Goal: Communication & Community: Answer question/provide support

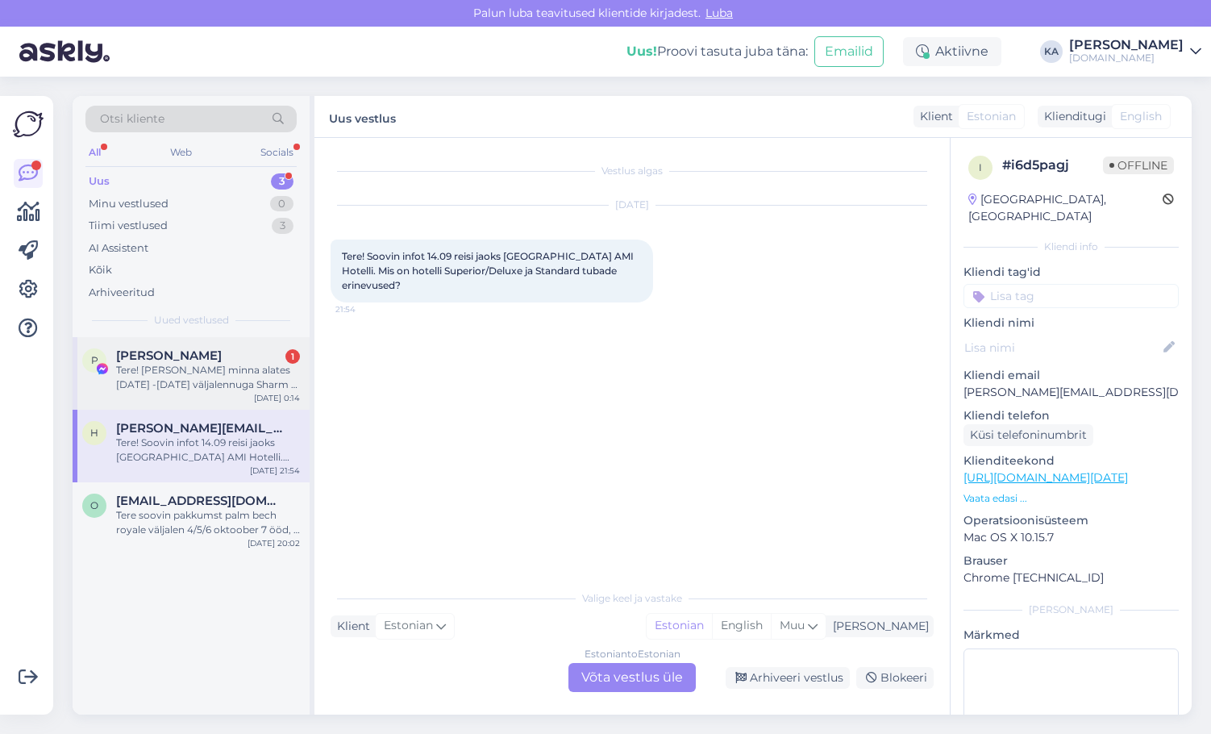
click at [192, 382] on div "Tere! [PERSON_NAME] minna alates [DATE] -[DATE] väljalennuga Sharm el sheikhi .…" at bounding box center [208, 377] width 184 height 29
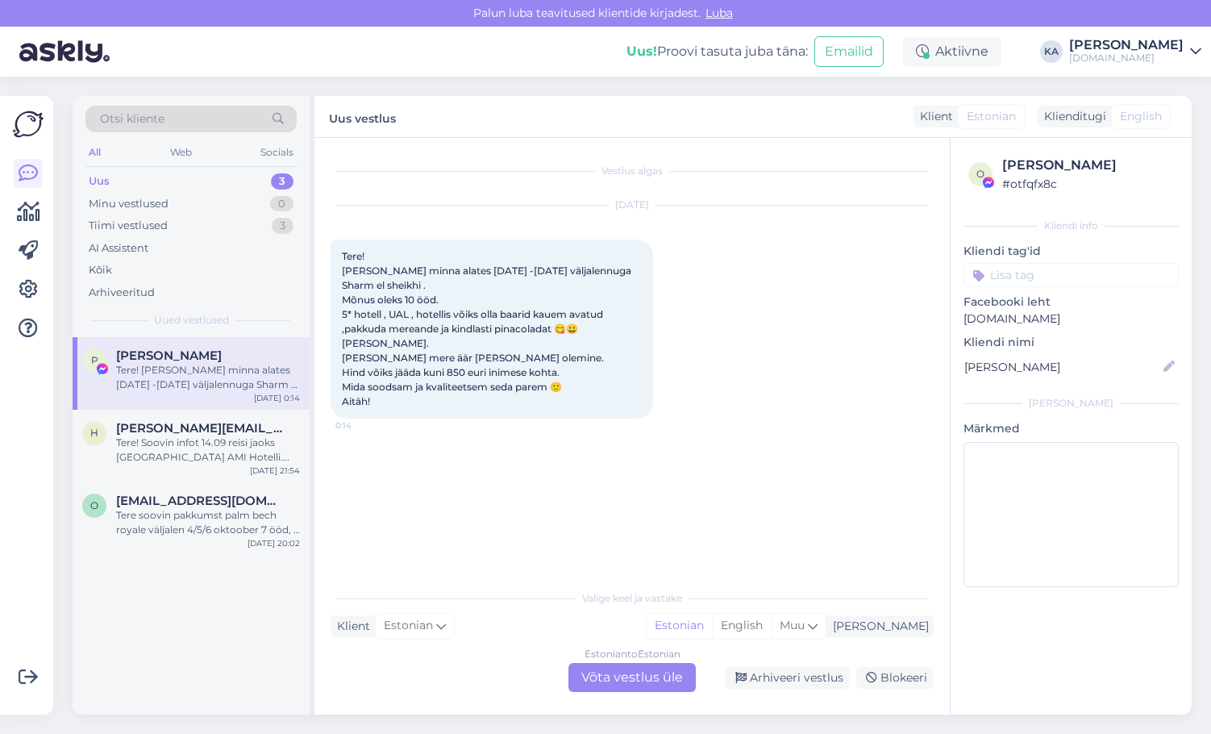
click at [599, 674] on div "Estonian to Estonian Võta vestlus üle" at bounding box center [631, 677] width 127 height 29
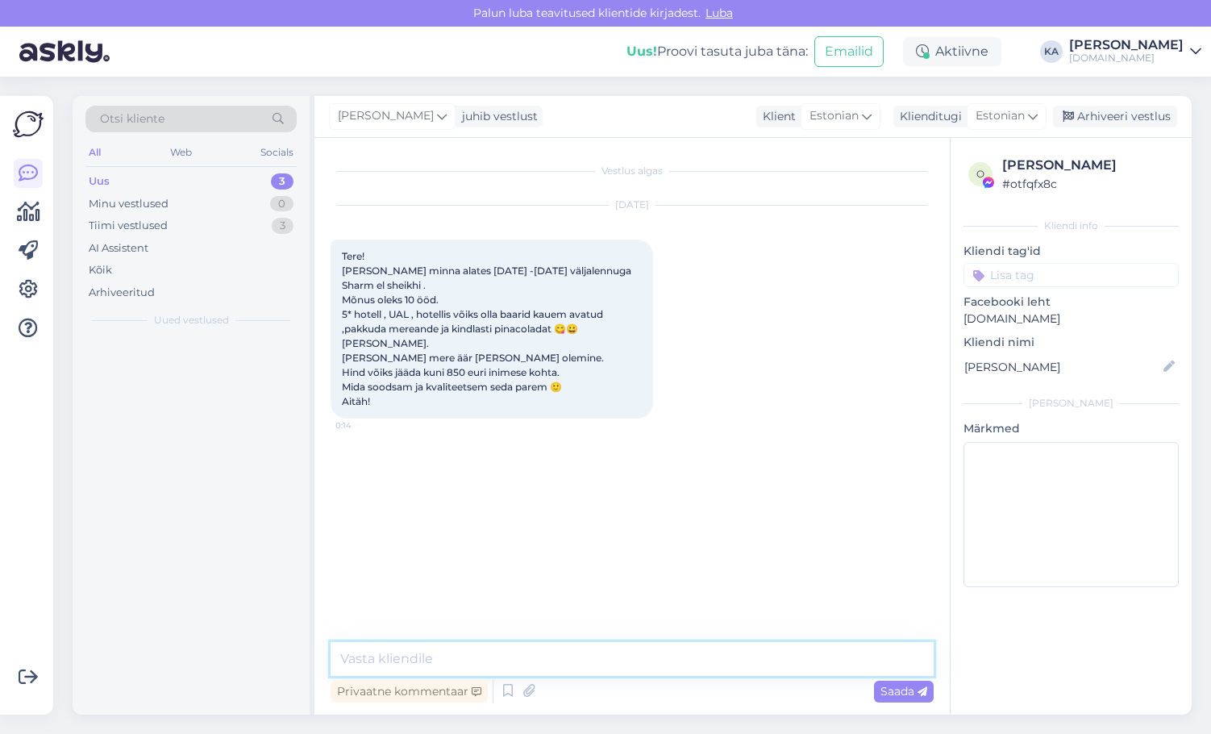
click at [433, 642] on textarea at bounding box center [632, 659] width 603 height 34
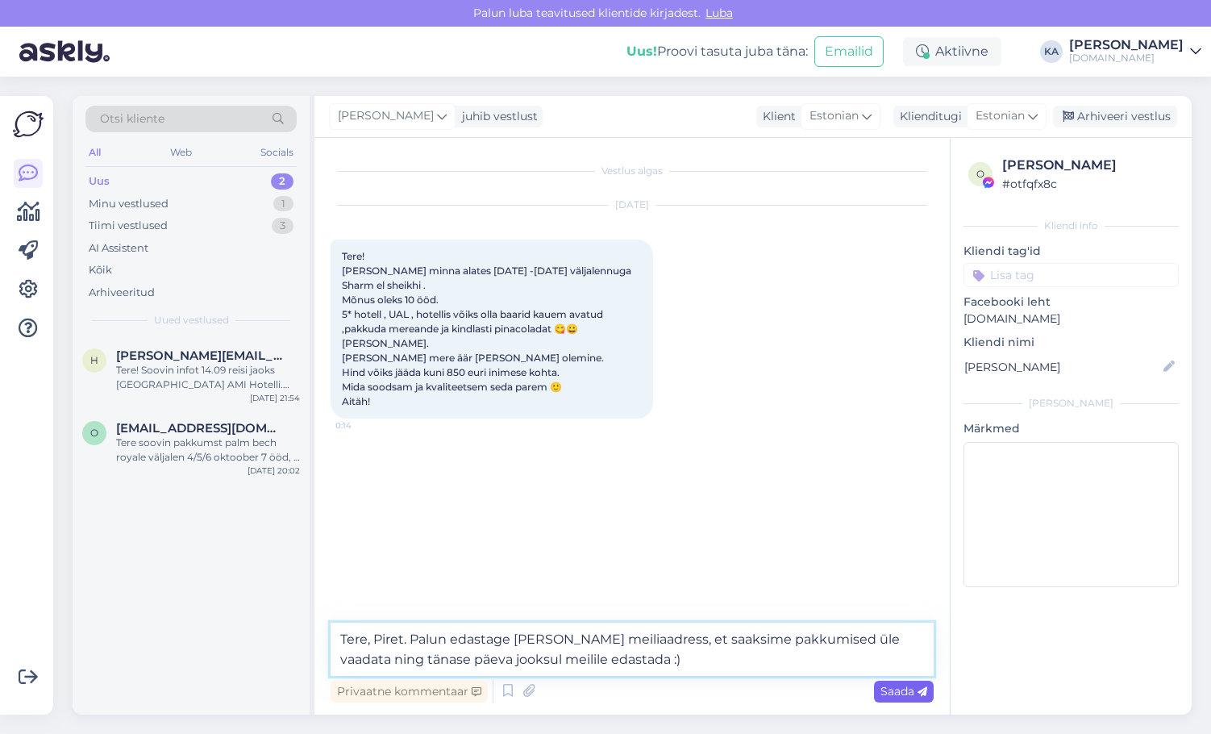
type textarea "Tere, Piret. Palun edastage [PERSON_NAME] meiliaadress, et saaksime pakkumised …"
click at [922, 688] on icon at bounding box center [922, 692] width 10 height 10
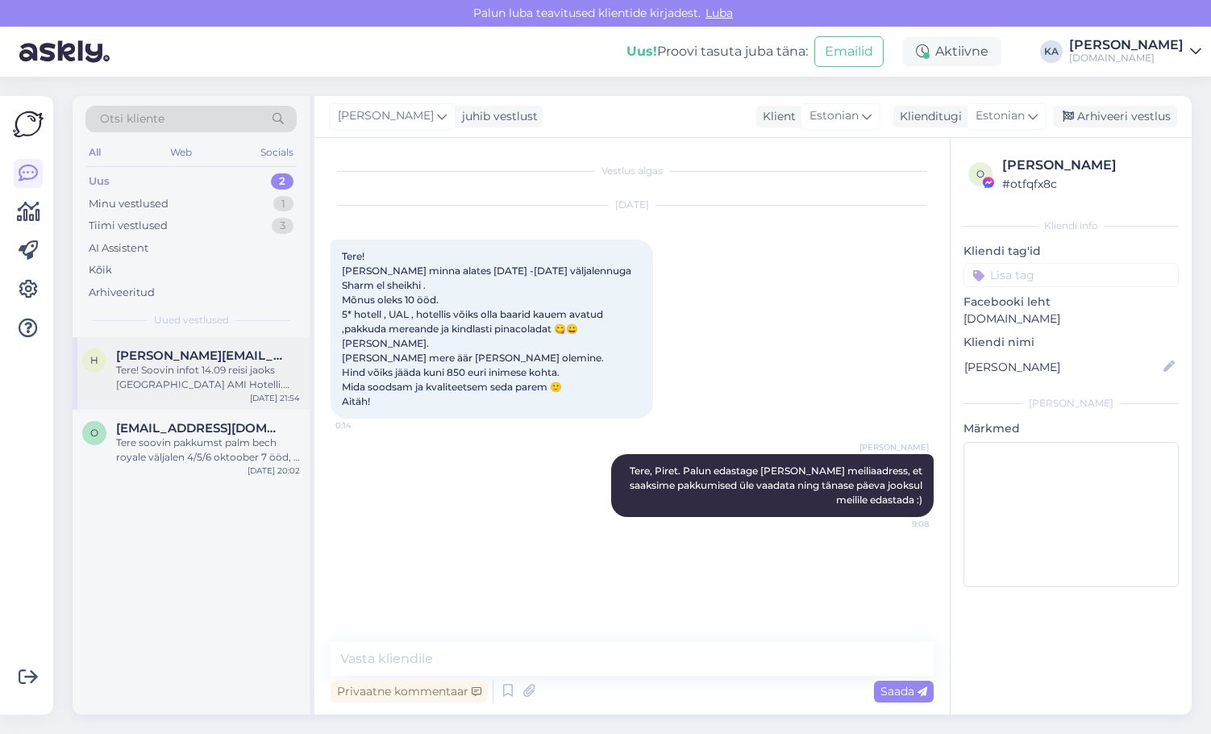
click at [178, 395] on div "h [PERSON_NAME][EMAIL_ADDRESS][DOMAIN_NAME] Tere! Soovin infot 14.09 reisi jaok…" at bounding box center [191, 373] width 237 height 73
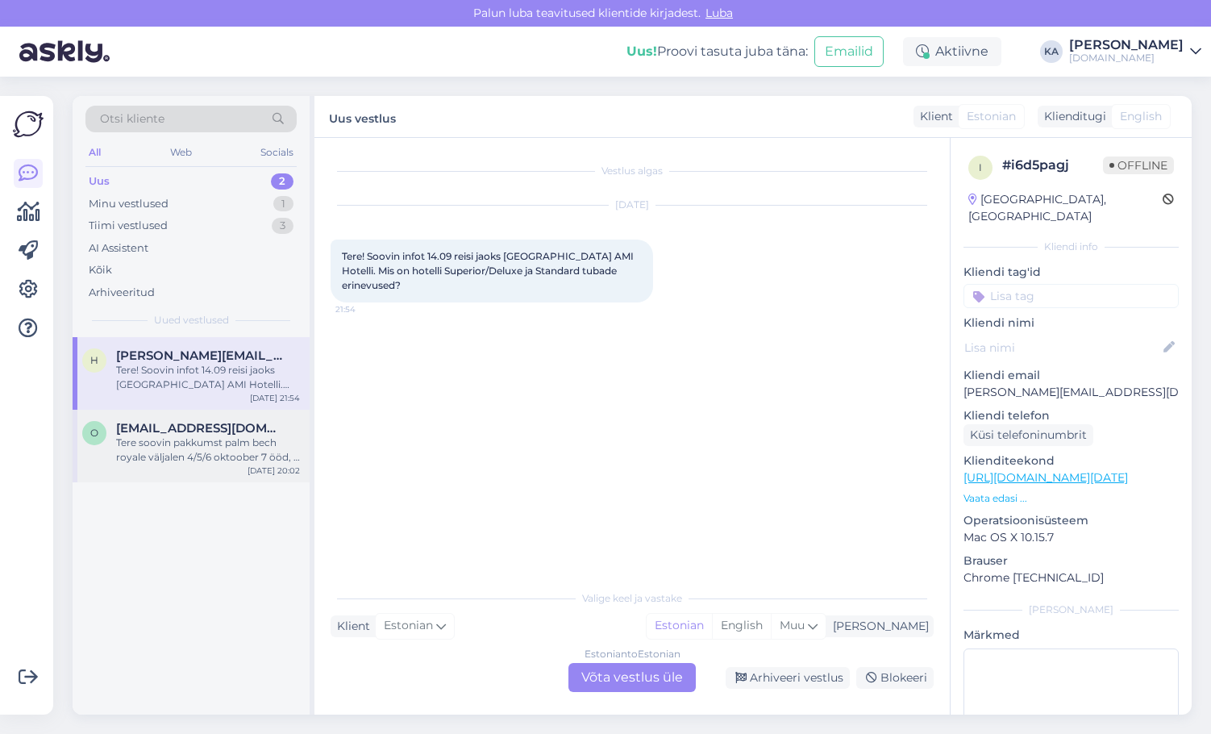
click at [198, 464] on div "o [EMAIL_ADDRESS][DOMAIN_NAME] Tere soovin pakkumst palm bech royale väljalen 4…" at bounding box center [191, 446] width 237 height 73
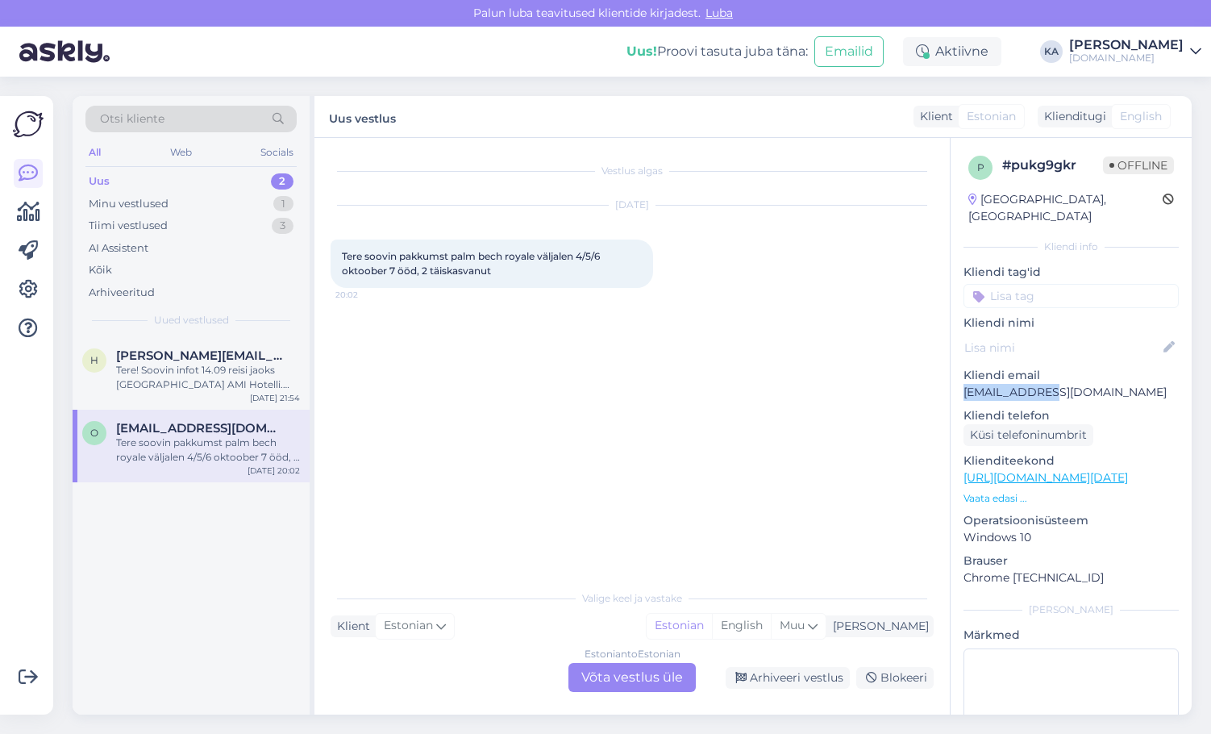
drag, startPoint x: 1004, startPoint y: 377, endPoint x: 962, endPoint y: 376, distance: 41.9
click at [962, 376] on div "p # pukg9gkr Offline [GEOGRAPHIC_DATA], [GEOGRAPHIC_DATA] Kliendi info Kliendi …" at bounding box center [1070, 478] width 241 height 680
copy p "[EMAIL_ADDRESS][DOMAIN_NAME]"
click at [1069, 367] on p "Kliendi email" at bounding box center [1070, 375] width 215 height 17
click at [139, 205] on div "Minu vestlused" at bounding box center [129, 204] width 80 height 16
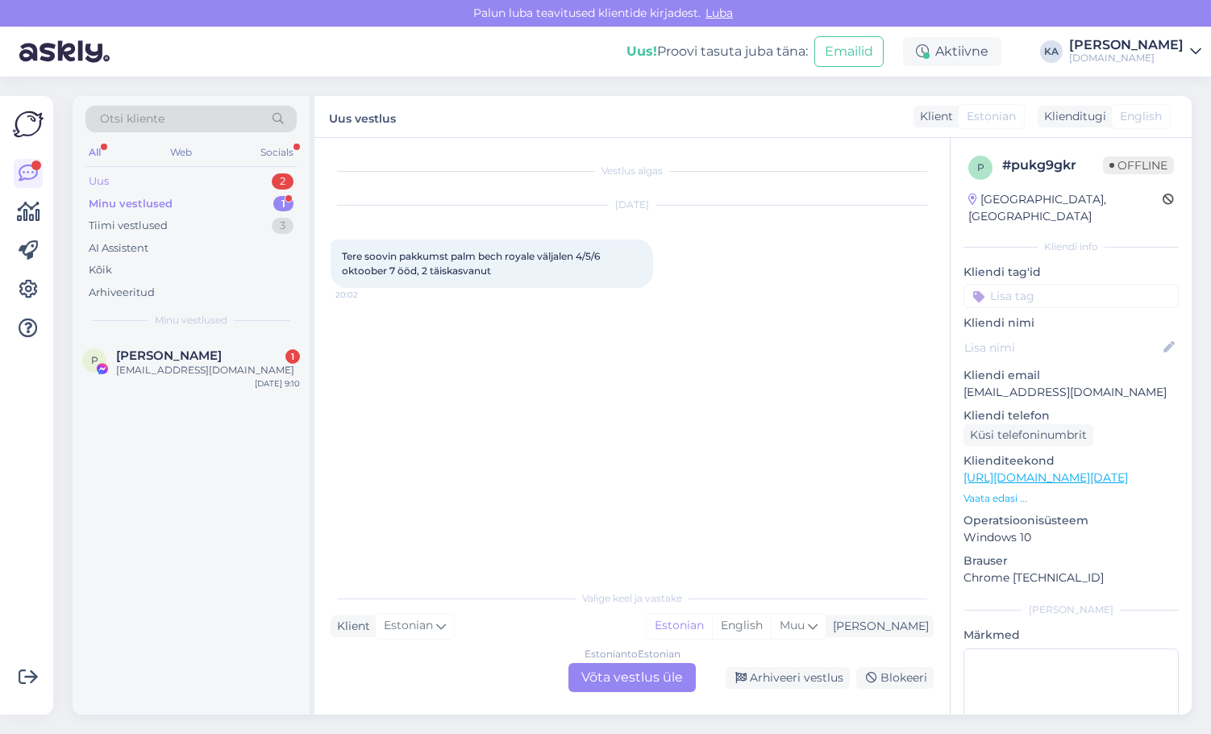
click at [128, 179] on div "Uus 2" at bounding box center [190, 181] width 211 height 23
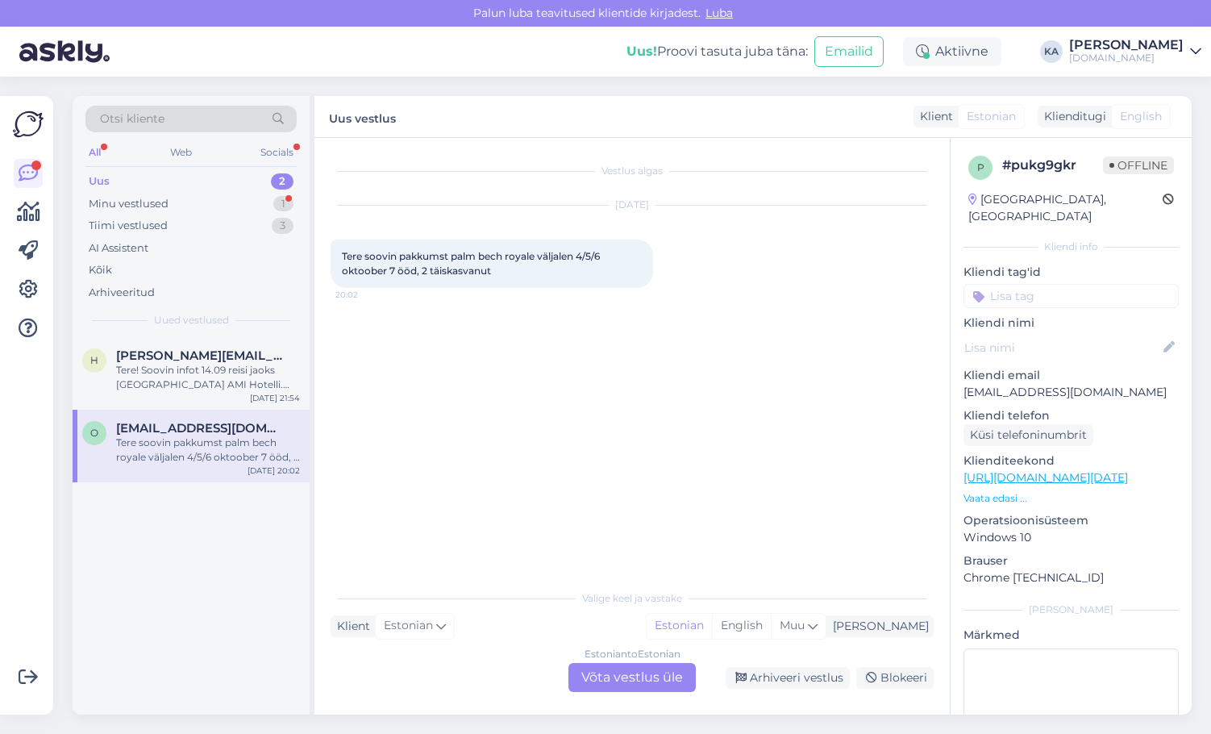
click at [595, 328] on div "Vestlus algas [DATE] Tere soovin pakkumst palm bech royale väljalen 4/5/6 [DATE…" at bounding box center [640, 360] width 618 height 413
click at [625, 683] on div "Estonian to Estonian Võta vestlus üle" at bounding box center [631, 677] width 127 height 29
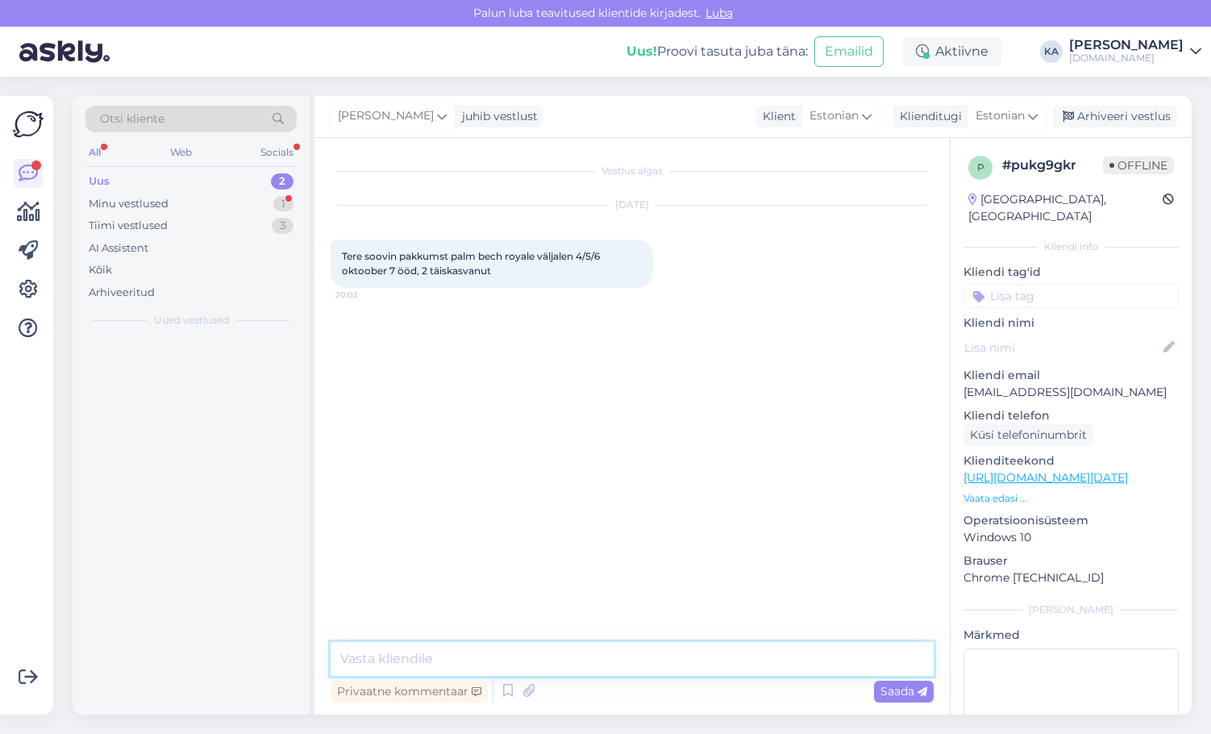
click at [472, 649] on textarea at bounding box center [632, 659] width 603 height 34
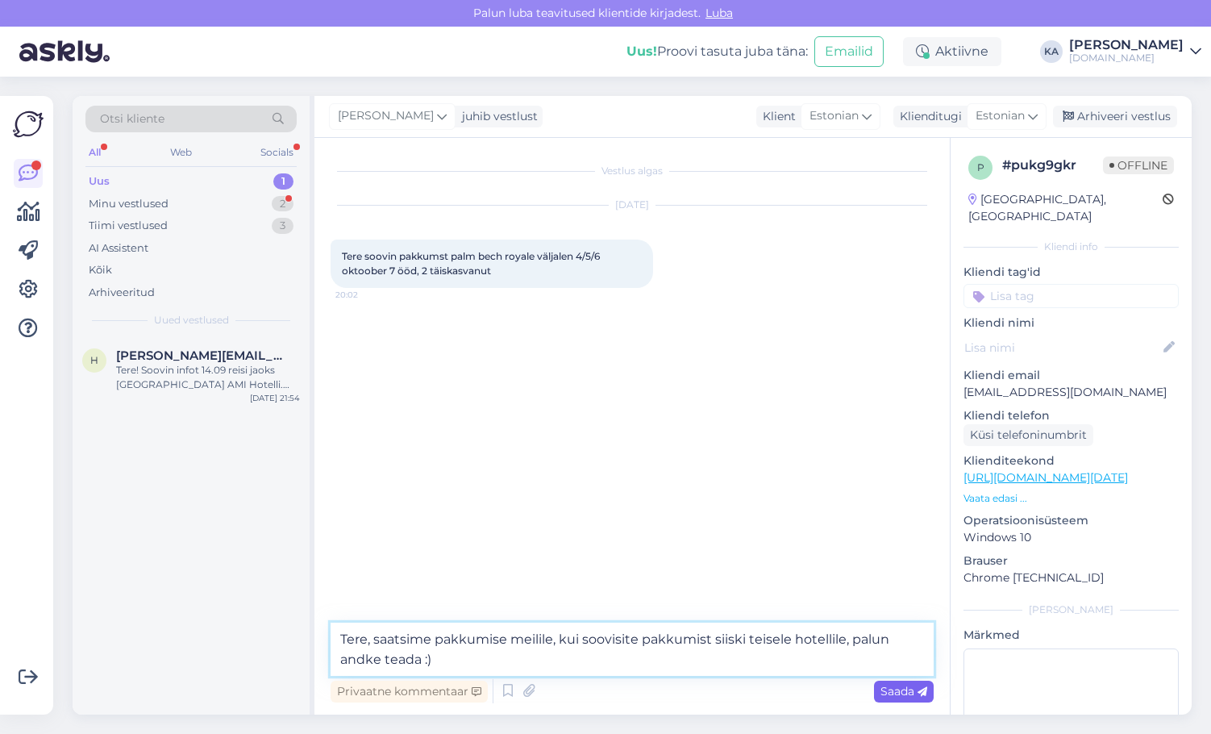
type textarea "Tere, saatsime pakkumise meilile, kui soovisite pakkumist siiski teisele hotell…"
click at [903, 686] on span "Saada" at bounding box center [903, 691] width 47 height 15
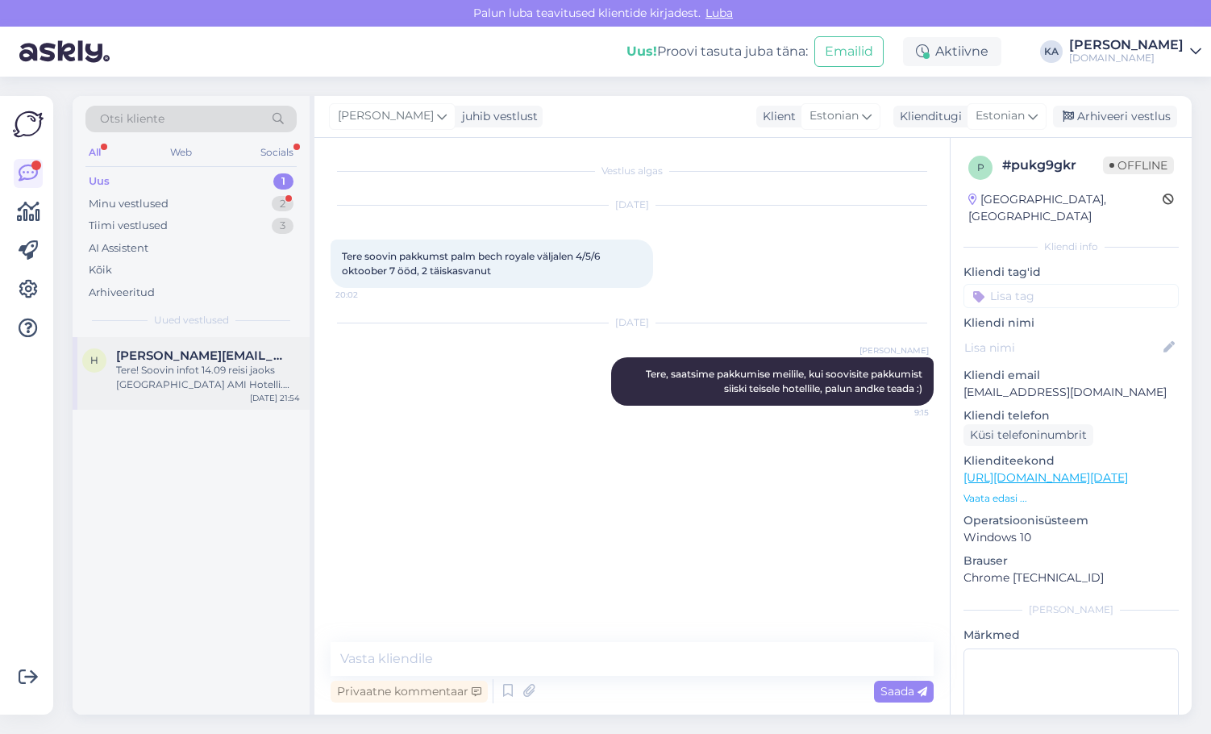
click at [203, 348] on span "[PERSON_NAME][EMAIL_ADDRESS][DOMAIN_NAME]" at bounding box center [200, 355] width 168 height 15
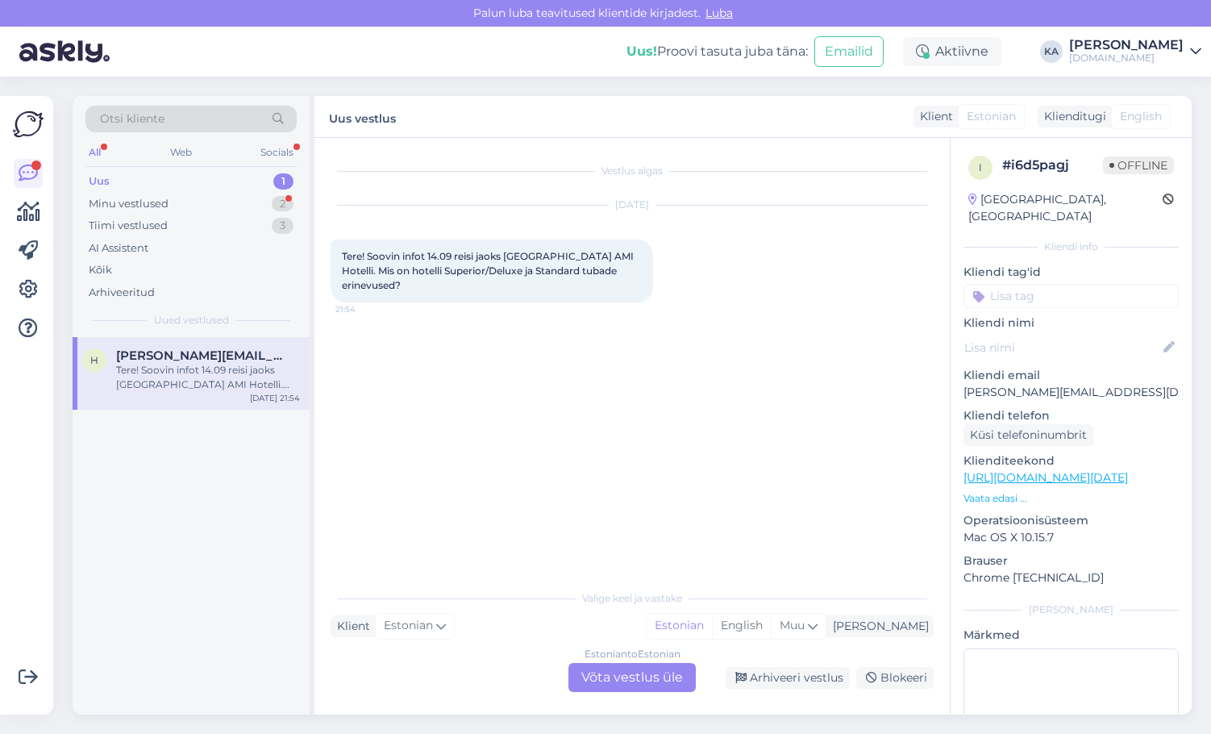
click at [610, 673] on div "Estonian to Estonian Võta vestlus üle" at bounding box center [631, 677] width 127 height 29
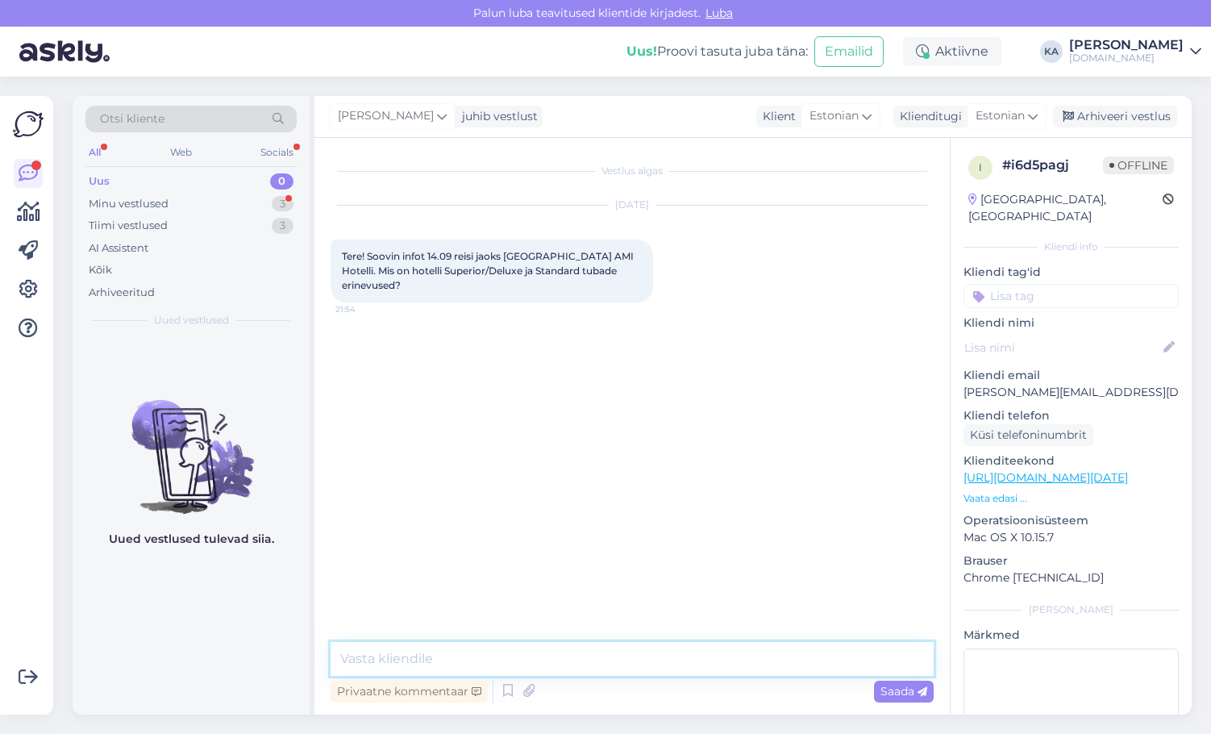
click at [494, 658] on textarea at bounding box center [632, 659] width 603 height 34
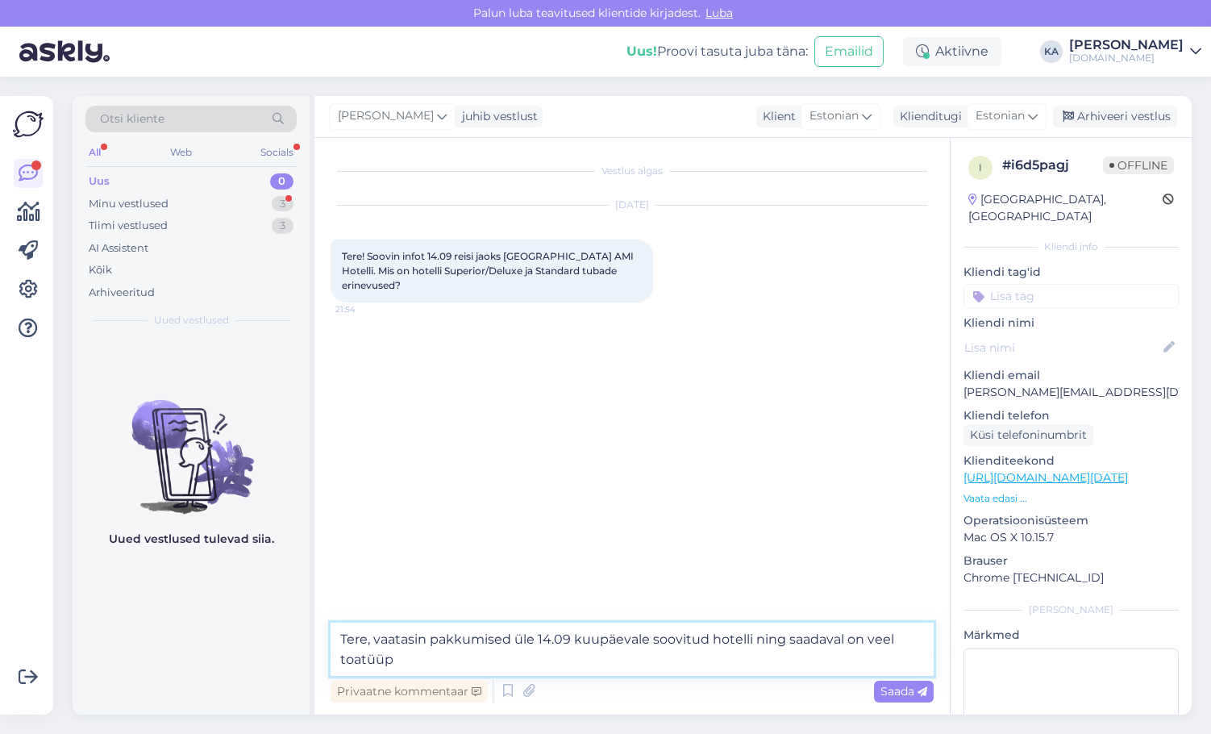
paste textarea "Junior Suite"
paste textarea "Junior Suite Sea View"
click at [820, 663] on textarea "Tere, vaatasin pakkumised üle 14.09 kuupäevale soovitud hotelli ning saadaval o…" at bounding box center [632, 648] width 603 height 53
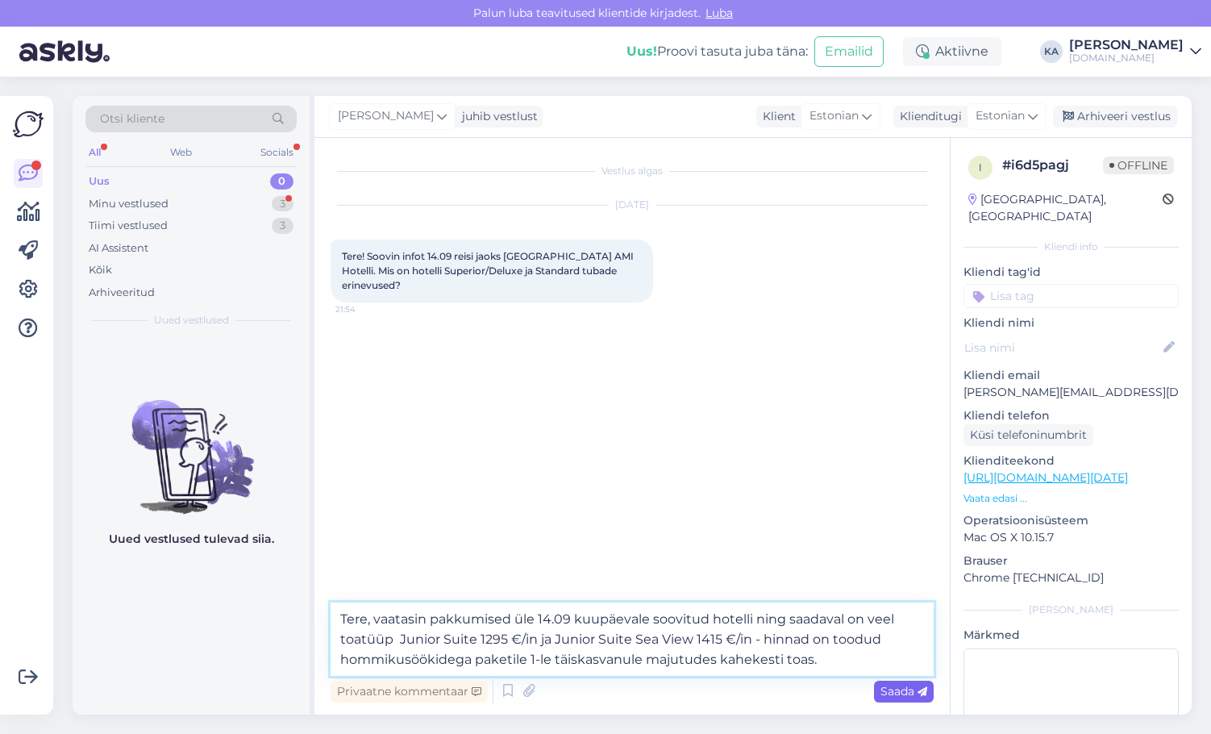
type textarea "Tere, vaatasin pakkumised üle 14.09 kuupäevale soovitud hotelli ning saadaval o…"
click at [899, 698] on div "Saada" at bounding box center [904, 691] width 60 height 22
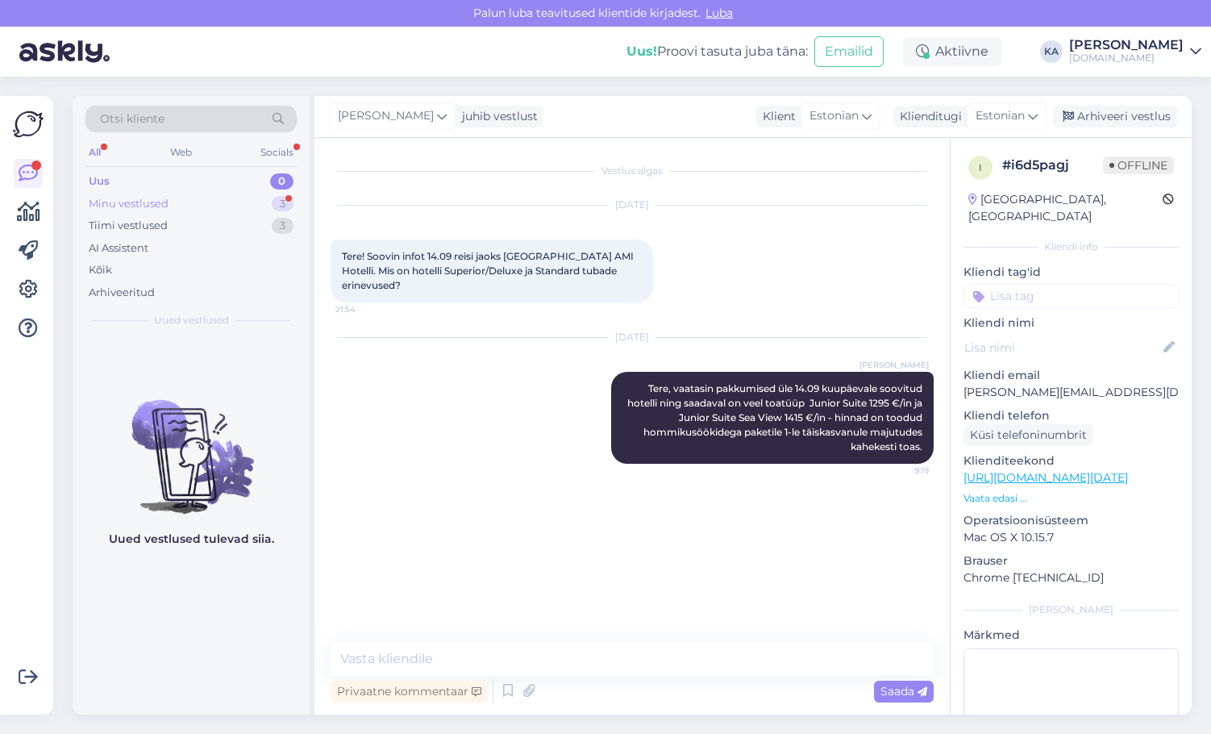
click at [143, 204] on div "Minu vestlused" at bounding box center [129, 204] width 80 height 16
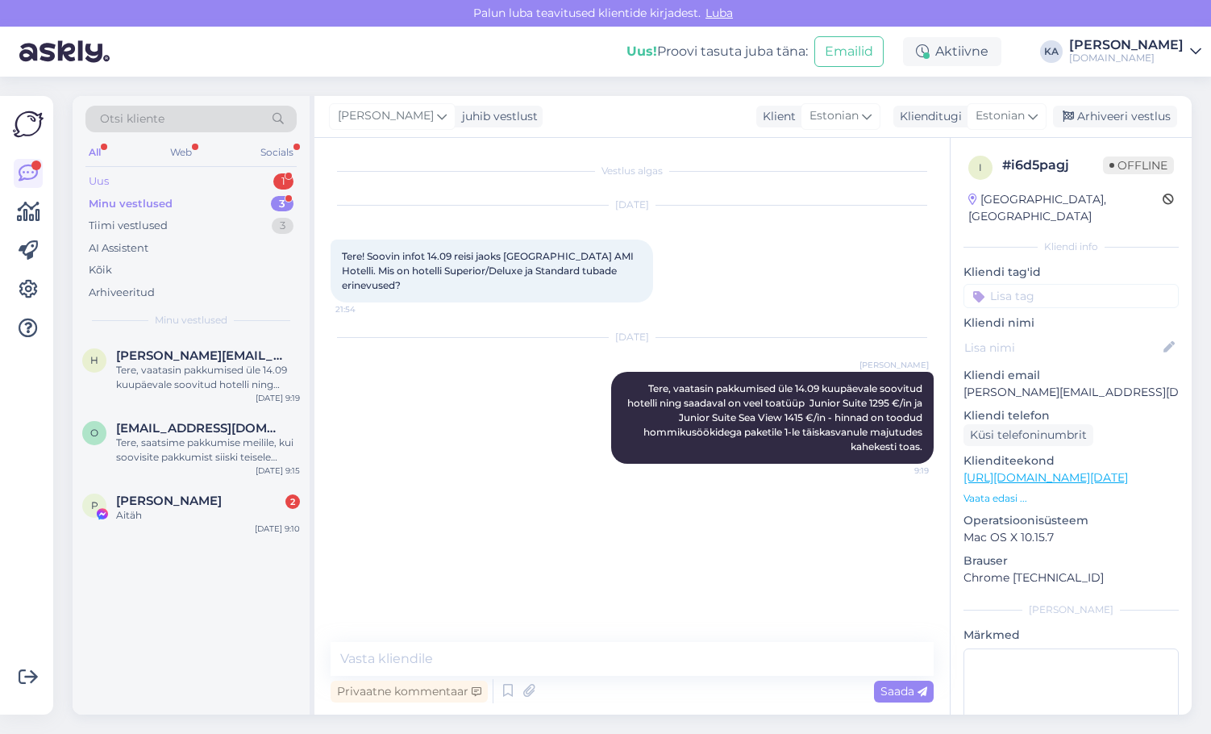
click at [159, 187] on div "Uus 1" at bounding box center [190, 181] width 211 height 23
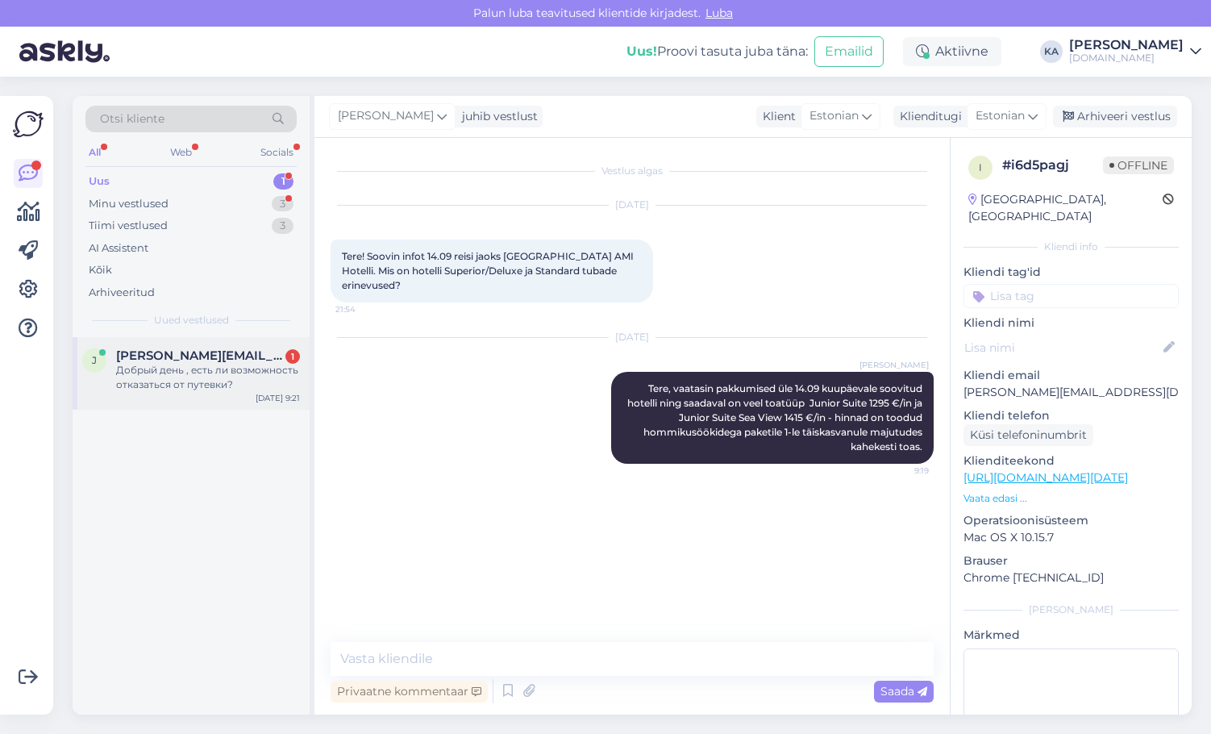
click at [155, 377] on div "Добрый день , есть ли возможность отказаться от путевки?" at bounding box center [208, 377] width 184 height 29
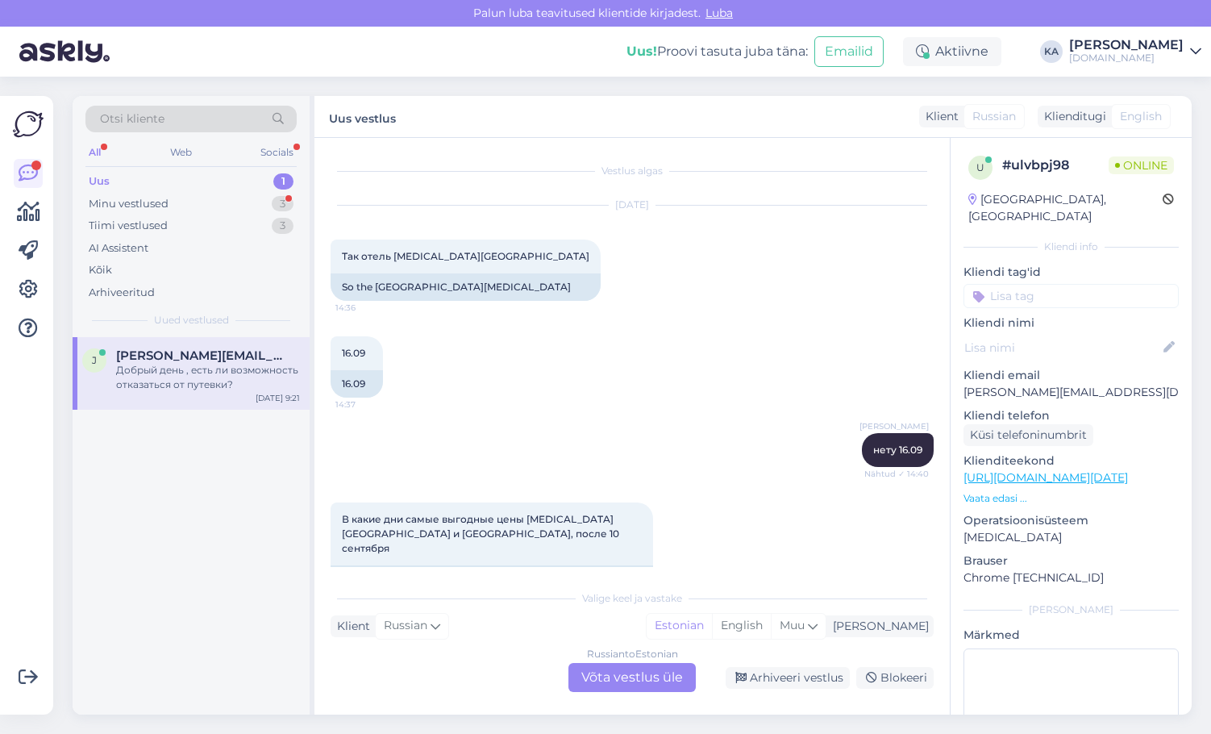
scroll to position [9714, 0]
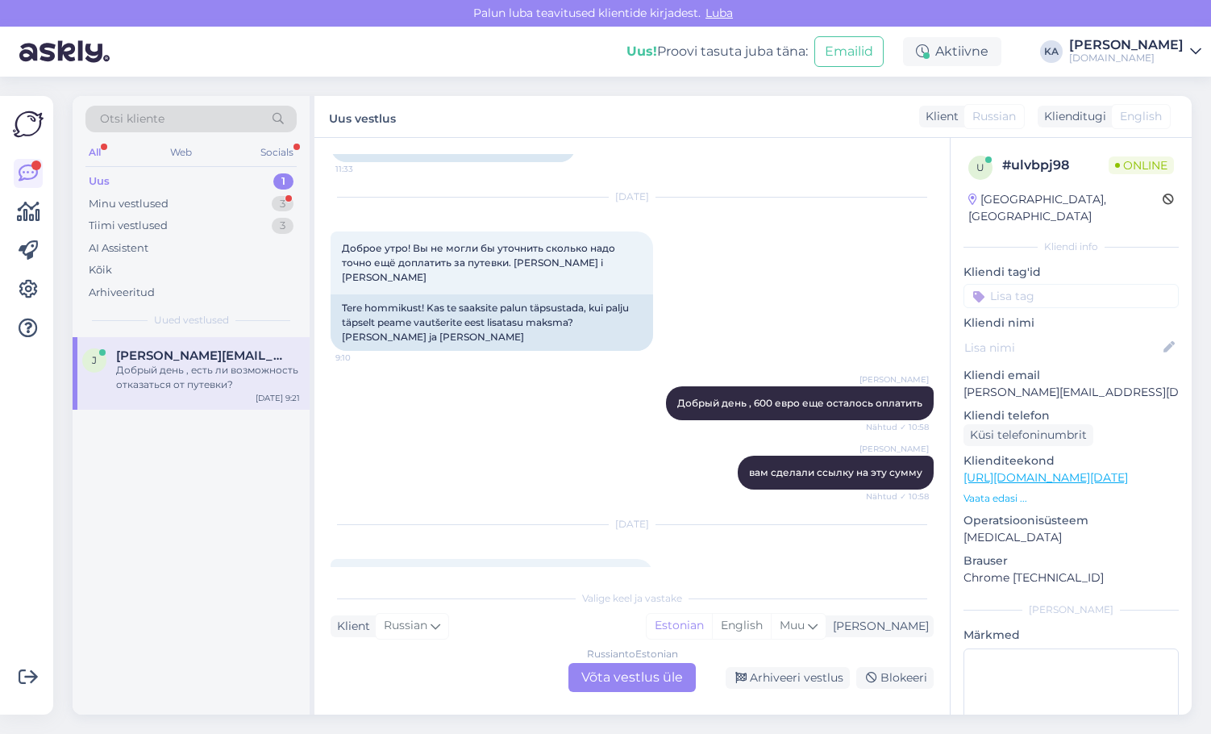
click at [593, 675] on div "Russian to Estonian Võta vestlus üle" at bounding box center [631, 677] width 127 height 29
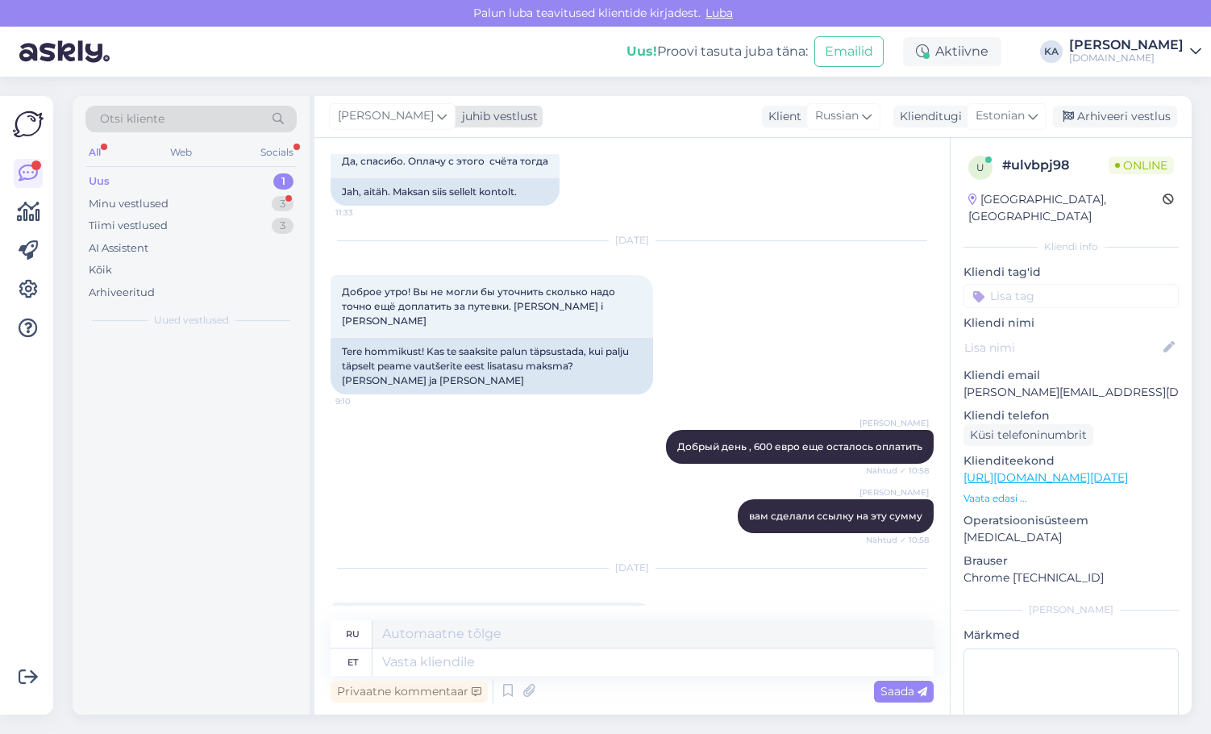
scroll to position [9703, 0]
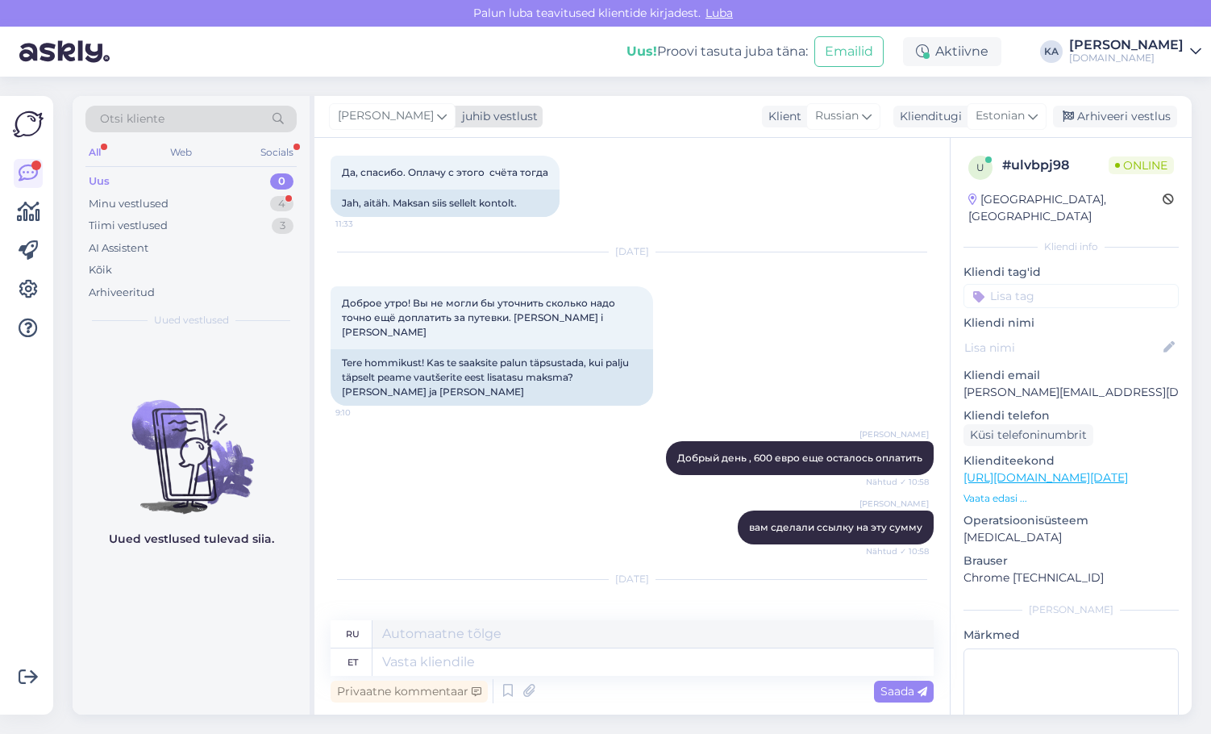
click at [382, 121] on span "[PERSON_NAME]" at bounding box center [386, 116] width 96 height 18
type input "tat"
click at [451, 210] on div "[PERSON_NAME][EMAIL_ADDRESS][DOMAIN_NAME]" at bounding box center [439, 205] width 134 height 15
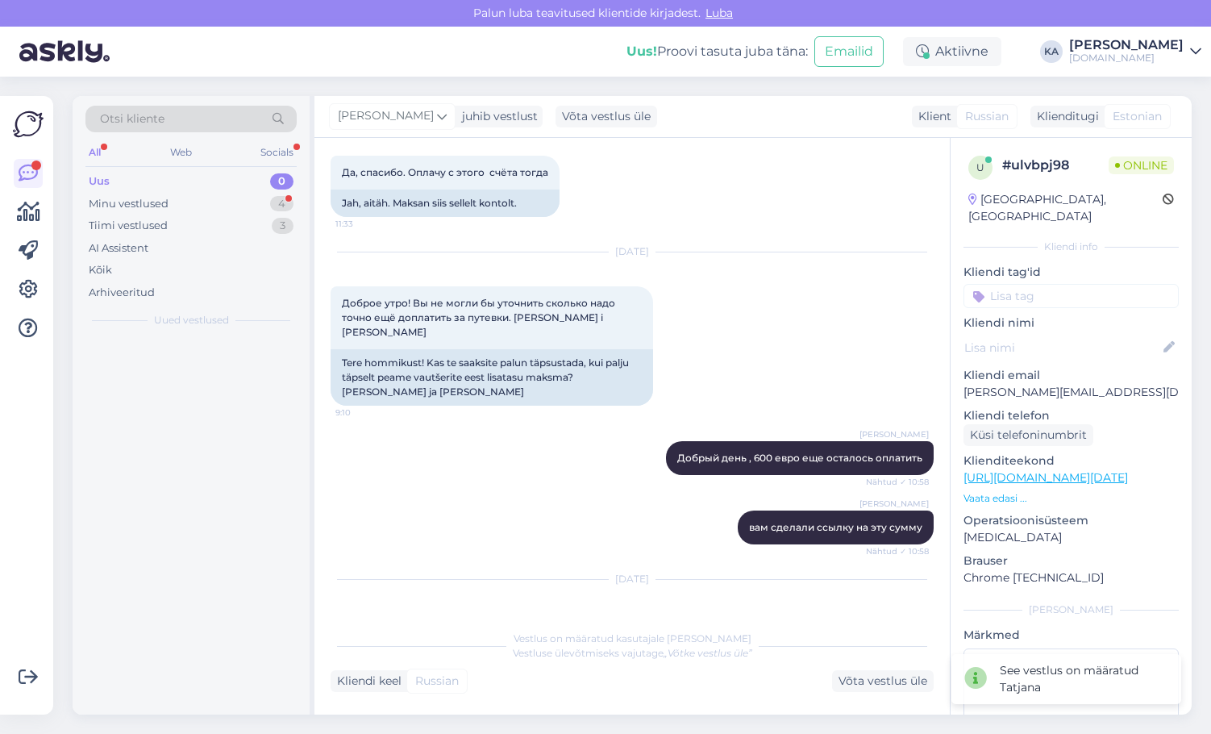
scroll to position [9702, 0]
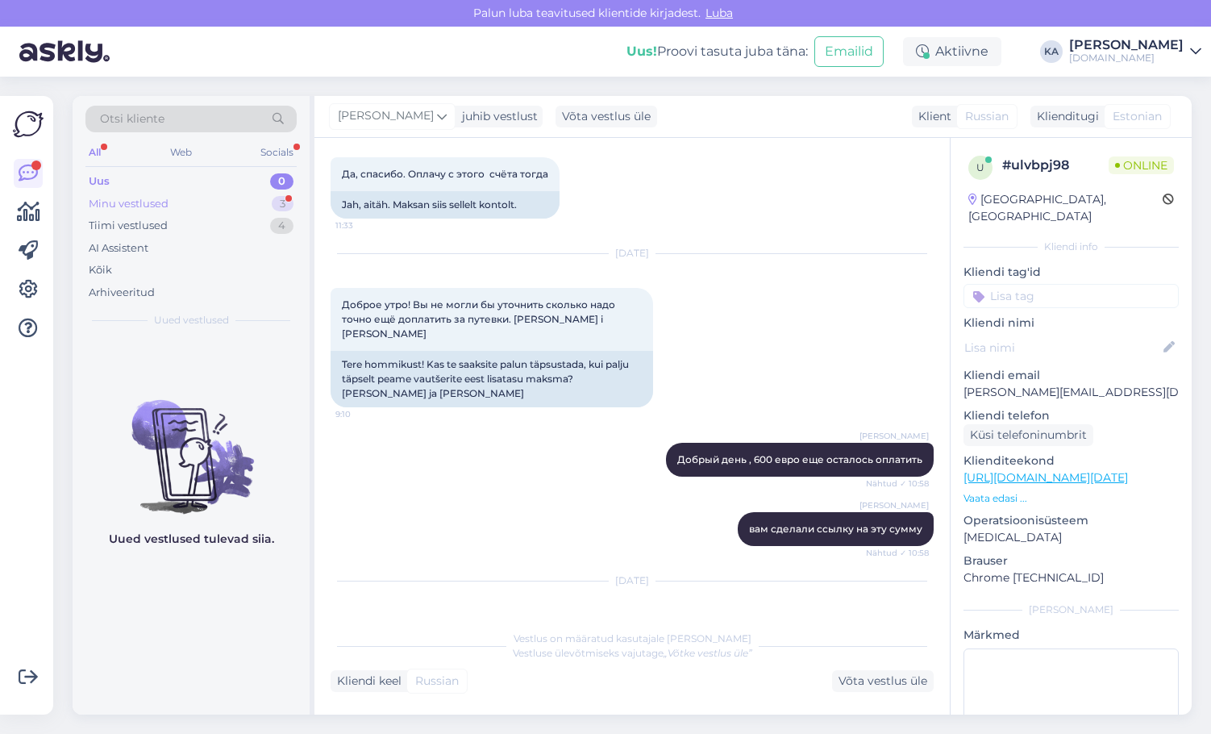
click at [203, 202] on div "Minu vestlused 3" at bounding box center [190, 204] width 211 height 23
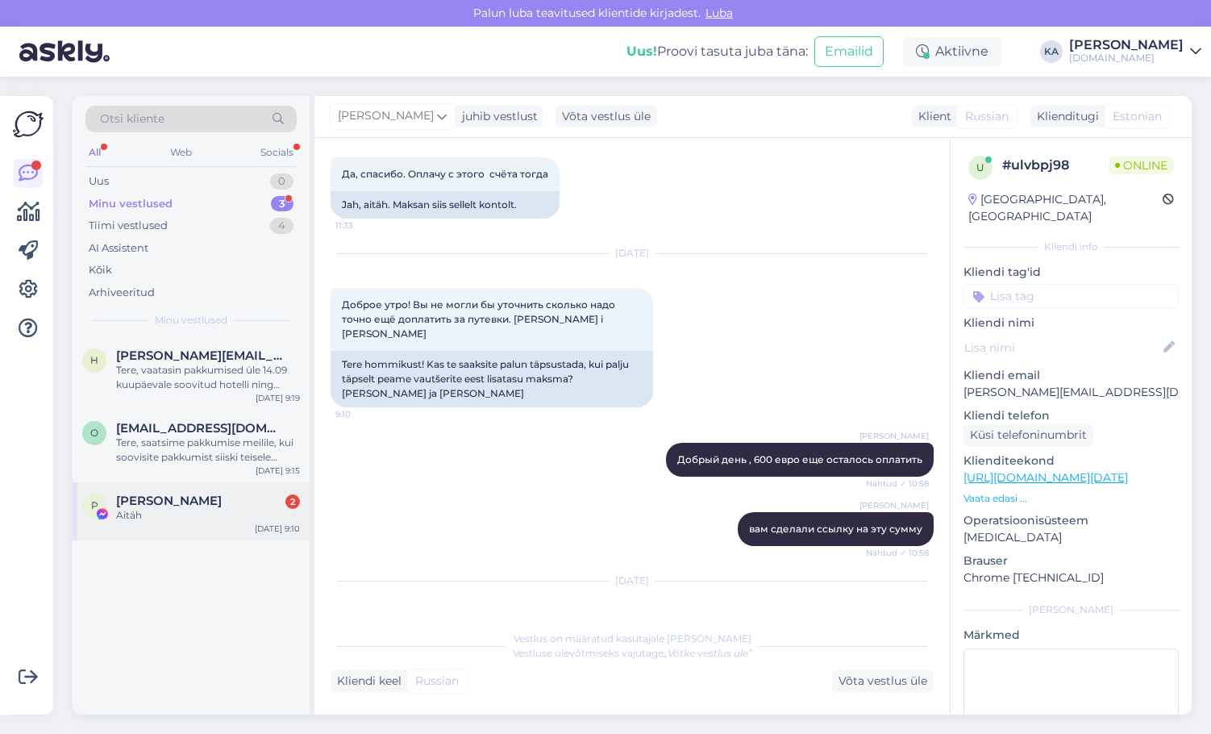
click at [186, 489] on div "P Piret Randjõe 2 Aitäh [DATE] 9:10" at bounding box center [191, 511] width 237 height 58
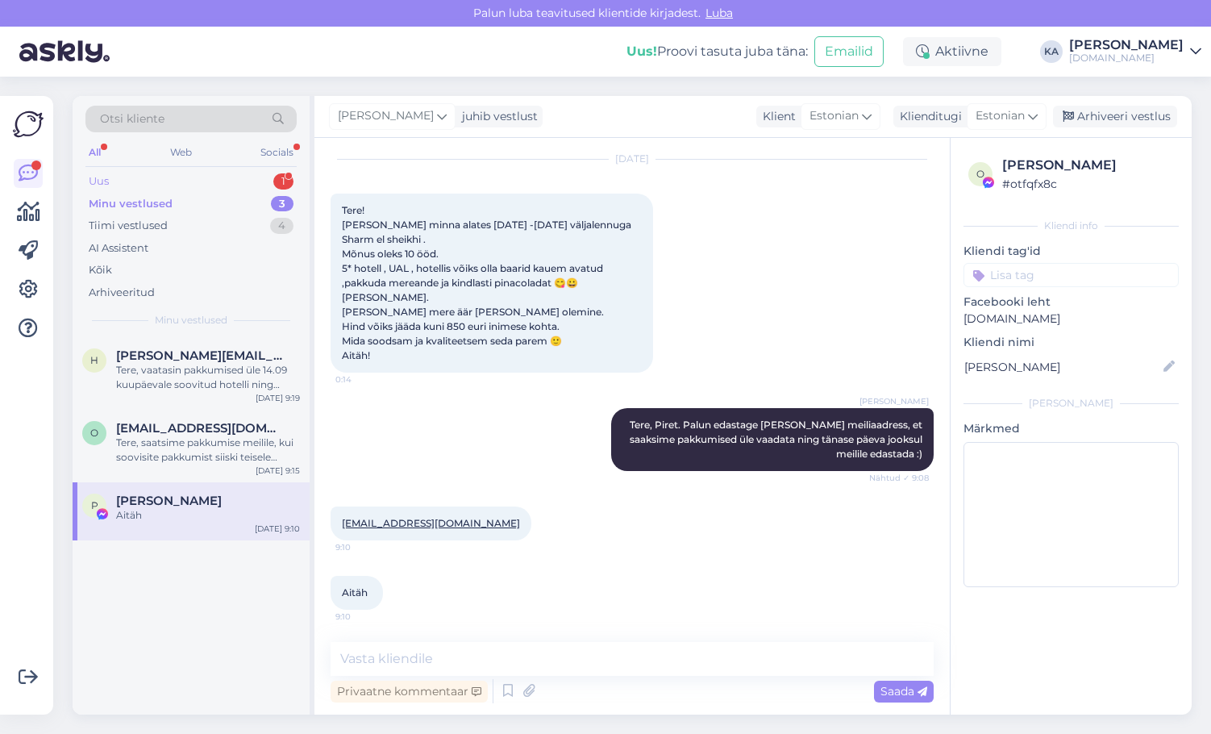
click at [138, 177] on div "Uus 1" at bounding box center [190, 181] width 211 height 23
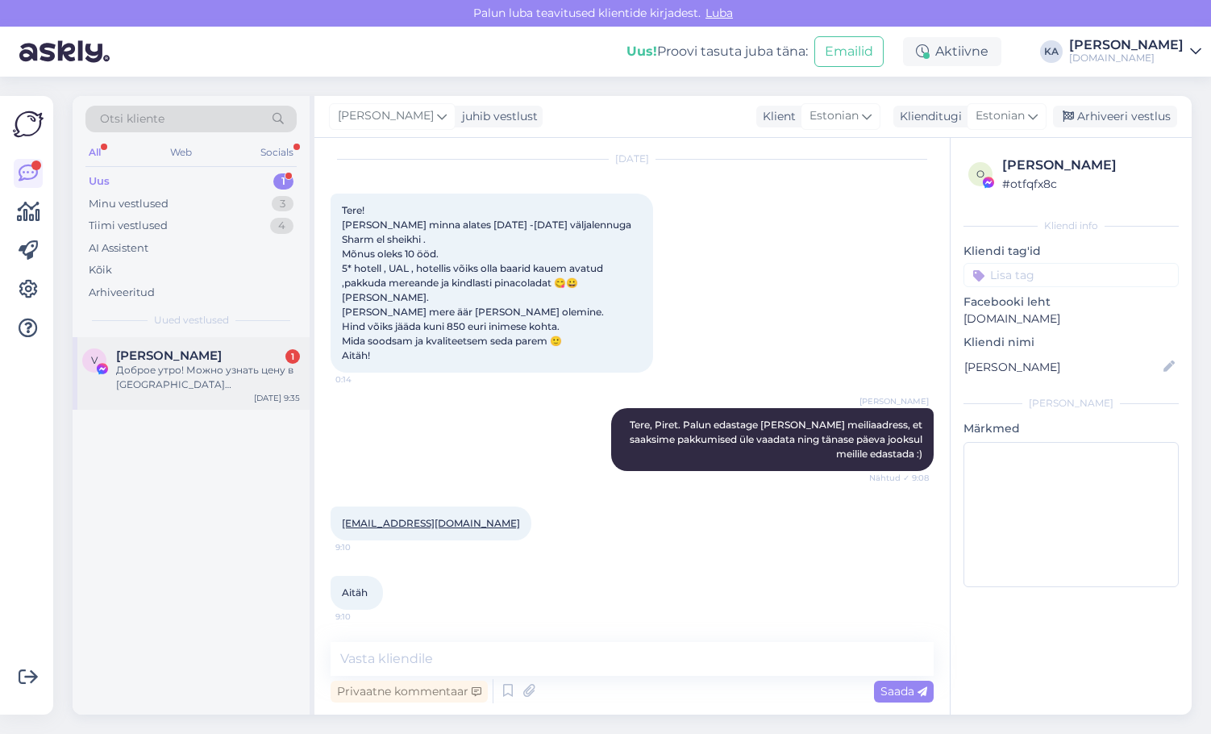
click at [182, 352] on span "[PERSON_NAME]" at bounding box center [169, 355] width 106 height 15
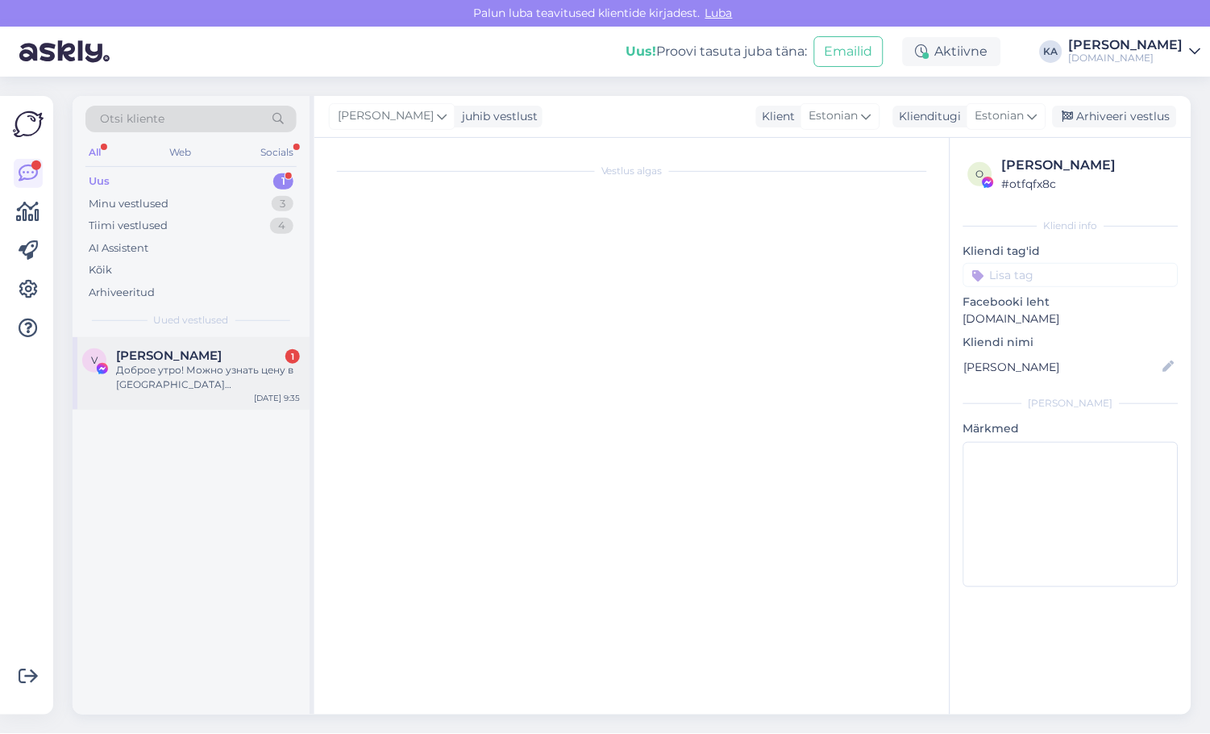
scroll to position [0, 0]
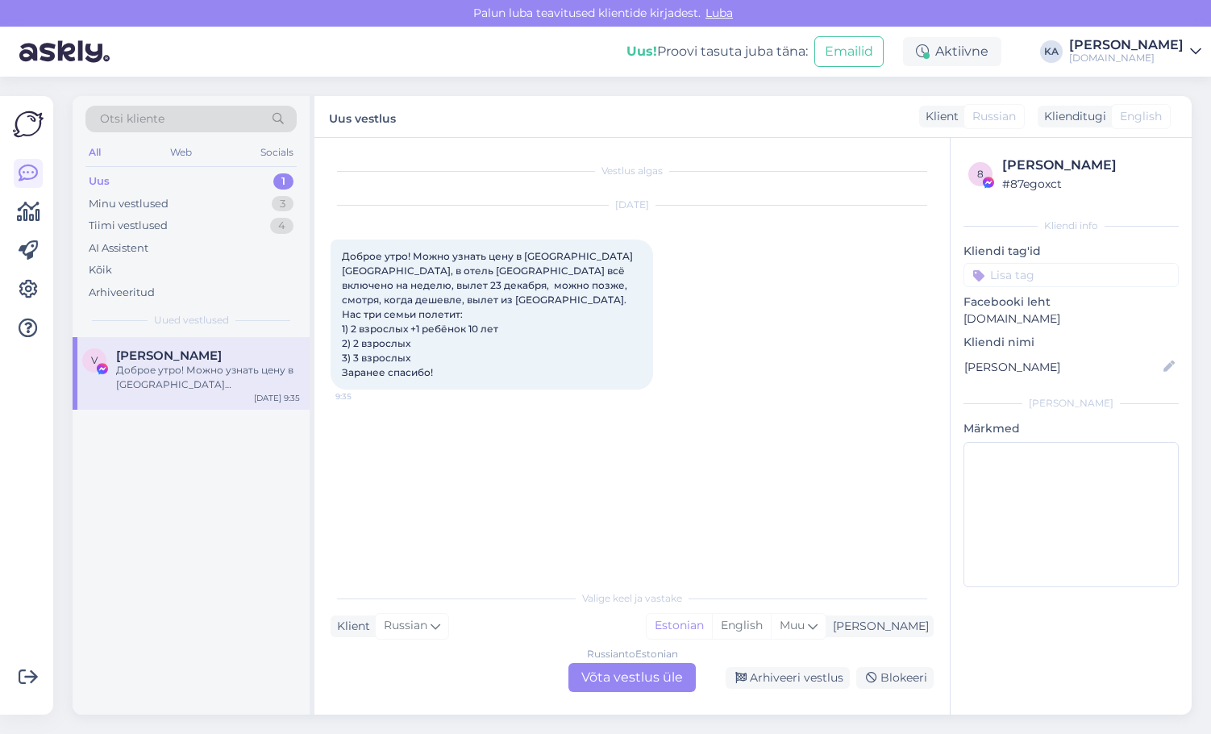
click at [610, 672] on div "Russian to Estonian Võta vestlus üle" at bounding box center [631, 677] width 127 height 29
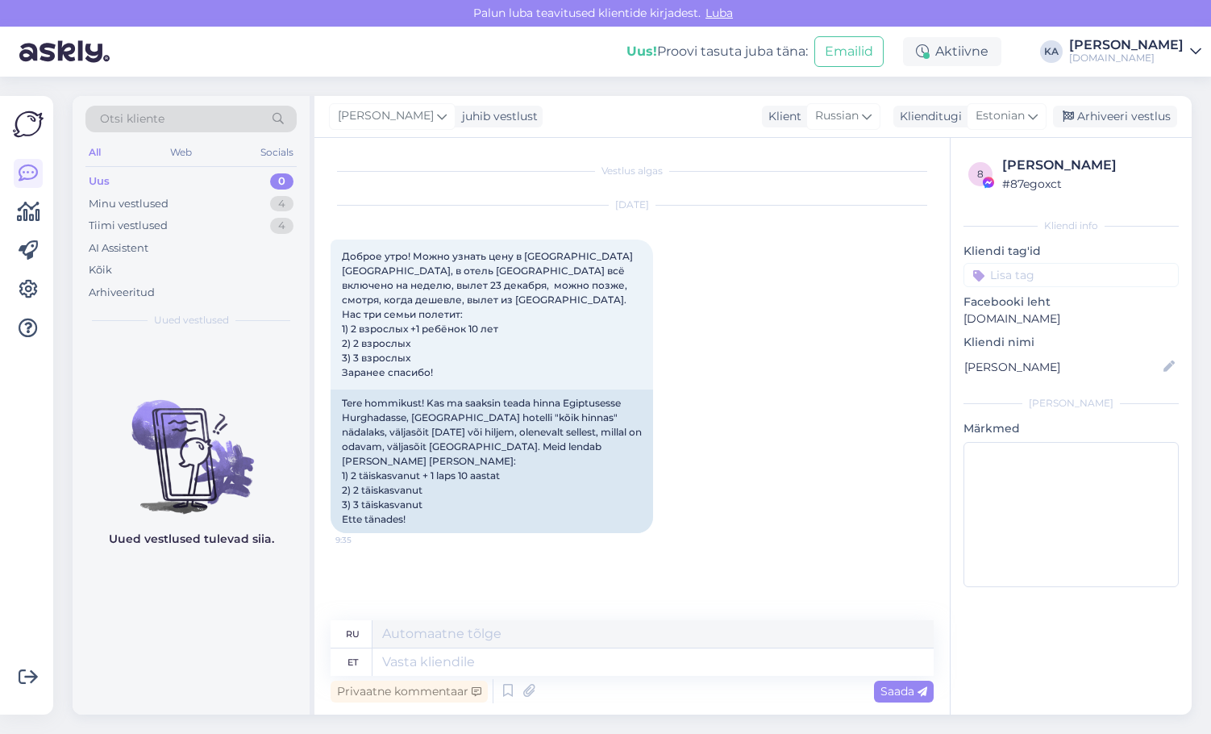
click at [387, 99] on div "[PERSON_NAME] juhib vestlust Klient [DEMOGRAPHIC_DATA] Klienditugi [DEMOGRAPHIC…" at bounding box center [752, 117] width 877 height 42
click at [385, 115] on span "[PERSON_NAME]" at bounding box center [386, 116] width 96 height 18
type input "tat"
click at [410, 193] on div "[PERSON_NAME]" at bounding box center [436, 187] width 139 height 19
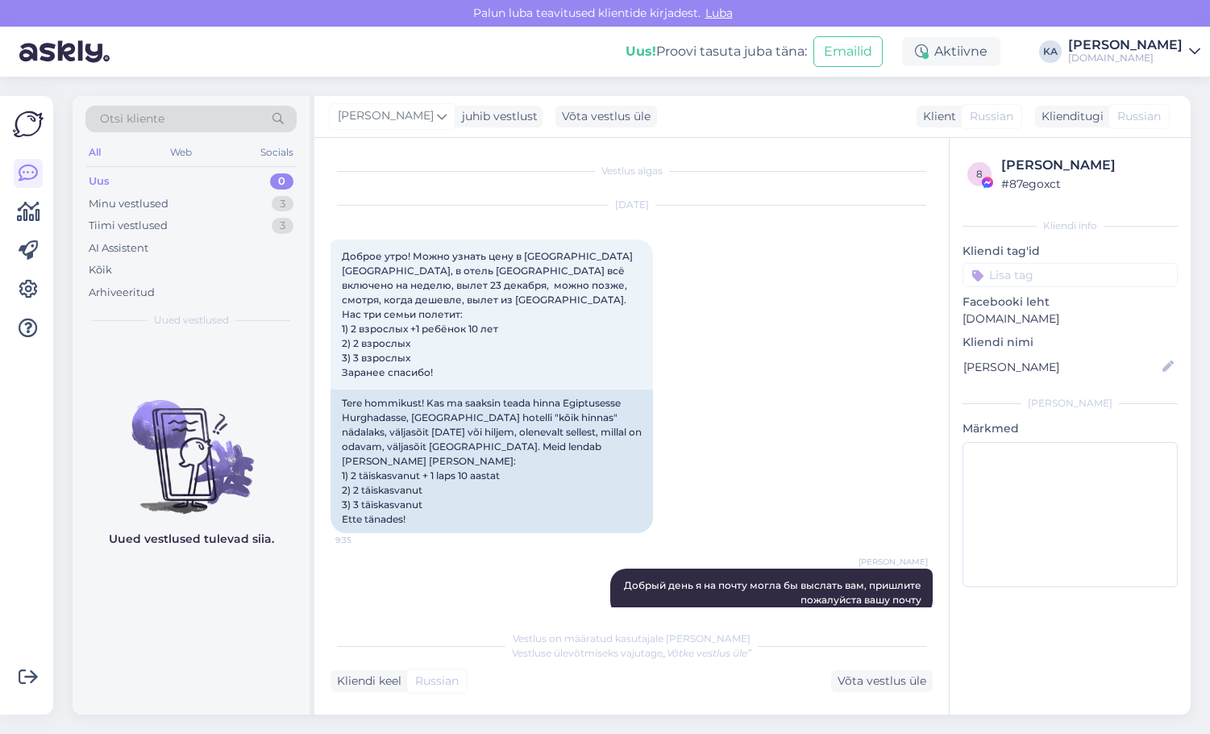
scroll to position [68, 0]
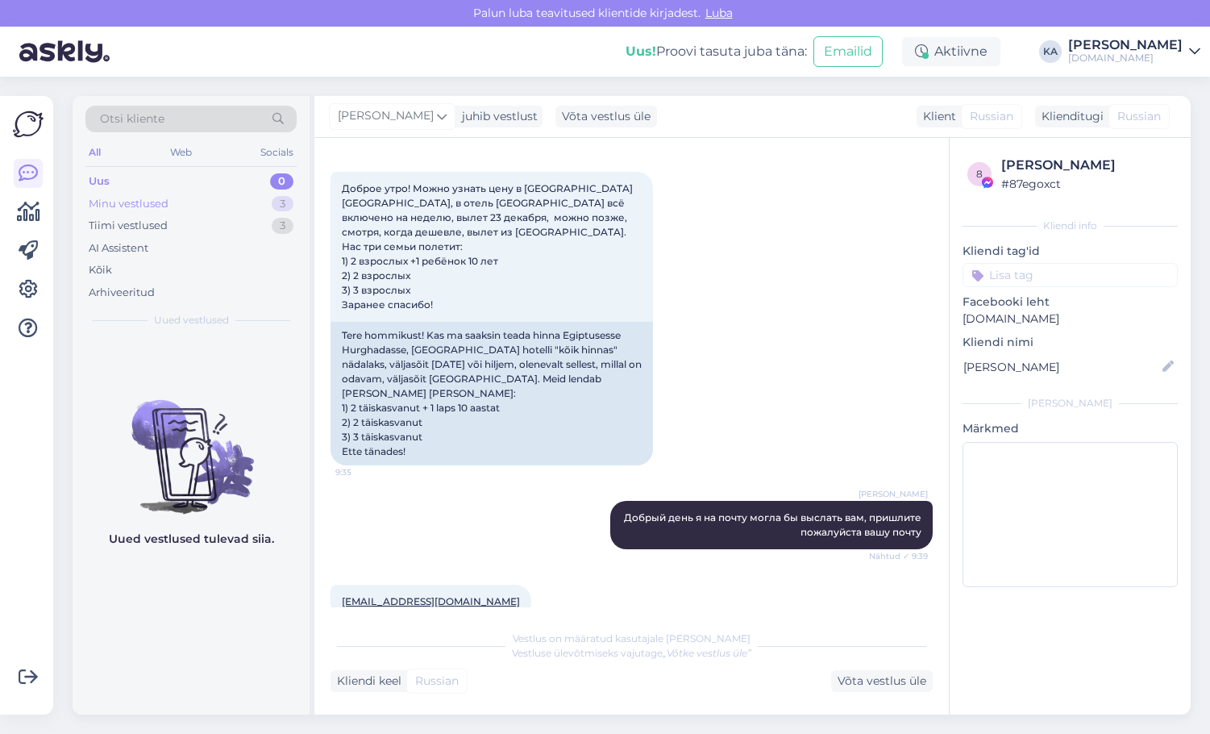
click at [160, 205] on div "Minu vestlused" at bounding box center [129, 204] width 80 height 16
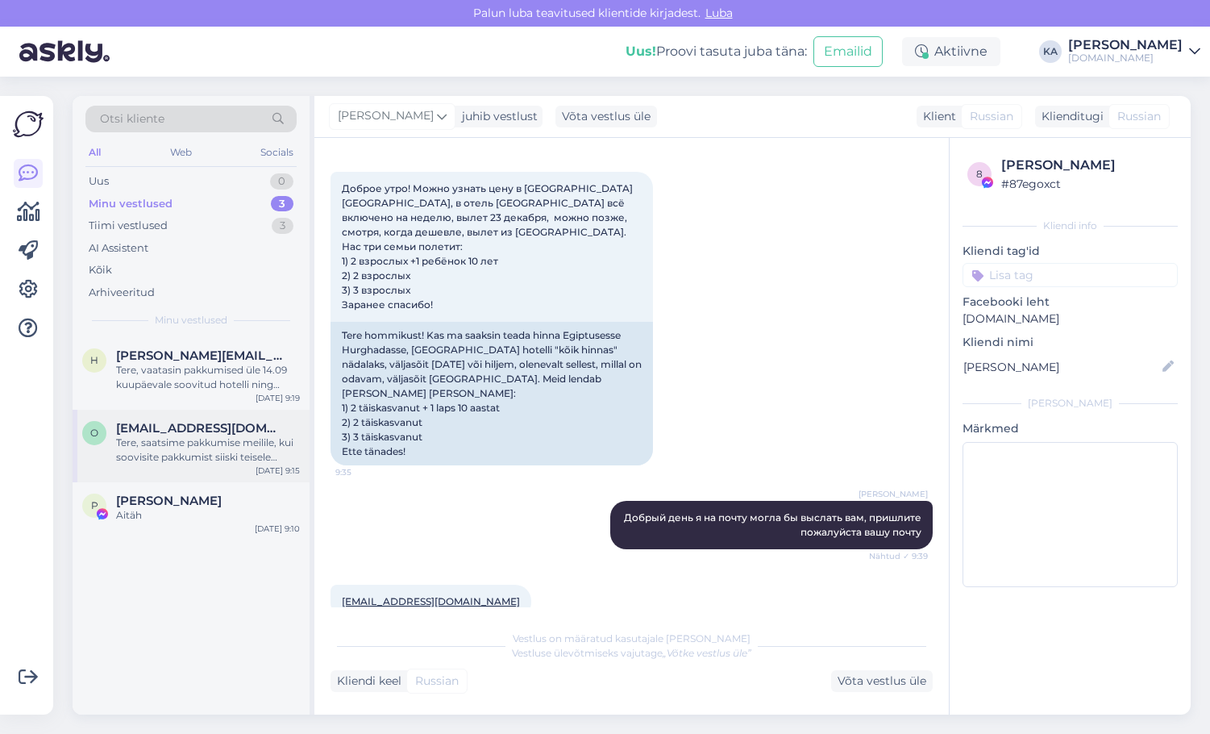
click at [163, 443] on div "Tere, saatsime pakkumise meilile, kui soovisite pakkumist siiski teisele hotell…" at bounding box center [208, 449] width 184 height 29
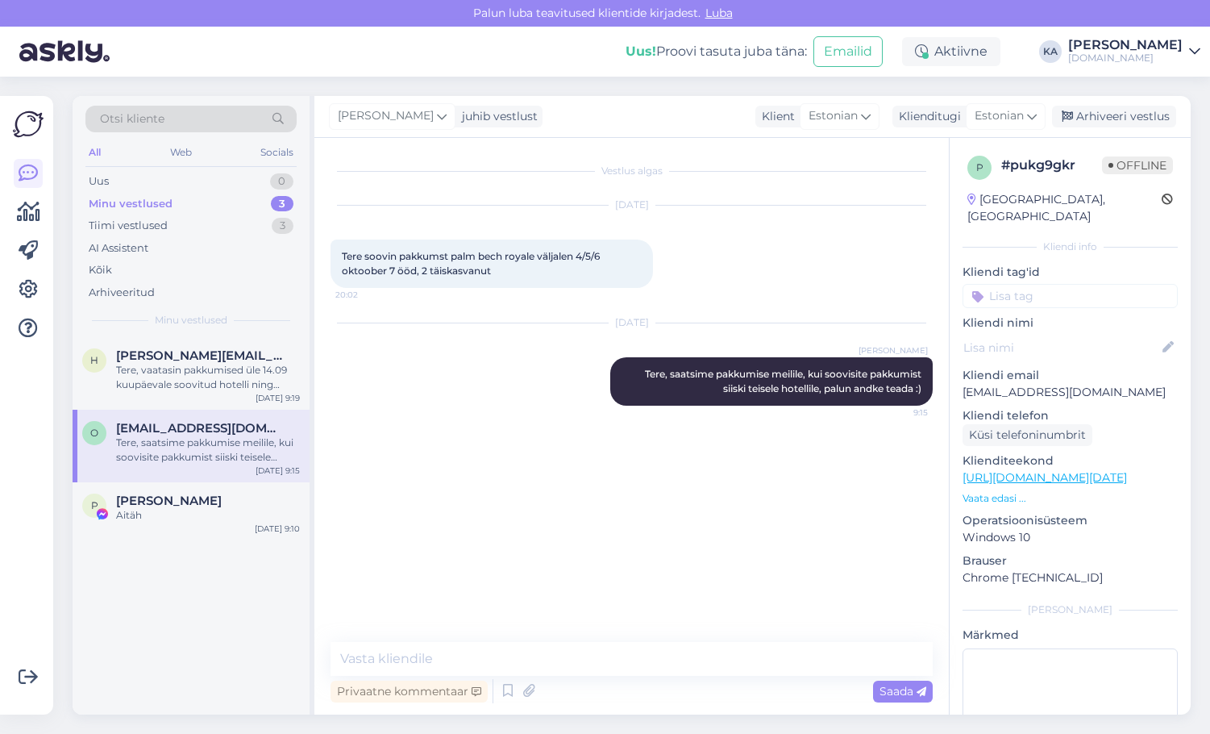
scroll to position [0, 0]
click at [1109, 120] on div "Arhiveeri vestlus" at bounding box center [1114, 117] width 124 height 22
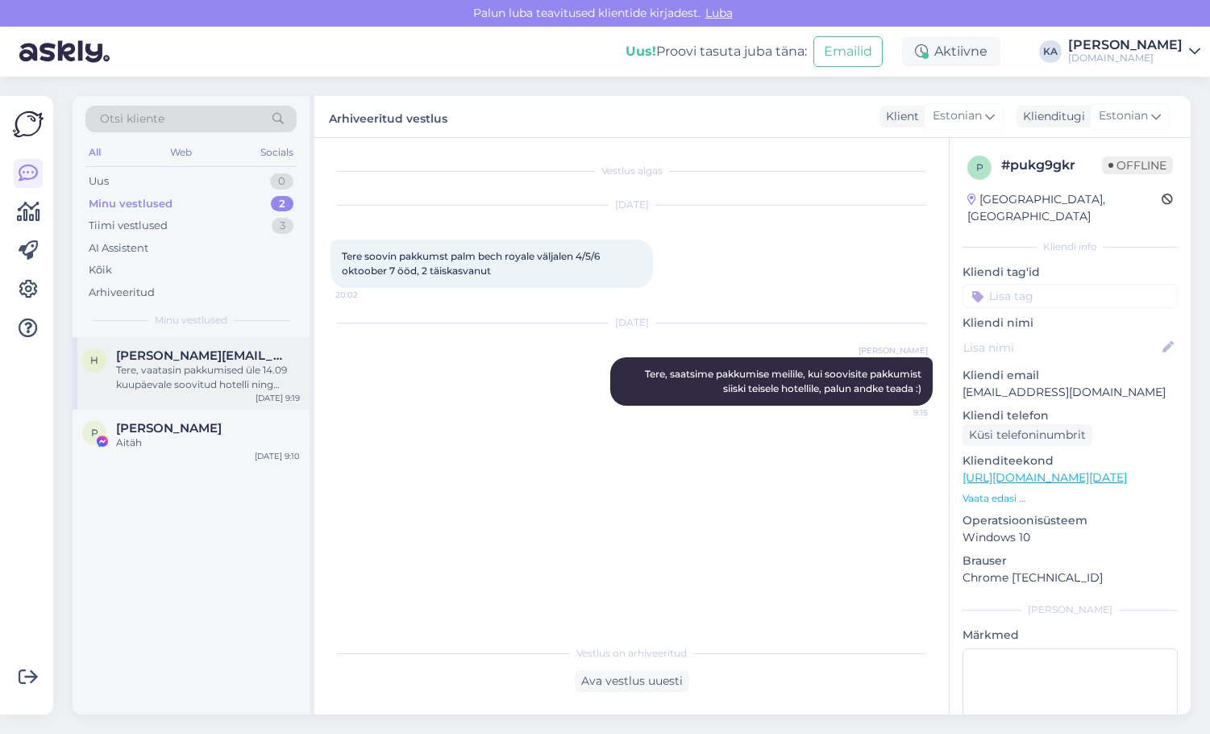
click at [260, 364] on div "Tere, vaatasin pakkumised üle 14.09 kuupäevale soovitud hotelli ning saadaval o…" at bounding box center [208, 377] width 184 height 29
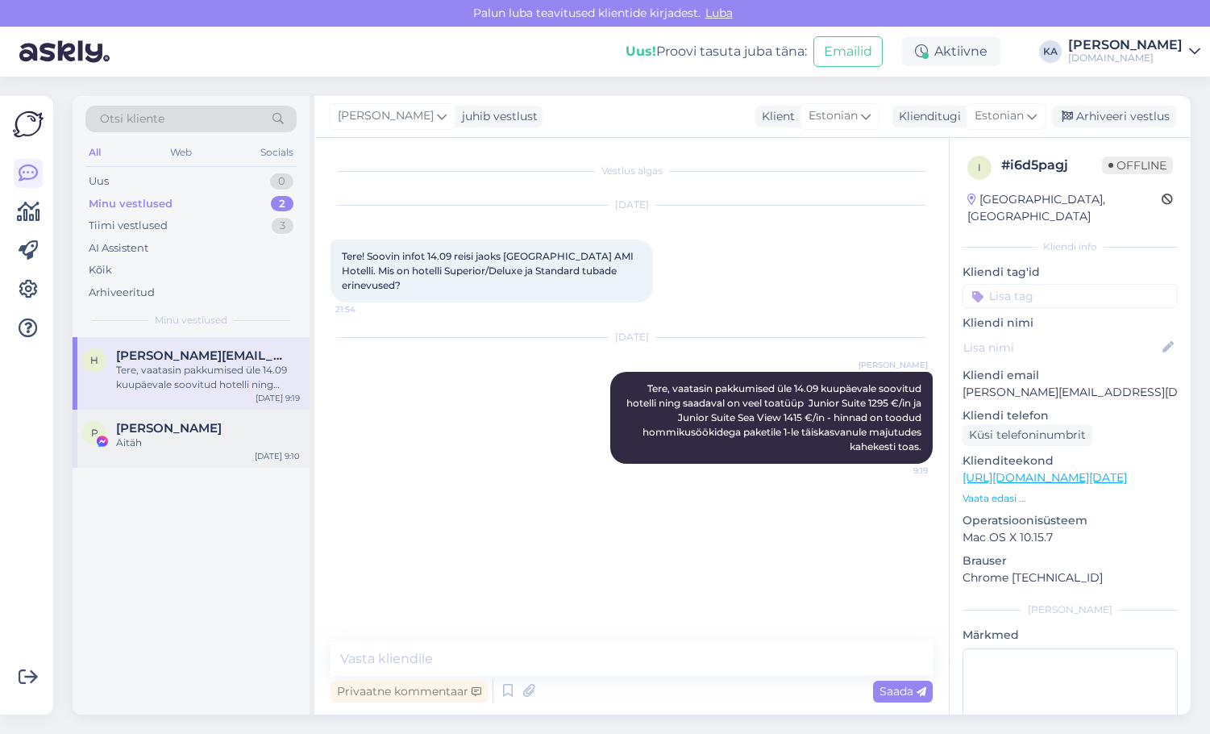
click at [205, 447] on div "Aitäh" at bounding box center [208, 442] width 184 height 15
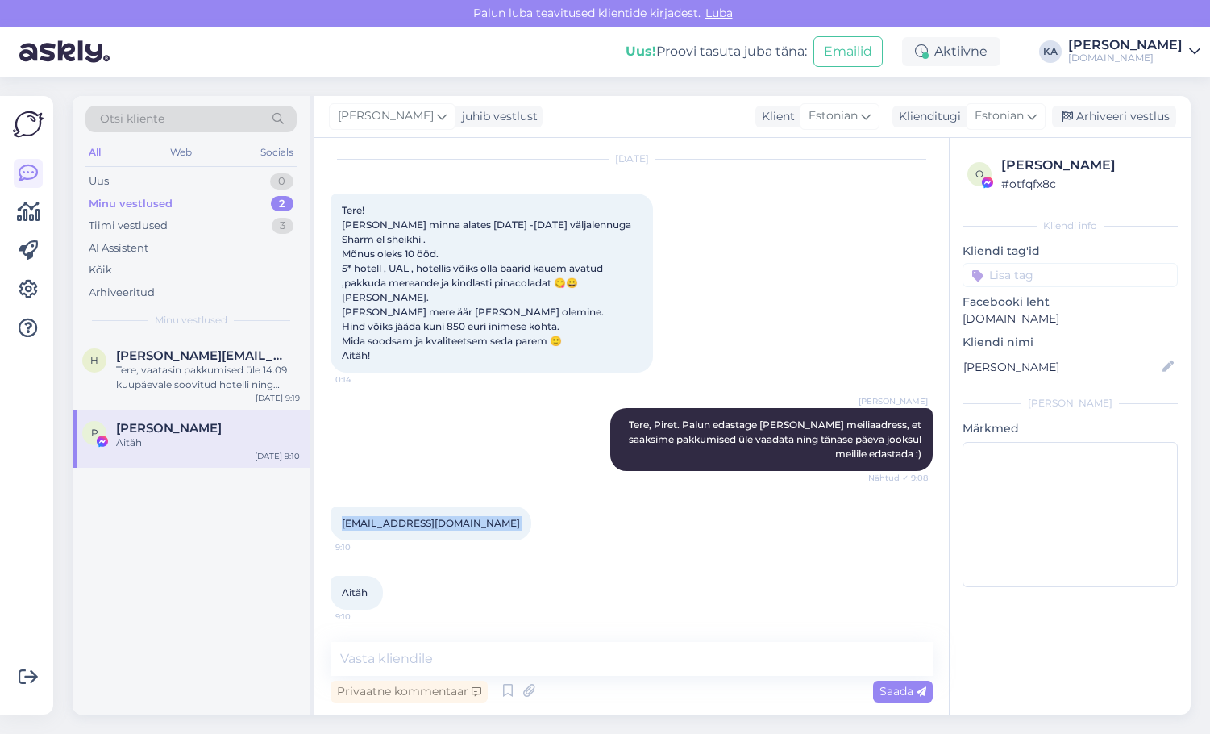
drag, startPoint x: 476, startPoint y: 527, endPoint x: 339, endPoint y: 525, distance: 137.1
click at [339, 525] on div "[EMAIL_ADDRESS][DOMAIN_NAME] 9:10" at bounding box center [431, 523] width 201 height 34
copy div "[EMAIL_ADDRESS][DOMAIN_NAME] 9:10"
click at [483, 435] on div "[PERSON_NAME], Piret. Palun edastage [PERSON_NAME] meiliaadress, et saaksime pa…" at bounding box center [632, 439] width 602 height 98
click at [140, 186] on div "Uus 1" at bounding box center [190, 181] width 211 height 23
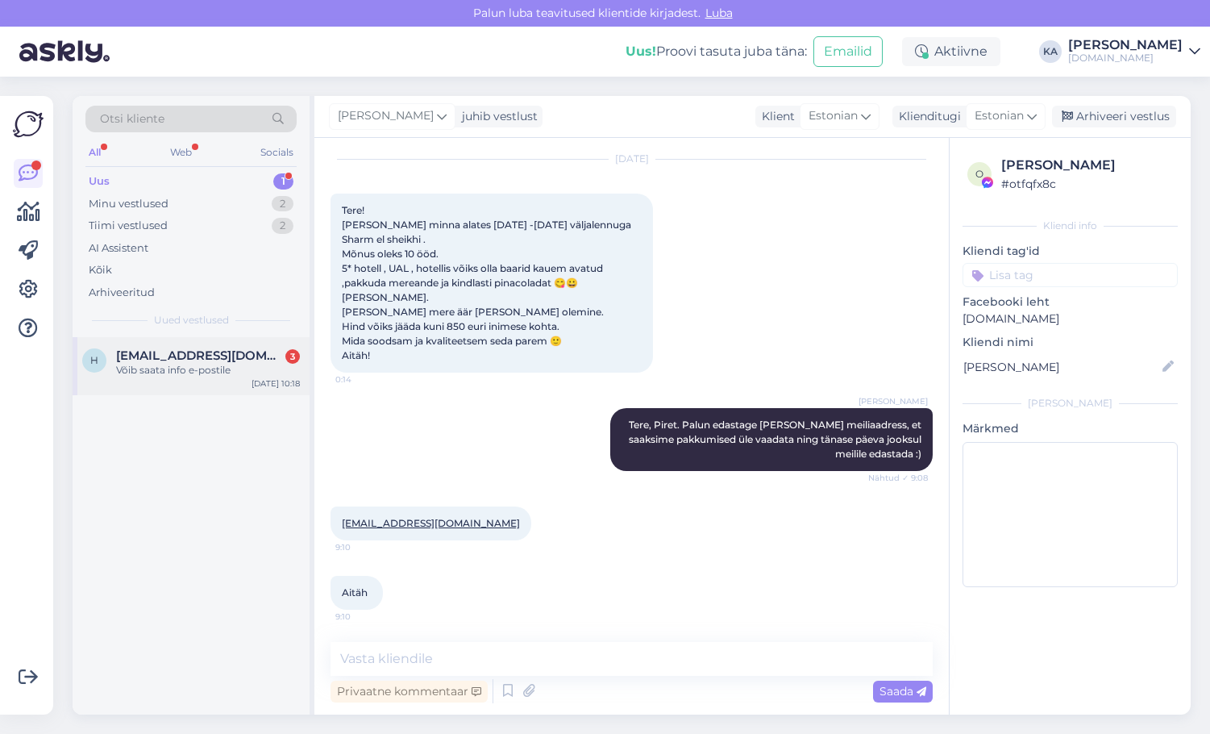
click at [206, 376] on div "Võib saata info e-postile" at bounding box center [208, 370] width 184 height 15
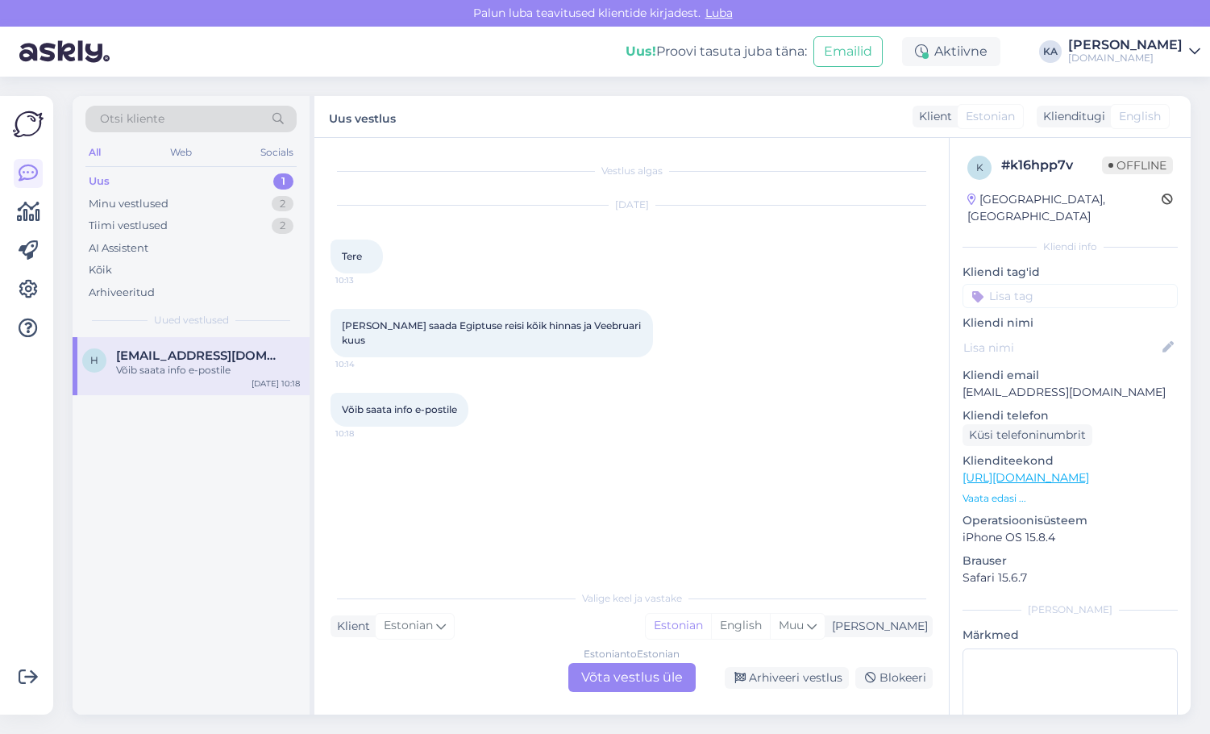
scroll to position [0, 0]
click at [141, 206] on div "Minu vestlused" at bounding box center [129, 204] width 80 height 16
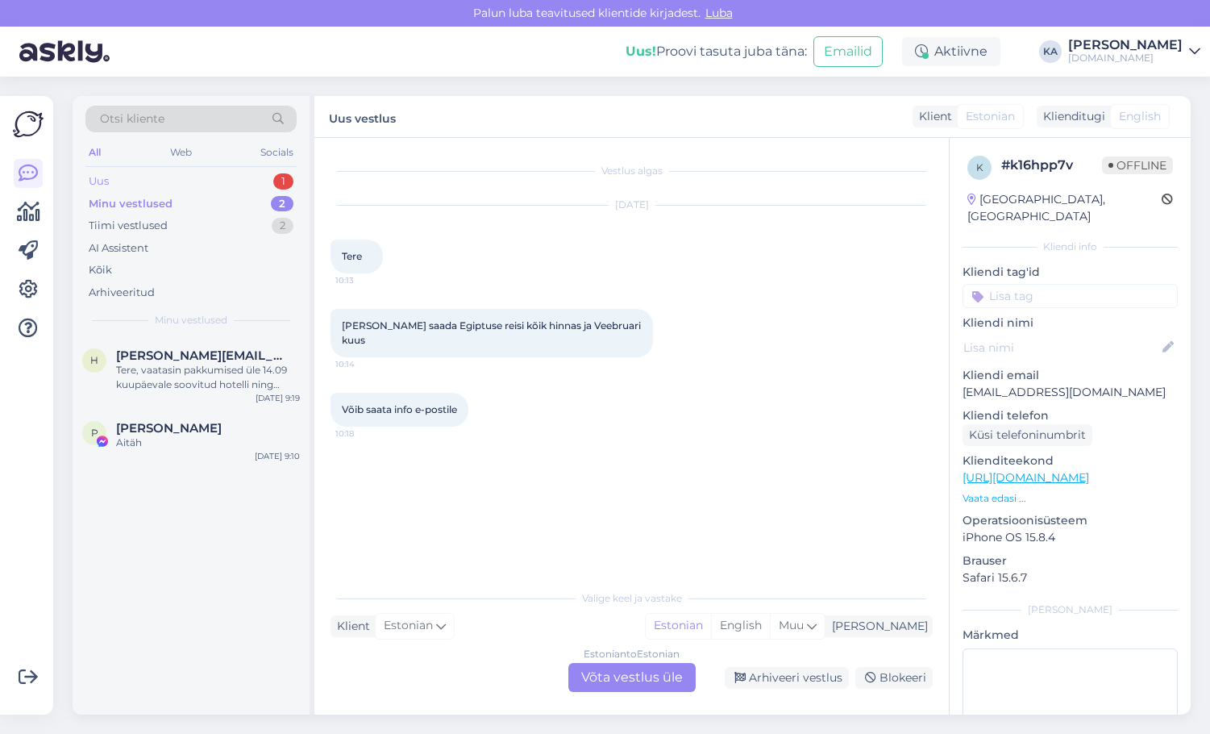
click at [140, 177] on div "Uus 1" at bounding box center [190, 181] width 211 height 23
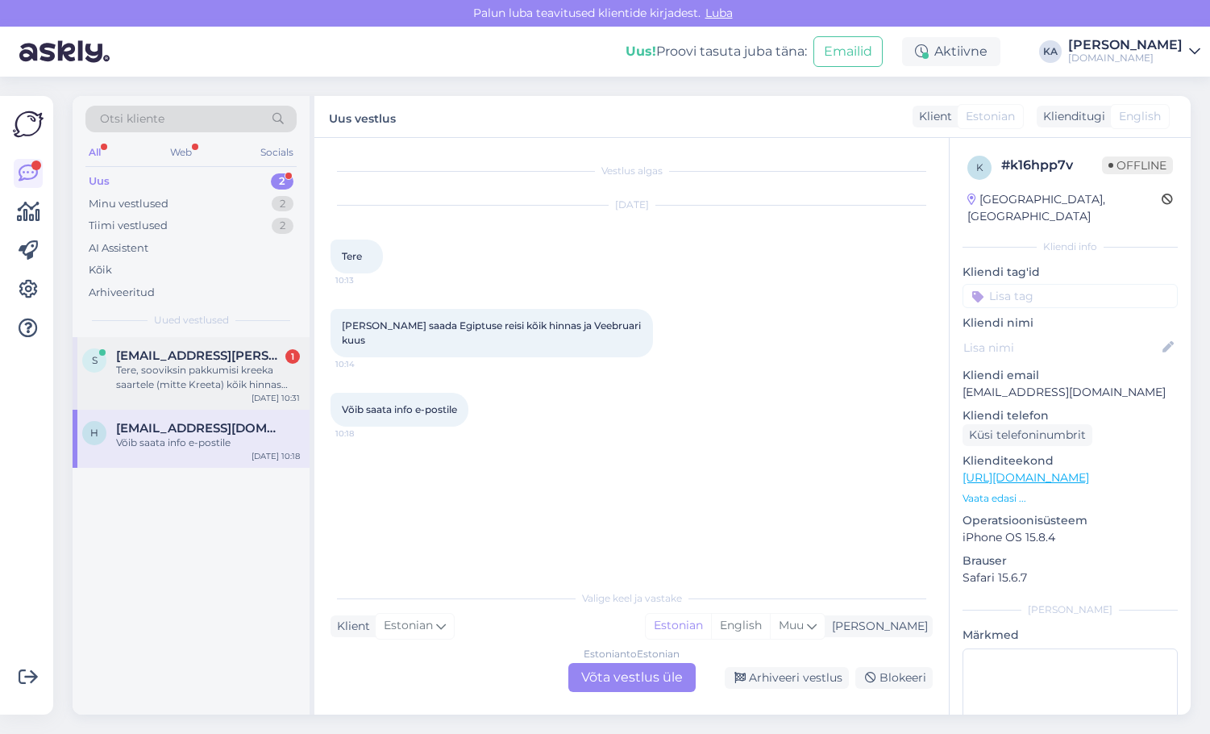
click at [169, 394] on div "s [EMAIL_ADDRESS][PERSON_NAME][DOMAIN_NAME] 1 Tere, sooviksin pakkumisi kreeka …" at bounding box center [191, 373] width 237 height 73
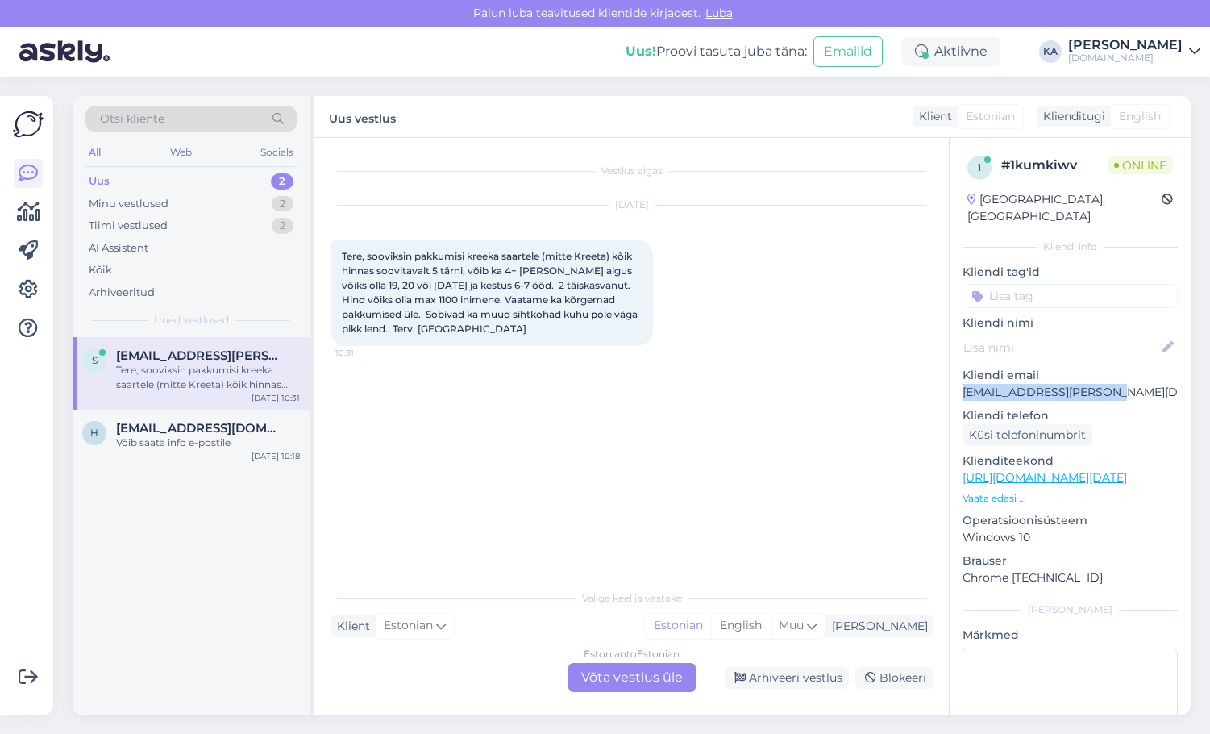
drag, startPoint x: 1108, startPoint y: 372, endPoint x: 962, endPoint y: 381, distance: 146.2
click at [962, 381] on div "1 # 1kumkiwv Online [GEOGRAPHIC_DATA], [GEOGRAPHIC_DATA] Kliendi info Kliendi t…" at bounding box center [1070, 478] width 241 height 680
copy p "[EMAIL_ADDRESS][PERSON_NAME][DOMAIN_NAME]"
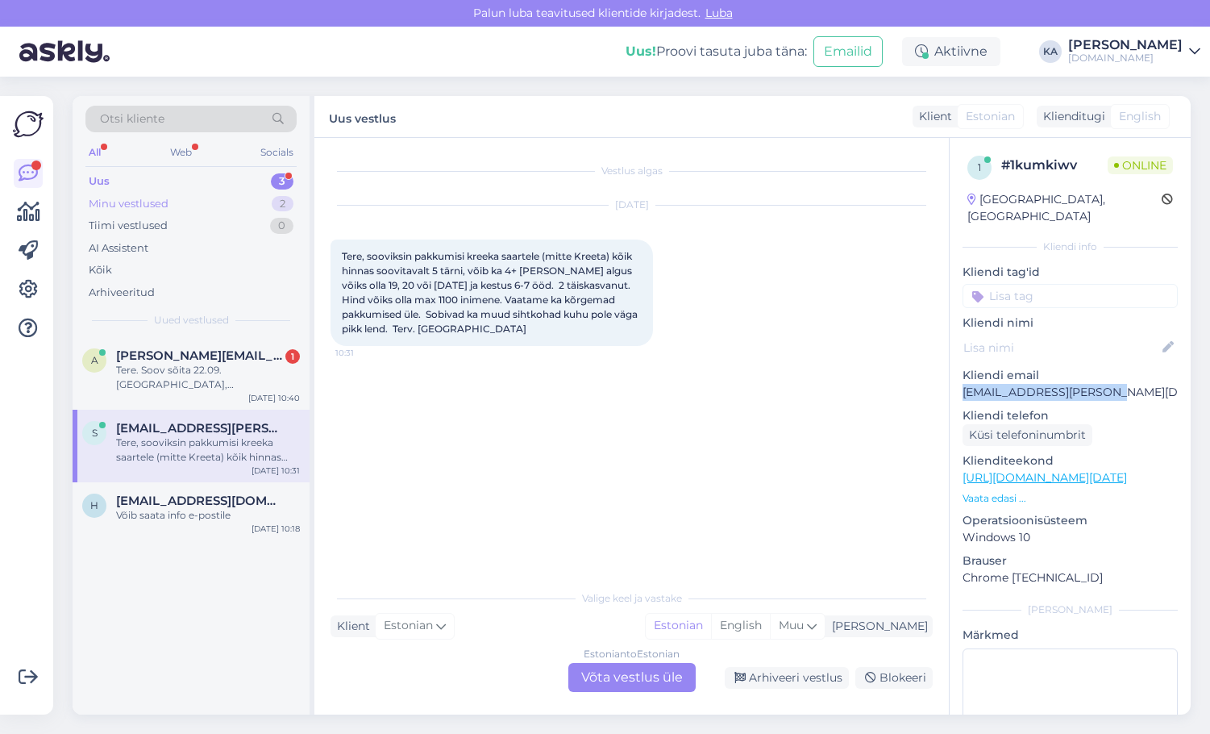
click at [151, 197] on div "Minu vestlused" at bounding box center [129, 204] width 80 height 16
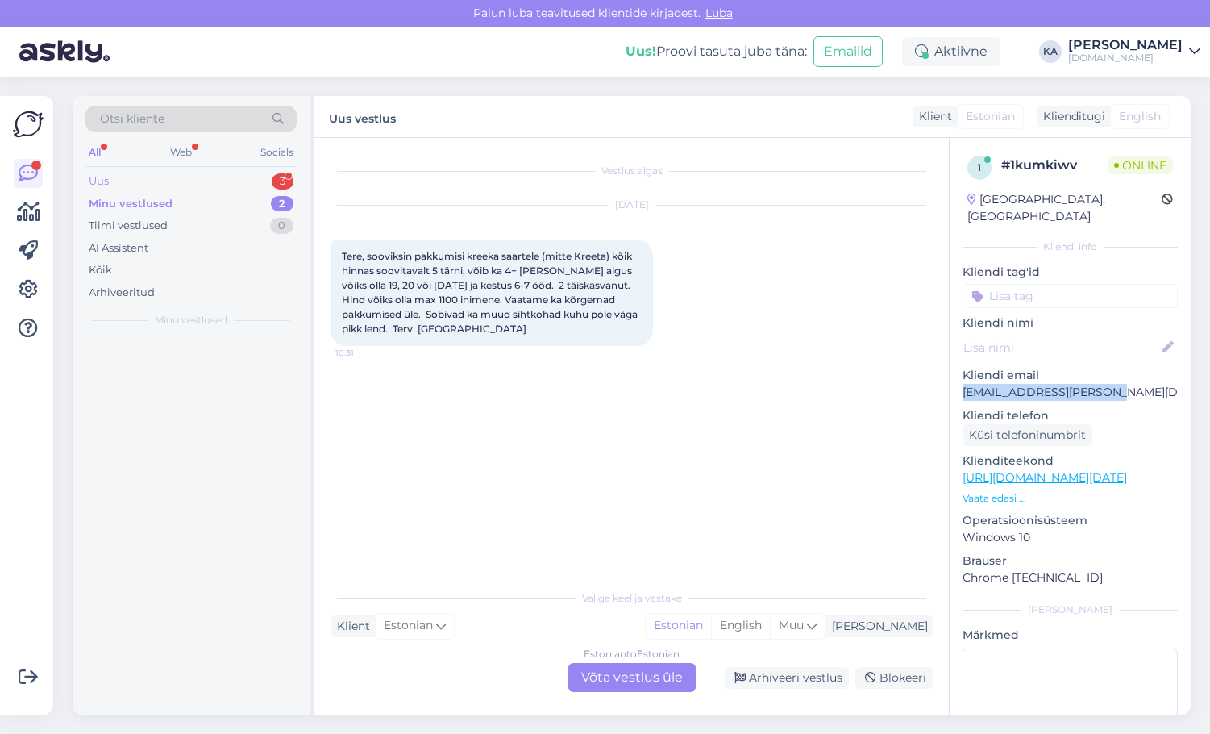
click at [127, 180] on div "Uus 3" at bounding box center [190, 181] width 211 height 23
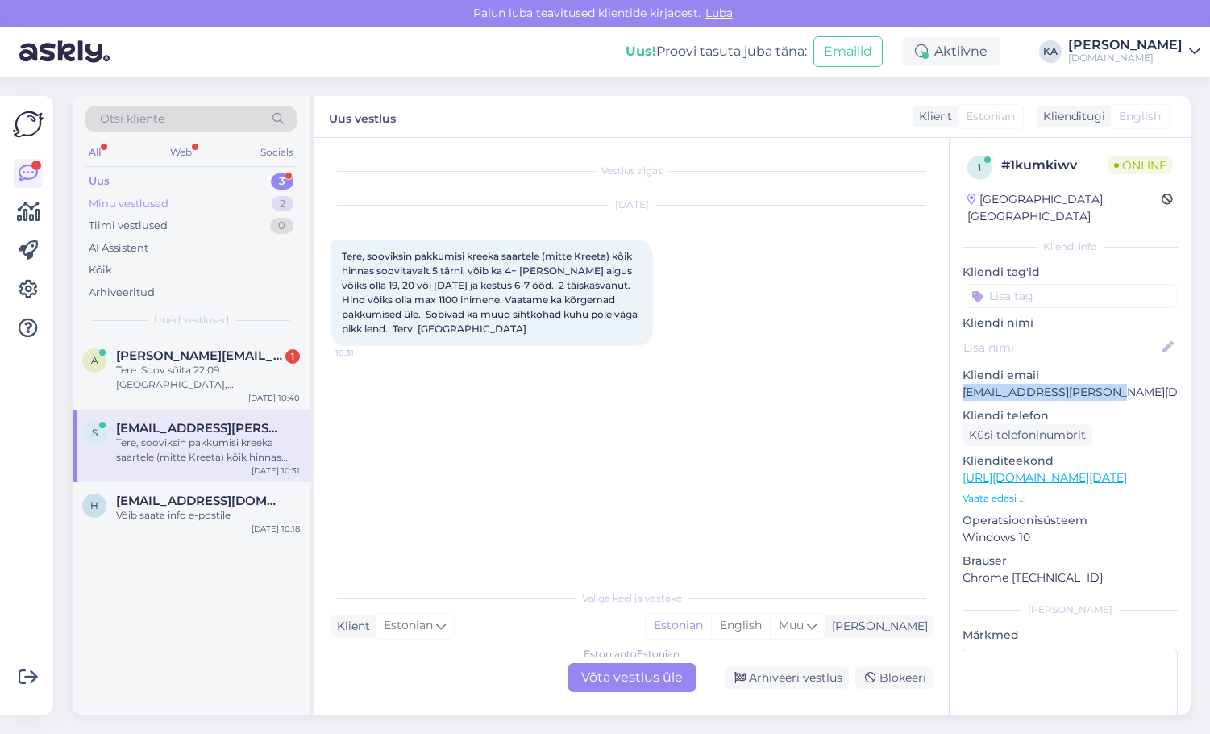
click at [137, 197] on div "Minu vestlused" at bounding box center [129, 204] width 80 height 16
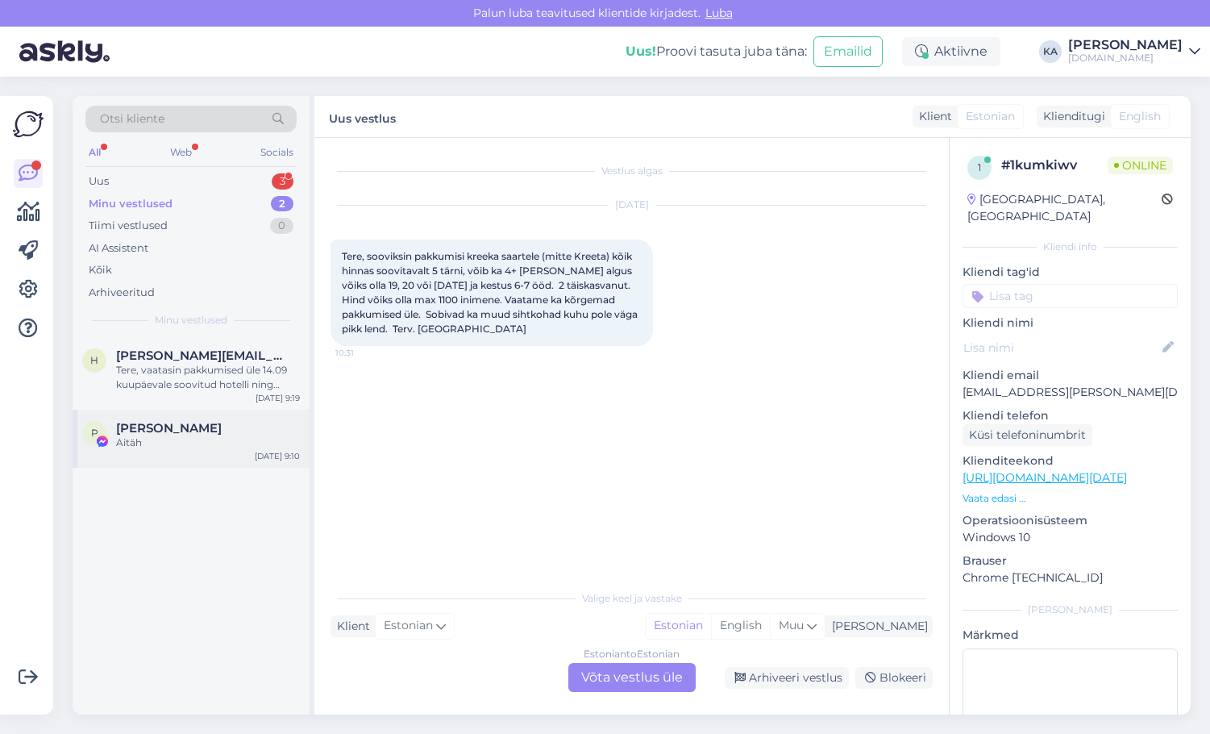
click at [159, 445] on div "Aitäh" at bounding box center [208, 442] width 184 height 15
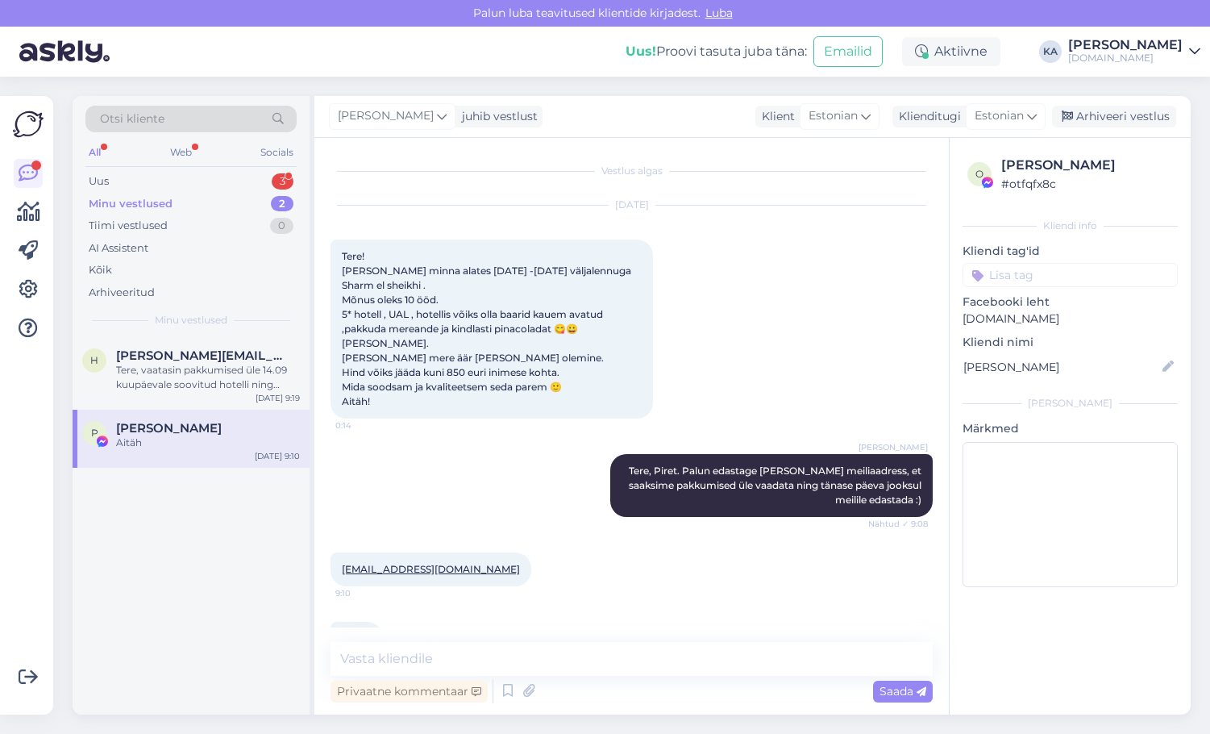
scroll to position [46, 0]
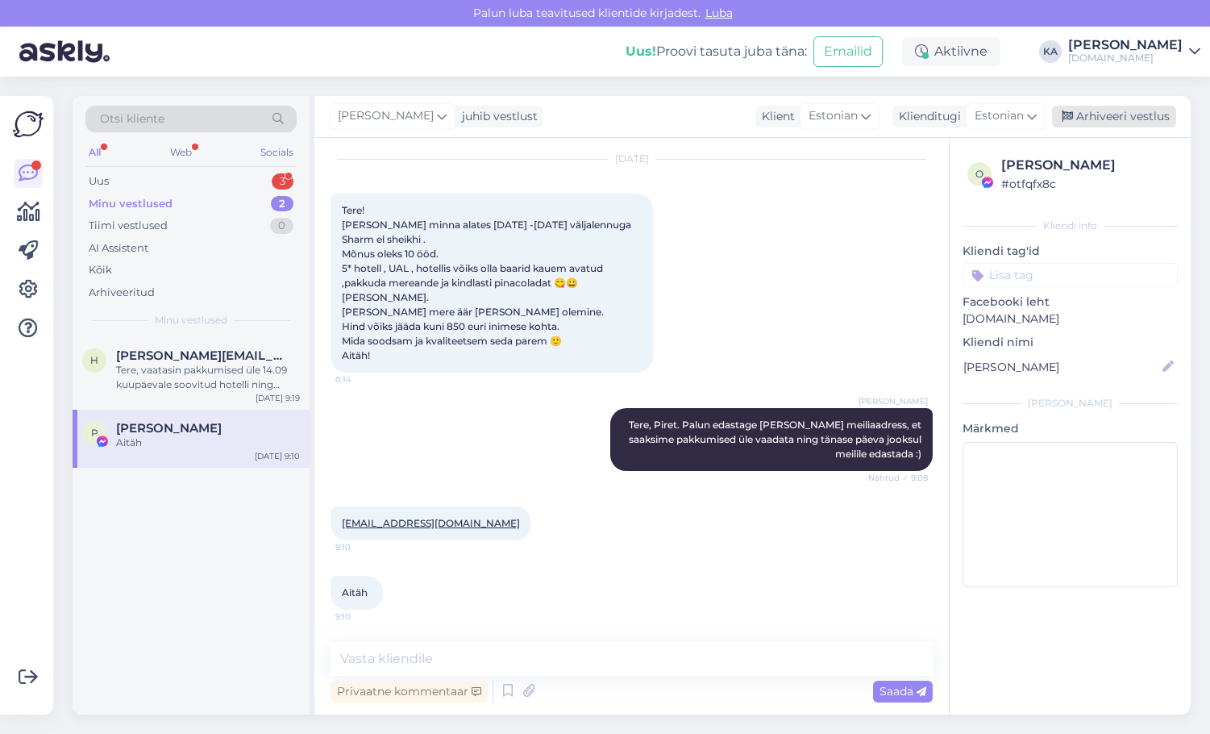
click at [1069, 123] on div "Arhiveeri vestlus" at bounding box center [1114, 117] width 124 height 22
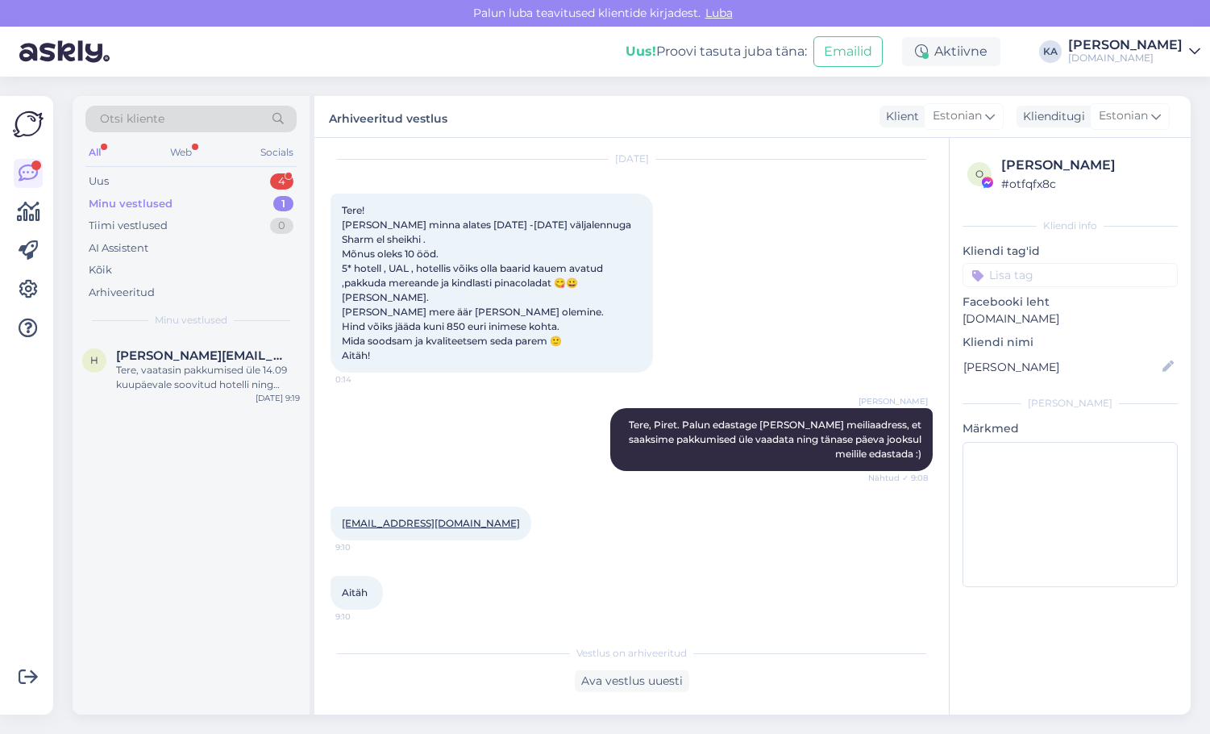
click at [175, 199] on div "Minu vestlused 1" at bounding box center [190, 204] width 211 height 23
click at [165, 181] on div "Uus 4" at bounding box center [190, 181] width 211 height 23
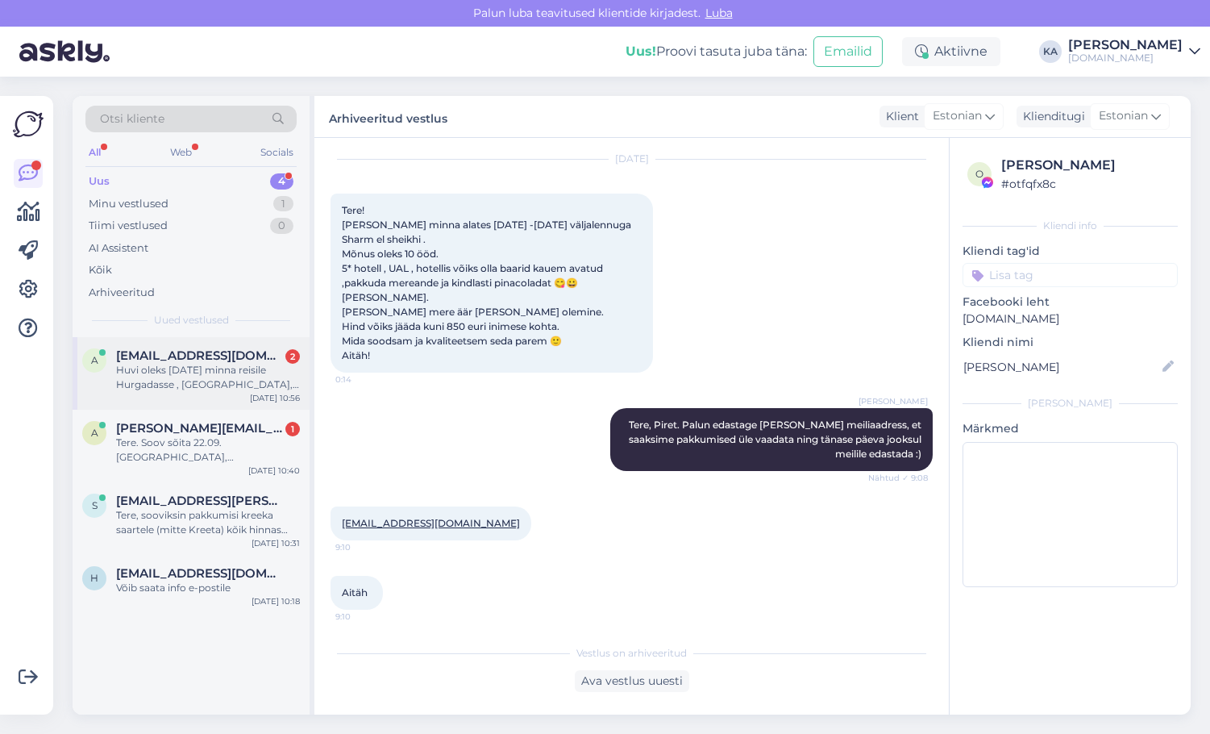
click at [213, 397] on div "a [EMAIL_ADDRESS][DOMAIN_NAME] 2 Huvi oleks [DATE] minna reisile Hurgadasse , […" at bounding box center [191, 373] width 237 height 73
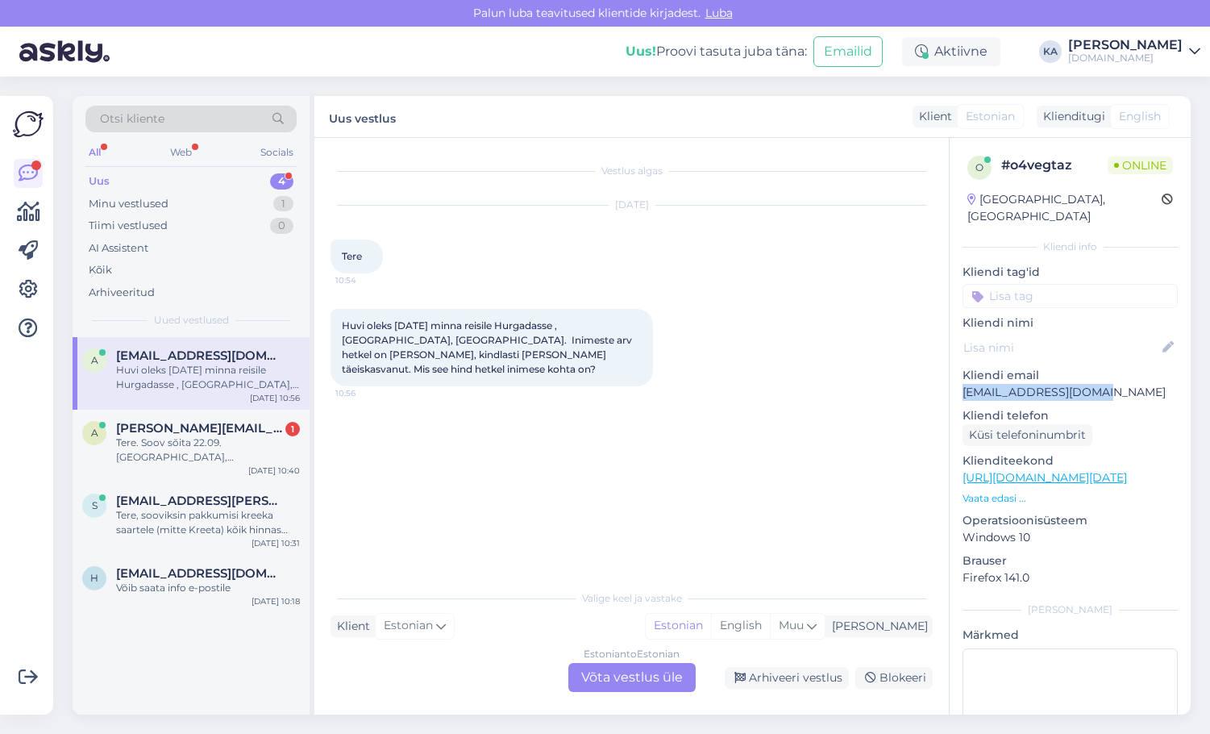
drag, startPoint x: 1121, startPoint y: 376, endPoint x: 959, endPoint y: 380, distance: 161.3
click at [959, 380] on div "o # o4vegtaz Online [GEOGRAPHIC_DATA], [GEOGRAPHIC_DATA] Kliendi info Kliendi t…" at bounding box center [1070, 478] width 241 height 680
copy p "[EMAIL_ADDRESS][DOMAIN_NAME]"
click at [1097, 384] on p "[EMAIL_ADDRESS][DOMAIN_NAME]" at bounding box center [1070, 392] width 215 height 17
click at [622, 672] on div "Estonian to Estonian Võta vestlus üle" at bounding box center [631, 677] width 127 height 29
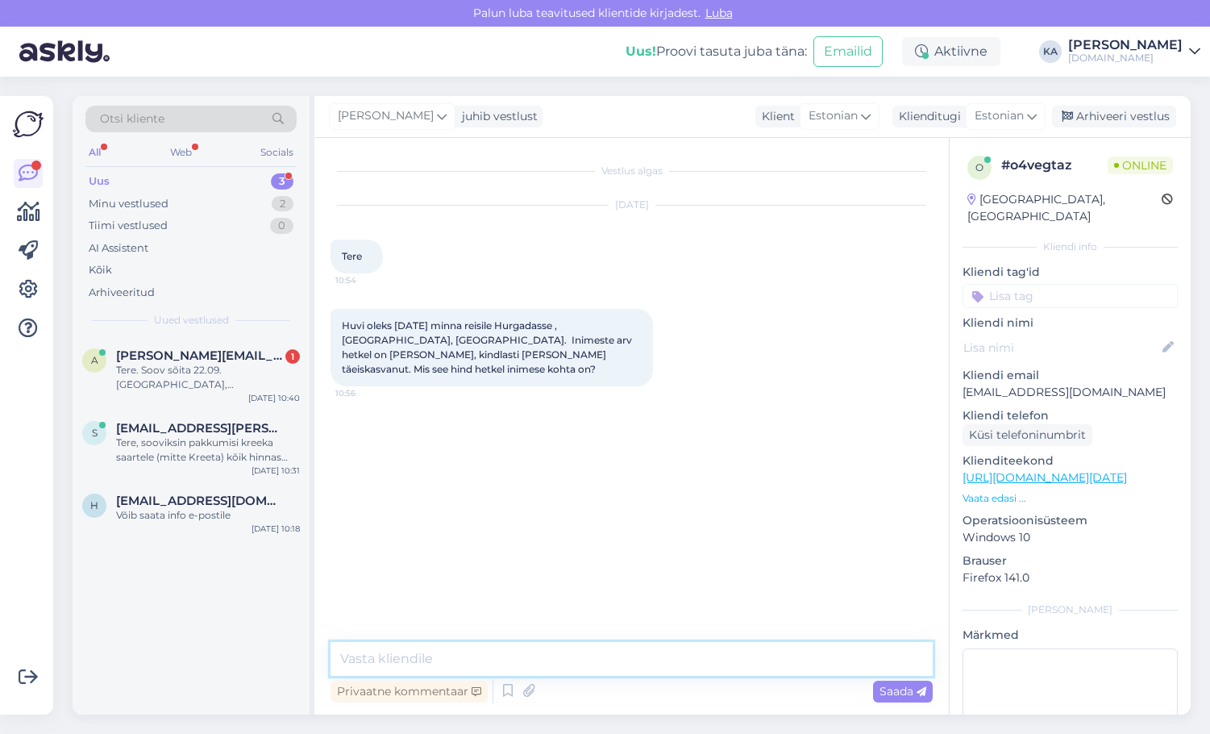
click at [450, 658] on textarea at bounding box center [632, 659] width 602 height 34
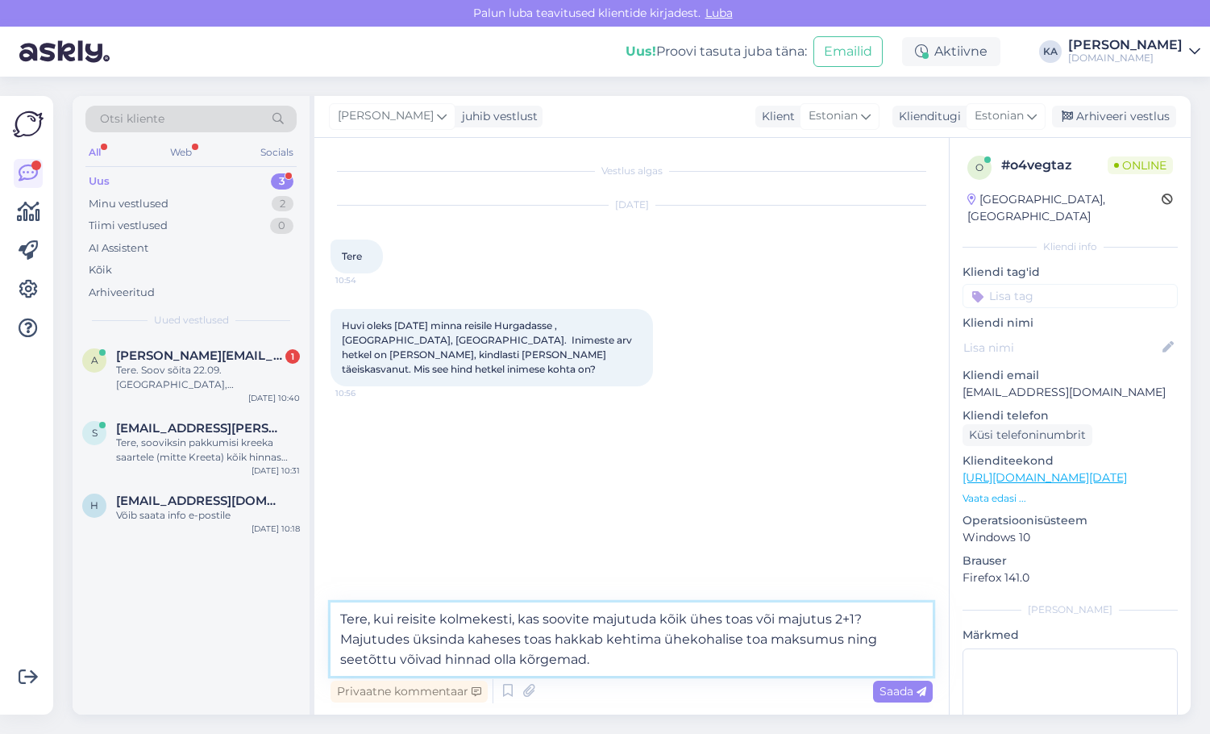
type textarea "Tere, kui reisite kolmekesti, kas soovite majutuda kõik ühes toas või majutus 2…"
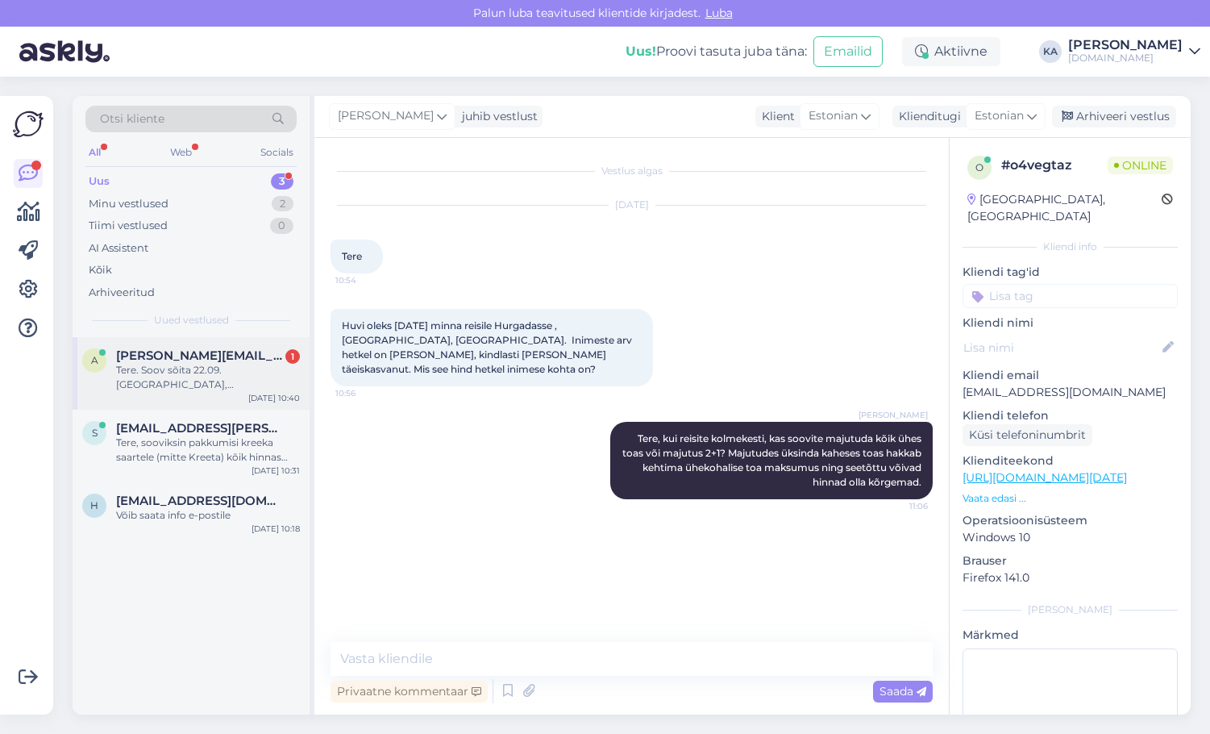
click at [130, 360] on span "[PERSON_NAME][EMAIL_ADDRESS][DOMAIN_NAME]" at bounding box center [200, 355] width 168 height 15
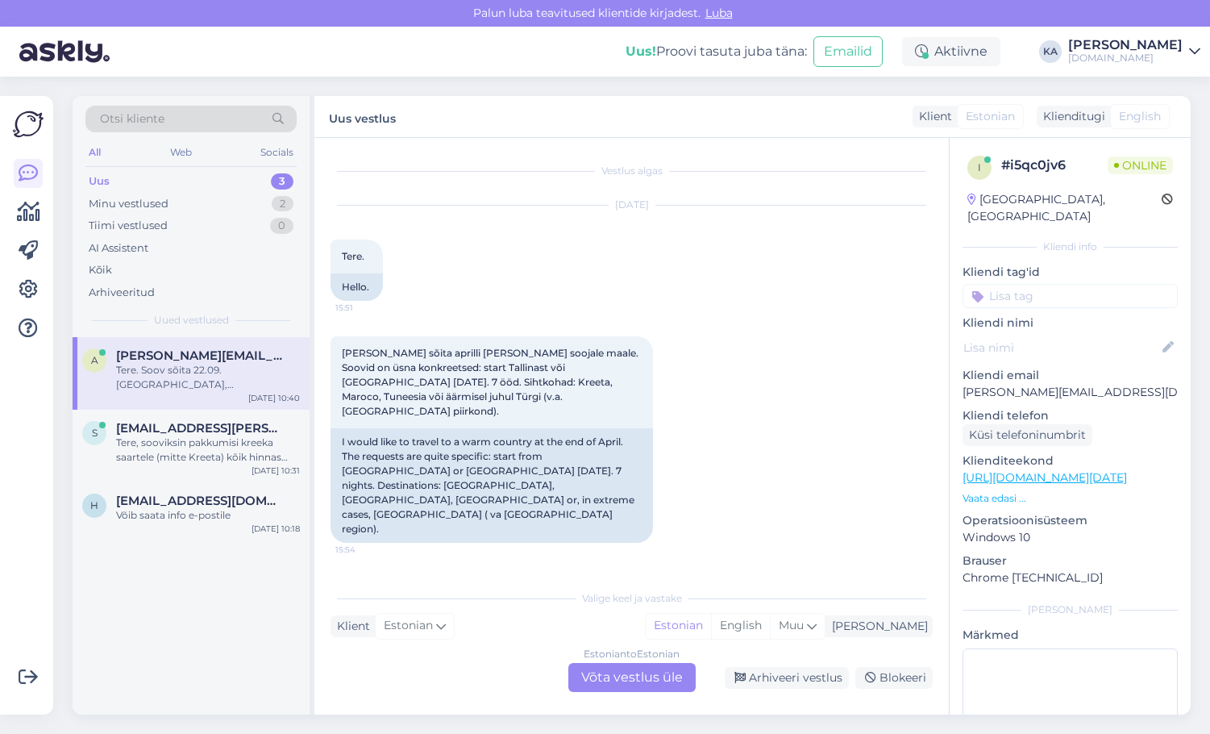
scroll to position [1061, 0]
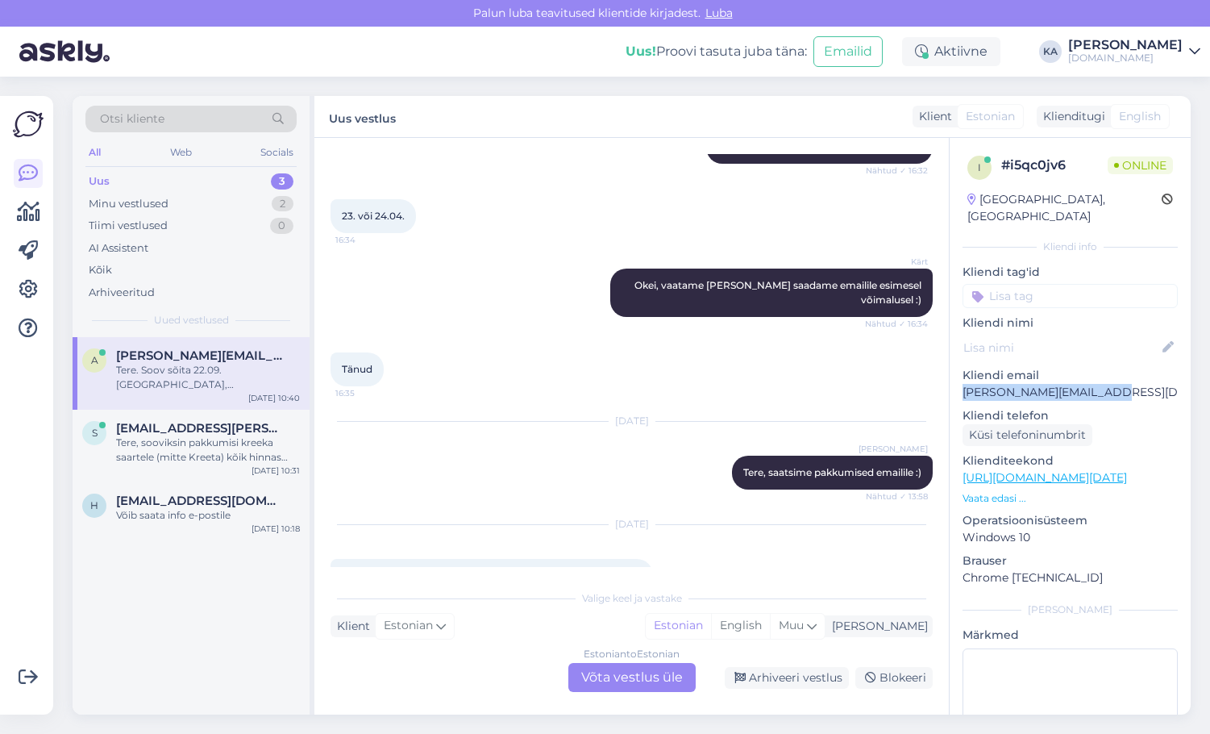
drag, startPoint x: 1127, startPoint y: 374, endPoint x: 963, endPoint y: 379, distance: 163.7
click at [963, 384] on p "[PERSON_NAME][EMAIL_ADDRESS][DOMAIN_NAME]" at bounding box center [1070, 392] width 215 height 17
copy p "[PERSON_NAME][EMAIL_ADDRESS][DOMAIN_NAME]"
click at [730, 515] on div "[DATE] Tere. Soov sõita 22.09. [GEOGRAPHIC_DATA], [GEOGRAPHIC_DATA], Hotell "[G…" at bounding box center [632, 580] width 602 height 147
click at [608, 702] on div "Vestlus algas [DATE] Tere. 15:51 Hello. Soovin sõita aprilli [PERSON_NAME] sooj…" at bounding box center [631, 426] width 634 height 576
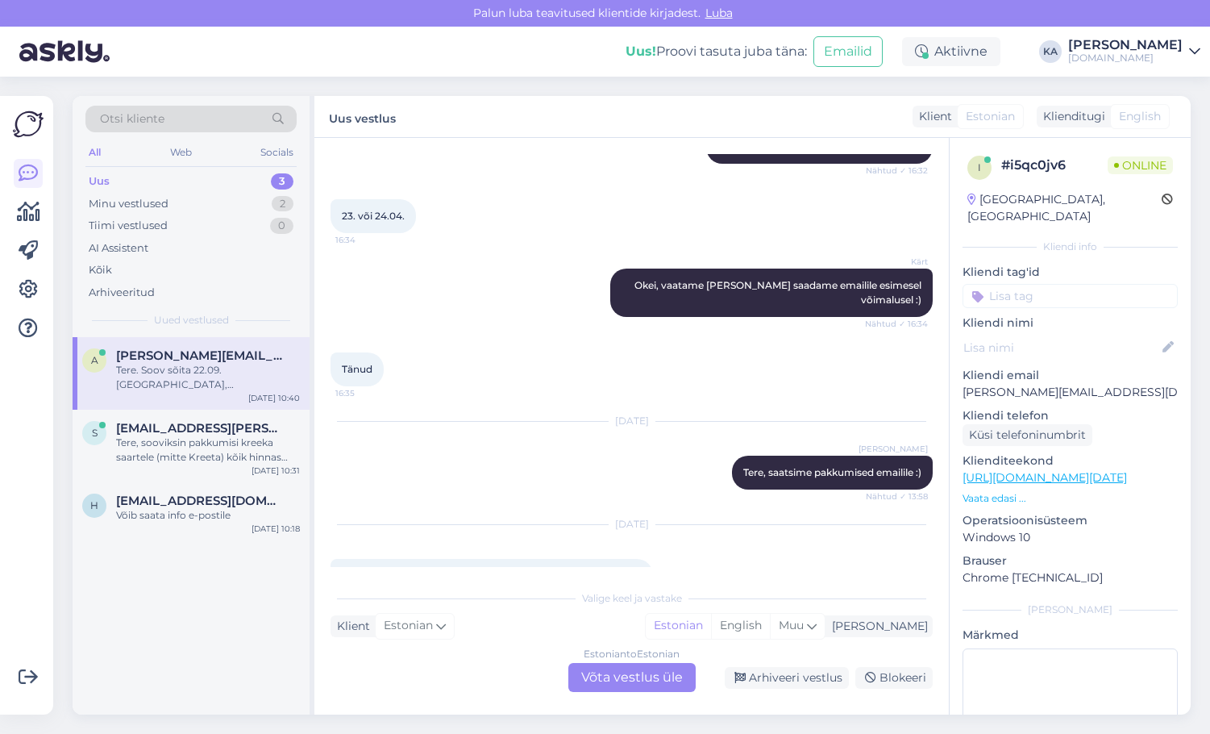
click at [622, 674] on div "Estonian to Estonian Võta vestlus üle" at bounding box center [631, 677] width 127 height 29
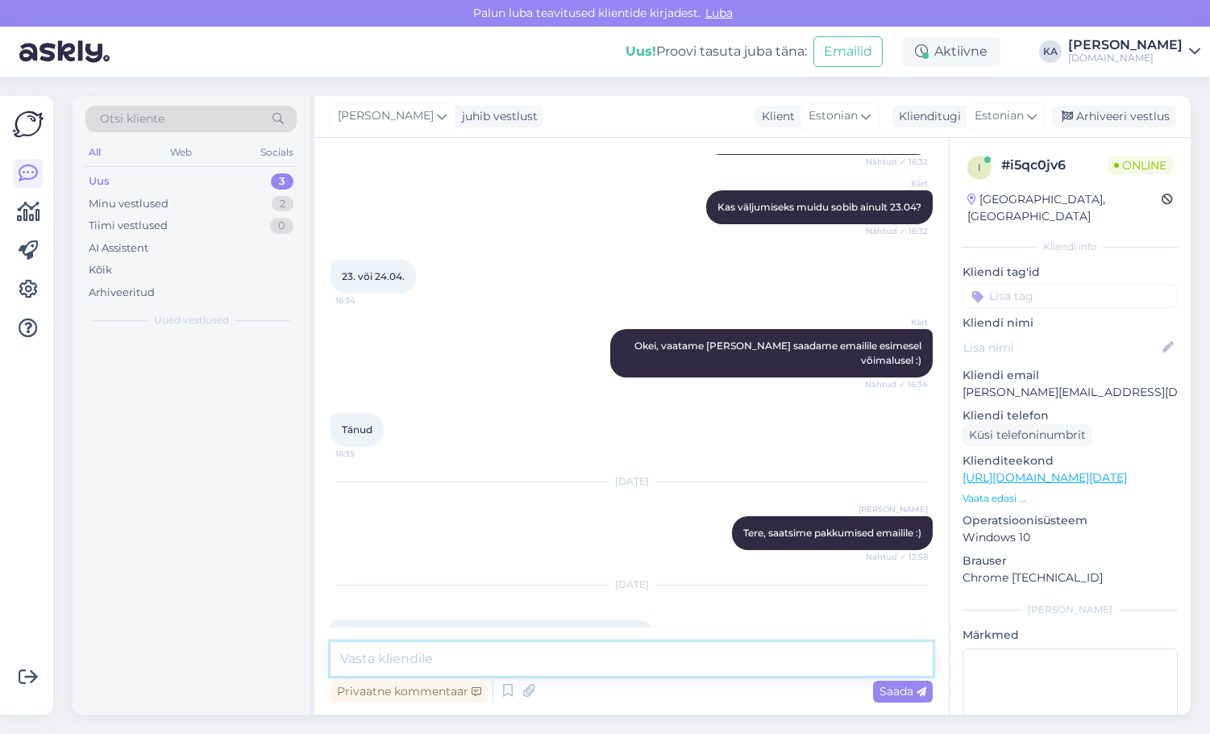
click at [485, 668] on textarea at bounding box center [632, 659] width 602 height 34
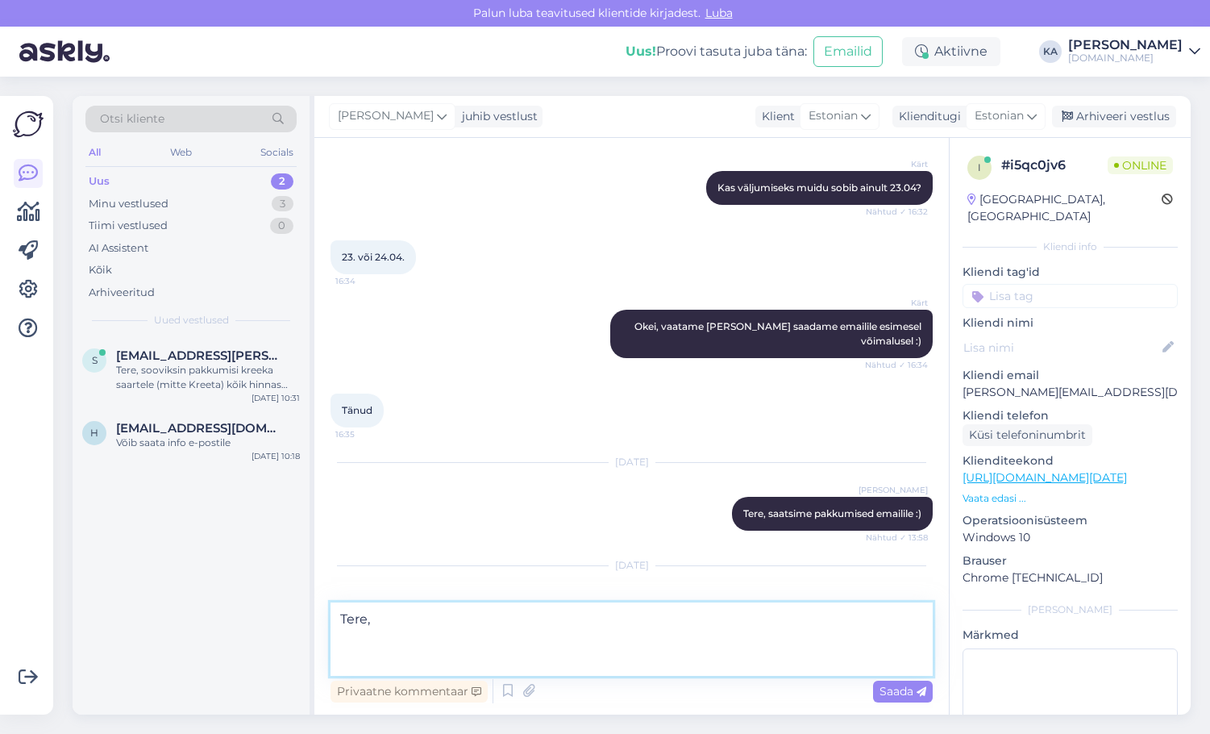
scroll to position [1040, 0]
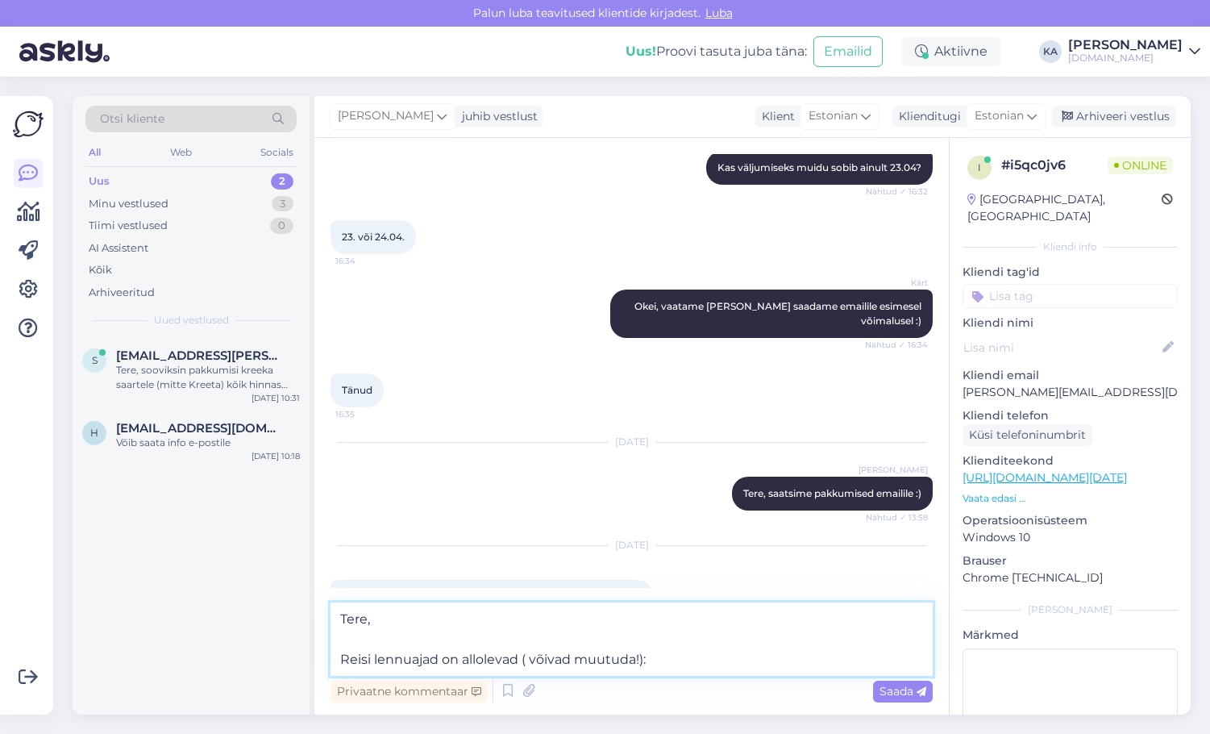
click at [531, 656] on textarea "Tere, Reisi lennuajad on allolevad ( võivad muutuda!):" at bounding box center [632, 638] width 602 height 73
drag, startPoint x: 672, startPoint y: 655, endPoint x: 241, endPoint y: 637, distance: 430.9
click at [238, 638] on div "Otsi kliente All Web Socials Uus 2 Minu vestlused 3 Tiimi vestlused 0 AI Assist…" at bounding box center [632, 405] width 1118 height 618
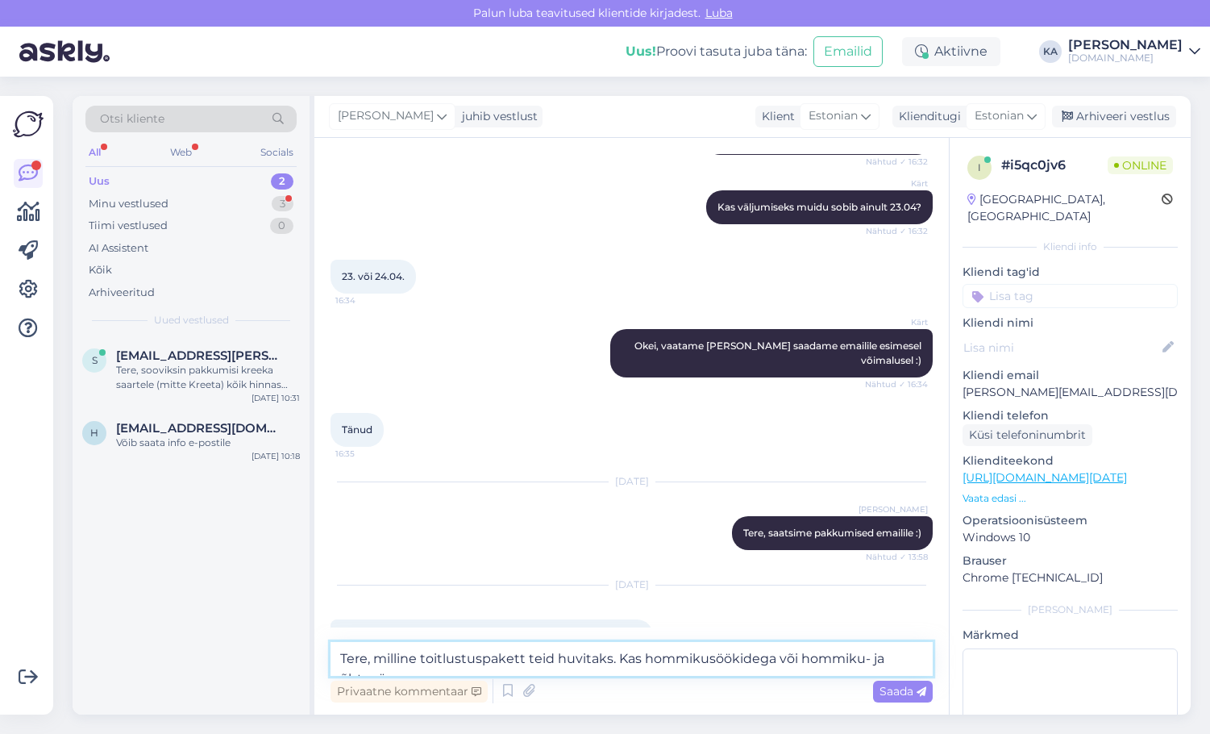
scroll to position [1020, 0]
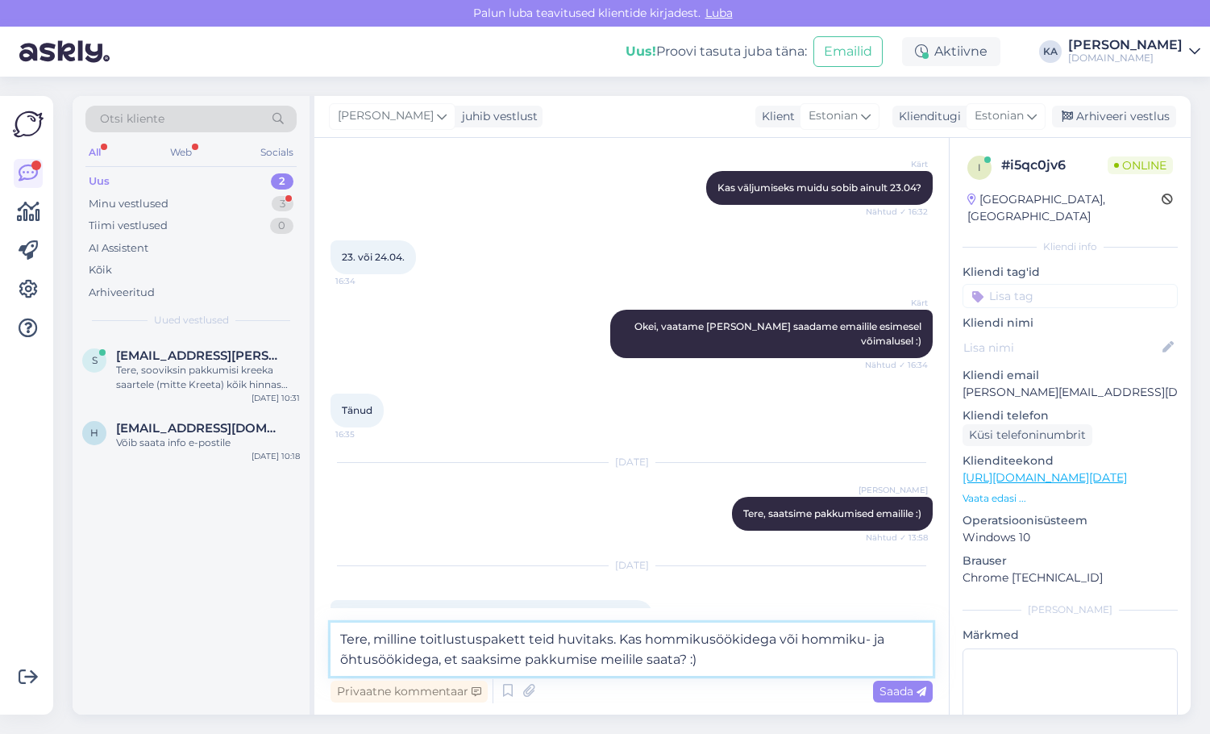
type textarea "Tere, milline toitlustuspakett teid huvitaks. Kas hommikusöökidega või hommiku-…"
drag, startPoint x: 905, startPoint y: 716, endPoint x: 902, endPoint y: 701, distance: 15.5
click at [905, 714] on div "Otsi kliente All Web Socials Uus 2 Minu vestlused 3 Tiimi vestlused 0 AI Assist…" at bounding box center [636, 405] width 1147 height 657
click at [902, 700] on div "Saada" at bounding box center [903, 691] width 60 height 22
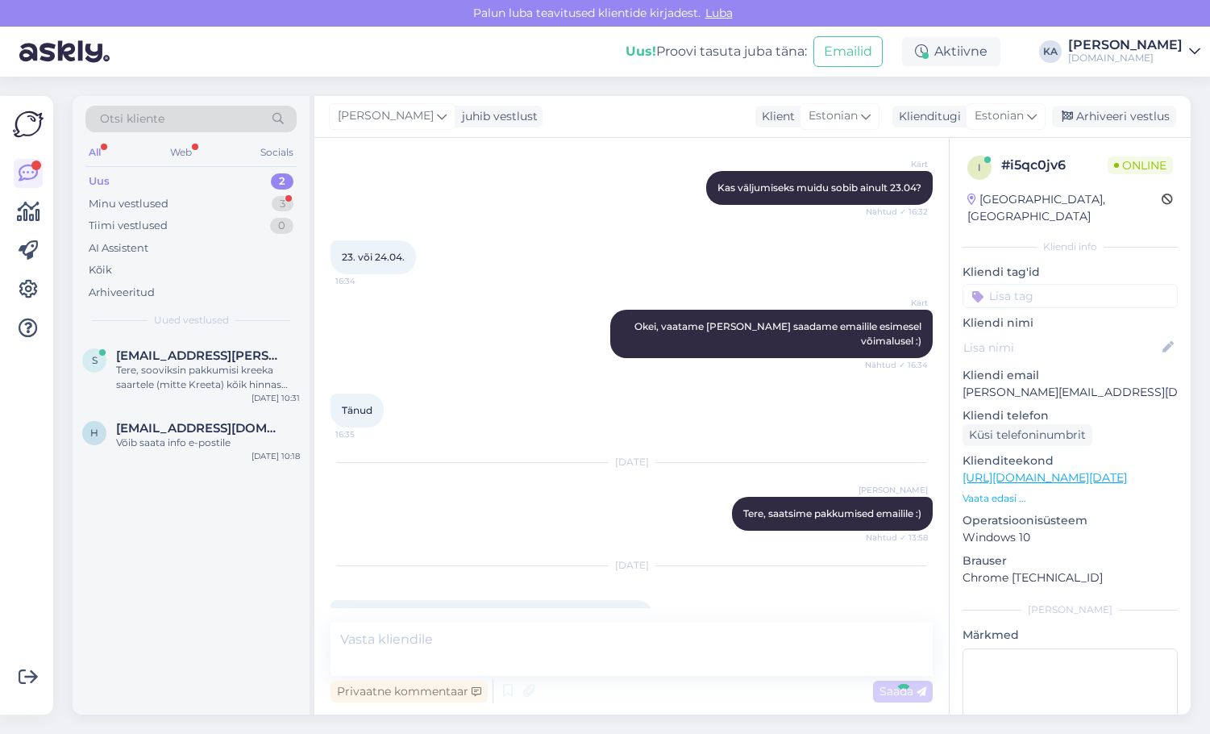
scroll to position [1099, 0]
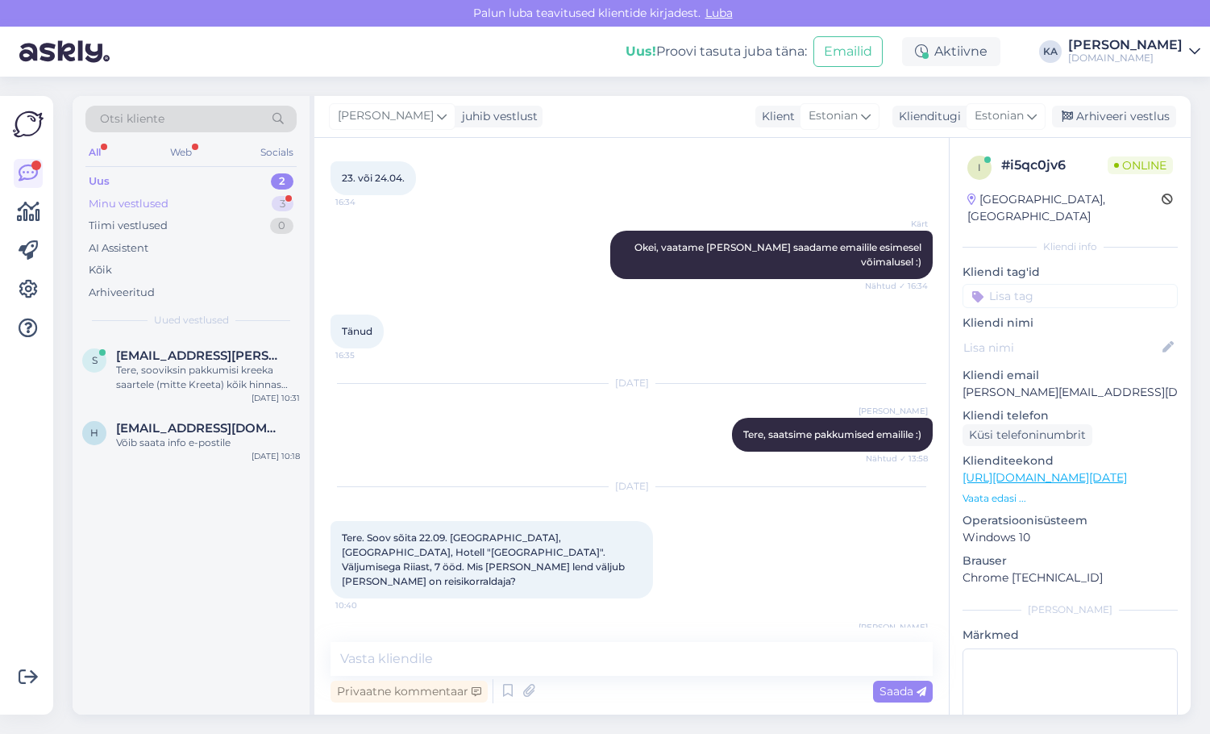
click at [144, 205] on div "Minu vestlused" at bounding box center [129, 204] width 80 height 16
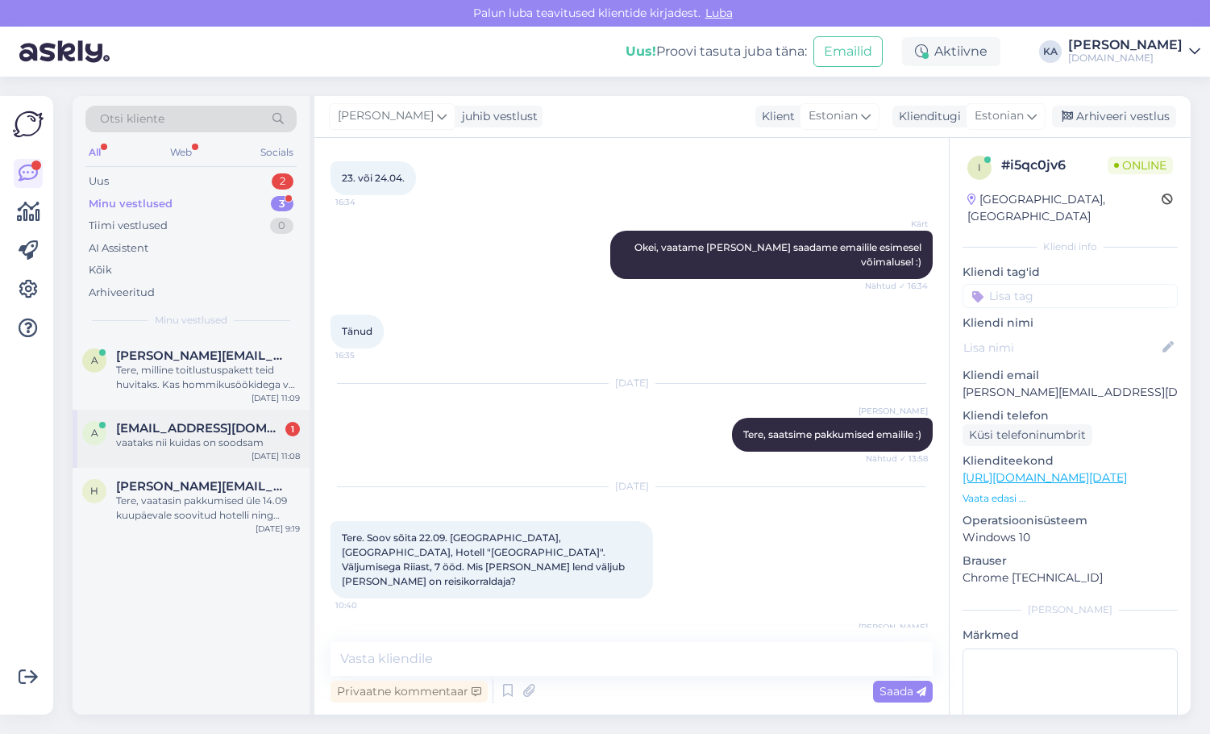
click at [127, 429] on span "[EMAIL_ADDRESS][DOMAIN_NAME]" at bounding box center [200, 428] width 168 height 15
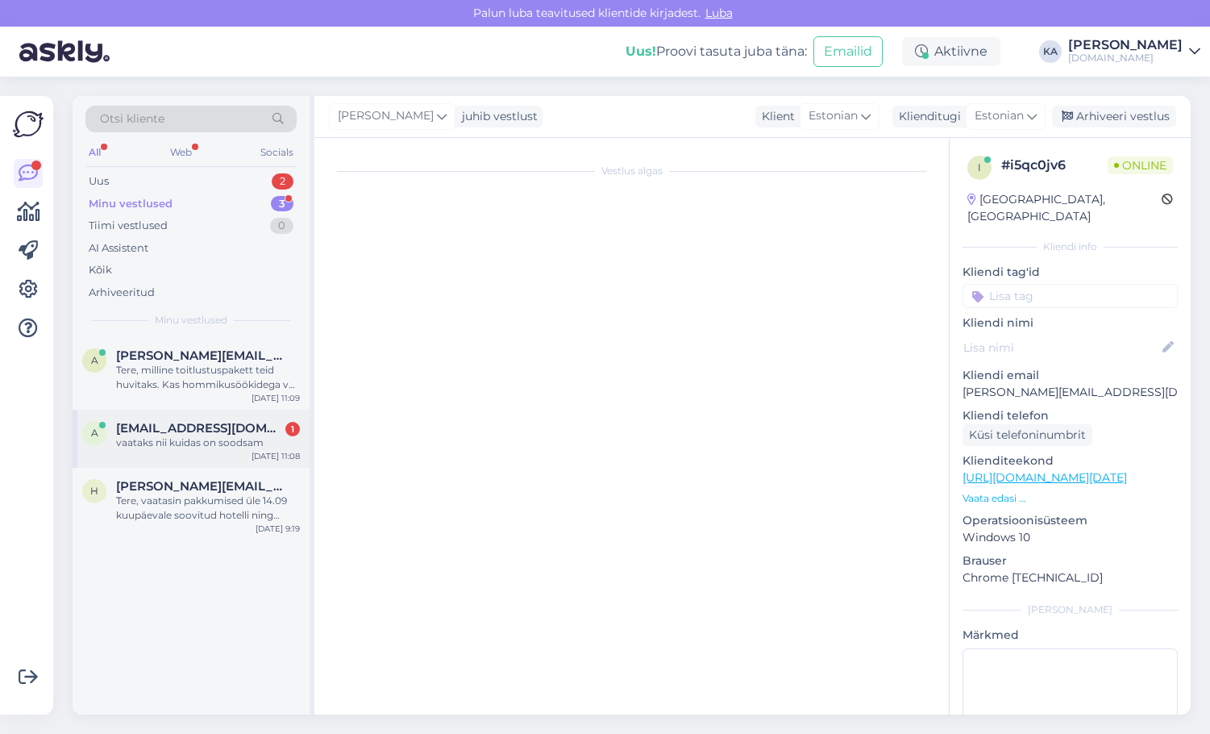
scroll to position [0, 0]
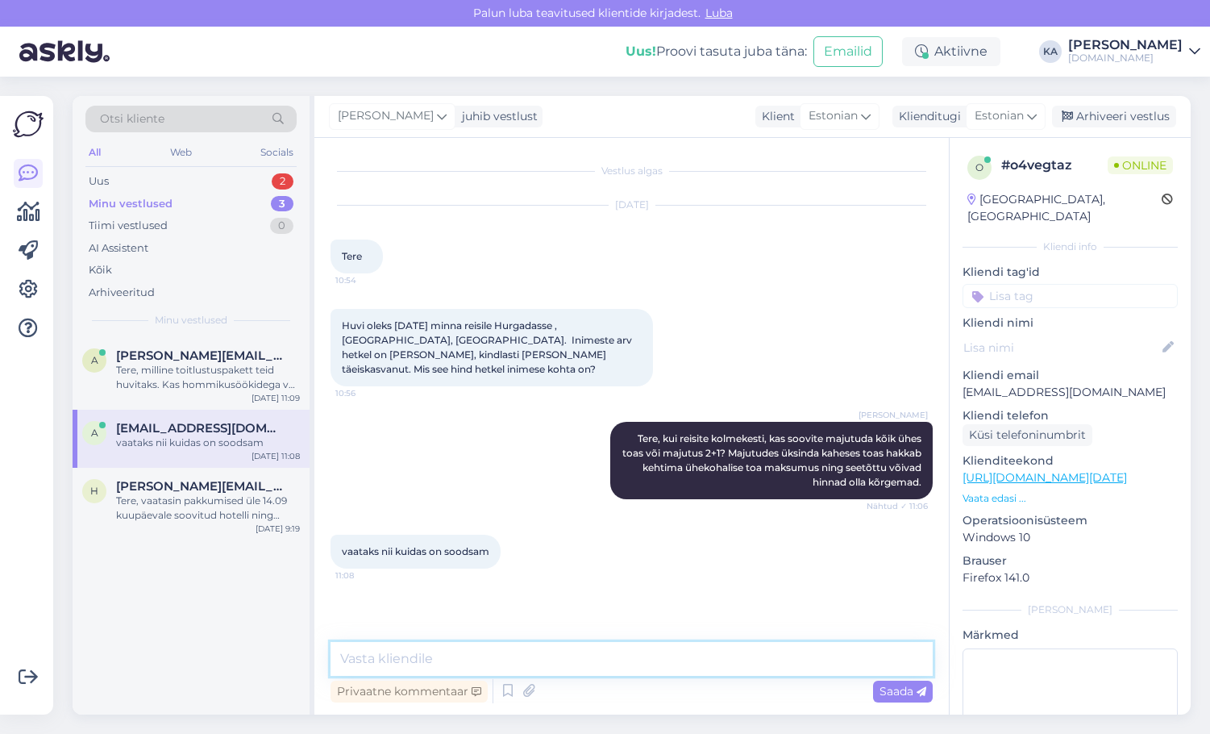
click at [391, 661] on textarea at bounding box center [632, 659] width 602 height 34
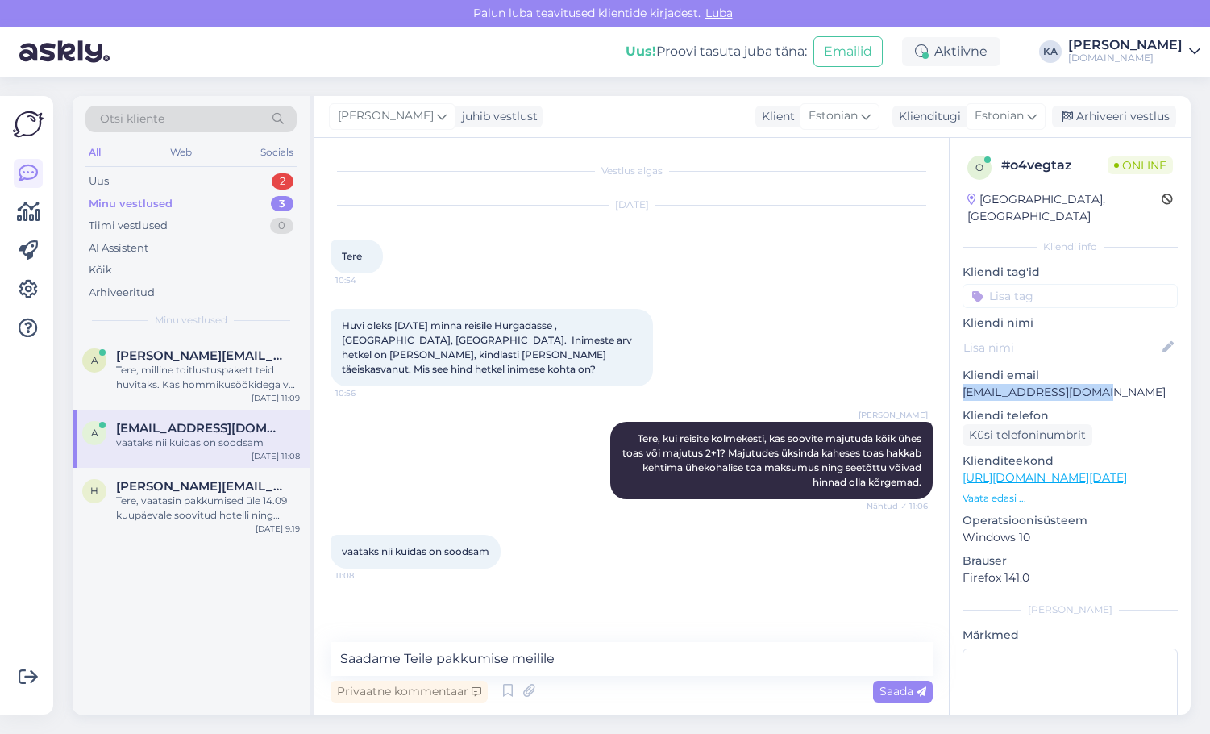
drag, startPoint x: 1050, startPoint y: 385, endPoint x: 963, endPoint y: 375, distance: 87.6
click at [963, 384] on p "[EMAIL_ADDRESS][DOMAIN_NAME]" at bounding box center [1070, 392] width 215 height 17
copy p "[EMAIL_ADDRESS][DOMAIN_NAME]"
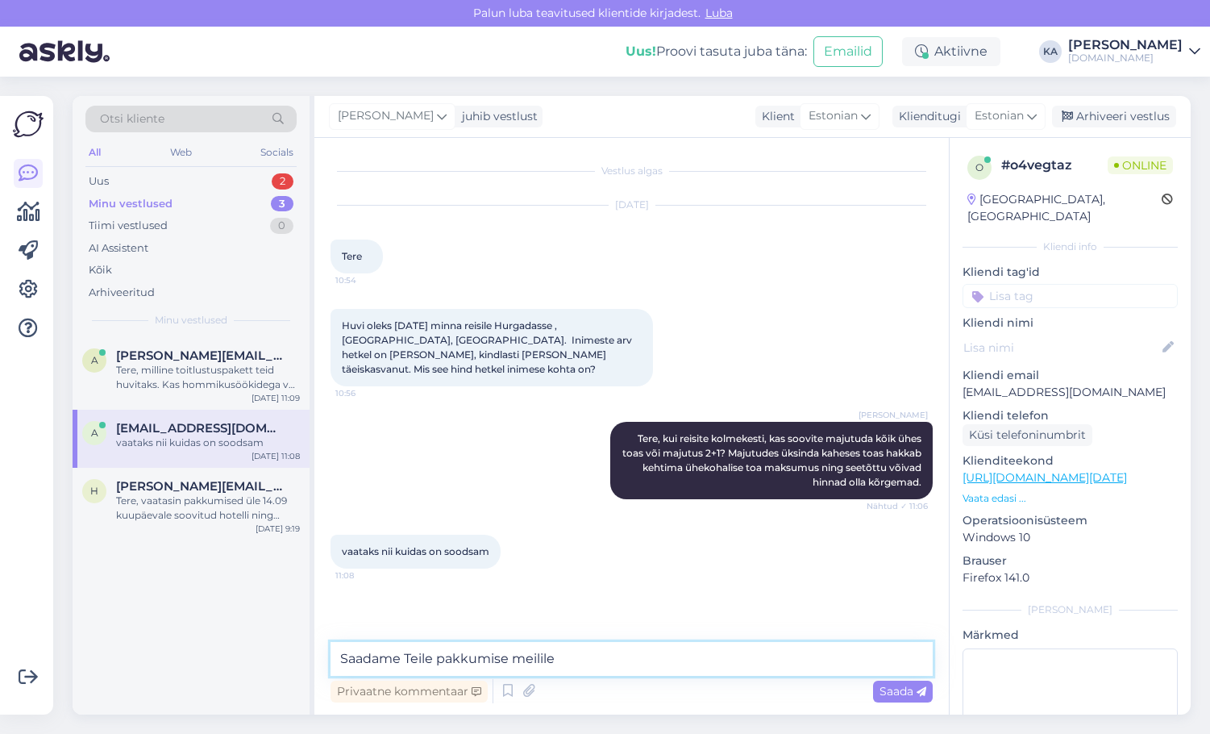
click at [689, 649] on textarea "Saadame Teile pakkumise meilile" at bounding box center [632, 659] width 602 height 34
paste textarea "[EMAIL_ADDRESS][DOMAIN_NAME]"
type textarea "Saadame Teile pakkumise meilile [EMAIL_ADDRESS][DOMAIN_NAME] tänase päeva jooks…"
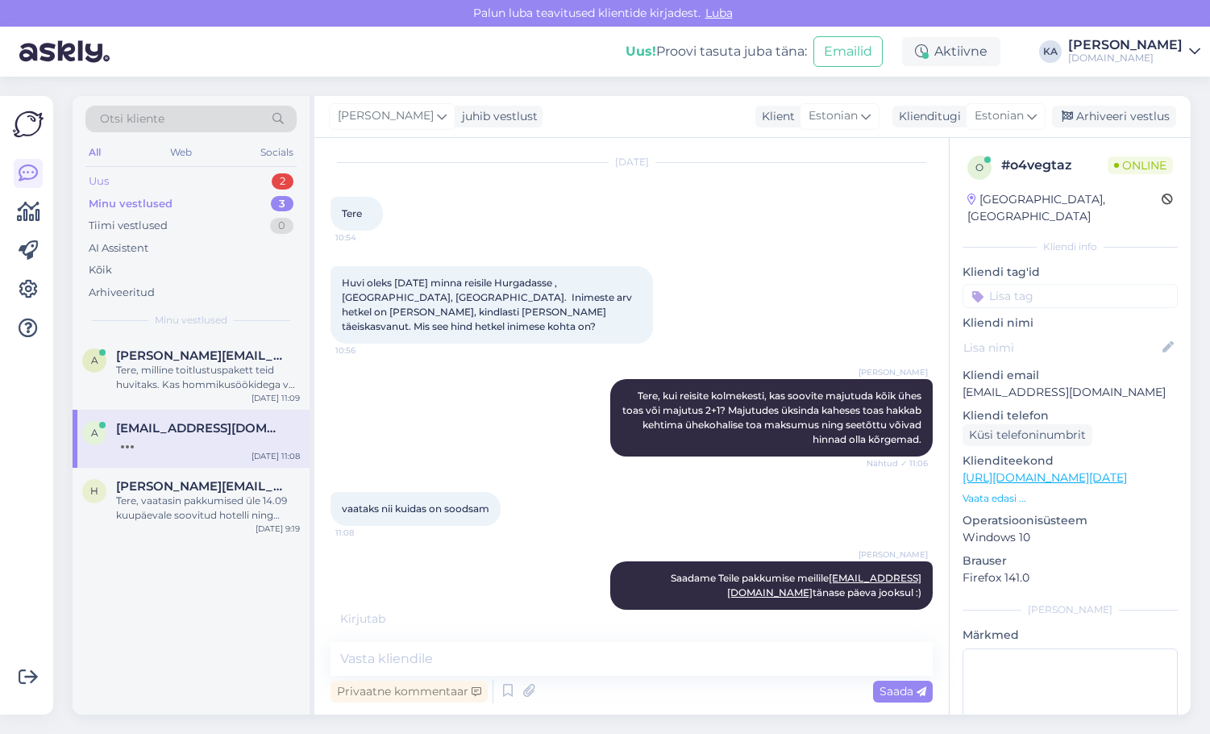
click at [108, 175] on div "Uus" at bounding box center [99, 181] width 20 height 16
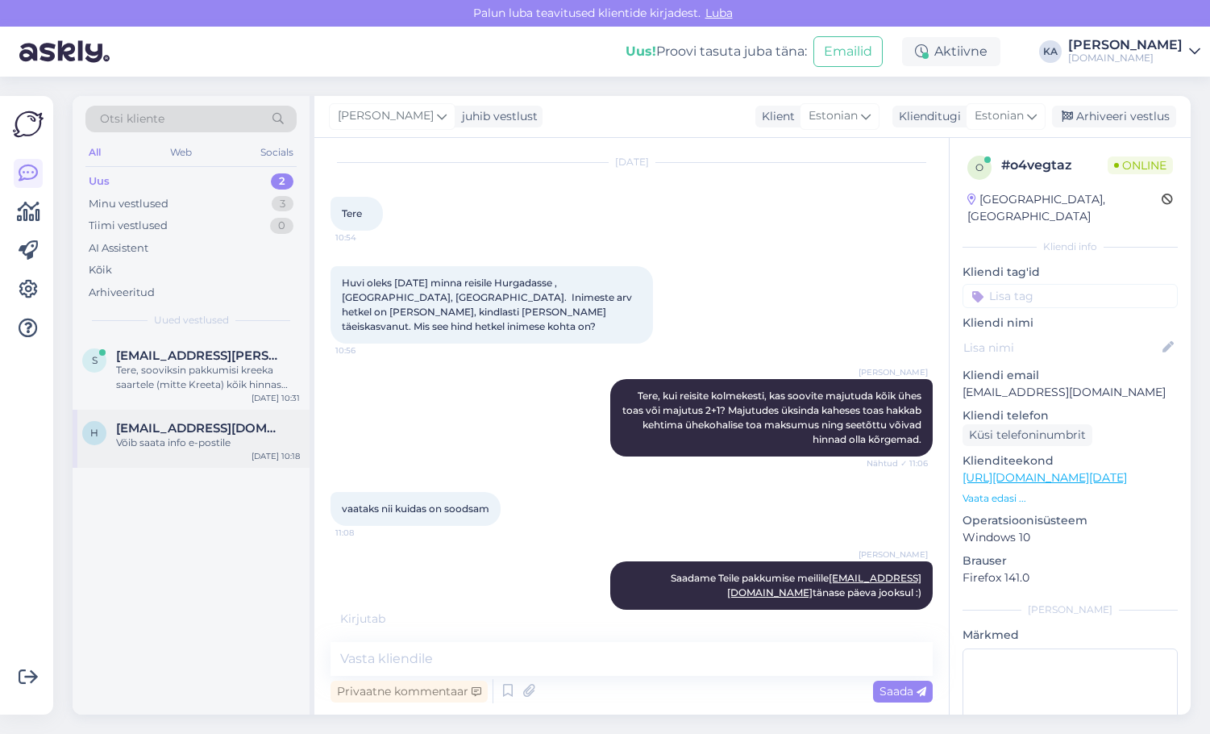
click at [161, 424] on span "[EMAIL_ADDRESS][DOMAIN_NAME]" at bounding box center [200, 428] width 168 height 15
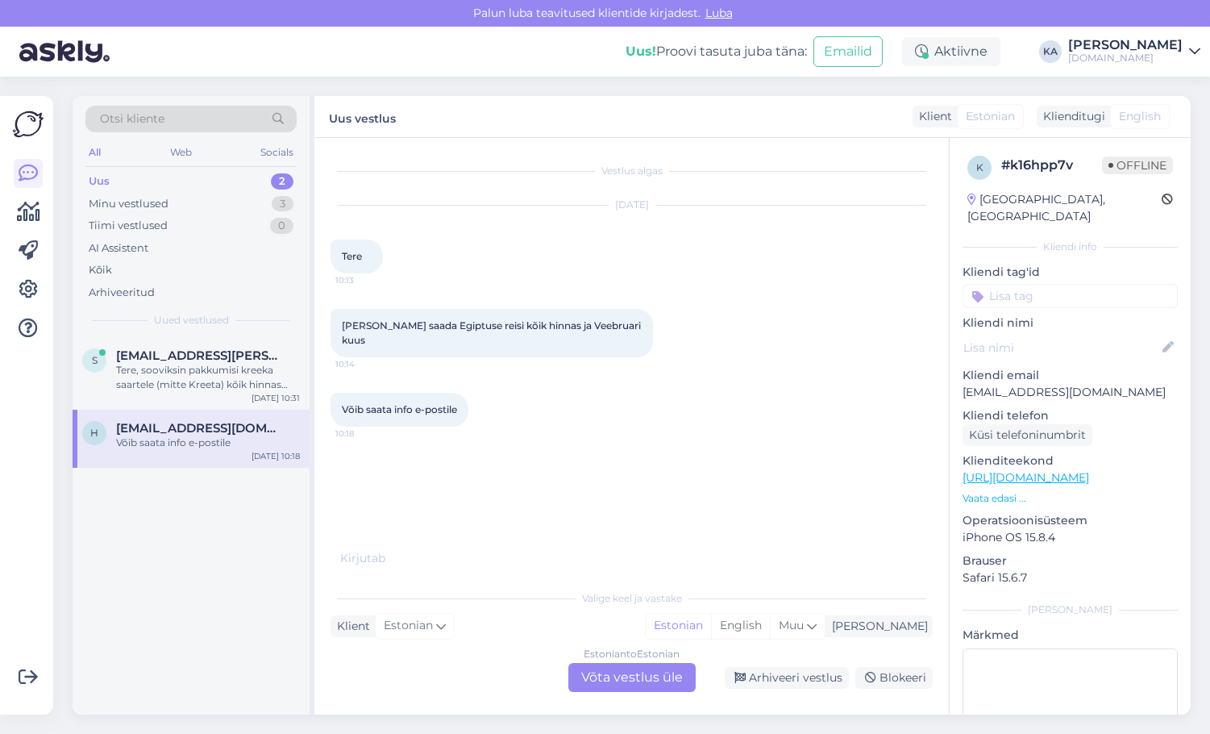
scroll to position [0, 0]
click at [589, 676] on div "Estonian to Estonian Võta vestlus üle" at bounding box center [631, 677] width 127 height 29
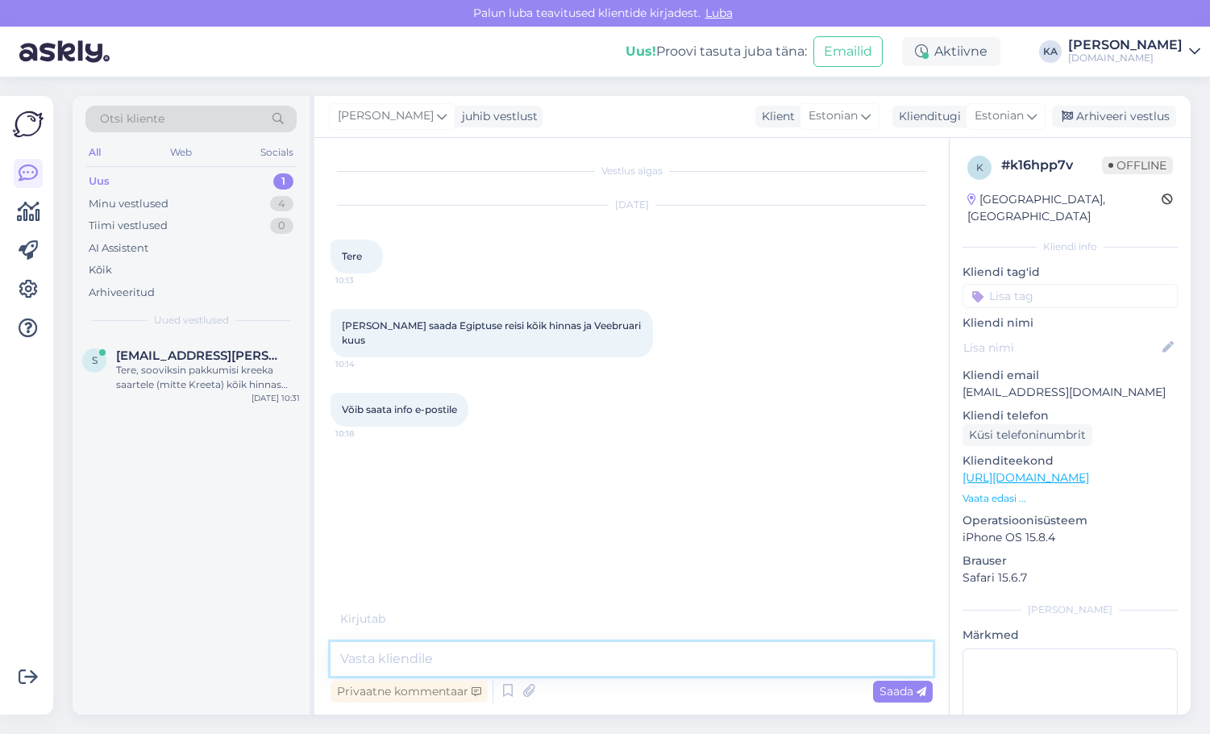
click at [454, 657] on textarea at bounding box center [632, 659] width 602 height 34
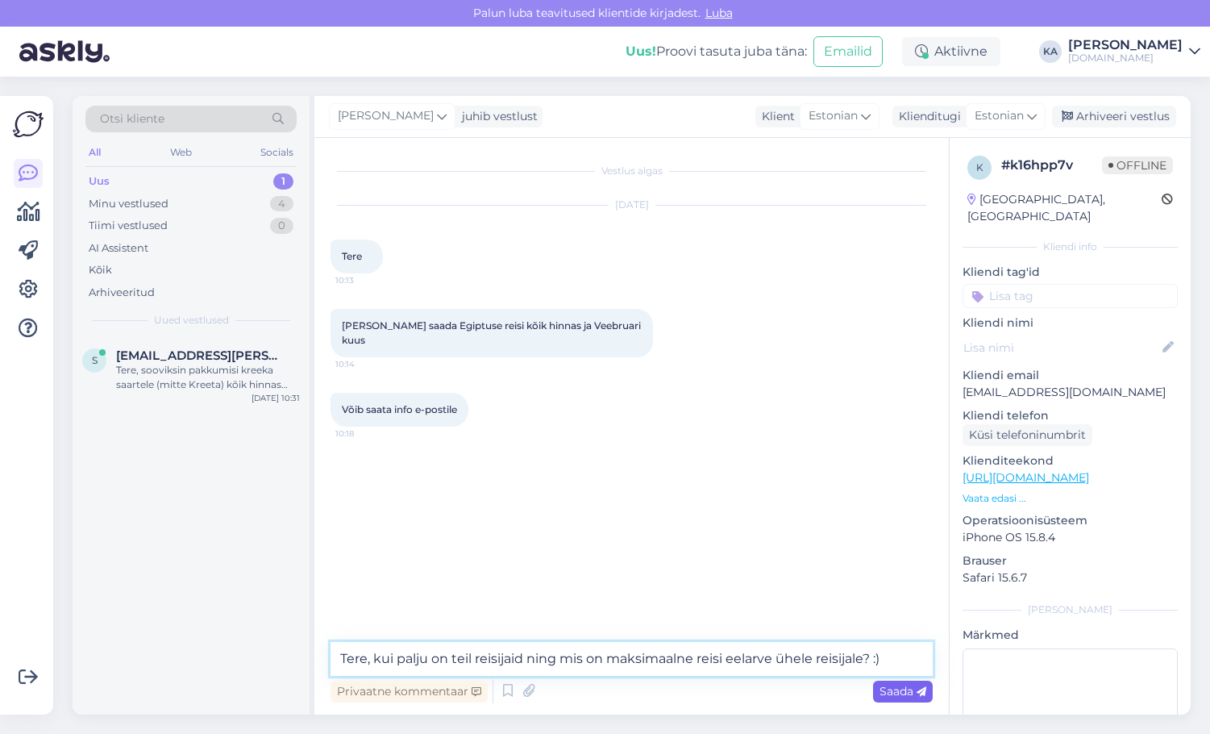
type textarea "Tere, kui palju on teil reisijaid ning mis on maksimaalne reisi eelarve ühele r…"
click at [914, 688] on span "Saada" at bounding box center [903, 691] width 47 height 15
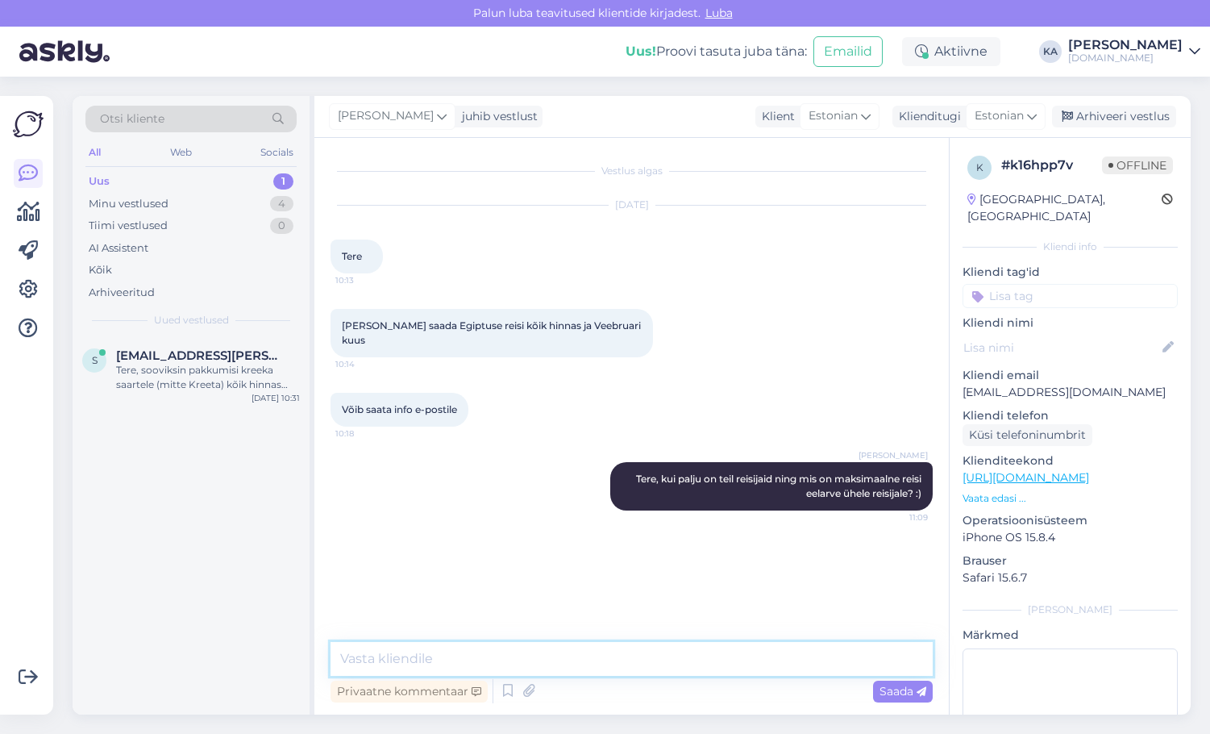
click at [626, 663] on textarea at bounding box center [632, 659] width 602 height 34
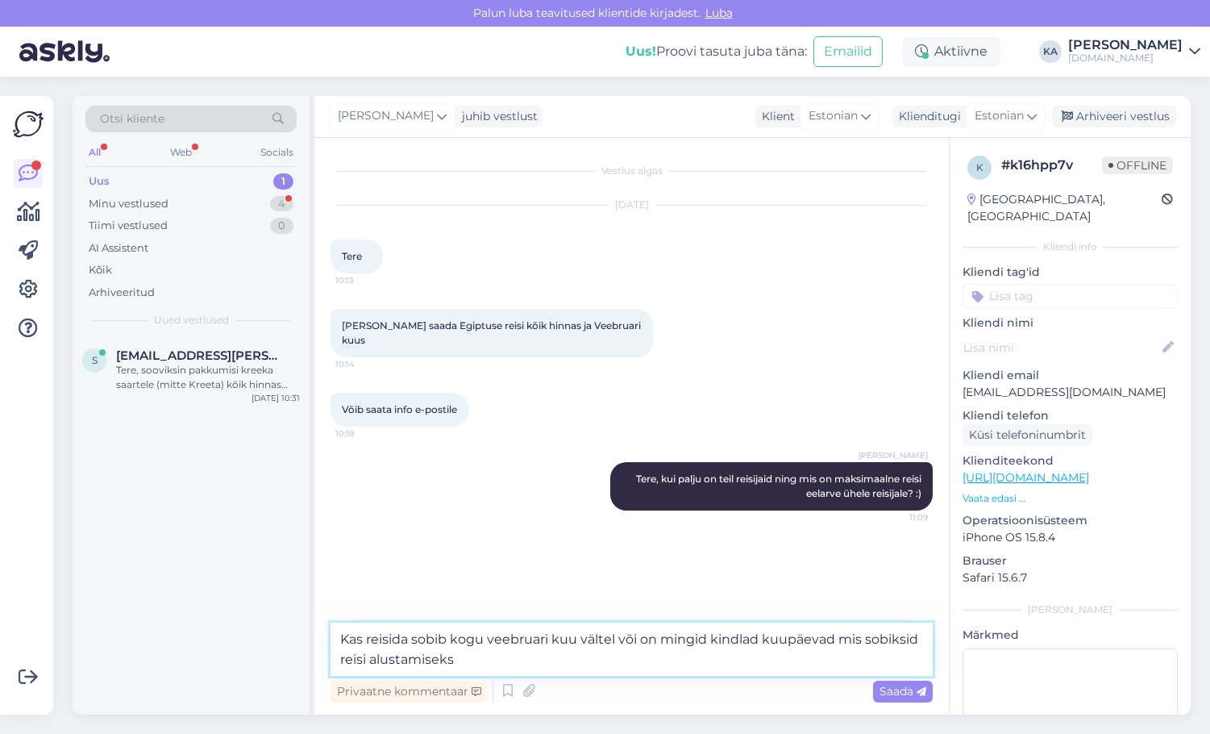
type textarea "Kas reisida sobib kogu veebruari kuu vältel või on mingid kindlad kuupäevad mis…"
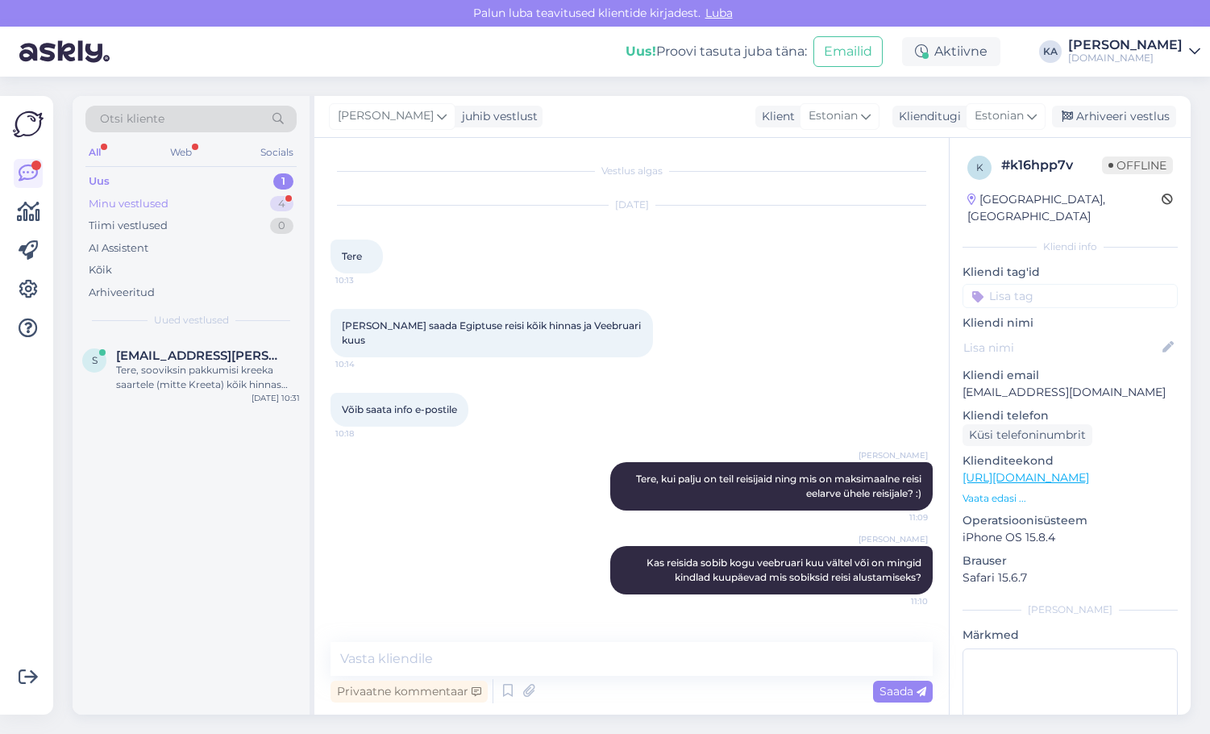
click at [124, 200] on div "Minu vestlused" at bounding box center [129, 204] width 80 height 16
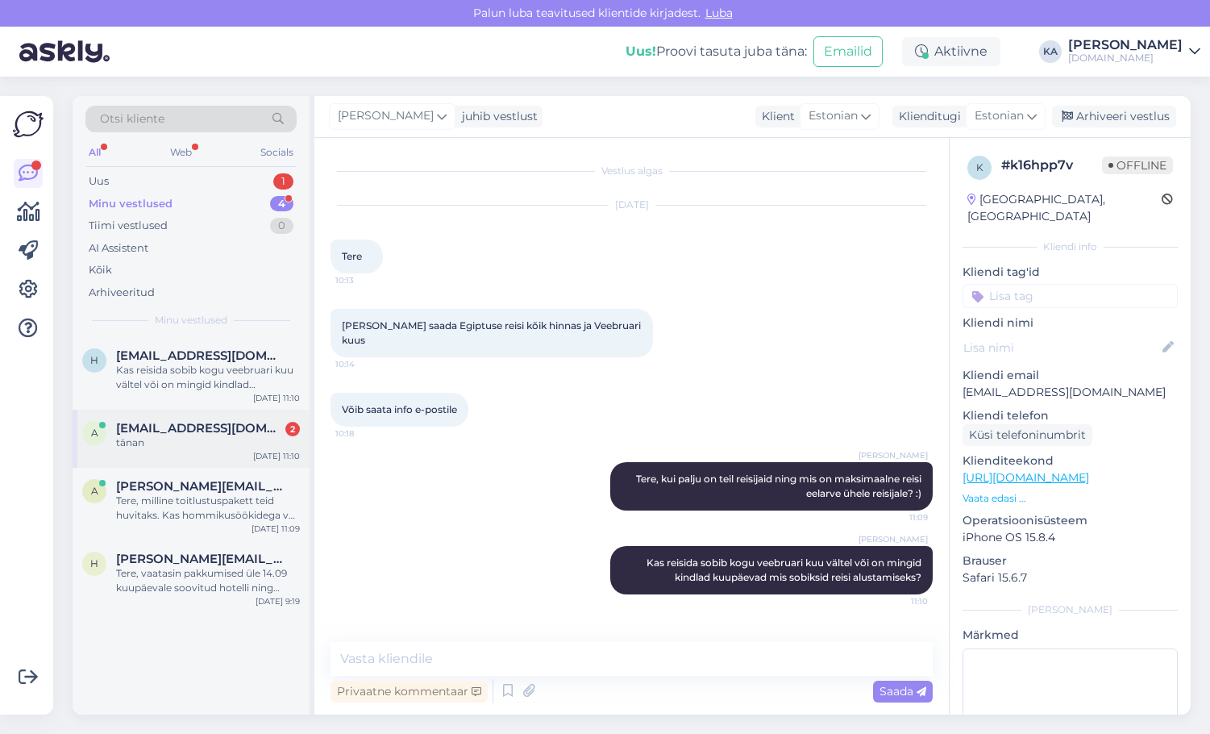
click at [227, 439] on div "tänan" at bounding box center [208, 442] width 184 height 15
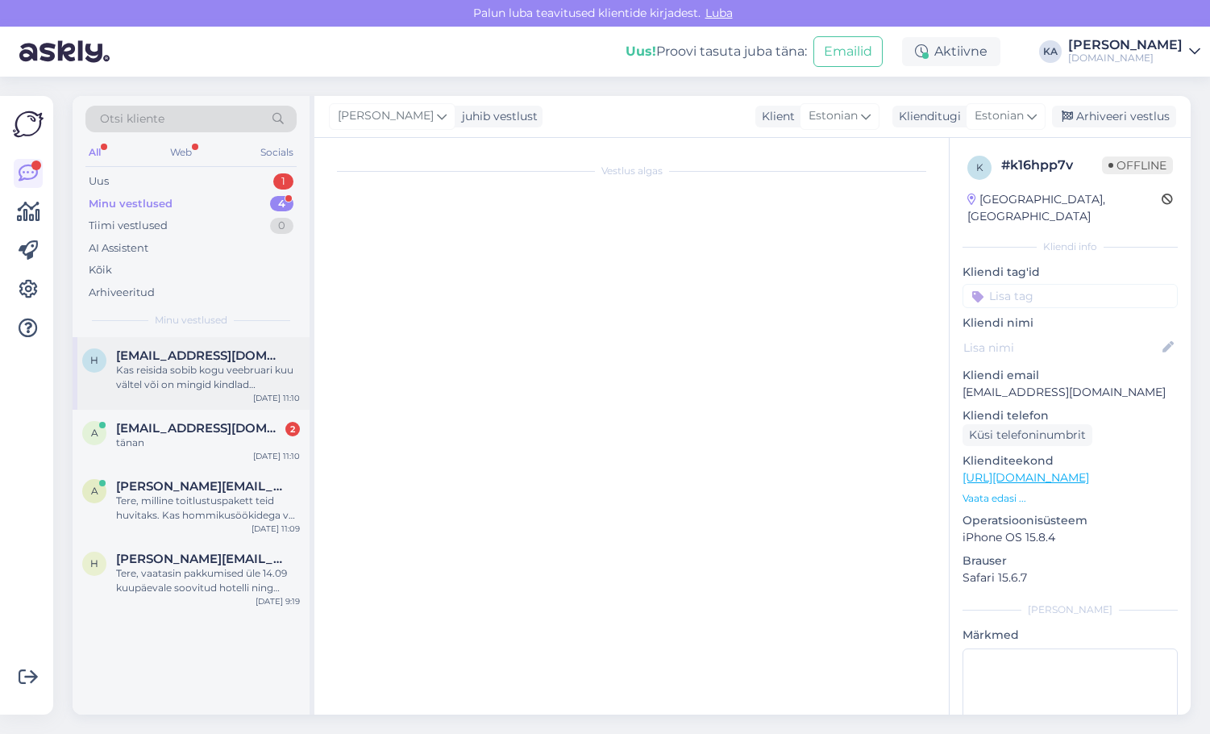
scroll to position [181, 0]
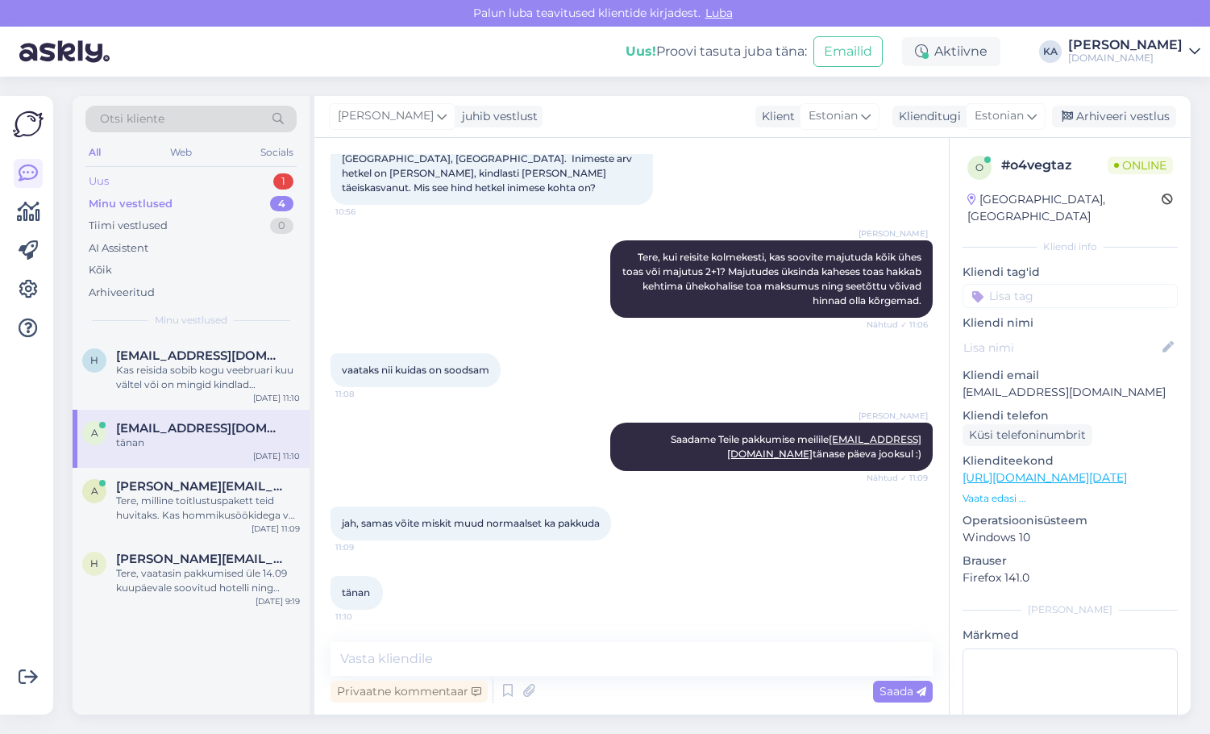
click at [148, 181] on div "Uus 1" at bounding box center [190, 181] width 211 height 23
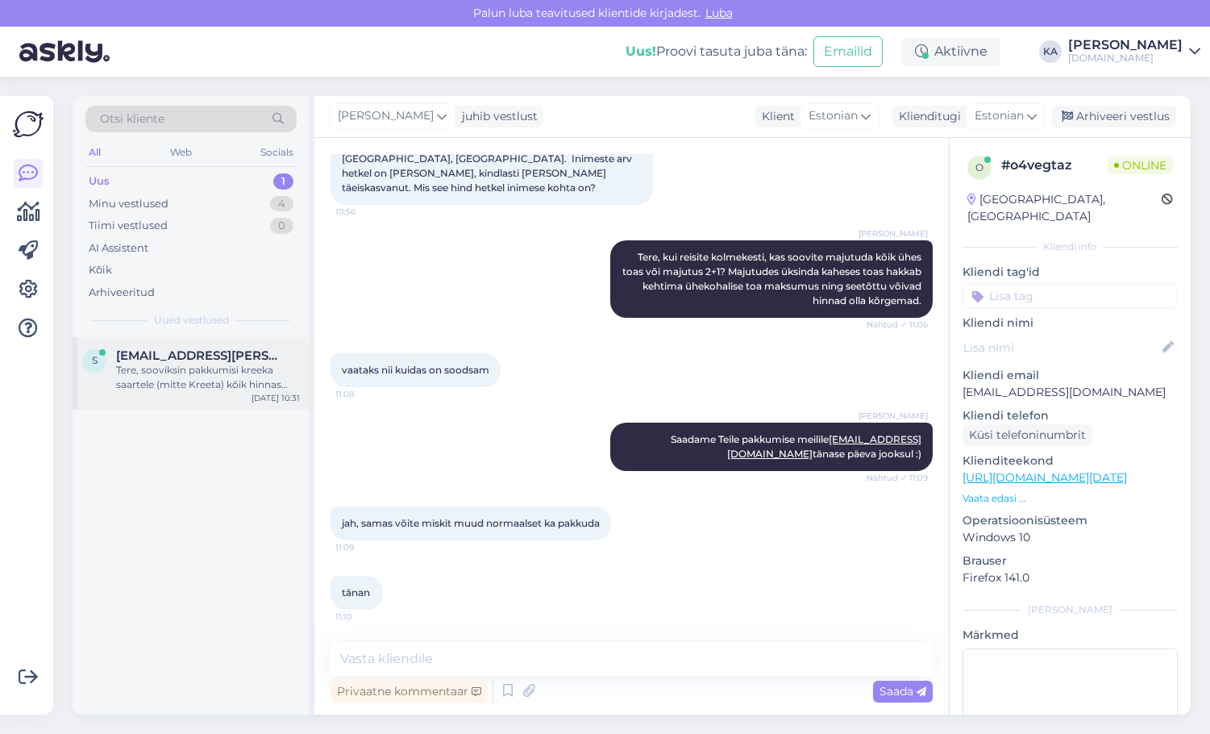
click at [160, 368] on div "Tere, sooviksin pakkumisi kreeka saartele (mitte Kreeta) kõik hinnas soovitaval…" at bounding box center [208, 377] width 184 height 29
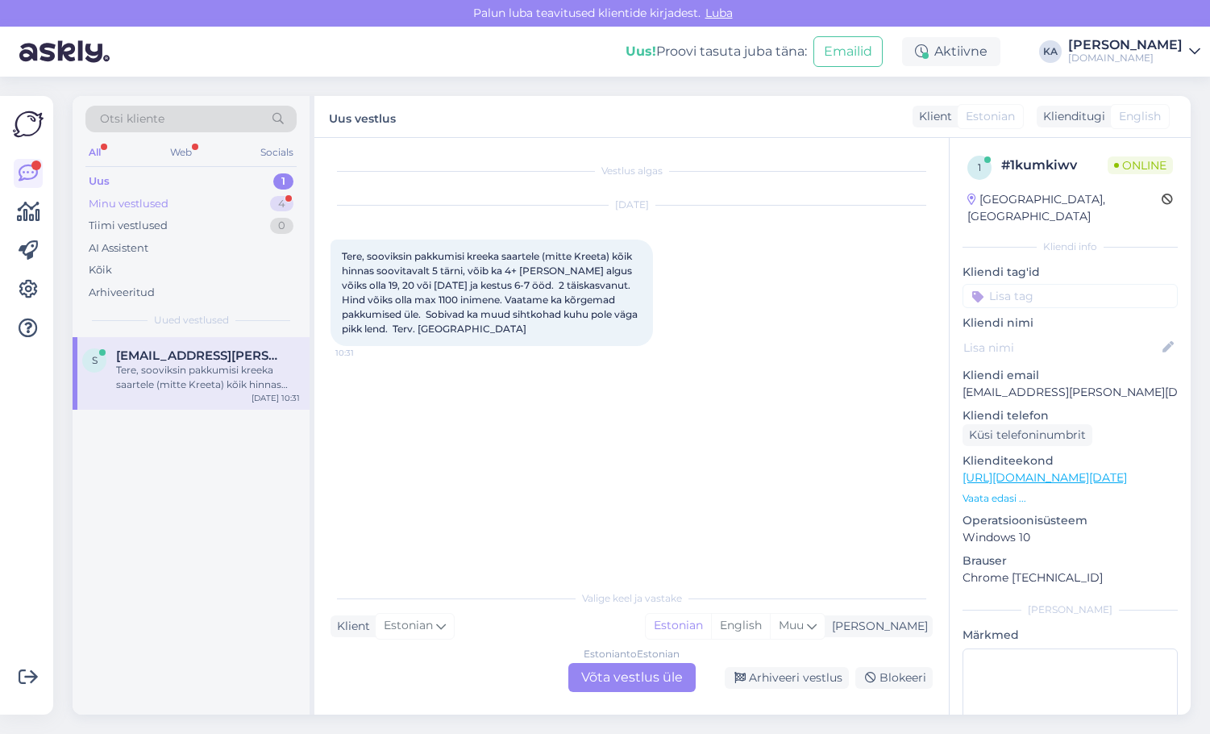
click at [157, 204] on div "Minu vestlused" at bounding box center [129, 204] width 80 height 16
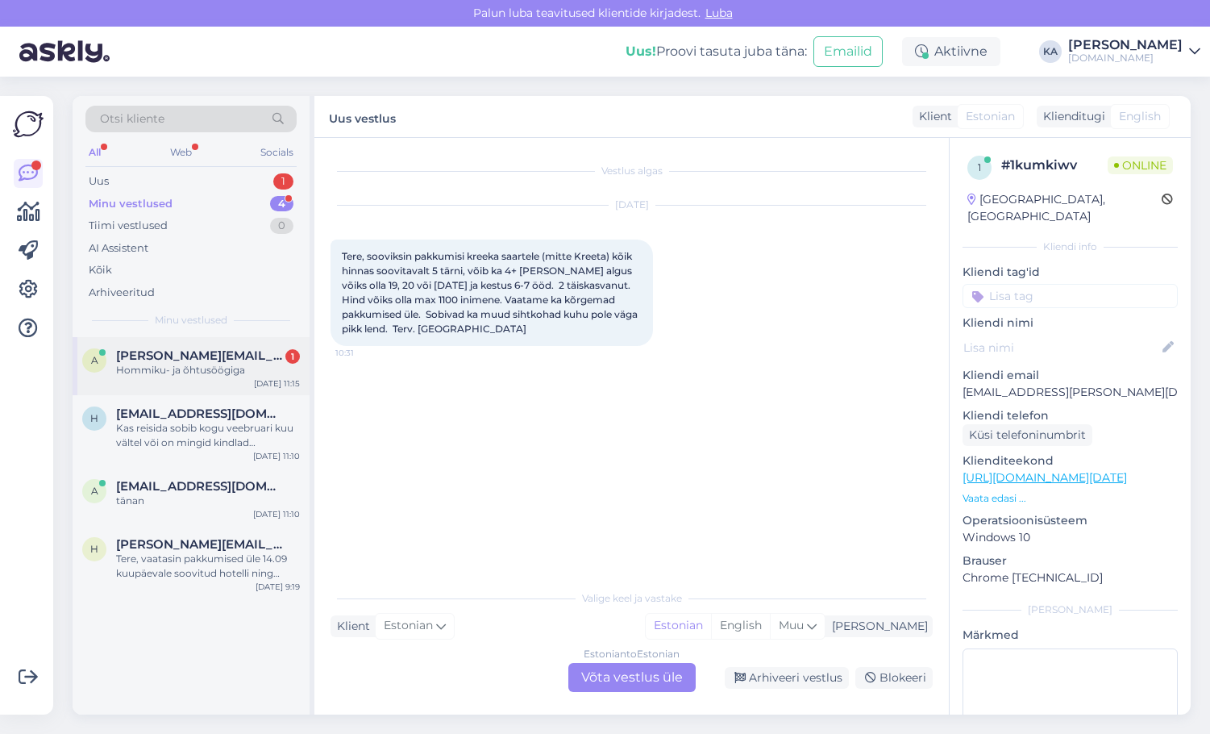
click at [175, 380] on div "a [PERSON_NAME][EMAIL_ADDRESS][DOMAIN_NAME] 1 Hommiku- ja õhtusöögiga [DATE] 11…" at bounding box center [191, 366] width 237 height 58
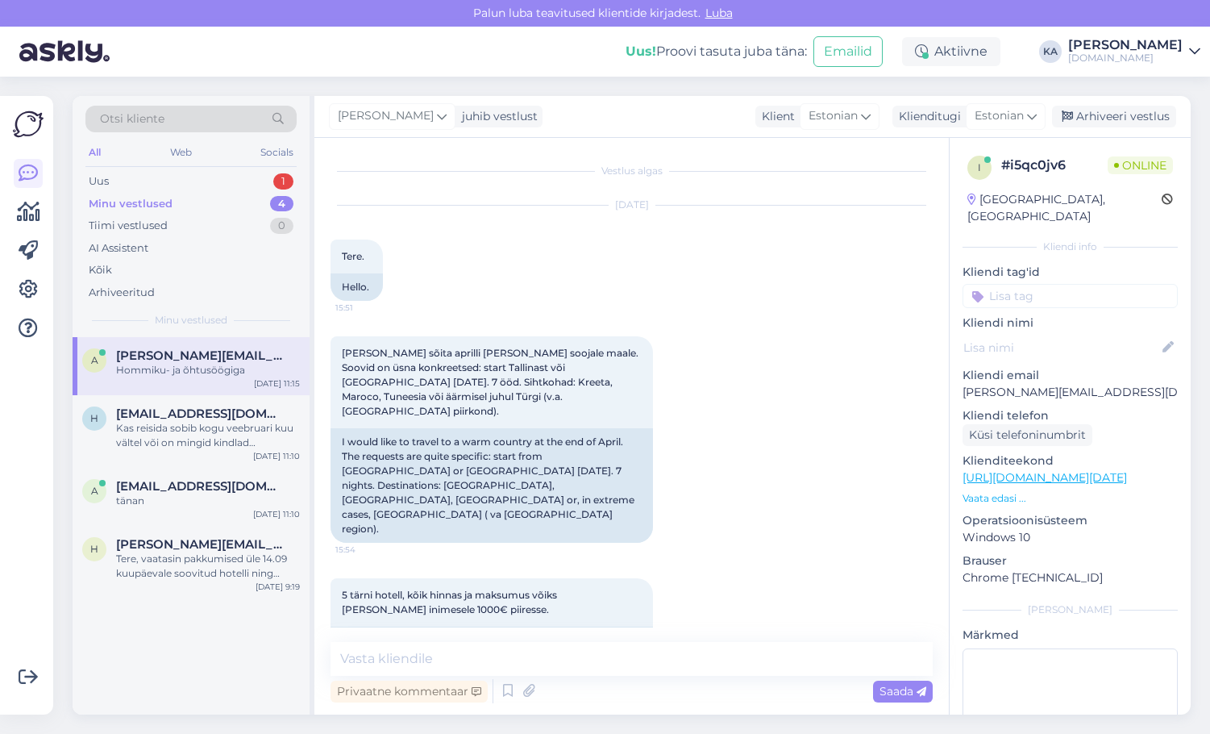
scroll to position [1168, 0]
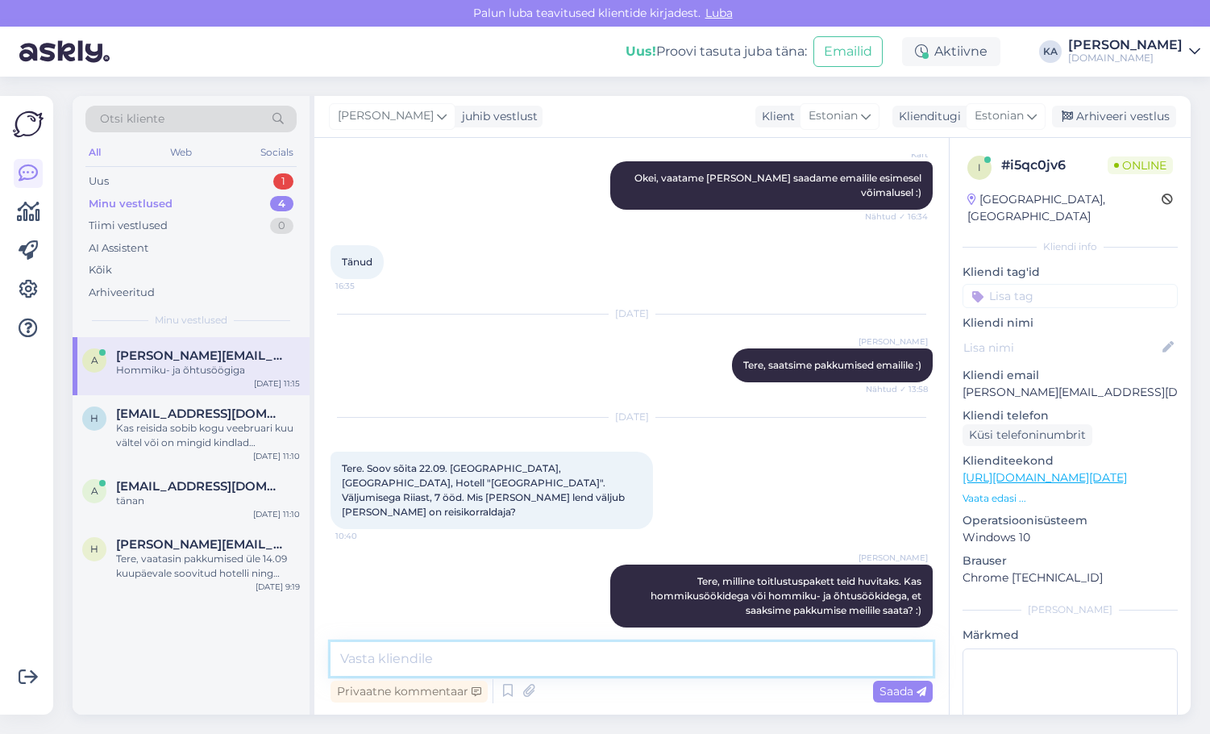
click at [364, 651] on textarea at bounding box center [632, 659] width 602 height 34
type textarea "Täname täpsustamast, saadame pakkumise meilile tänase päeva jooksul :)"
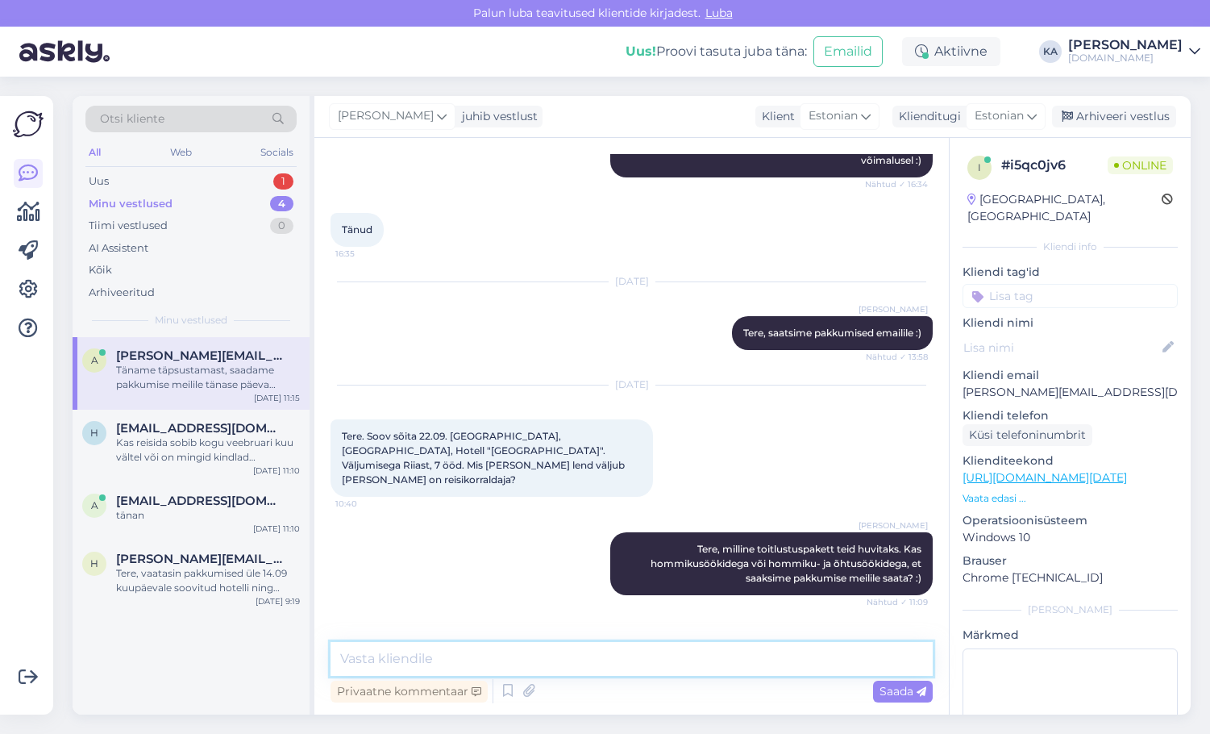
scroll to position [1171, 0]
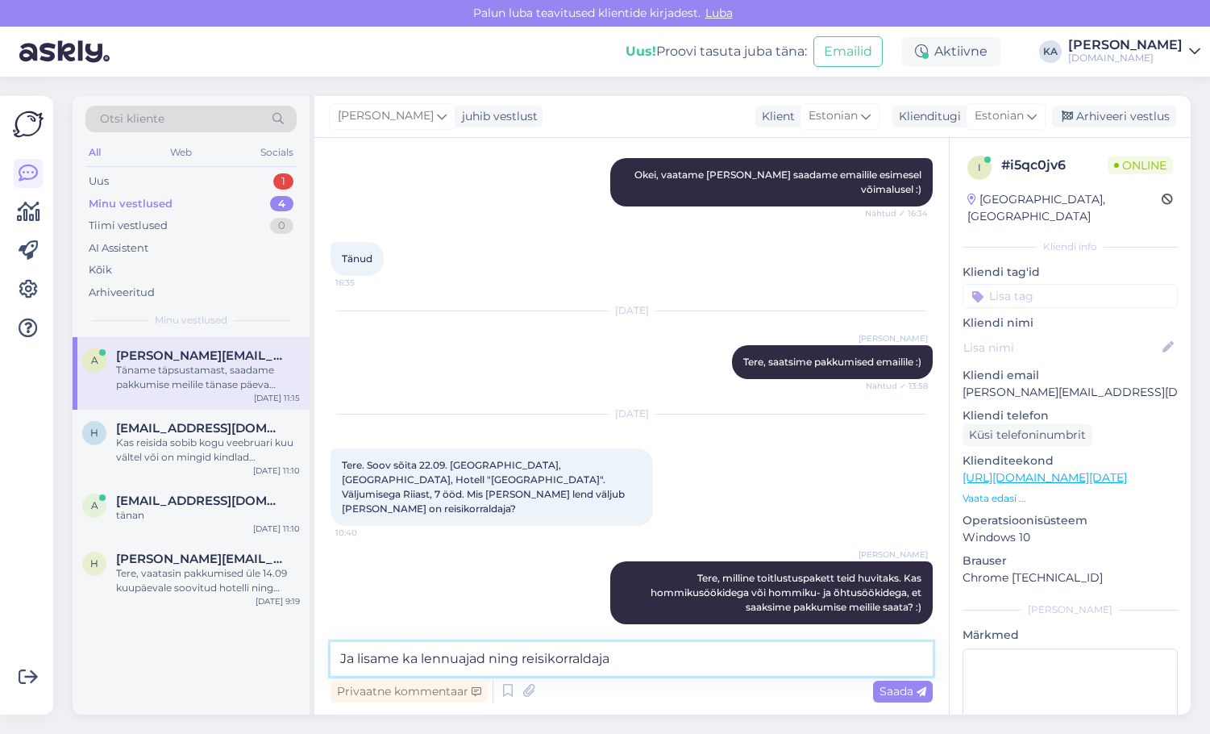
type textarea "Ja lisame ka lennuajad ning reisikorraldaja."
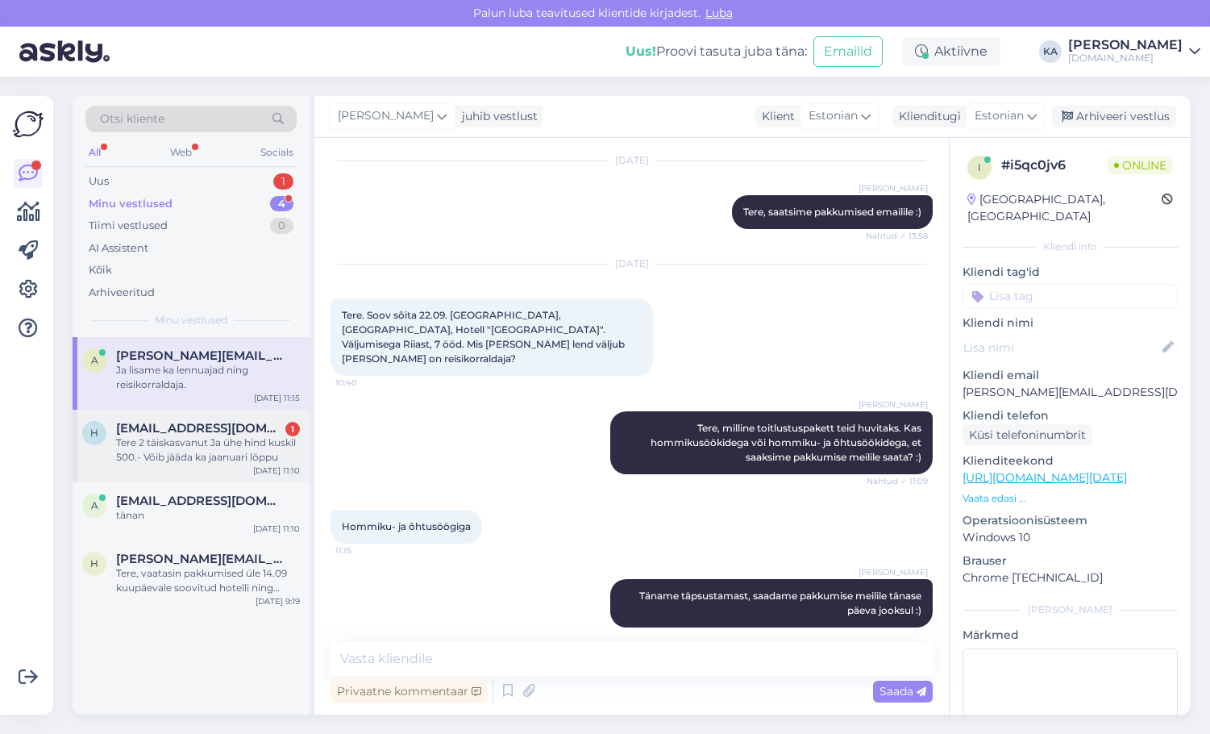
click at [159, 460] on div "Tere 2 täiskasvanut Ja ühe hind kuskil 500.- Võib jääda ka jaanuari lõppu" at bounding box center [208, 449] width 184 height 29
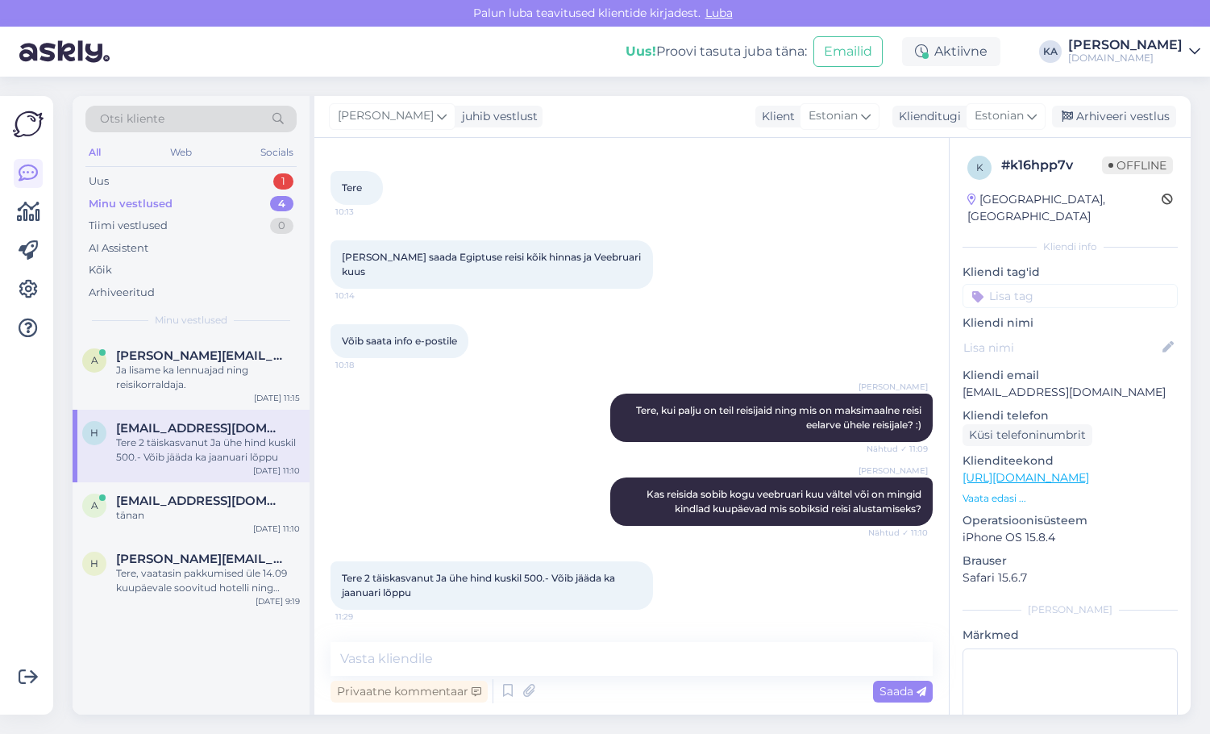
scroll to position [54, 0]
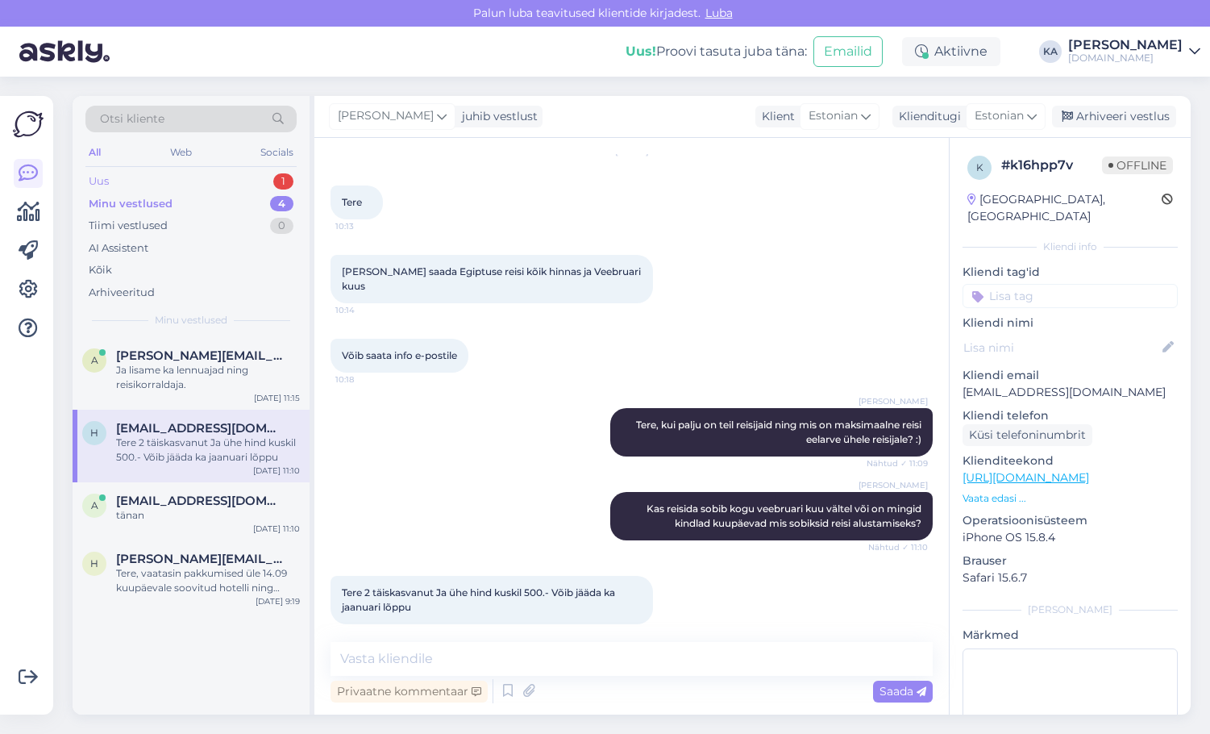
click at [131, 189] on div "Uus 1" at bounding box center [190, 181] width 211 height 23
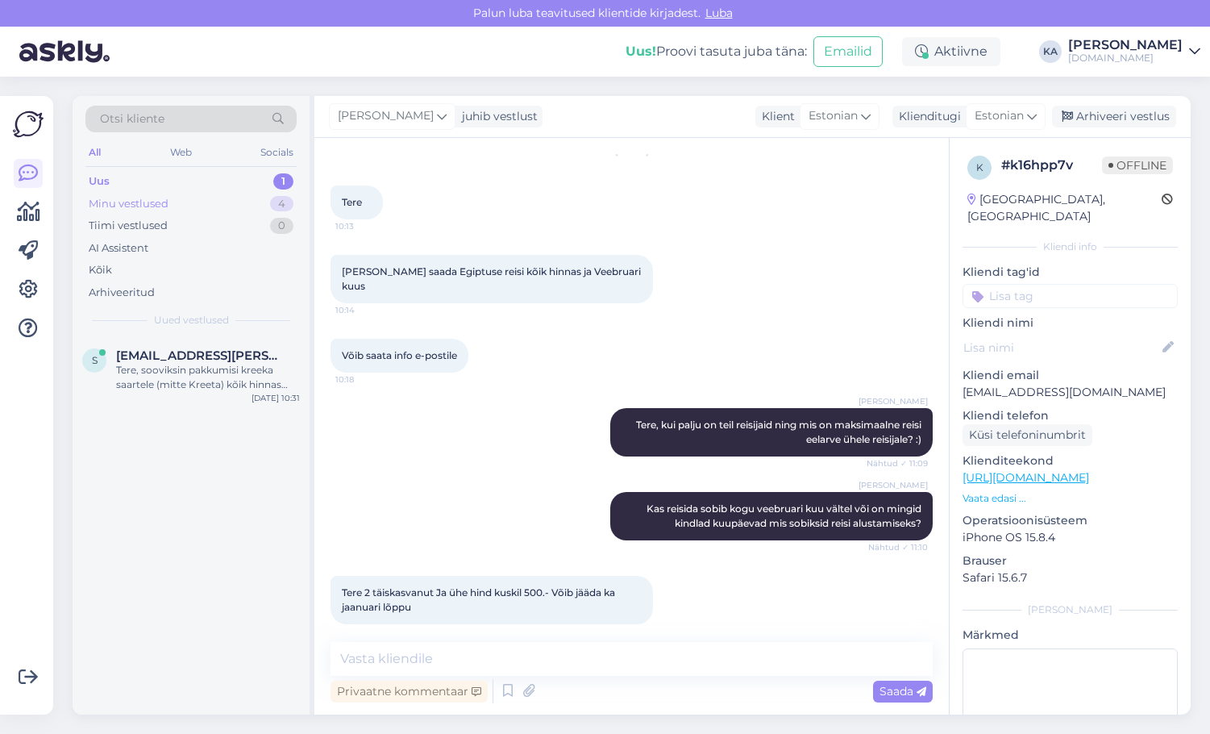
click at [145, 210] on div "Minu vestlused" at bounding box center [129, 204] width 80 height 16
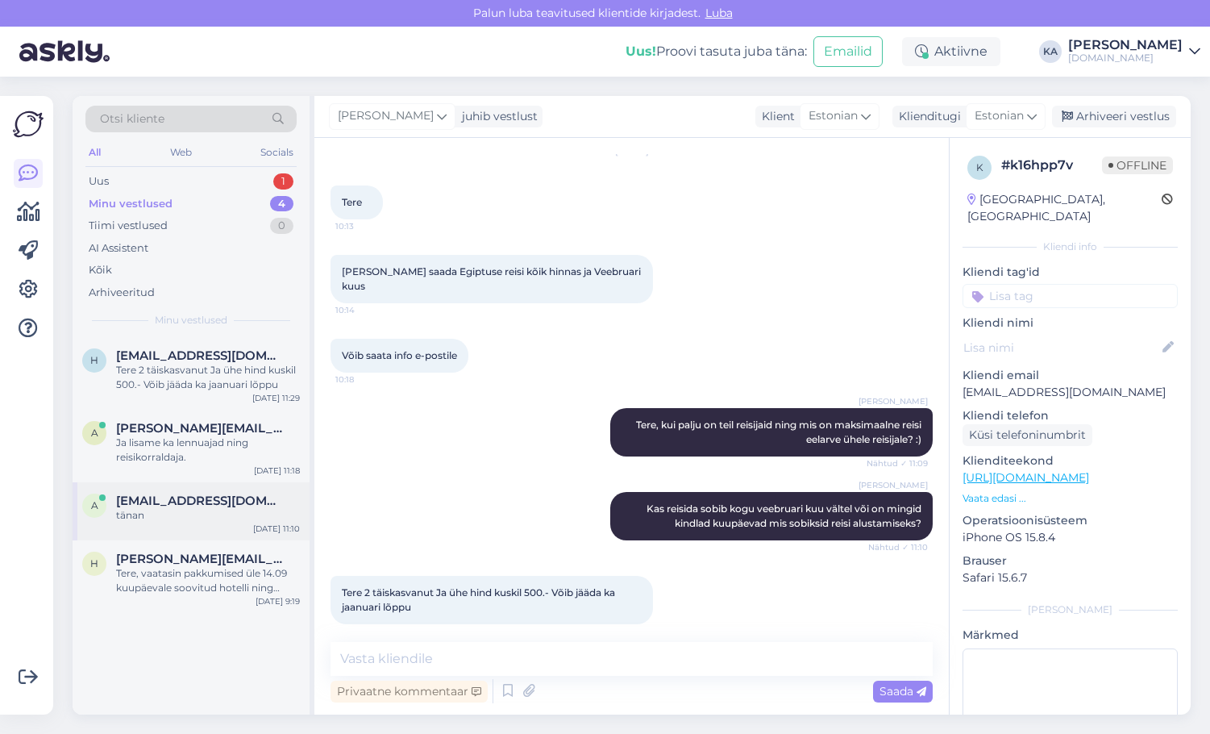
click at [201, 504] on span "[EMAIL_ADDRESS][DOMAIN_NAME]" at bounding box center [200, 500] width 168 height 15
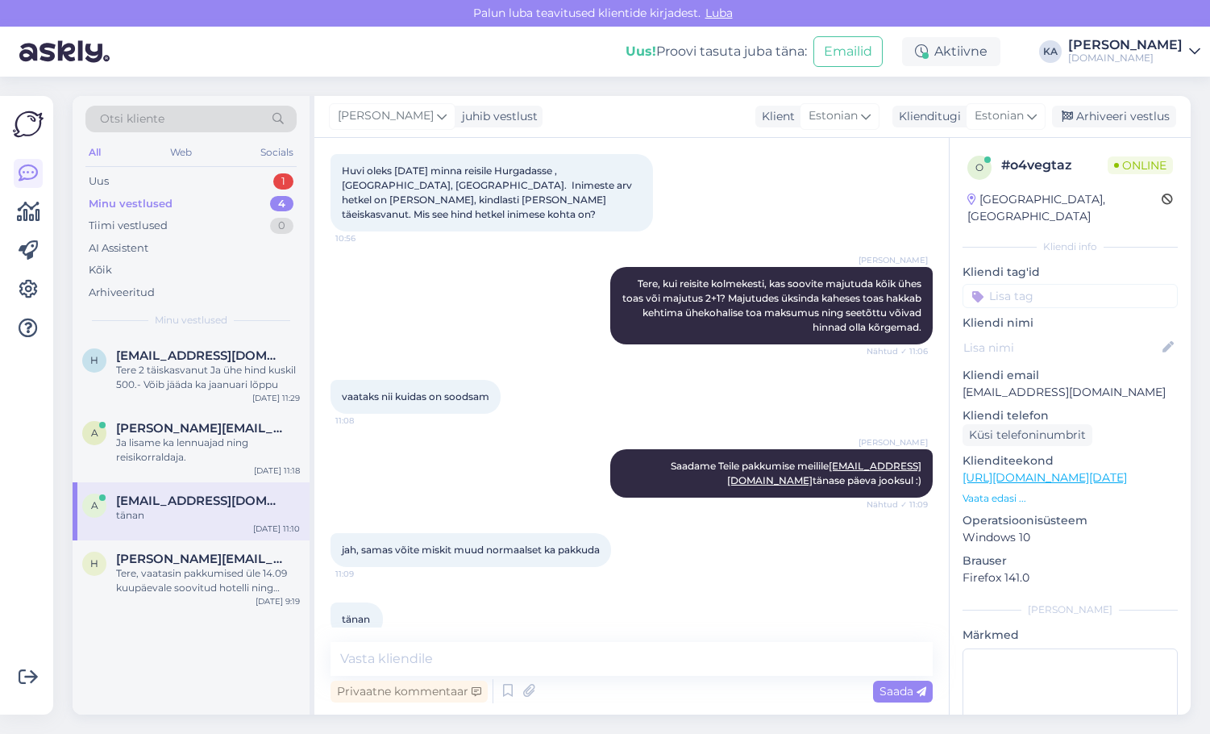
scroll to position [181, 0]
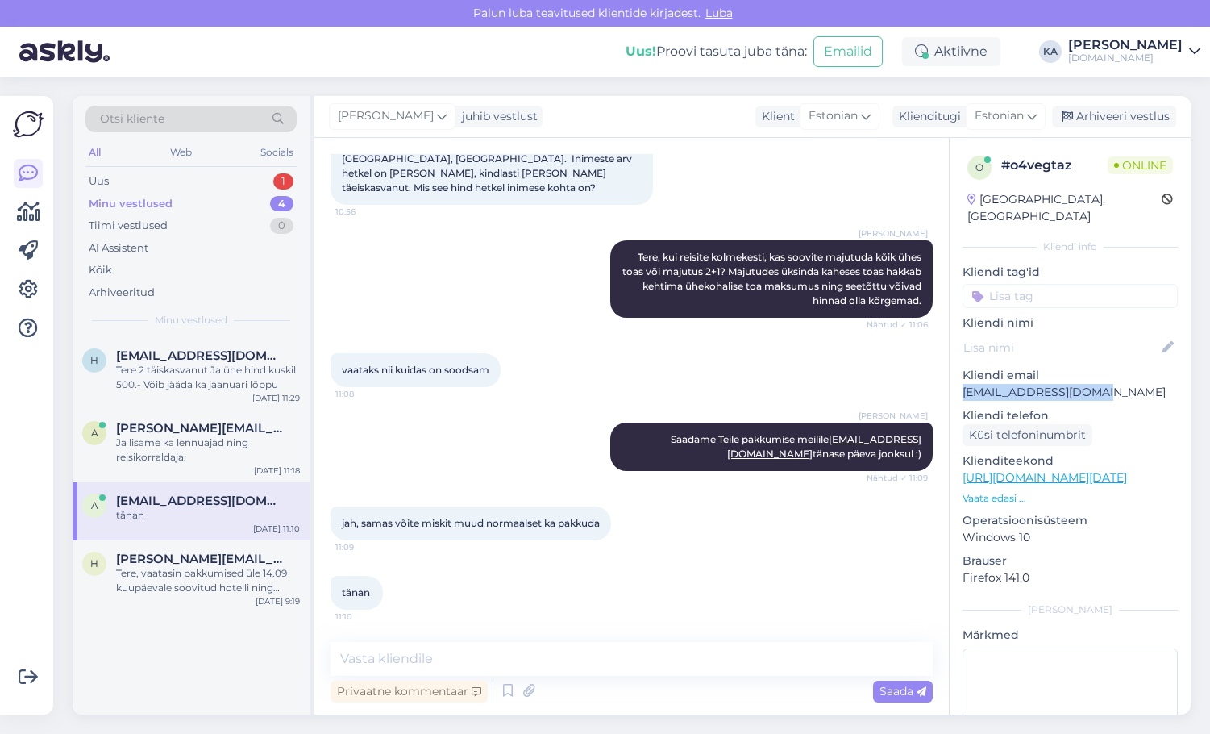
drag, startPoint x: 1122, startPoint y: 379, endPoint x: 955, endPoint y: 381, distance: 166.9
click at [955, 381] on div "o # o4vegtaz Online [GEOGRAPHIC_DATA], [GEOGRAPHIC_DATA] Kliendi info Kliendi t…" at bounding box center [1070, 478] width 241 height 680
copy p "[EMAIL_ADDRESS][DOMAIN_NAME]"
click at [115, 172] on div "Uus 2" at bounding box center [190, 181] width 211 height 23
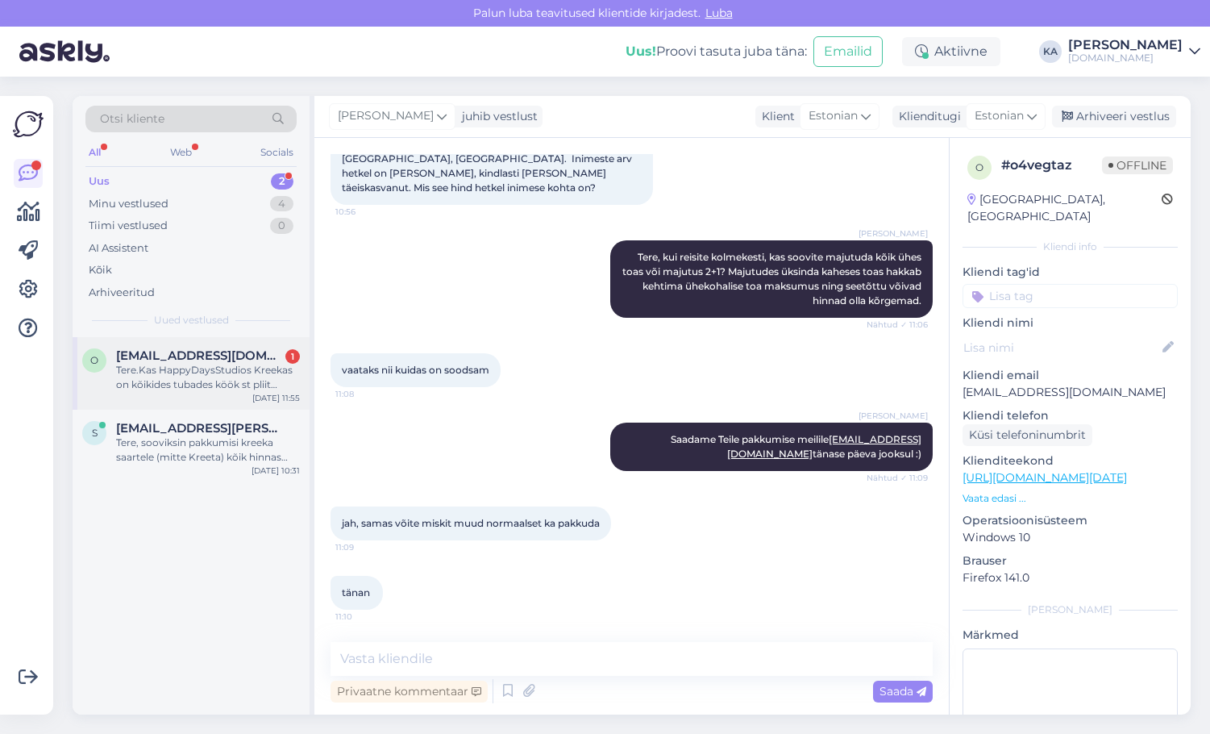
click at [181, 359] on span "[EMAIL_ADDRESS][DOMAIN_NAME]" at bounding box center [200, 355] width 168 height 15
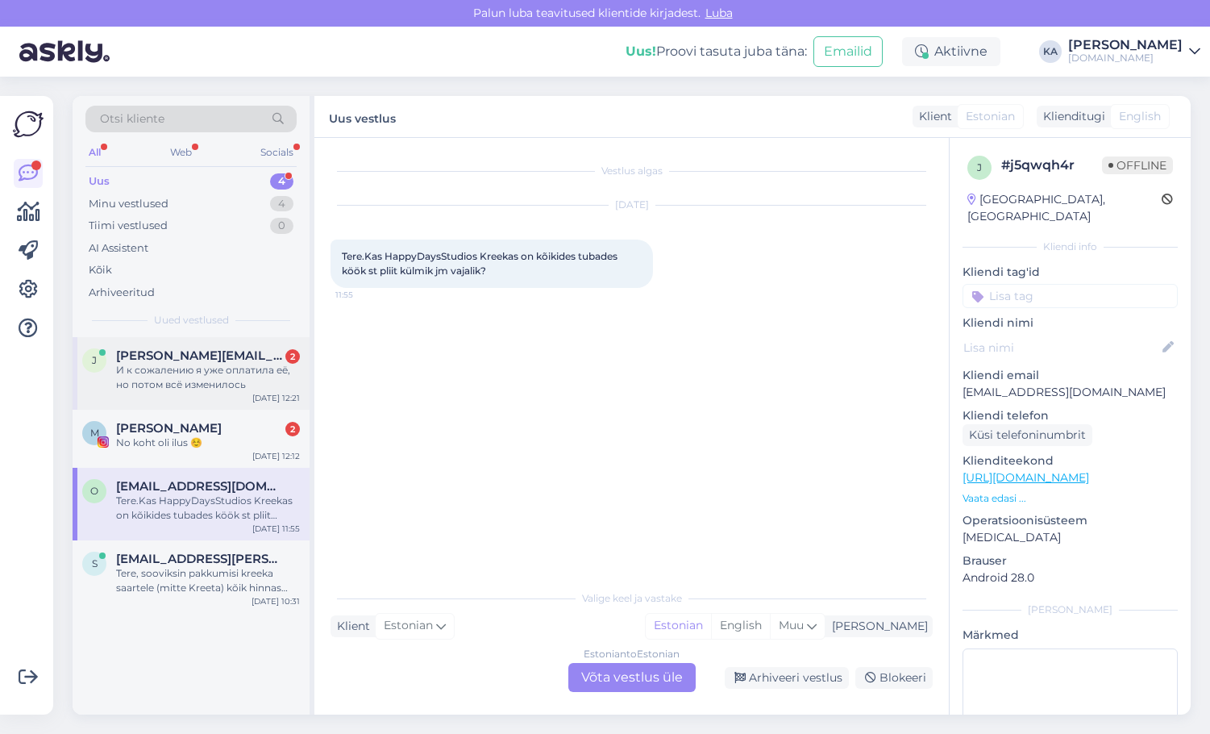
click at [151, 360] on span "[PERSON_NAME][EMAIL_ADDRESS][DOMAIN_NAME]" at bounding box center [200, 355] width 168 height 15
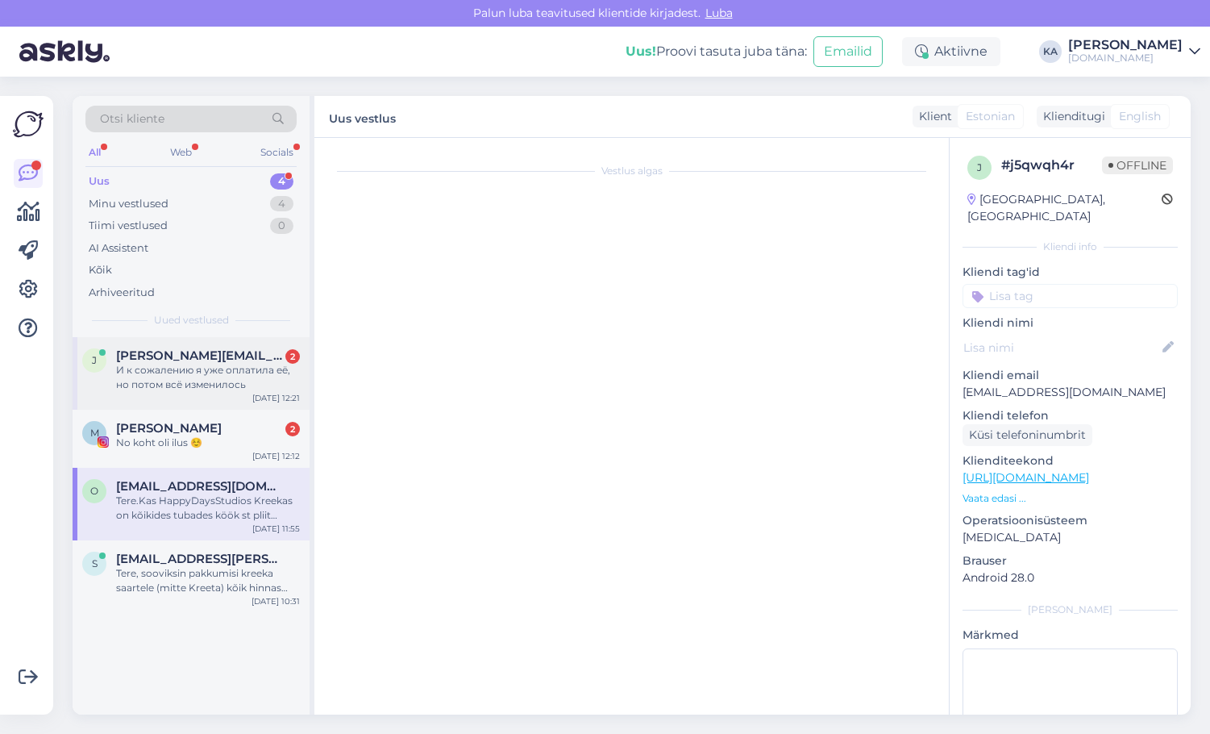
scroll to position [9689, 0]
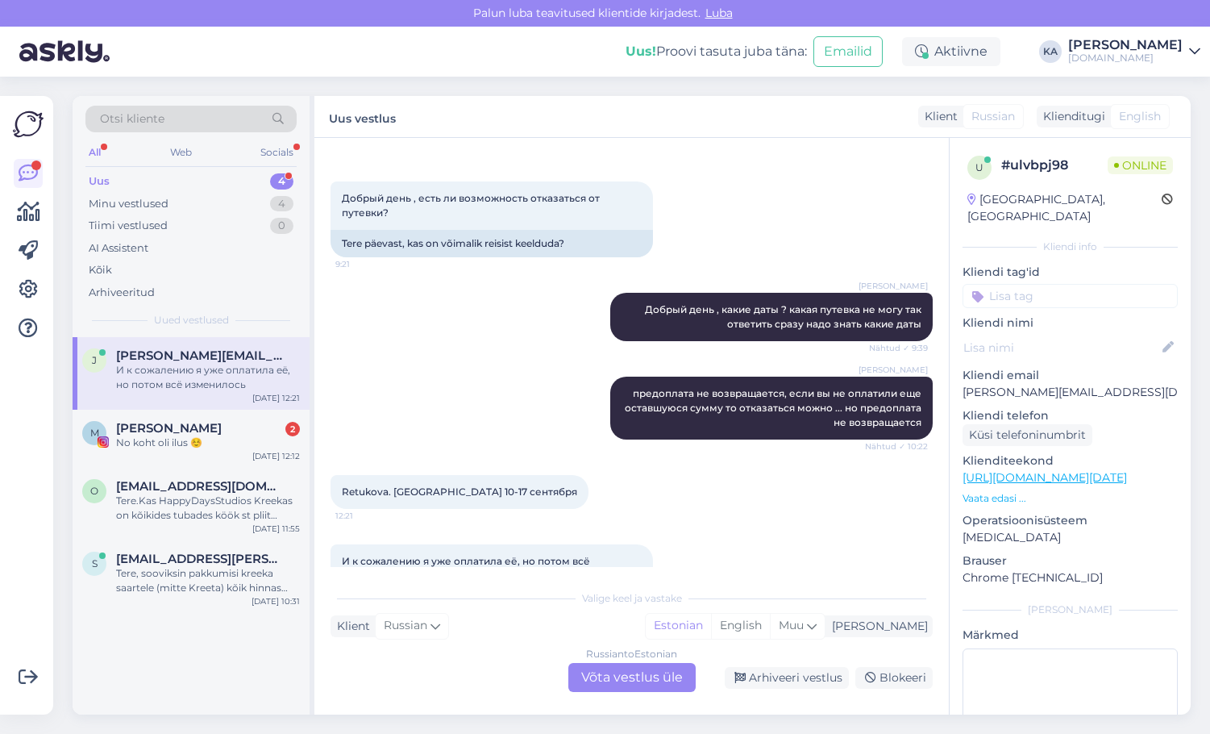
click at [618, 673] on div "Russian to Estonian Võta vestlus üle" at bounding box center [631, 677] width 127 height 29
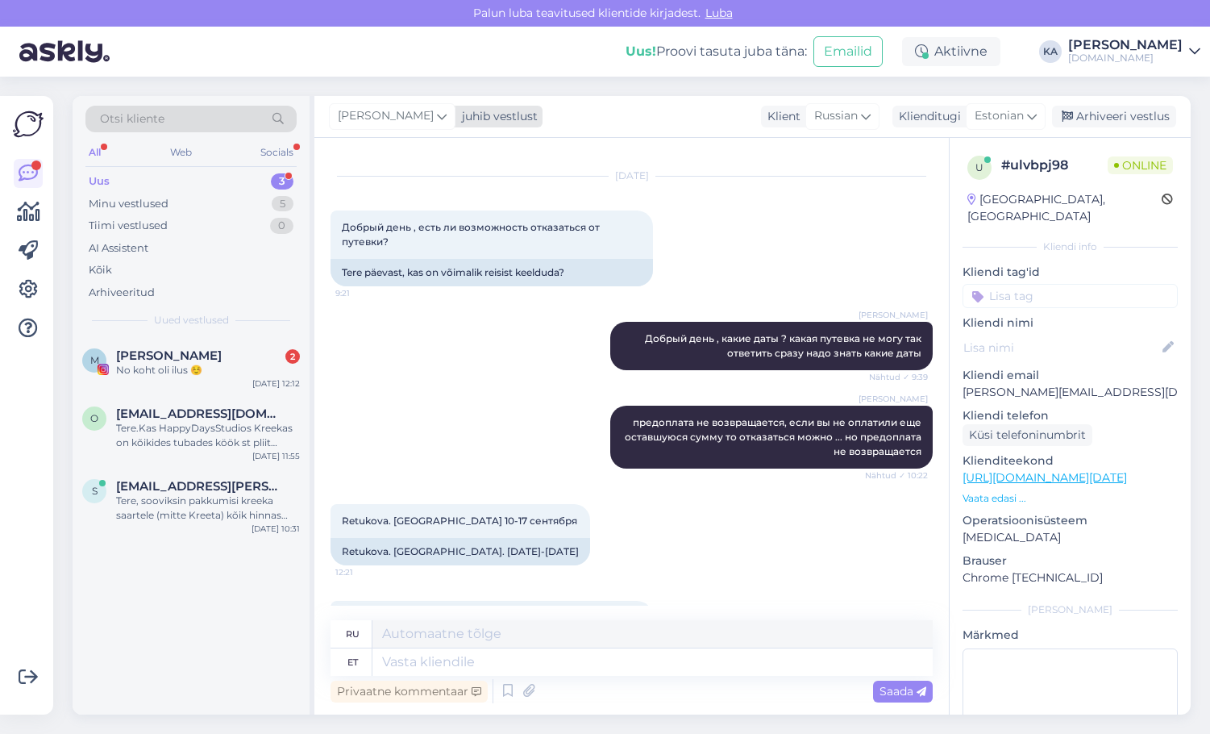
click at [379, 114] on span "[PERSON_NAME]" at bounding box center [386, 116] width 96 height 18
type input "tat"
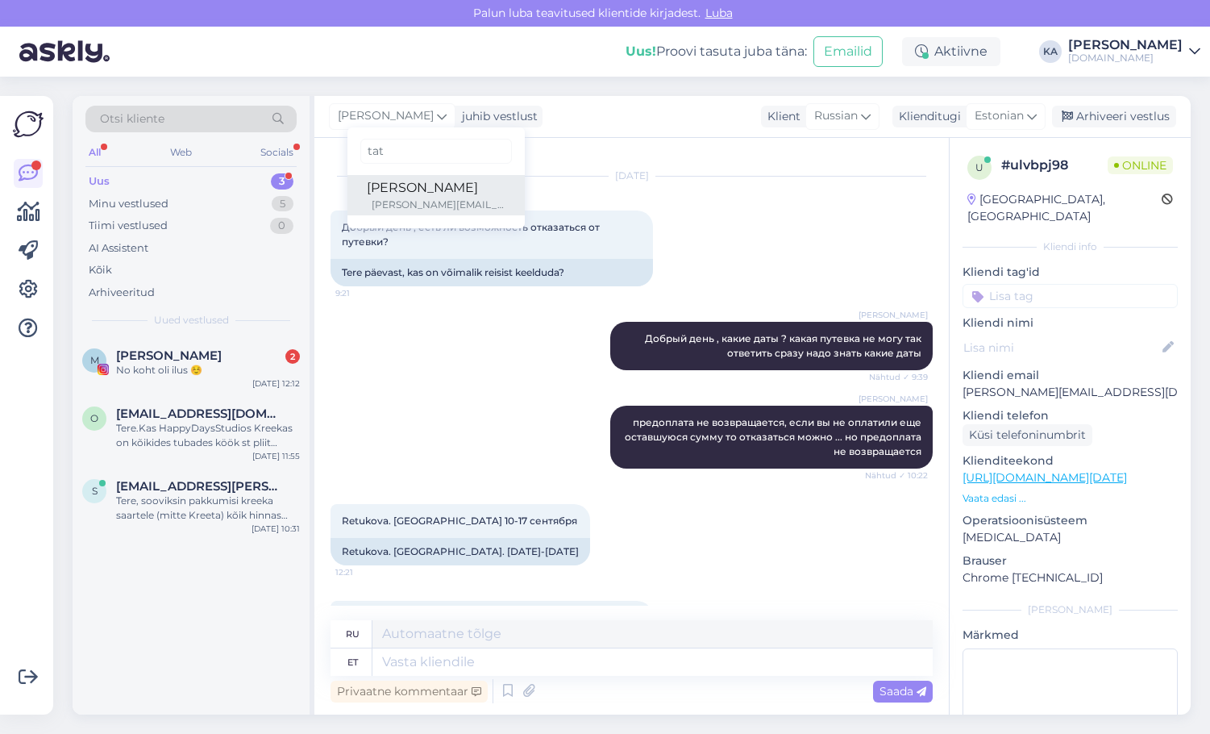
click at [417, 201] on div "[PERSON_NAME][EMAIL_ADDRESS][DOMAIN_NAME]" at bounding box center [439, 205] width 134 height 15
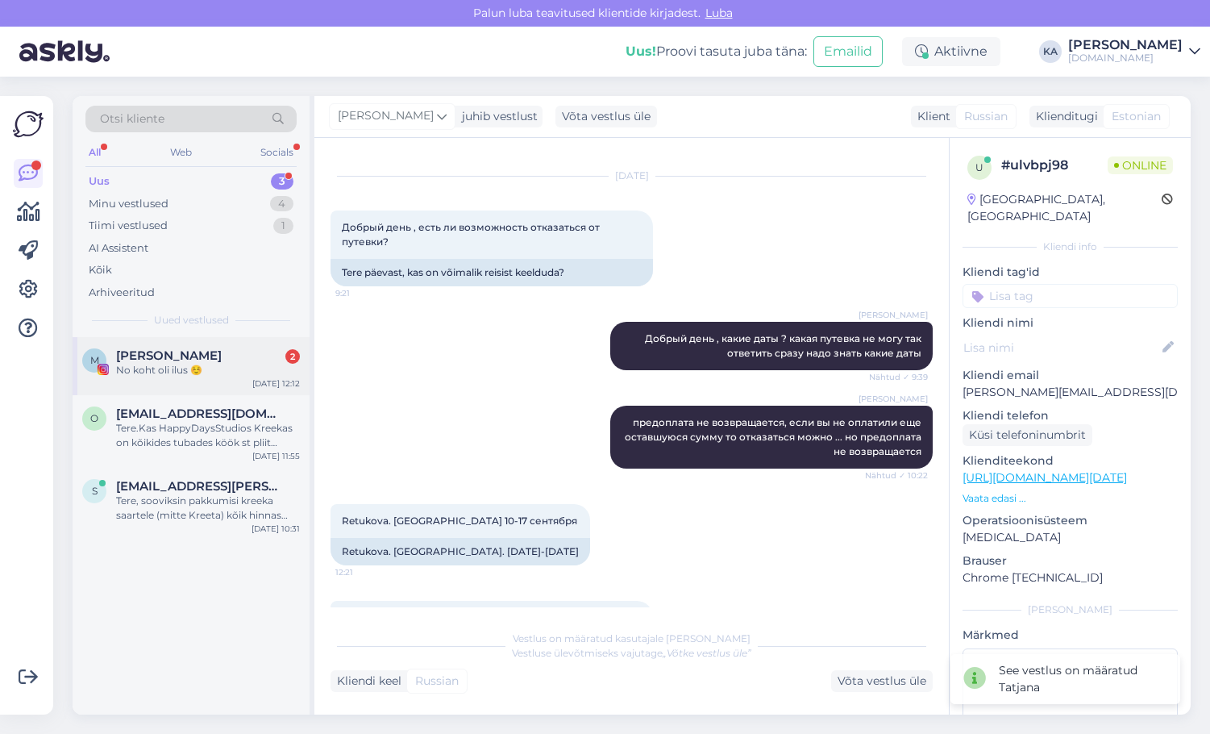
click at [173, 374] on div "No koht oli ilus ☺️" at bounding box center [208, 370] width 184 height 15
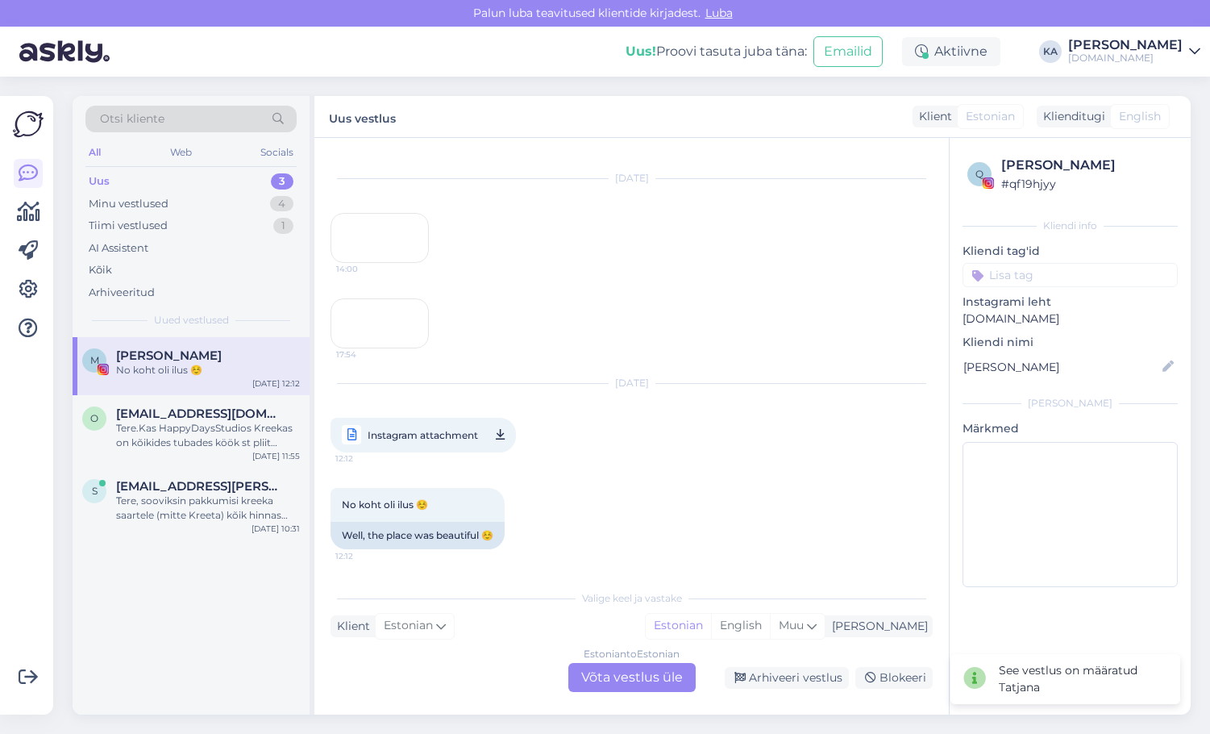
scroll to position [410, 0]
click at [396, 439] on span "Instagram attachment" at bounding box center [423, 435] width 110 height 20
click at [759, 511] on div "No koht oli ilus ☺️ 12:12 Well, the place was beautiful ☺️" at bounding box center [632, 518] width 602 height 97
click at [162, 453] on div "o [EMAIL_ADDRESS][DOMAIN_NAME] Tere.Kas HappyDaysStudios Kreekas on kõikides tu…" at bounding box center [191, 431] width 237 height 73
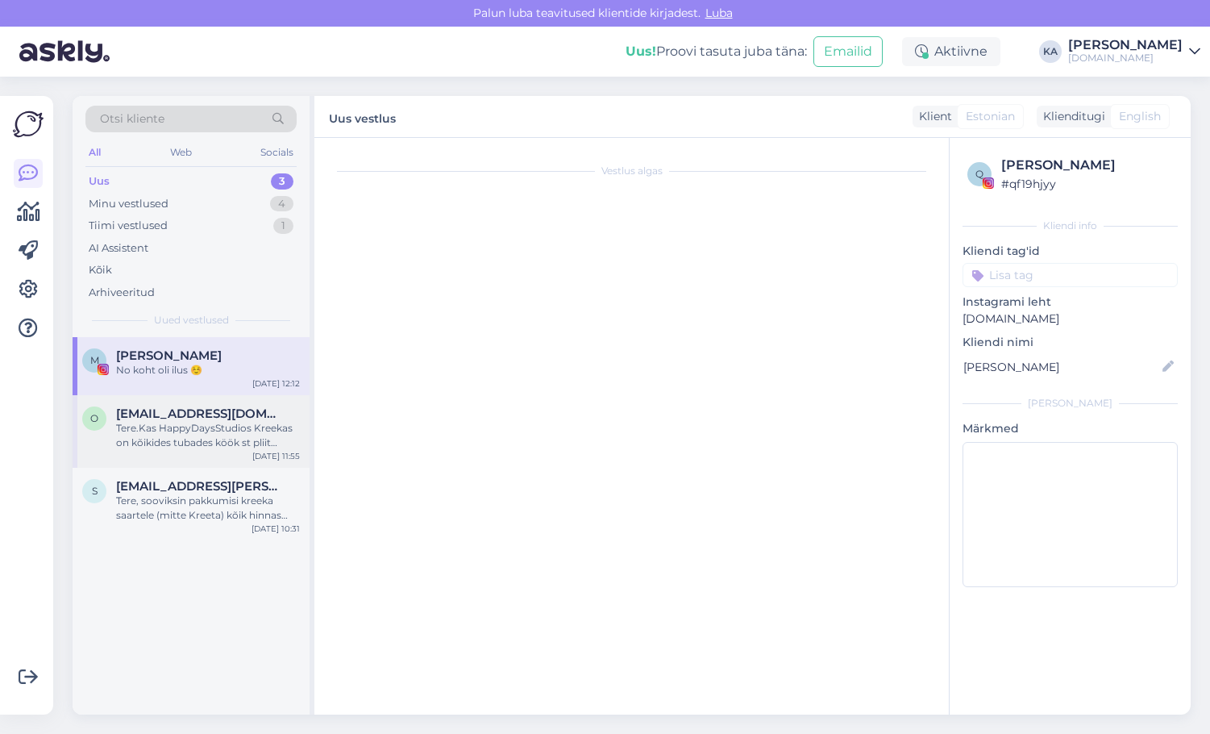
scroll to position [0, 0]
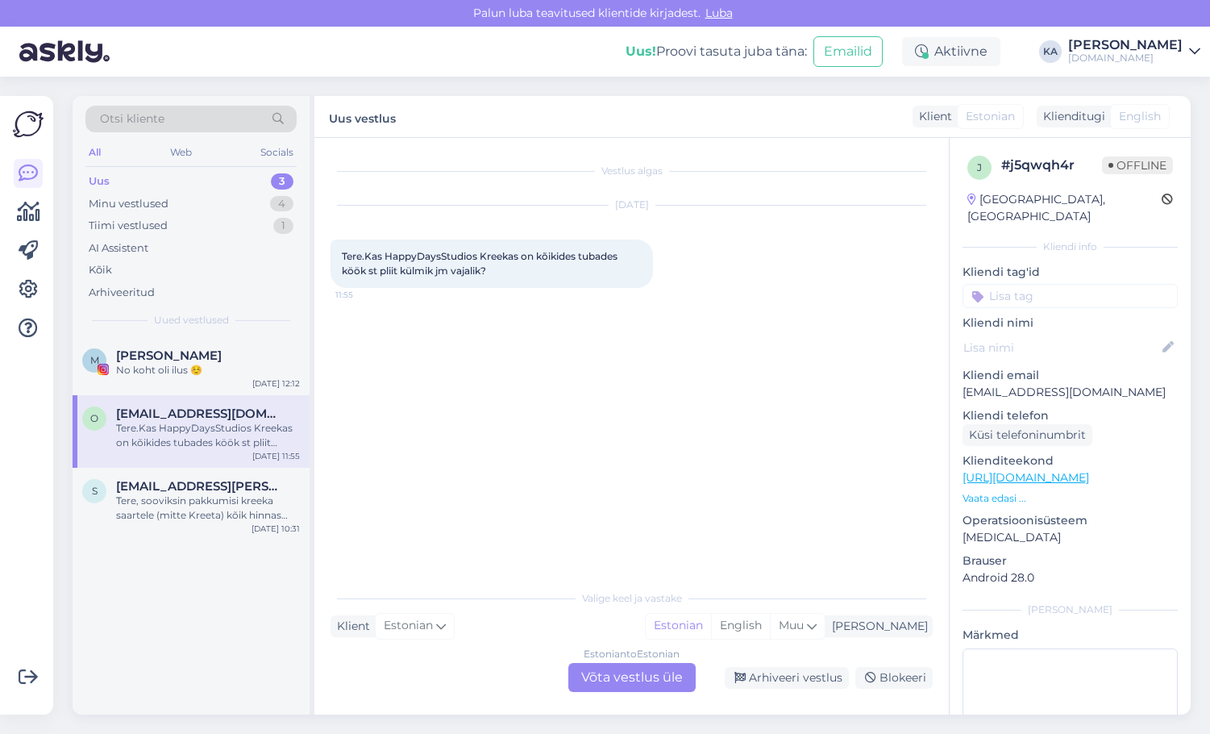
click at [617, 668] on div "Estonian to Estonian Võta vestlus üle" at bounding box center [631, 677] width 127 height 29
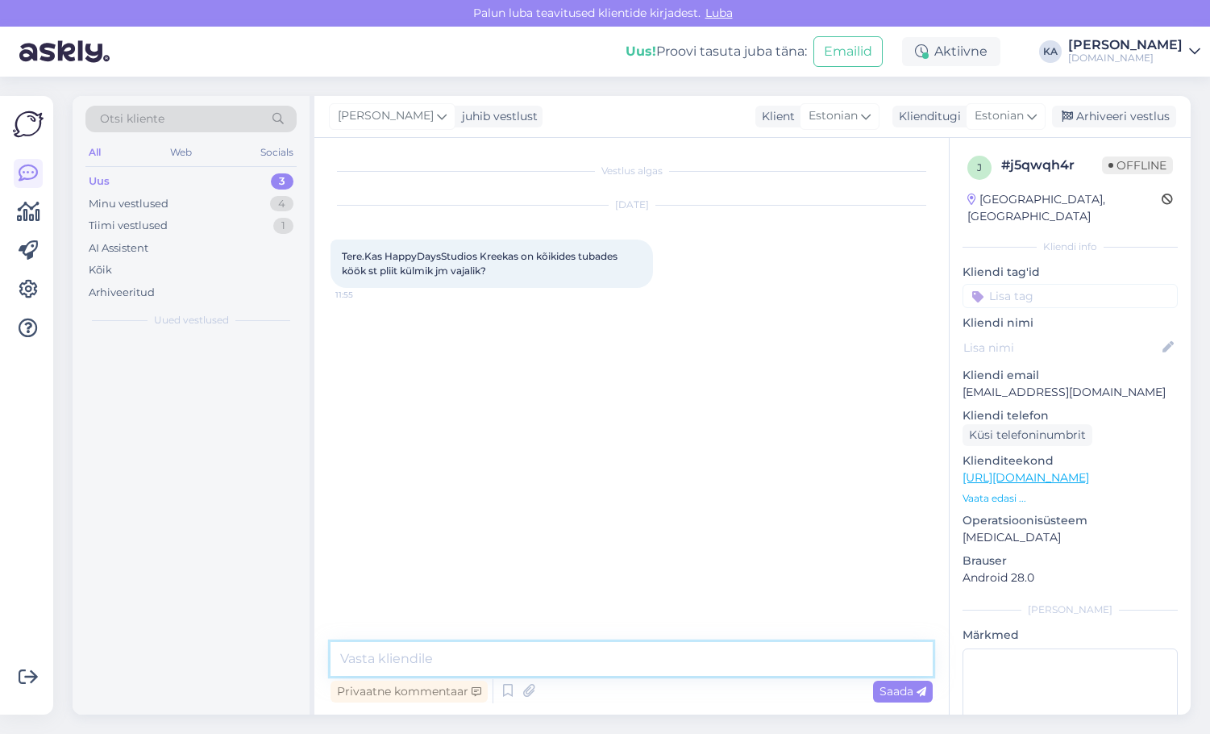
click at [446, 667] on textarea at bounding box center [632, 659] width 602 height 34
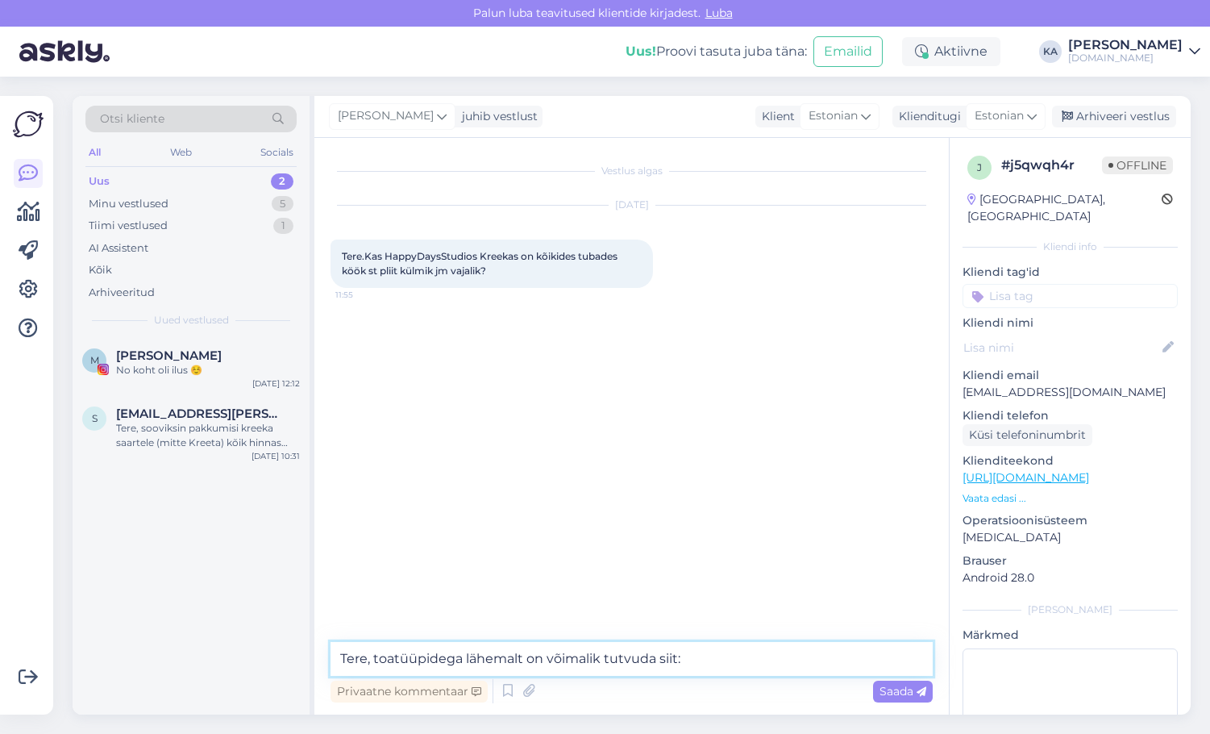
paste textarea "[URL][DOMAIN_NAME]"
type textarea "Tere, toatüüpidega lähemalt on võimalik tutvuda siit: [URL][DOMAIN_NAME]"
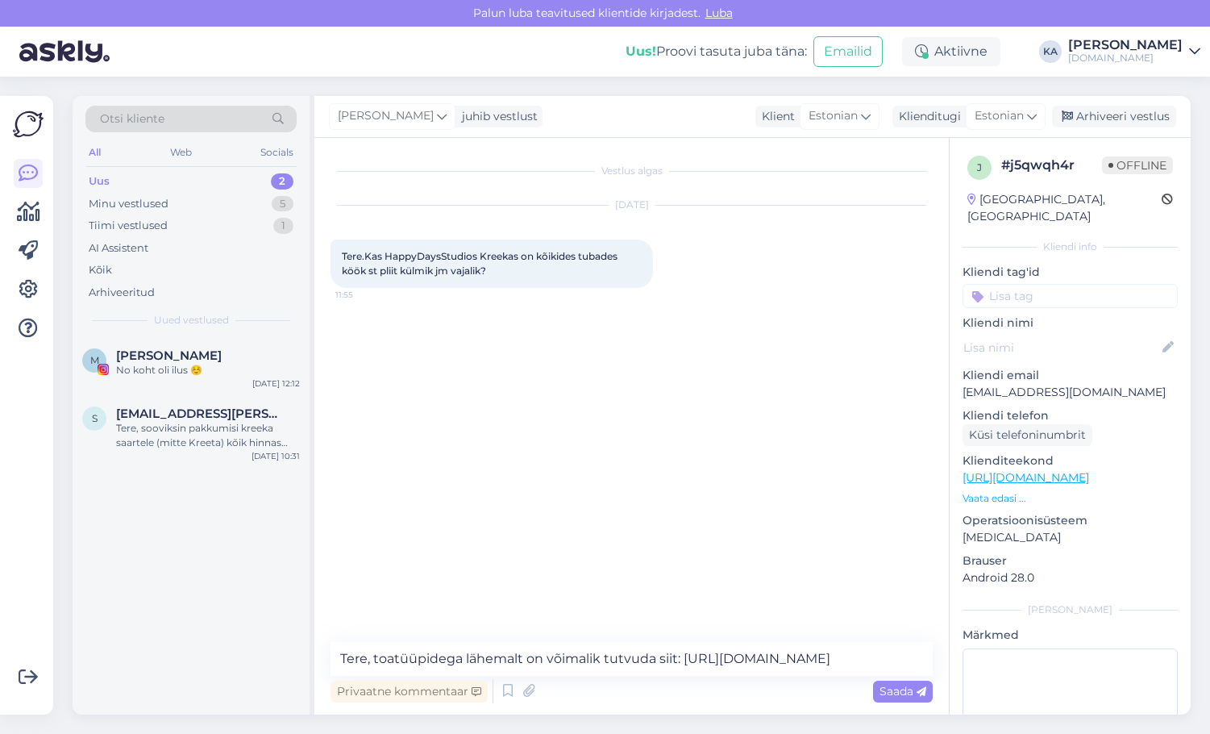
click at [896, 698] on div "Saada" at bounding box center [903, 691] width 60 height 22
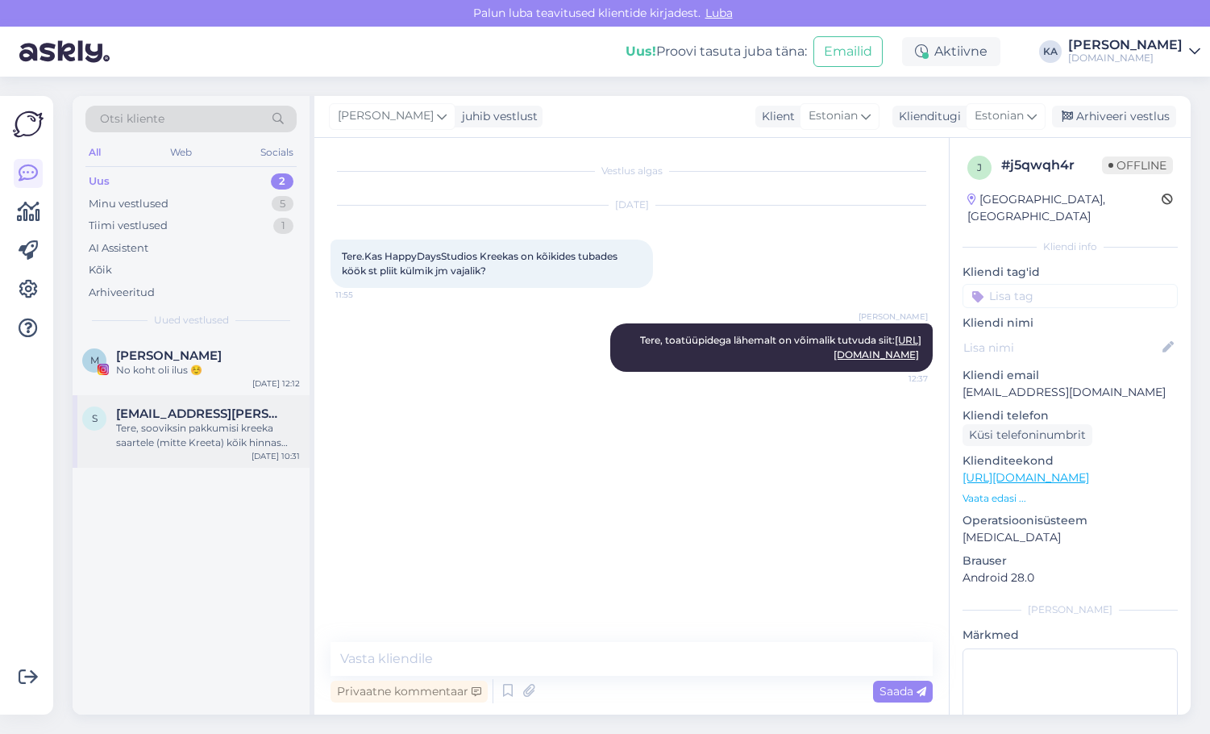
click at [152, 438] on div "Tere, sooviksin pakkumisi kreeka saartele (mitte Kreeta) kõik hinnas soovitaval…" at bounding box center [208, 435] width 184 height 29
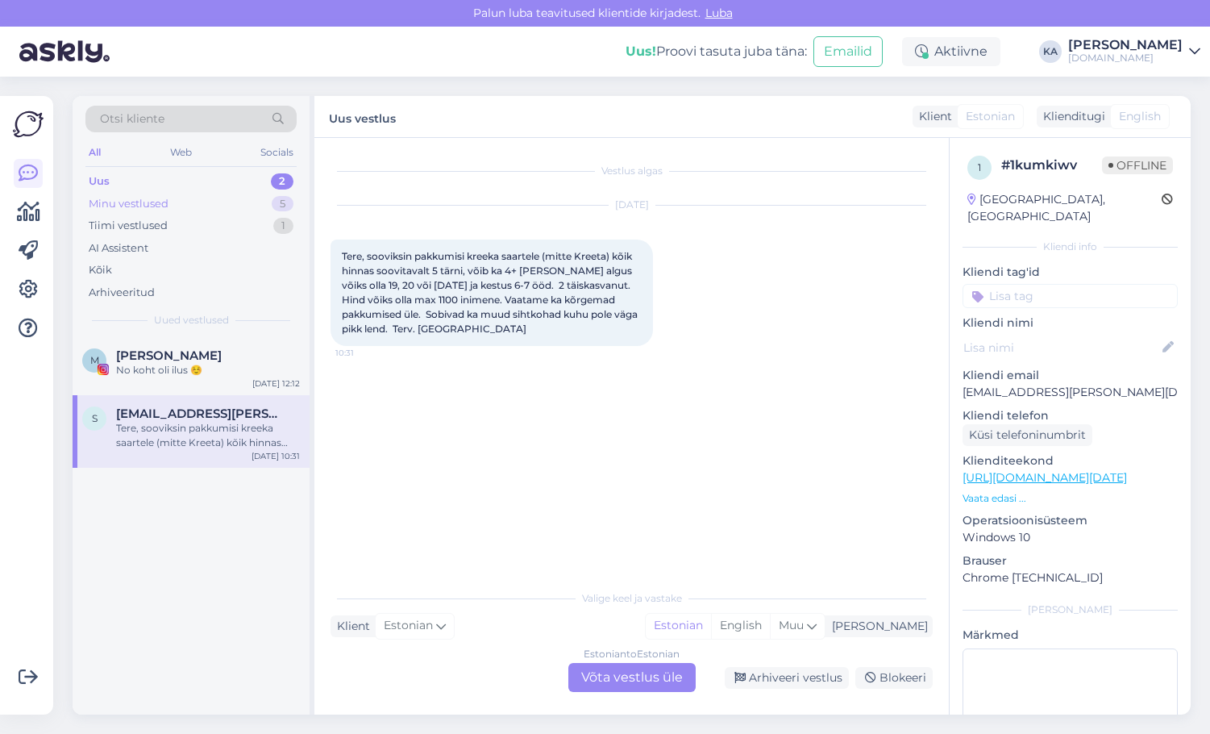
click at [131, 206] on div "Minu vestlused" at bounding box center [129, 204] width 80 height 16
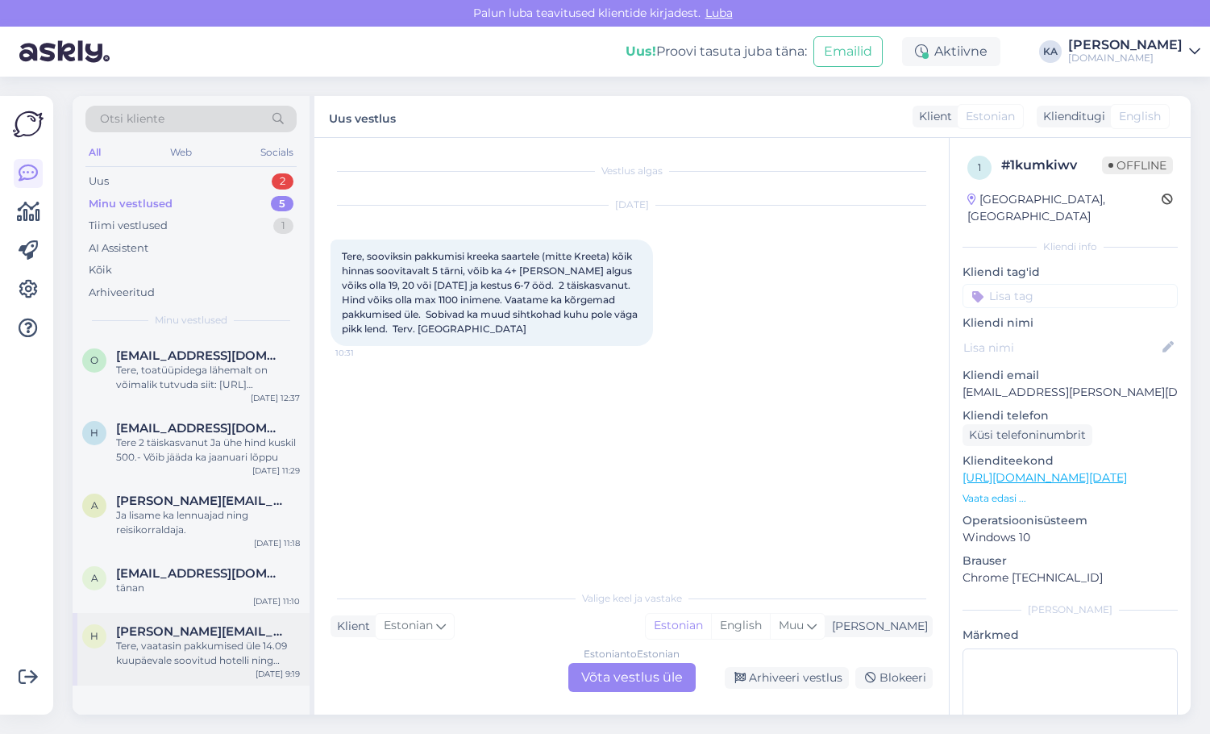
click at [199, 659] on div "Tere, vaatasin pakkumised üle 14.09 kuupäevale soovitud hotelli ning saadaval o…" at bounding box center [208, 652] width 184 height 29
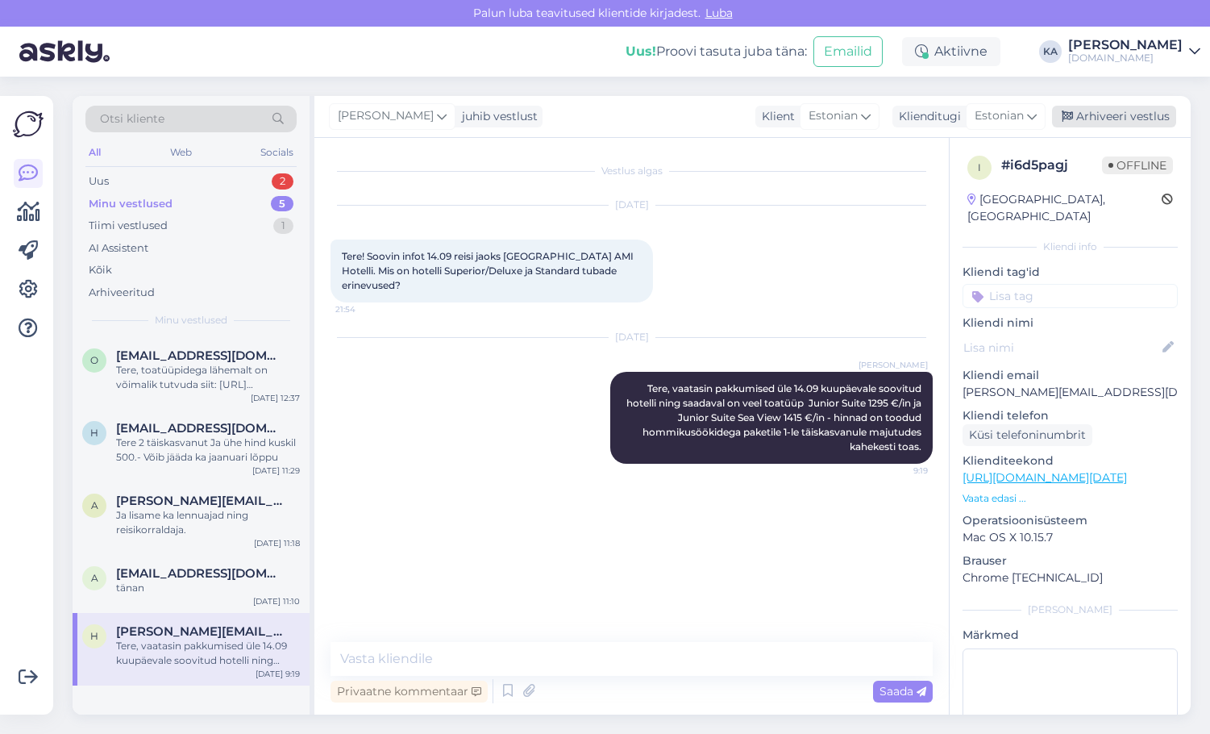
click at [1093, 123] on div "Arhiveeri vestlus" at bounding box center [1114, 117] width 124 height 22
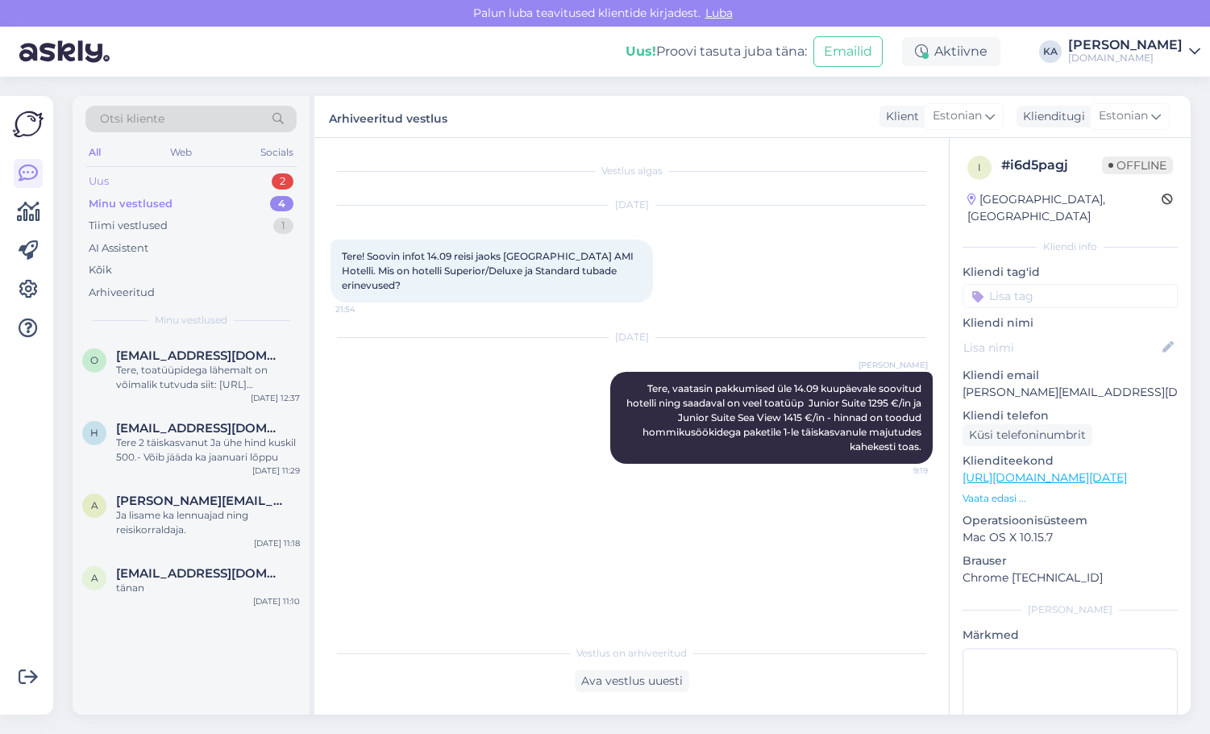
click at [156, 183] on div "Uus 2" at bounding box center [190, 181] width 211 height 23
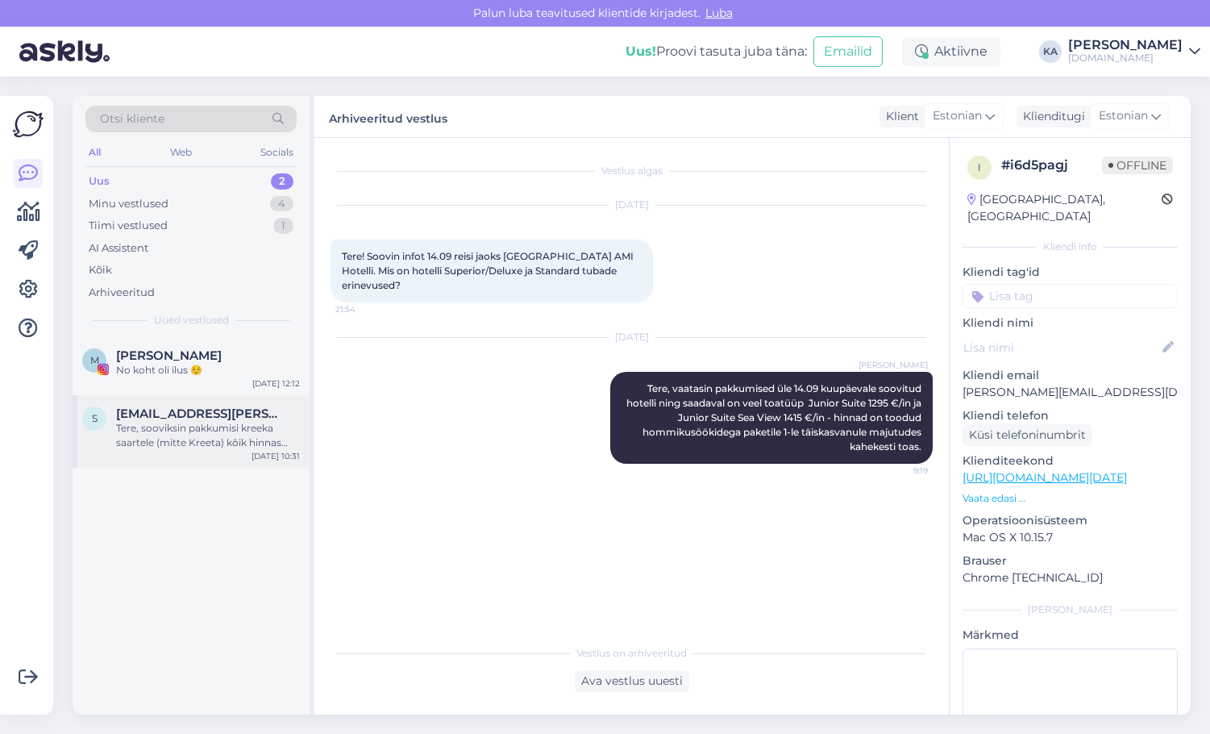
click at [146, 458] on div "s [EMAIL_ADDRESS][PERSON_NAME][DOMAIN_NAME] [PERSON_NAME], sooviksin pakkumisi …" at bounding box center [191, 431] width 237 height 73
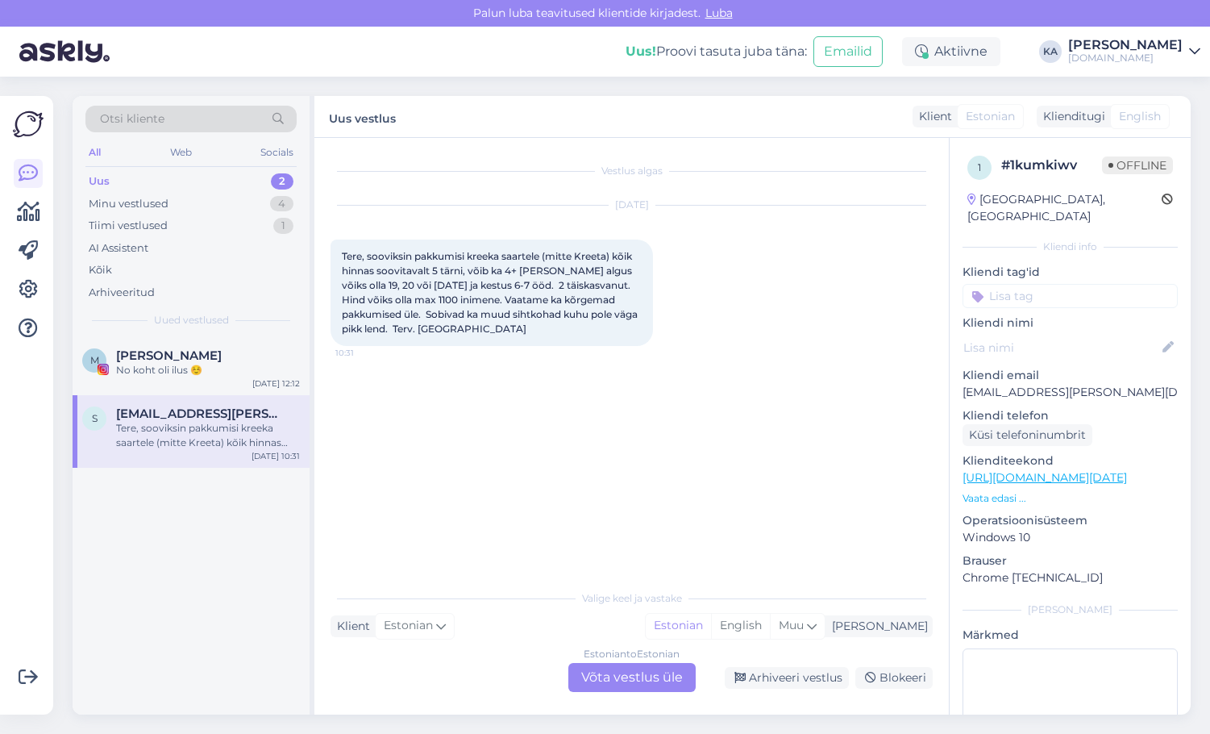
click at [603, 667] on div "Estonian to Estonian Võta vestlus üle" at bounding box center [631, 677] width 127 height 29
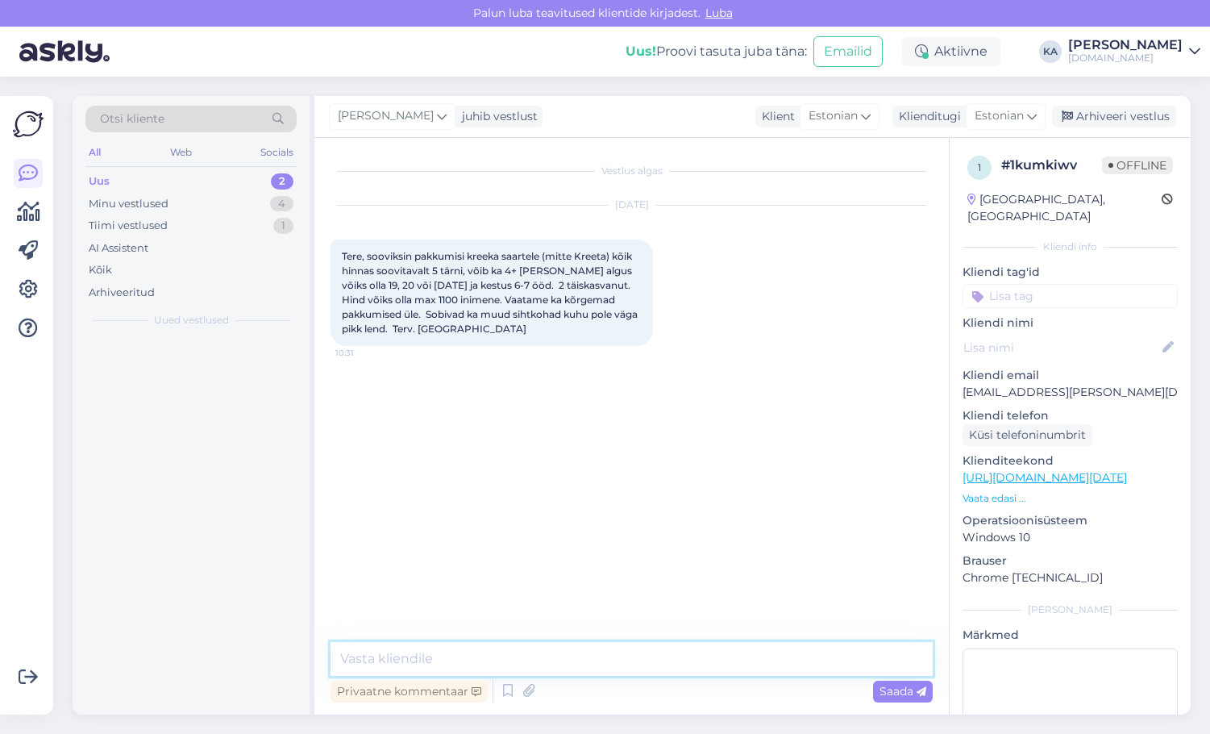
drag, startPoint x: 596, startPoint y: 668, endPoint x: 489, endPoint y: 651, distance: 108.6
click at [489, 651] on textarea at bounding box center [632, 659] width 602 height 34
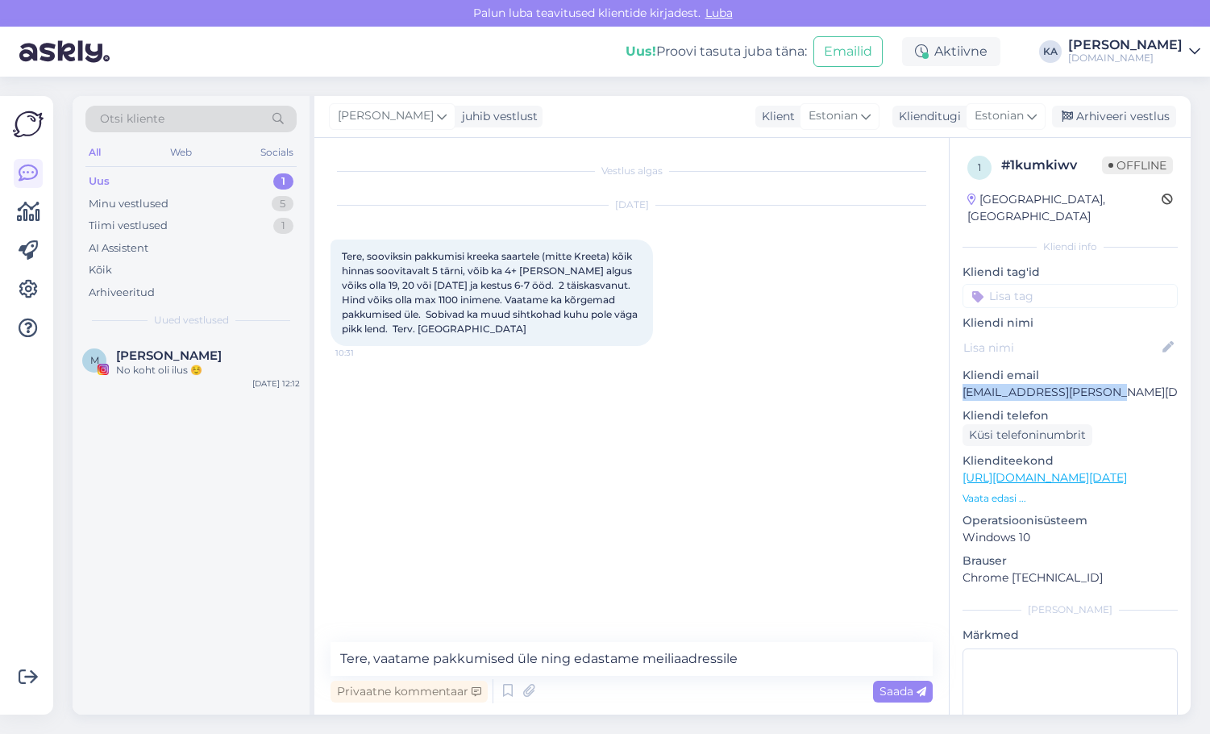
drag, startPoint x: 1121, startPoint y: 377, endPoint x: 962, endPoint y: 379, distance: 158.8
click at [962, 379] on div "1 # 1kumkiwv Offline [GEOGRAPHIC_DATA], [GEOGRAPHIC_DATA] Kliendi info Kliendi …" at bounding box center [1070, 478] width 241 height 680
copy p "[EMAIL_ADDRESS][PERSON_NAME][DOMAIN_NAME]"
click at [830, 663] on textarea "Tere, vaatame pakkumised üle ning edastame meiliaadressile" at bounding box center [632, 659] width 602 height 34
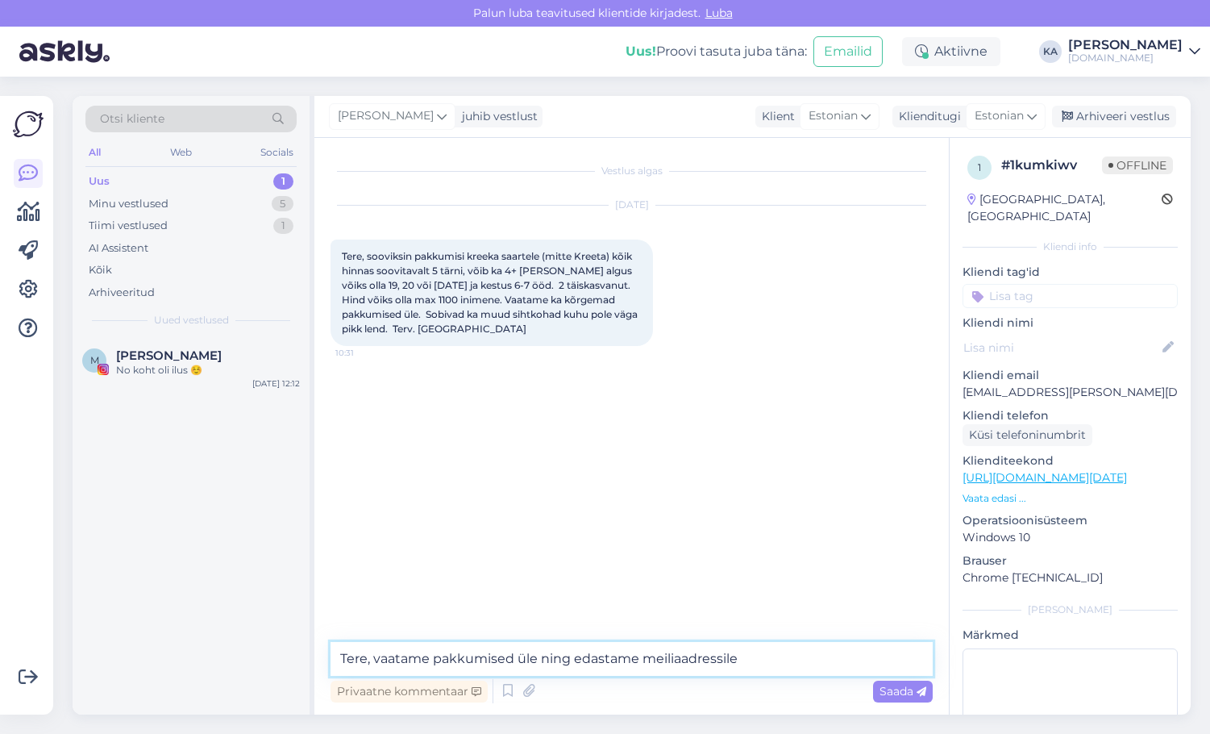
paste textarea "[EMAIL_ADDRESS][PERSON_NAME][DOMAIN_NAME]"
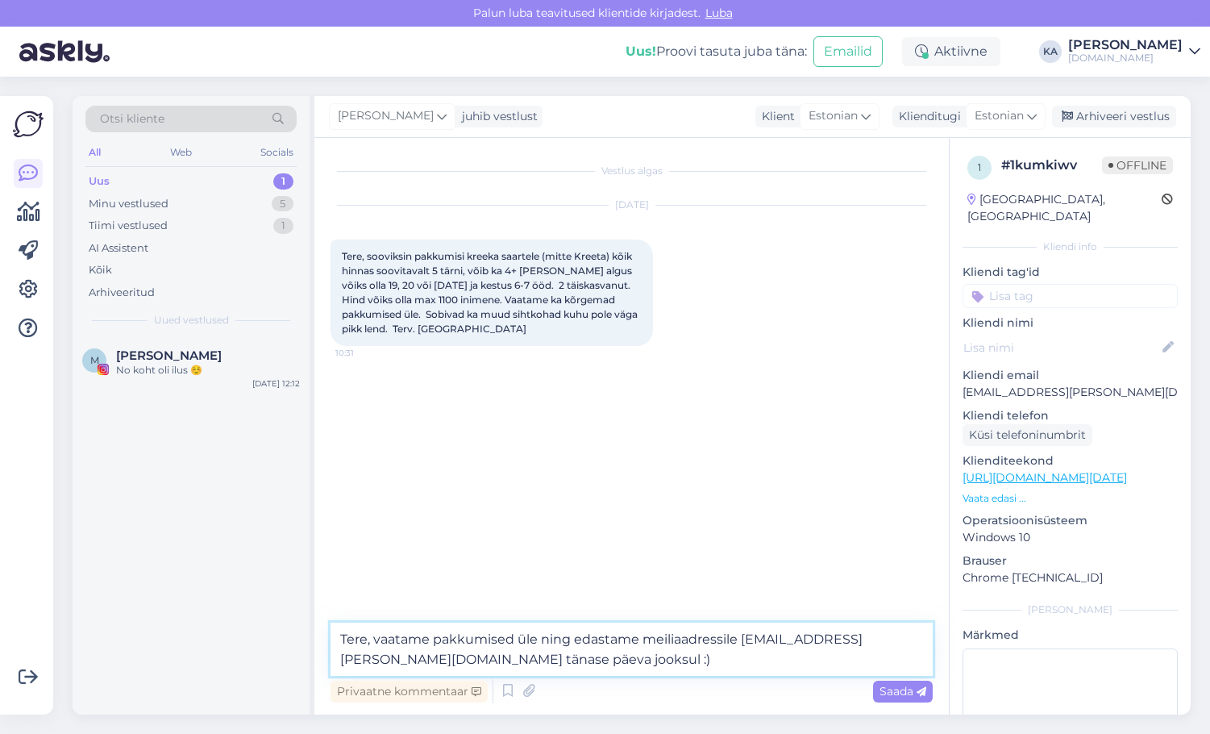
type textarea "Tere, vaatame pakkumised üle ning edastame meiliaadressile [EMAIL_ADDRESS][PERS…"
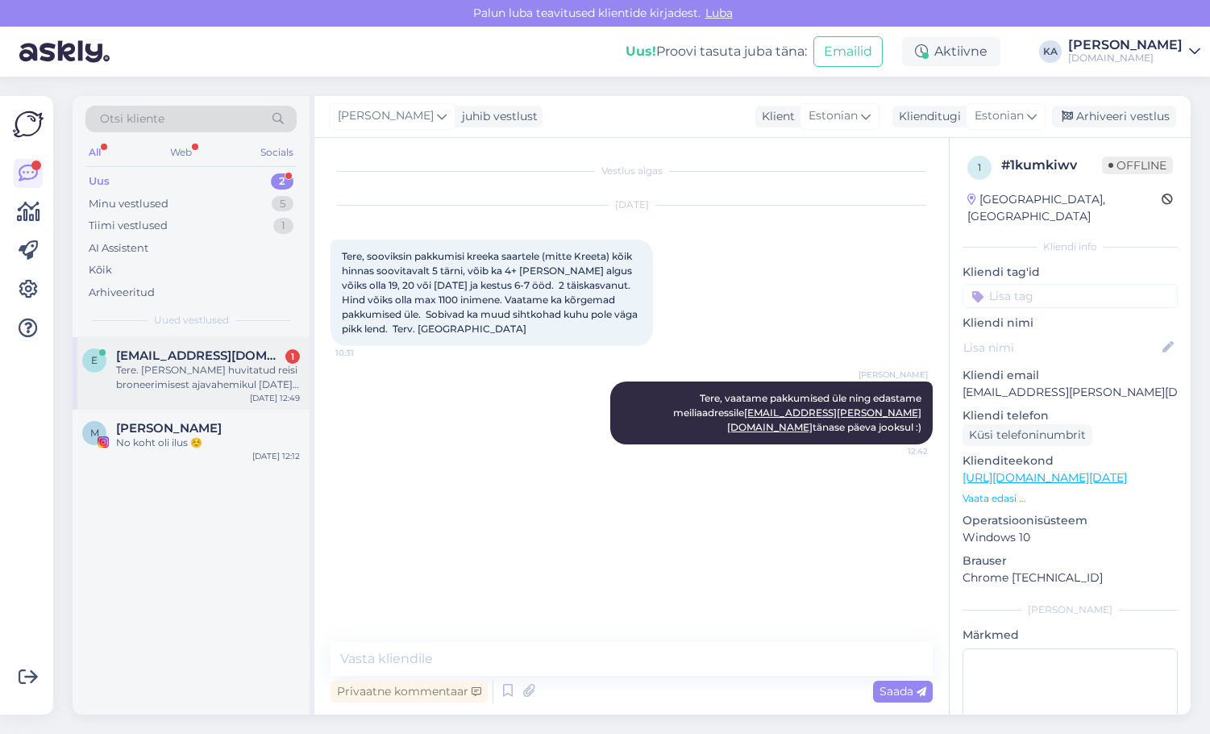
click at [144, 363] on div "Tere. [PERSON_NAME] huvitatud reisi broneerimisest ajavahemikul [DATE]-[DATE]. …" at bounding box center [208, 377] width 184 height 29
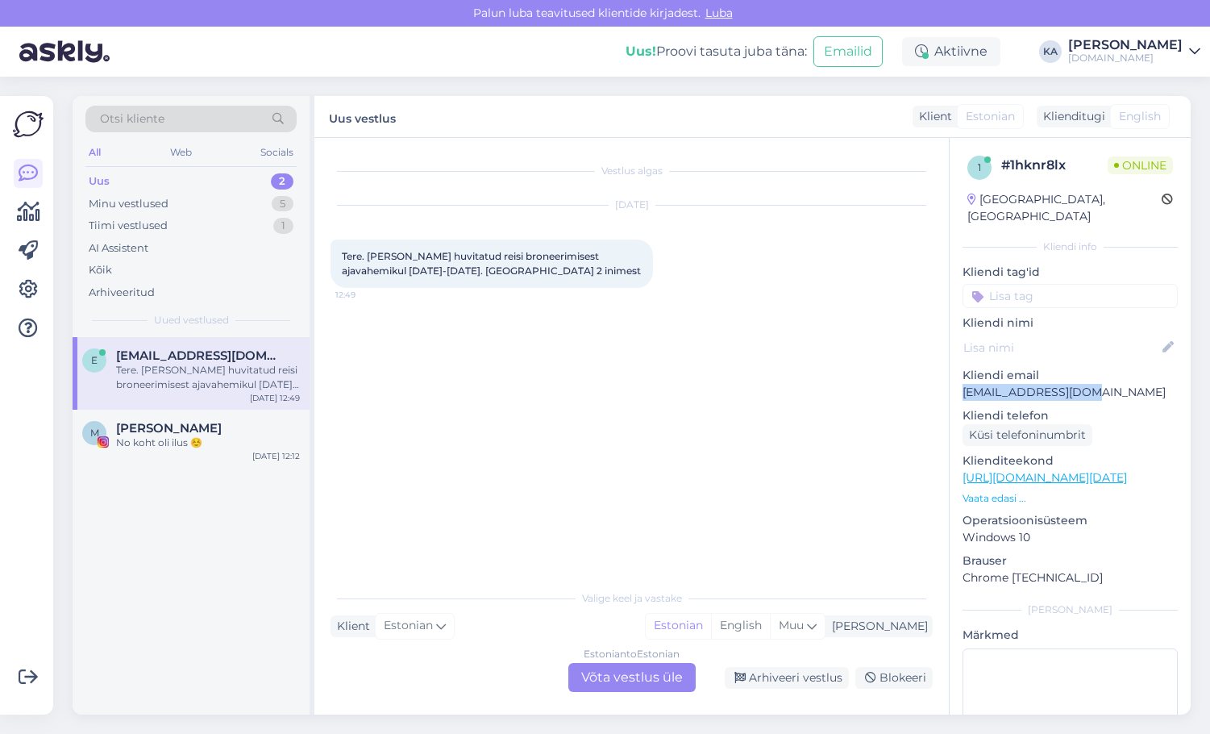
drag, startPoint x: 1096, startPoint y: 379, endPoint x: 960, endPoint y: 380, distance: 136.2
click at [960, 380] on div "1 # 1hknr8lx Online [GEOGRAPHIC_DATA], [GEOGRAPHIC_DATA] Kliendi info Kliendi t…" at bounding box center [1070, 478] width 241 height 680
copy p "[EMAIL_ADDRESS][DOMAIN_NAME]"
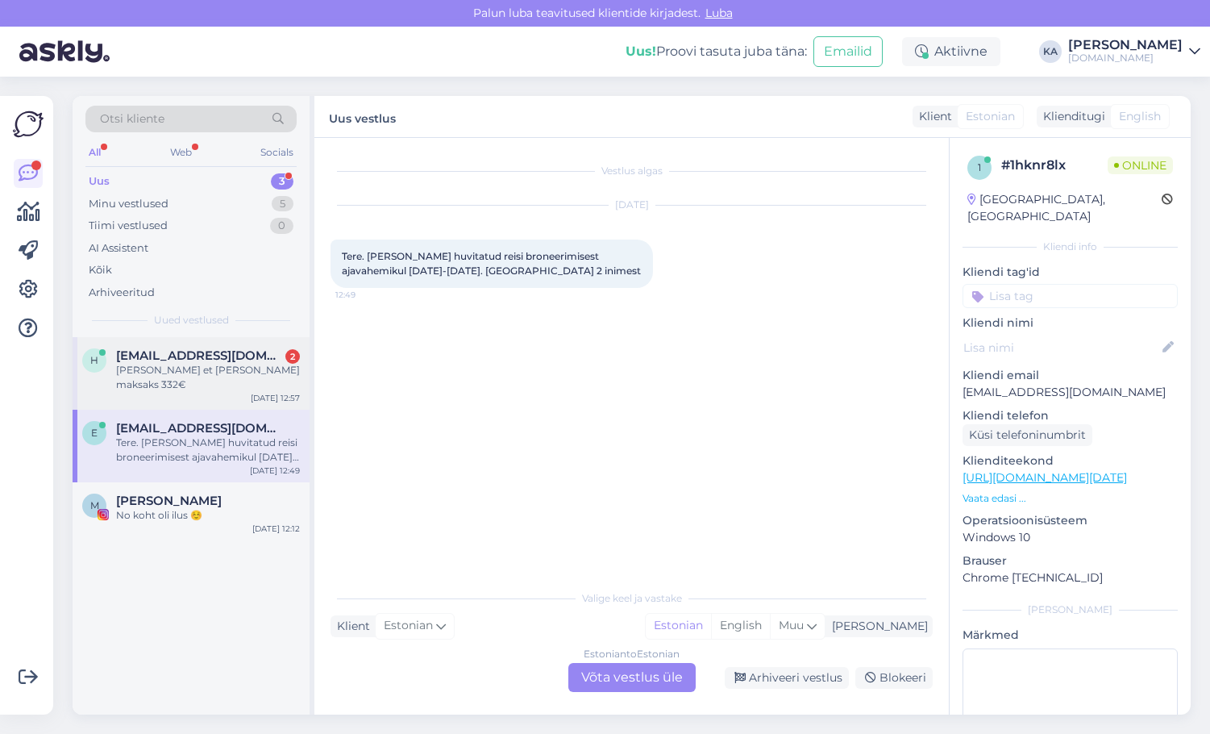
click at [195, 384] on div "h [EMAIL_ADDRESS][DOMAIN_NAME] 2 [PERSON_NAME] et [PERSON_NAME] maksaks 332€ [D…" at bounding box center [191, 373] width 237 height 73
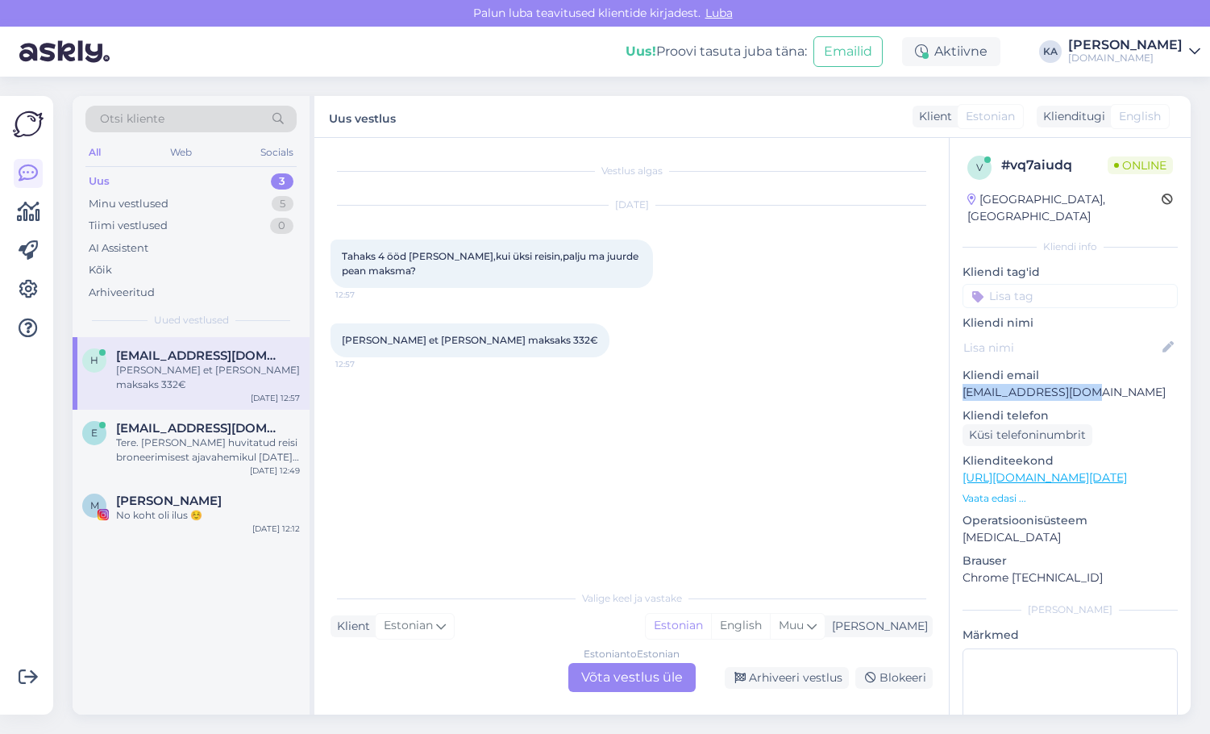
drag, startPoint x: 1092, startPoint y: 379, endPoint x: 962, endPoint y: 373, distance: 129.9
click at [962, 373] on div "v # vq7aiudq Online [GEOGRAPHIC_DATA], [GEOGRAPHIC_DATA] Kliendi info Kliendi t…" at bounding box center [1070, 478] width 241 height 680
copy p "[EMAIL_ADDRESS][DOMAIN_NAME]"
click at [201, 447] on div "Tere. [PERSON_NAME] huvitatud reisi broneerimisest ajavahemikul [DATE]-[DATE]. …" at bounding box center [208, 449] width 184 height 29
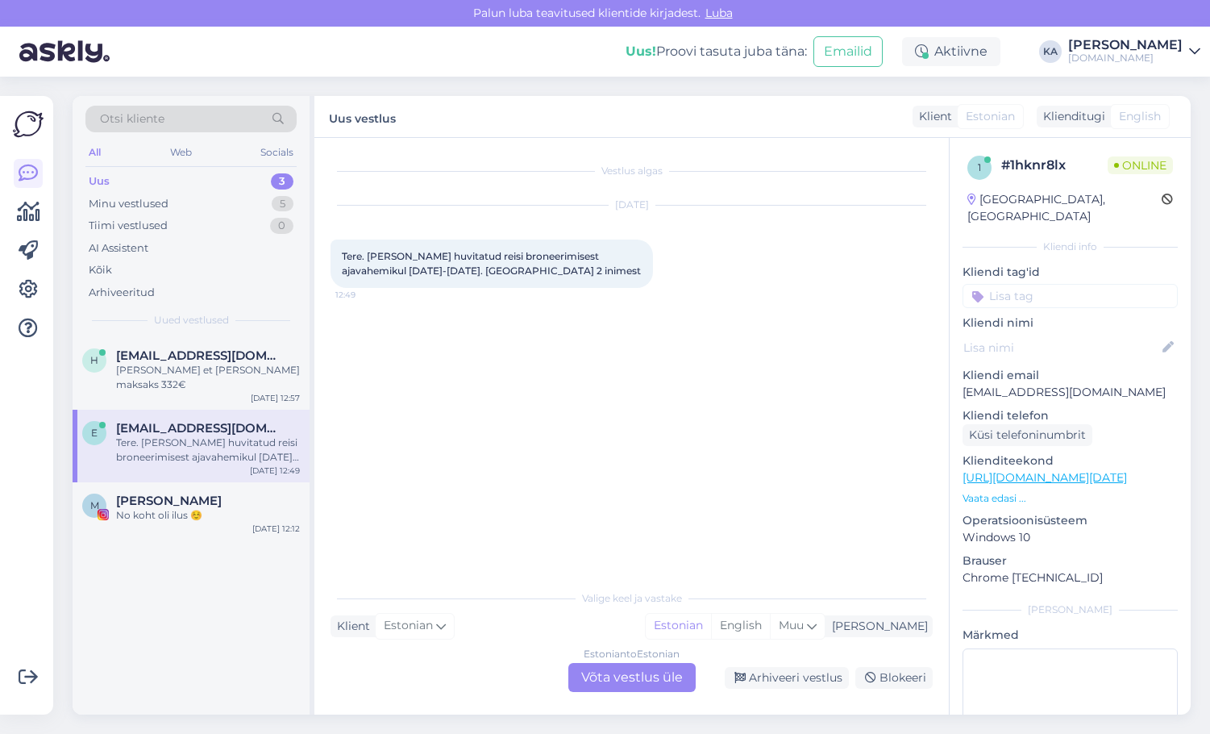
click at [609, 684] on div "Estonian to Estonian Võta vestlus üle" at bounding box center [631, 677] width 127 height 29
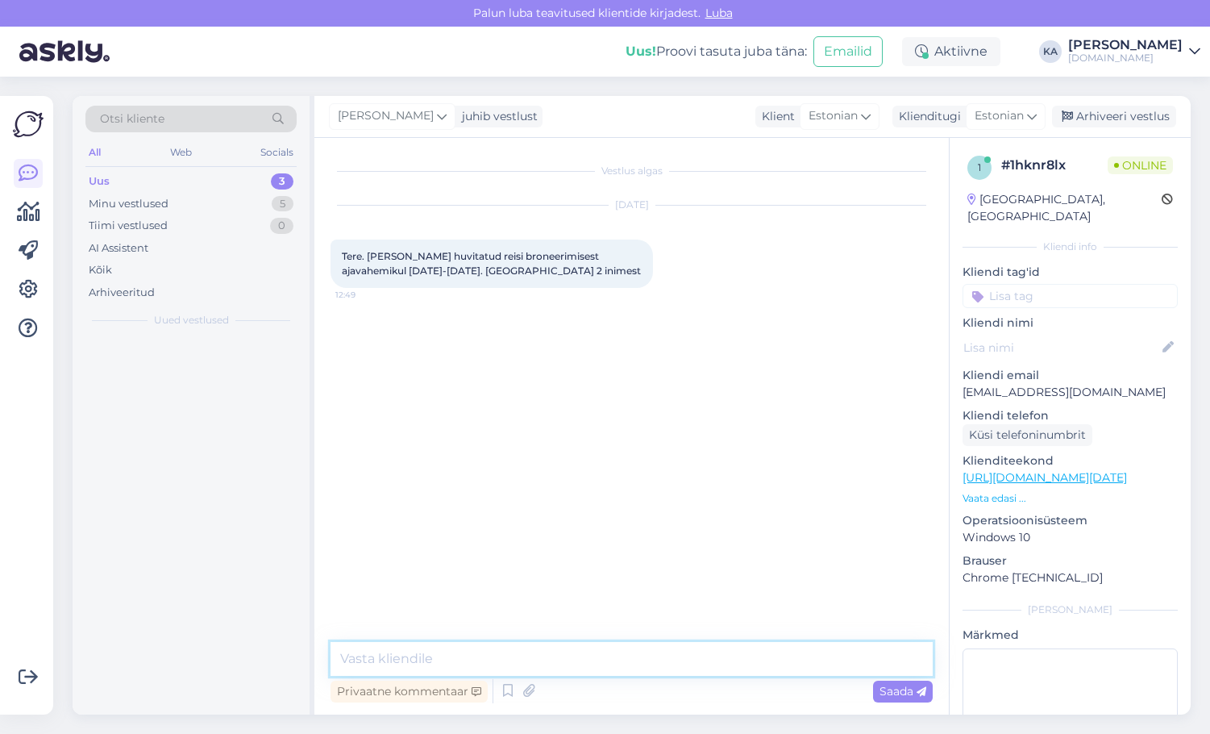
click at [479, 643] on textarea at bounding box center [632, 659] width 602 height 34
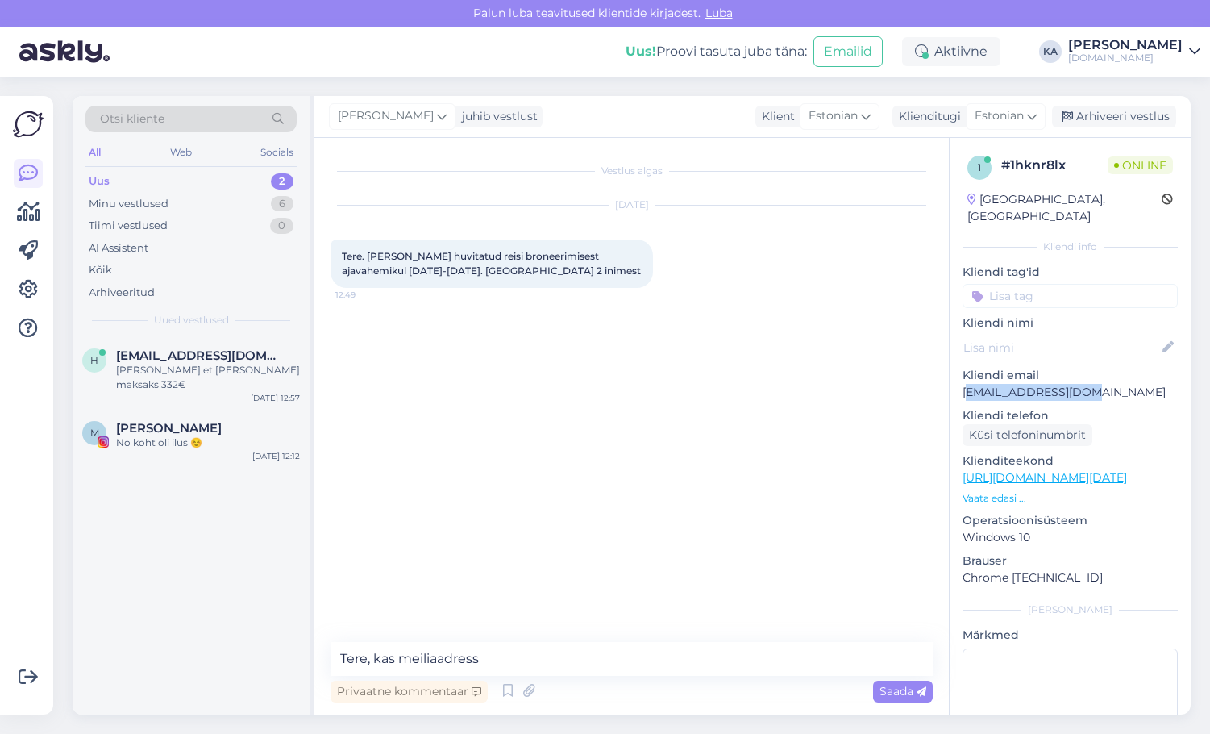
drag, startPoint x: 1104, startPoint y: 369, endPoint x: 967, endPoint y: 380, distance: 138.3
click at [967, 384] on p "[EMAIL_ADDRESS][DOMAIN_NAME]" at bounding box center [1070, 392] width 215 height 17
click at [1029, 384] on p "[EMAIL_ADDRESS][DOMAIN_NAME]" at bounding box center [1070, 392] width 215 height 17
drag, startPoint x: 1083, startPoint y: 375, endPoint x: 961, endPoint y: 385, distance: 122.1
click at [961, 385] on div "1 # 1hknr8lx Online [GEOGRAPHIC_DATA], [GEOGRAPHIC_DATA] Kliendi info Kliendi t…" at bounding box center [1070, 478] width 241 height 680
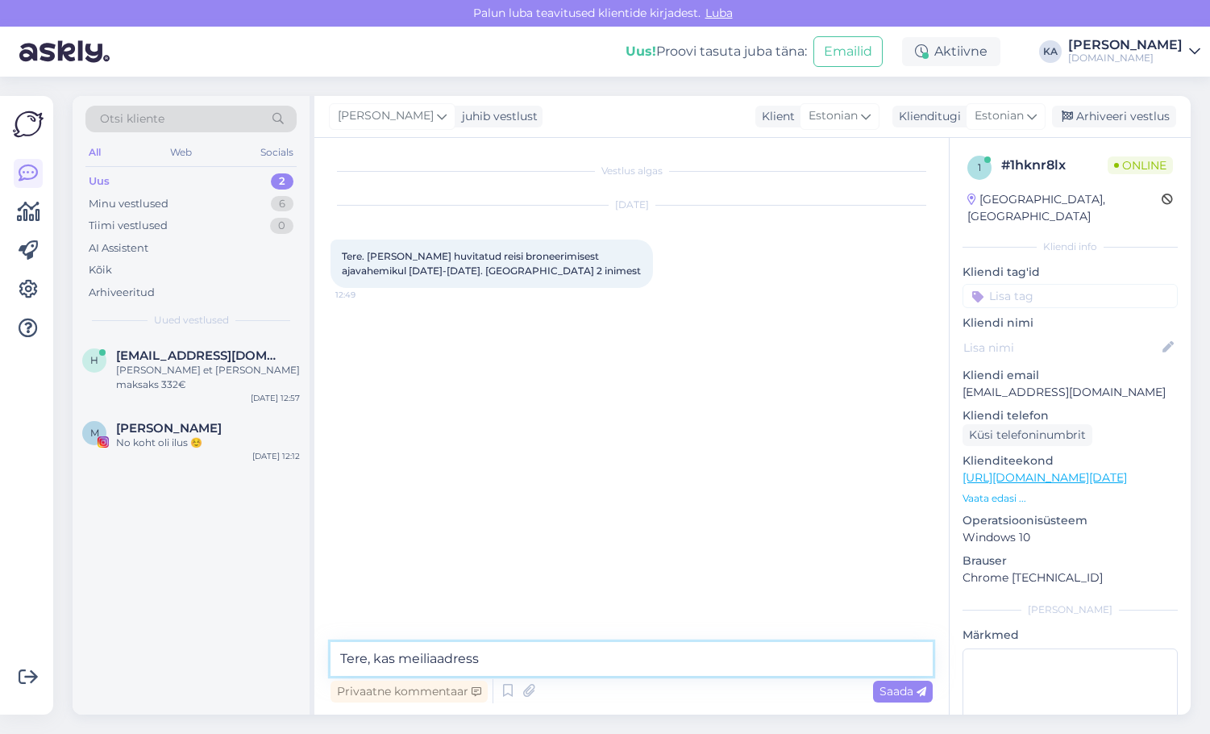
click at [605, 668] on textarea "Tere, kas meiliaadress" at bounding box center [632, 659] width 602 height 34
paste textarea "[EMAIL_ADDRESS][DOMAIN_NAME]"
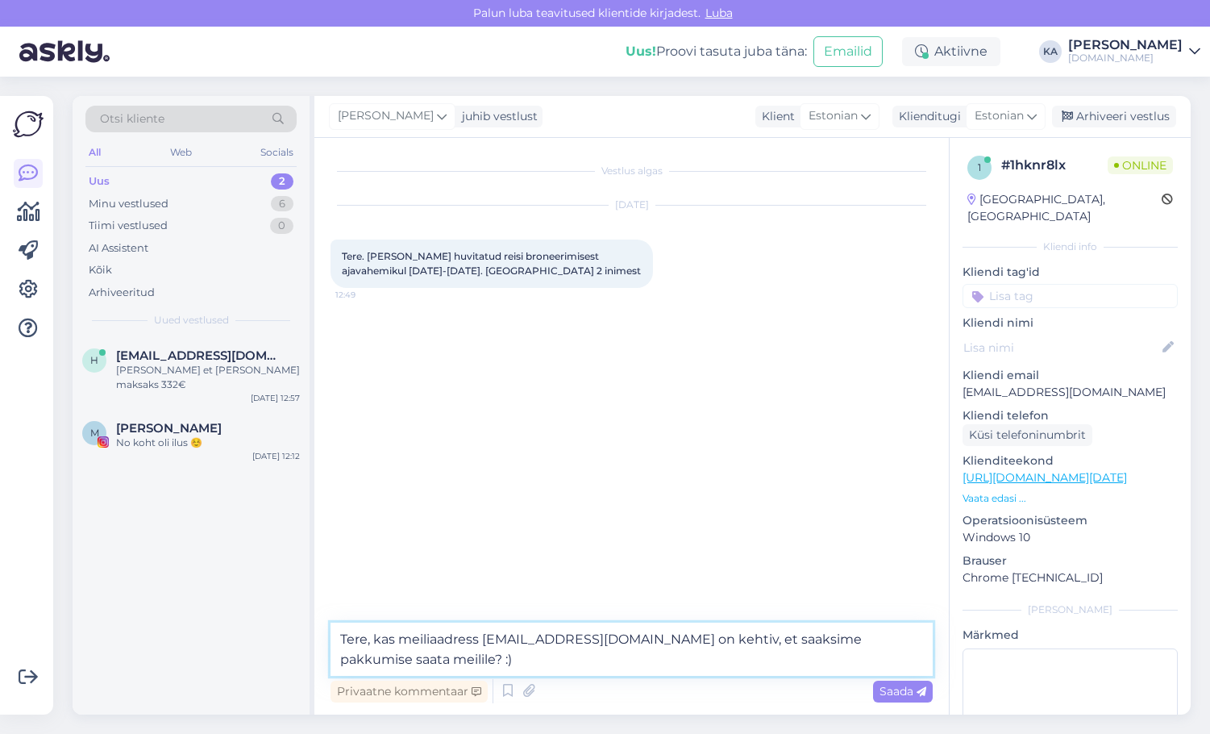
type textarea "Tere, kas meiliaadress [EMAIL_ADDRESS][DOMAIN_NAME] on kehtiv, et saaksime pakk…"
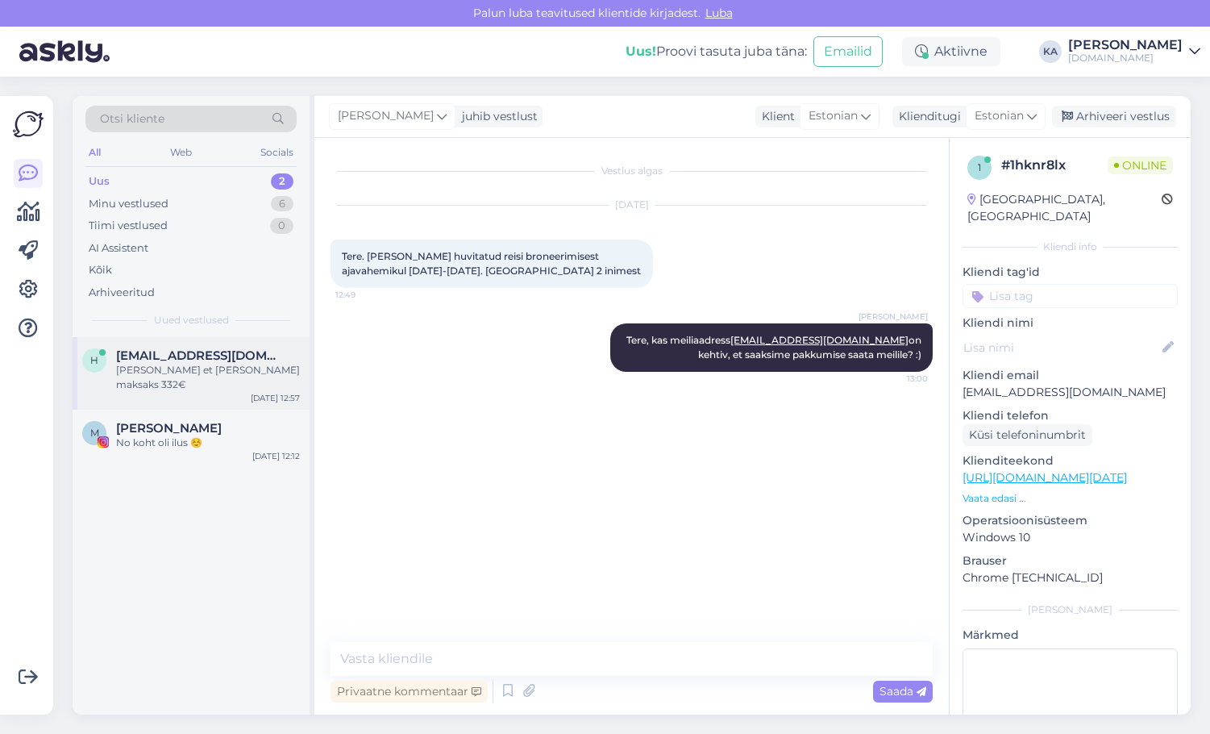
click at [224, 380] on div "h [EMAIL_ADDRESS][DOMAIN_NAME] [PERSON_NAME] et [PERSON_NAME] maksaks 332€ [DAT…" at bounding box center [191, 373] width 237 height 73
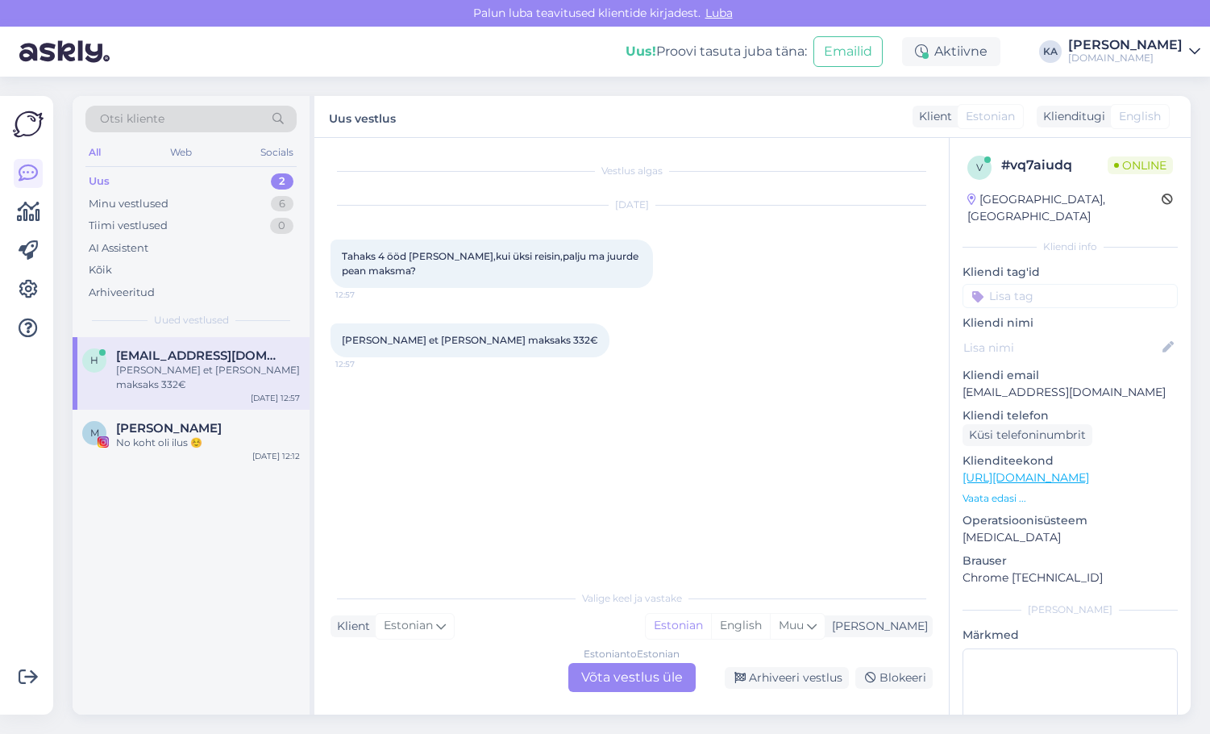
click at [612, 680] on div "Estonian to Estonian Võta vestlus üle" at bounding box center [631, 677] width 127 height 29
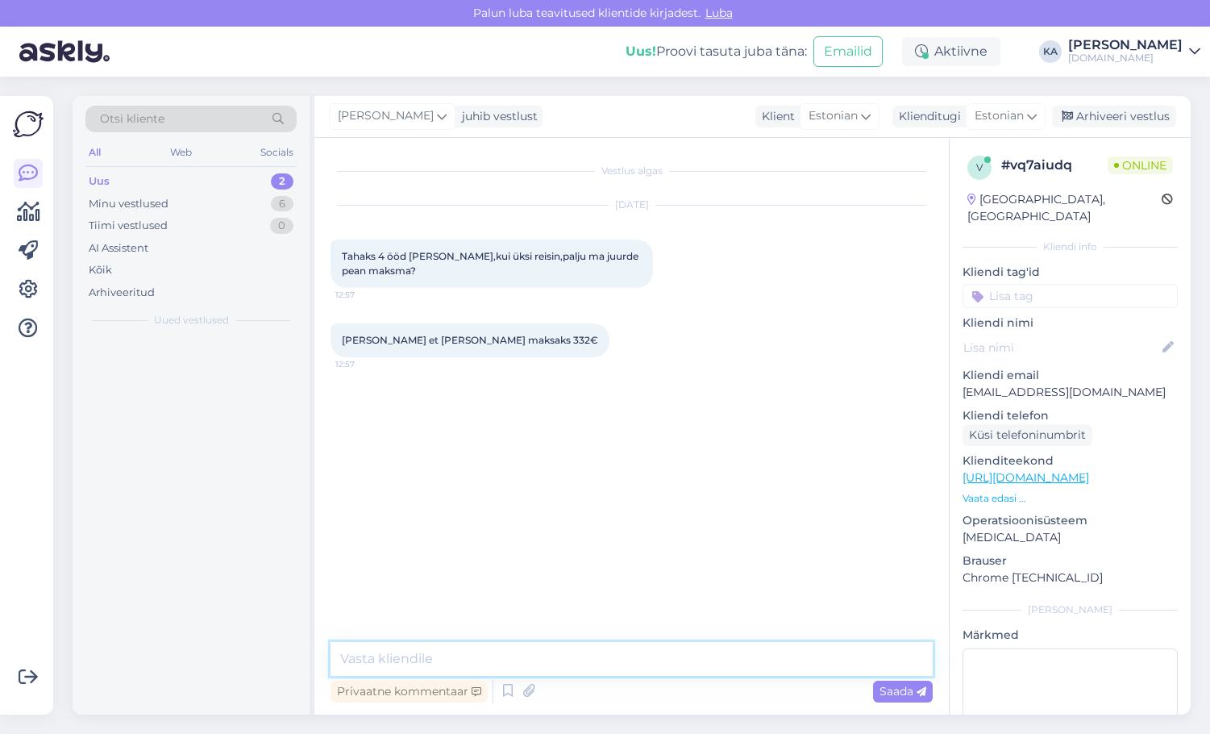
click at [472, 649] on textarea at bounding box center [632, 659] width 602 height 34
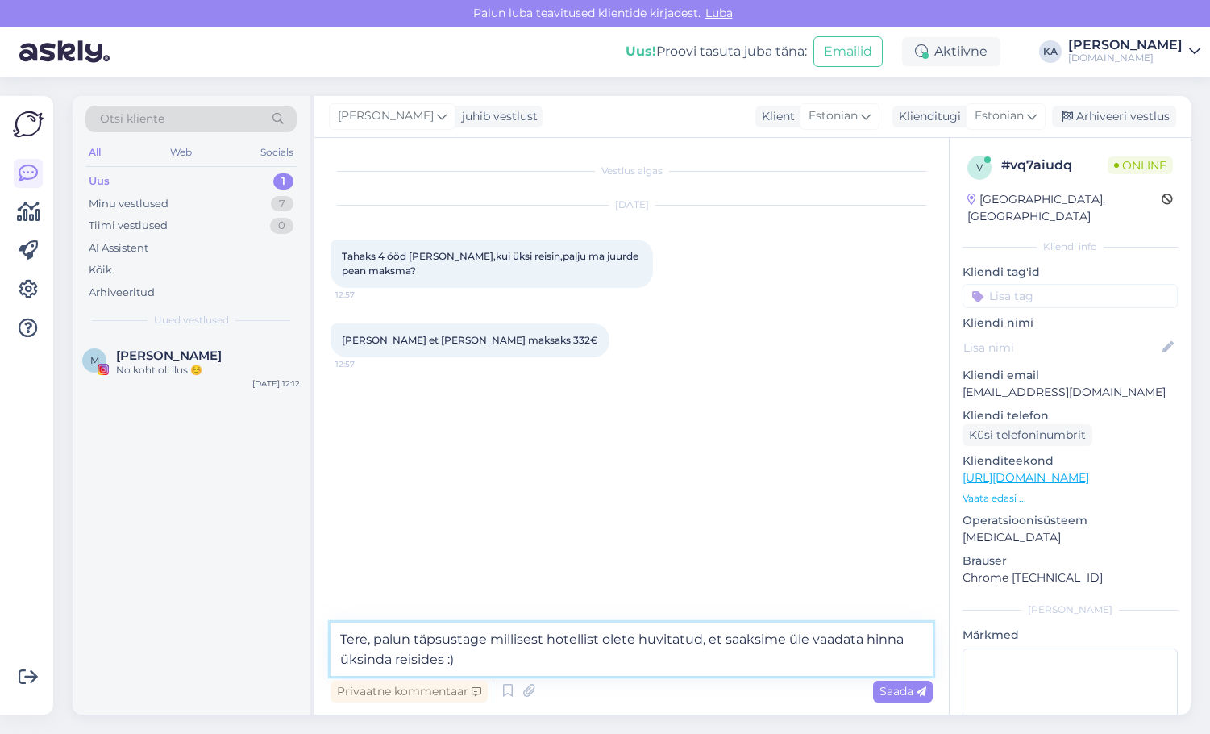
type textarea "Tere, palun täpsustage millisest hotellist olete huvitatud, et saaksime üle vaa…"
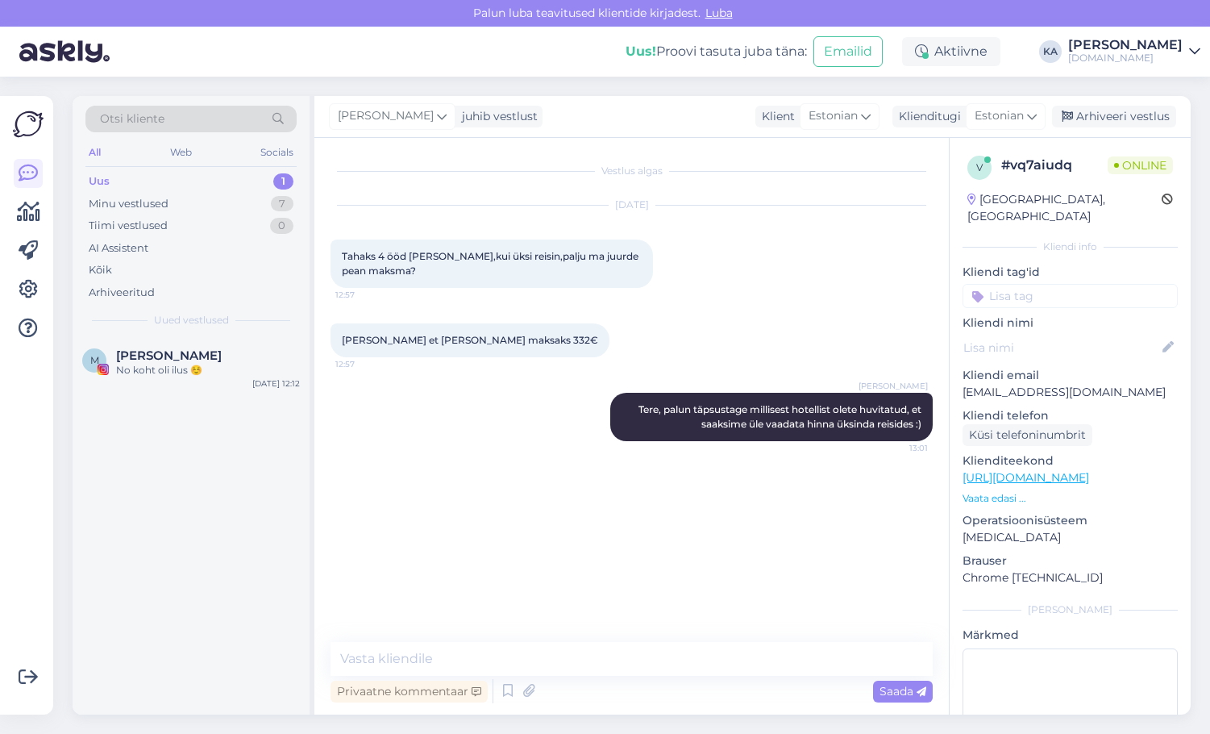
click at [1044, 470] on link "[URL][DOMAIN_NAME]" at bounding box center [1026, 477] width 127 height 15
click at [103, 187] on div "Uus" at bounding box center [99, 181] width 21 height 16
click at [110, 211] on div "Minu vestlused 7" at bounding box center [190, 204] width 211 height 23
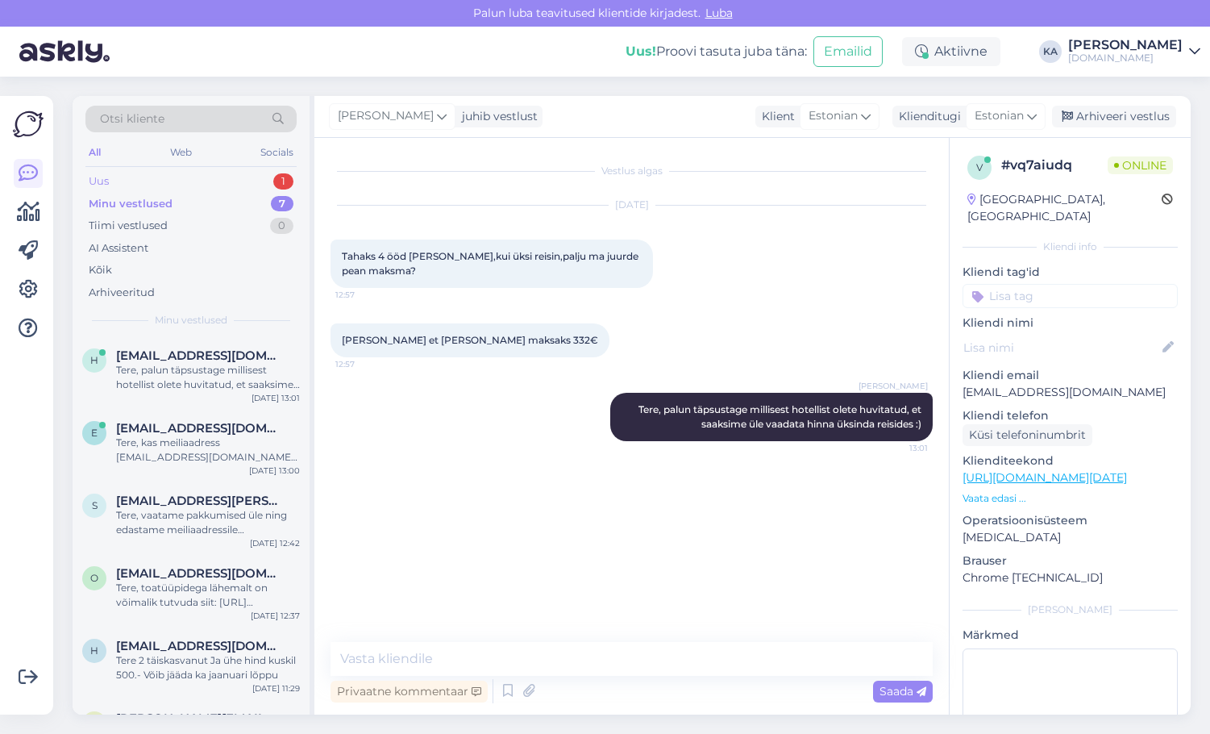
click at [130, 183] on div "Uus 1" at bounding box center [190, 181] width 211 height 23
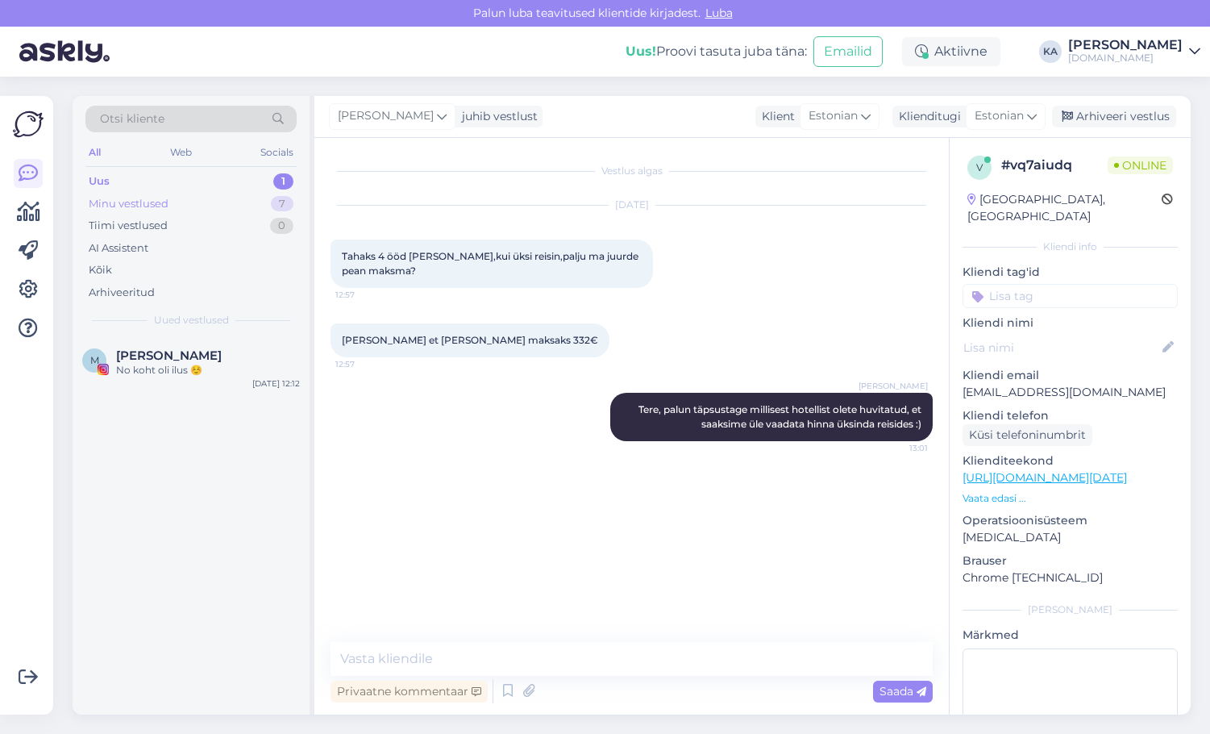
click at [158, 206] on div "Minu vestlused" at bounding box center [129, 204] width 80 height 16
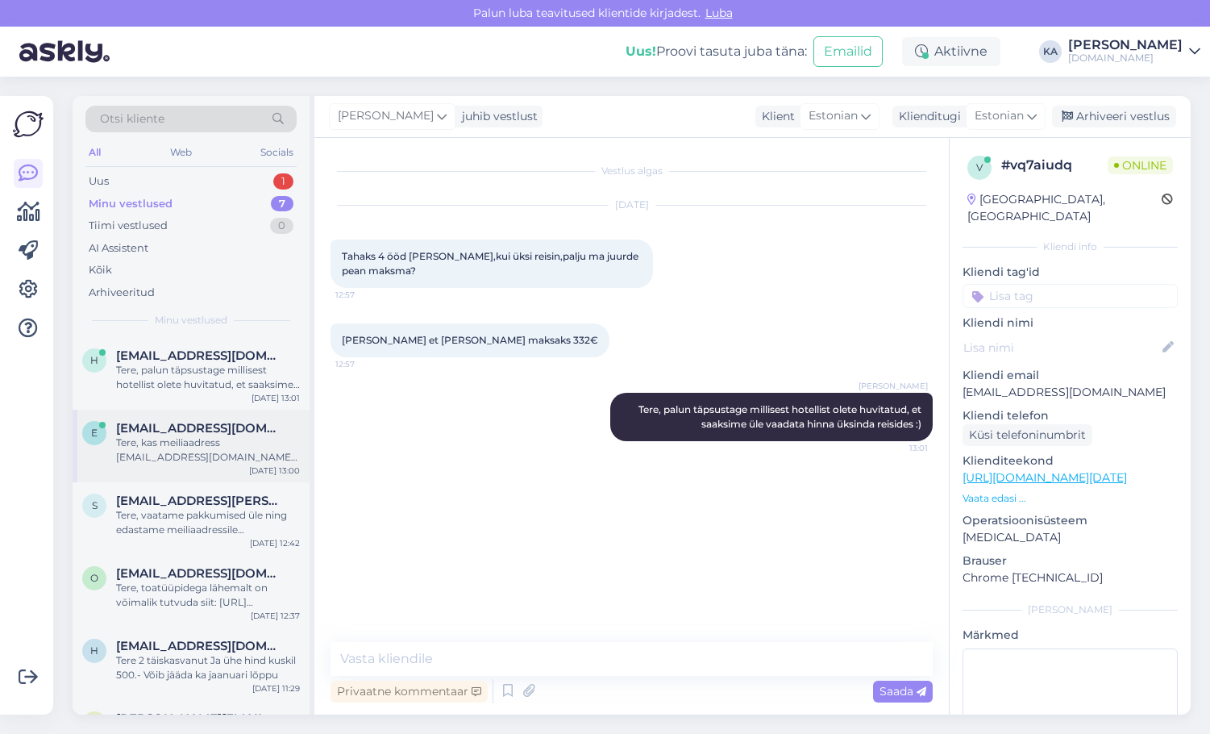
click at [189, 449] on div "Tere, kas meiliaadress [EMAIL_ADDRESS][DOMAIN_NAME] on kehtiv, et saaksime pakk…" at bounding box center [208, 449] width 184 height 29
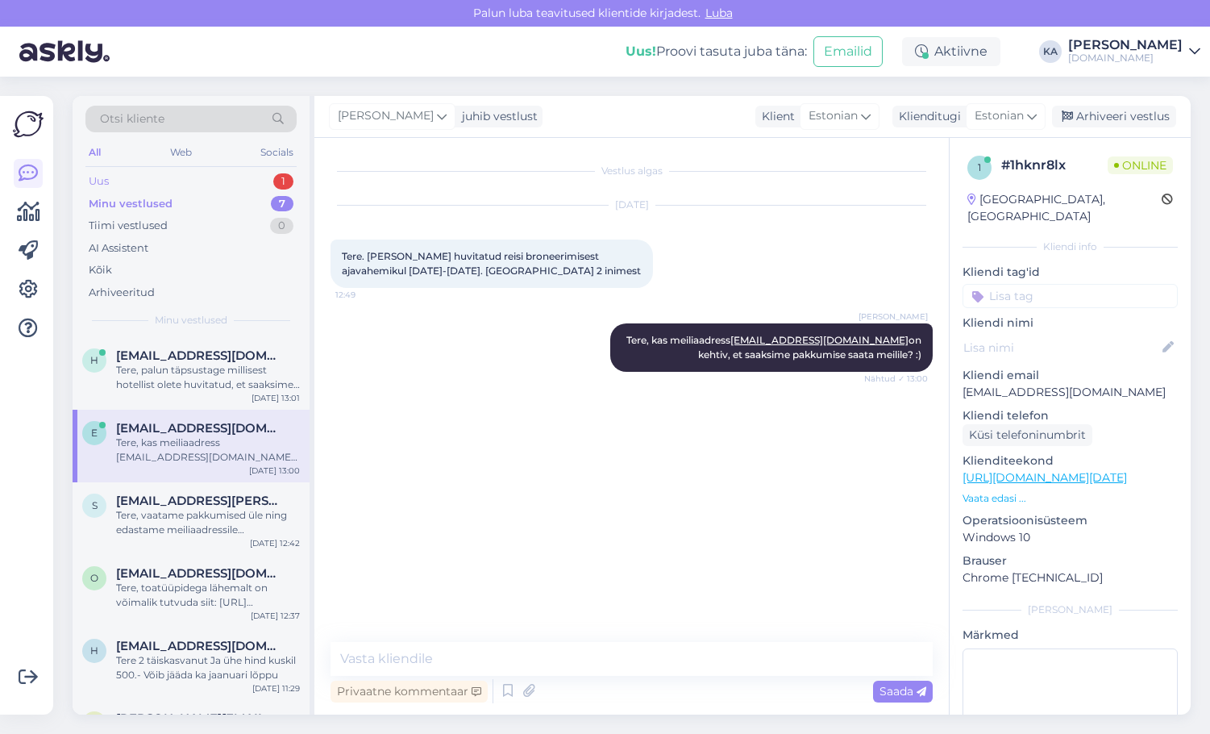
click at [136, 189] on div "Uus 1" at bounding box center [190, 181] width 211 height 23
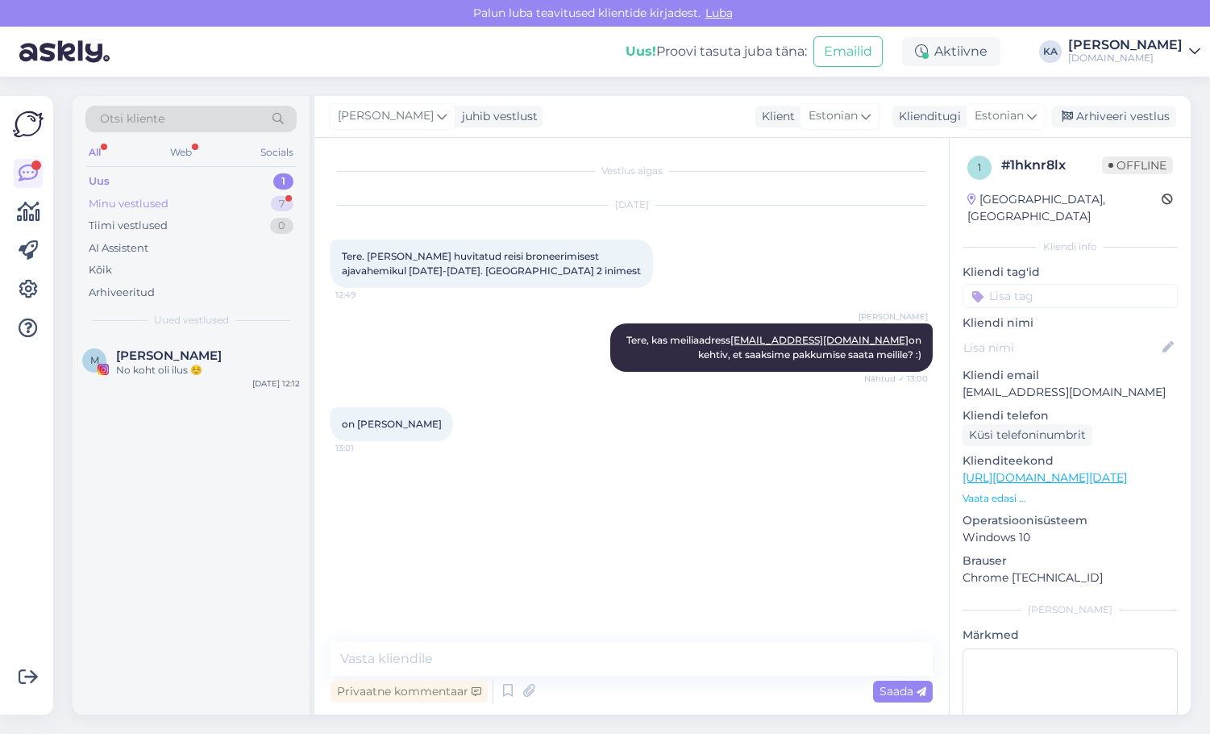
click at [193, 194] on div "Minu vestlused 7" at bounding box center [190, 204] width 211 height 23
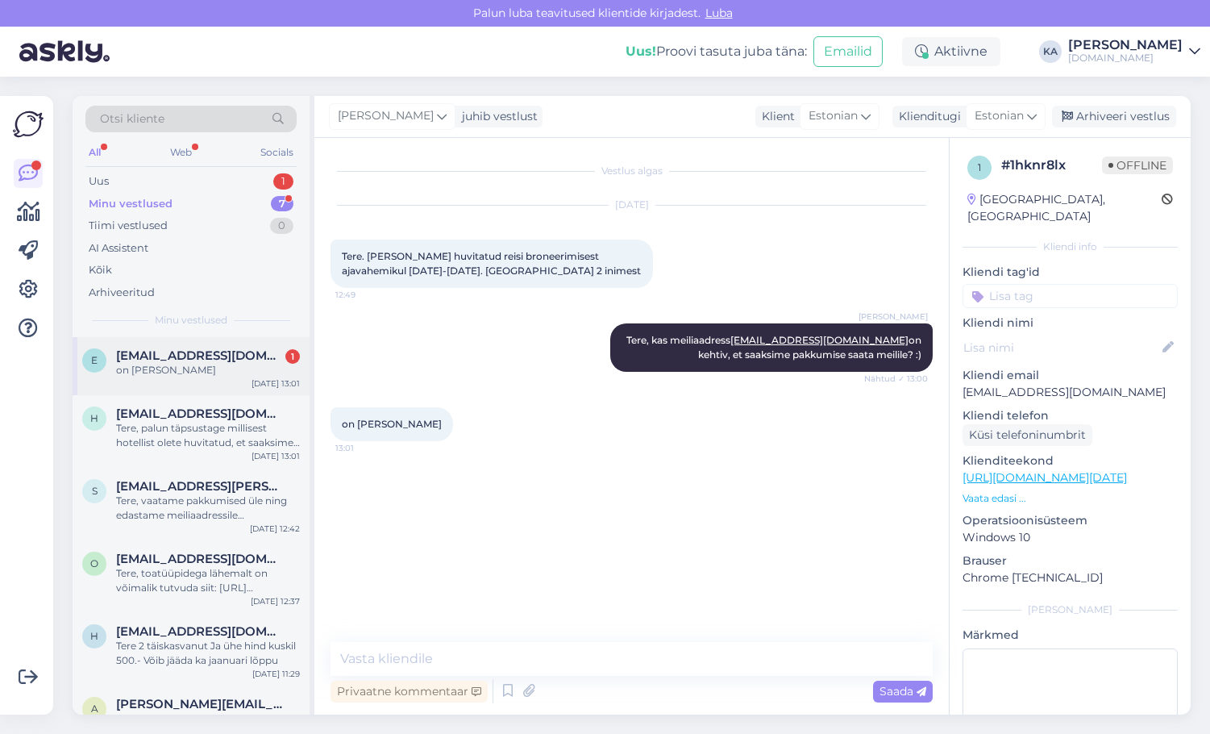
click at [196, 381] on div "e [EMAIL_ADDRESS][DOMAIN_NAME] 1 on [PERSON_NAME] [DATE] 13:01" at bounding box center [191, 366] width 237 height 58
drag, startPoint x: 1032, startPoint y: 375, endPoint x: 950, endPoint y: 376, distance: 82.2
click at [950, 376] on div "1 # 1hknr8lx Offline [GEOGRAPHIC_DATA], [GEOGRAPHIC_DATA] Kliendi info Kliendi …" at bounding box center [1070, 478] width 241 height 680
click at [710, 436] on div "on [PERSON_NAME] 13:01" at bounding box center [632, 423] width 602 height 69
click at [178, 505] on div "Tere, vaatame pakkumised üle ning edastame meiliaadressile [EMAIL_ADDRESS][PERS…" at bounding box center [208, 507] width 184 height 29
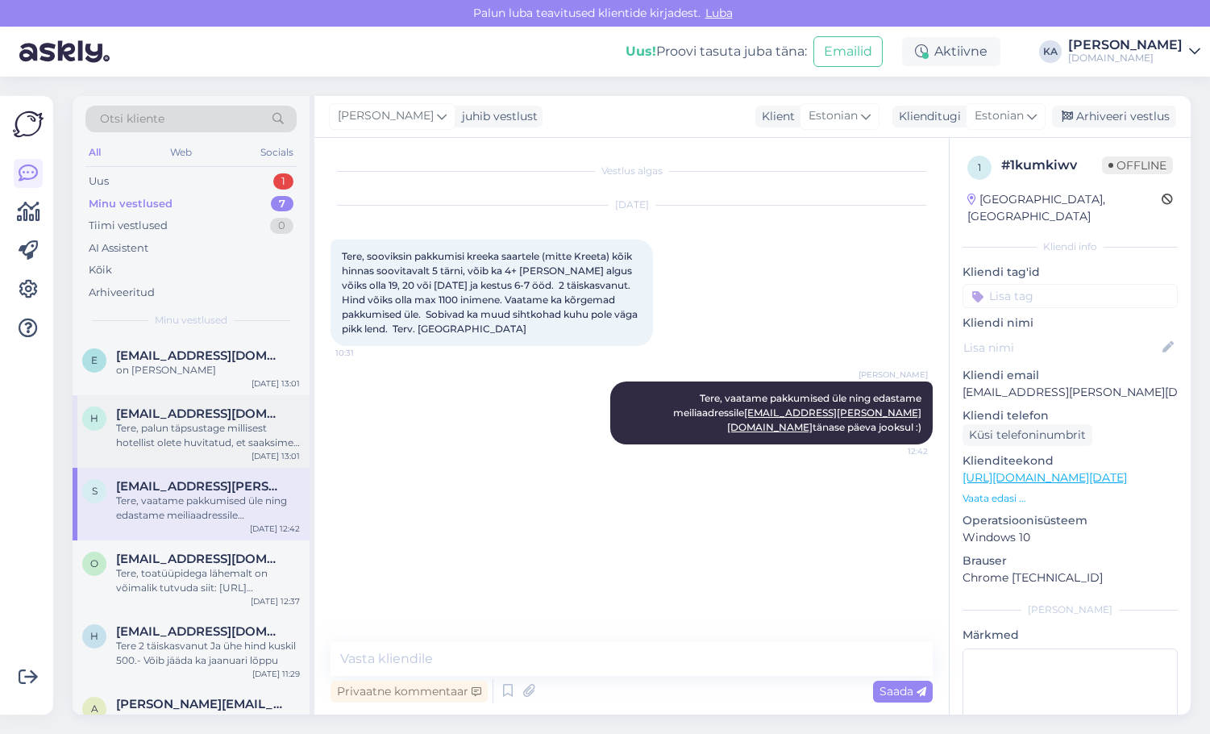
click at [184, 441] on div "Tere, palun täpsustage millisest hotellist olete huvitatud, et saaksime üle vaa…" at bounding box center [208, 435] width 184 height 29
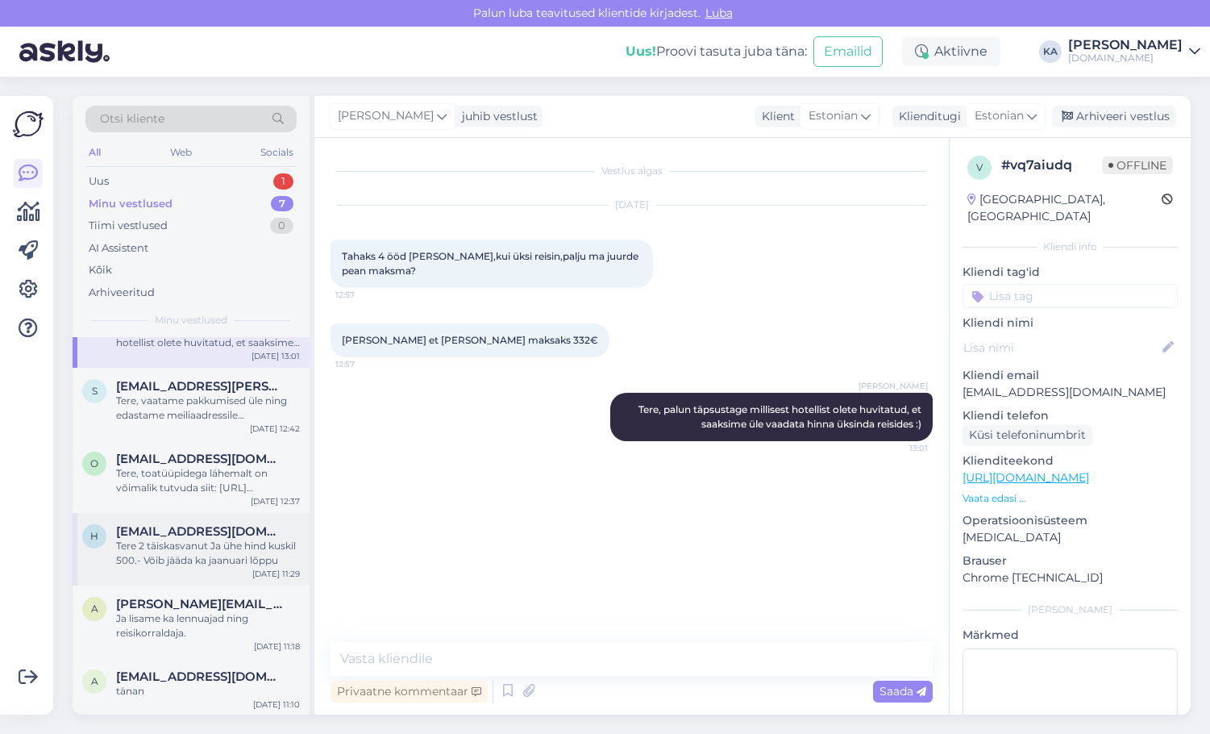
scroll to position [102, 0]
click at [185, 621] on div "Ja lisame ka lennuajad ning reisikorraldaja." at bounding box center [208, 623] width 184 height 29
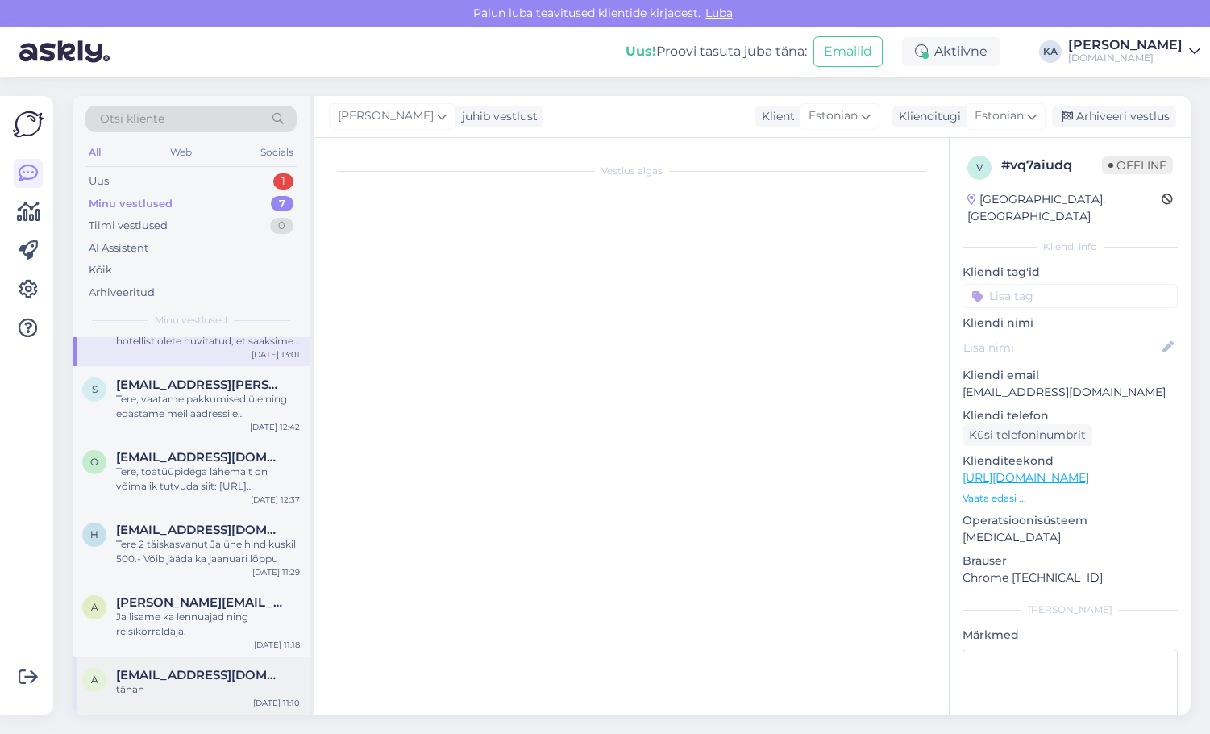
scroll to position [1321, 0]
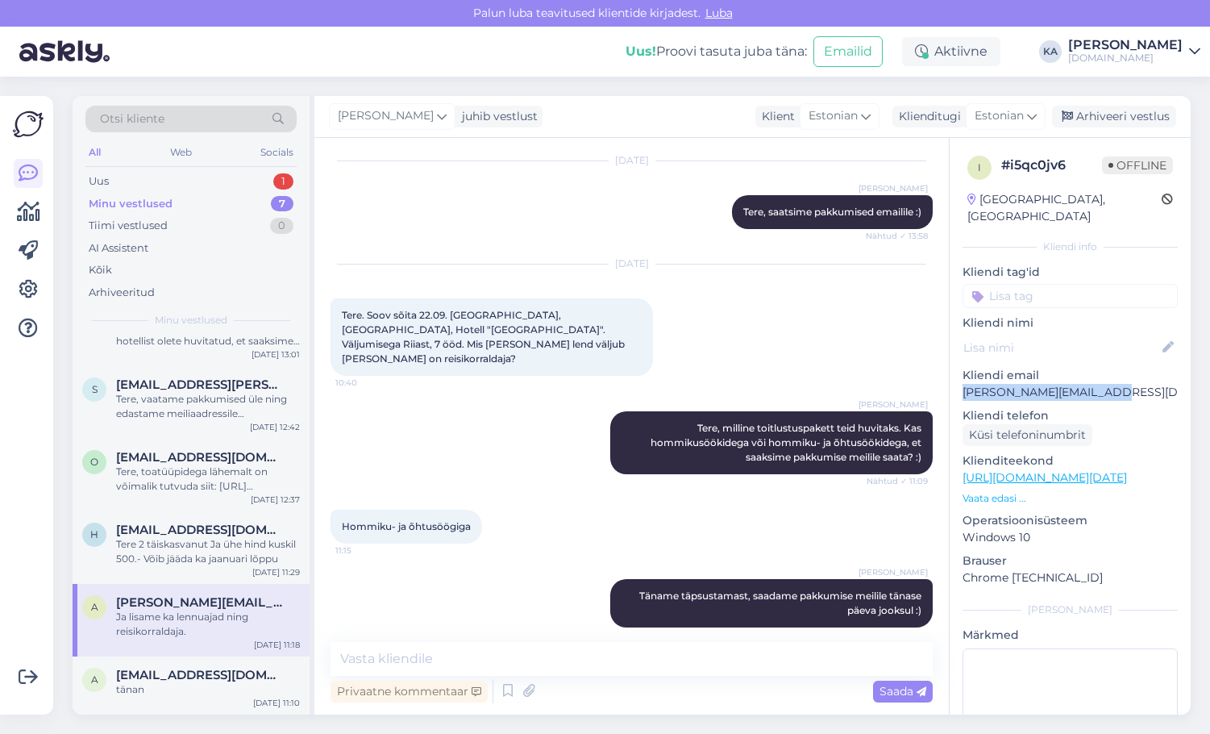
drag, startPoint x: 1114, startPoint y: 379, endPoint x: 962, endPoint y: 381, distance: 152.4
click at [962, 381] on div "i # i5qc0jv6 Offline [GEOGRAPHIC_DATA], [GEOGRAPHIC_DATA] info Kliendi tag'id K…" at bounding box center [1070, 478] width 241 height 680
click at [1091, 384] on p "[PERSON_NAME][EMAIL_ADDRESS][DOMAIN_NAME]" at bounding box center [1070, 392] width 215 height 17
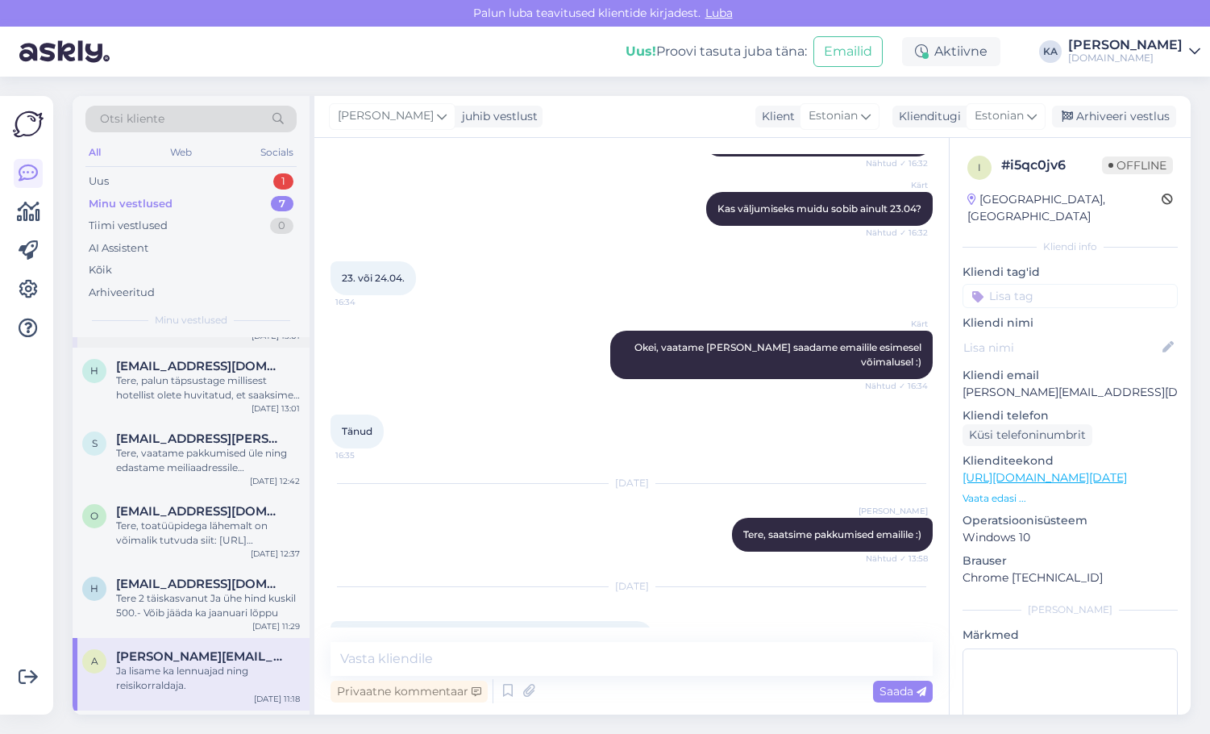
scroll to position [0, 0]
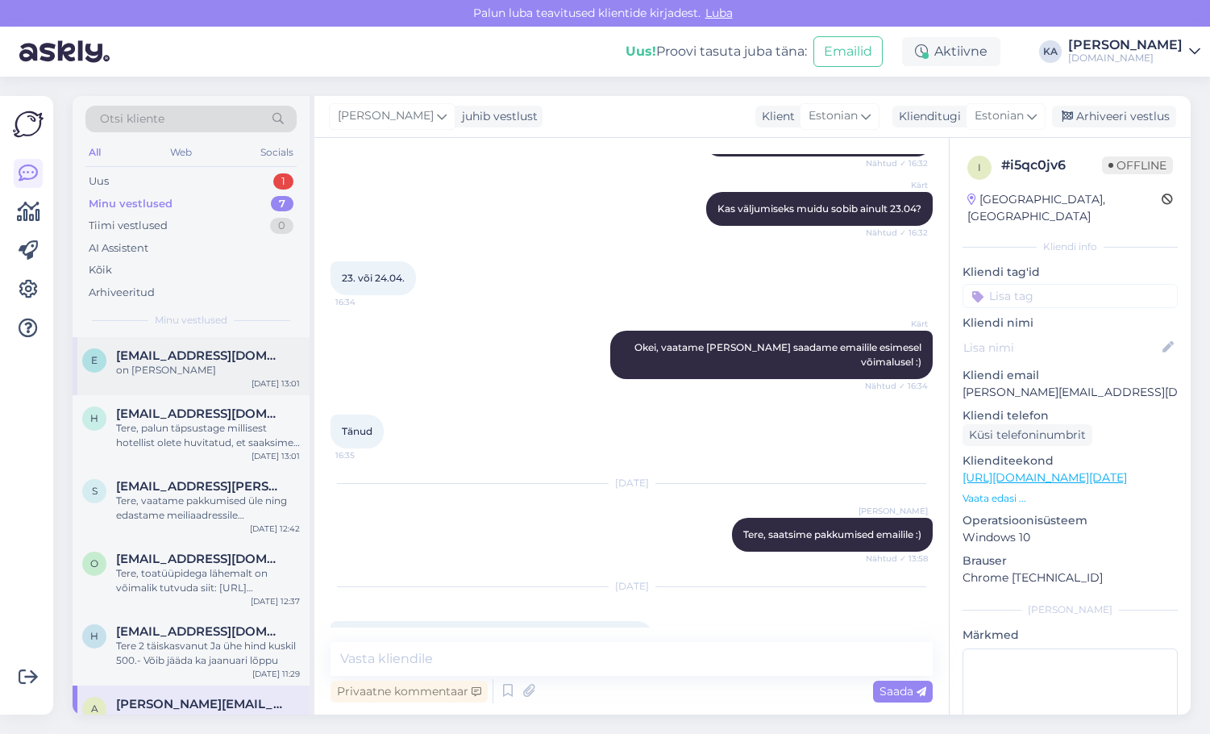
click at [184, 371] on div "on [PERSON_NAME]" at bounding box center [208, 370] width 184 height 15
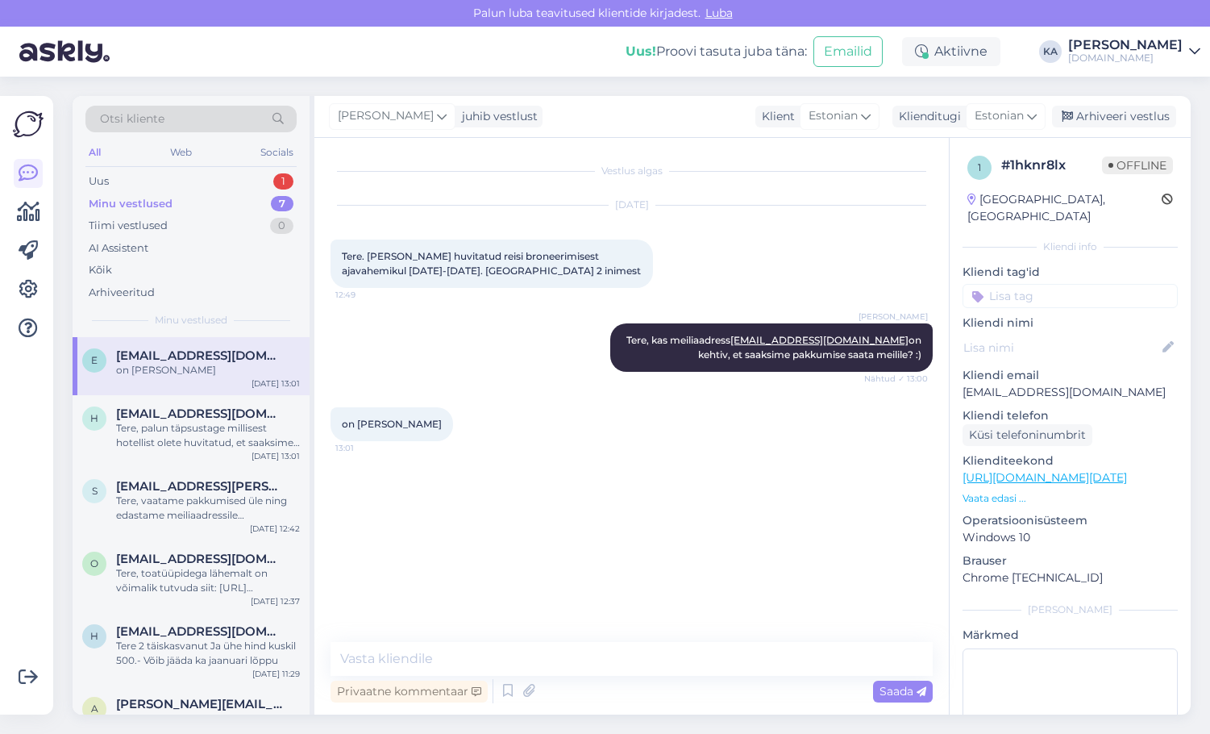
click at [607, 637] on div "Vestlus algas [DATE] Tere. [PERSON_NAME] huvitatud reisi broneerimisest ajavahe…" at bounding box center [631, 426] width 634 height 576
click at [588, 655] on textarea at bounding box center [632, 659] width 602 height 34
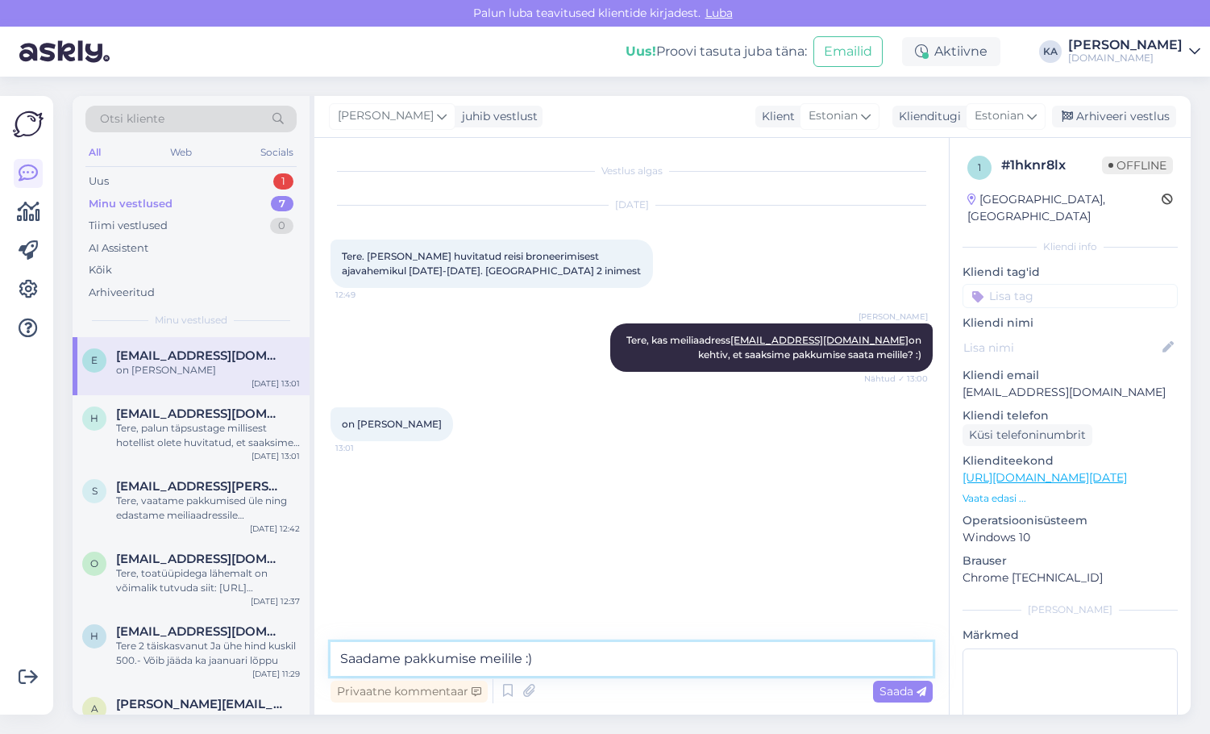
type textarea "Saadame pakkumise meilile :)"
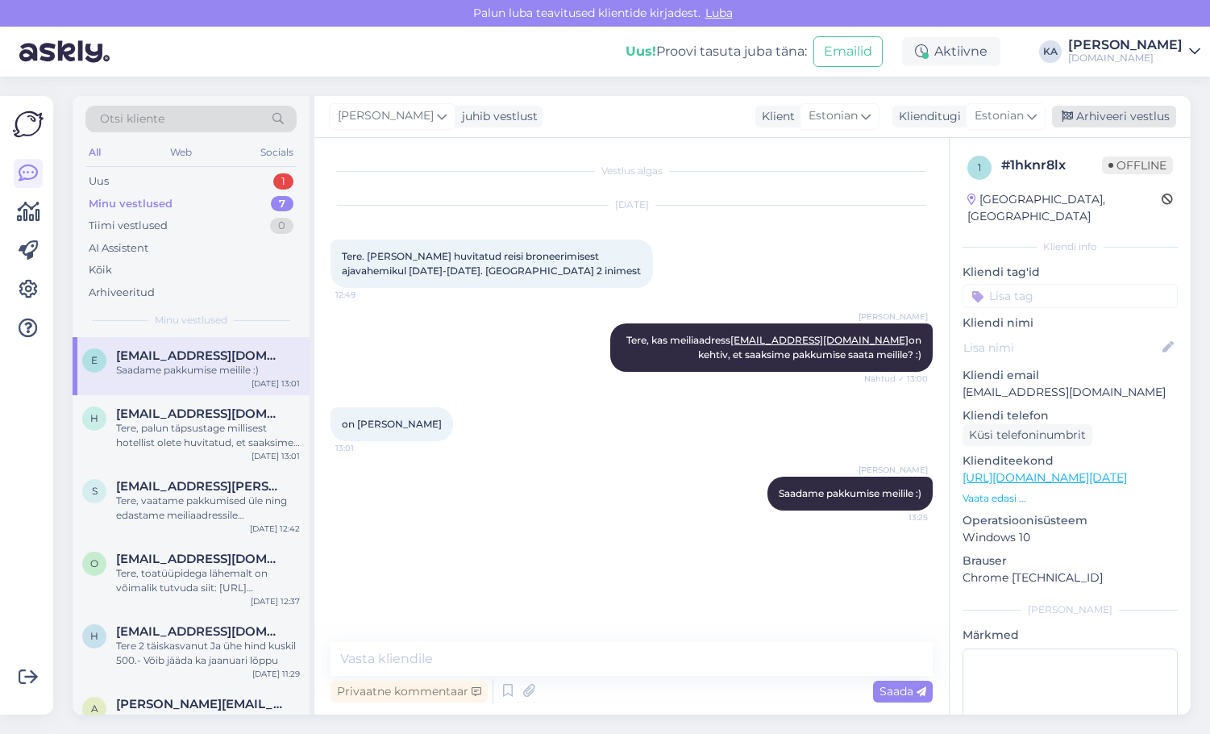
click at [1118, 118] on div "Arhiveeri vestlus" at bounding box center [1114, 117] width 124 height 22
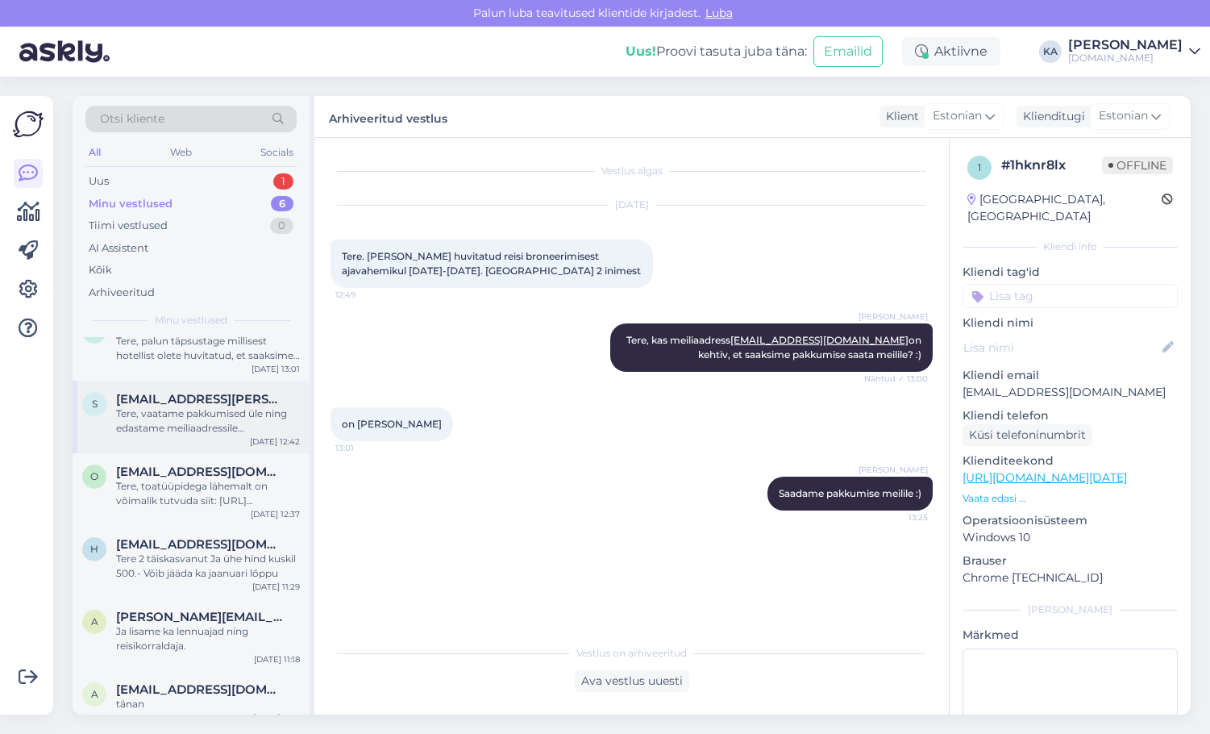
scroll to position [44, 0]
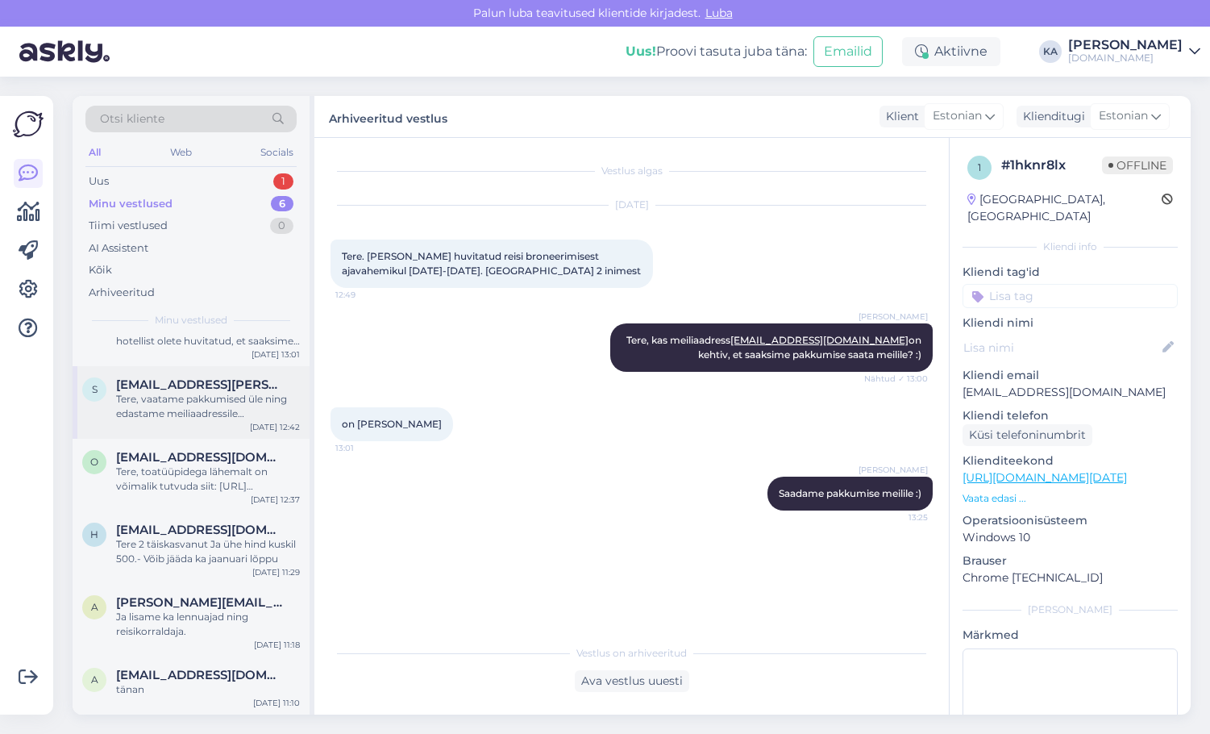
click at [197, 420] on div "Tere, vaatame pakkumised üle ning edastame meiliaadressile [EMAIL_ADDRESS][PERS…" at bounding box center [208, 406] width 184 height 29
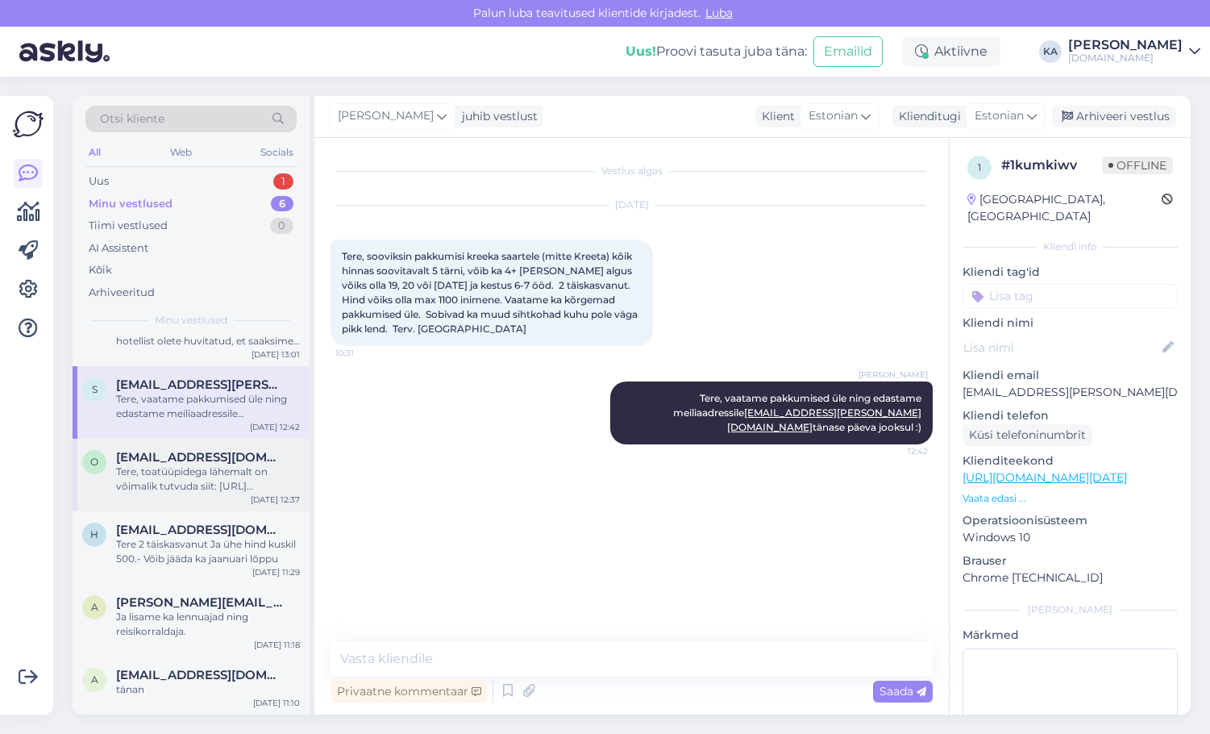
click at [203, 492] on div "Tere, toatüüpidega lähemalt on võimalik tutvuda siit: [URL][DOMAIN_NAME]" at bounding box center [208, 478] width 184 height 29
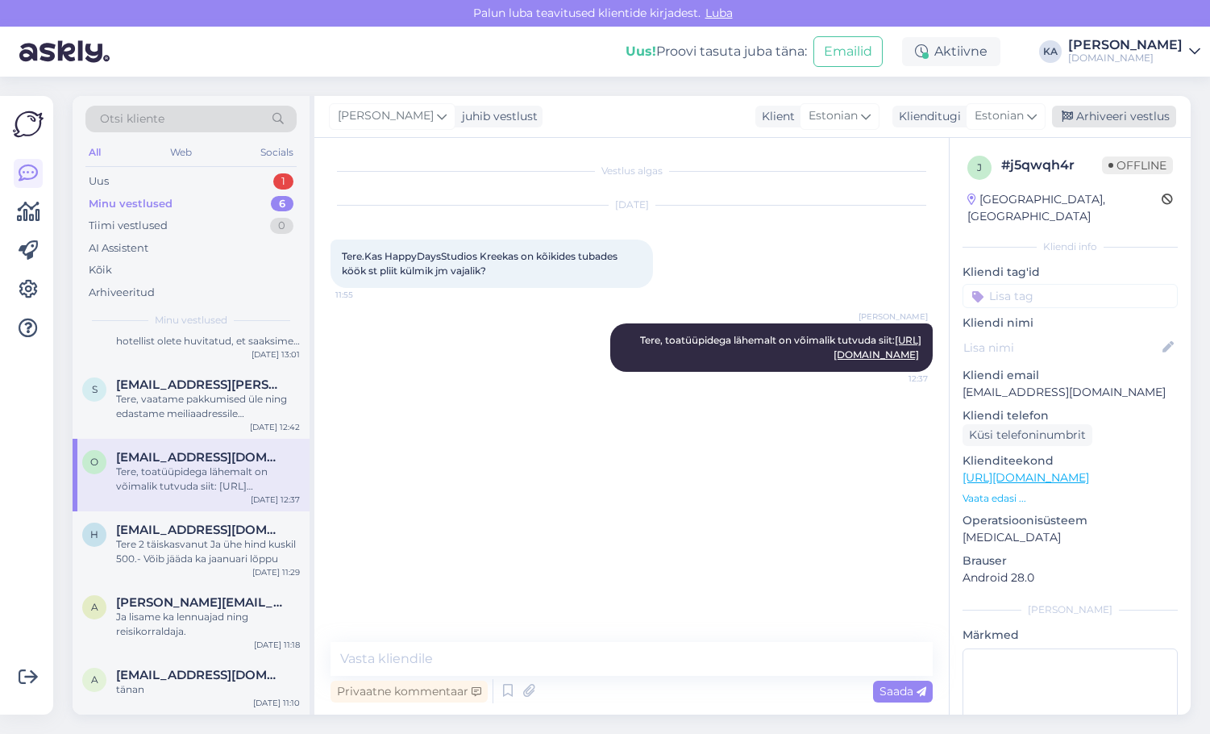
click at [1152, 115] on div "Arhiveeri vestlus" at bounding box center [1114, 117] width 124 height 22
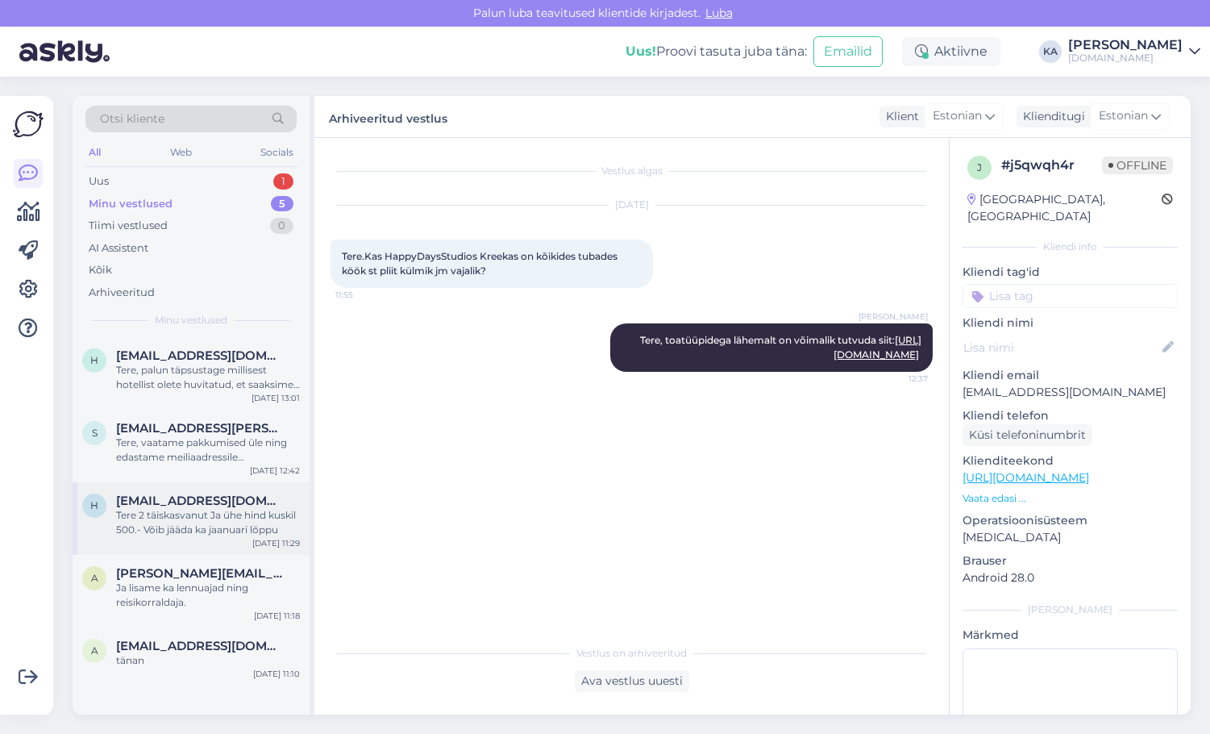
click at [208, 527] on div "Tere 2 täiskasvanut Ja ühe hind kuskil 500.- Võib jääda ka jaanuari lõppu" at bounding box center [208, 522] width 184 height 29
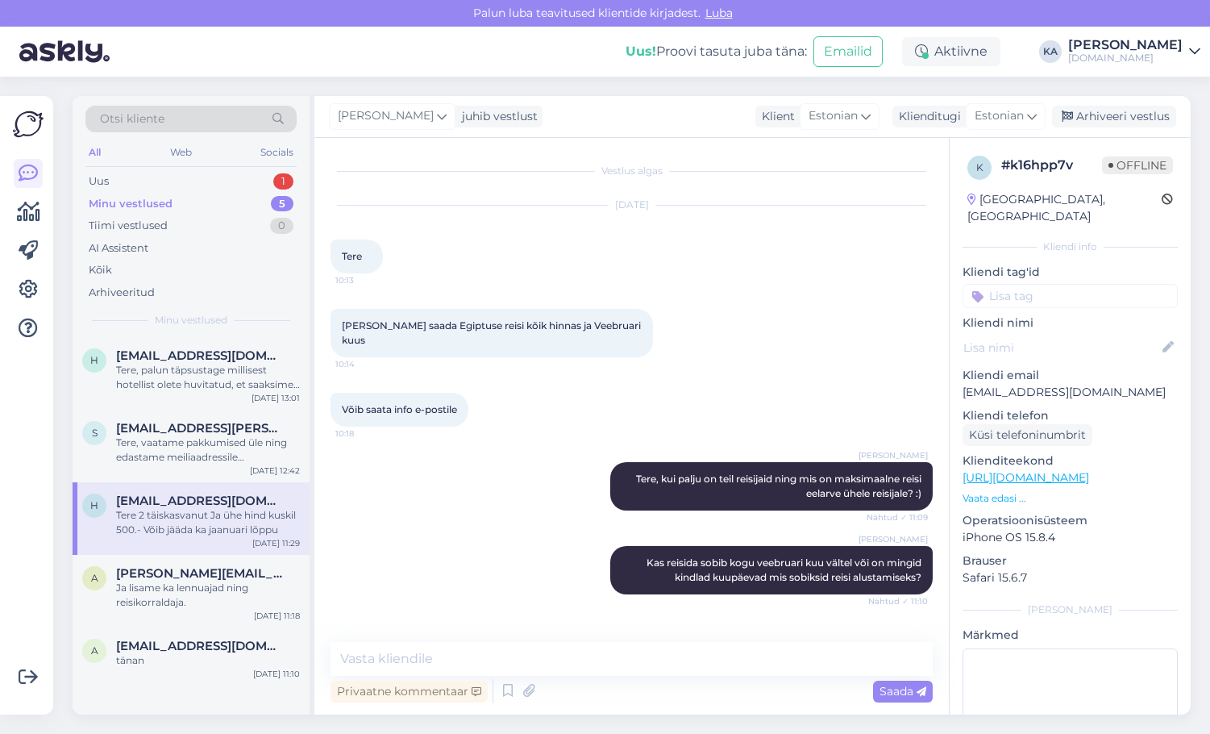
scroll to position [54, 0]
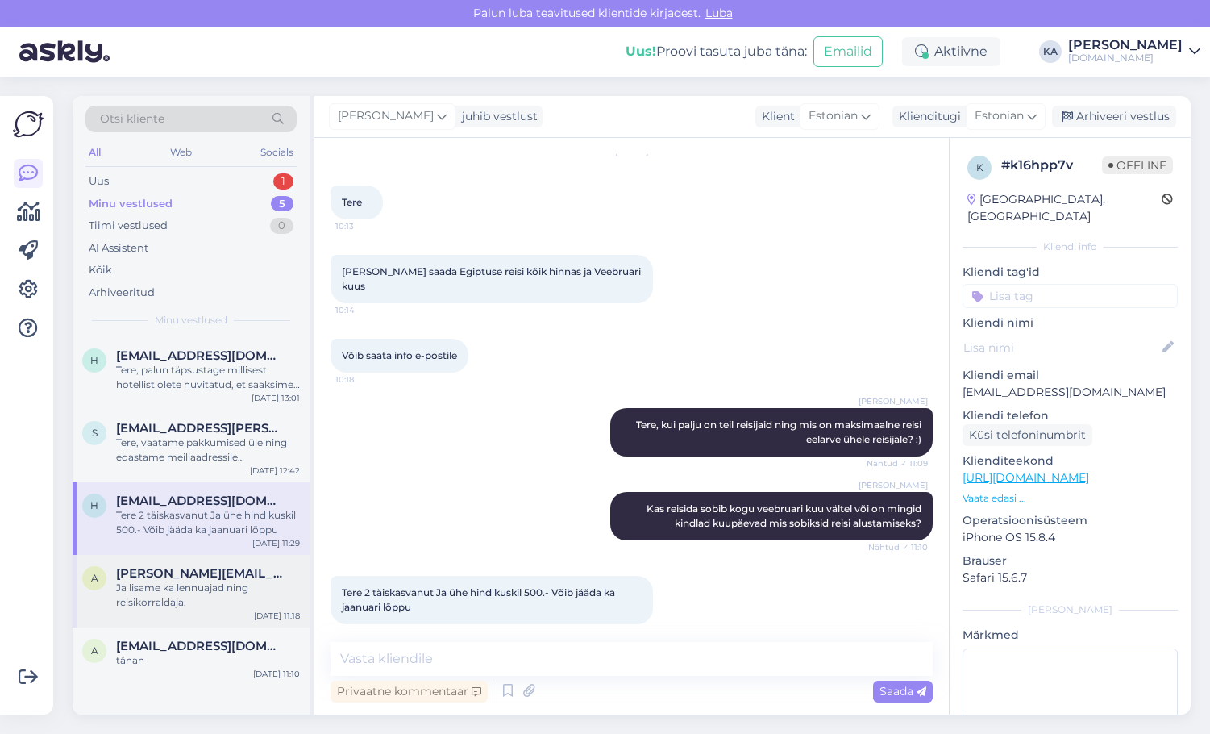
click at [201, 597] on div "Ja lisame ka lennuajad ning reisikorraldaja." at bounding box center [208, 594] width 184 height 29
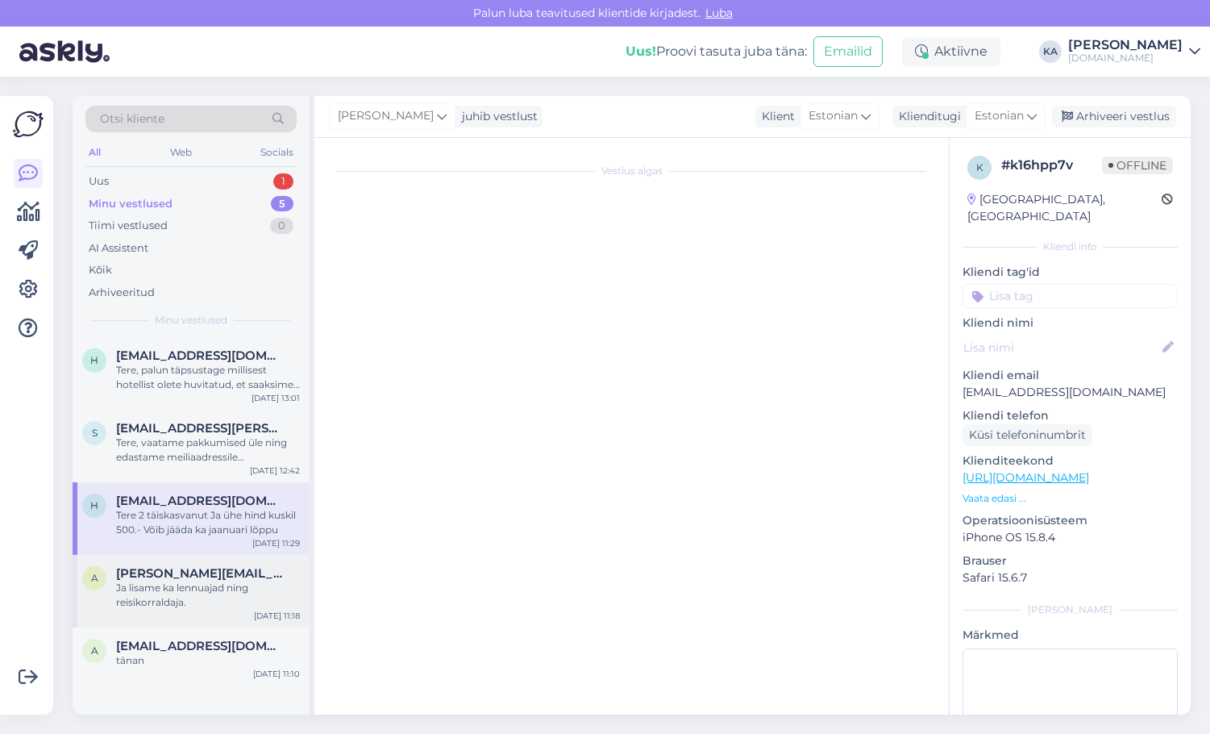
scroll to position [1321, 0]
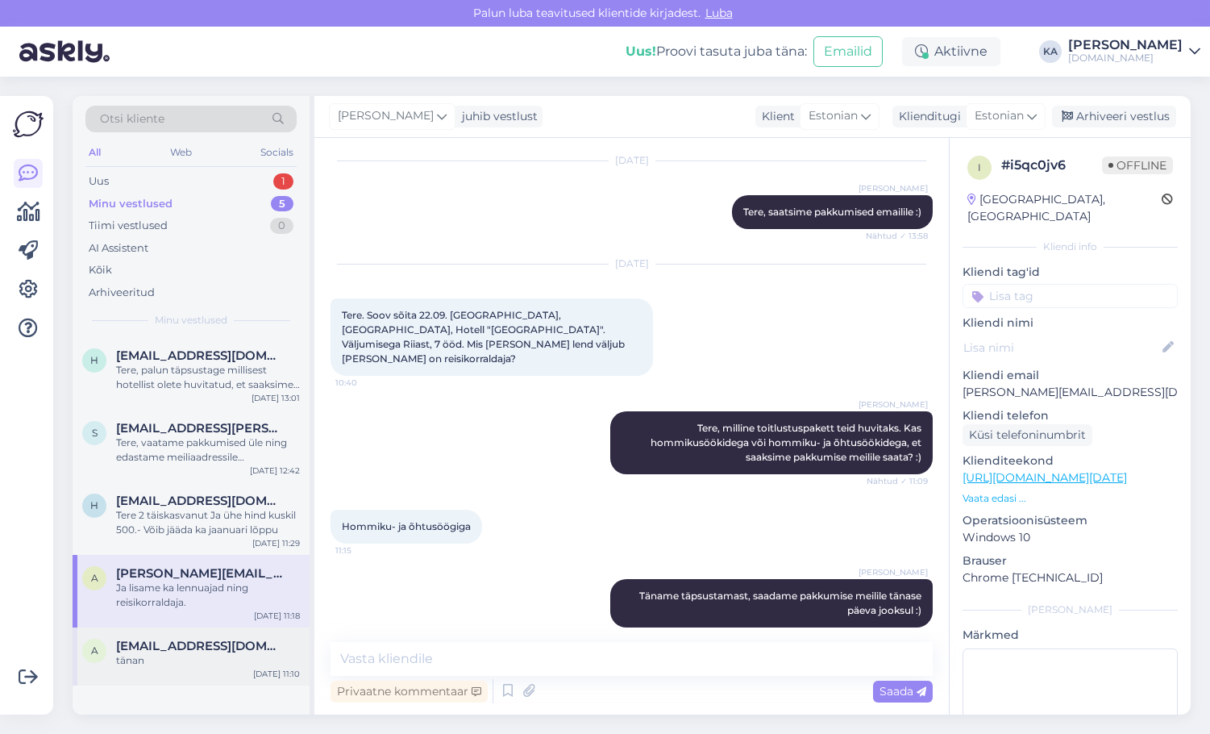
click at [183, 641] on span "[EMAIL_ADDRESS][DOMAIN_NAME]" at bounding box center [200, 645] width 168 height 15
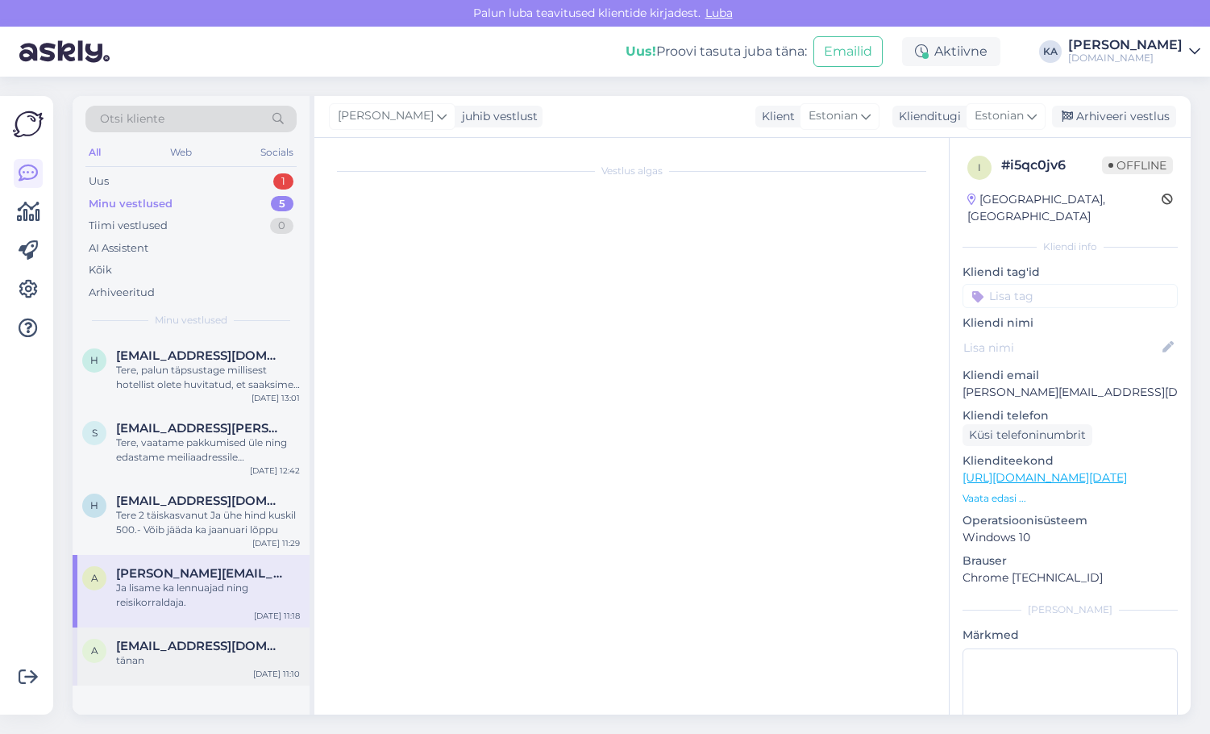
scroll to position [181, 0]
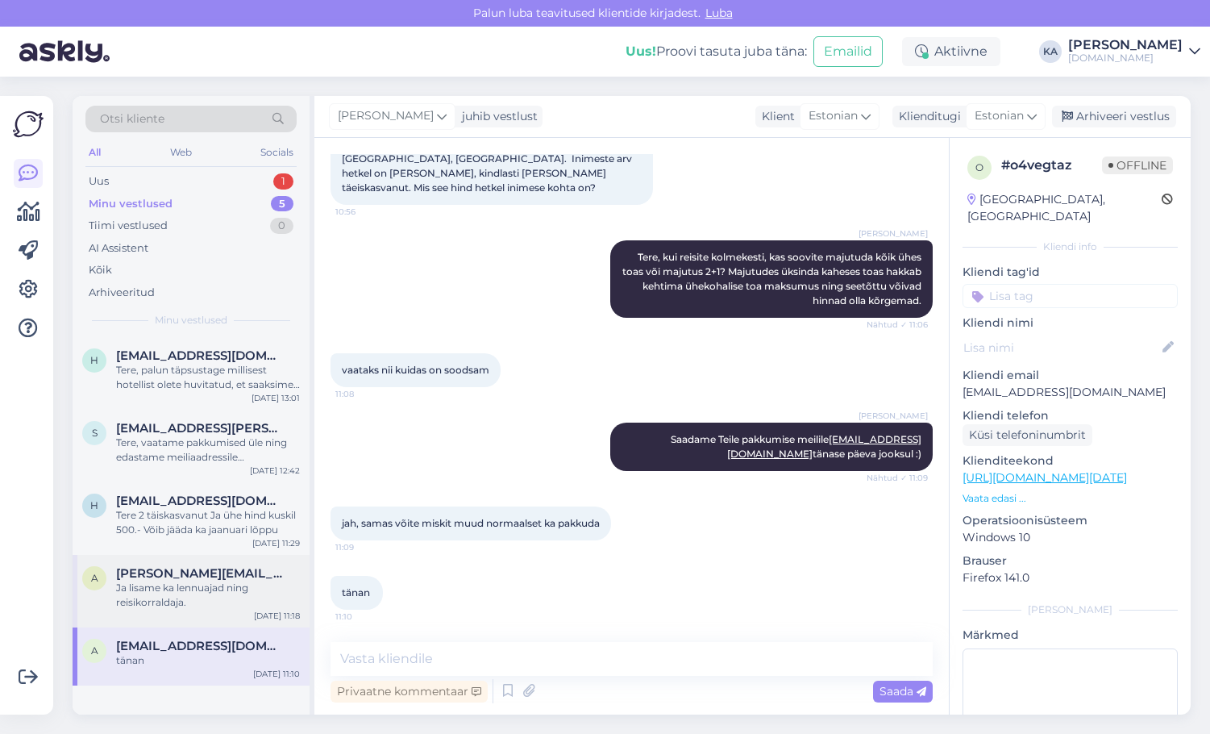
click at [207, 570] on span "[PERSON_NAME][EMAIL_ADDRESS][DOMAIN_NAME]" at bounding box center [200, 573] width 168 height 15
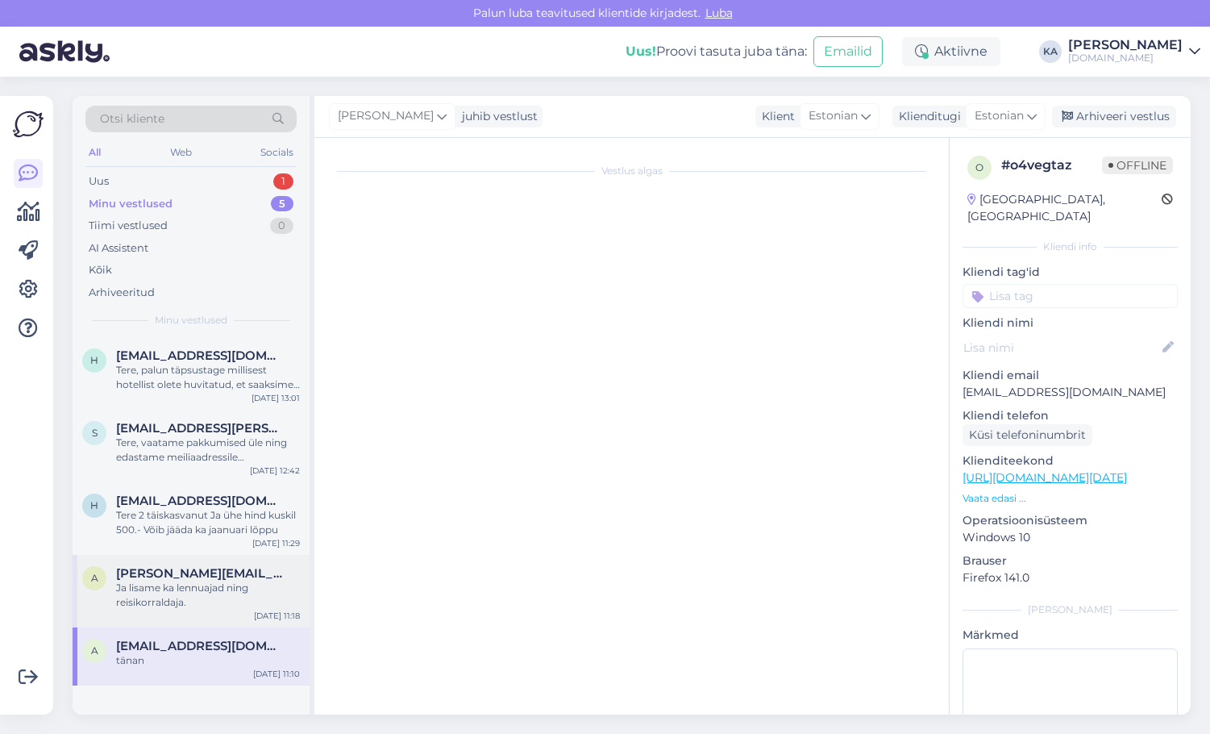
scroll to position [1321, 0]
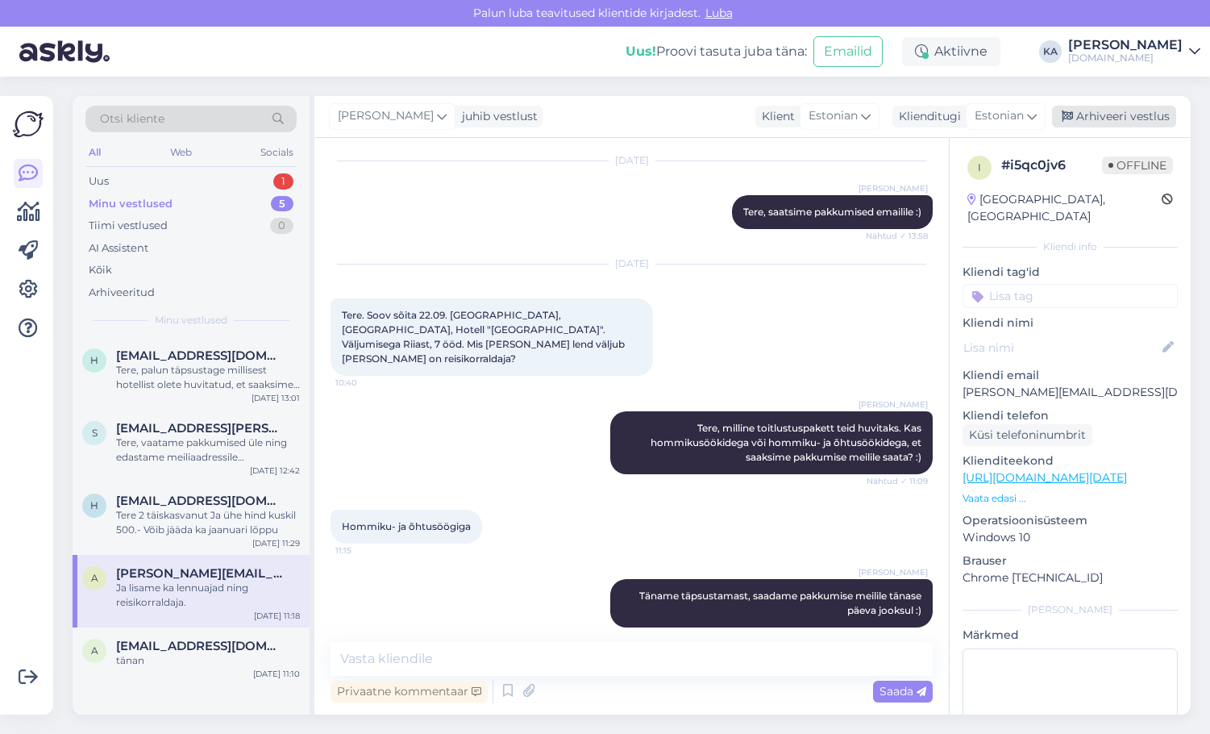
click at [1091, 107] on div "Arhiveeri vestlus" at bounding box center [1114, 117] width 124 height 22
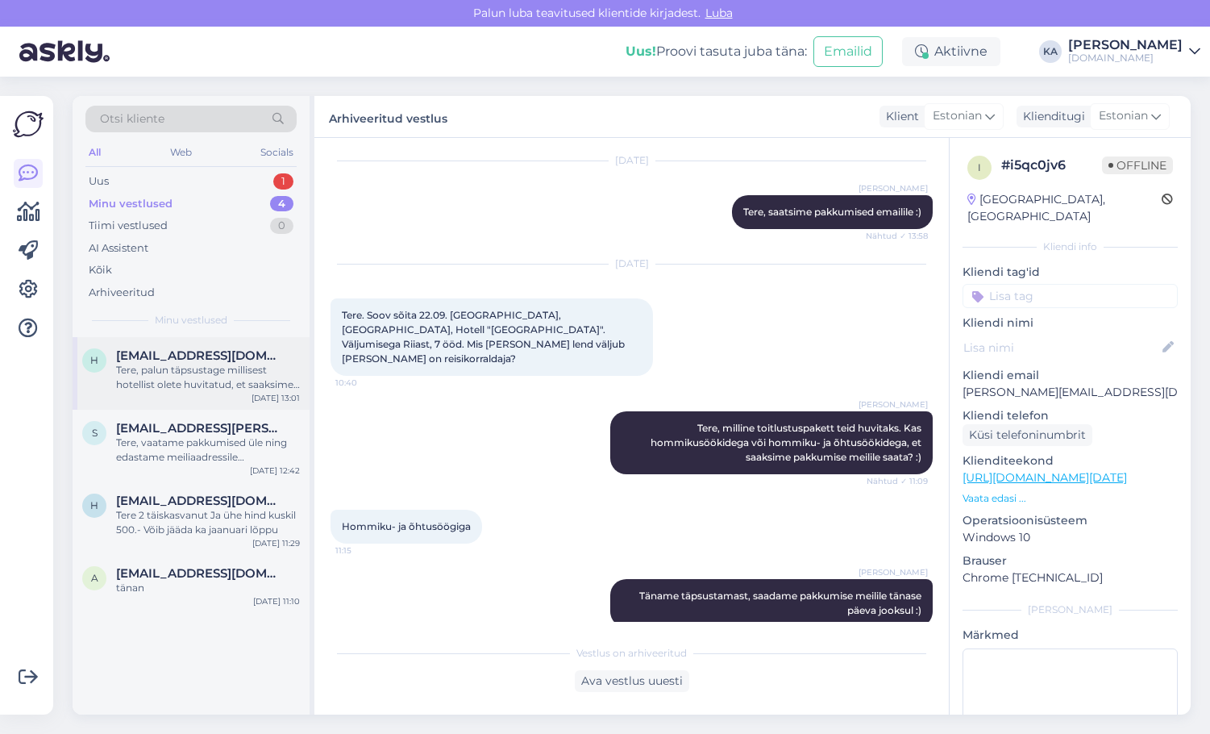
click at [164, 371] on div "Tere, palun täpsustage millisest hotellist olete huvitatud, et saaksime üle vaa…" at bounding box center [208, 377] width 184 height 29
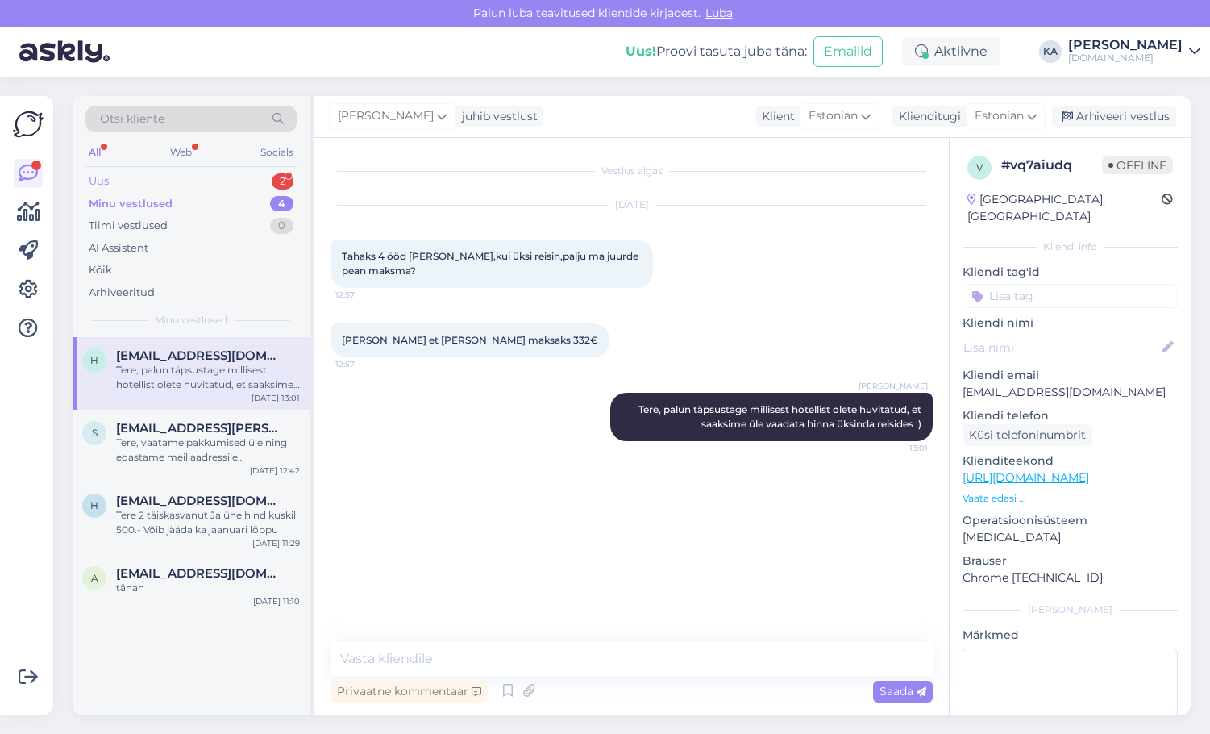
click at [139, 175] on div "Uus 2" at bounding box center [190, 181] width 211 height 23
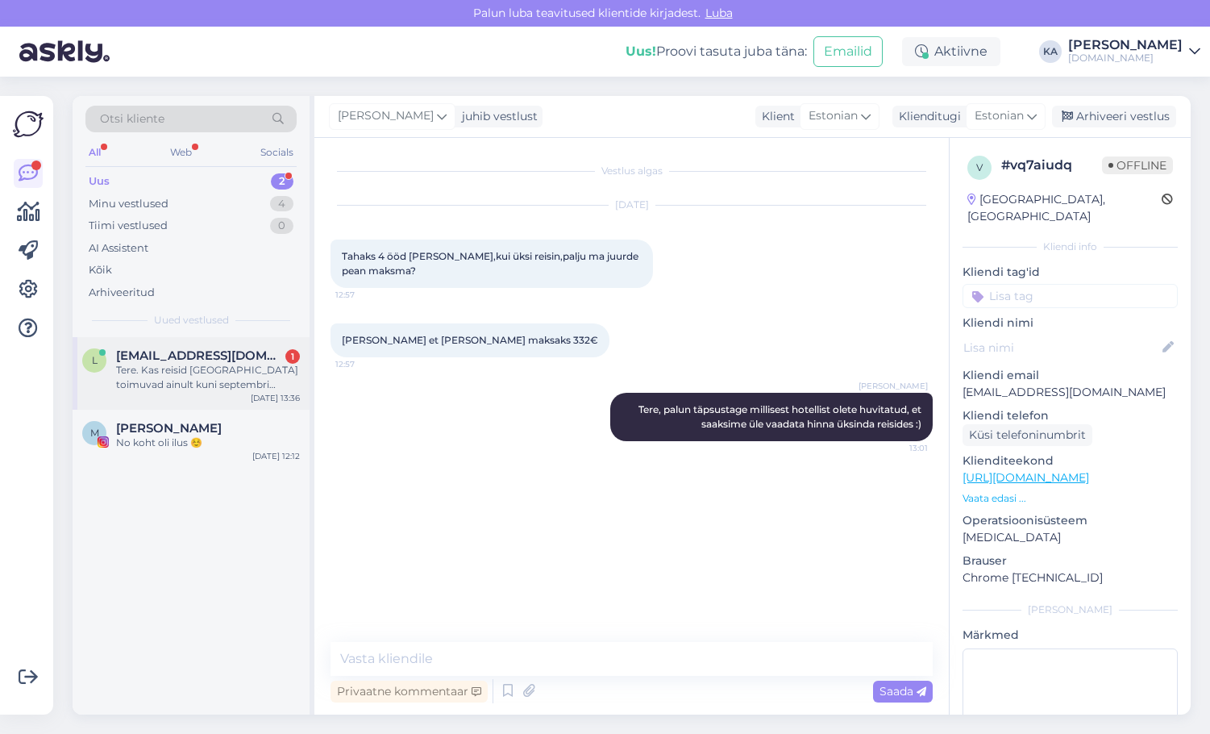
click at [123, 370] on div "Tere. Kas reisid [GEOGRAPHIC_DATA] toimuvad ainult kuni septembri lõpuni? Või l…" at bounding box center [208, 377] width 184 height 29
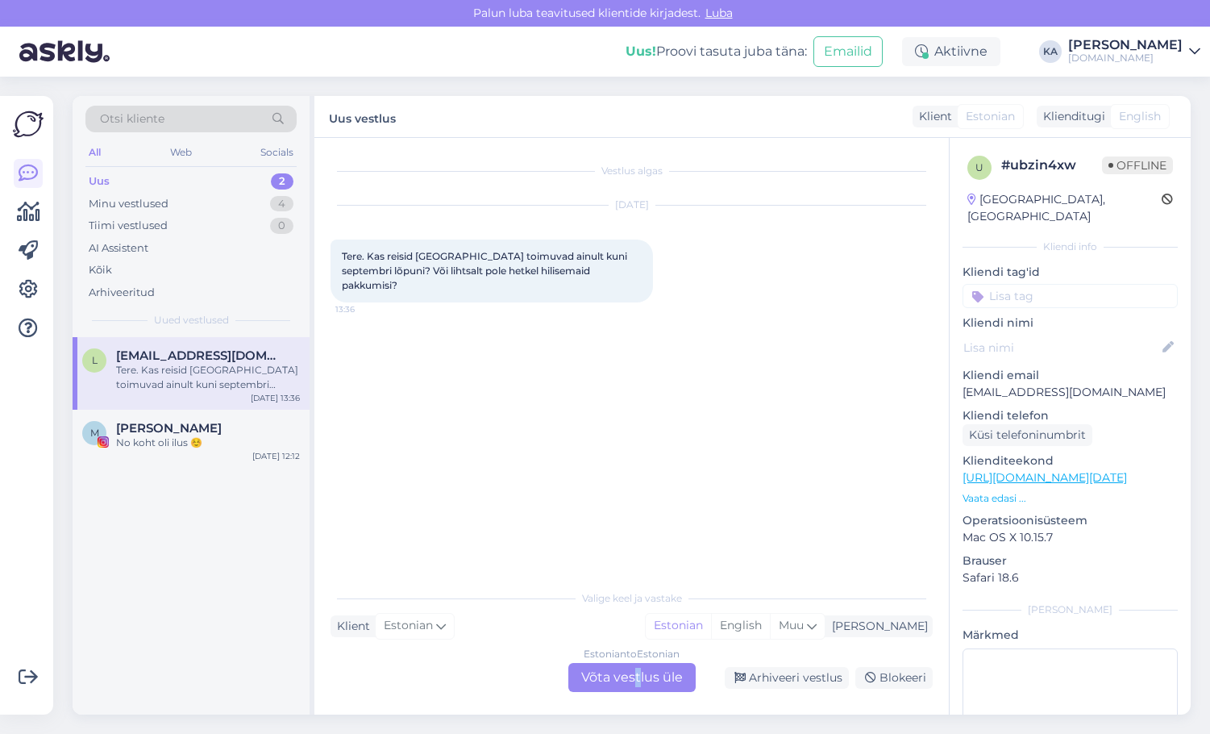
click at [636, 687] on div "Estonian to Estonian Võta vestlus üle" at bounding box center [631, 677] width 127 height 29
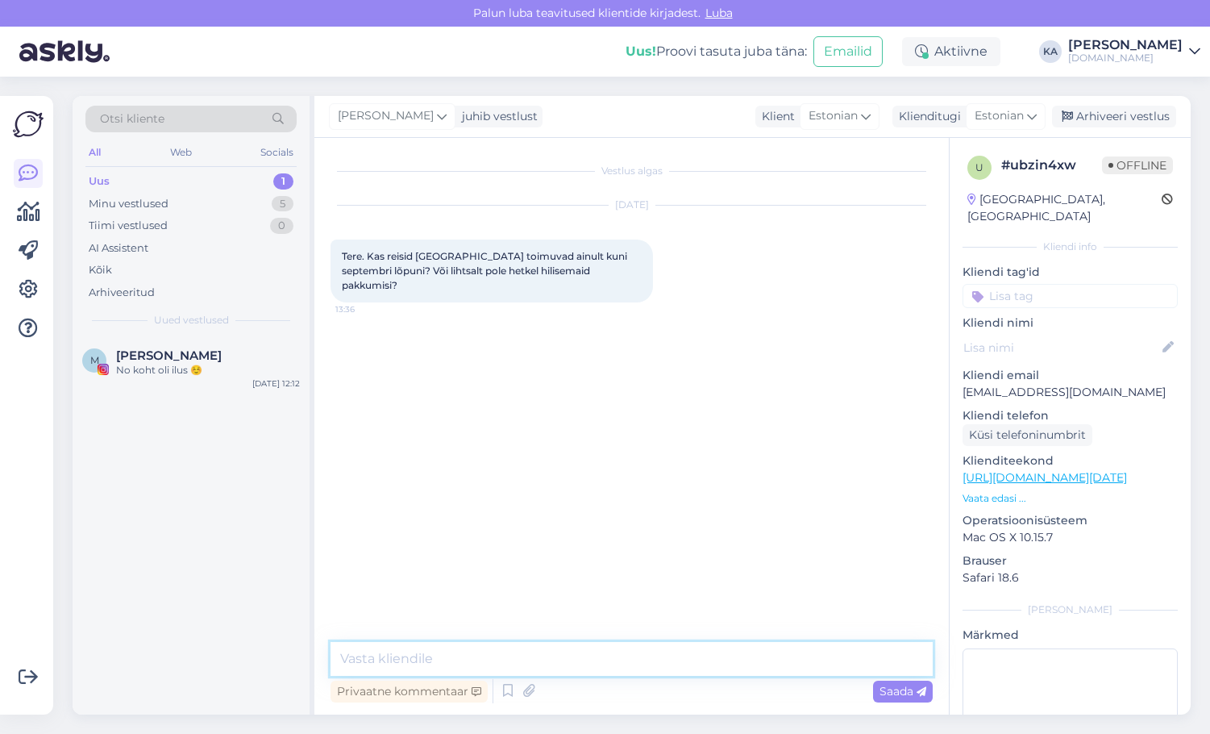
click at [471, 659] on textarea at bounding box center [632, 659] width 602 height 34
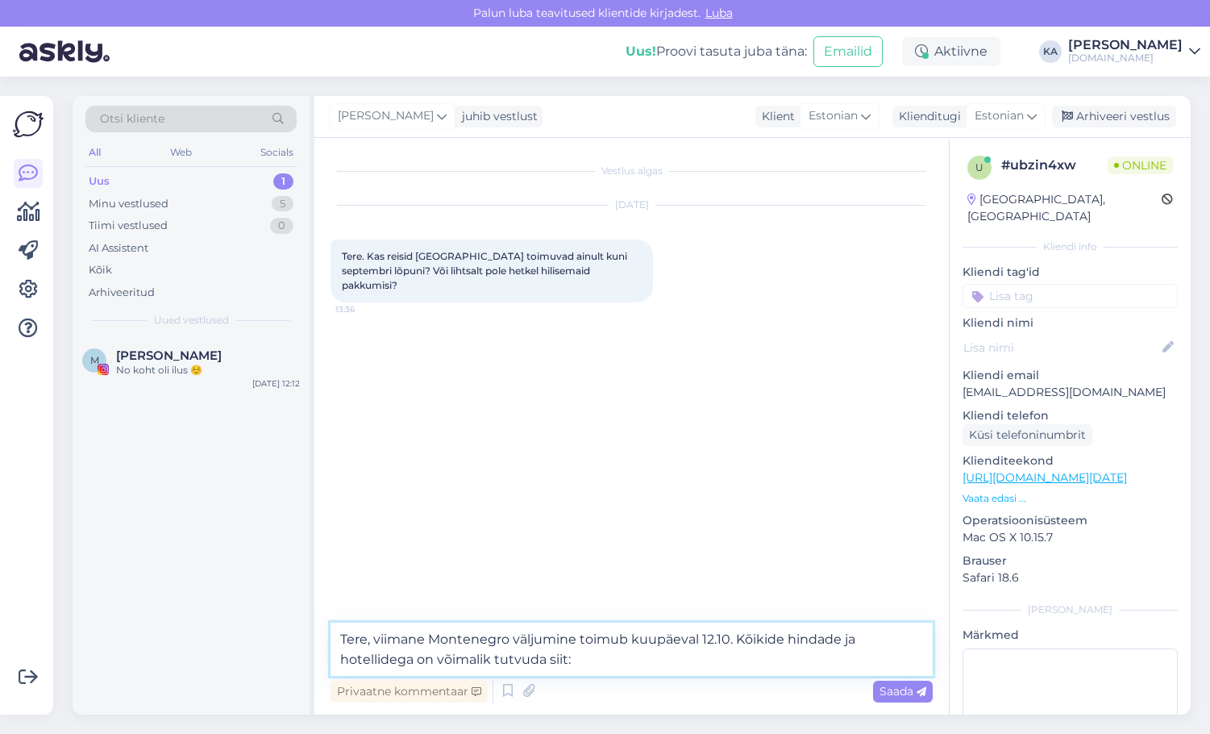
paste textarea "[URL][DOMAIN_NAME][DATE]"
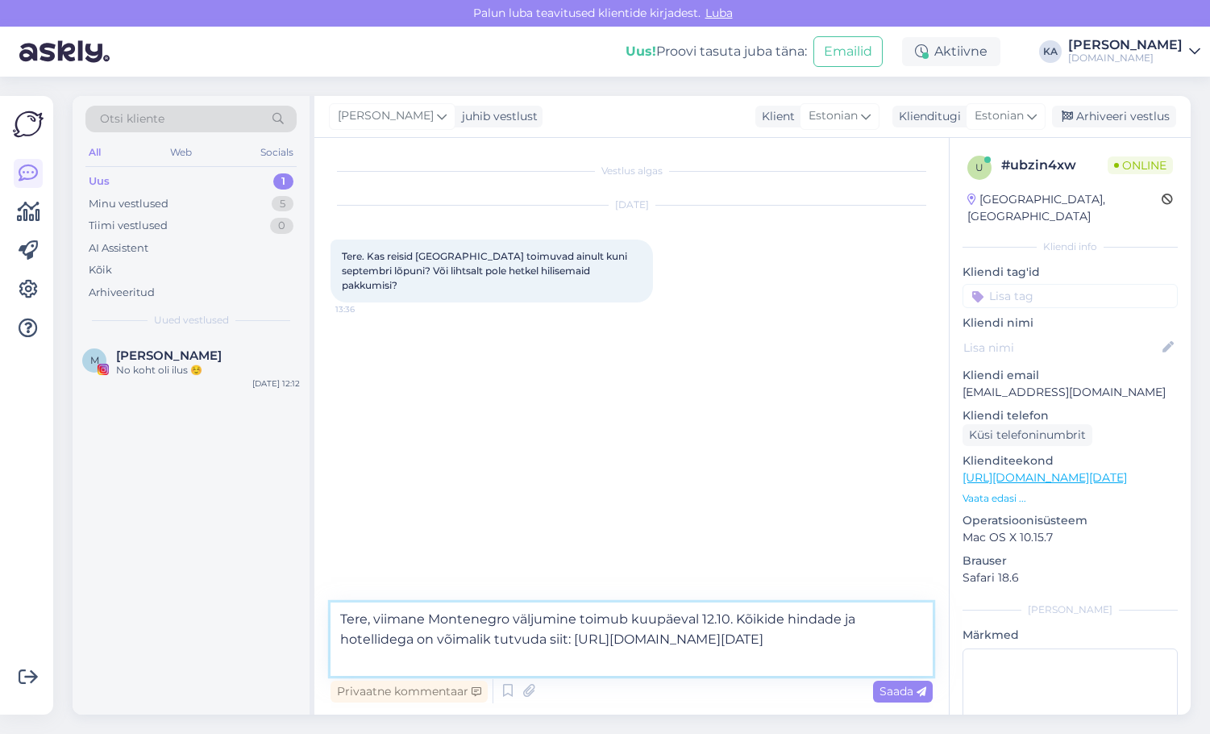
type textarea "Tere, viimane Montenegro väljumine toimub kuupäeval 12.10. Kõikide hindade ja h…"
click at [890, 686] on span "Saada" at bounding box center [903, 691] width 47 height 15
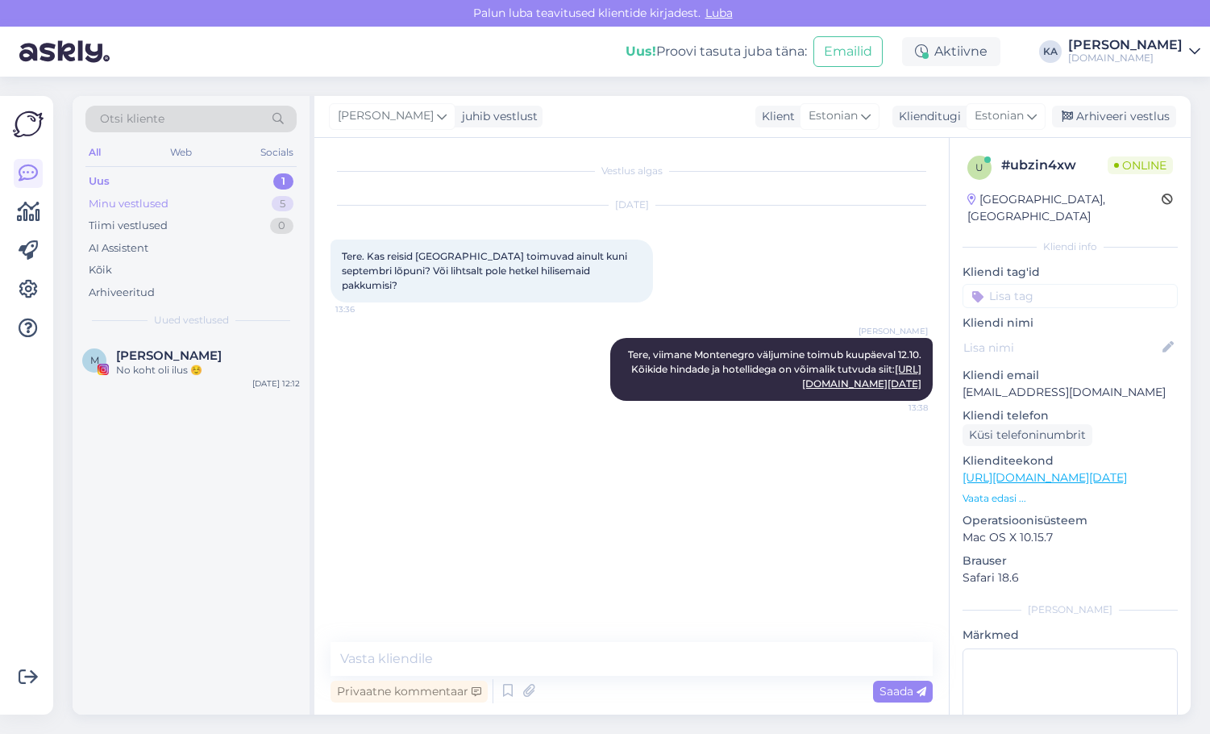
click at [115, 208] on div "Minu vestlused" at bounding box center [129, 204] width 80 height 16
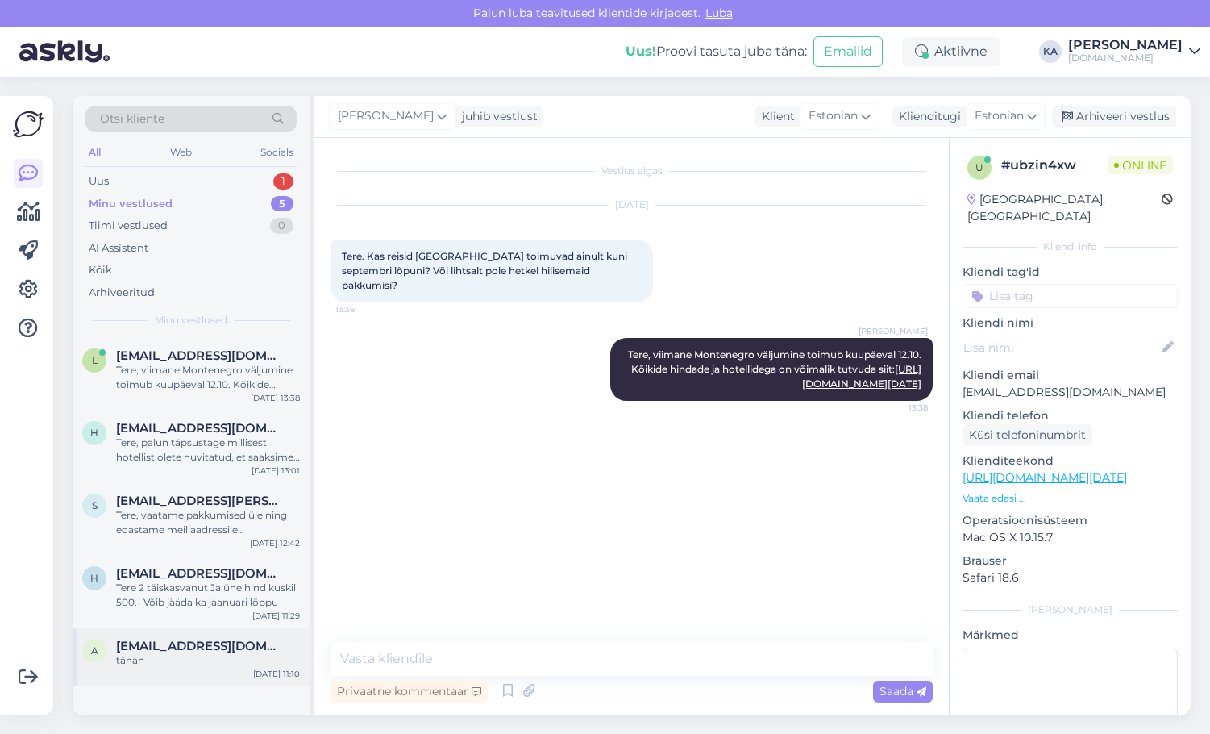
click at [204, 651] on span "[EMAIL_ADDRESS][DOMAIN_NAME]" at bounding box center [200, 645] width 168 height 15
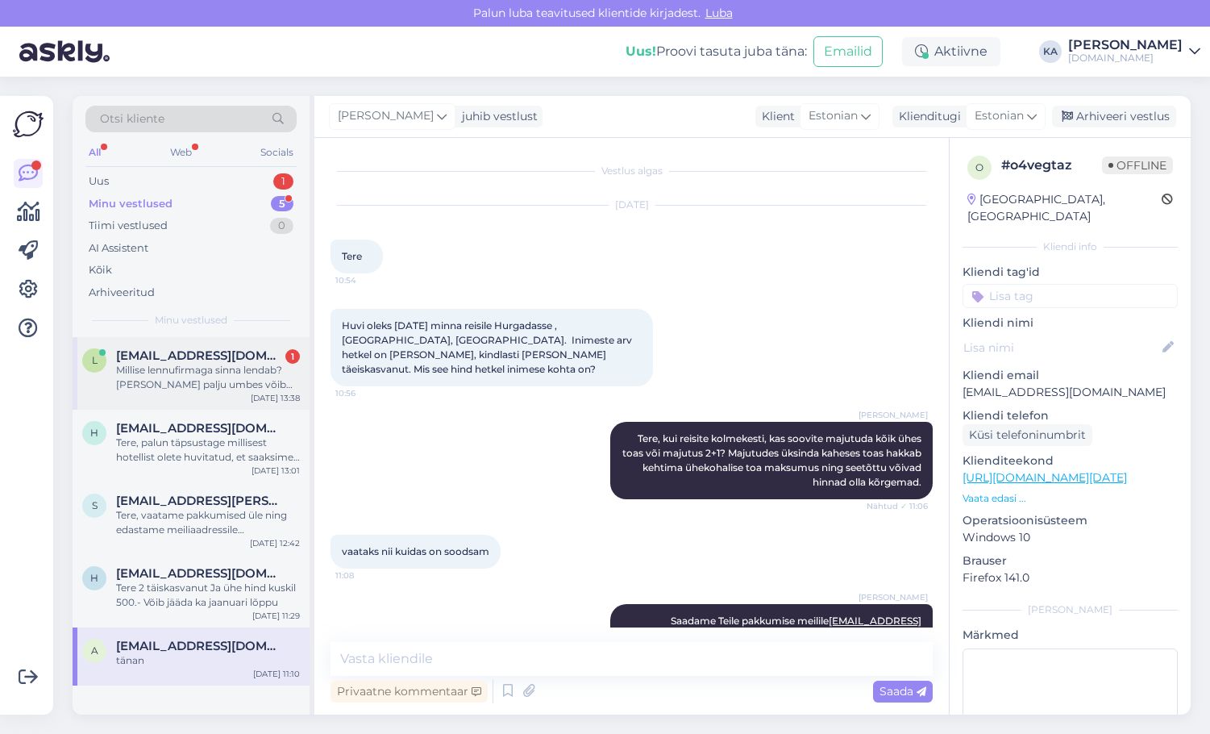
click at [232, 399] on div "l [EMAIL_ADDRESS][DOMAIN_NAME] 1 Millise lennufirmaga sinna lendab? [PERSON_NAM…" at bounding box center [191, 373] width 237 height 73
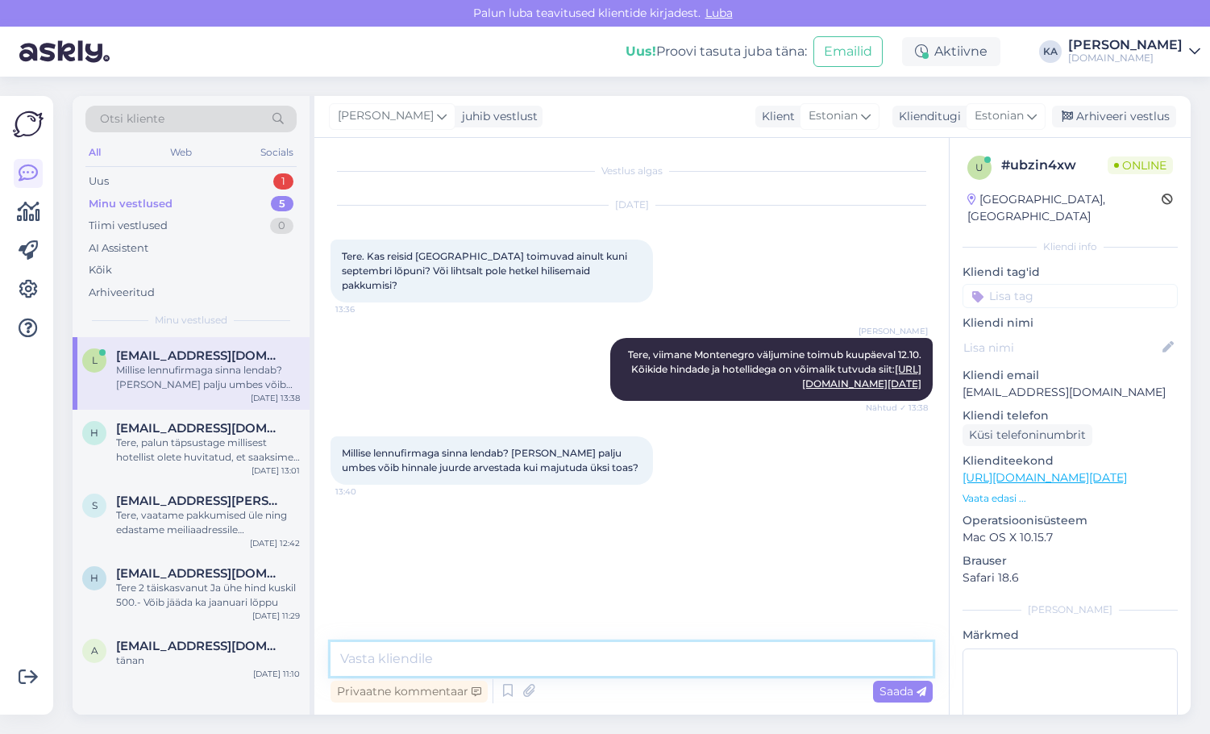
click at [590, 651] on textarea at bounding box center [632, 659] width 602 height 34
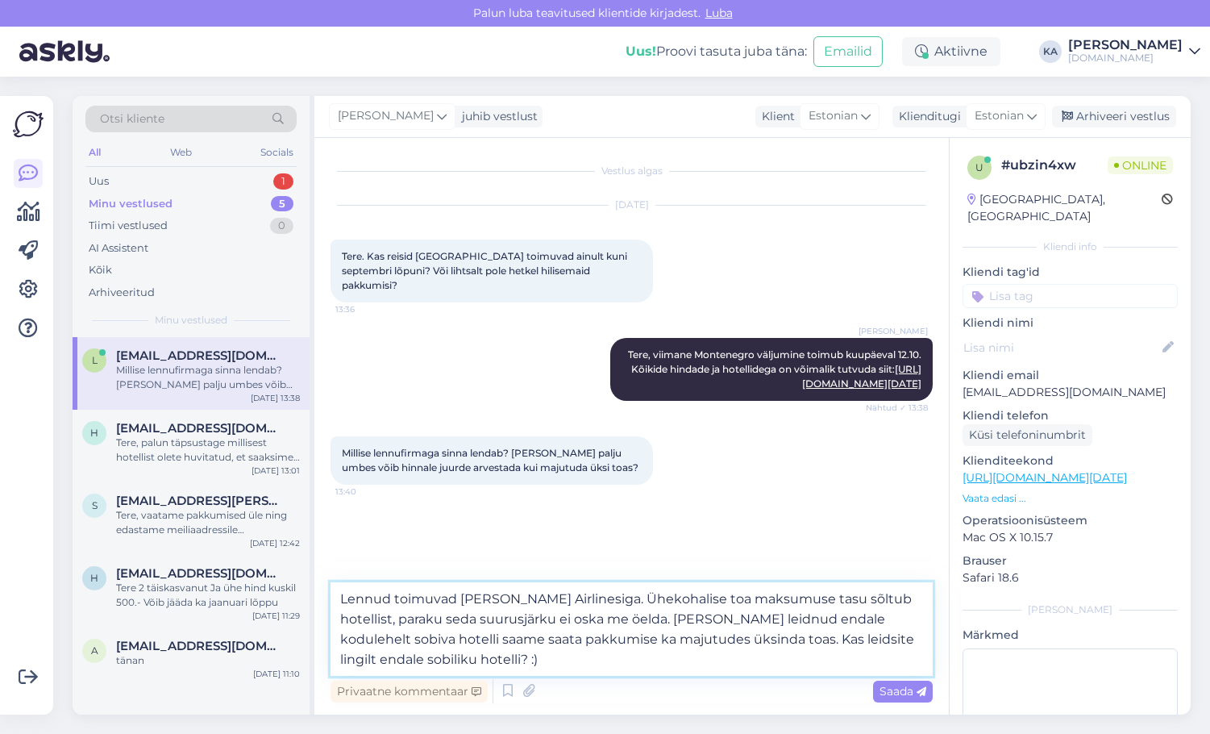
type textarea "Lennud toimuvad [PERSON_NAME] Airlinesiga. Ühekohalise toa maksumuse tasu sõltu…"
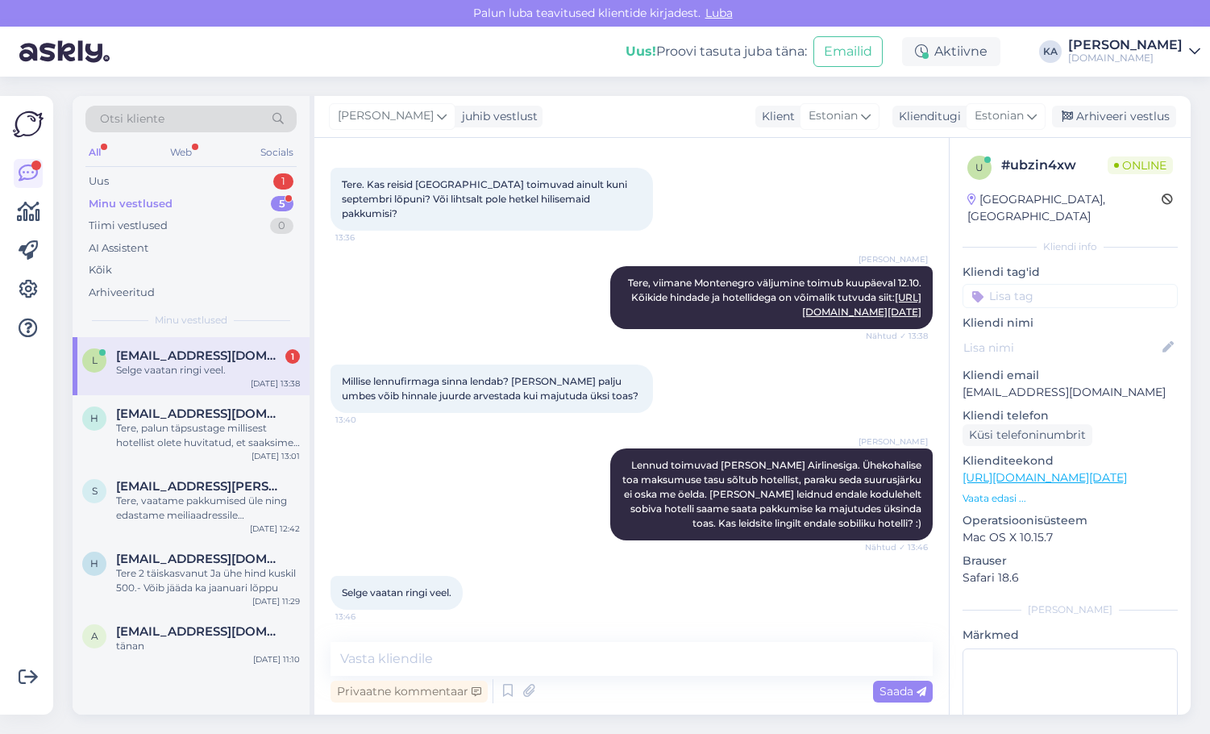
scroll to position [170, 0]
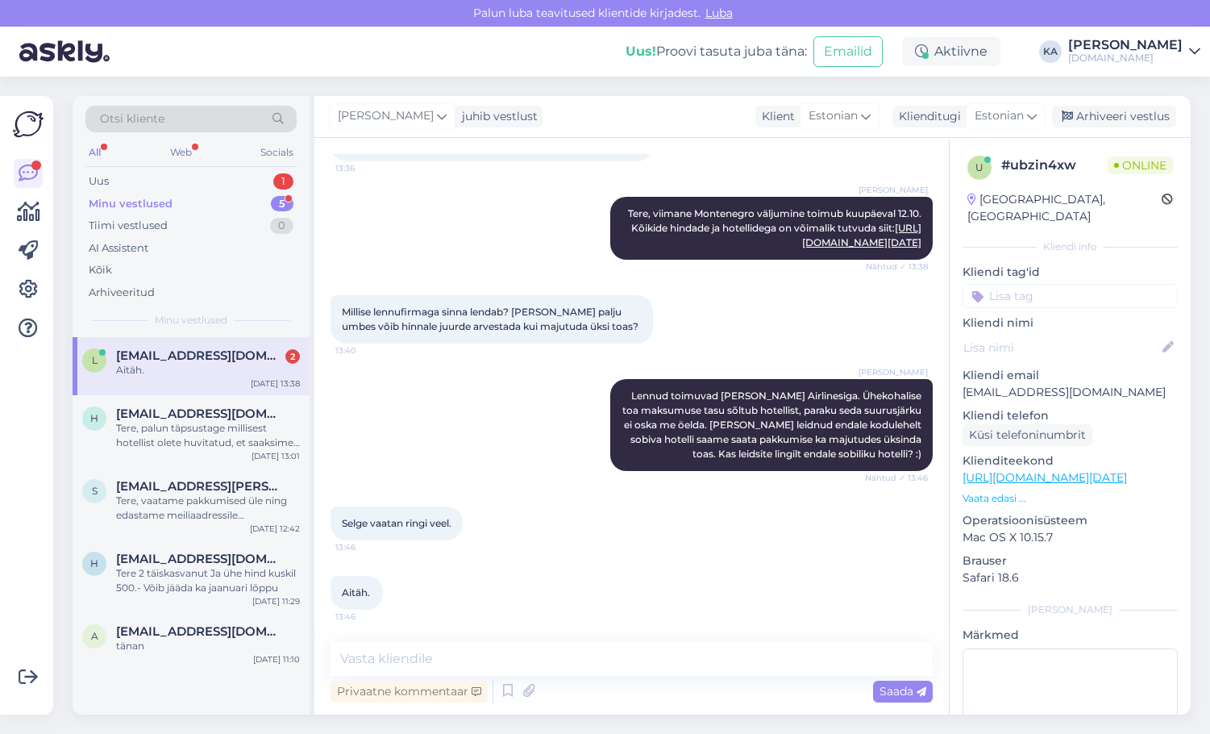
click at [171, 365] on div "Aitäh." at bounding box center [208, 370] width 184 height 15
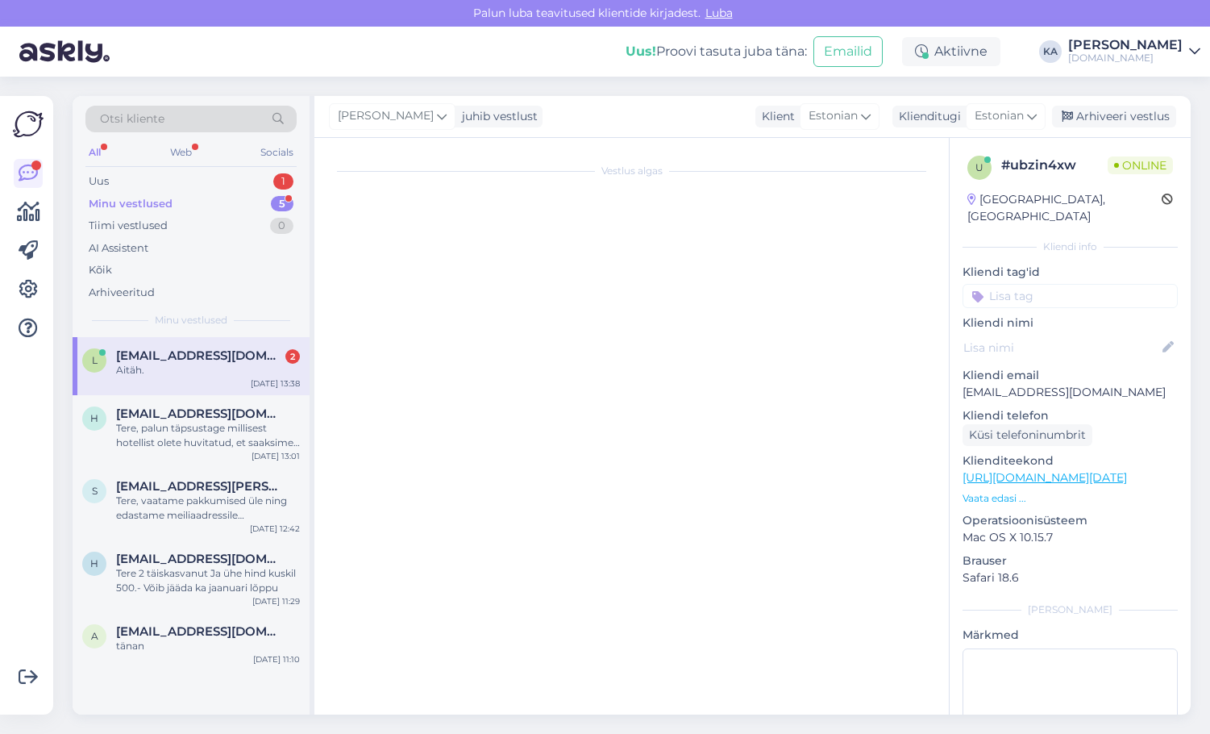
scroll to position [0, 0]
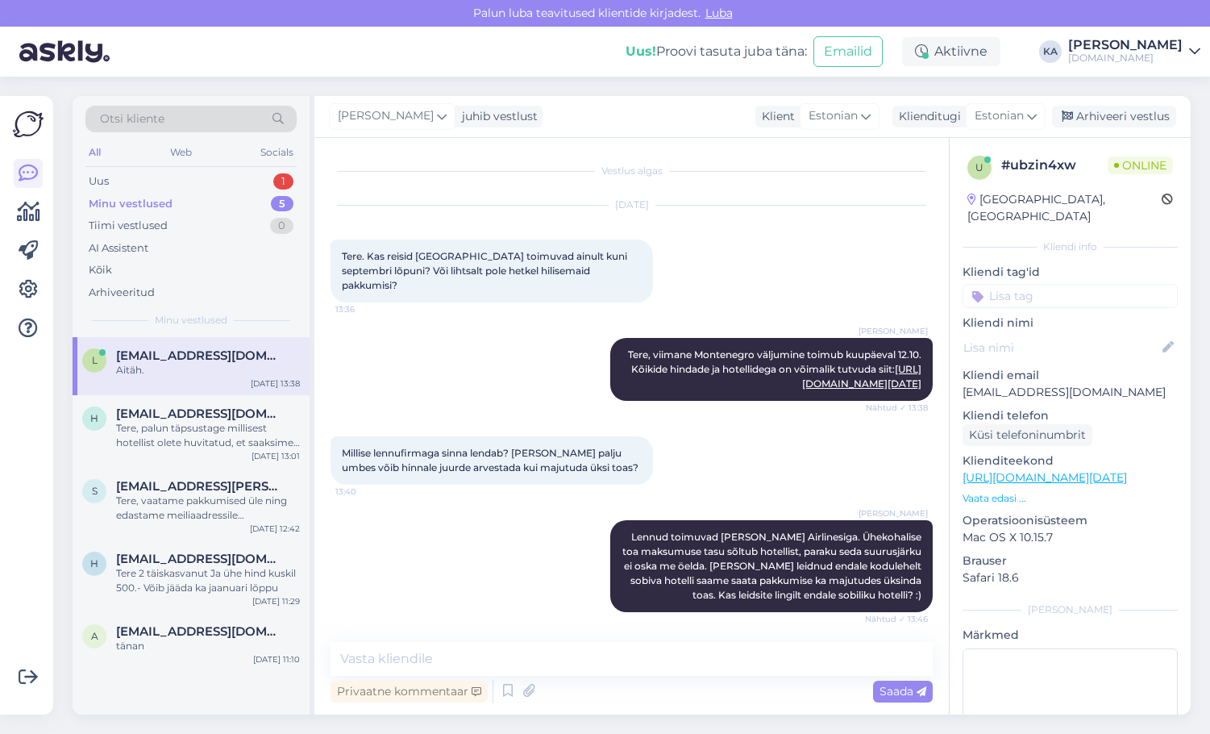
click at [572, 583] on div "[PERSON_NAME] toimuvad [PERSON_NAME] Airlinesiga. Ühekohalise toa maksumuse tas…" at bounding box center [632, 565] width 602 height 127
click at [1093, 113] on div "Arhiveeri vestlus" at bounding box center [1114, 117] width 124 height 22
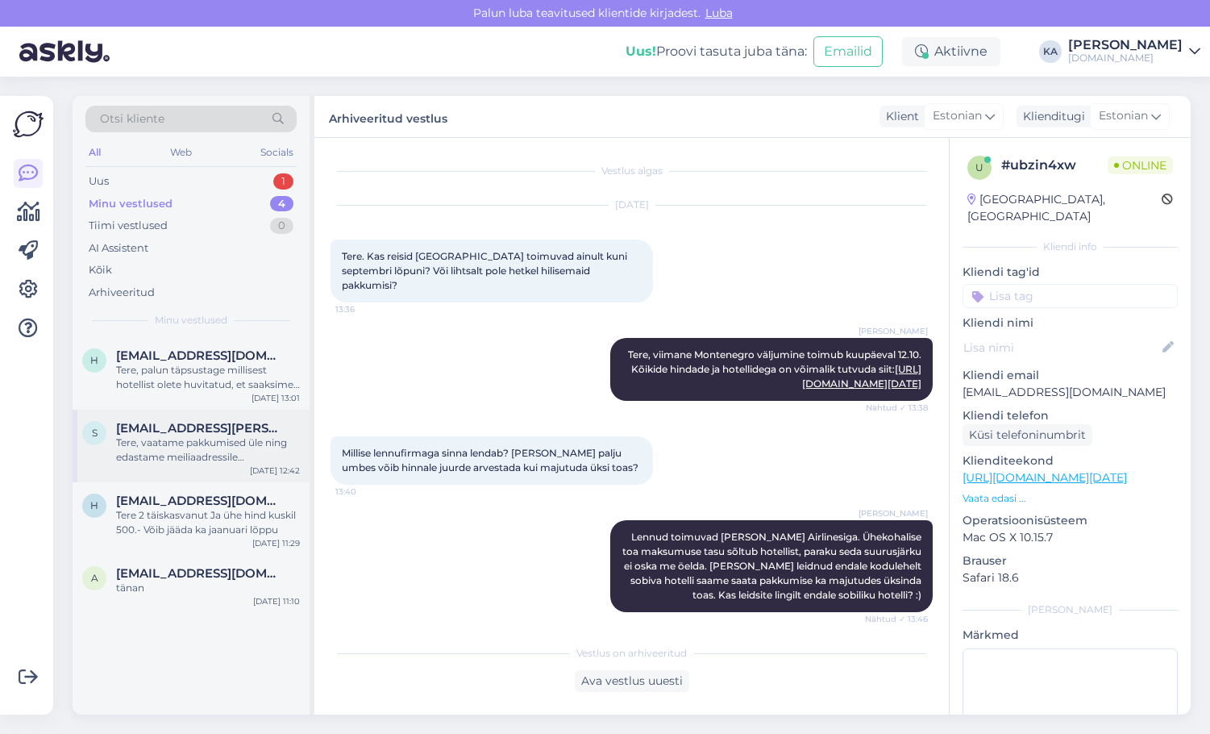
click at [178, 454] on div "Tere, vaatame pakkumised üle ning edastame meiliaadressile [EMAIL_ADDRESS][PERS…" at bounding box center [208, 449] width 184 height 29
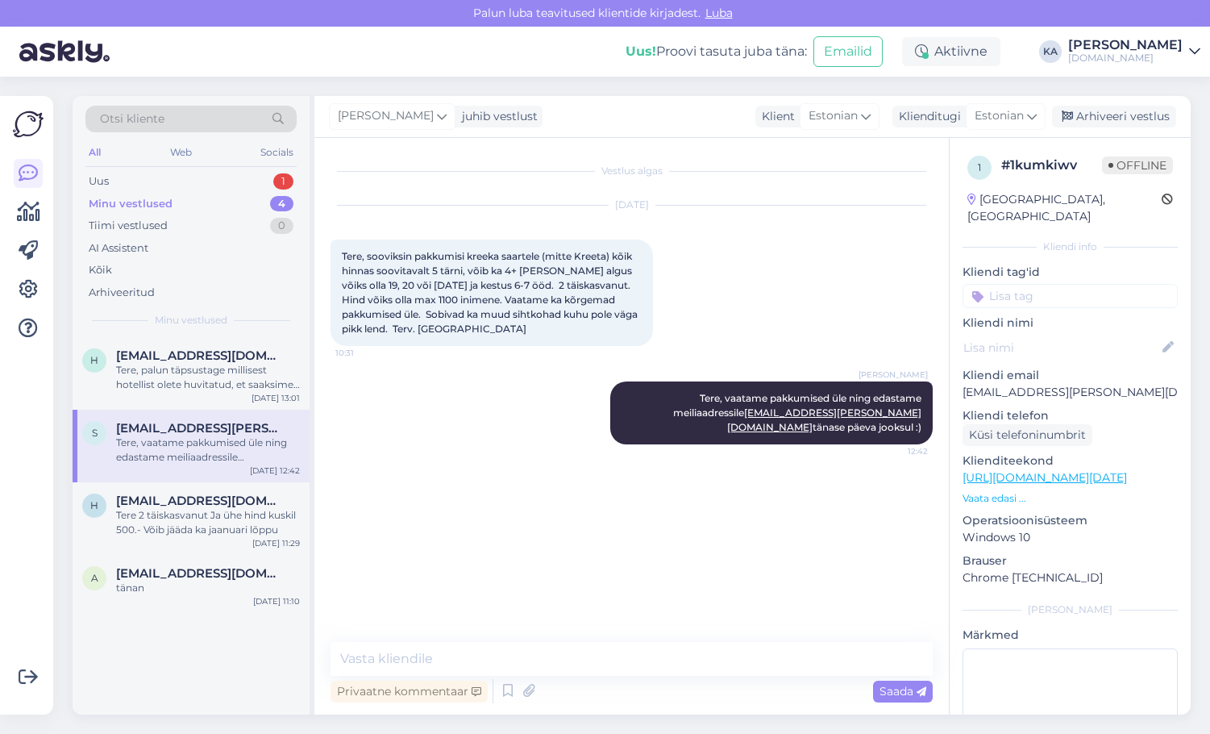
click at [178, 414] on div "s [EMAIL_ADDRESS][PERSON_NAME][DOMAIN_NAME] Tere, vaatame pakkumised üle ning e…" at bounding box center [191, 446] width 237 height 73
click at [175, 392] on div "h [EMAIL_ADDRESS][DOMAIN_NAME] Tere, palun täpsustage millisest hotellist olete…" at bounding box center [191, 373] width 237 height 73
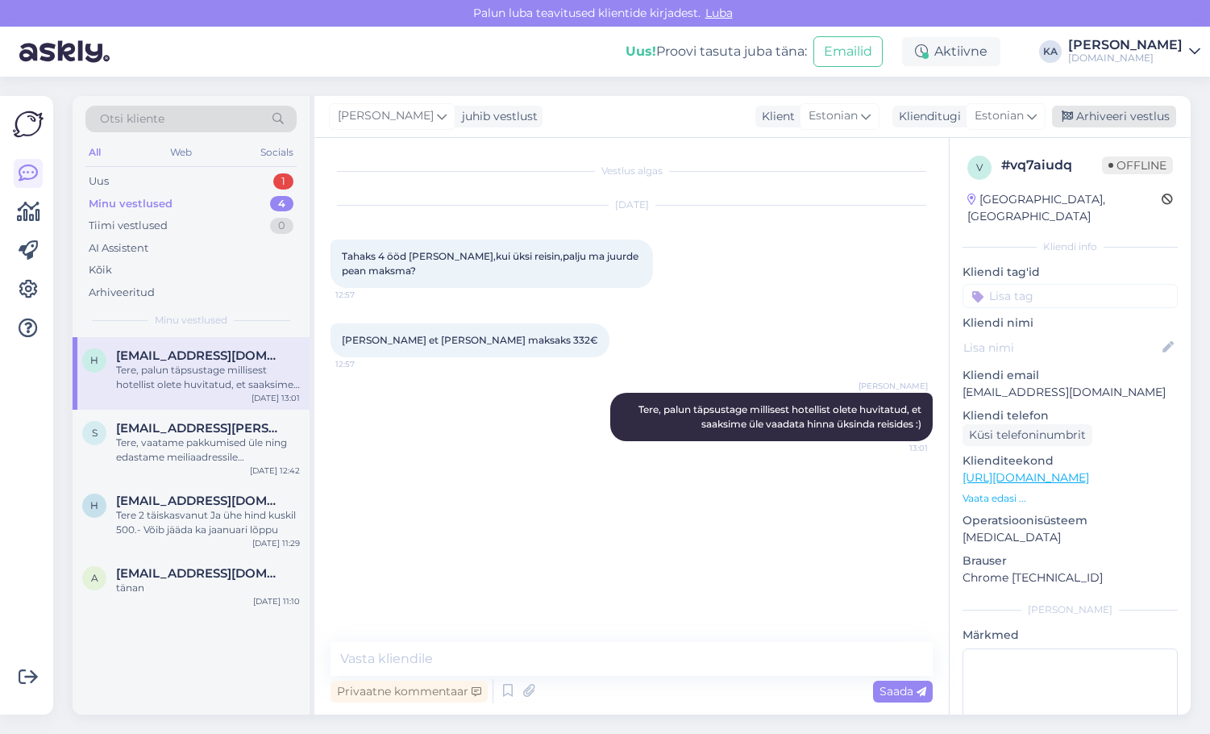
click at [1118, 114] on div "Arhiveeri vestlus" at bounding box center [1114, 117] width 124 height 22
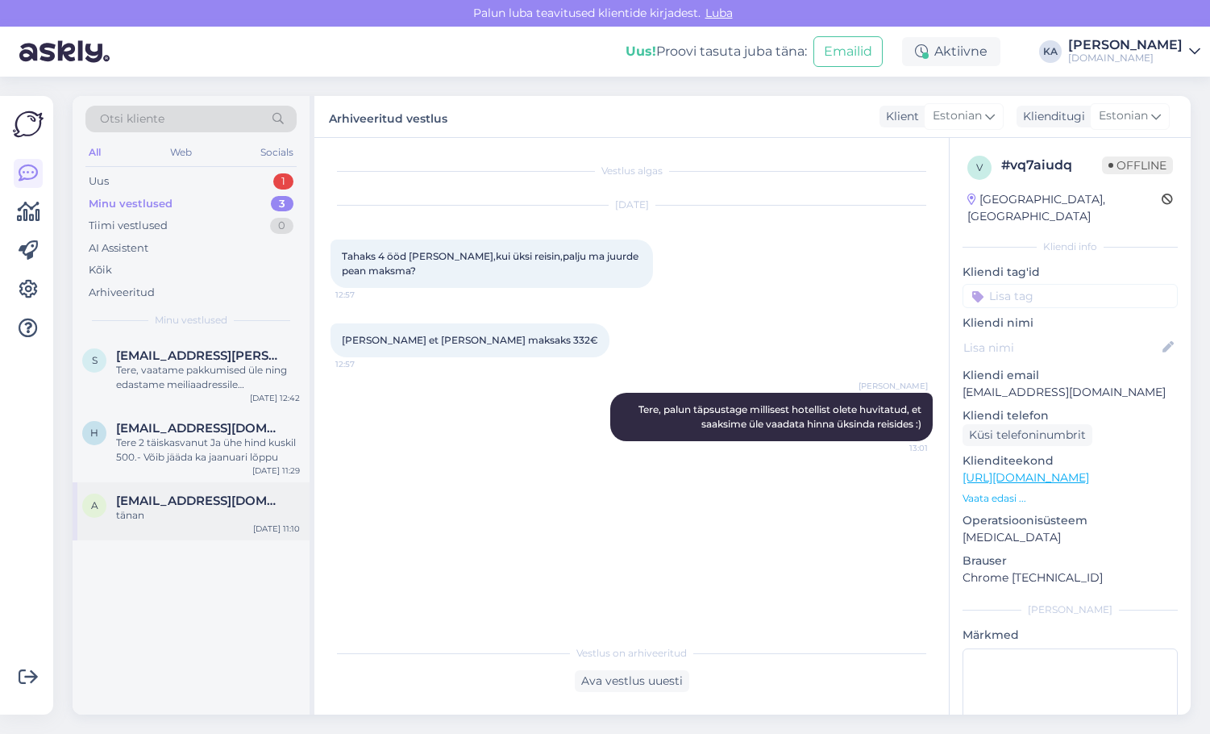
click at [172, 518] on div "tänan" at bounding box center [208, 515] width 184 height 15
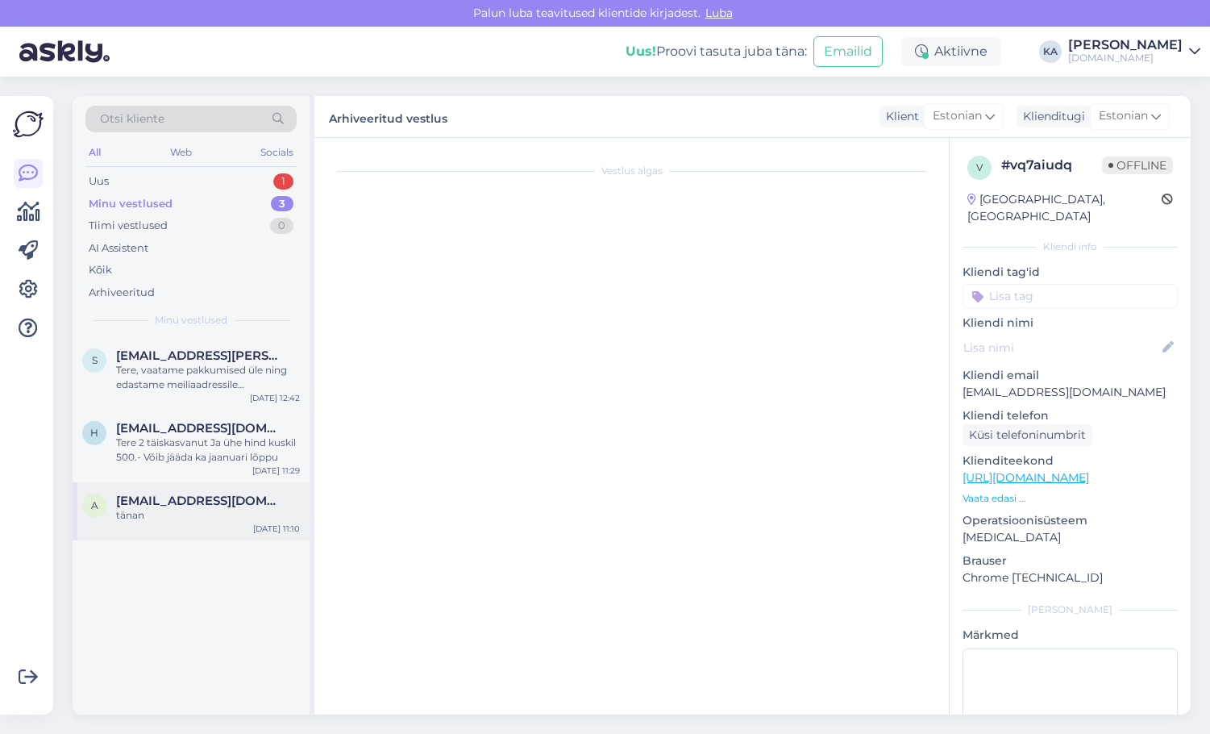
scroll to position [181, 0]
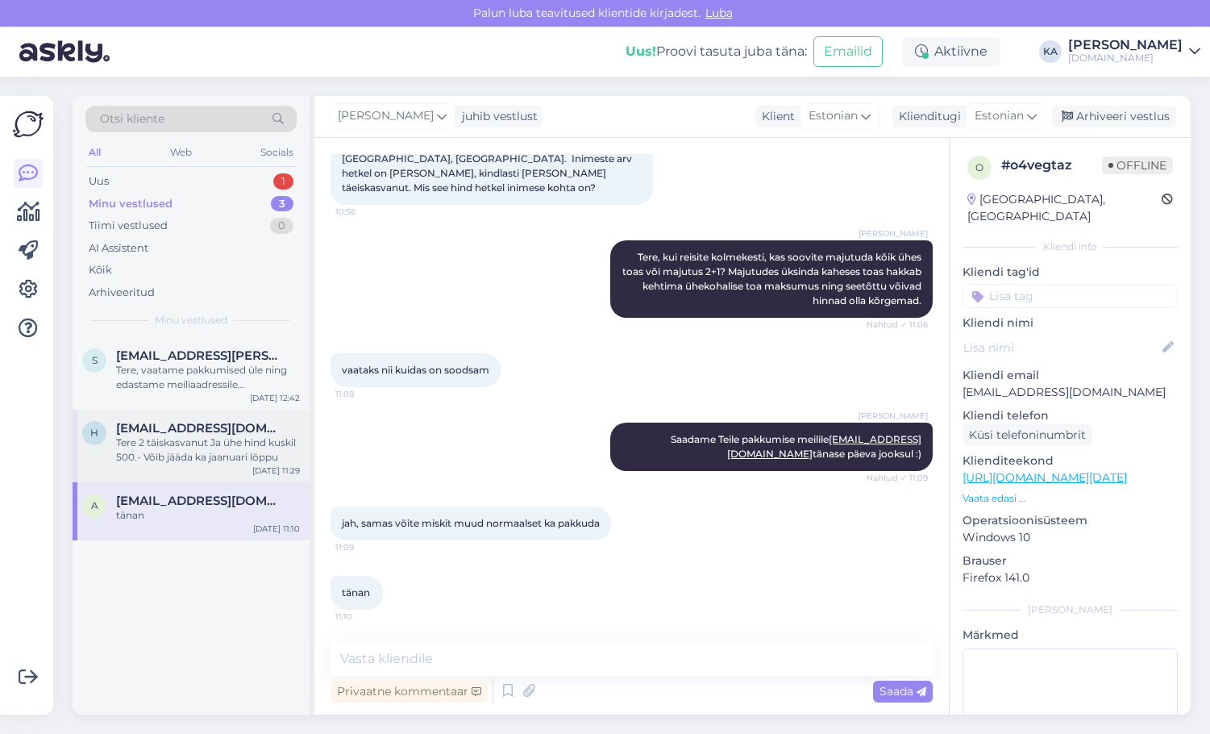
click at [193, 419] on div "h [EMAIL_ADDRESS][DOMAIN_NAME] Tere 2 täiskasvanut [PERSON_NAME] hind kuskil 50…" at bounding box center [191, 446] width 237 height 73
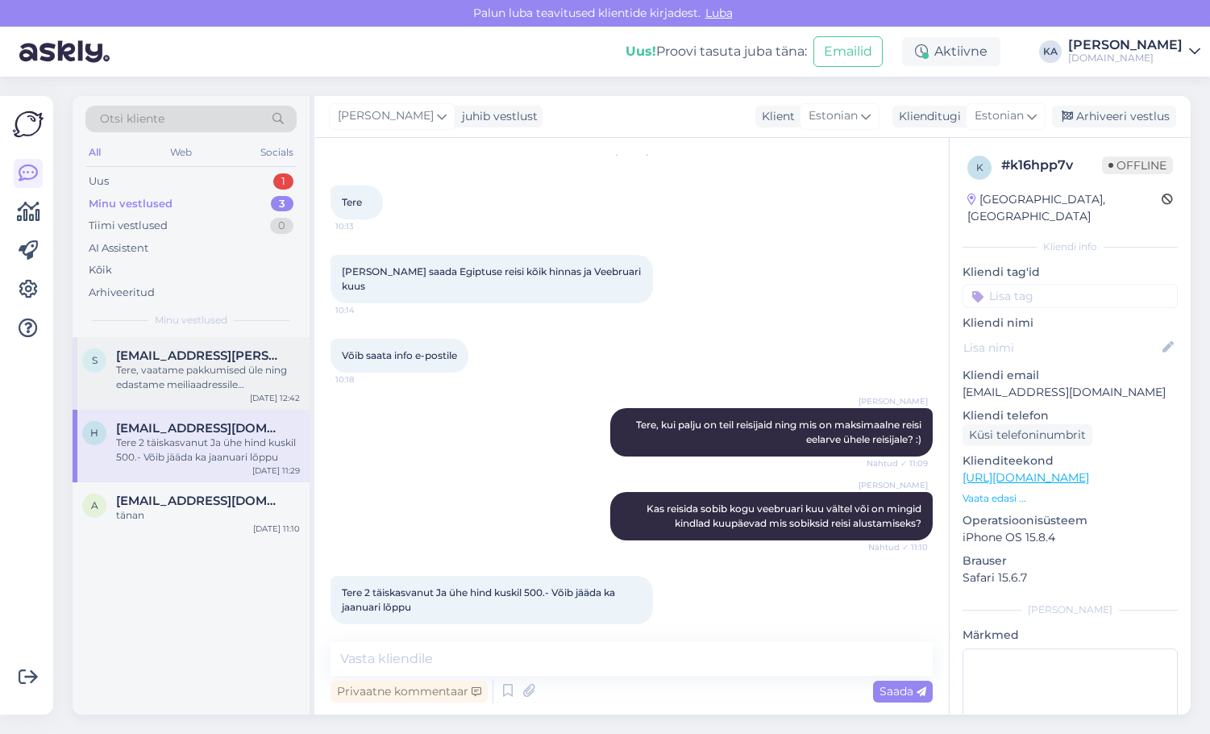
click at [119, 382] on div "Tere, vaatame pakkumised üle ning edastame meiliaadressile [EMAIL_ADDRESS][PERS…" at bounding box center [208, 377] width 184 height 29
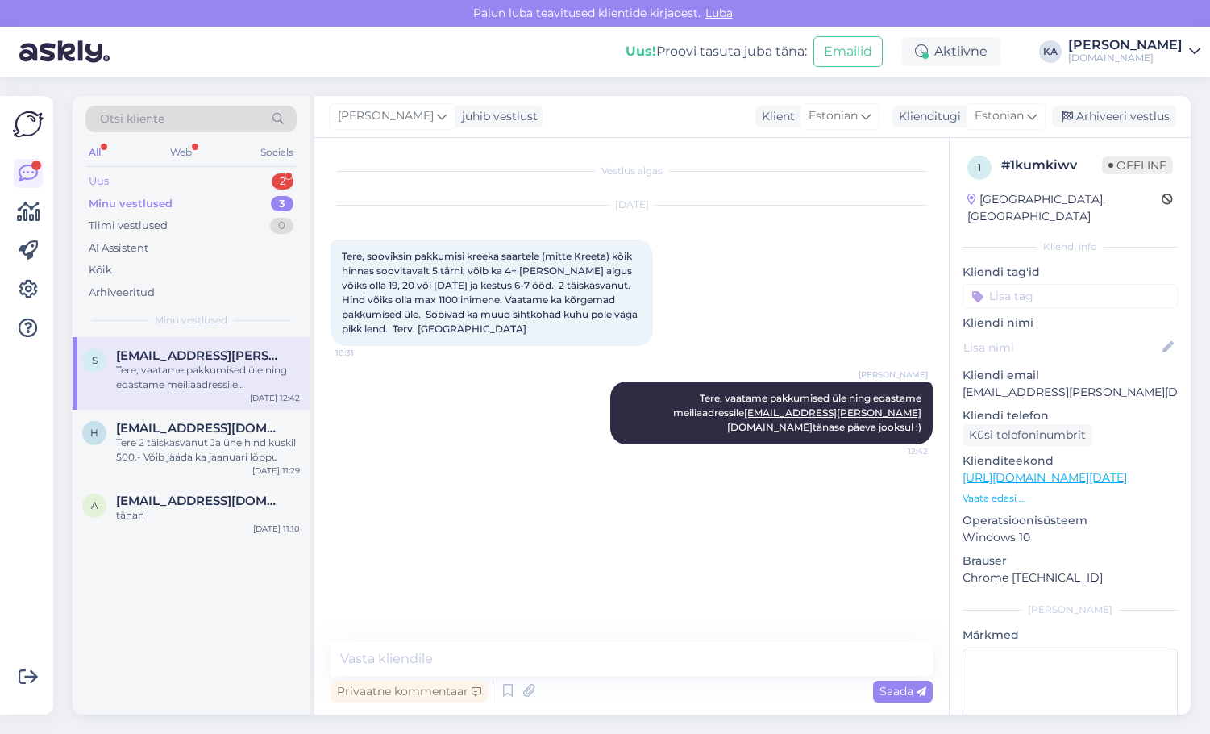
click at [207, 175] on div "Uus 2" at bounding box center [190, 181] width 211 height 23
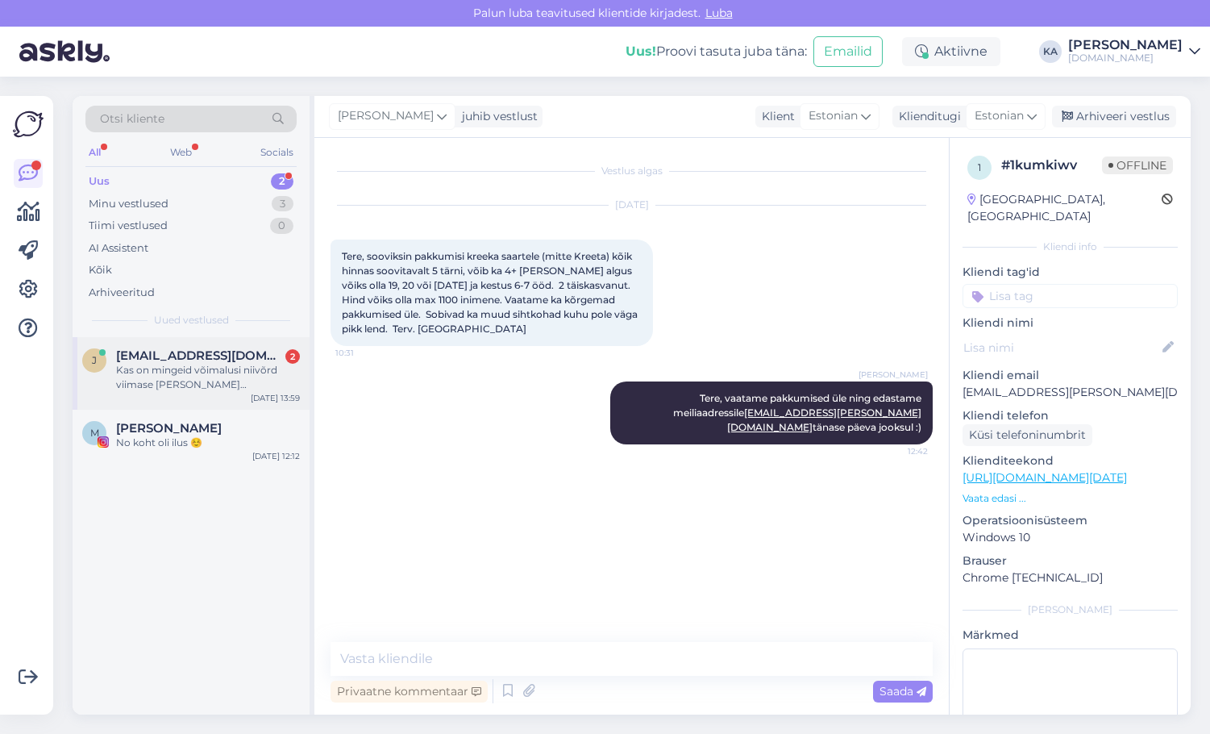
click at [202, 388] on div "Kas on mingeid võimalusi niivõrd viimase [PERSON_NAME] lühireisideks, mis välju…" at bounding box center [208, 377] width 184 height 29
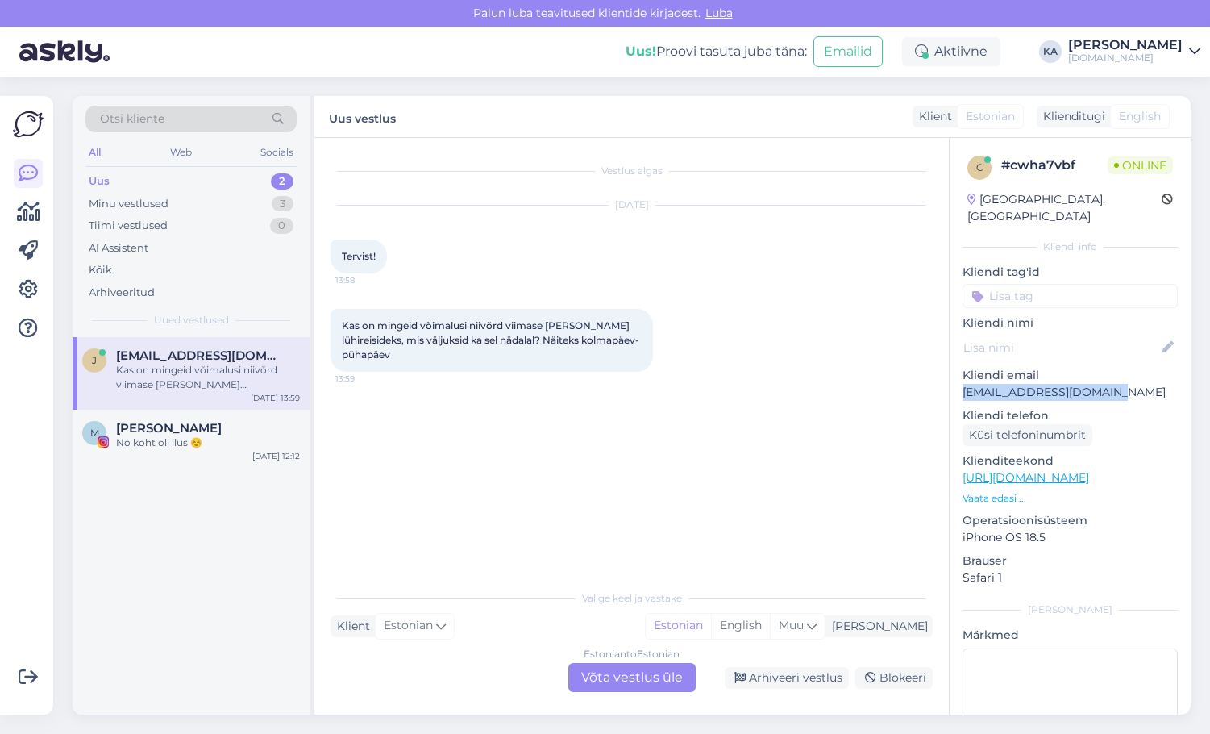
drag, startPoint x: 1109, startPoint y: 378, endPoint x: 961, endPoint y: 382, distance: 147.6
click at [961, 382] on div "c # cwha7vbf Online [GEOGRAPHIC_DATA], [GEOGRAPHIC_DATA] Kliendi info Kliendi t…" at bounding box center [1070, 478] width 241 height 680
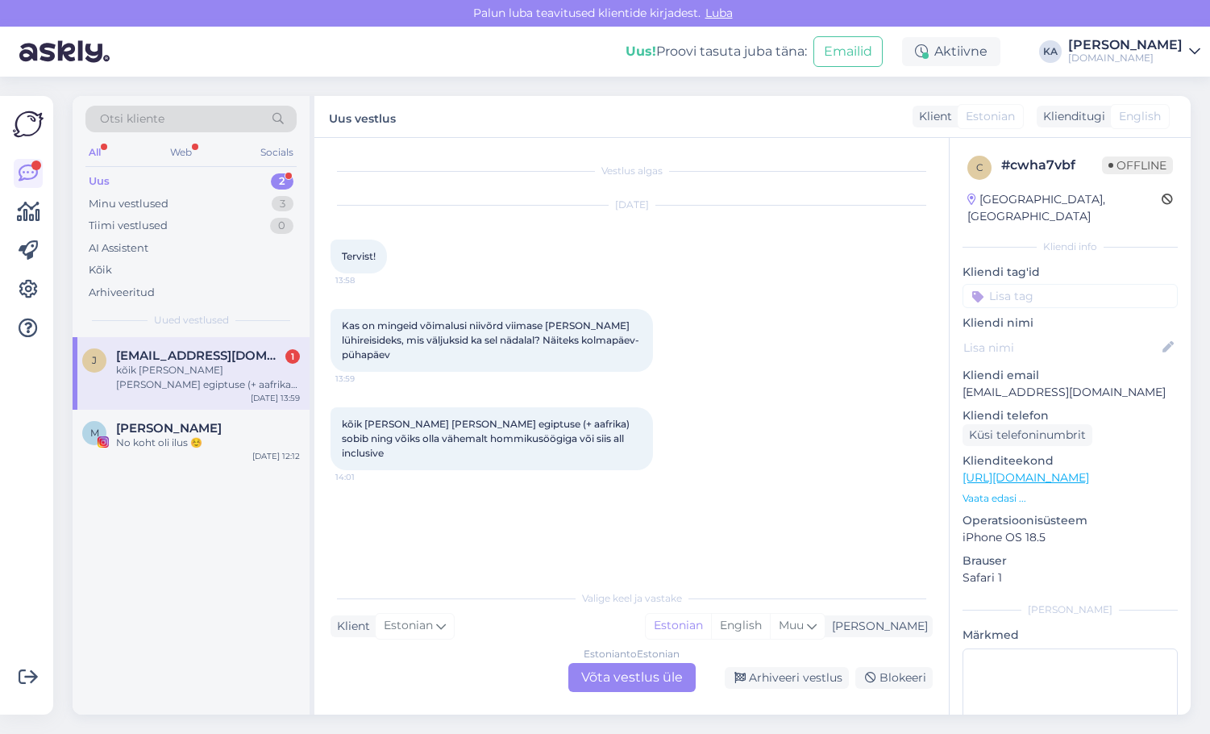
click at [1067, 367] on p "Kliendi email" at bounding box center [1070, 375] width 215 height 17
click at [580, 680] on div "Estonian to Estonian Võta vestlus üle" at bounding box center [631, 677] width 127 height 29
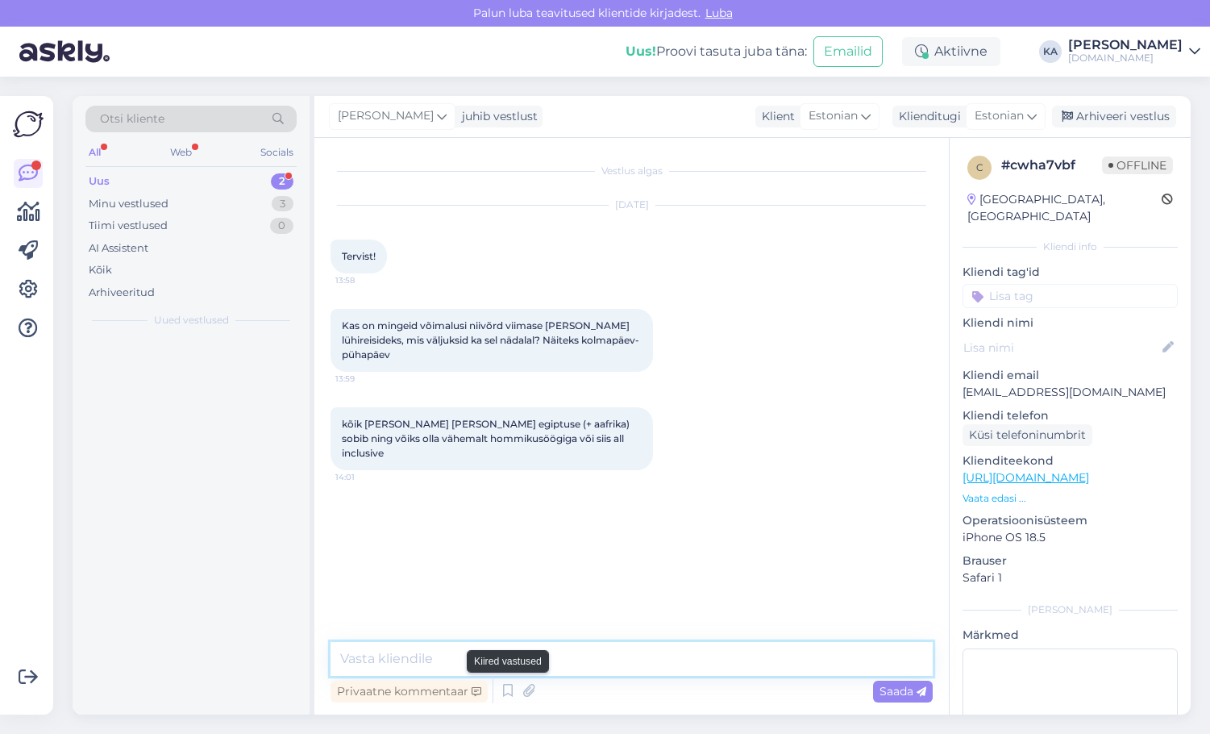
click at [503, 675] on textarea at bounding box center [632, 659] width 602 height 34
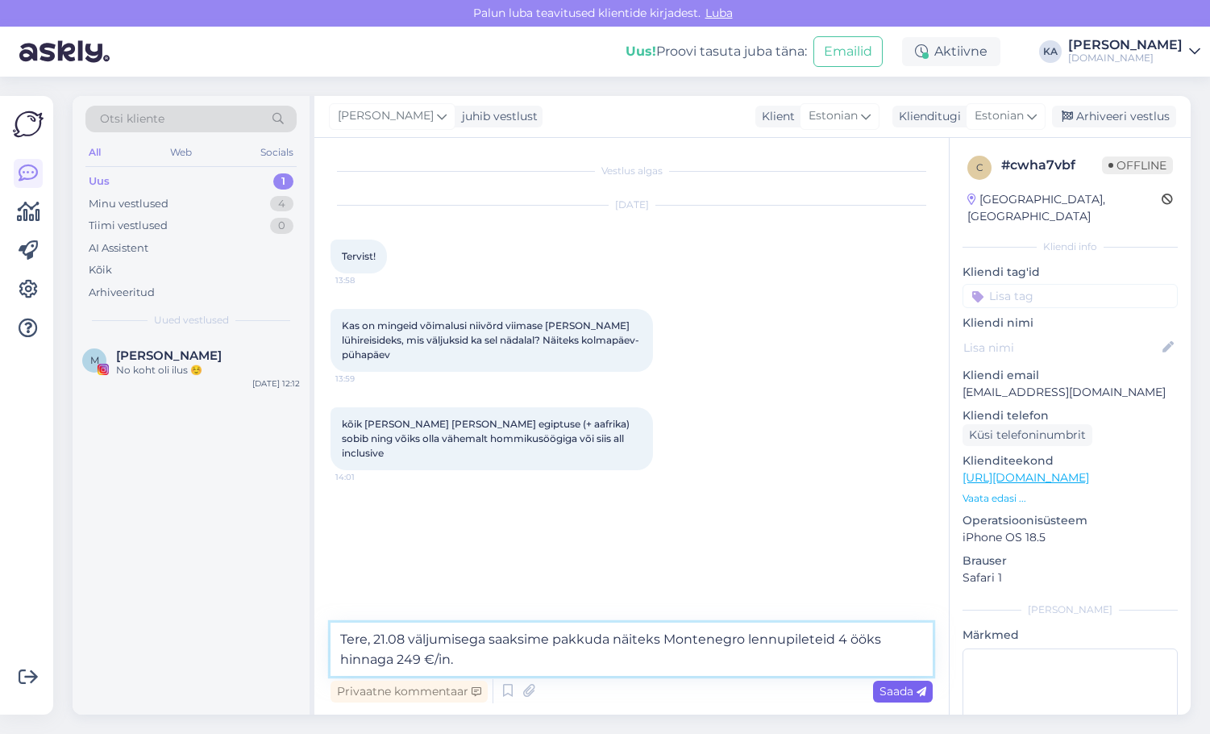
type textarea "Tere, 21.08 väljumisega saaksime pakkuda näiteks Montenegro lennupileteid 4 öök…"
click at [917, 693] on icon at bounding box center [922, 692] width 10 height 10
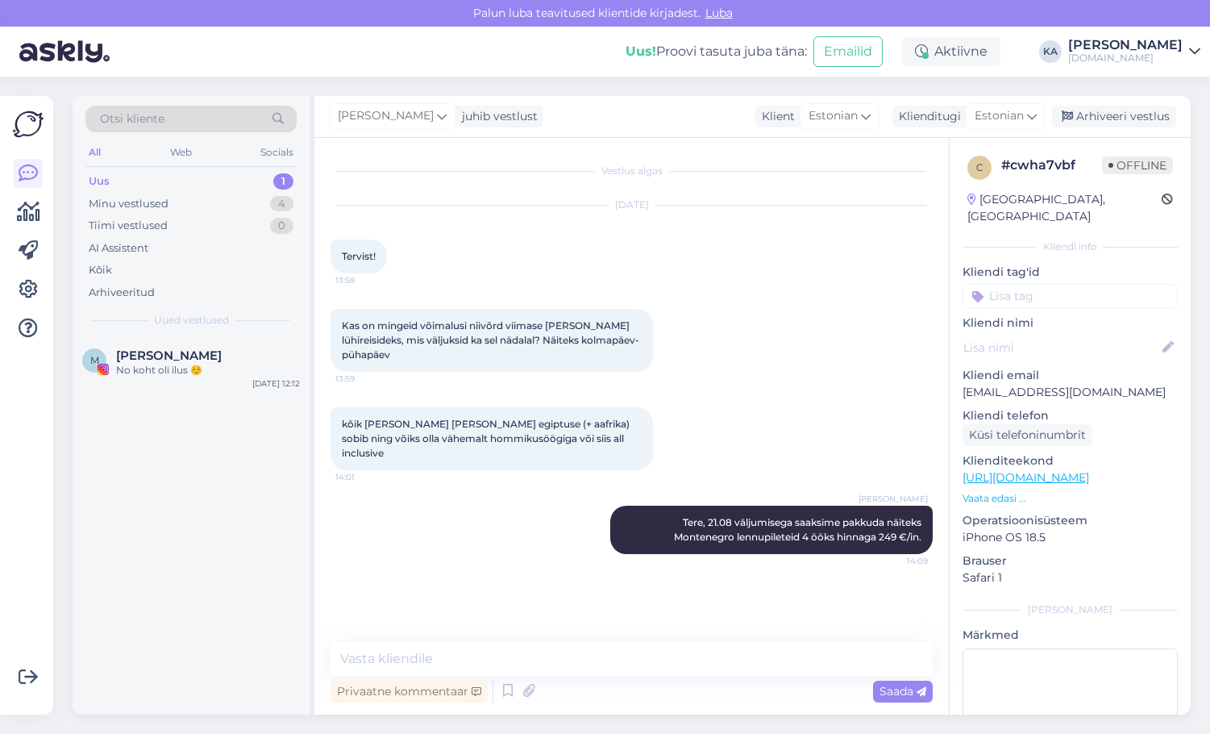
click at [135, 186] on div "Uus 1" at bounding box center [190, 181] width 211 height 23
drag, startPoint x: 124, startPoint y: 218, endPoint x: 123, endPoint y: 210, distance: 8.1
click at [124, 218] on div "Tiimi vestlused" at bounding box center [128, 226] width 79 height 16
click at [124, 208] on div "Minu vestlused" at bounding box center [129, 204] width 80 height 16
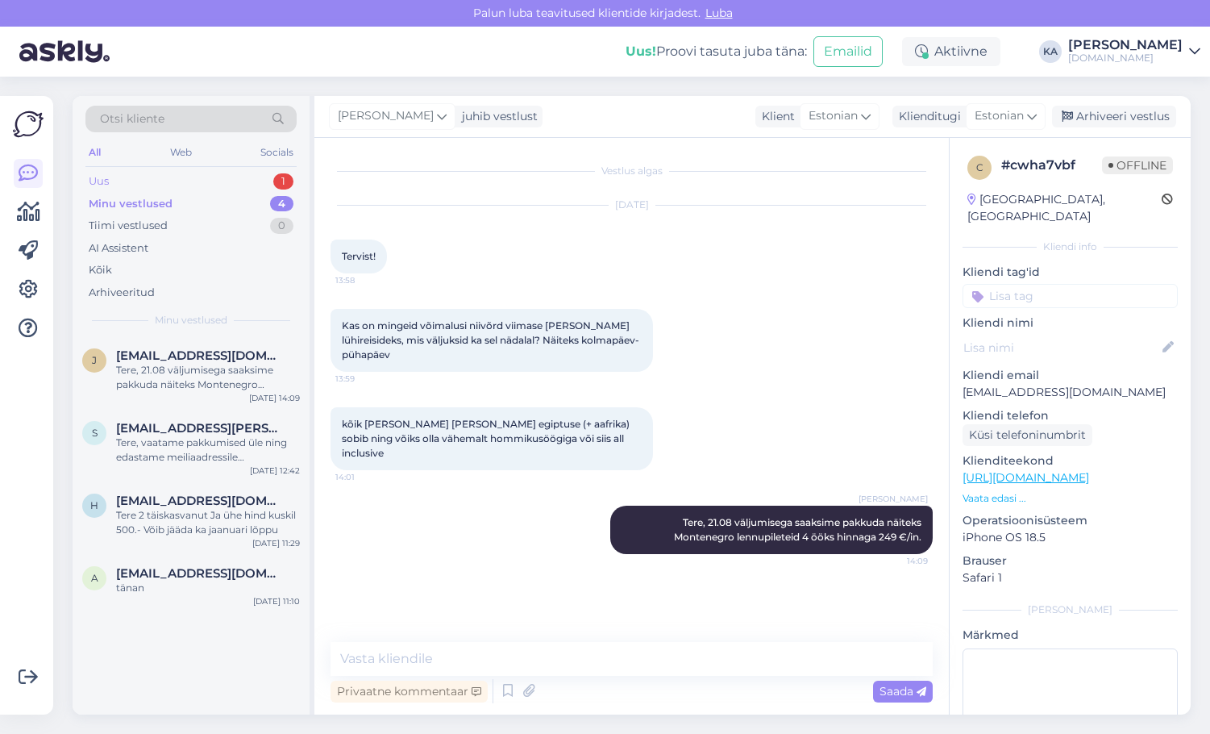
click at [112, 180] on div "Uus 1" at bounding box center [190, 181] width 211 height 23
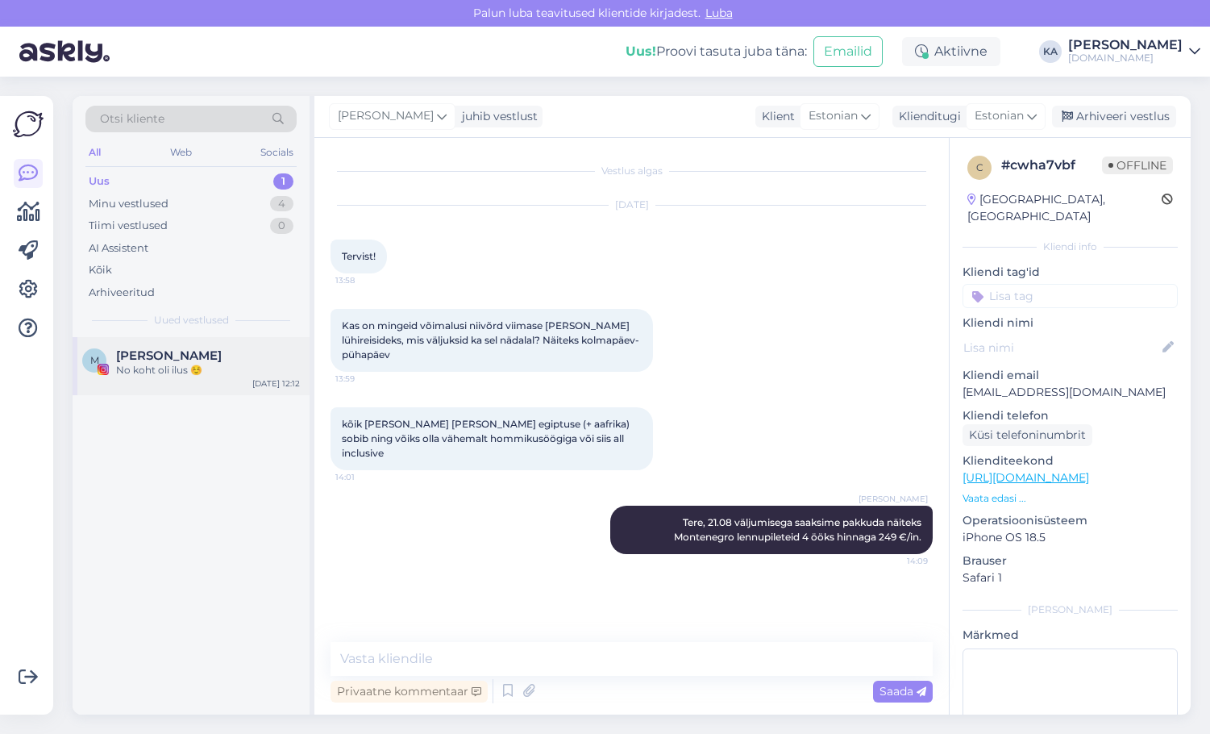
click at [176, 374] on div "No koht oli ilus ☺️" at bounding box center [208, 370] width 184 height 15
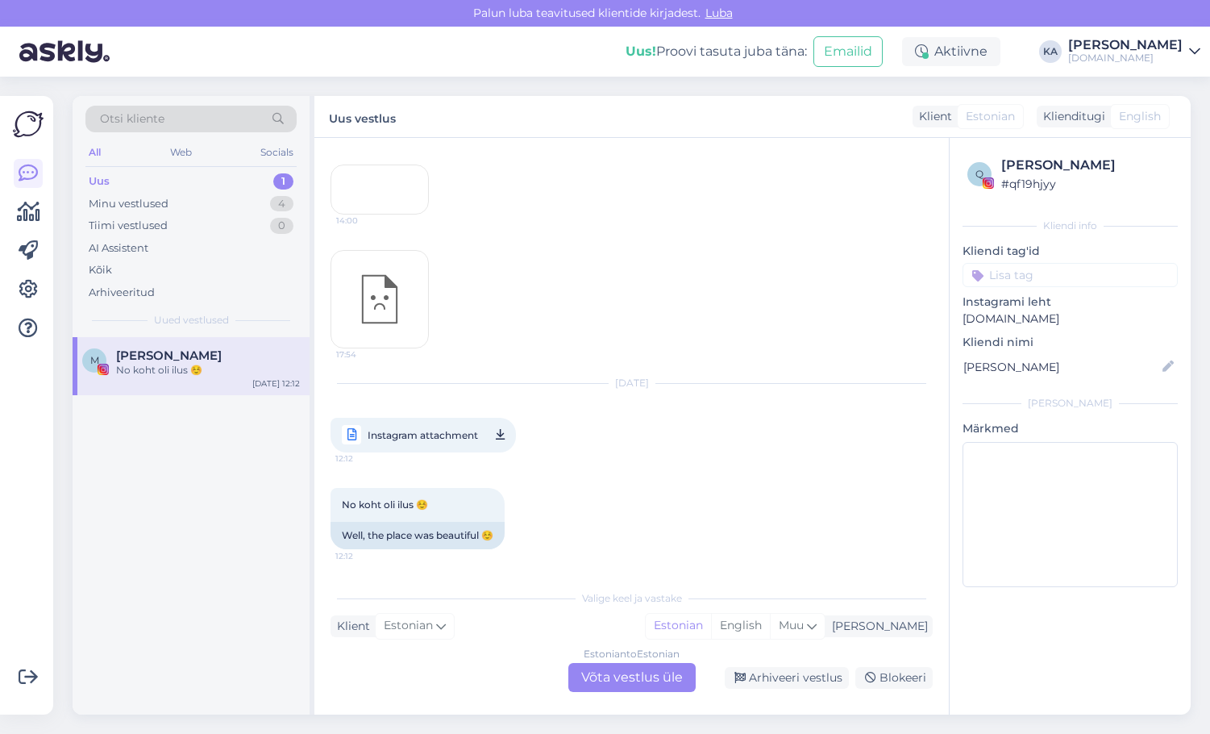
scroll to position [410, 0]
click at [618, 676] on div "Estonian to Estonian Võta vestlus üle" at bounding box center [631, 677] width 127 height 29
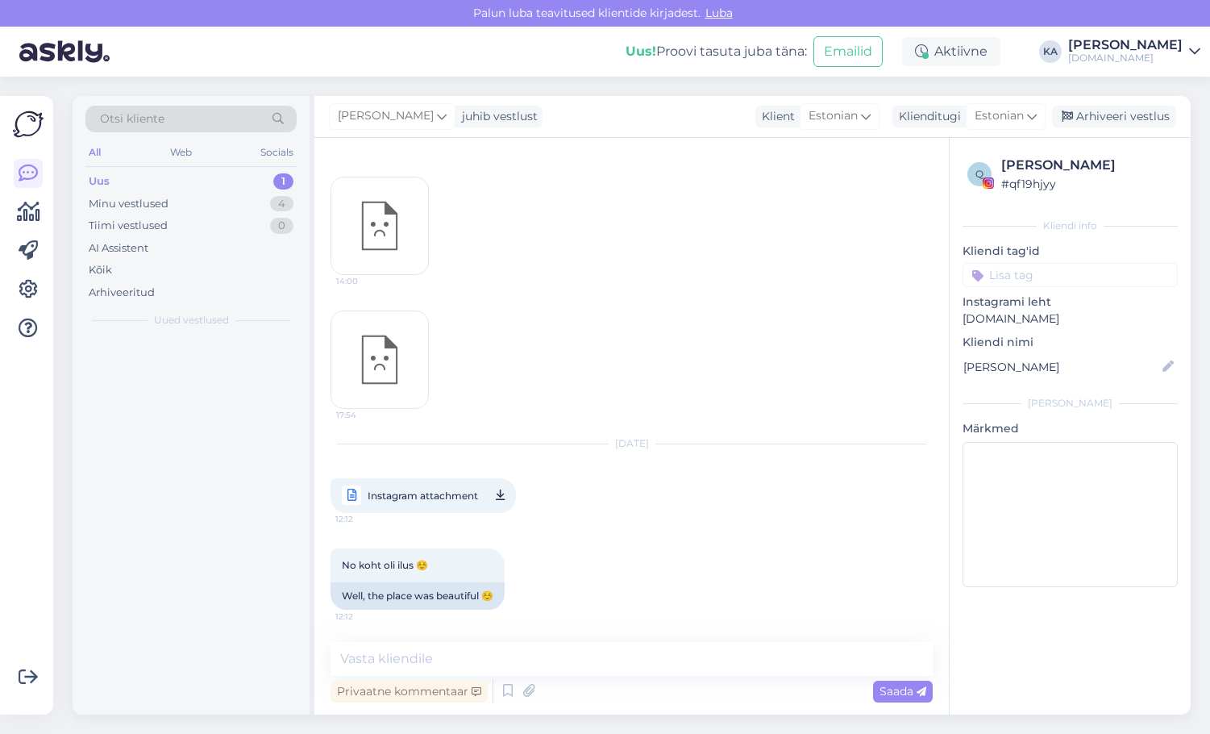
scroll to position [350, 0]
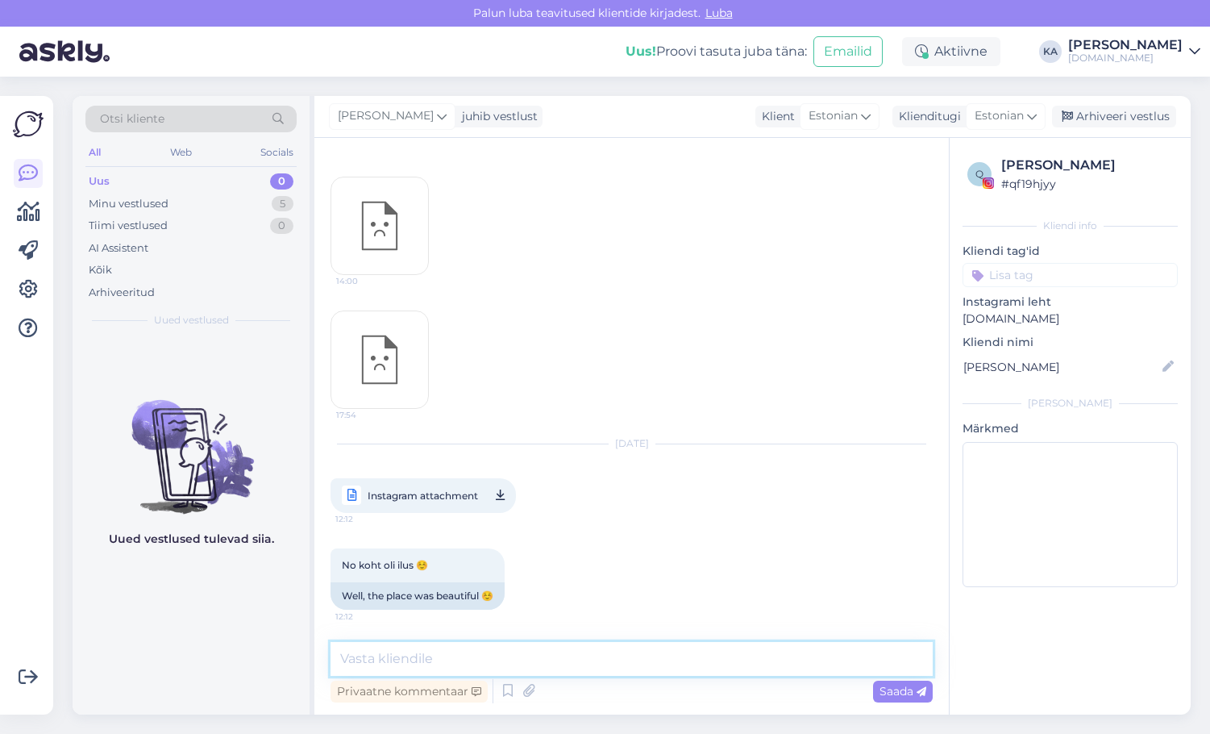
click at [457, 662] on textarea at bounding box center [632, 659] width 602 height 34
type textarea "S"
type textarea "Väga tore, et asukohaga jäite rahule ning nautisite Kreeka ilu :)"
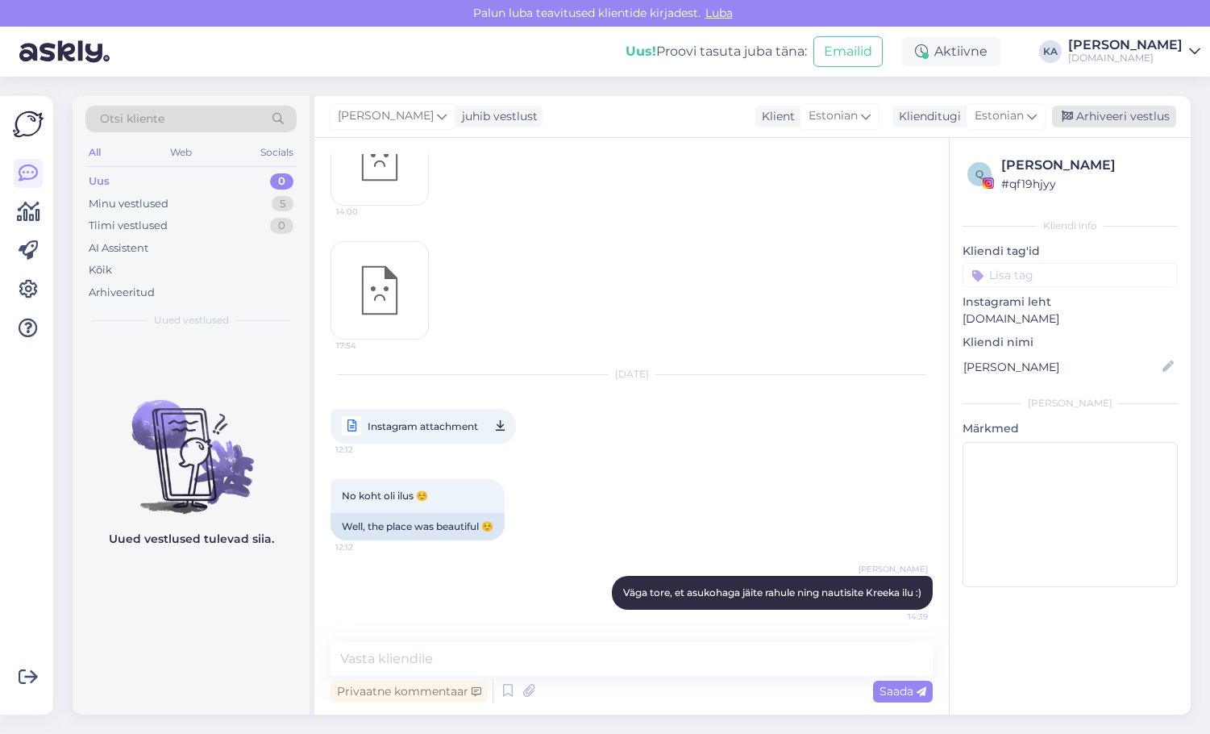
click at [1105, 114] on div "Arhiveeri vestlus" at bounding box center [1114, 117] width 124 height 22
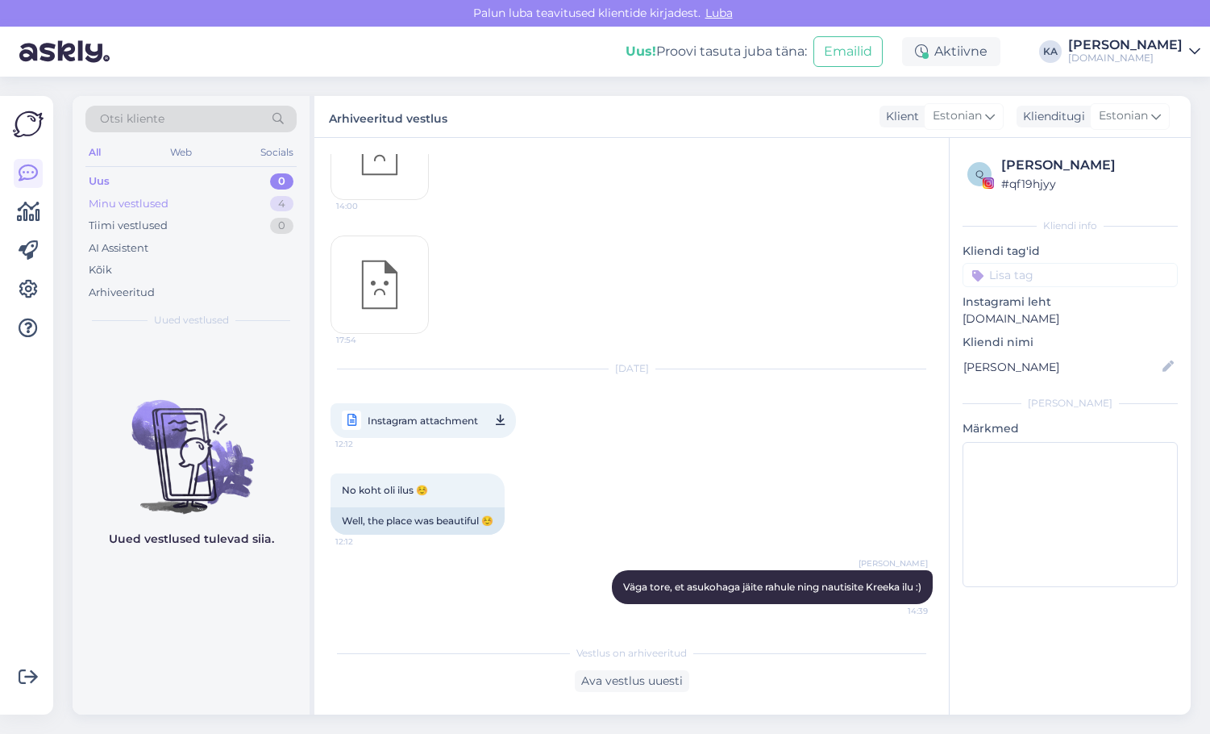
click at [203, 194] on div "Minu vestlused 4" at bounding box center [190, 204] width 211 height 23
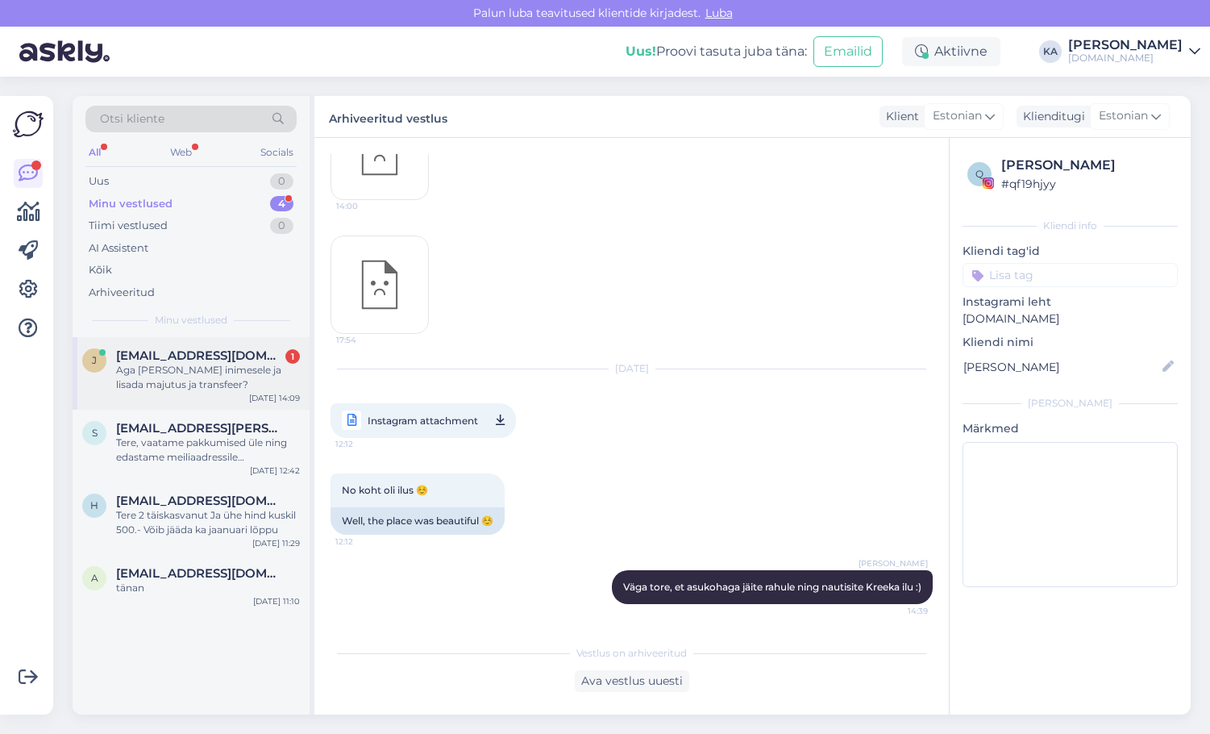
click at [180, 395] on div "j [EMAIL_ADDRESS][DOMAIN_NAME] 1 Aga [PERSON_NAME] inimesele ja lisada majutus …" at bounding box center [191, 373] width 237 height 73
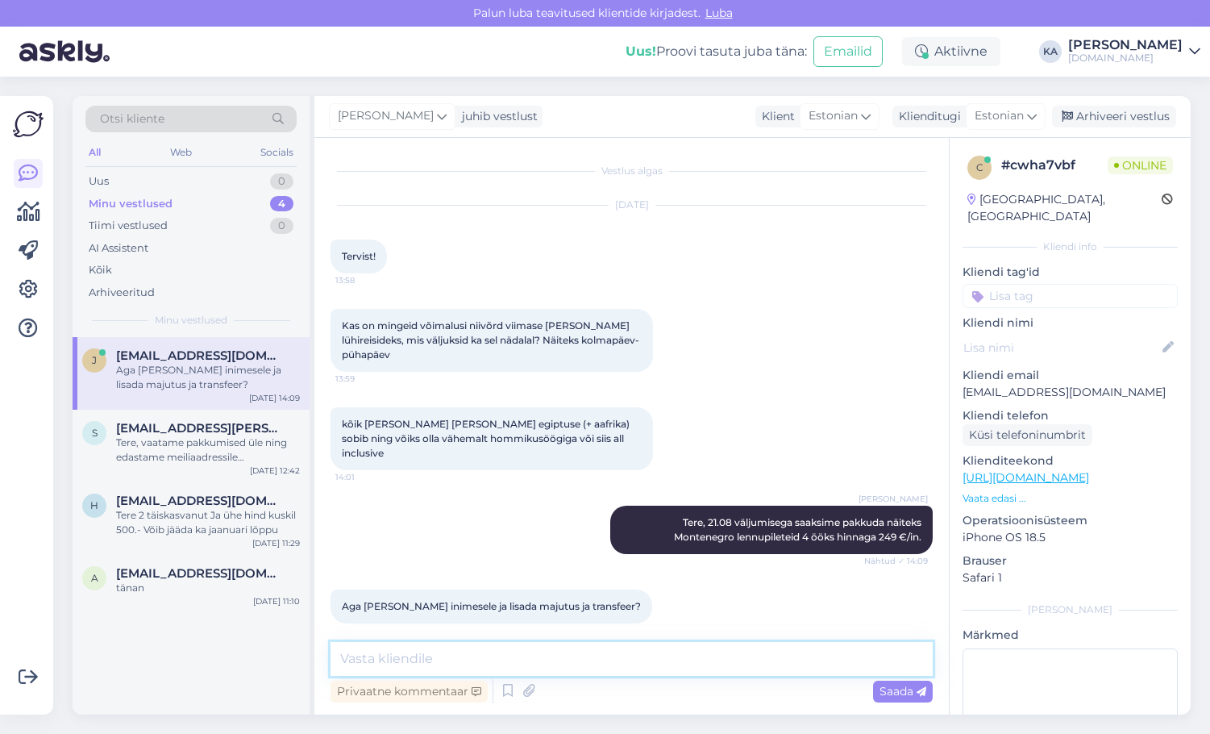
click at [431, 646] on textarea at bounding box center [632, 659] width 602 height 34
type textarea "K"
paste textarea "[GEOGRAPHIC_DATA] 4* (4-)"
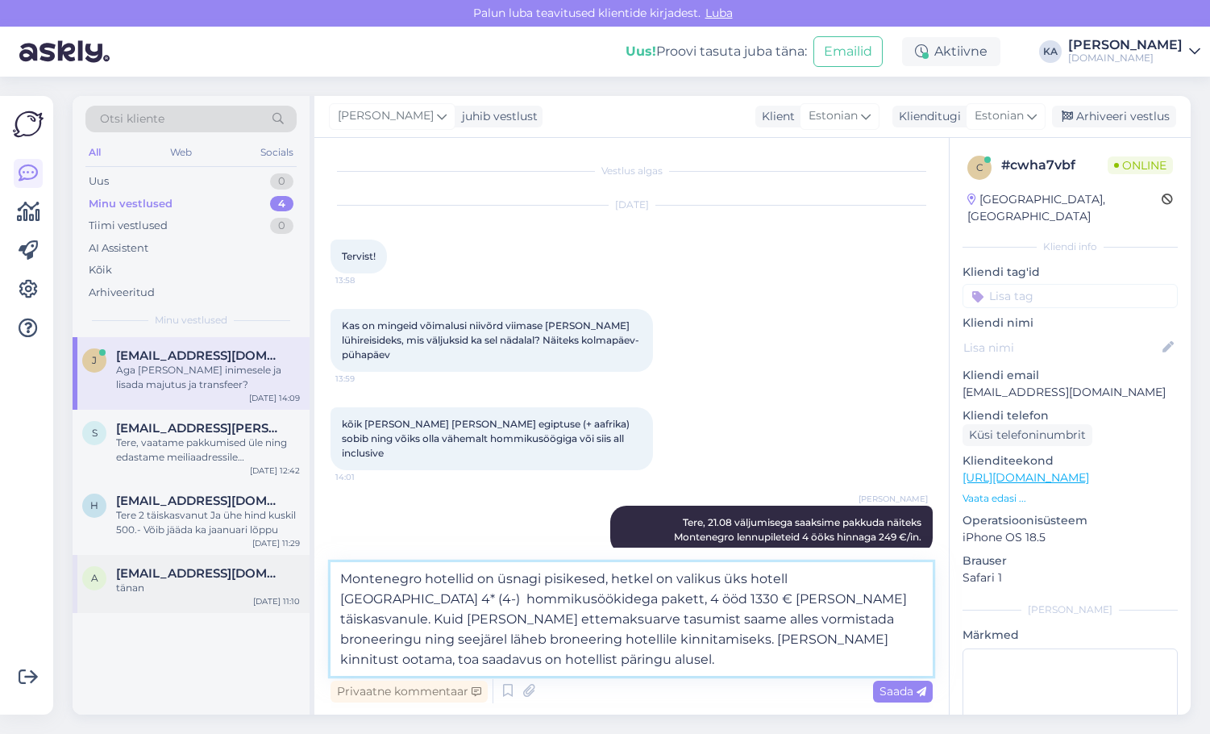
drag, startPoint x: 672, startPoint y: 574, endPoint x: 297, endPoint y: 581, distance: 374.1
click at [311, 574] on div "Otsi kliente All Web Socials Uus 0 Minu vestlused 4 Tiimi vestlused 0 AI Assist…" at bounding box center [632, 405] width 1118 height 618
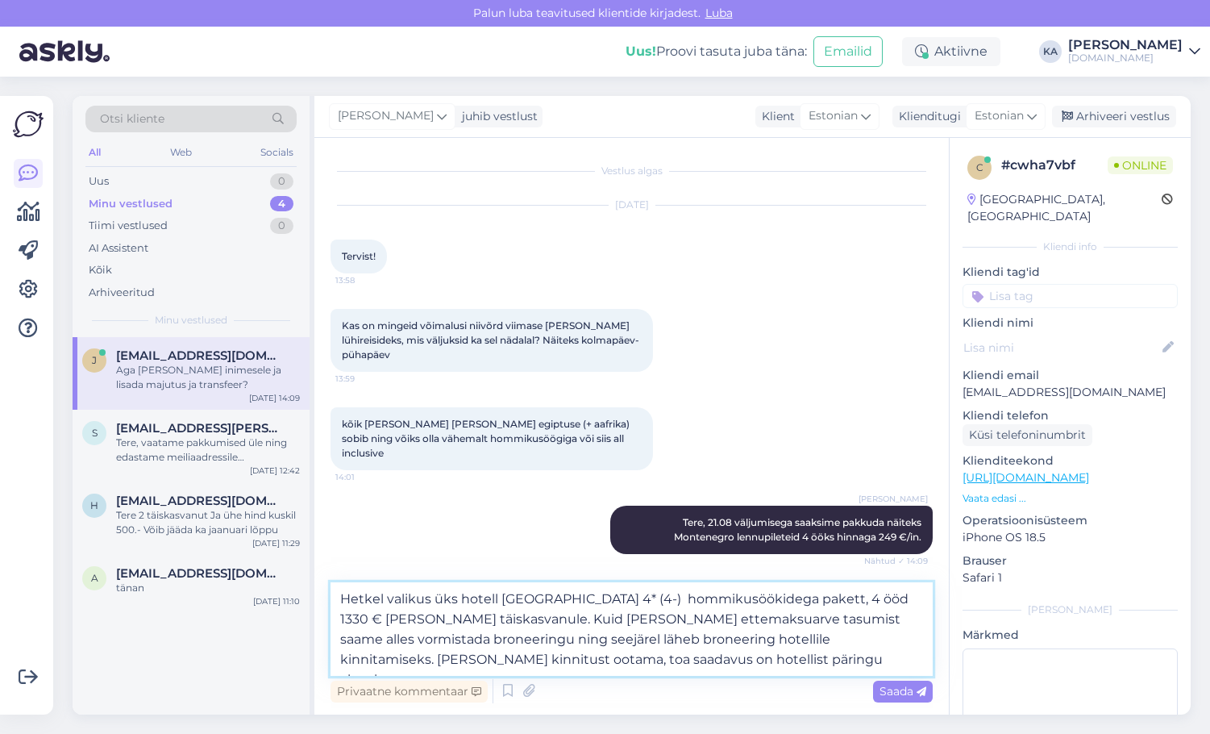
click at [800, 668] on textarea "Hetkel valikus üks hotell [GEOGRAPHIC_DATA] 4* (4-) hommikusöökidega pakett, 4 …" at bounding box center [632, 629] width 602 height 94
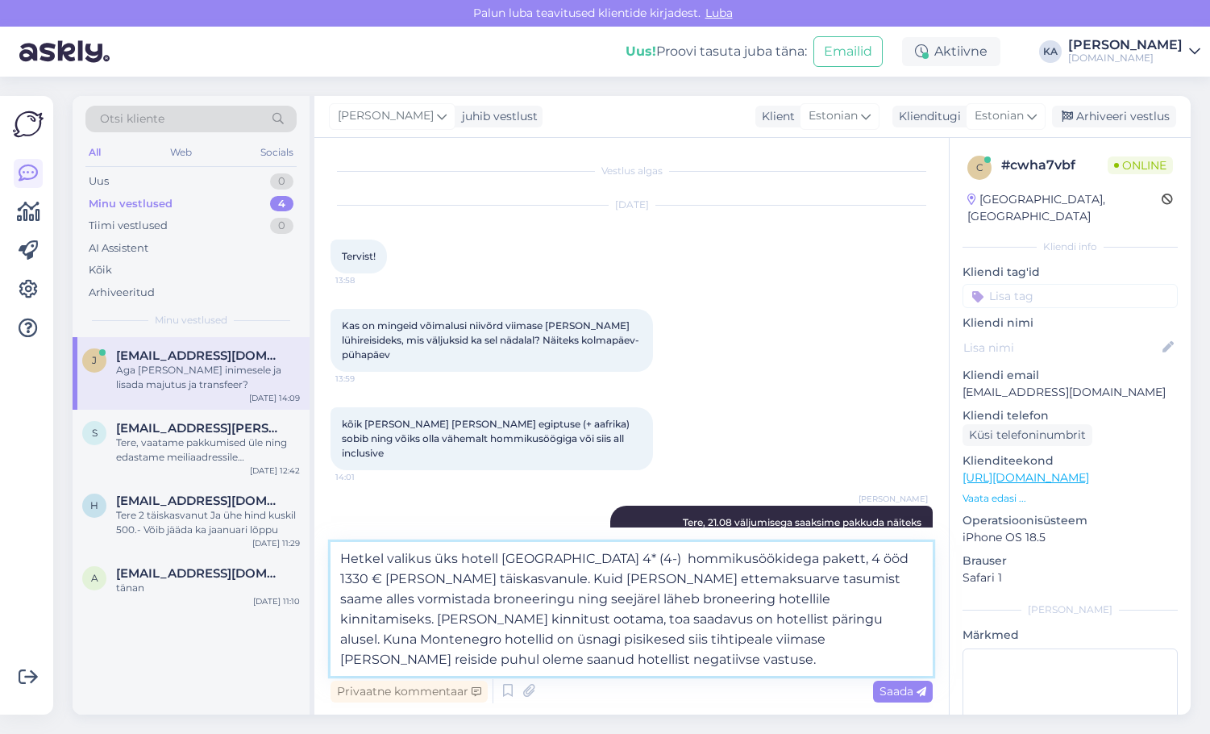
type textarea "Hetkel valikus üks hotell [GEOGRAPHIC_DATA] 4* (4-) hommikusöökidega pakett, 4 …"
click at [910, 684] on span "Saada" at bounding box center [903, 691] width 47 height 15
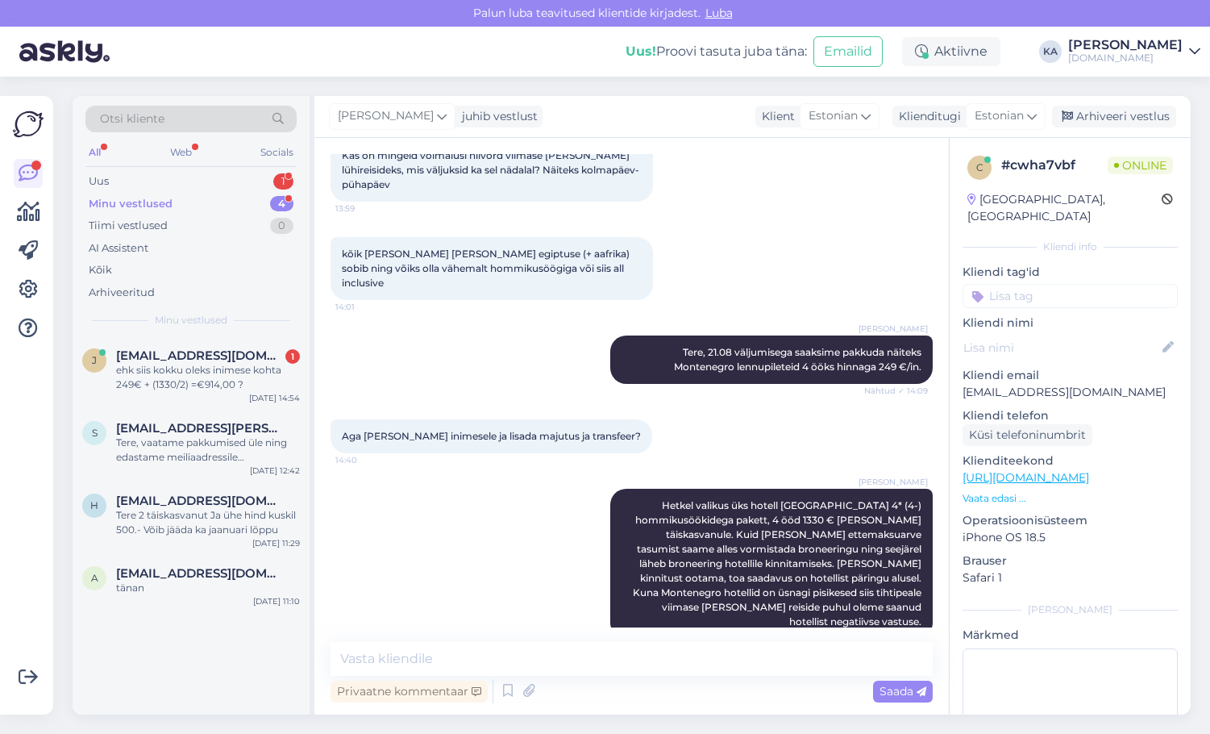
scroll to position [239, 0]
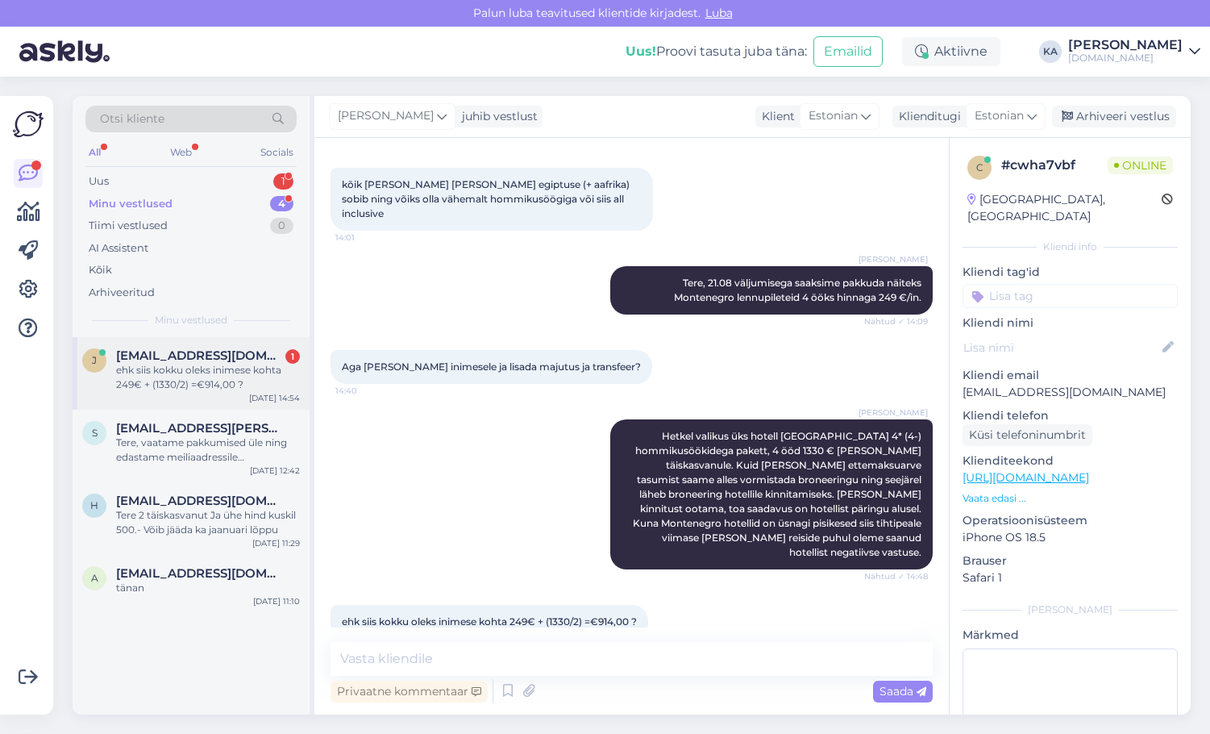
click at [156, 397] on div "j [EMAIL_ADDRESS][DOMAIN_NAME] 1 ehk siis kokku oleks inimese kohta 249€ + (133…" at bounding box center [191, 373] width 237 height 73
click at [351, 658] on textarea at bounding box center [632, 659] width 602 height 34
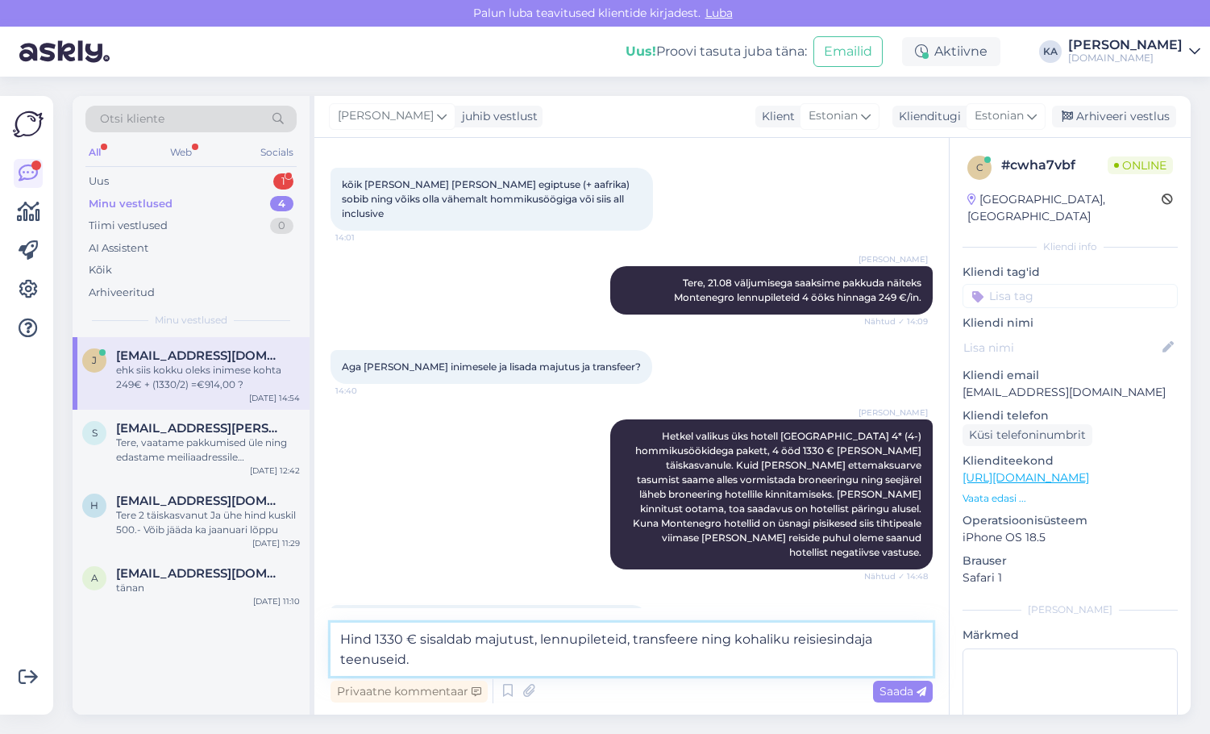
type textarea "Hind 1330 € sisaldab majutust, lennupileteid, transfeere ning kohaliku reisiesi…"
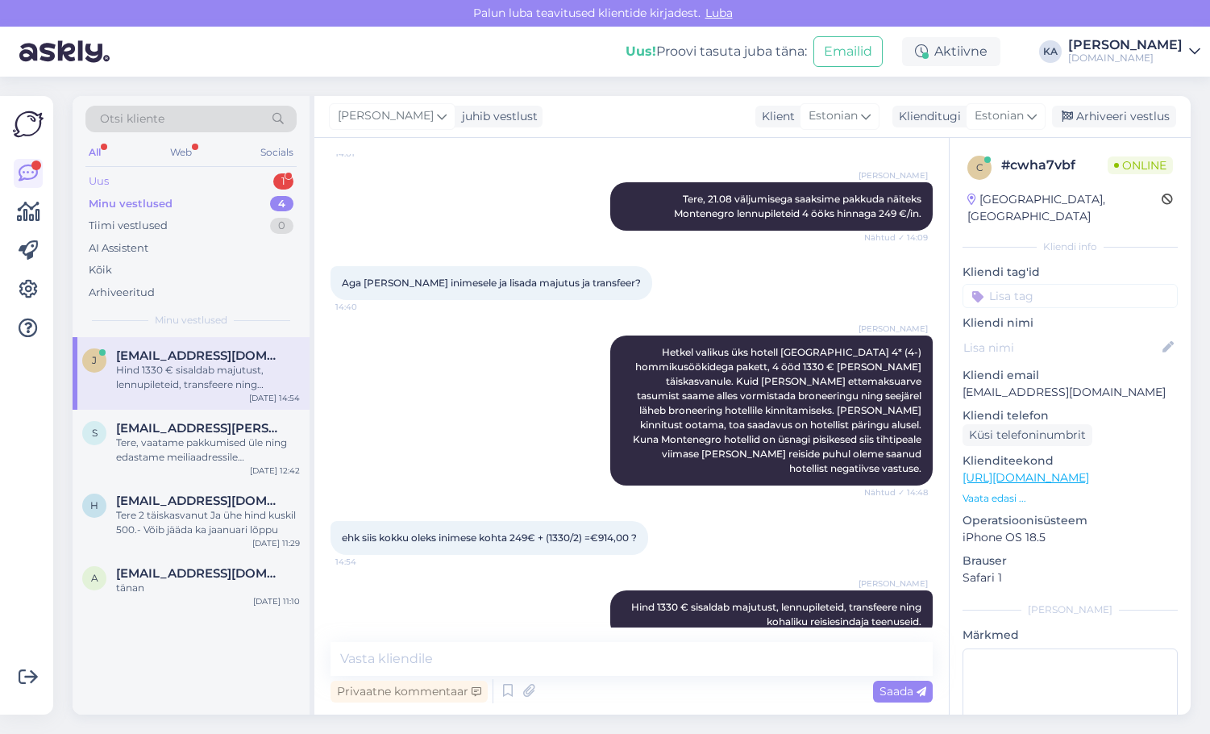
click at [125, 173] on div "Uus 1" at bounding box center [190, 181] width 211 height 23
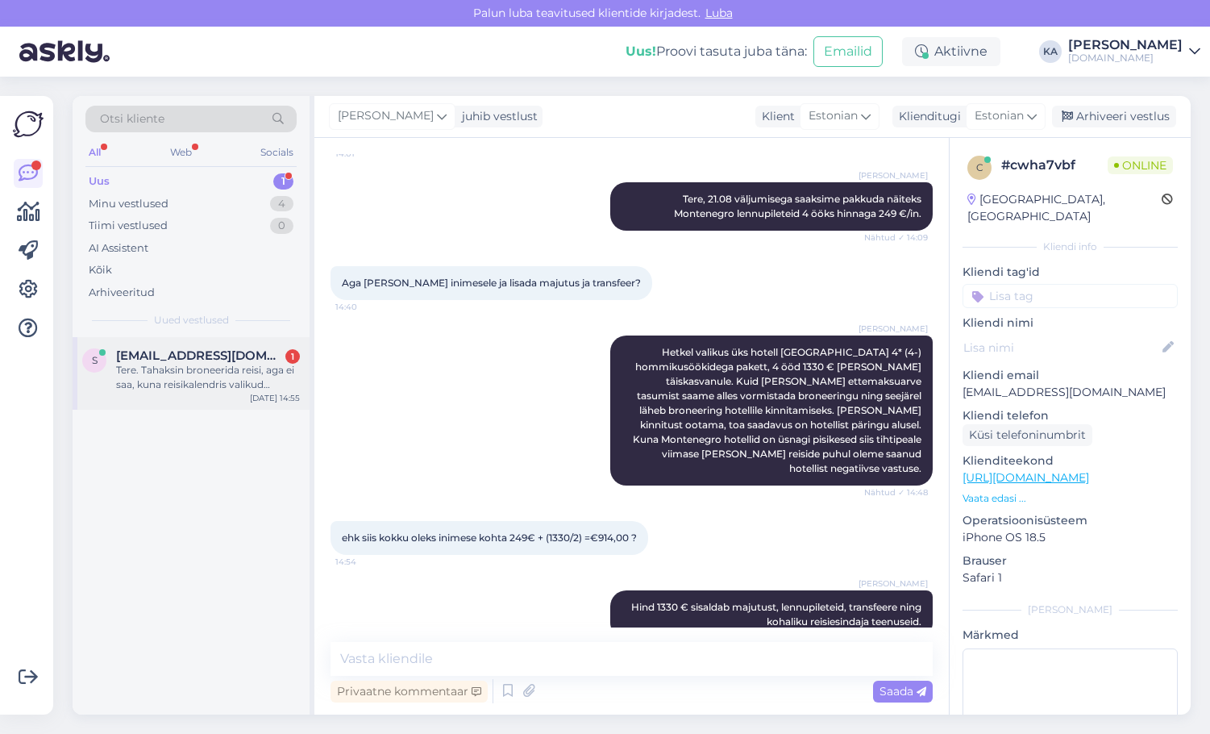
click at [163, 393] on div "s [EMAIL_ADDRESS][DOMAIN_NAME] 1 Tere. Tahaksin broneerida reisi, aga ei saa, k…" at bounding box center [191, 373] width 237 height 73
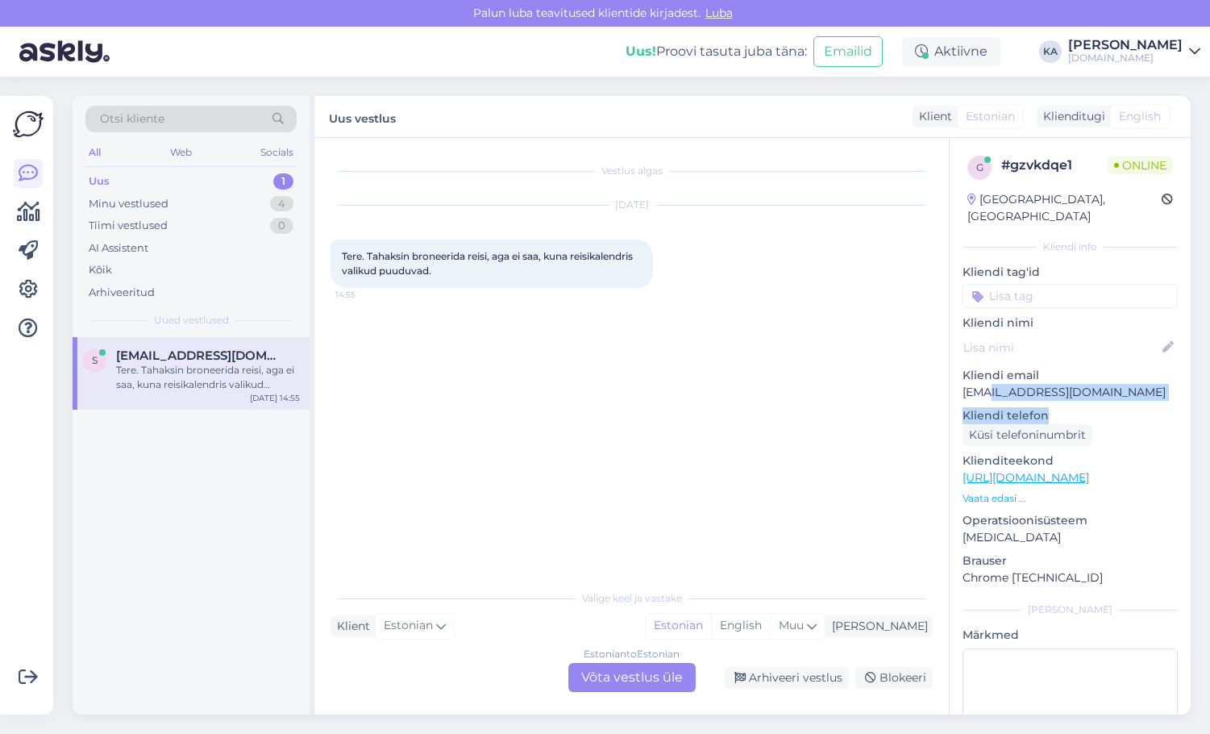
drag, startPoint x: 1137, startPoint y: 389, endPoint x: 980, endPoint y: 381, distance: 156.6
click at [980, 381] on div "g # gzvkdqe1 Online [GEOGRAPHIC_DATA], [GEOGRAPHIC_DATA] info Kliendi tag'id Kl…" at bounding box center [1070, 478] width 241 height 680
click at [1000, 384] on p "[EMAIL_ADDRESS][DOMAIN_NAME]" at bounding box center [1070, 392] width 215 height 17
click at [1115, 384] on p "[EMAIL_ADDRESS][DOMAIN_NAME]" at bounding box center [1070, 392] width 215 height 17
drag, startPoint x: 1031, startPoint y: 376, endPoint x: 949, endPoint y: 373, distance: 82.3
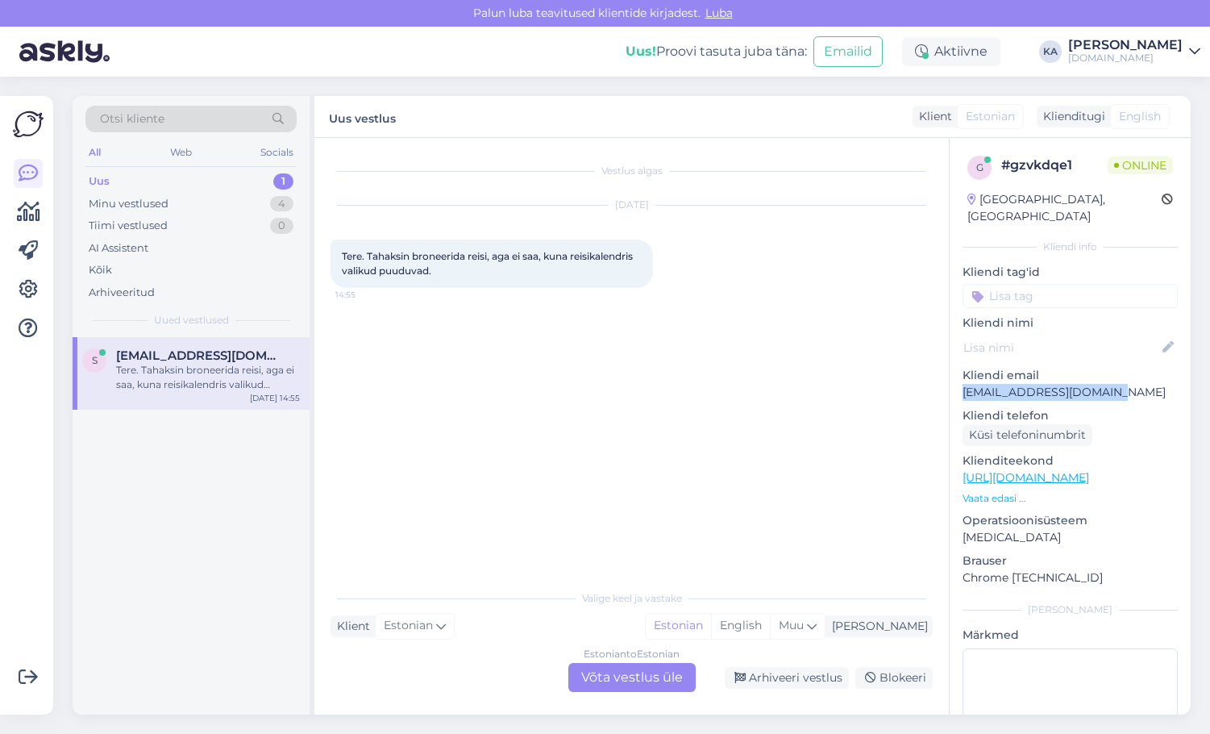
click at [949, 373] on div "g # gzvkdqe1 Online [GEOGRAPHIC_DATA], [GEOGRAPHIC_DATA] info Kliendi tag'id Kl…" at bounding box center [1070, 426] width 242 height 576
click at [510, 347] on div "Vestlus algas [DATE] Tere. Tahaksin broneerida reisi, aga ei saa, kuna reisikal…" at bounding box center [639, 360] width 617 height 413
click at [1089, 470] on link "[URL][DOMAIN_NAME]" at bounding box center [1026, 477] width 127 height 15
click at [624, 672] on div "Estonian to Estonian Võta vestlus üle" at bounding box center [631, 677] width 127 height 29
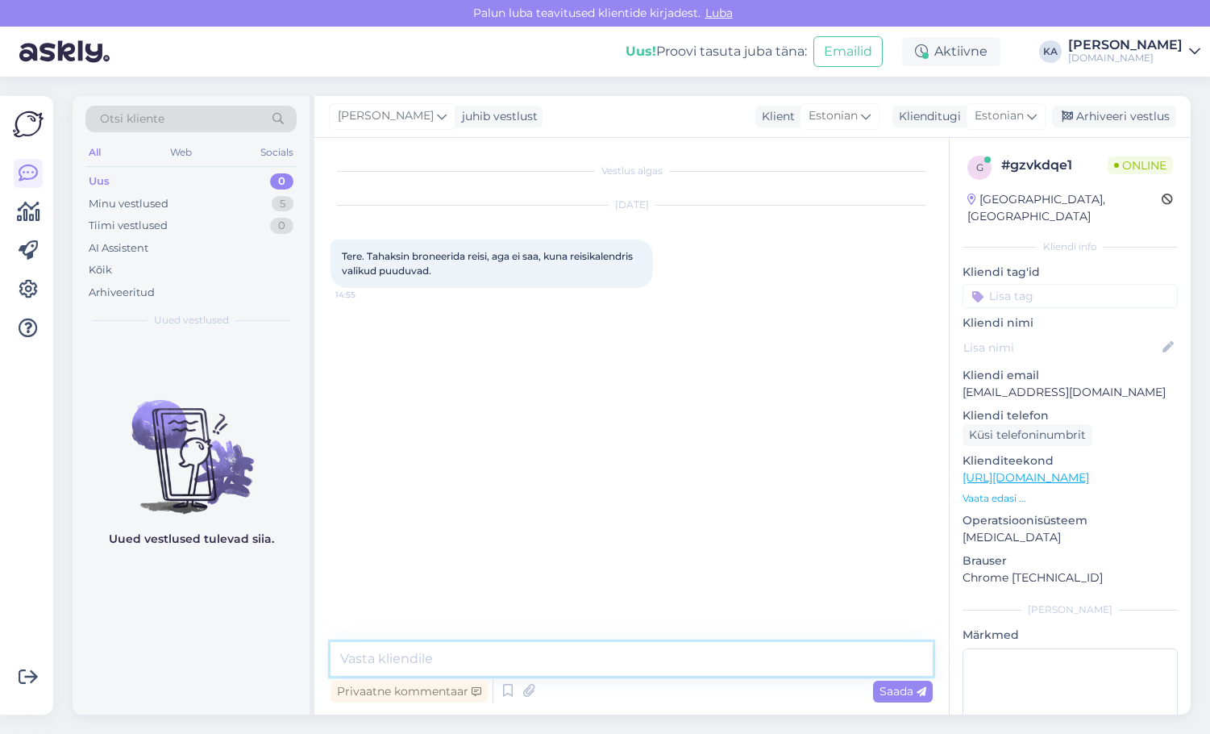
click at [478, 658] on textarea at bounding box center [632, 659] width 602 height 34
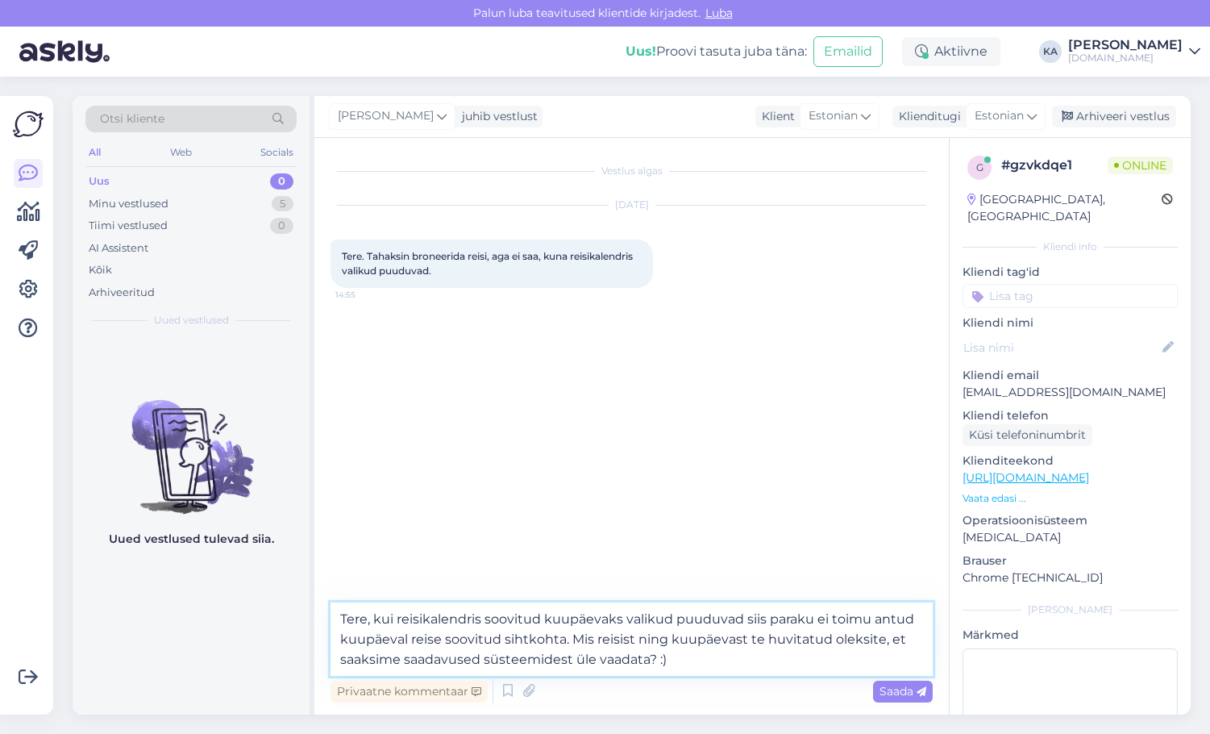
type textarea "Tere, kui reisikalendris soovitud kuupäevaks valikud puuduvad siis paraku ei to…"
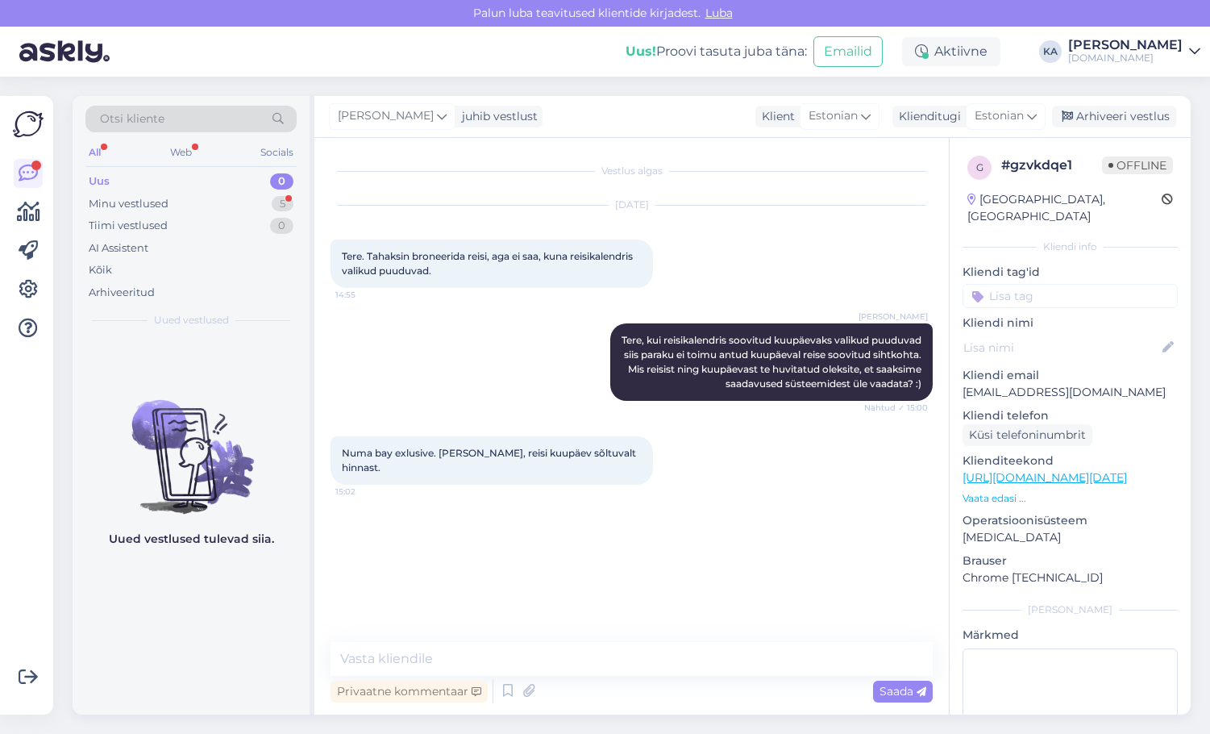
click at [144, 189] on div "Uus 0" at bounding box center [190, 181] width 211 height 23
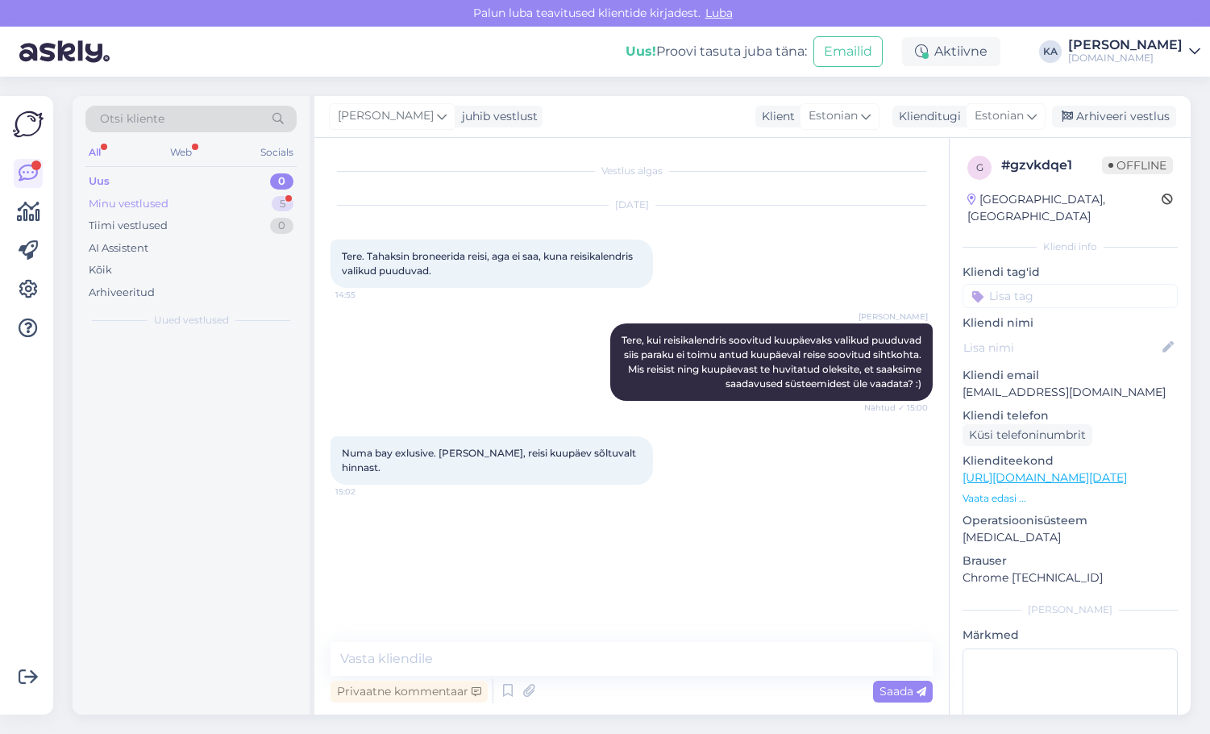
click at [142, 197] on div "Minu vestlused" at bounding box center [129, 204] width 80 height 16
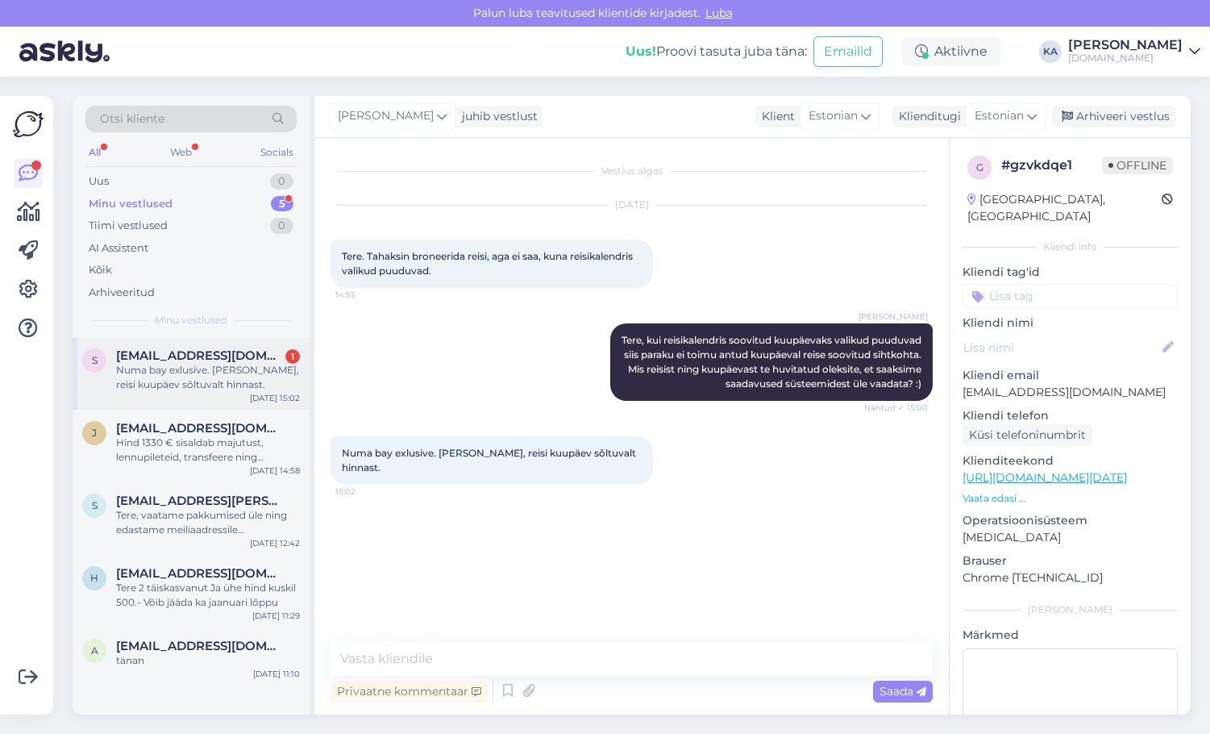
click at [185, 376] on div "Numa bay exlusive. [PERSON_NAME], reisi kuupäev sõltuvalt hinnast." at bounding box center [208, 377] width 184 height 29
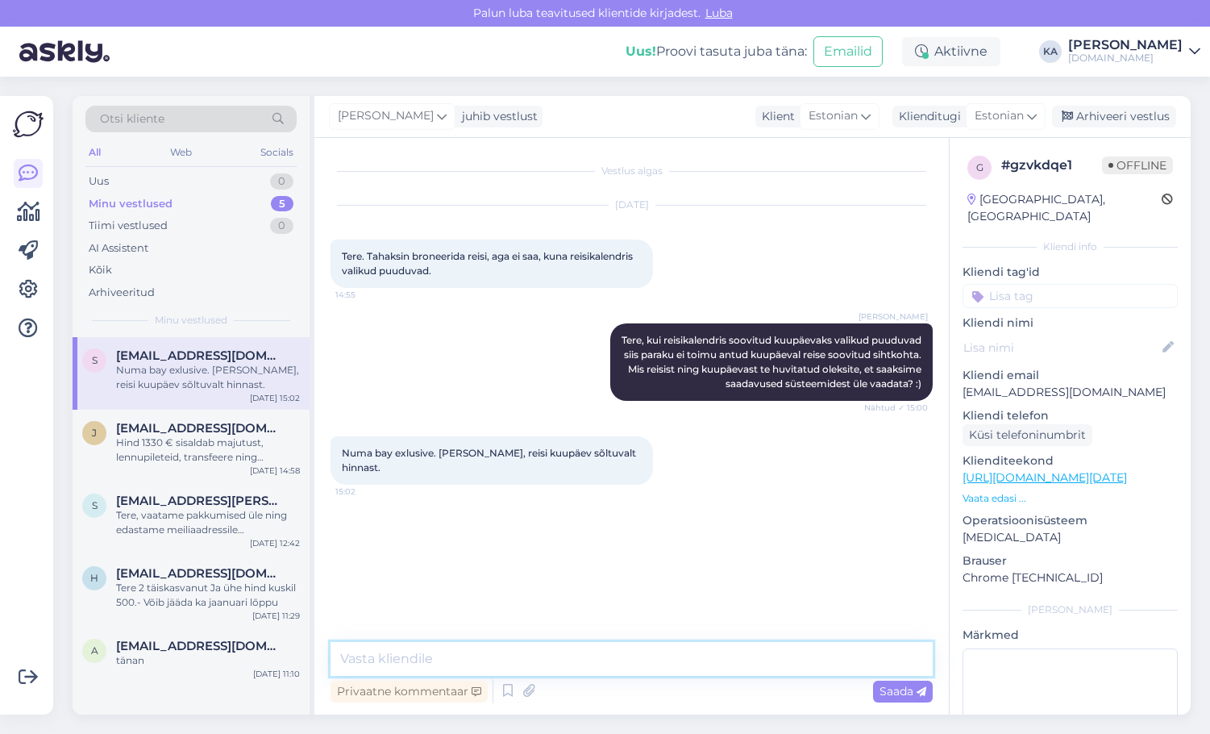
click at [443, 650] on textarea at bounding box center [632, 659] width 602 height 34
paste textarea "NUMA BAY EXCLUSIVE HOTEL"
click at [710, 626] on textarea "14.10 väljumisega NUMA BAY EXCLUSIVE HOTEL" at bounding box center [632, 648] width 602 height 53
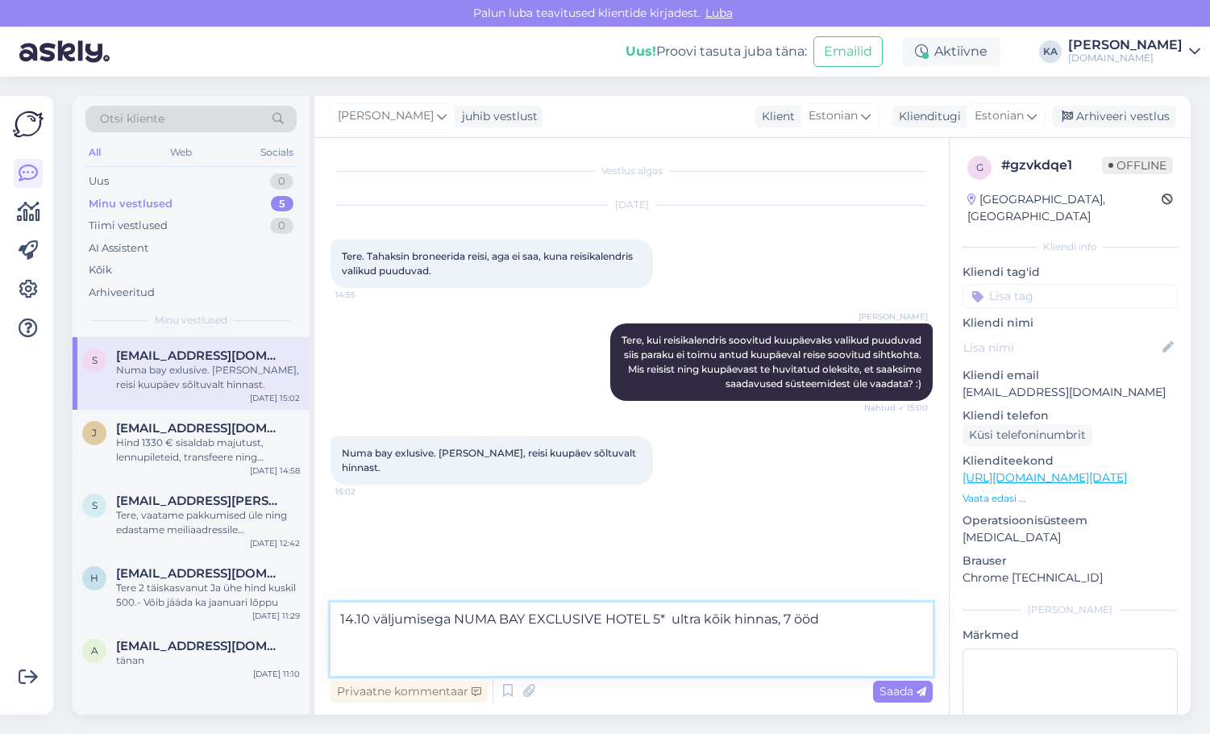
paste textarea "Standard LandView Room"
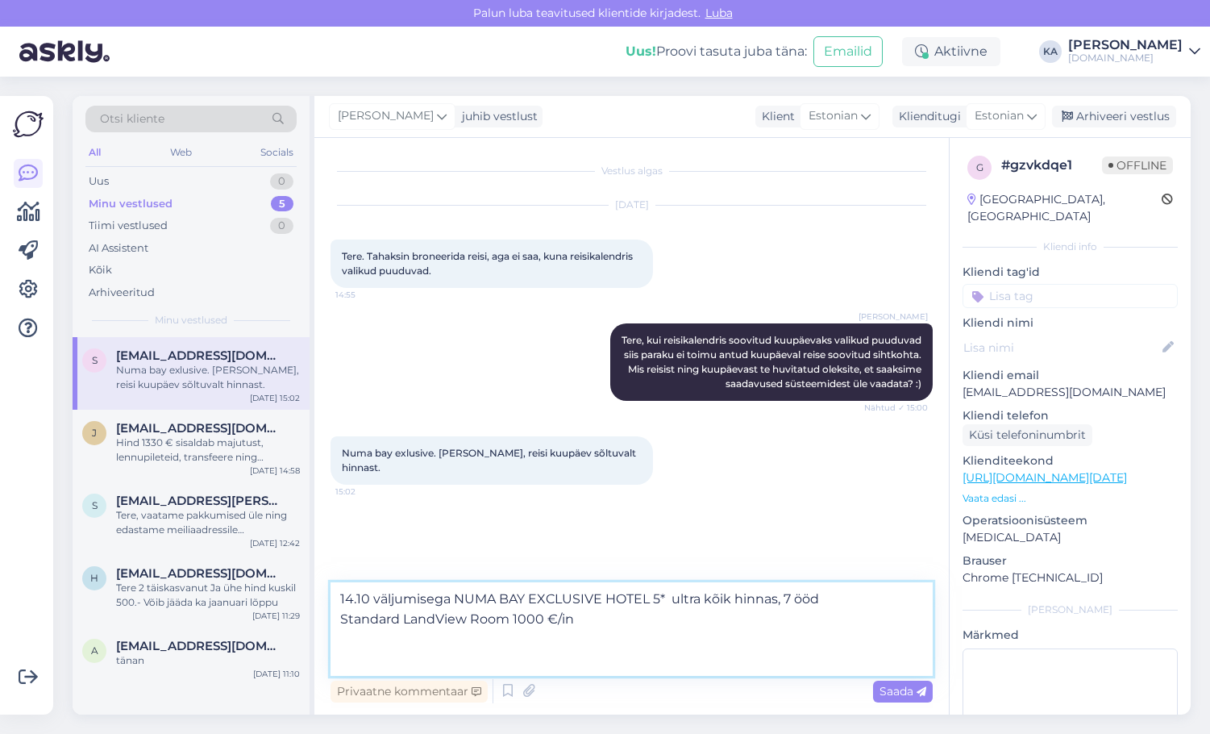
paste textarea "Room Standard SideSeaView"
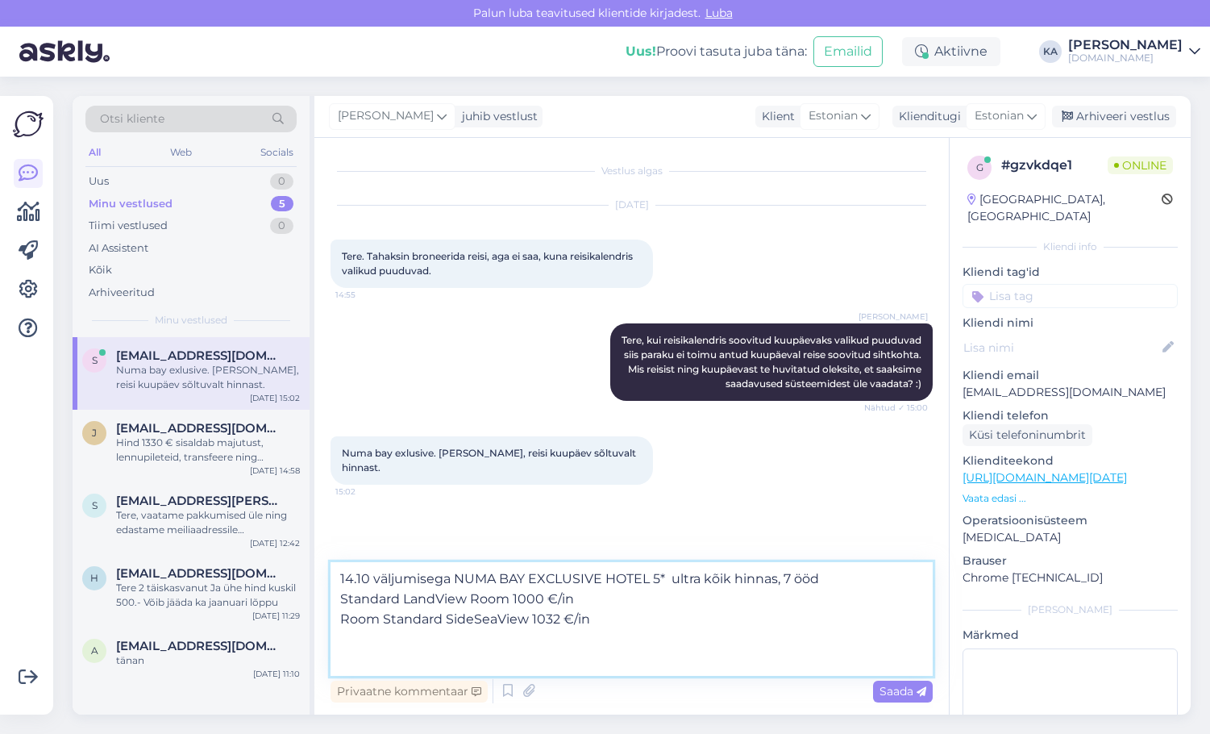
paste textarea "Standard SeaView Room"
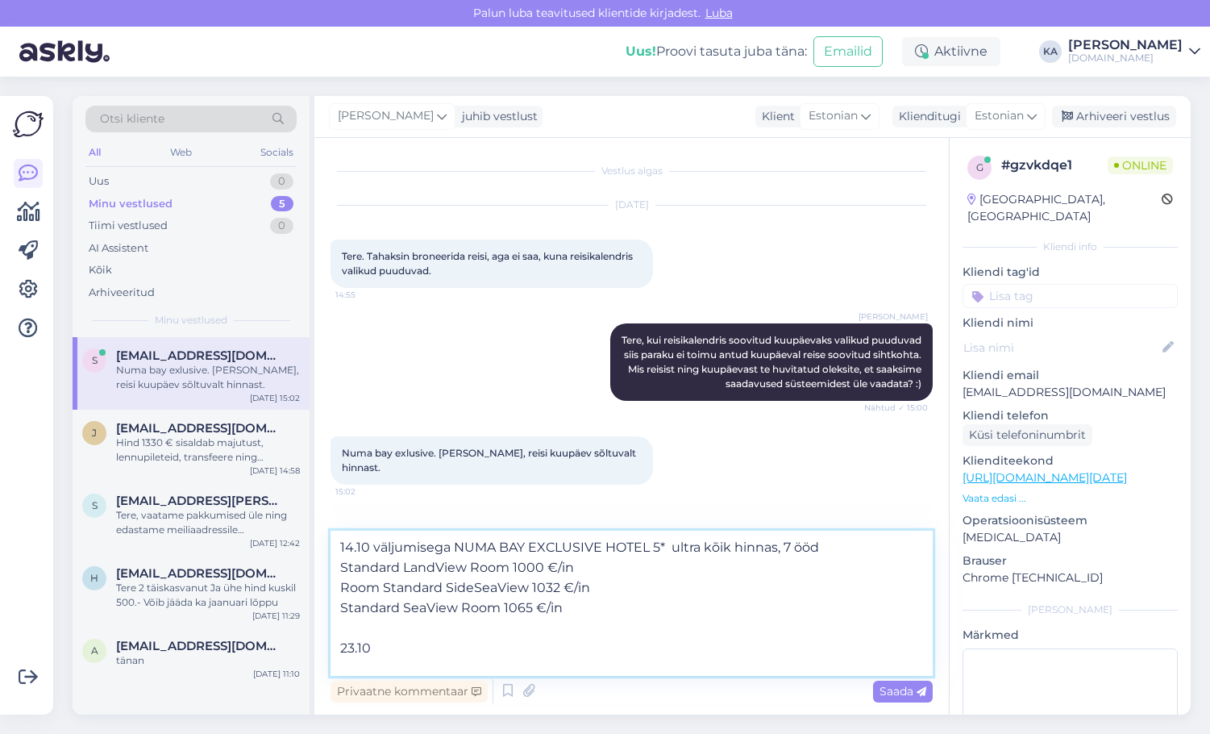
paste textarea "Standard LandView Room"
drag, startPoint x: 650, startPoint y: 655, endPoint x: 621, endPoint y: 655, distance: 29.0
click at [649, 655] on textarea "14.10 väljumisega NUMA BAY EXCLUSIVE HOTEL 5* ultra kõik hinnas, 7 ööd Standard…" at bounding box center [632, 602] width 602 height 145
click at [375, 663] on textarea "14.10 väljumisega NUMA BAY EXCLUSIVE HOTEL 5* ultra kõik hinnas, 7 ööd Standard…" at bounding box center [632, 602] width 602 height 145
paste textarea "Standard SeaView Room"
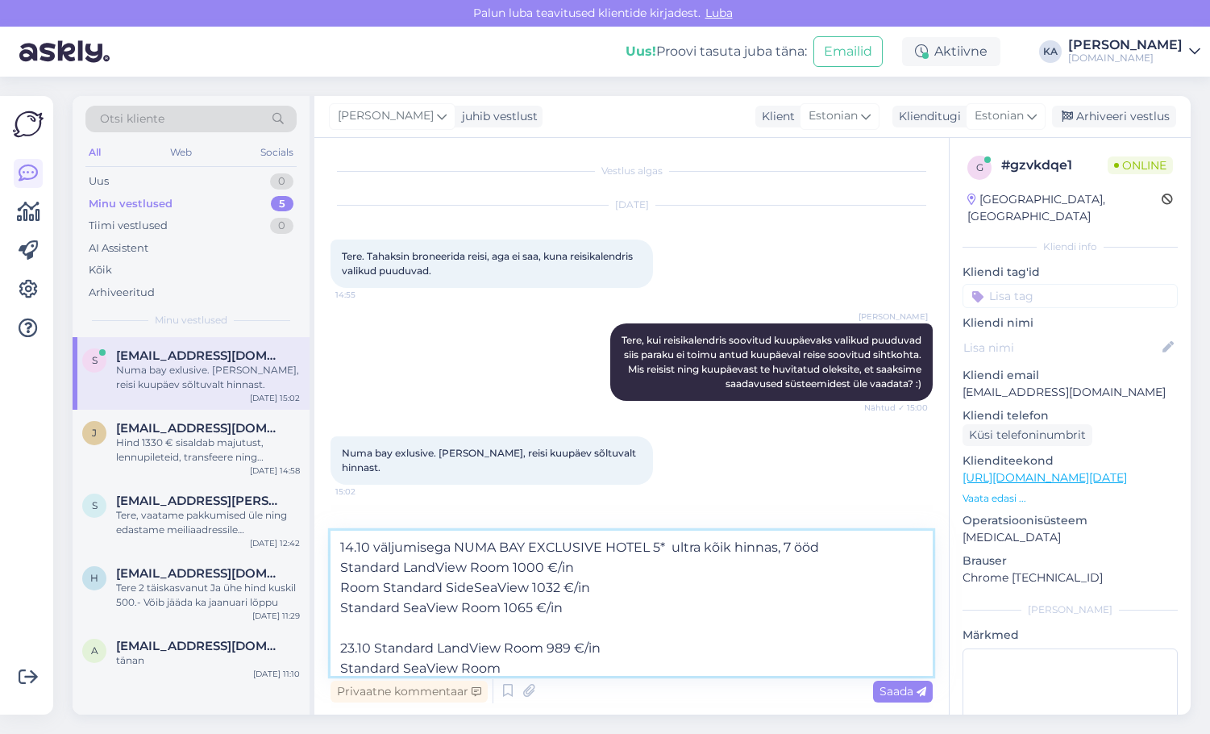
scroll to position [20, 0]
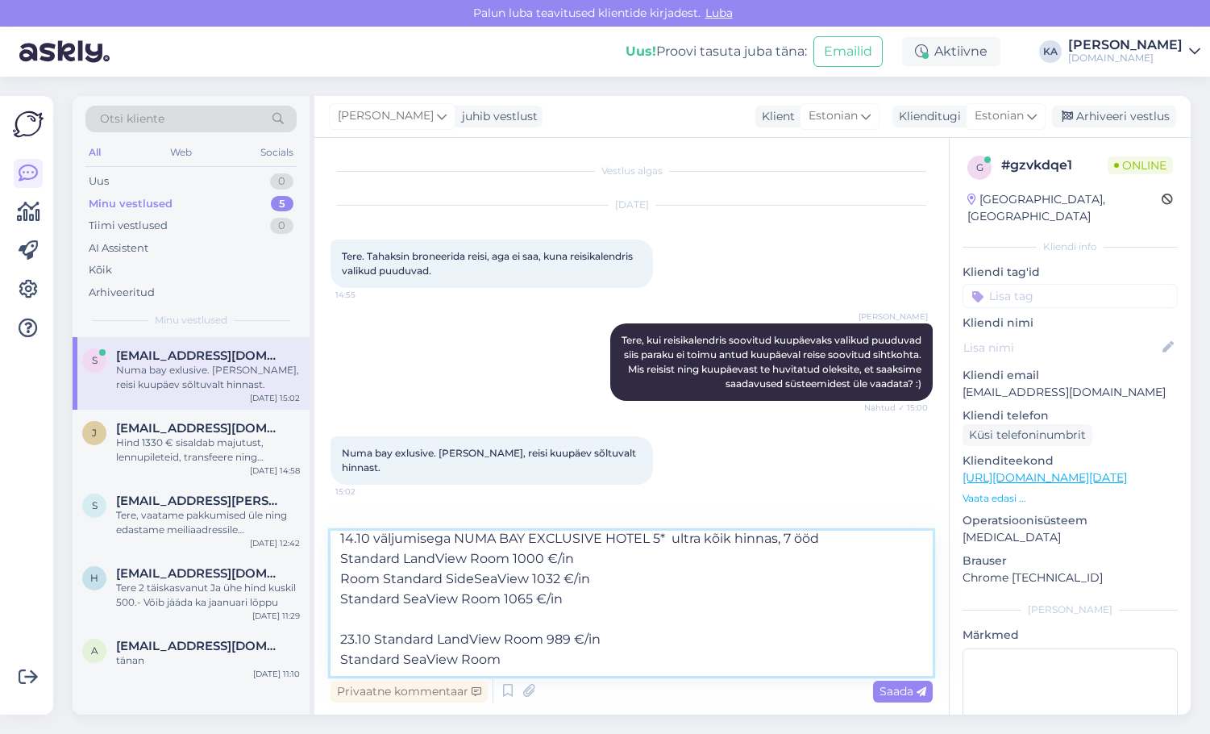
click at [524, 647] on textarea "14.10 väljumisega NUMA BAY EXCLUSIVE HOTEL 5* ultra kõik hinnas, 7 ööd Standard…" at bounding box center [632, 602] width 602 height 145
click at [626, 626] on textarea "14.10 väljumisega NUMA BAY EXCLUSIVE HOTEL 5* ultra kõik hinnas, 7 ööd Standard…" at bounding box center [632, 602] width 602 height 145
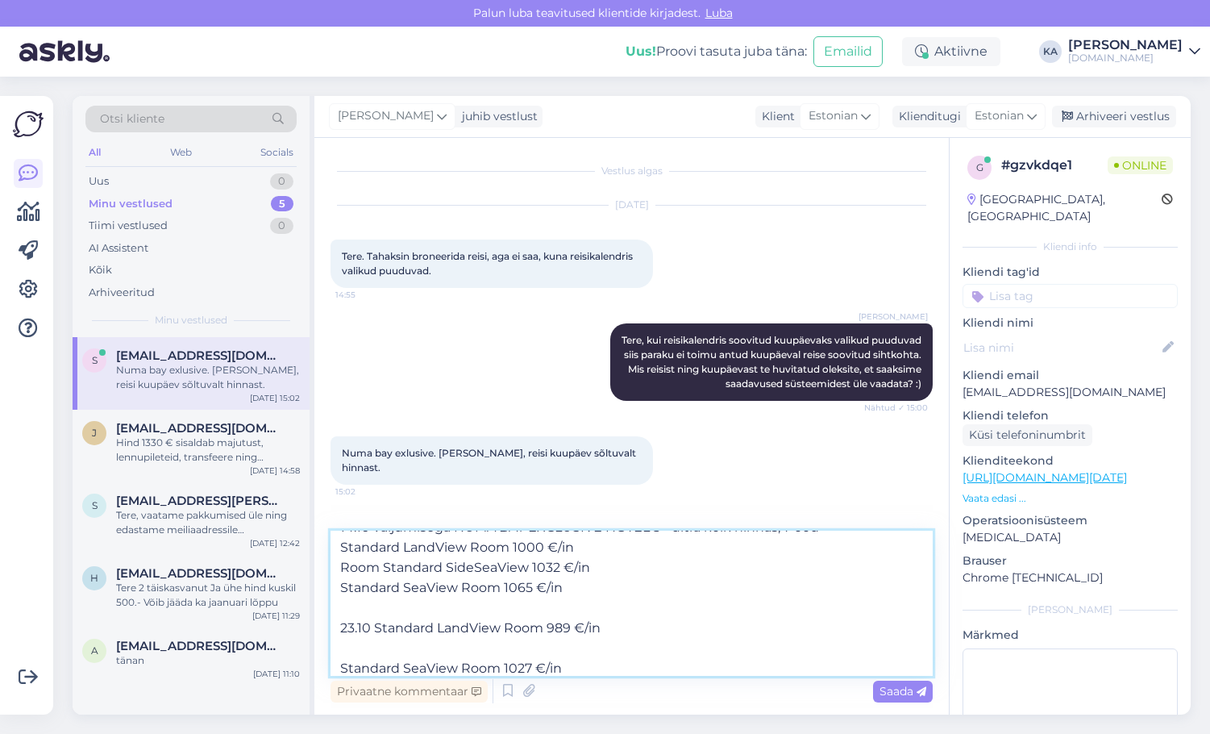
paste textarea "Room Standard SideSeaView"
type textarea "14.10 väljumisega NUMA BAY EXCLUSIVE HOTEL 5* ultra kõik hinnas, 7 ööd Standard…"
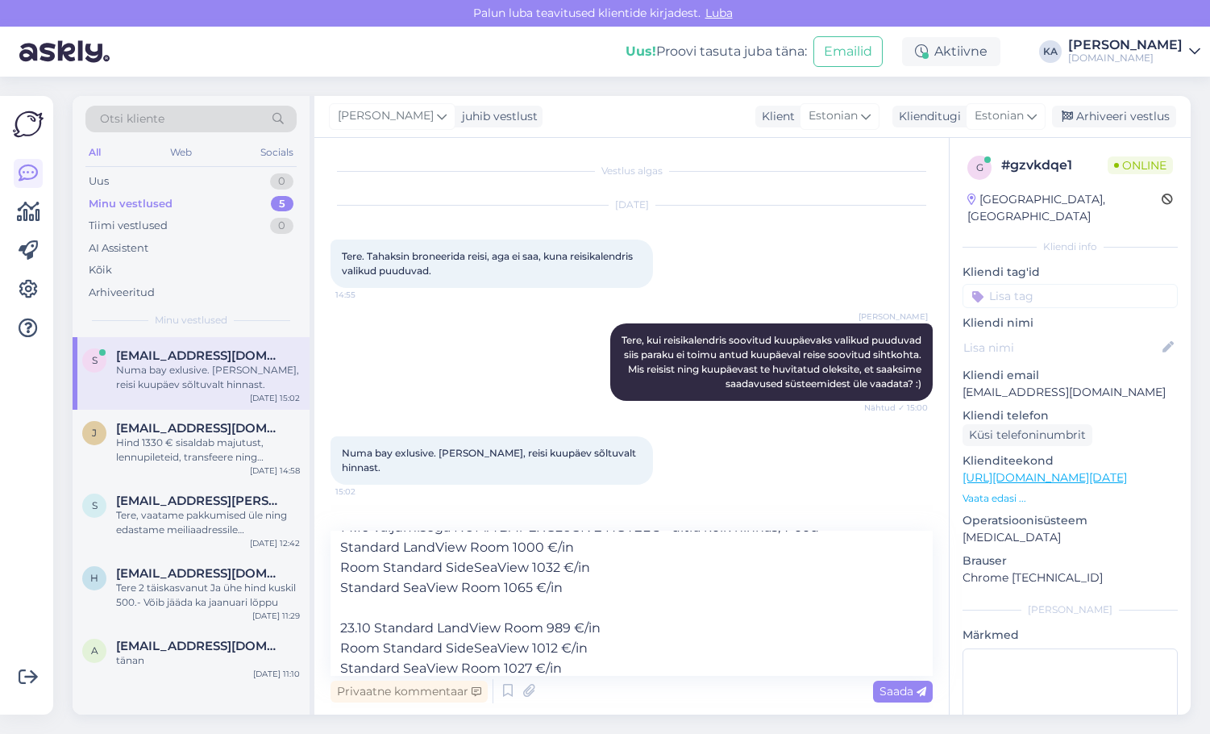
click at [890, 693] on span "Saada" at bounding box center [903, 691] width 47 height 15
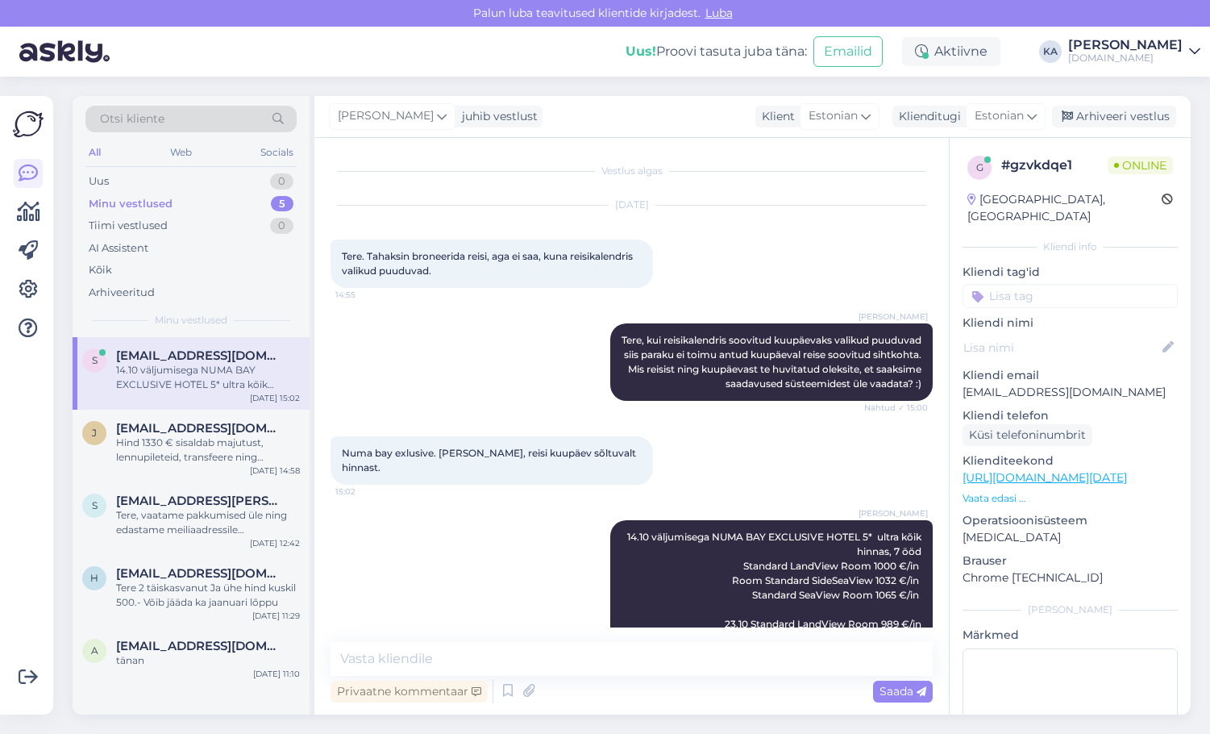
scroll to position [0, 0]
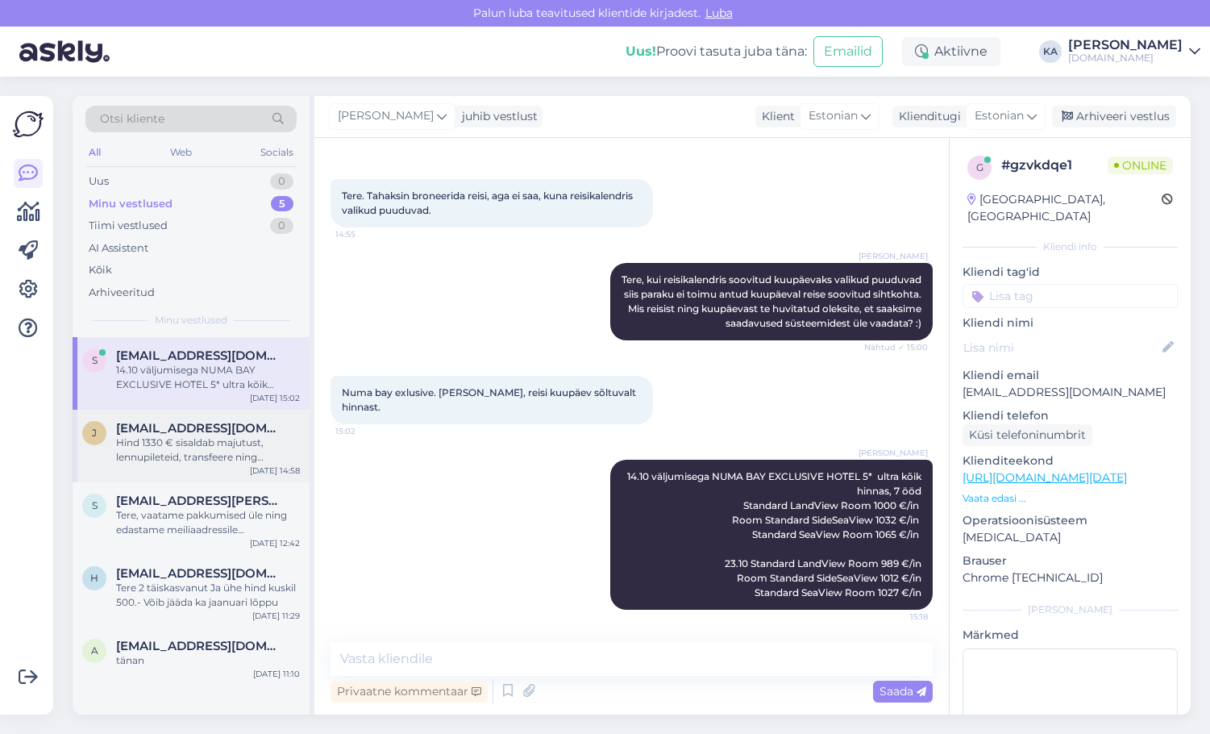
click at [170, 465] on div "j [EMAIL_ADDRESS][DOMAIN_NAME] Hind 1330 € sisaldab majutust, lennupileteid, tr…" at bounding box center [191, 446] width 237 height 73
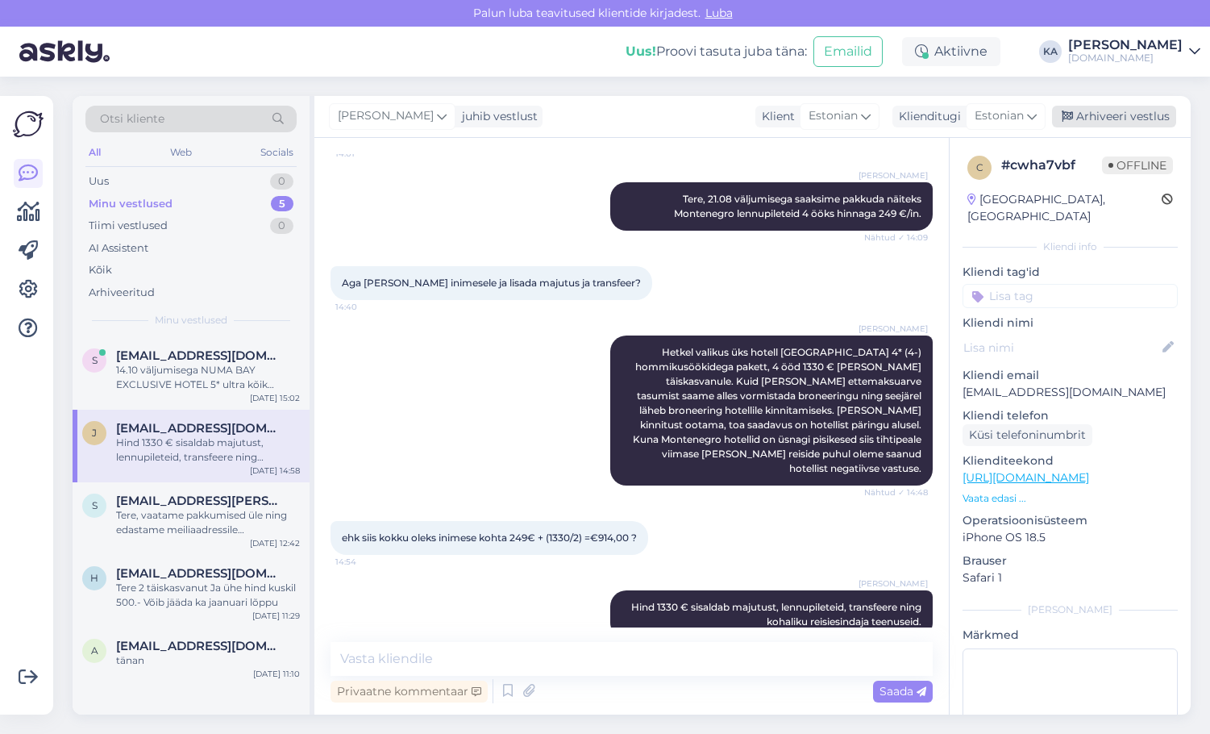
click at [1110, 121] on div "Arhiveeri vestlus" at bounding box center [1114, 117] width 124 height 22
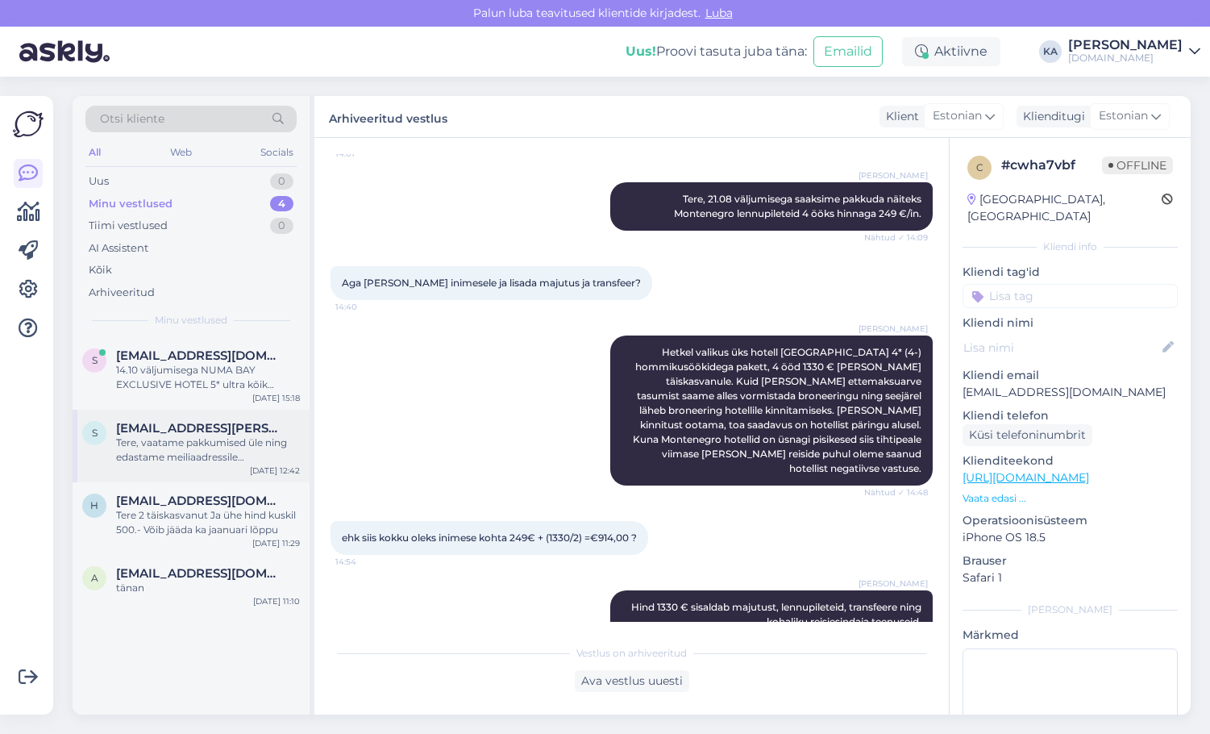
click at [203, 455] on div "Tere, vaatame pakkumised üle ning edastame meiliaadressile [EMAIL_ADDRESS][PERS…" at bounding box center [208, 449] width 184 height 29
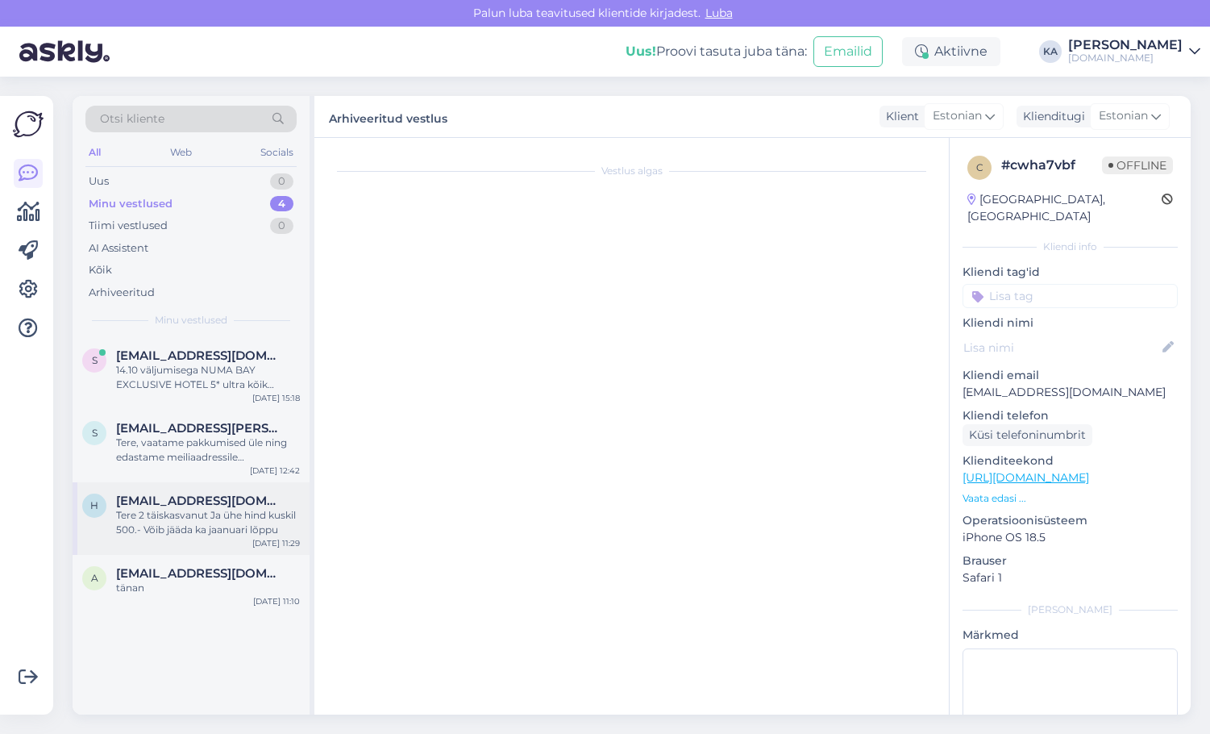
scroll to position [0, 0]
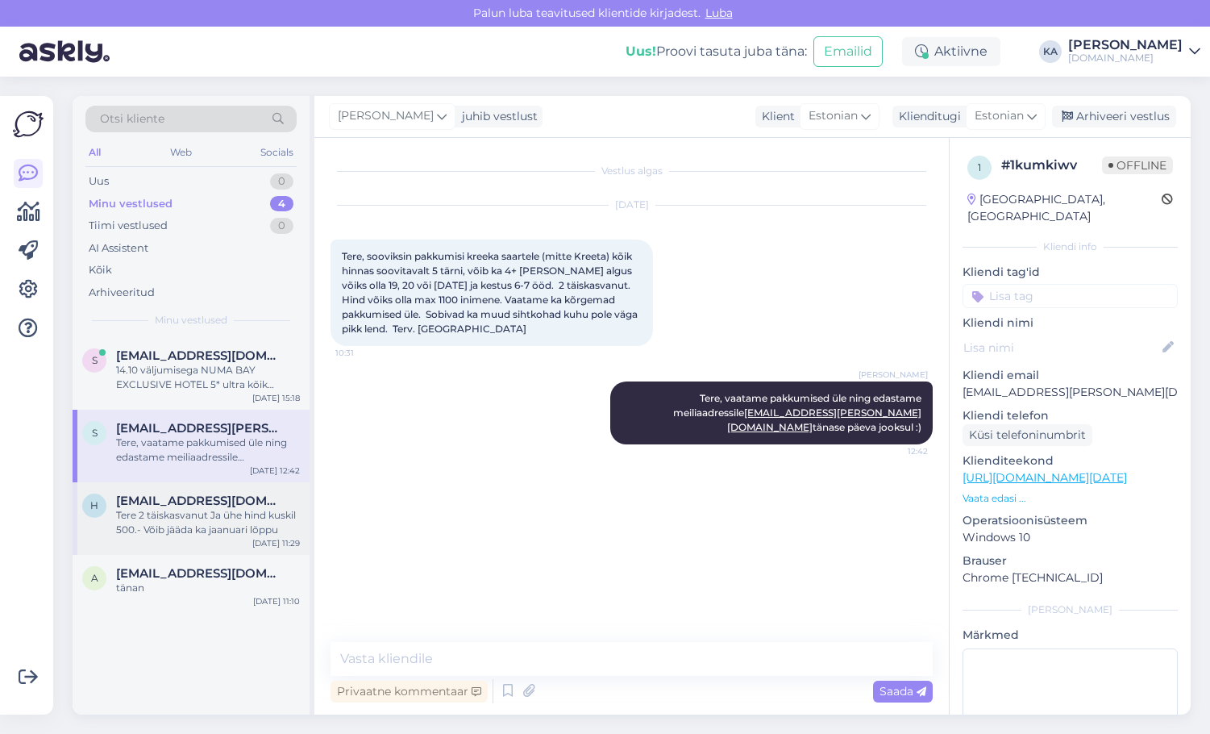
click at [194, 515] on div "Tere 2 täiskasvanut Ja ühe hind kuskil 500.- Võib jääda ka jaanuari lõppu" at bounding box center [208, 522] width 184 height 29
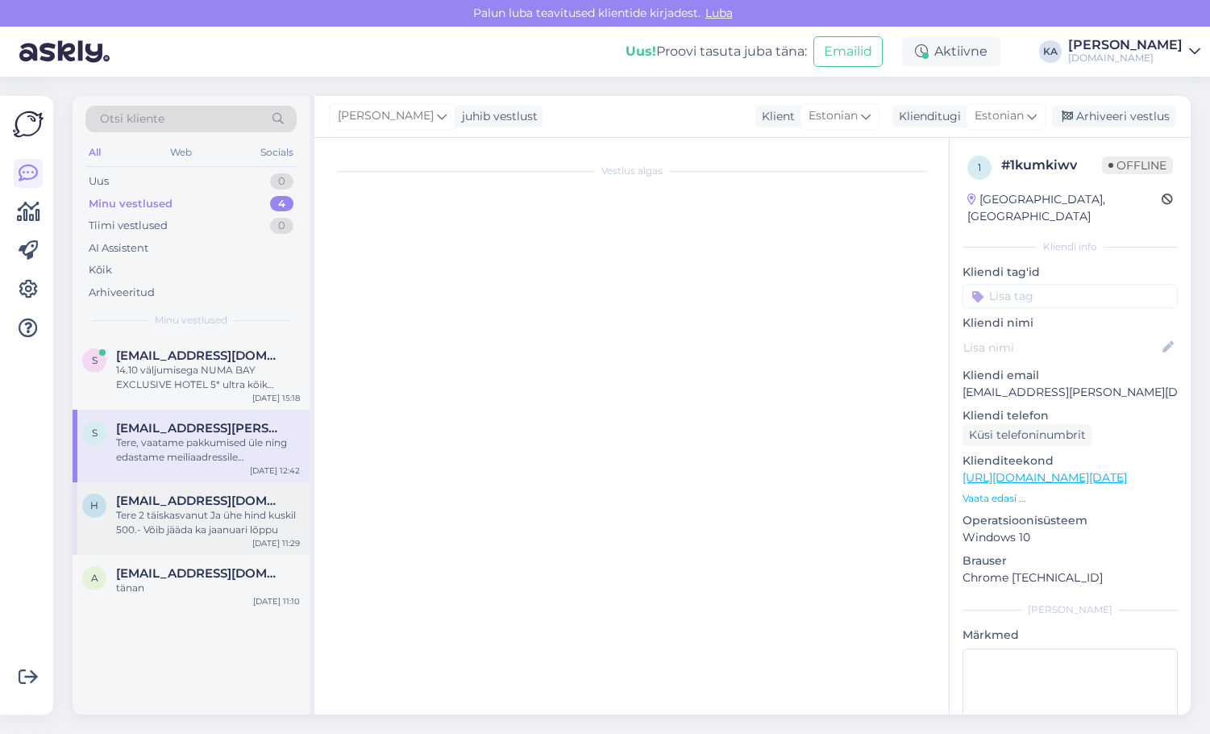
scroll to position [54, 0]
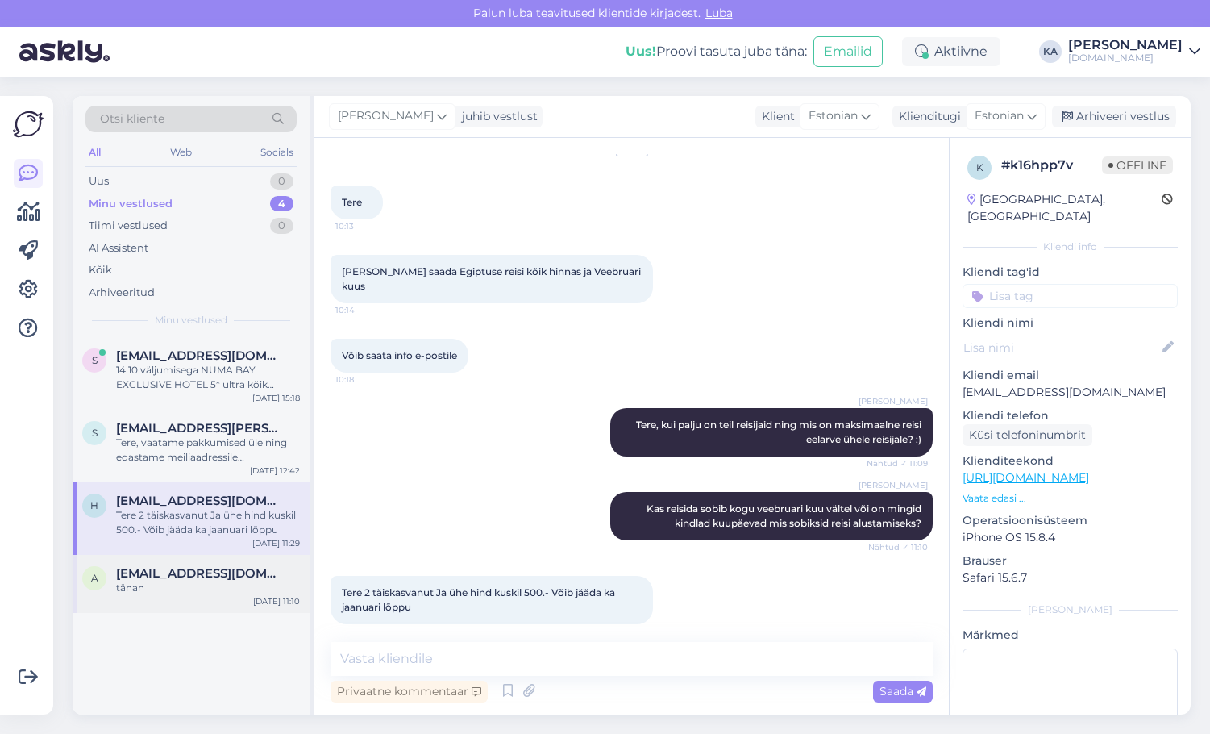
click at [189, 599] on div "a [EMAIL_ADDRESS][DOMAIN_NAME] tänan [DATE] 11:10" at bounding box center [191, 584] width 237 height 58
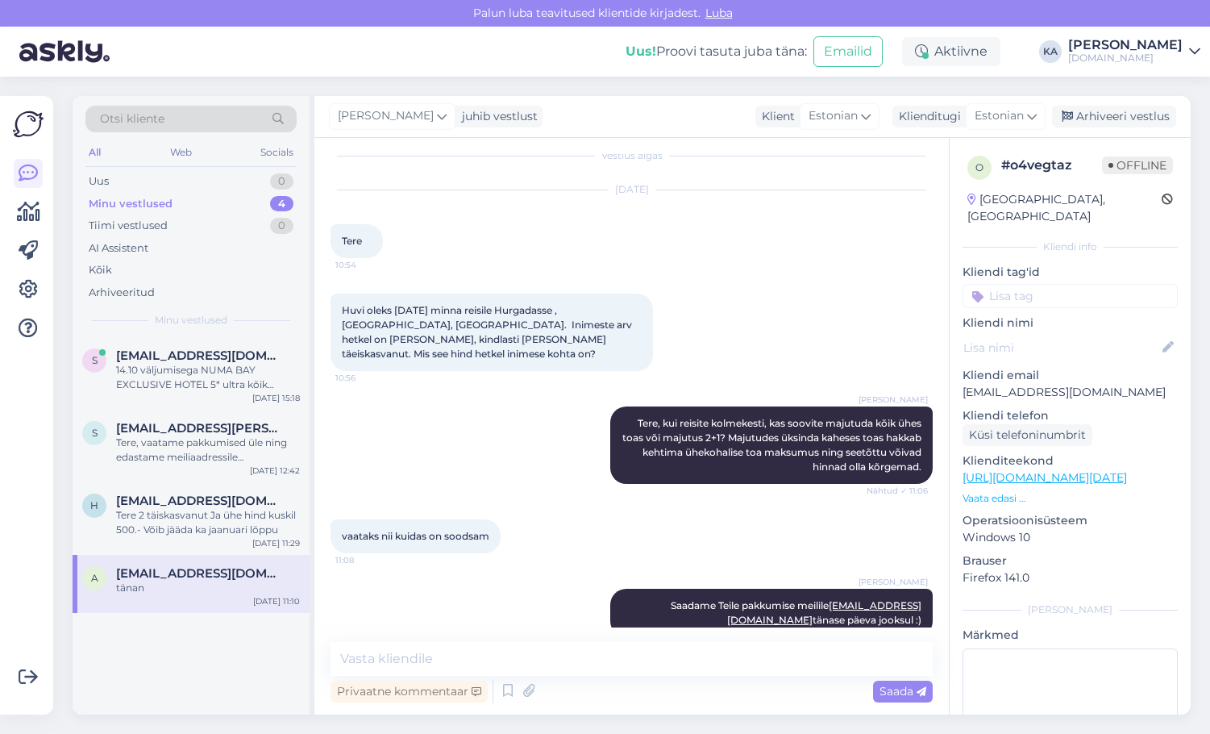
scroll to position [0, 0]
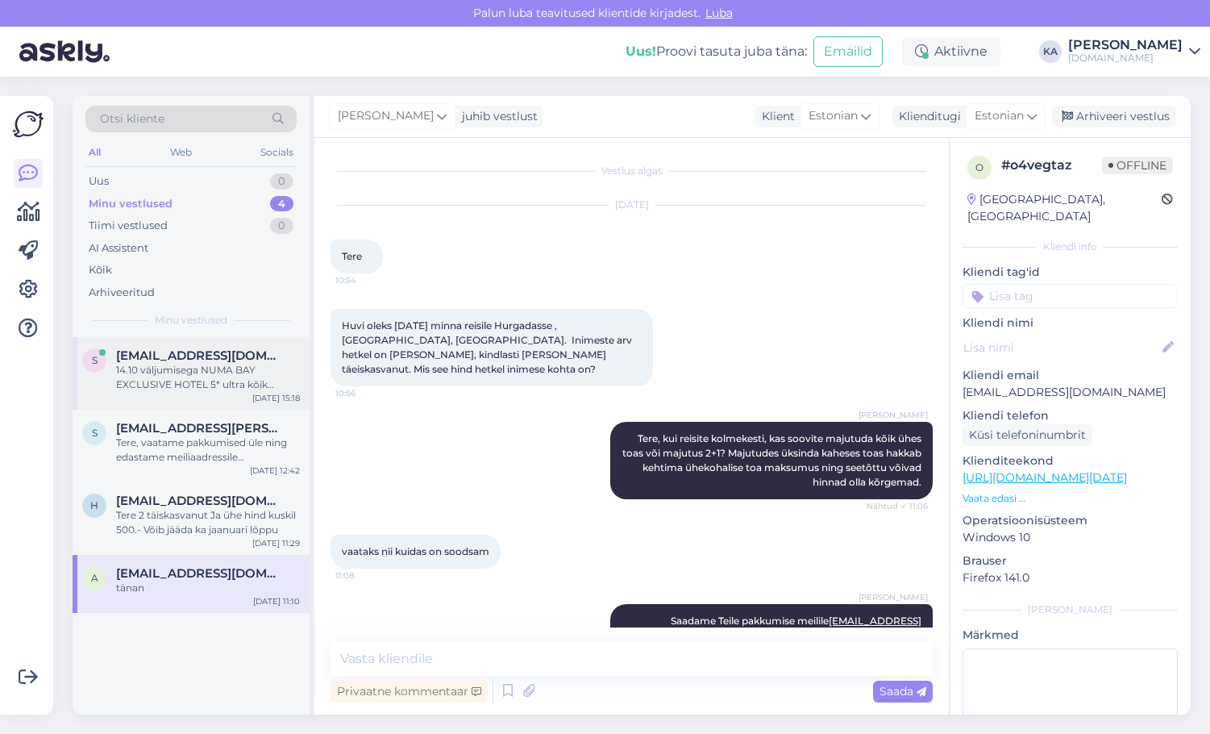
click at [185, 390] on div "14.10 väljumisega NUMA BAY EXCLUSIVE HOTEL 5* ultra kõik hinnas, 7 ööd Standard…" at bounding box center [208, 377] width 184 height 29
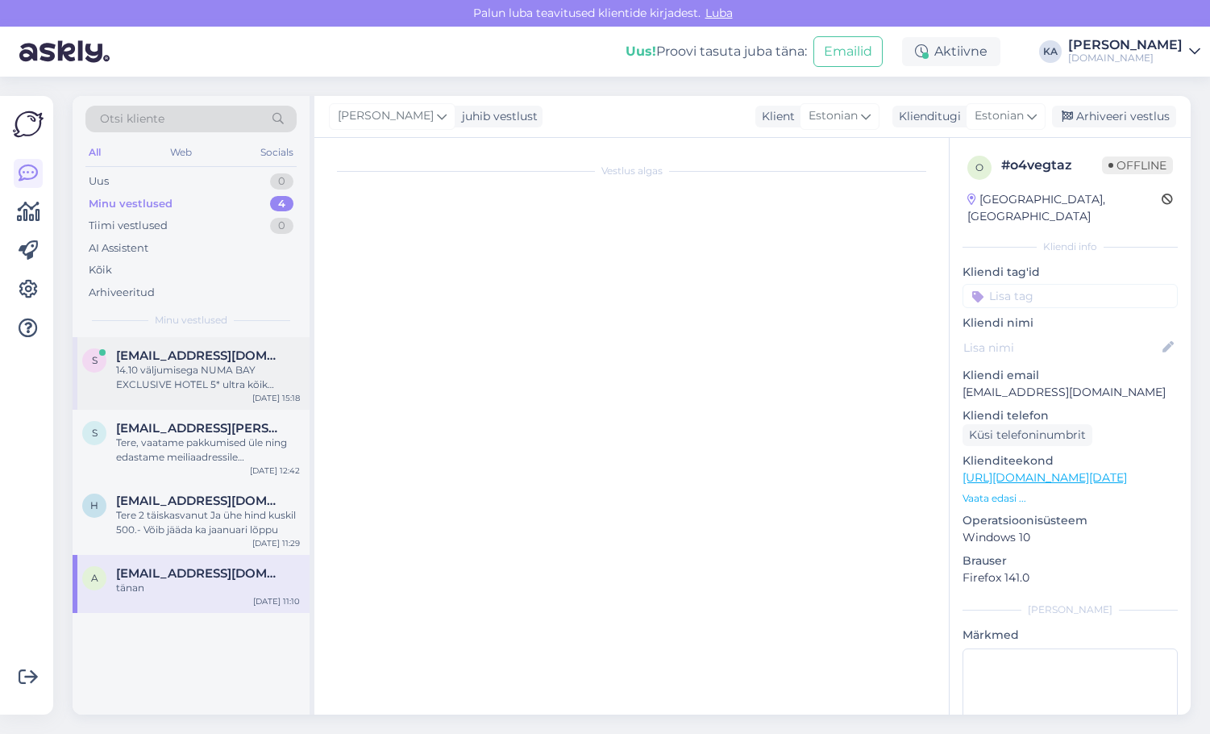
scroll to position [89, 0]
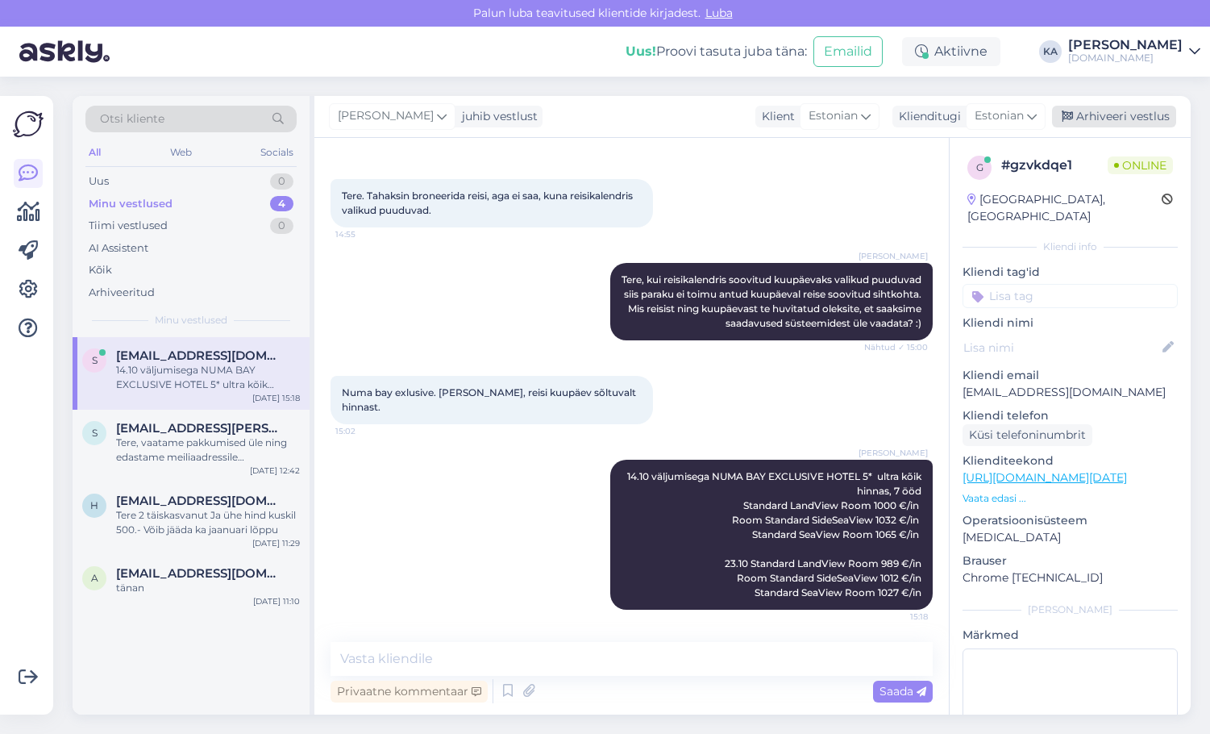
click at [1109, 119] on div "Arhiveeri vestlus" at bounding box center [1114, 117] width 124 height 22
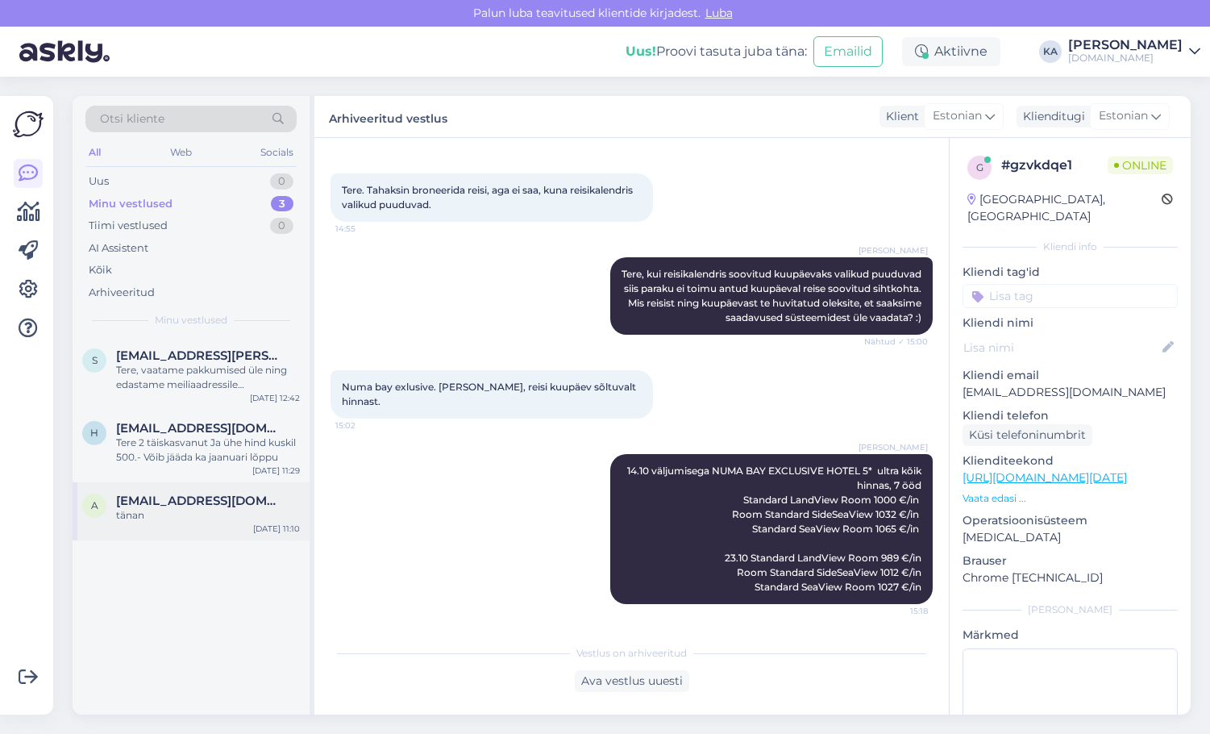
click at [156, 489] on div "a [EMAIL_ADDRESS][DOMAIN_NAME] tänan [DATE] 11:10" at bounding box center [191, 511] width 237 height 58
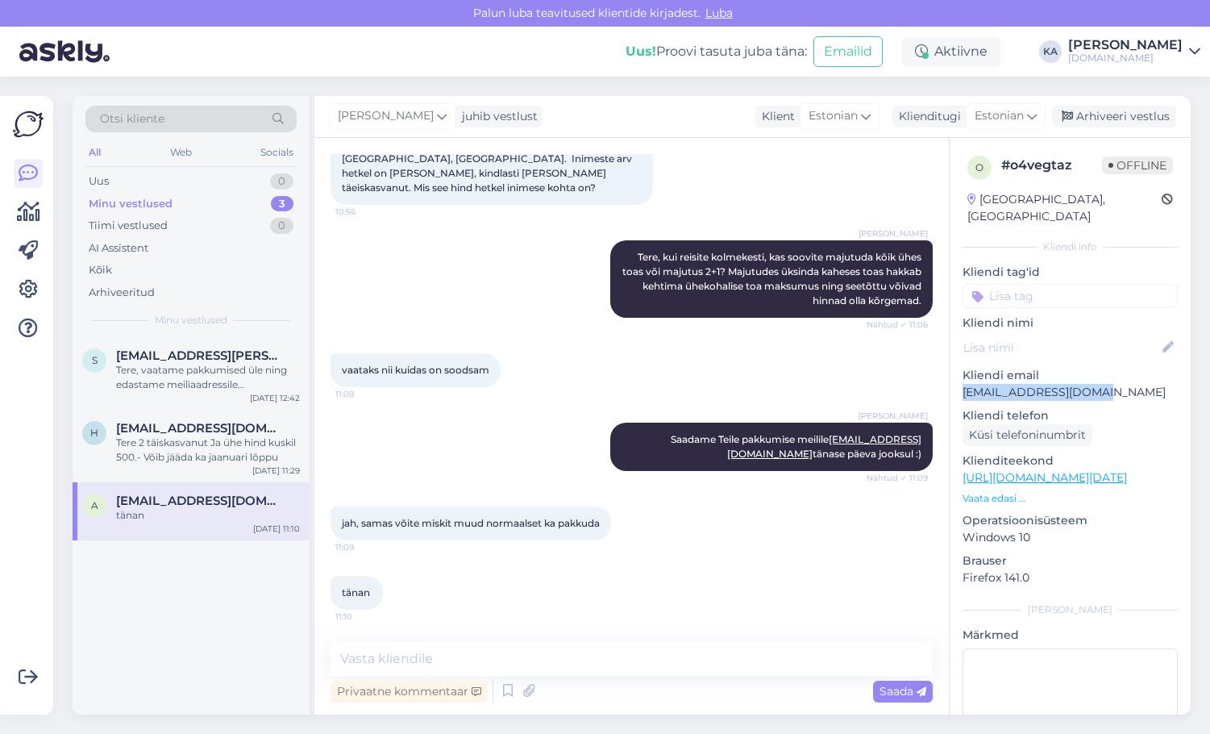
drag, startPoint x: 1091, startPoint y: 381, endPoint x: 956, endPoint y: 380, distance: 134.6
click at [956, 380] on div "o # o4vegtaz Offline [GEOGRAPHIC_DATA], [GEOGRAPHIC_DATA] Kliendi info Kliendi …" at bounding box center [1070, 478] width 241 height 680
click at [429, 469] on div "[PERSON_NAME] Teile pakkumise meilile [EMAIL_ADDRESS][DOMAIN_NAME] tänase päeva…" at bounding box center [632, 447] width 602 height 84
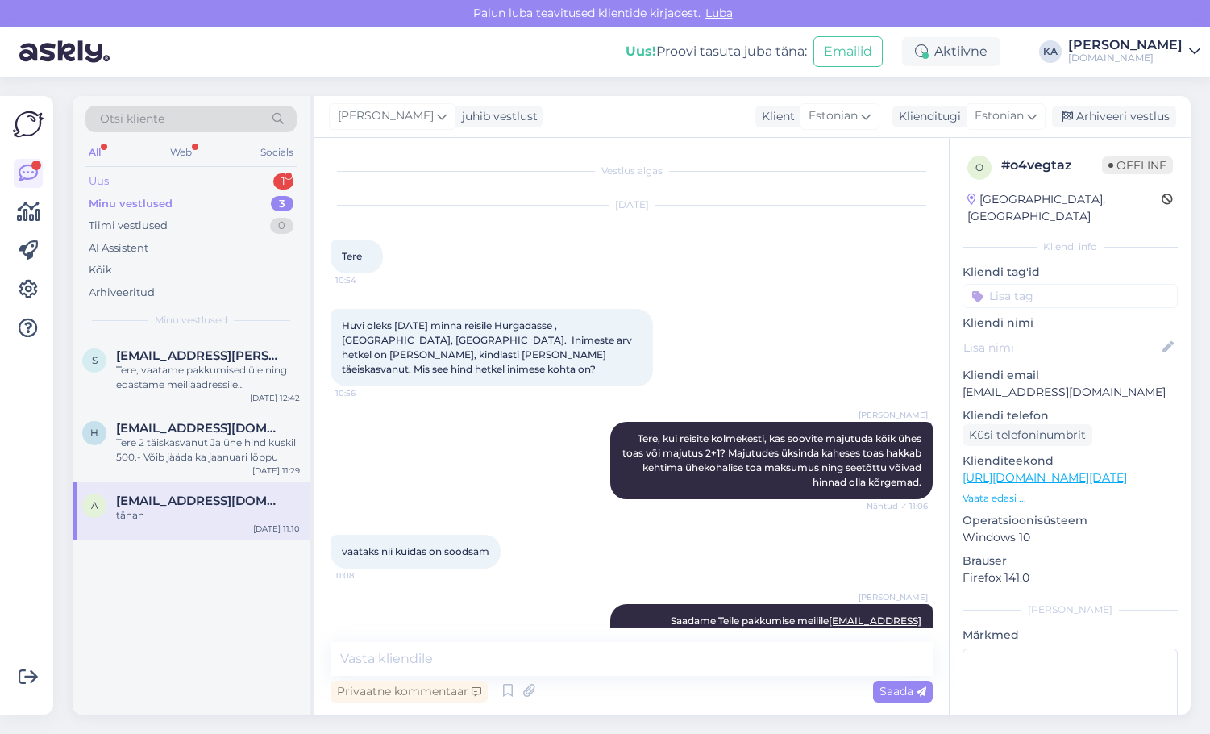
click at [188, 186] on div "Uus 1" at bounding box center [190, 181] width 211 height 23
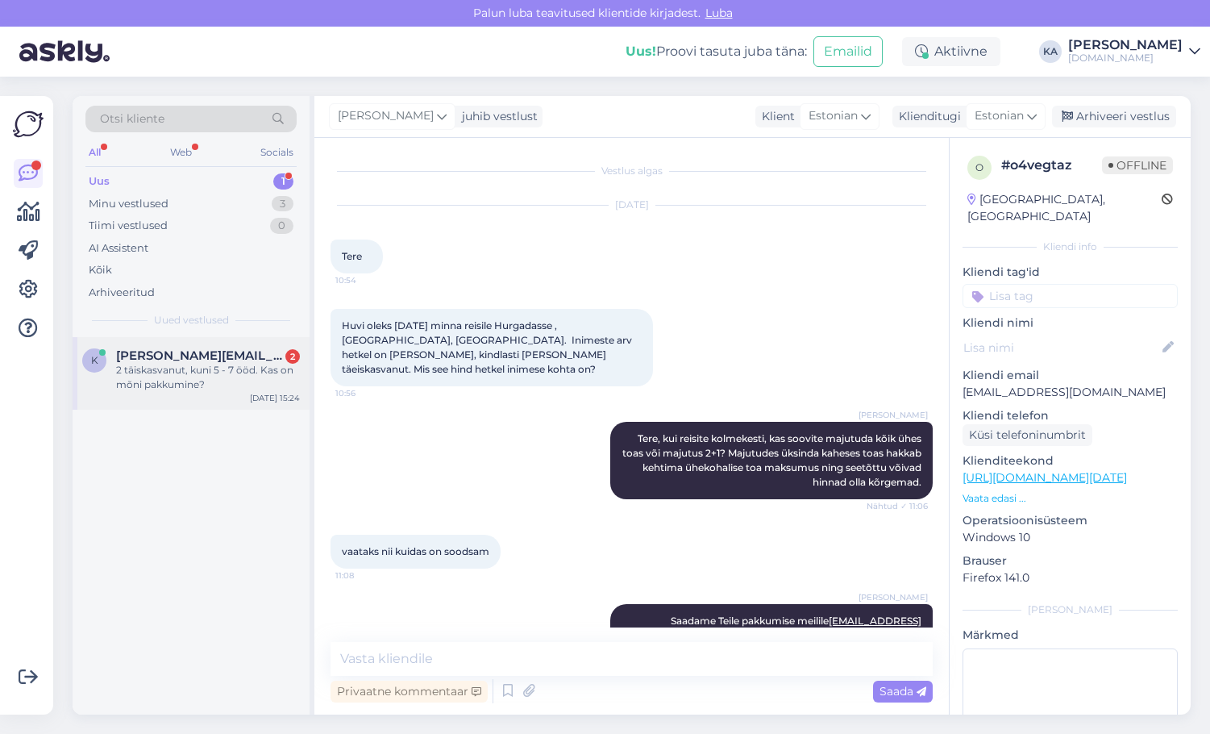
click at [177, 401] on div "k [PERSON_NAME][EMAIL_ADDRESS][PERSON_NAME][DOMAIN_NAME] 2 2 täiskasvanut, kuni…" at bounding box center [191, 373] width 237 height 73
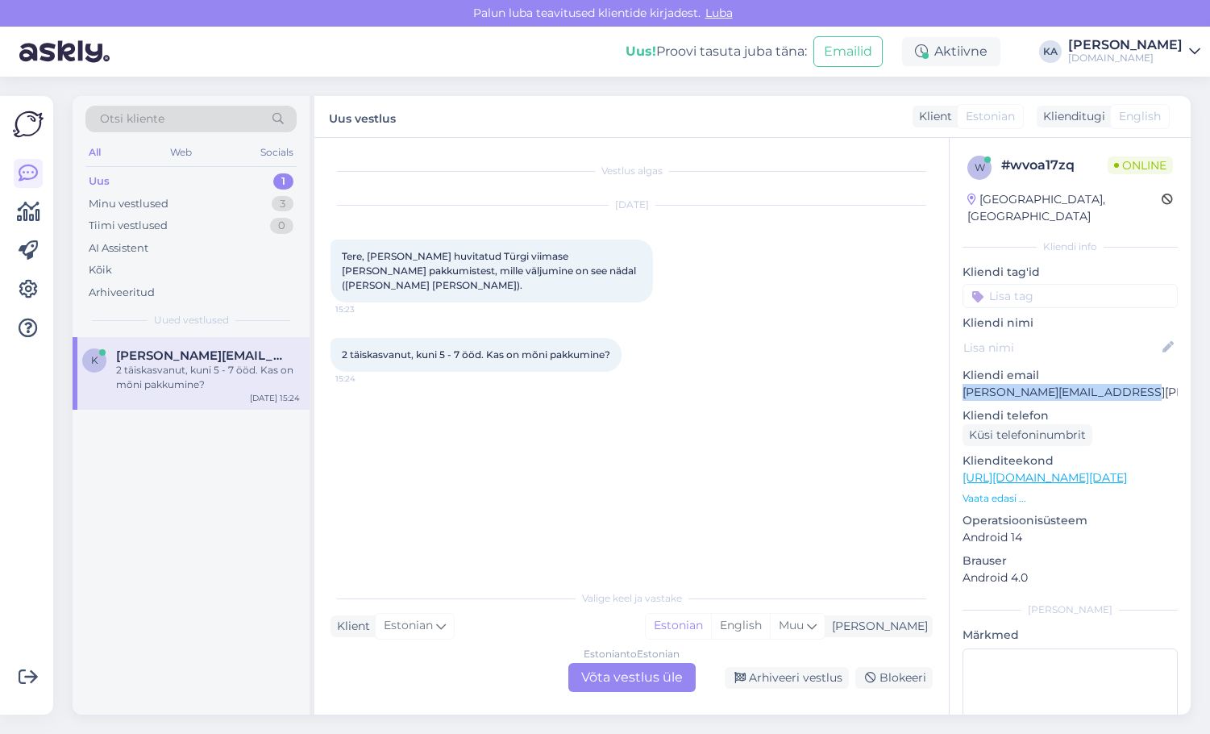
drag, startPoint x: 1131, startPoint y: 372, endPoint x: 960, endPoint y: 378, distance: 171.0
click at [960, 378] on div "w # wvoa17zq Online [GEOGRAPHIC_DATA], [GEOGRAPHIC_DATA] Kliendi info Kliendi t…" at bounding box center [1070, 478] width 241 height 680
click at [594, 408] on div "Vestlus algas [DATE] Tere, [PERSON_NAME] huvitatud Türgi viimase [PERSON_NAME] …" at bounding box center [639, 360] width 617 height 413
click at [595, 676] on div "Estonian to Estonian Võta vestlus üle" at bounding box center [631, 677] width 127 height 29
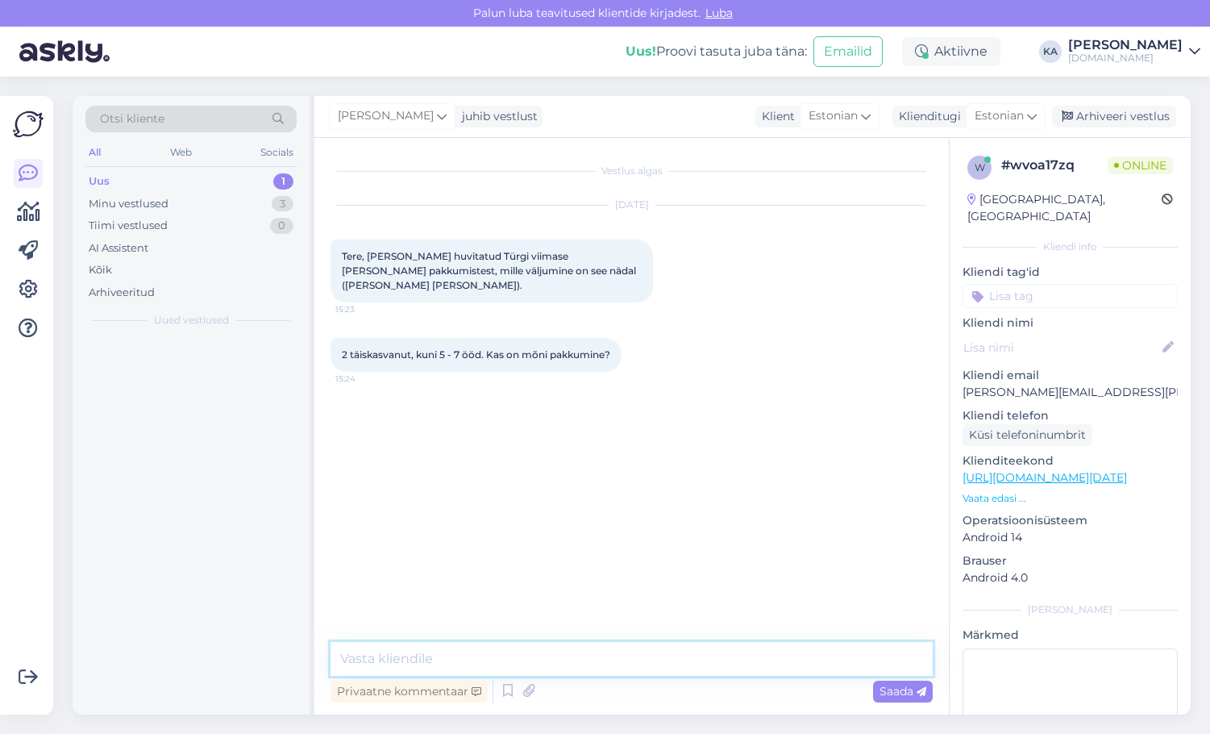
click at [435, 650] on textarea at bounding box center [632, 659] width 602 height 34
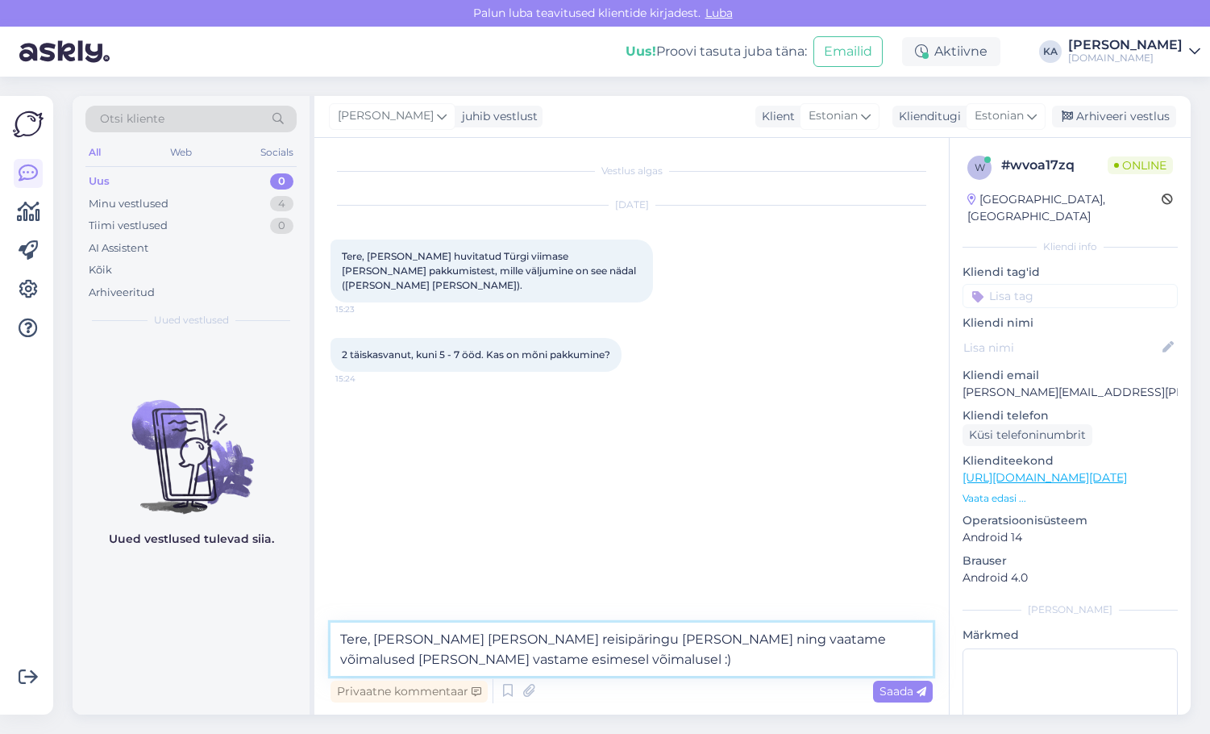
drag, startPoint x: 485, startPoint y: 660, endPoint x: 322, endPoint y: 637, distance: 164.5
click at [322, 637] on div "Vestlus algas [DATE] Tere, [PERSON_NAME] huvitatud Türgi viimase [PERSON_NAME] …" at bounding box center [631, 426] width 634 height 576
type textarea "Tere, [PERSON_NAME] [PERSON_NAME] reisipäringu [PERSON_NAME] ning vaatame võima…"
click at [388, 584] on div "Vestlus algas [DATE] Tere, [PERSON_NAME] huvitatud Türgi viimase [PERSON_NAME] …" at bounding box center [639, 381] width 617 height 454
click at [898, 695] on span "Saada" at bounding box center [903, 691] width 47 height 15
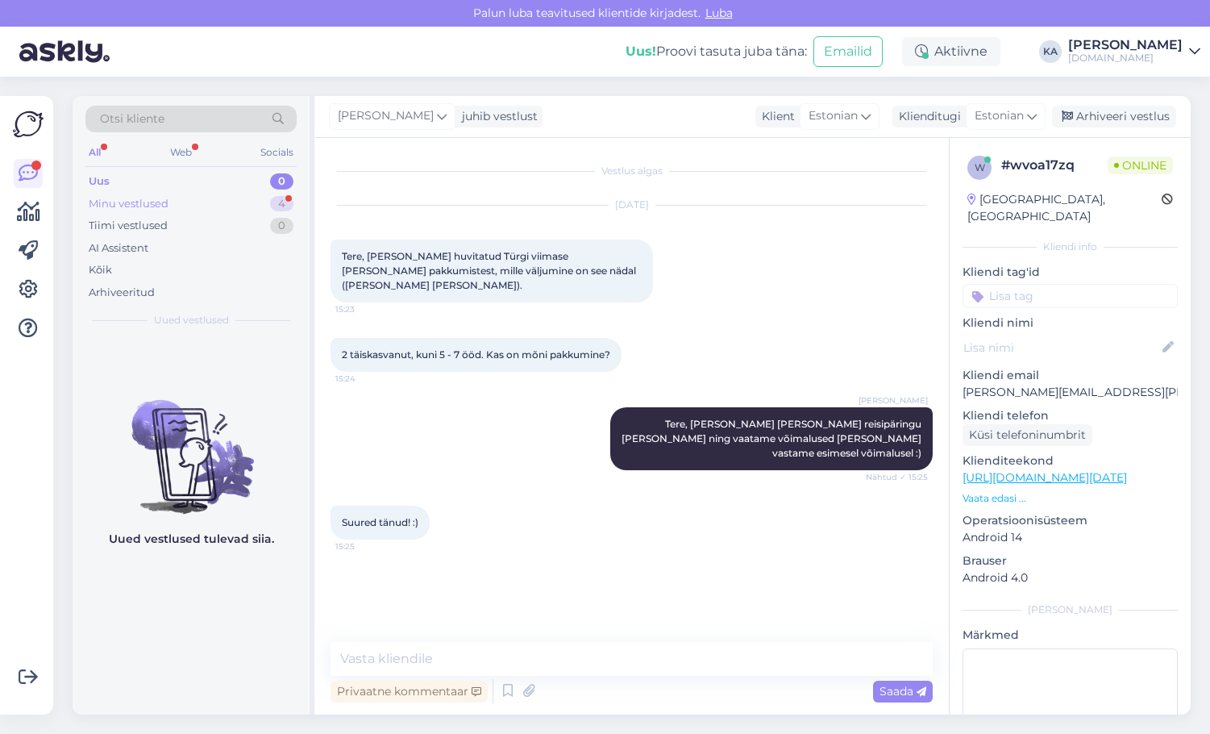
click at [163, 198] on div "Minu vestlused" at bounding box center [129, 204] width 80 height 16
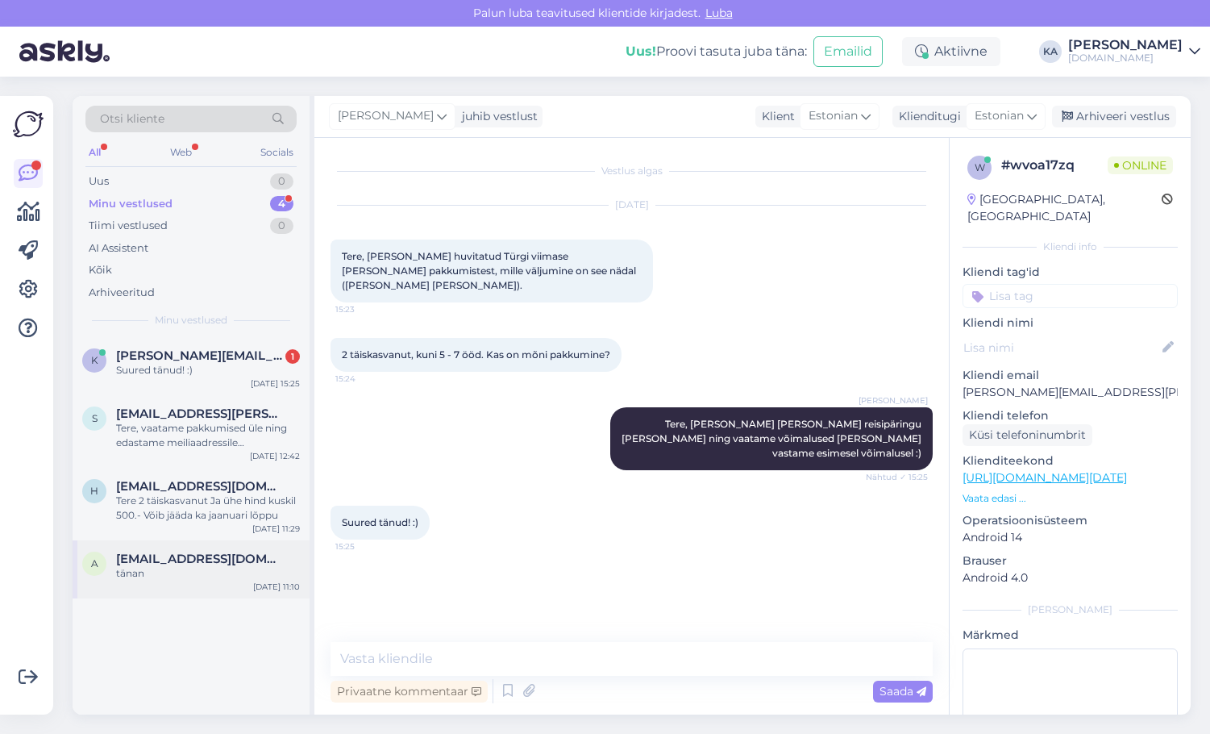
click at [186, 561] on span "[EMAIL_ADDRESS][DOMAIN_NAME]" at bounding box center [200, 558] width 168 height 15
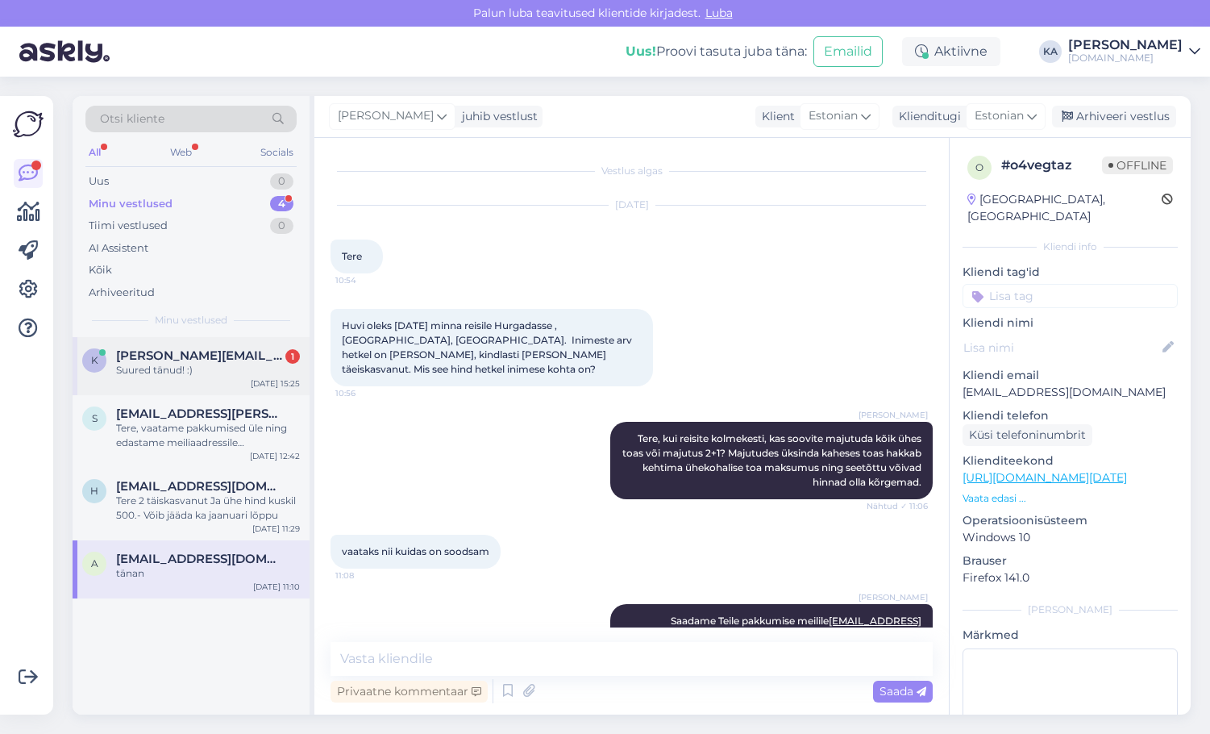
click at [180, 372] on div "Suured tänud! :)" at bounding box center [208, 370] width 184 height 15
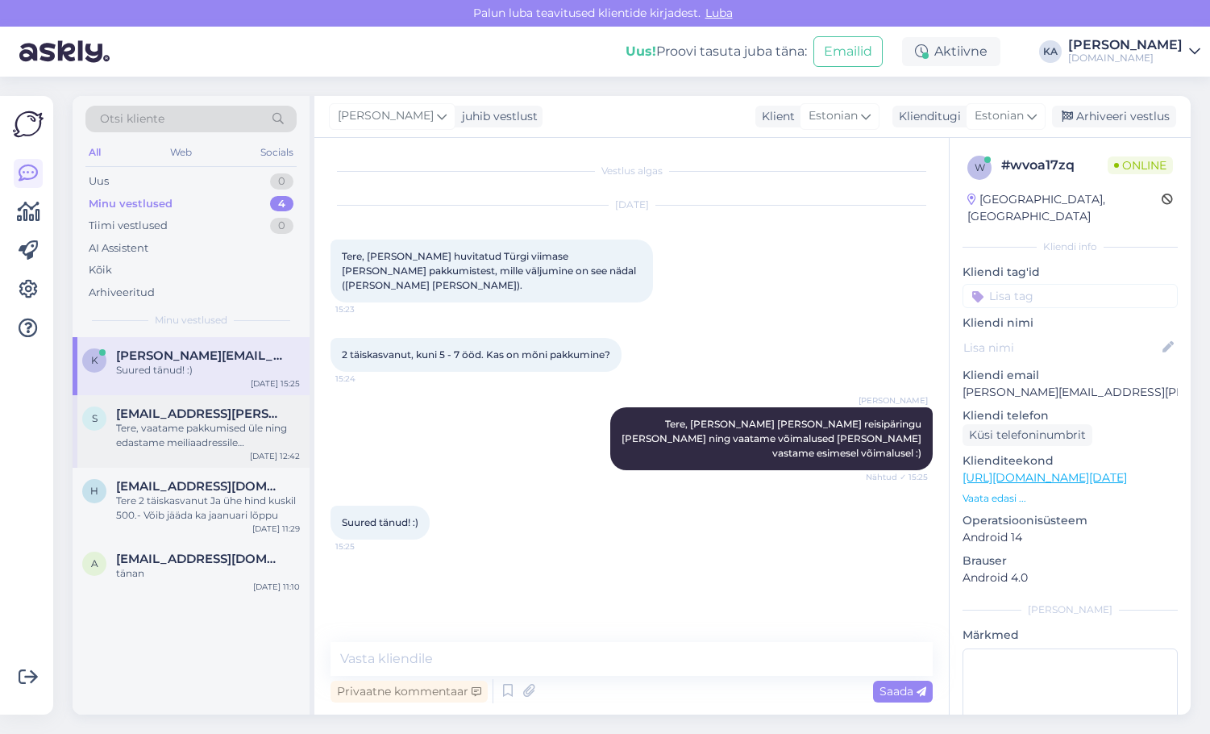
click at [241, 439] on div "Tere, vaatame pakkumised üle ning edastame meiliaadressile [EMAIL_ADDRESS][PERS…" at bounding box center [208, 435] width 184 height 29
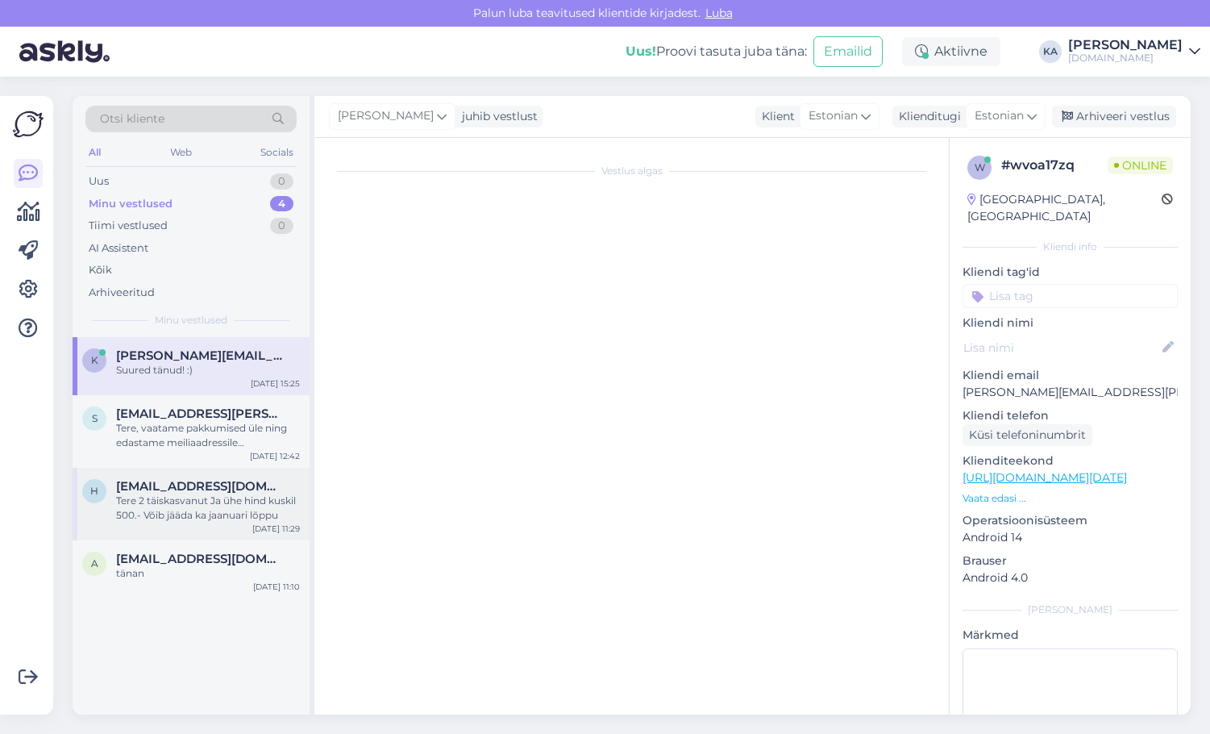
drag, startPoint x: 223, startPoint y: 485, endPoint x: 223, endPoint y: 494, distance: 9.7
click at [223, 487] on span "[EMAIL_ADDRESS][DOMAIN_NAME]" at bounding box center [200, 486] width 168 height 15
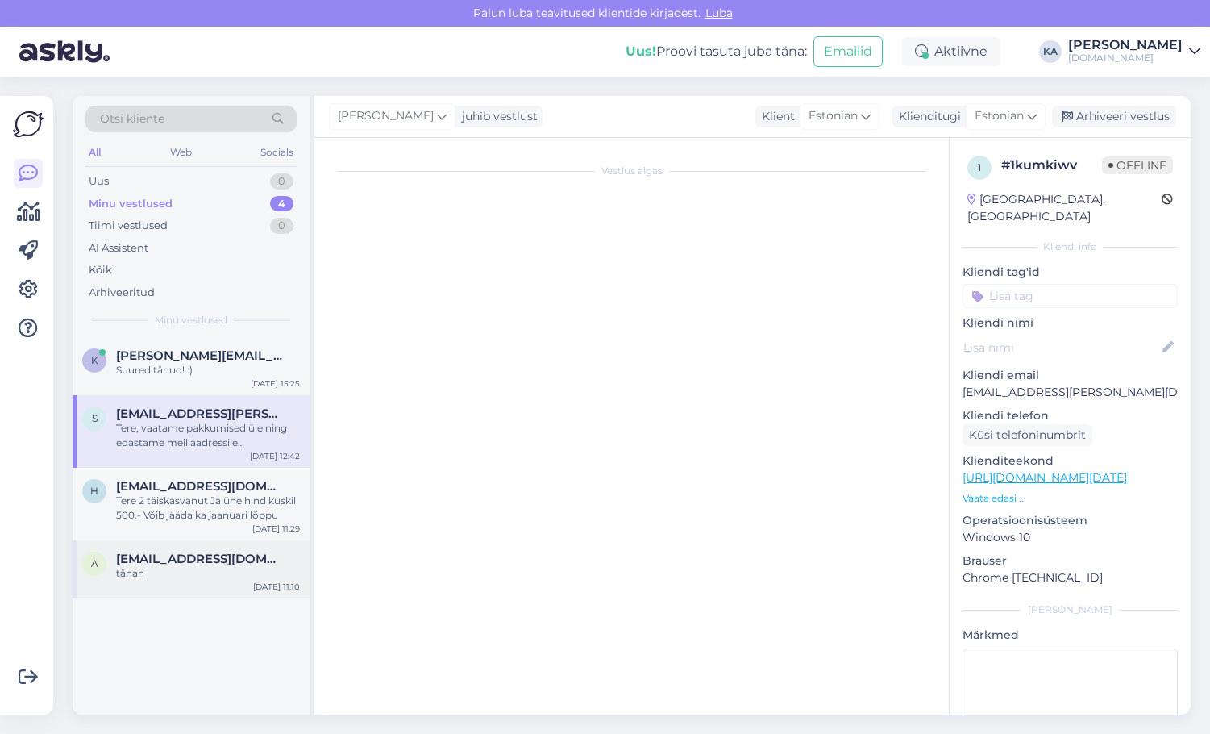
click at [218, 528] on div "h [EMAIL_ADDRESS][DOMAIN_NAME] Tere 2 täiskasvanut [PERSON_NAME] hind kuskil 50…" at bounding box center [191, 504] width 237 height 73
click at [207, 563] on span "[EMAIL_ADDRESS][DOMAIN_NAME]" at bounding box center [200, 558] width 168 height 15
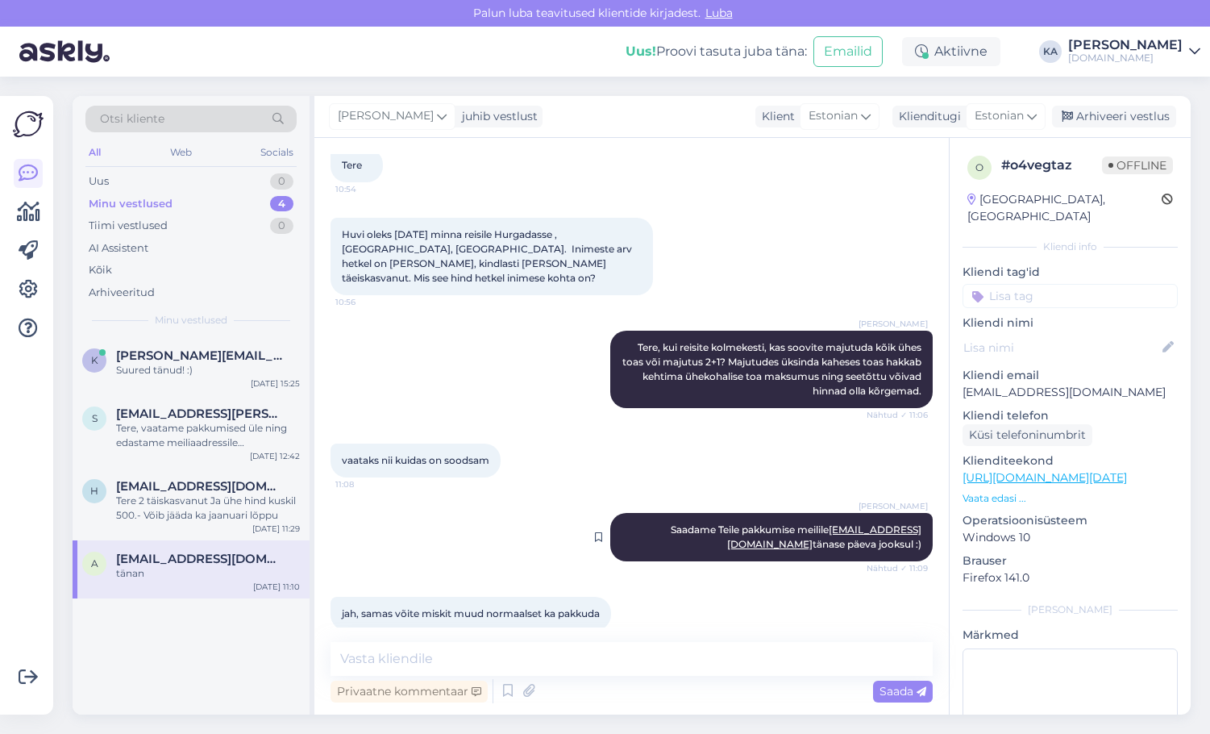
scroll to position [20, 0]
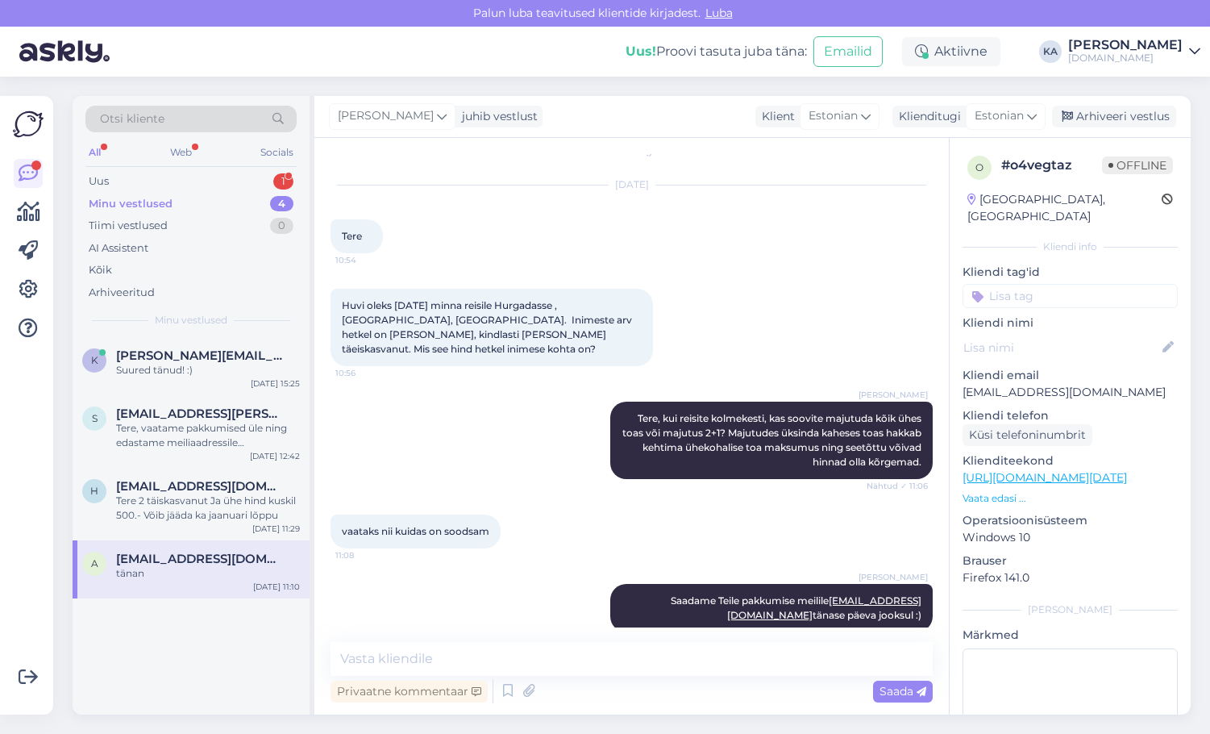
click at [179, 168] on div "Otsi kliente All Web Socials Uus 1 Minu vestlused 4 Tiimi vestlused 0 AI Assist…" at bounding box center [191, 216] width 237 height 241
click at [177, 176] on div "Uus 1" at bounding box center [190, 181] width 211 height 23
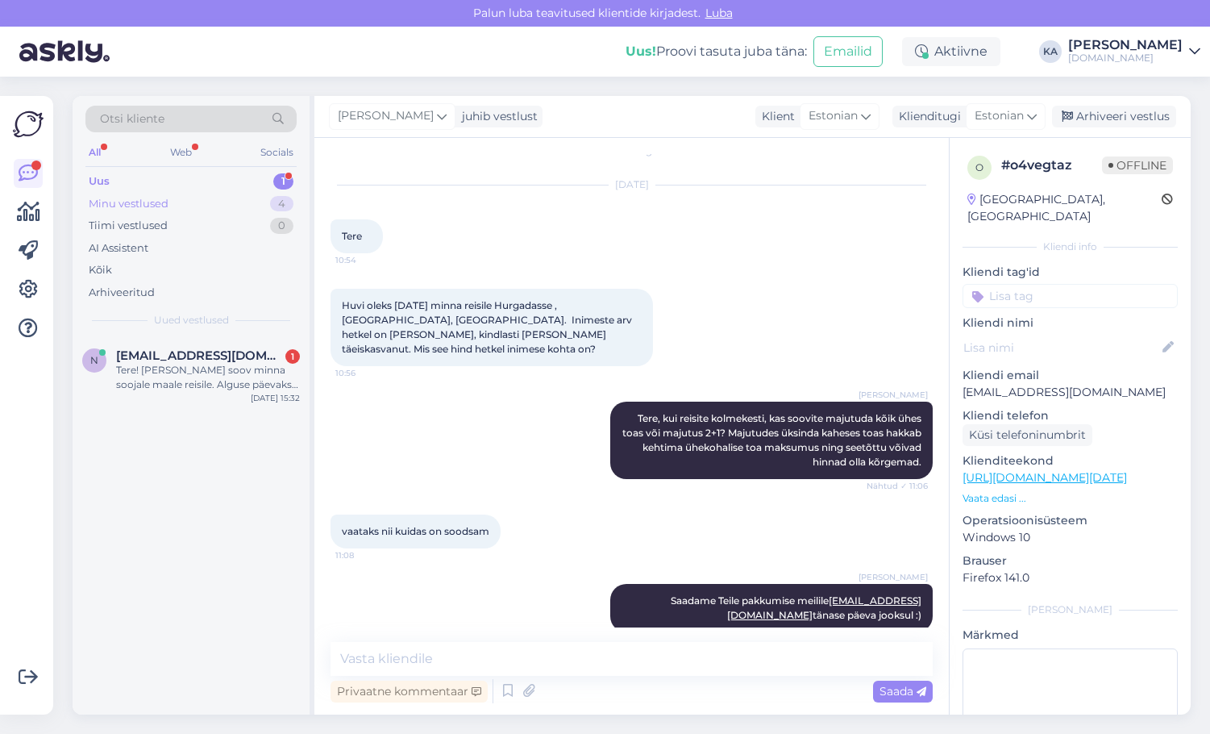
click at [147, 191] on div "Uus 1" at bounding box center [190, 181] width 211 height 23
click at [146, 202] on div "Minu vestlused" at bounding box center [129, 204] width 80 height 16
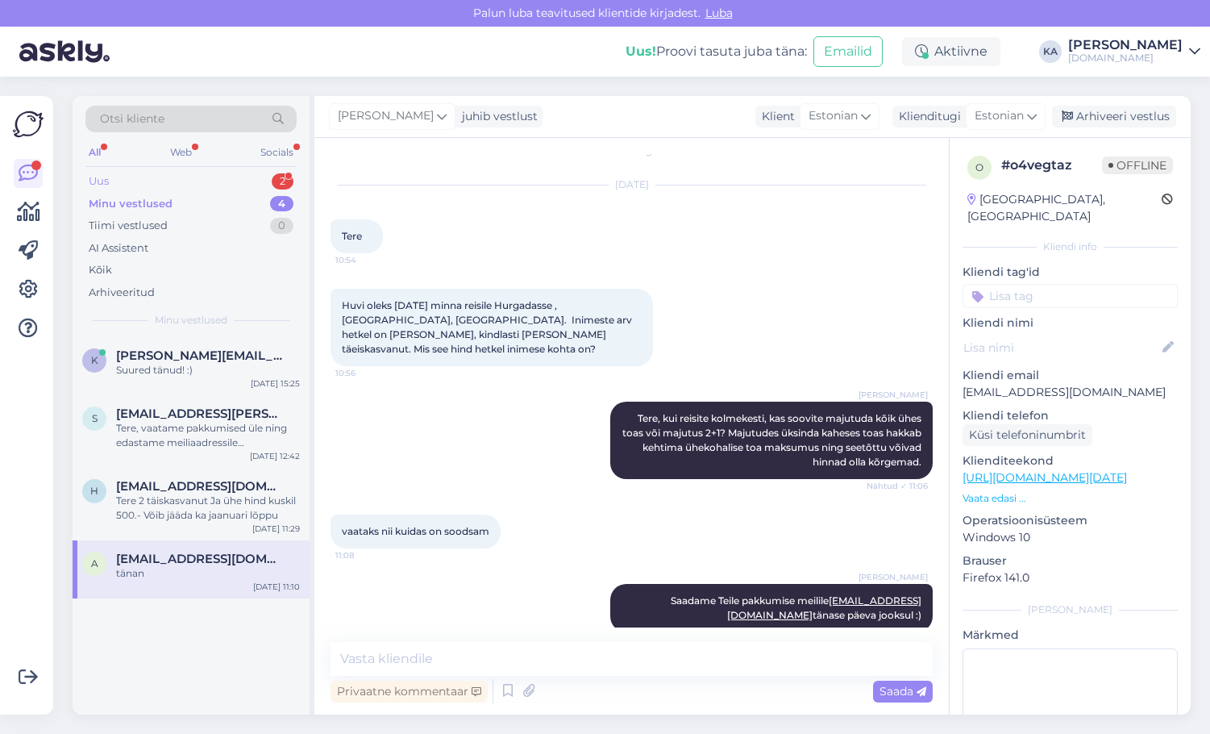
click at [122, 193] on div "Minu vestlused 4" at bounding box center [190, 204] width 211 height 23
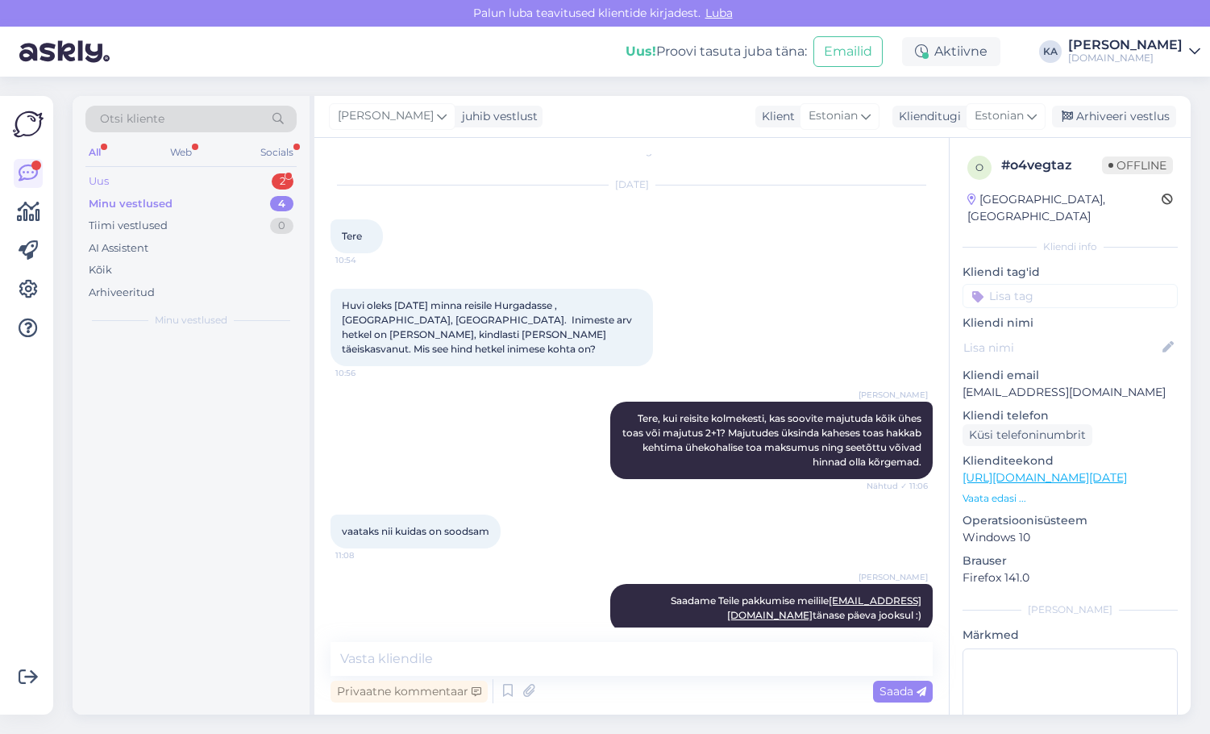
click at [115, 178] on div "Uus 2" at bounding box center [190, 181] width 211 height 23
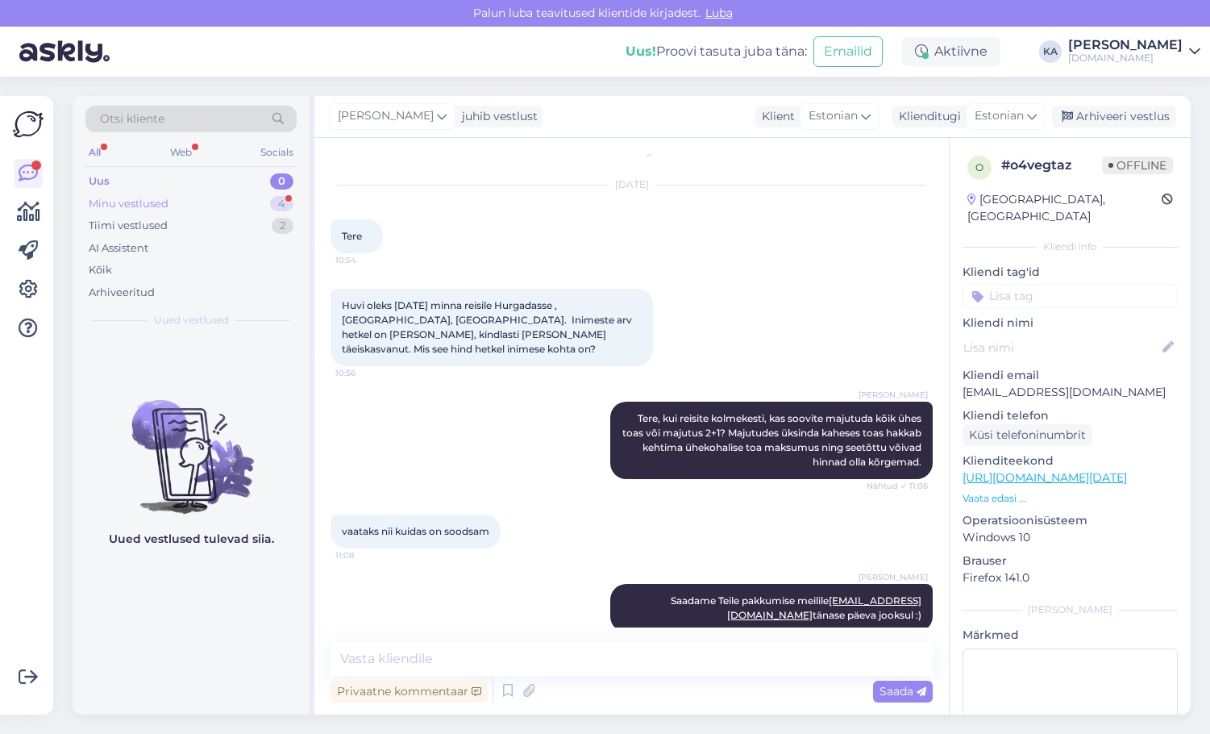
click at [145, 210] on div "Minu vestlused" at bounding box center [129, 204] width 80 height 16
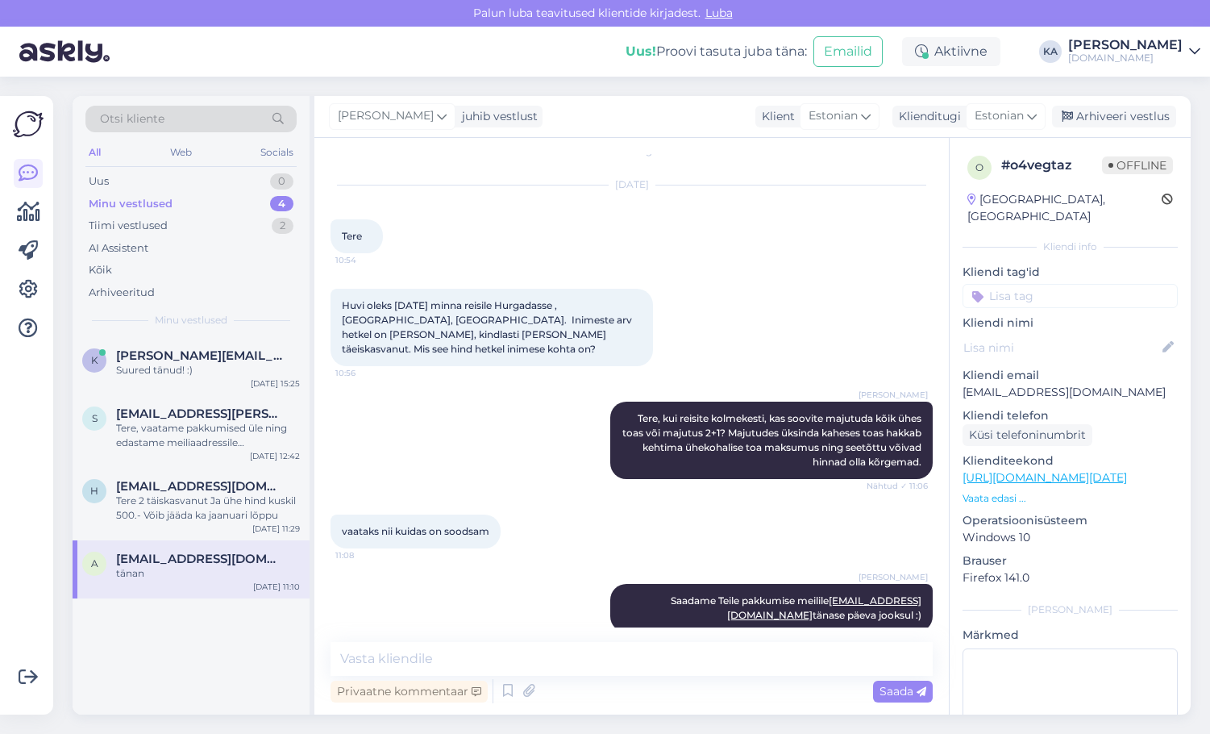
click at [197, 580] on div "a [EMAIL_ADDRESS][DOMAIN_NAME] tänan [DATE] 11:10" at bounding box center [191, 569] width 237 height 58
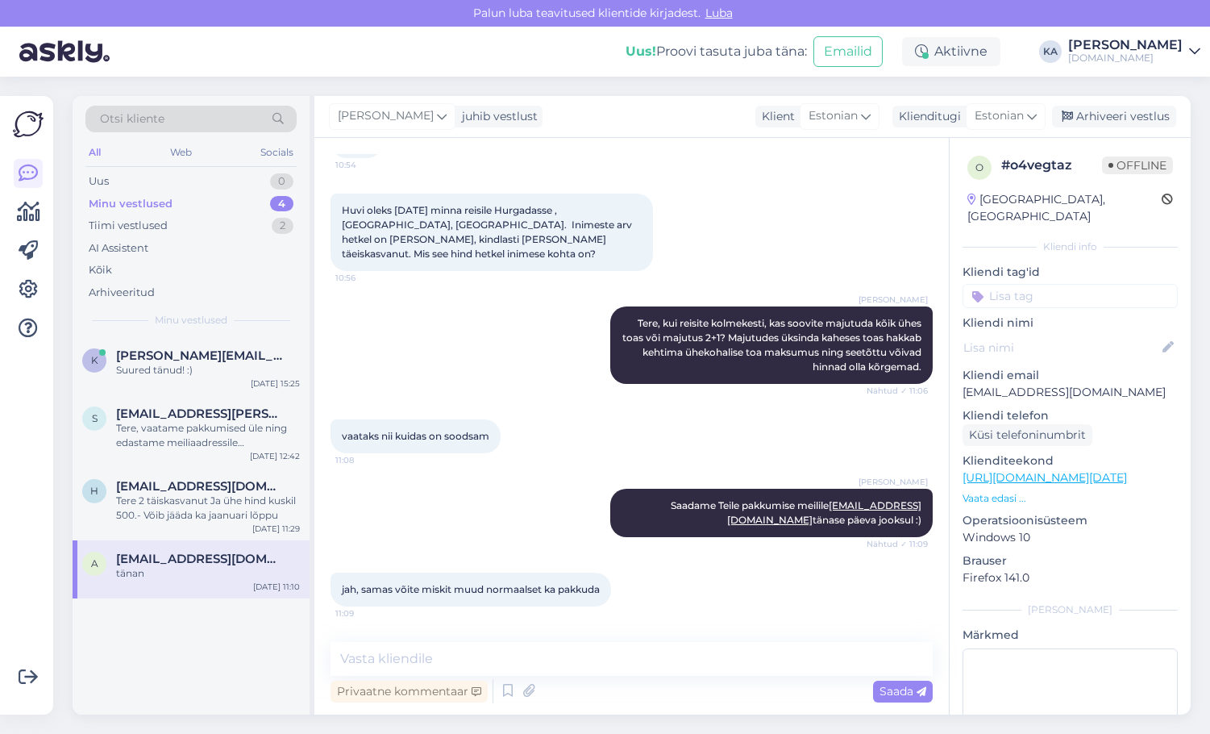
scroll to position [181, 0]
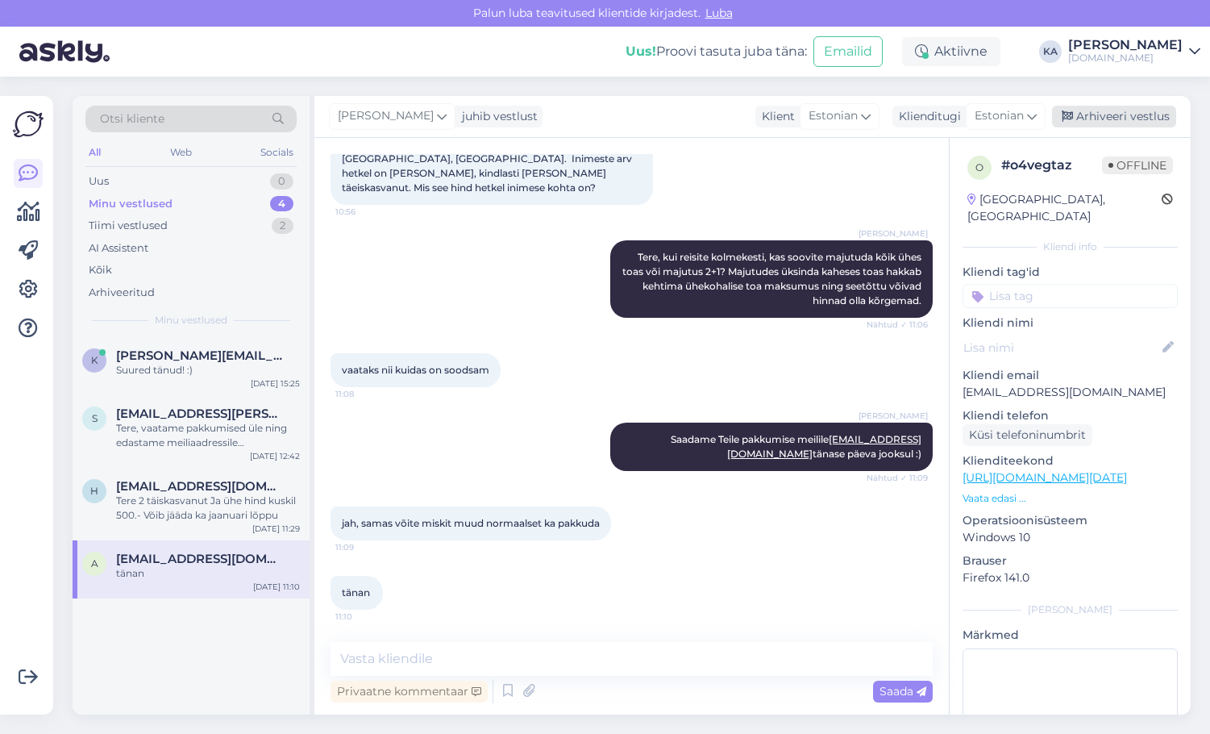
click at [1144, 122] on div "Arhiveeri vestlus" at bounding box center [1114, 117] width 124 height 22
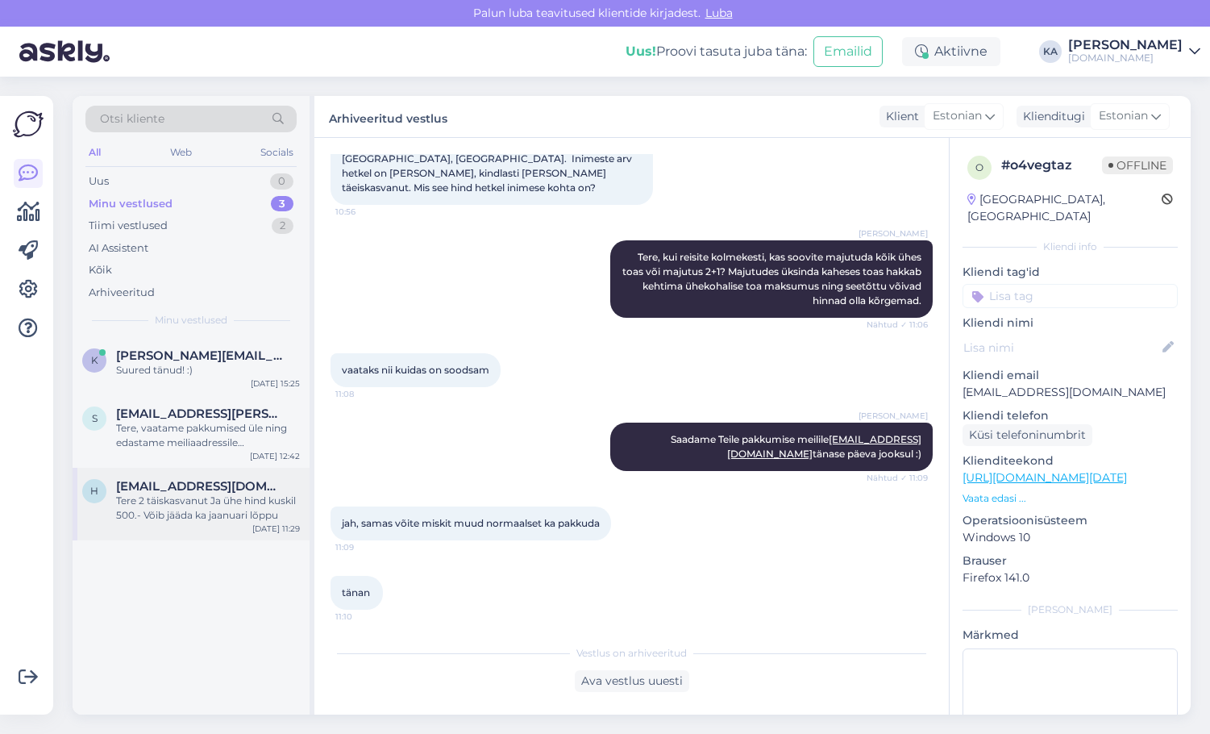
click at [196, 520] on div "Tere 2 täiskasvanut Ja ühe hind kuskil 500.- Võib jääda ka jaanuari lõppu" at bounding box center [208, 507] width 184 height 29
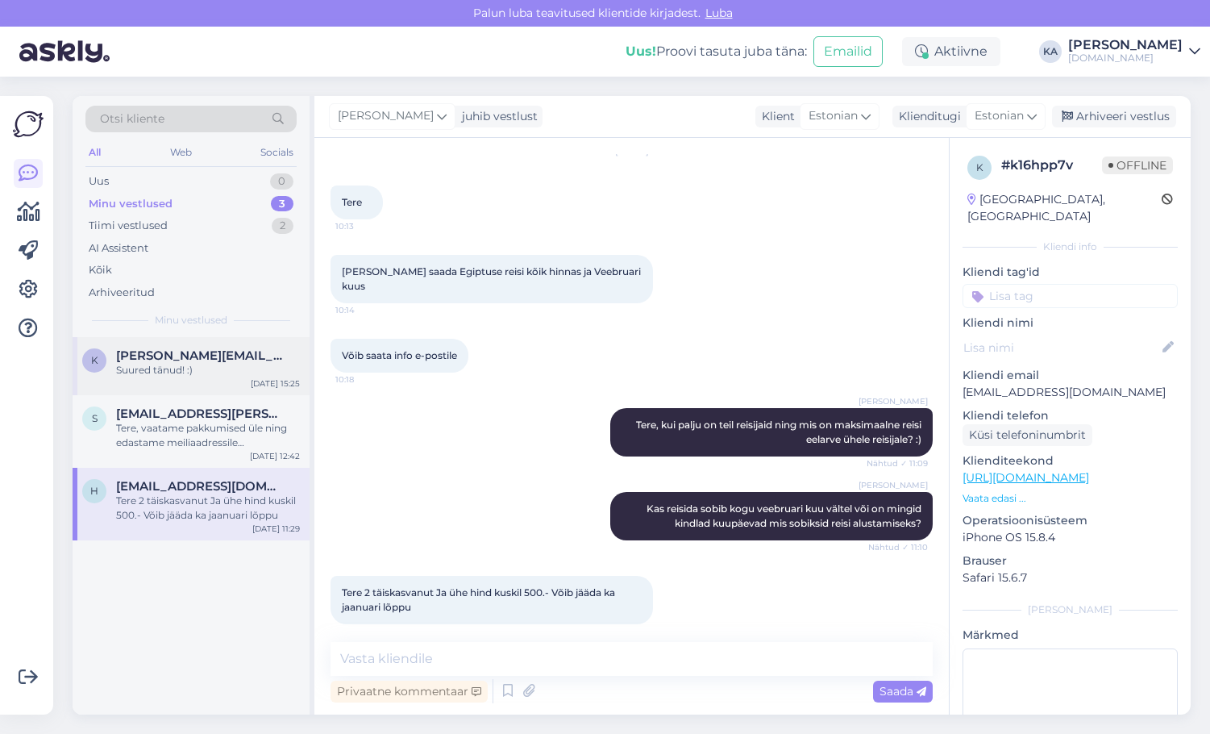
click at [182, 372] on div "Suured tänud! :)" at bounding box center [208, 370] width 184 height 15
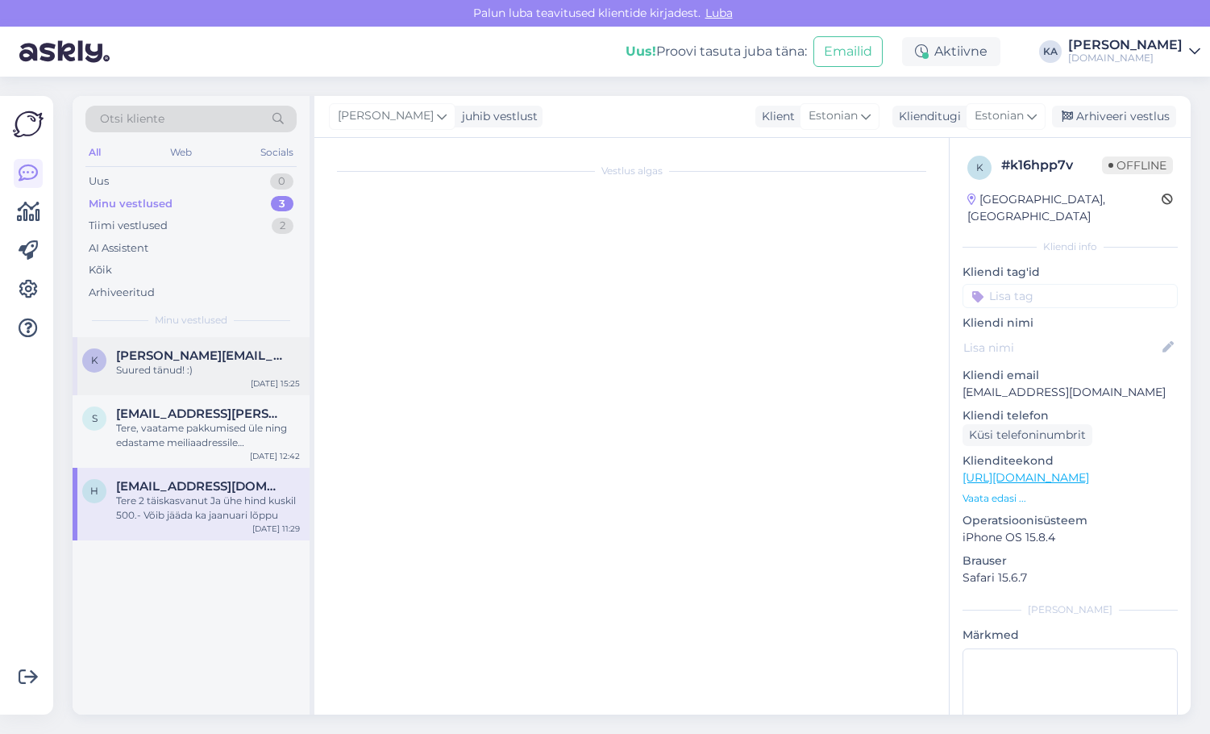
scroll to position [0, 0]
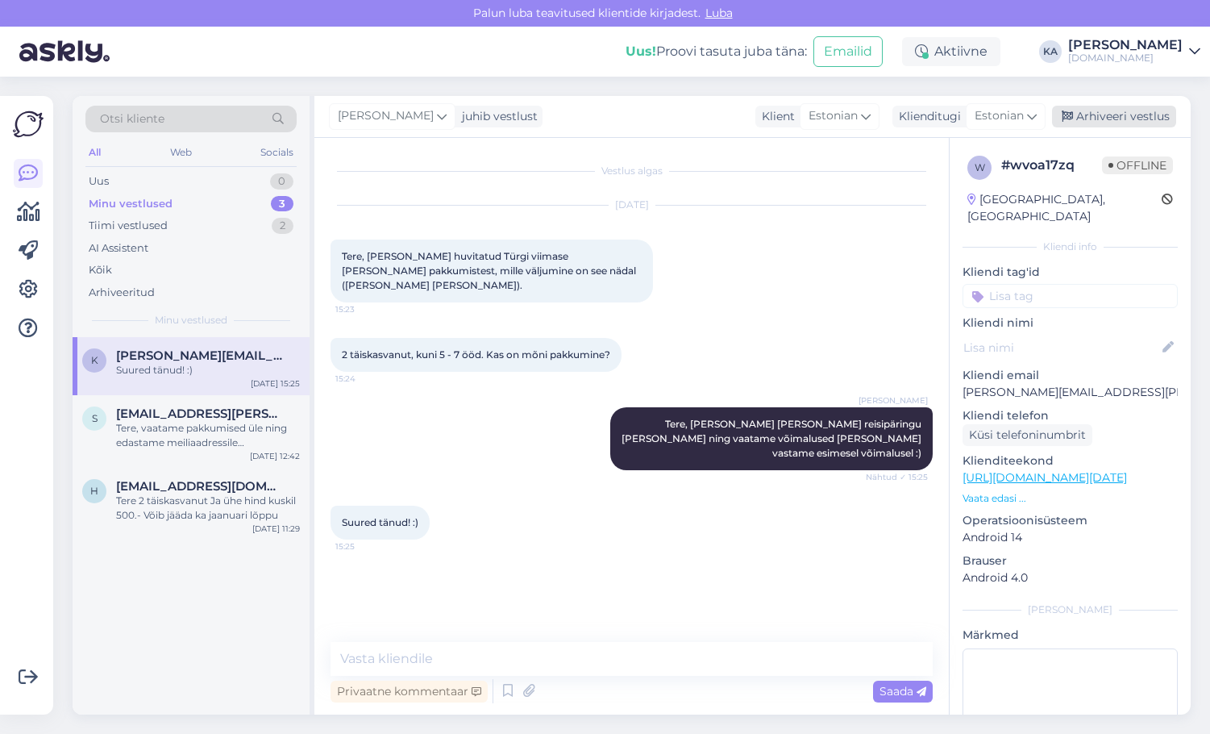
click at [1147, 124] on div "Arhiveeri vestlus" at bounding box center [1114, 117] width 124 height 22
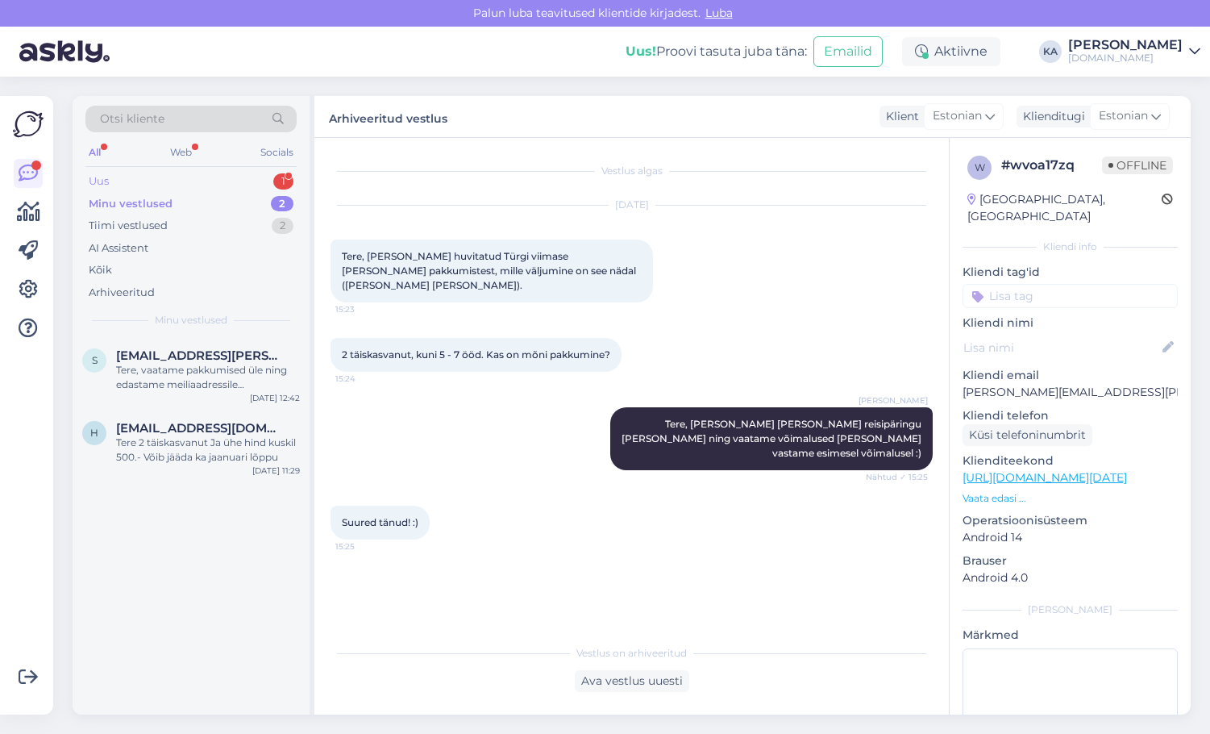
click at [119, 179] on div "Uus 1" at bounding box center [190, 181] width 211 height 23
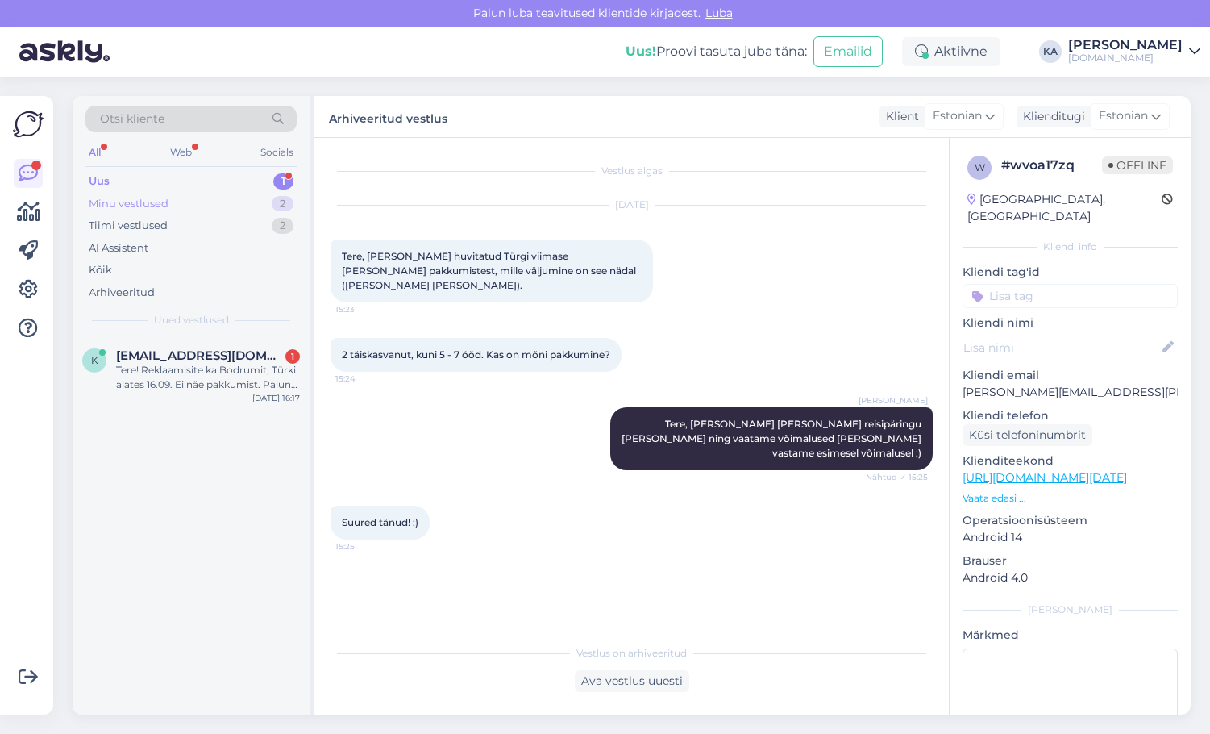
click at [127, 210] on div "Minu vestlused" at bounding box center [129, 204] width 80 height 16
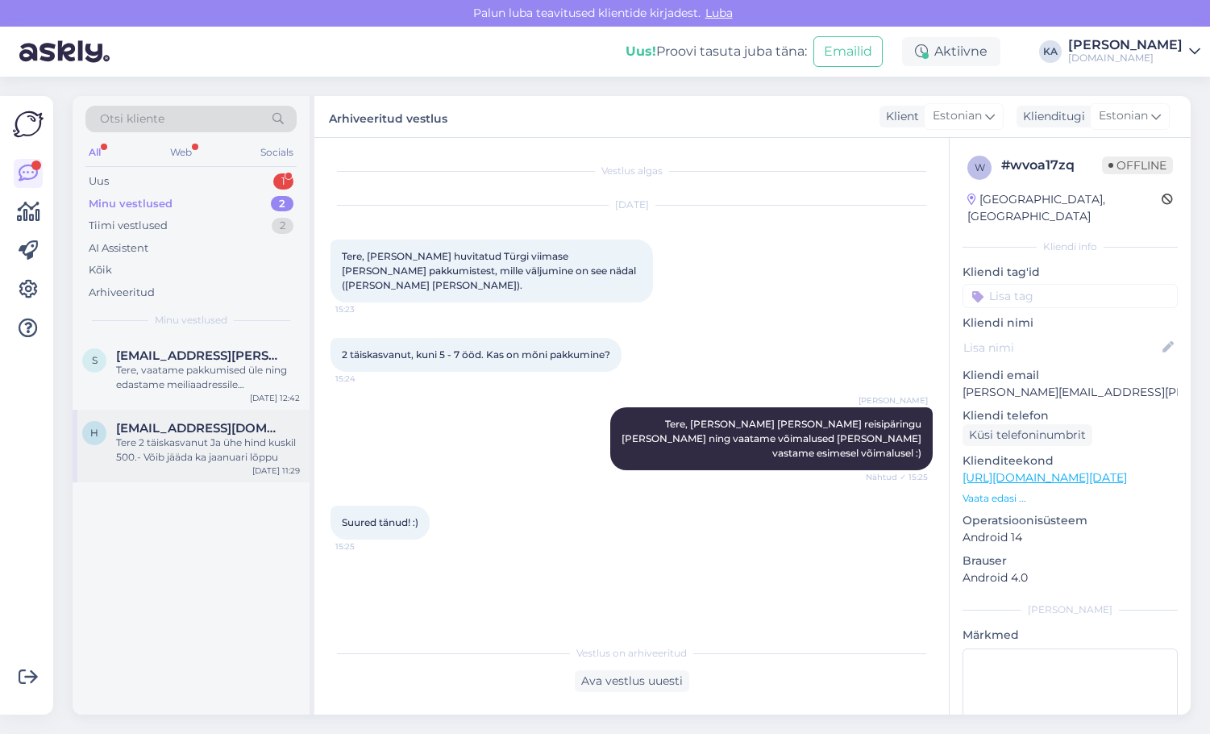
click at [157, 450] on div "Tere 2 täiskasvanut Ja ühe hind kuskil 500.- Võib jääda ka jaanuari lõppu" at bounding box center [208, 449] width 184 height 29
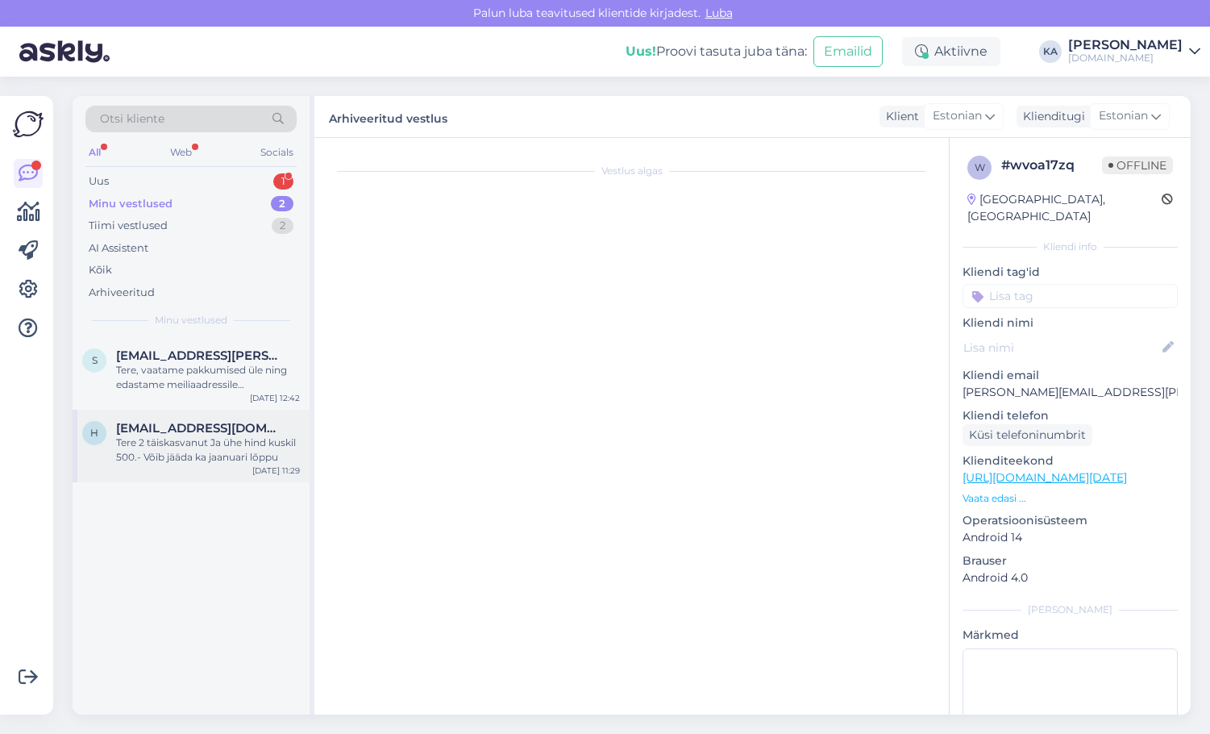
scroll to position [54, 0]
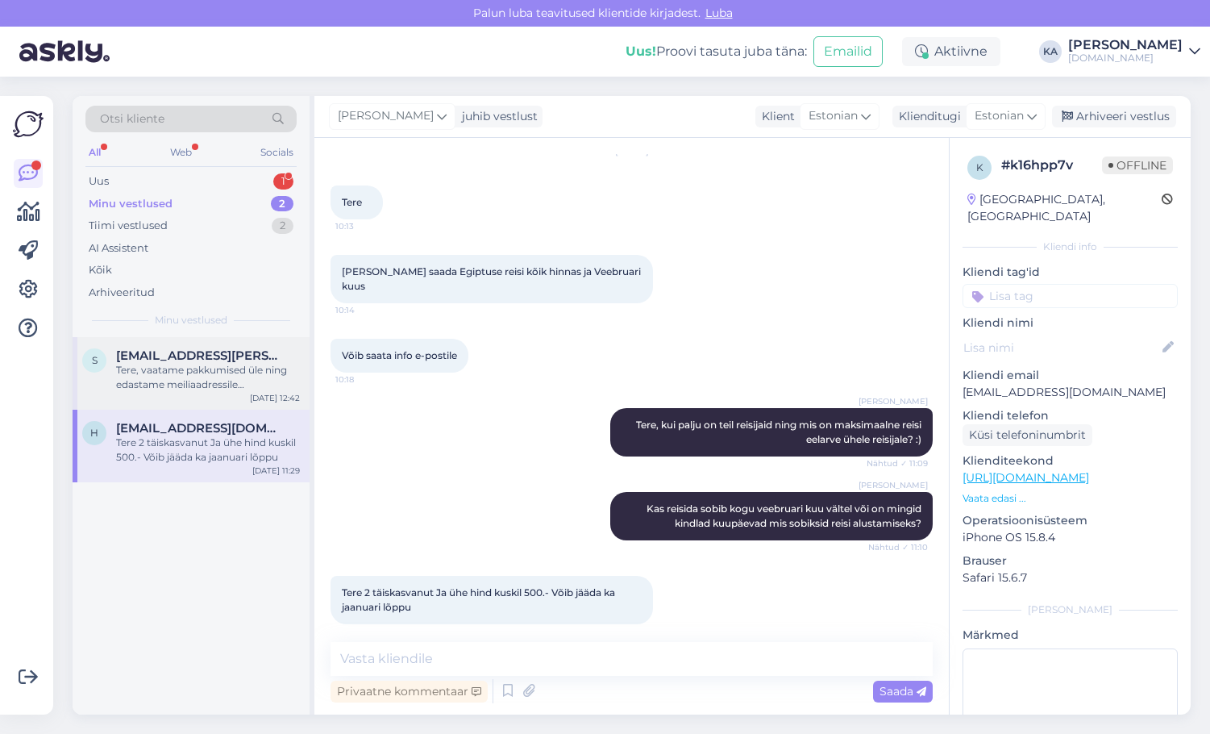
click at [170, 375] on div "Tere, vaatame pakkumised üle ning edastame meiliaadressile [EMAIL_ADDRESS][PERS…" at bounding box center [208, 377] width 184 height 29
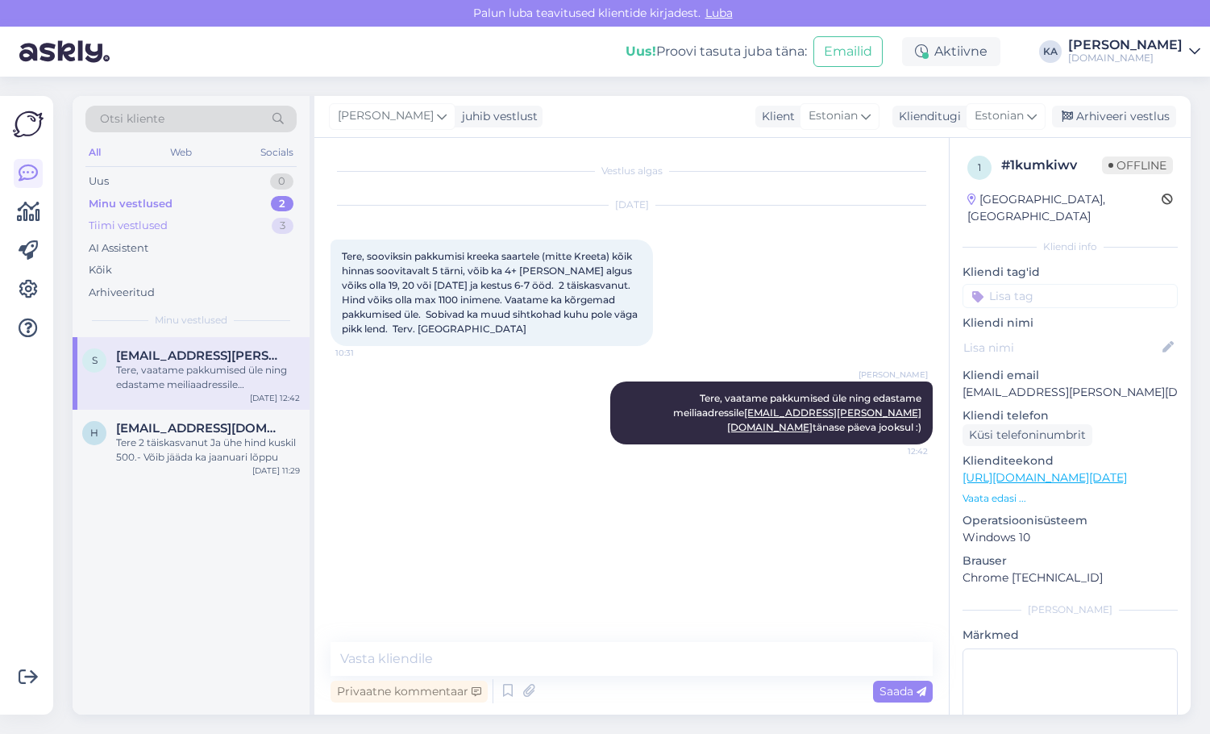
click at [135, 227] on div "Tiimi vestlused" at bounding box center [128, 226] width 79 height 16
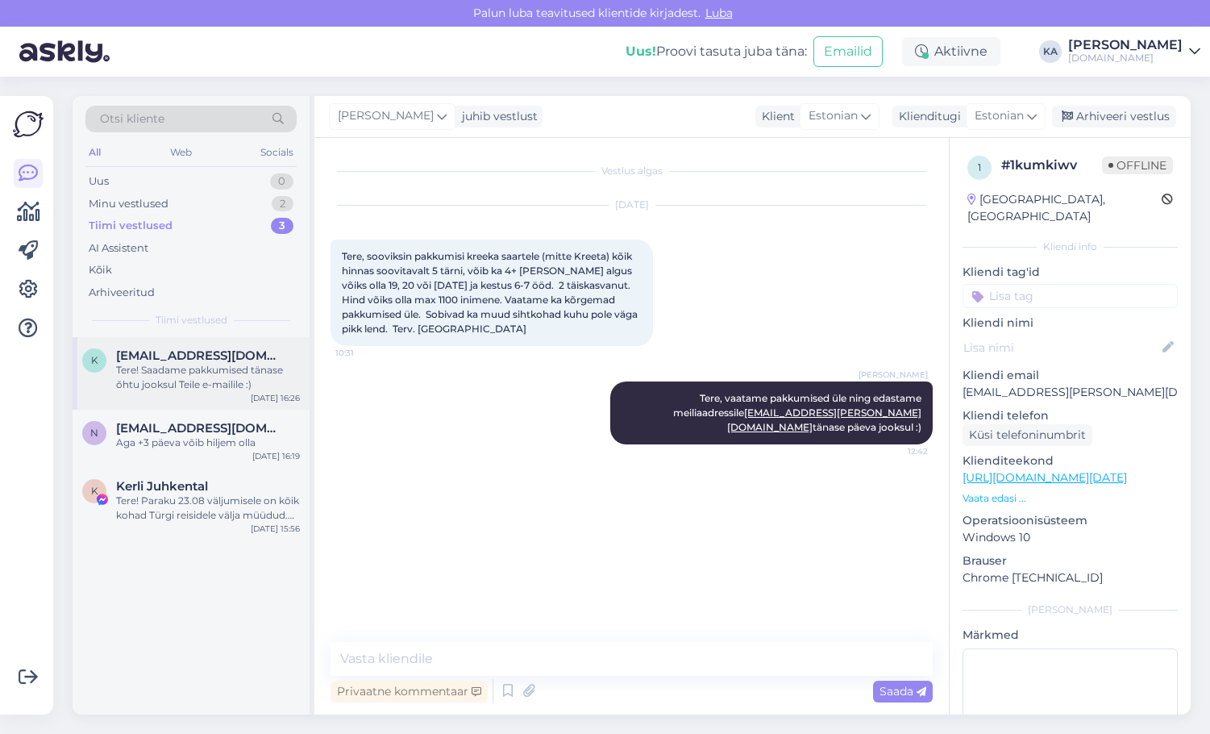
click at [254, 380] on div "Tere! Saadame pakkumised tänase õhtu jooksul Teile e-mailile :)" at bounding box center [208, 377] width 184 height 29
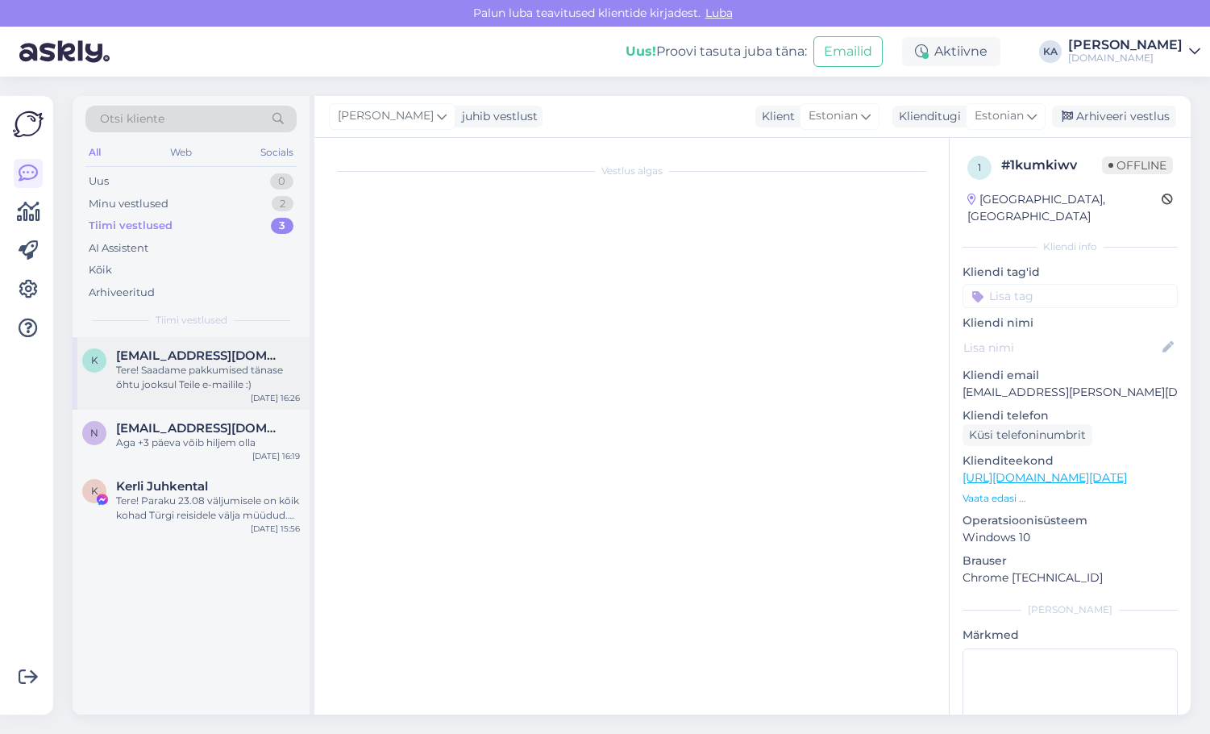
scroll to position [68, 0]
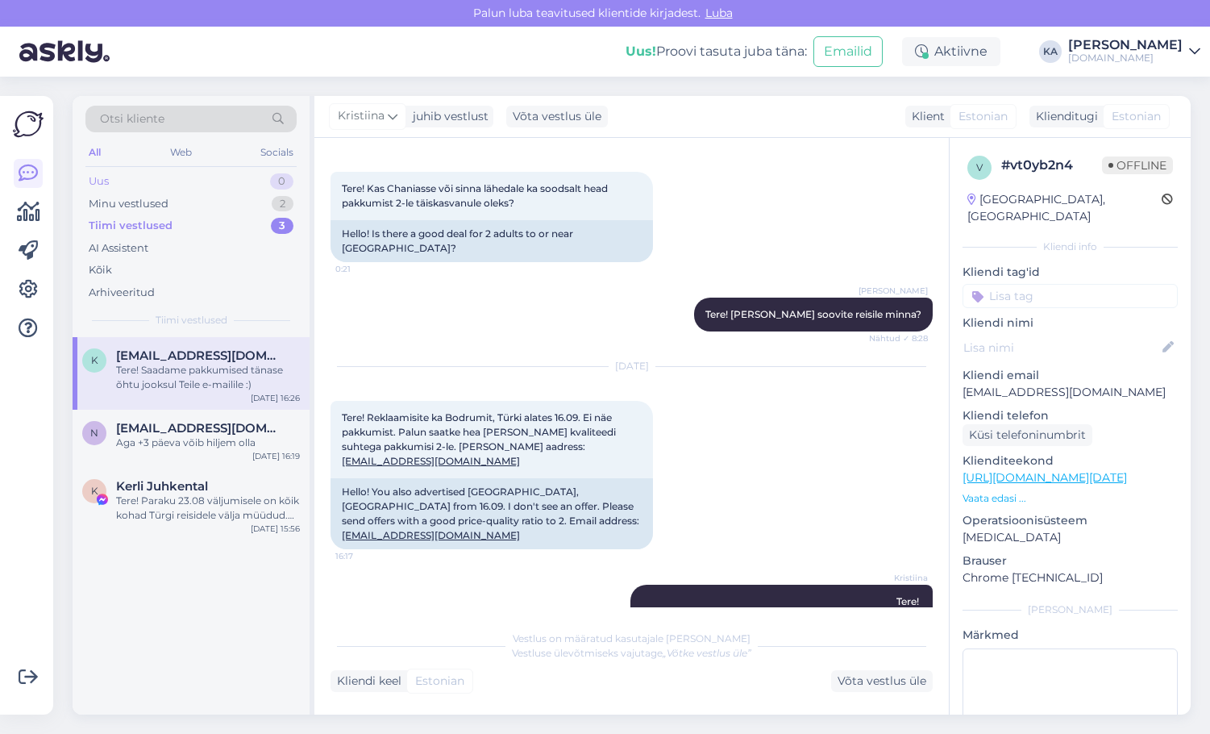
click at [110, 183] on div "Uus 0" at bounding box center [190, 181] width 211 height 23
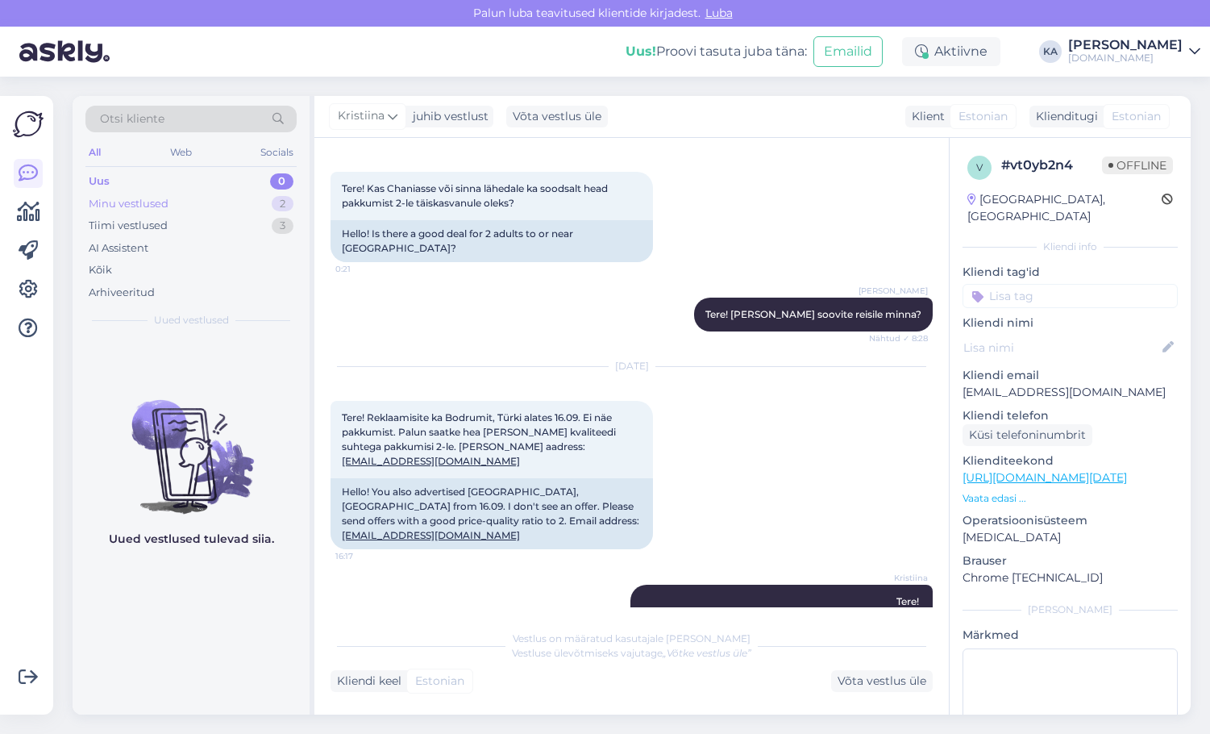
click at [204, 206] on div "Minu vestlused 2" at bounding box center [190, 204] width 211 height 23
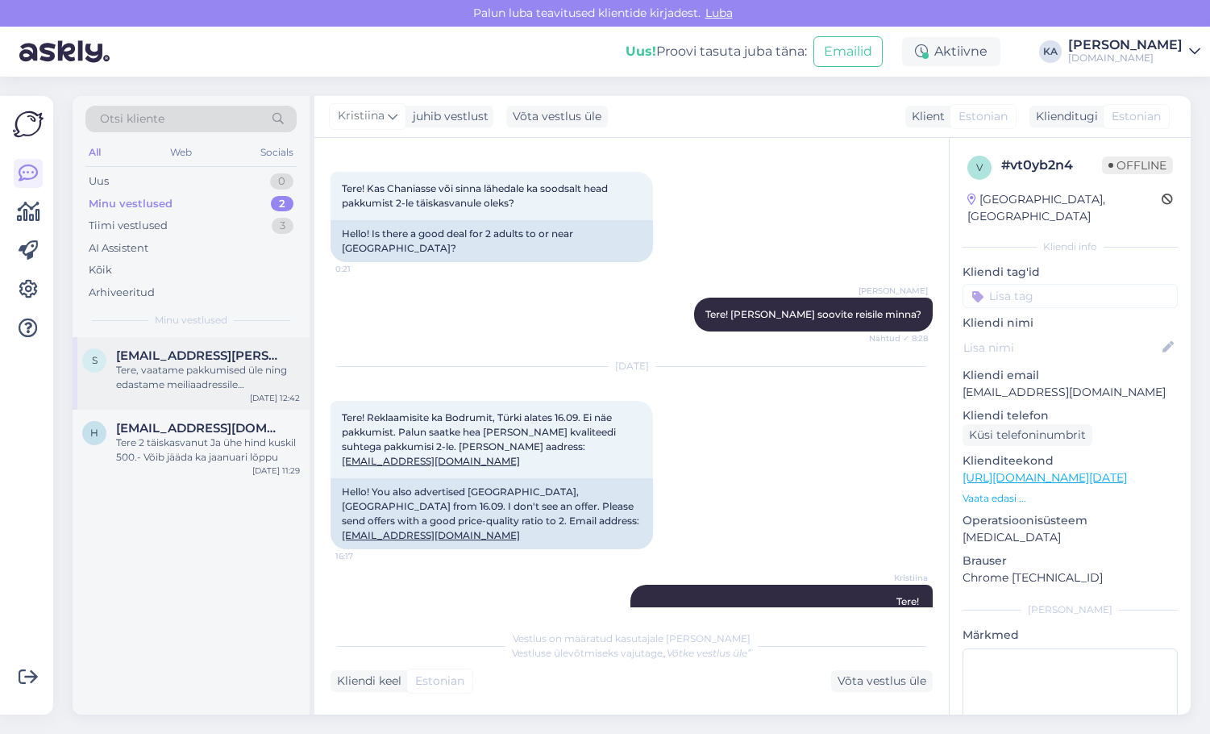
click at [198, 384] on div "Tere, vaatame pakkumised üle ning edastame meiliaadressile [EMAIL_ADDRESS][PERS…" at bounding box center [208, 377] width 184 height 29
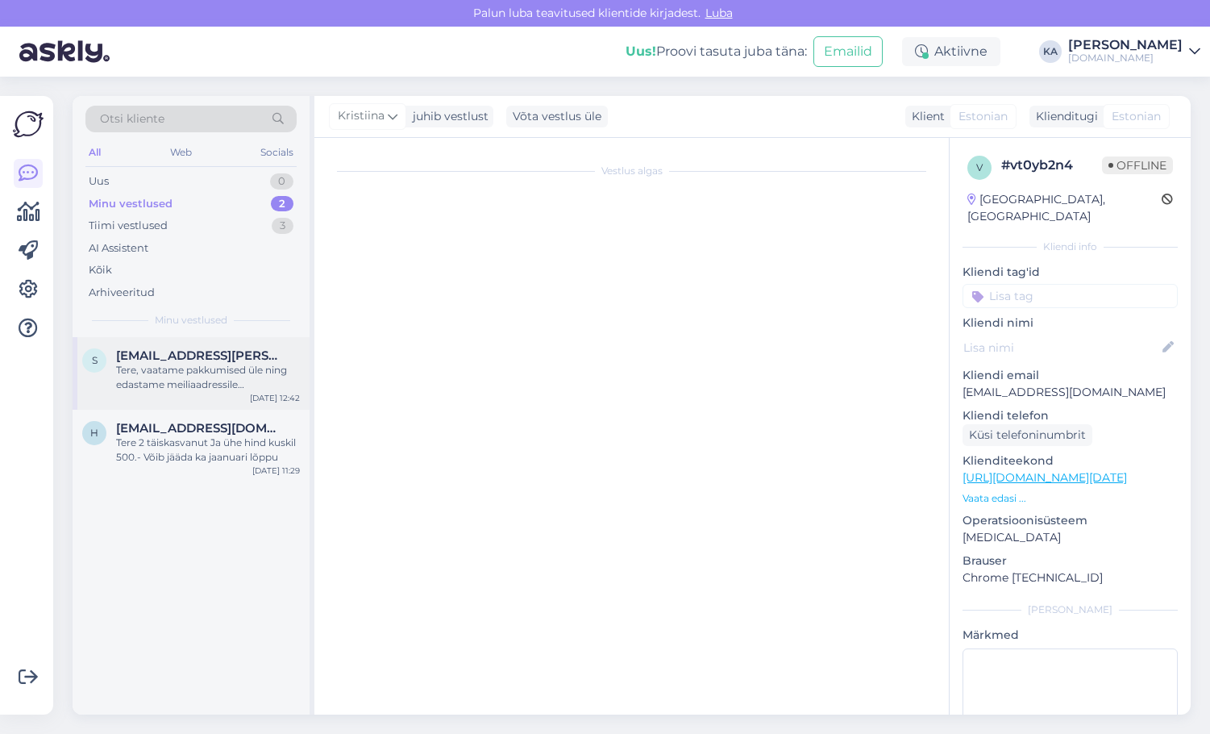
scroll to position [0, 0]
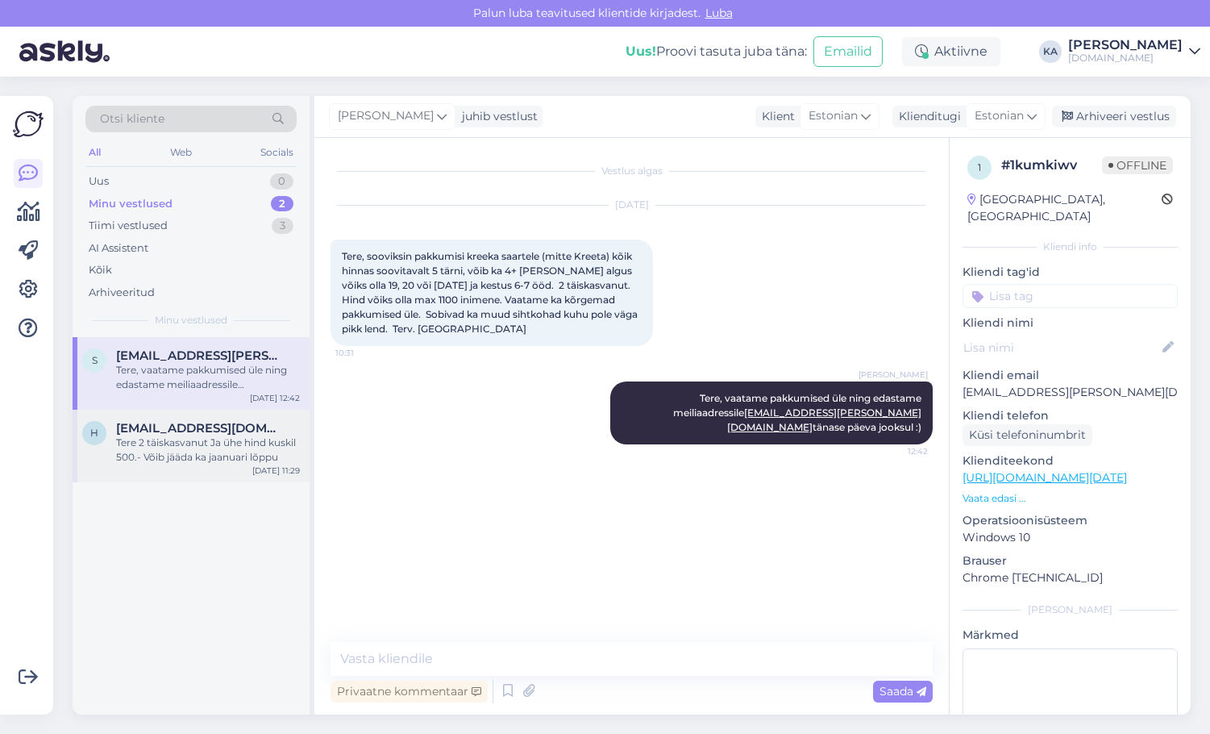
click at [210, 440] on div "Tere 2 täiskasvanut Ja ühe hind kuskil 500.- Võib jääda ka jaanuari lõppu" at bounding box center [208, 449] width 184 height 29
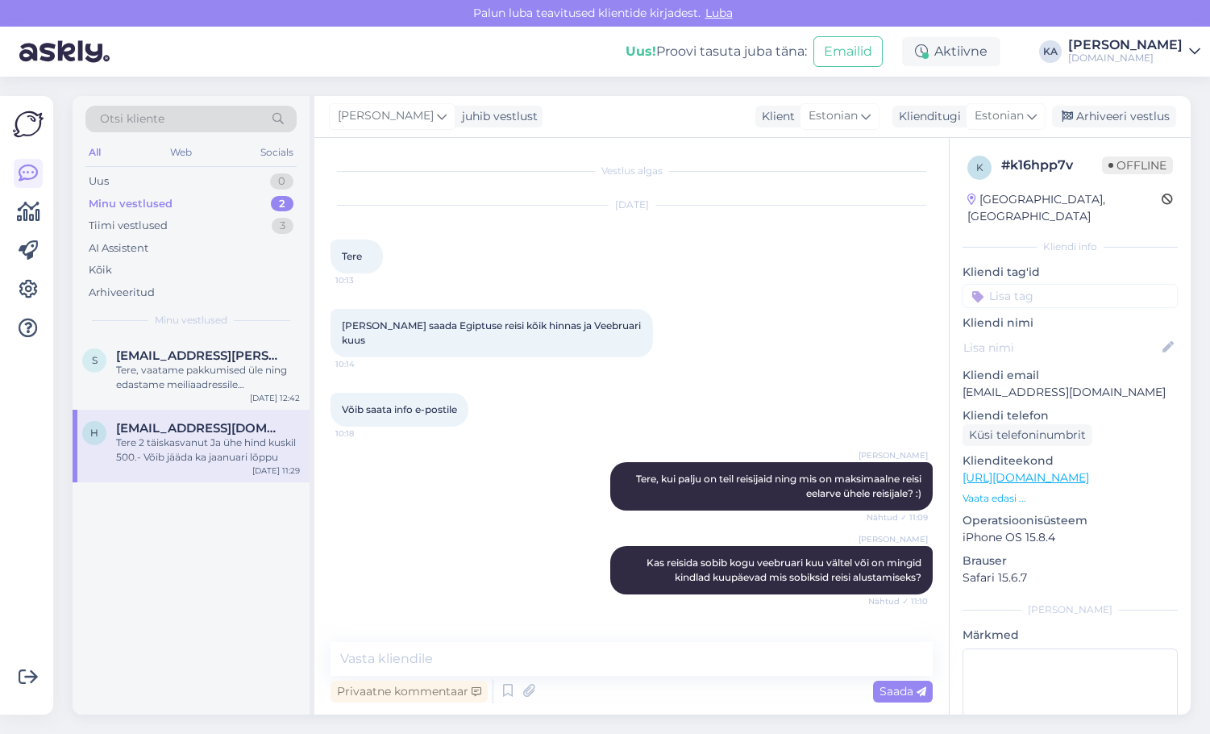
scroll to position [54, 0]
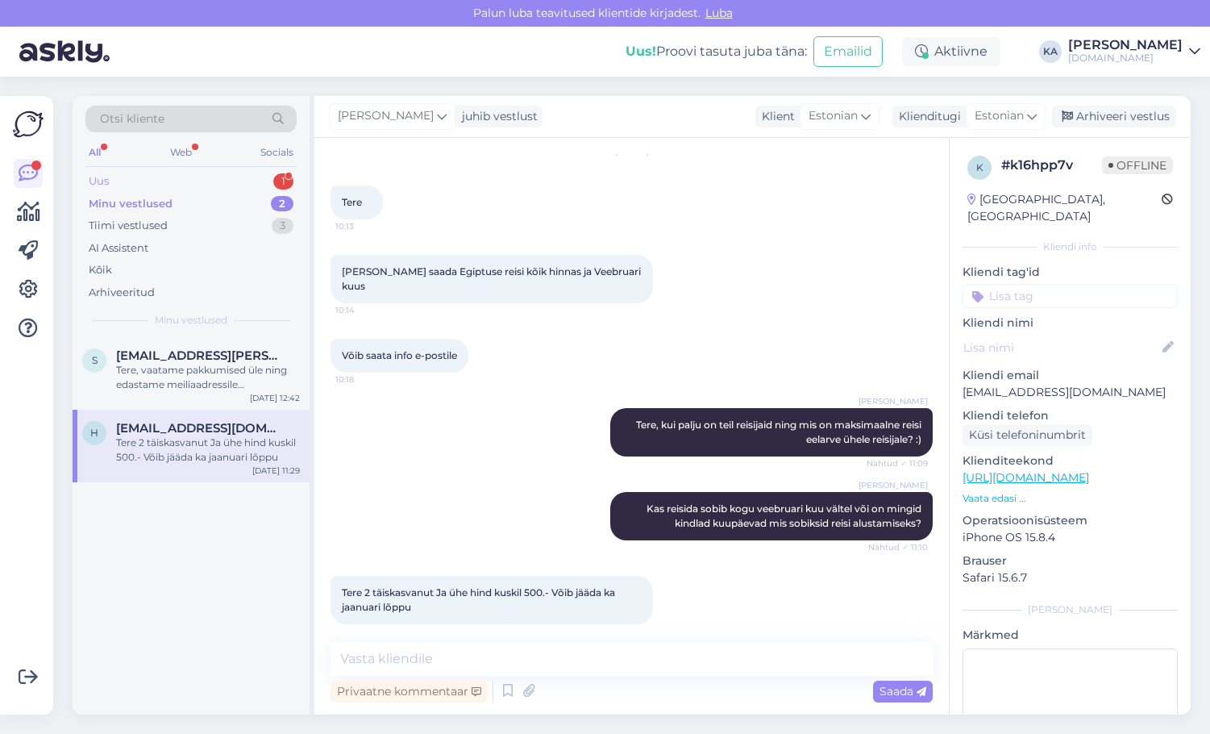
click at [198, 184] on div "Uus 1" at bounding box center [190, 181] width 211 height 23
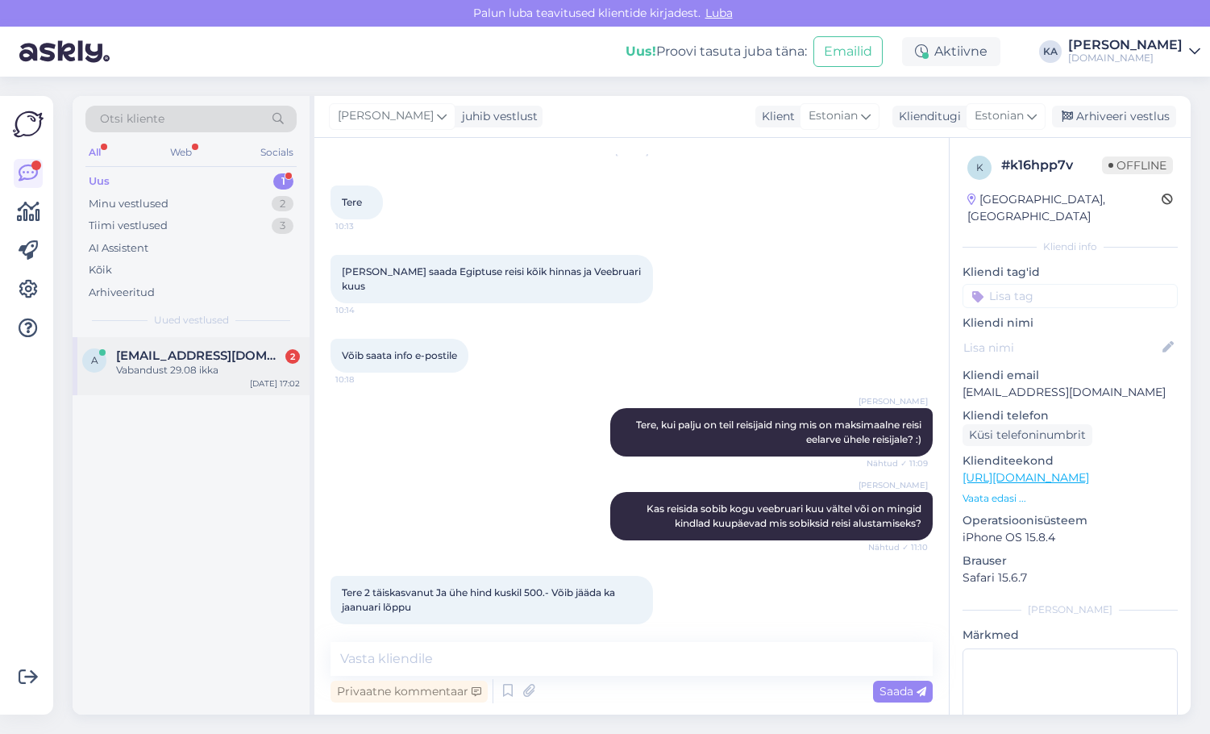
click at [174, 339] on div "a [EMAIL_ADDRESS][DOMAIN_NAME] 2 Vabandust 29.08 ikka [DATE] 17:02" at bounding box center [191, 366] width 237 height 58
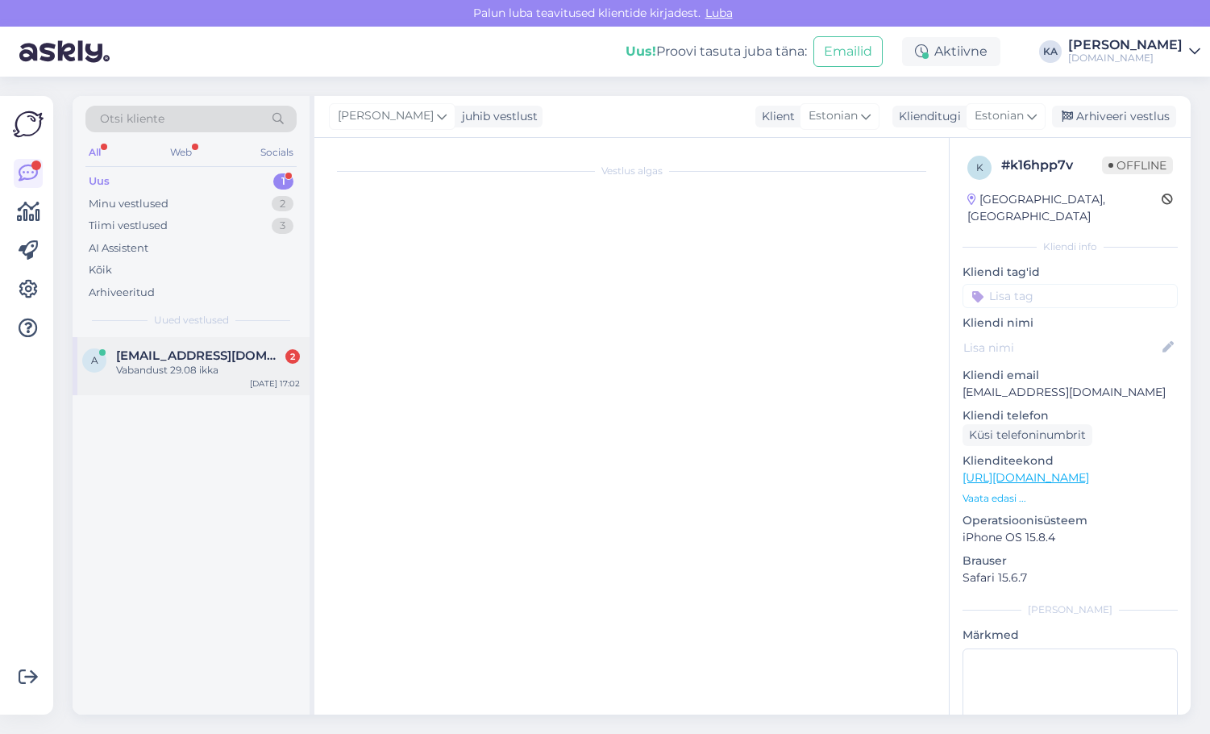
scroll to position [0, 0]
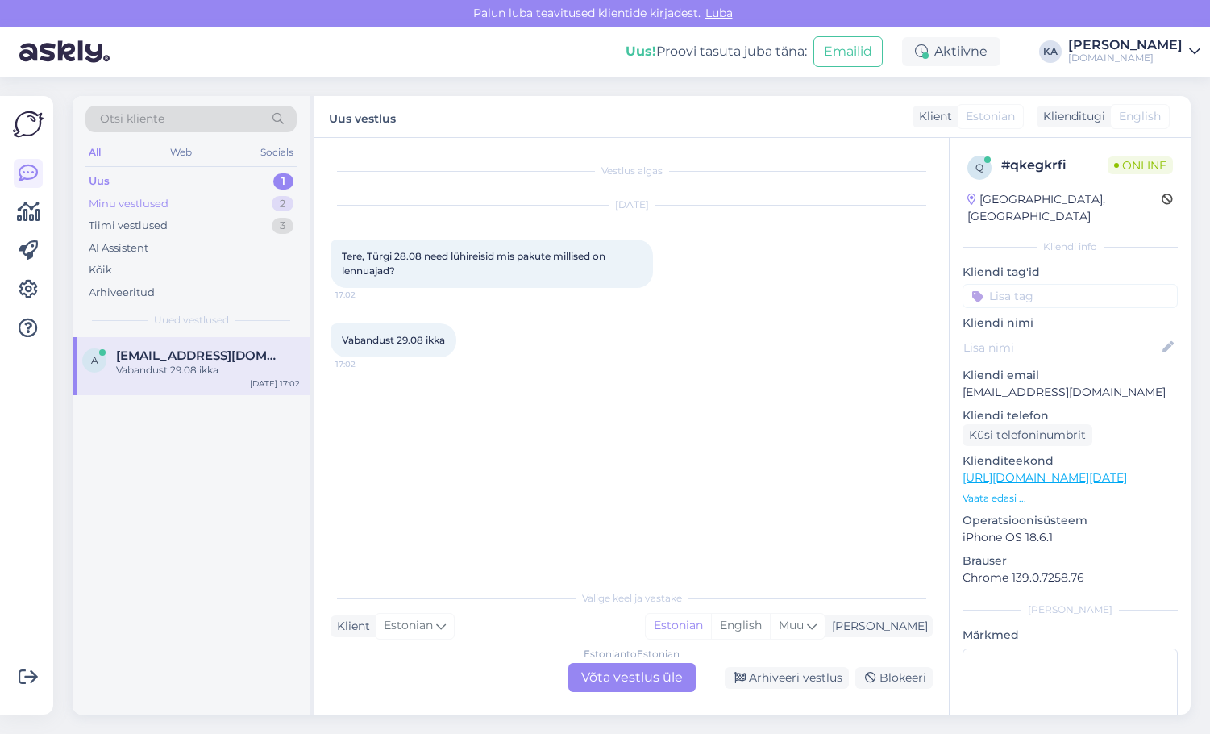
click at [164, 208] on div "Minu vestlused" at bounding box center [129, 204] width 80 height 16
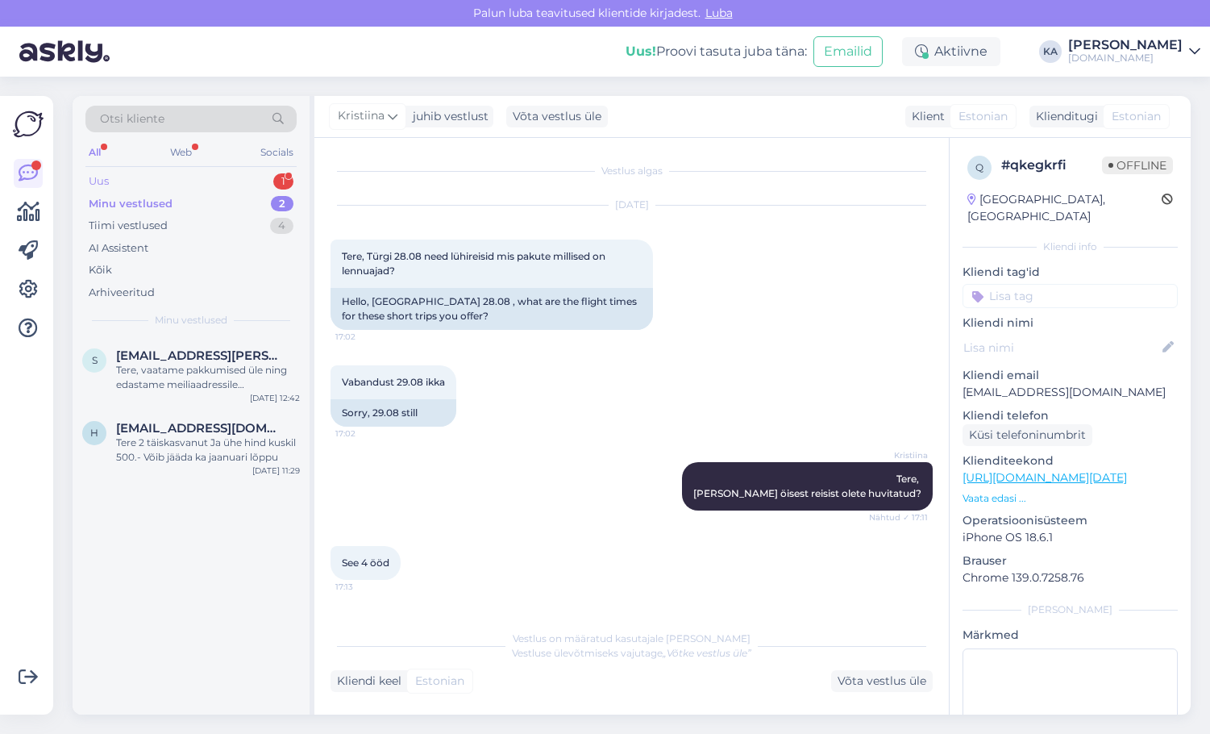
click at [178, 181] on div "Uus 1" at bounding box center [190, 181] width 211 height 23
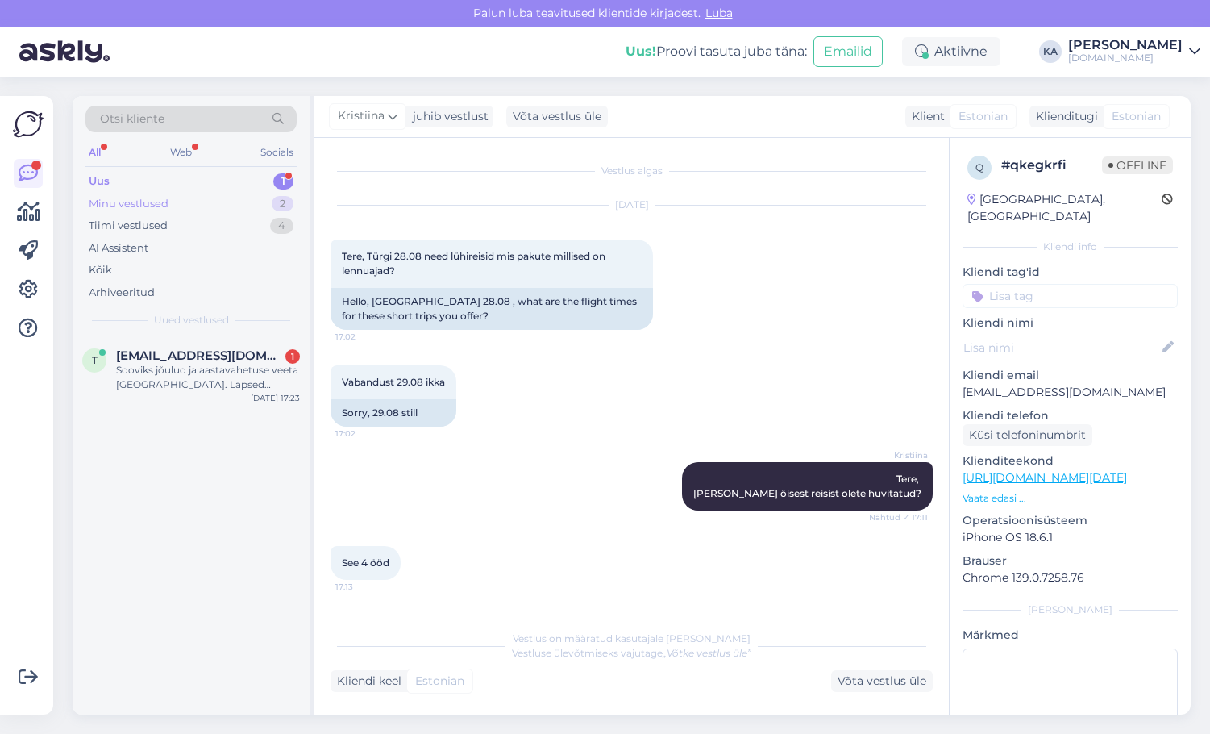
click at [178, 211] on div "Minu vestlused 2" at bounding box center [190, 204] width 211 height 23
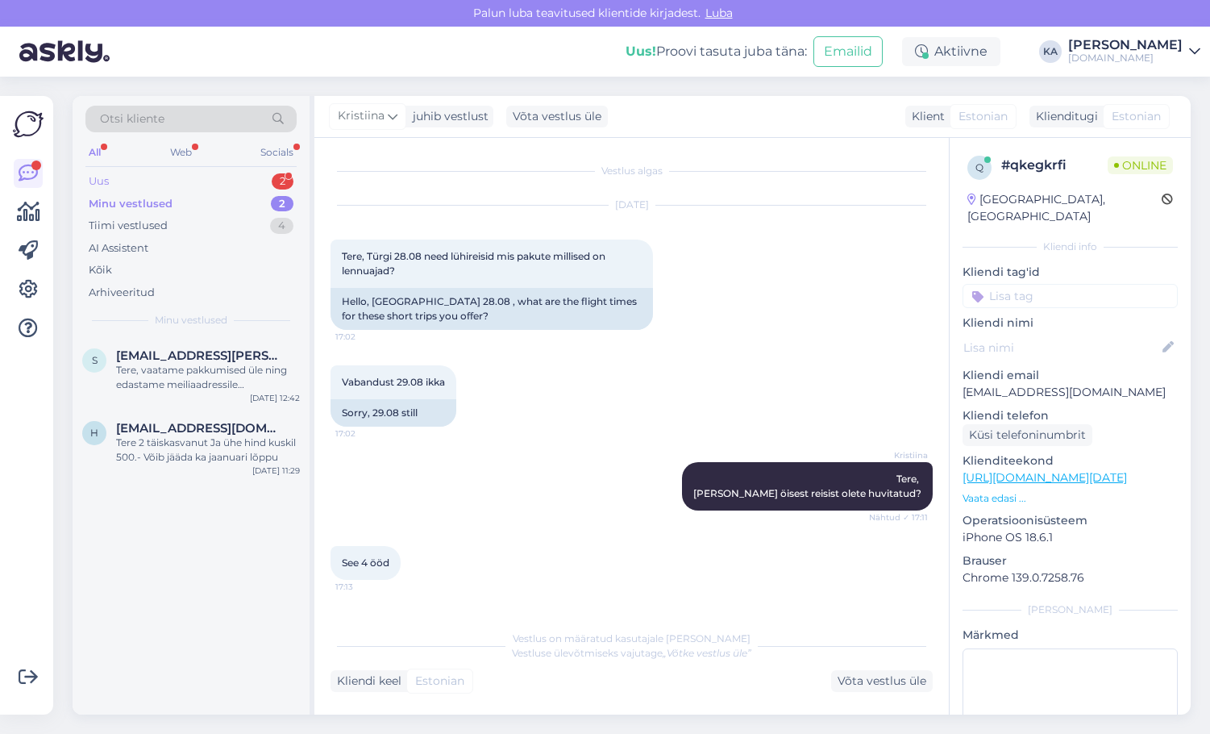
click at [171, 180] on div "Uus 2" at bounding box center [190, 181] width 211 height 23
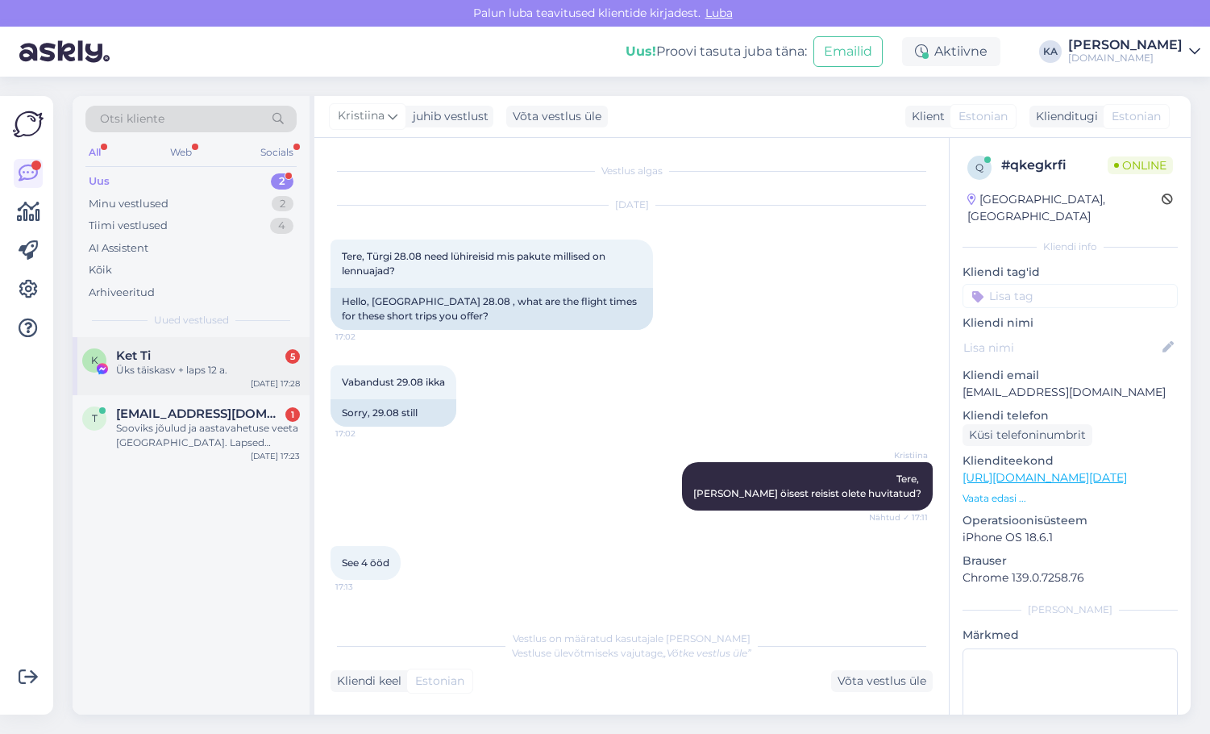
click at [181, 352] on div "Ket Ti 5" at bounding box center [208, 355] width 184 height 15
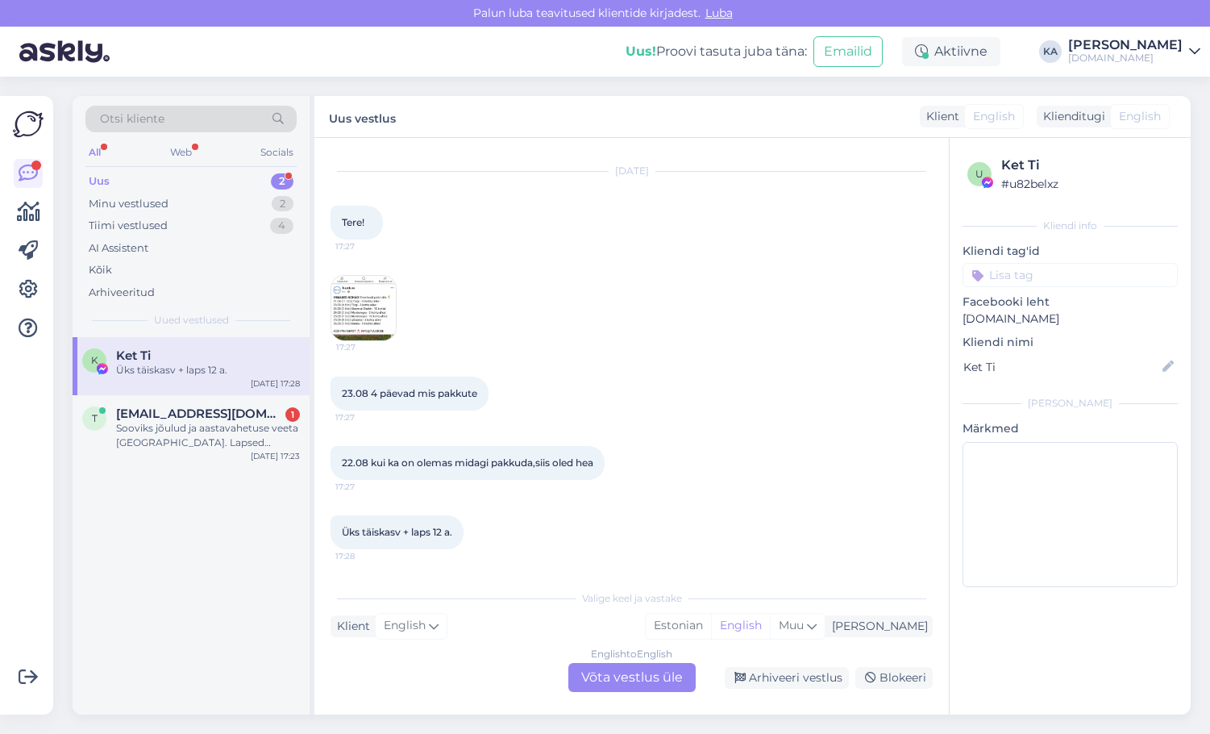
click at [376, 327] on img at bounding box center [363, 308] width 64 height 64
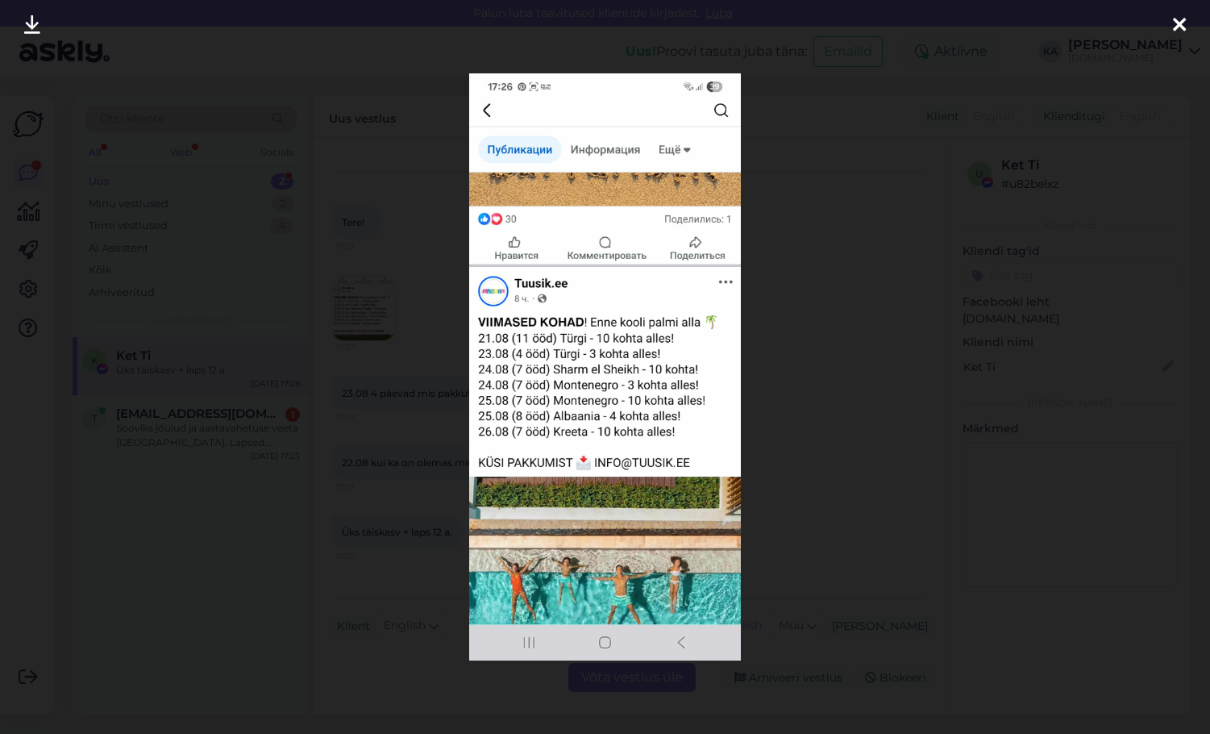
click at [859, 331] on div at bounding box center [605, 367] width 1210 height 734
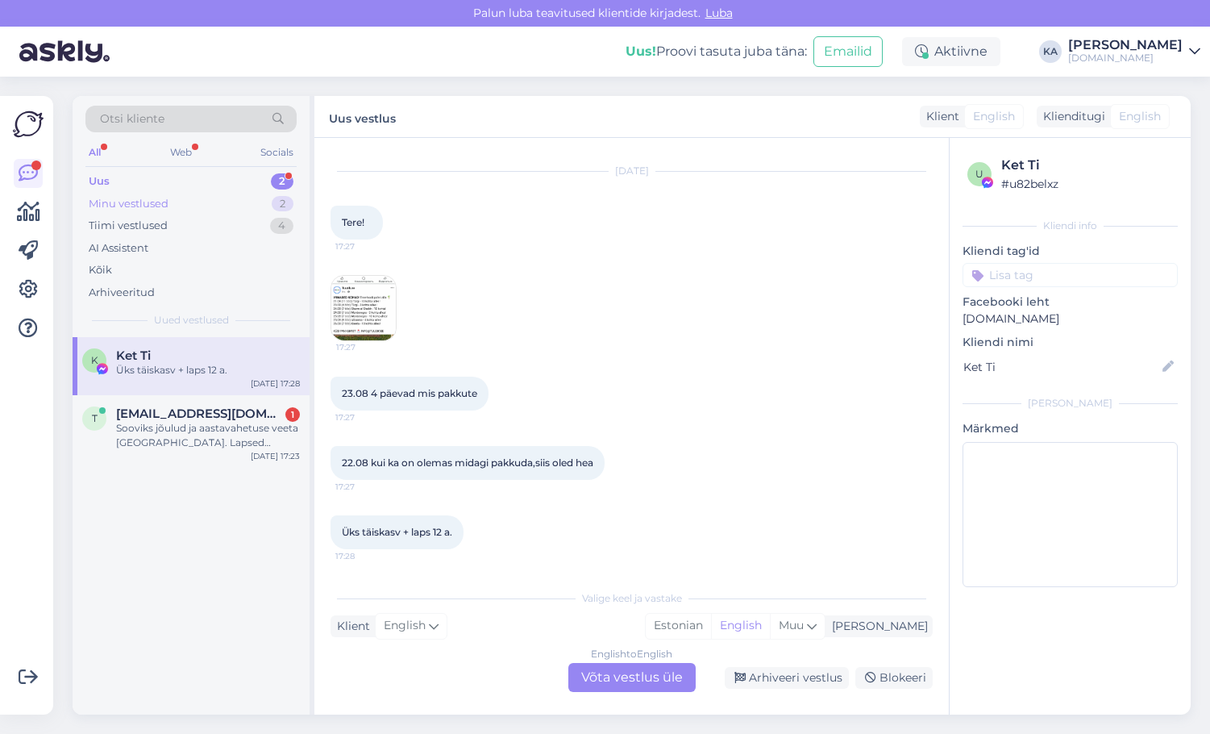
click at [119, 199] on div "Minu vestlused" at bounding box center [129, 204] width 80 height 16
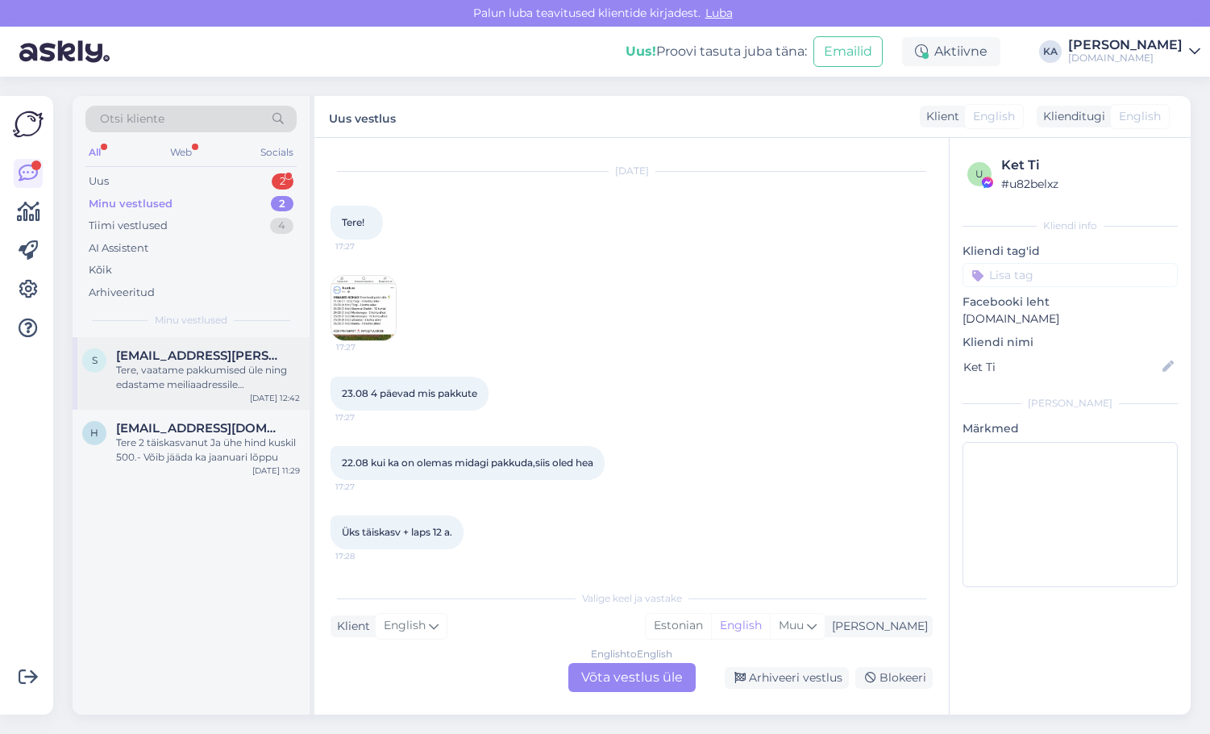
click at [207, 377] on div "Tere, vaatame pakkumised üle ning edastame meiliaadressile [EMAIL_ADDRESS][PERS…" at bounding box center [208, 377] width 184 height 29
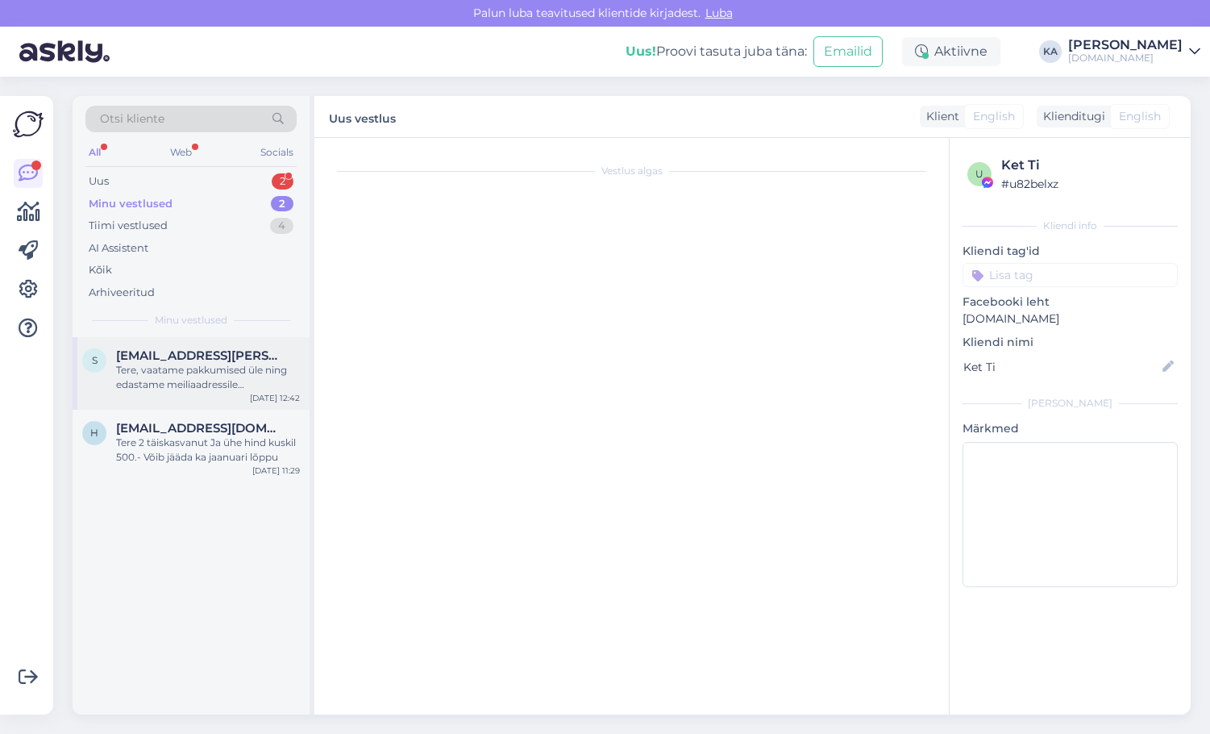
scroll to position [0, 0]
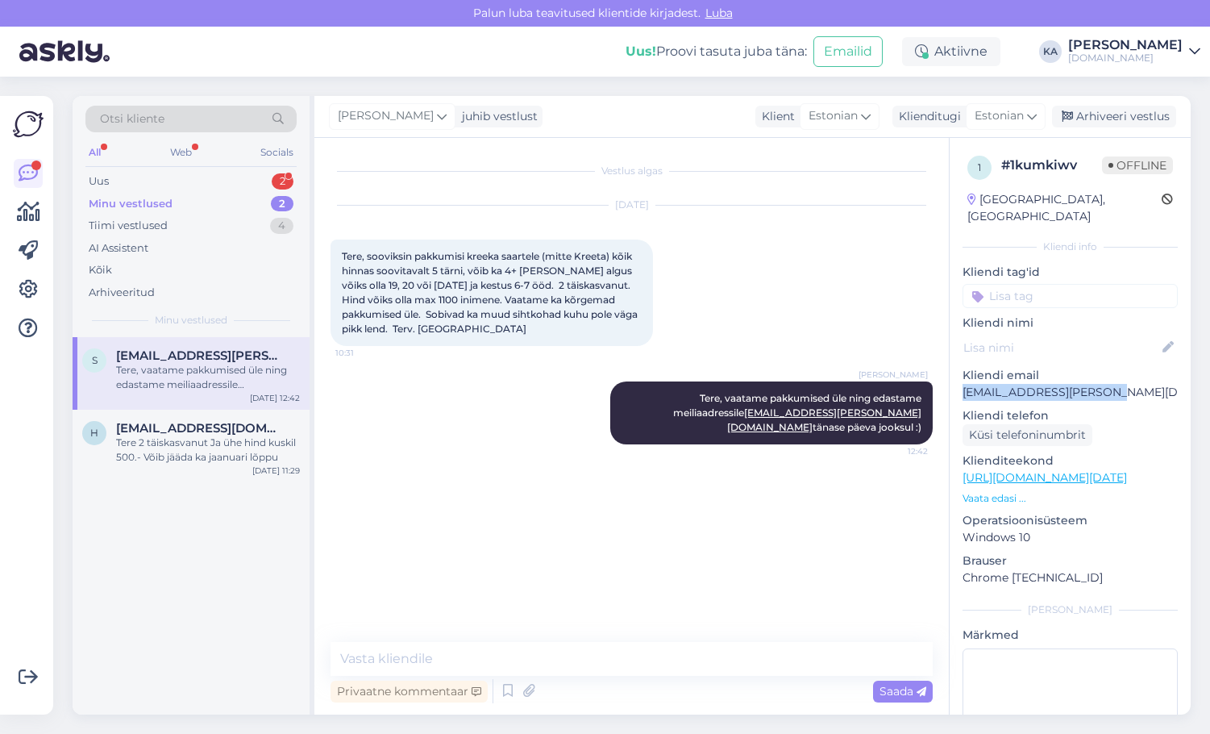
drag, startPoint x: 1087, startPoint y: 376, endPoint x: 959, endPoint y: 381, distance: 128.3
click at [959, 381] on div "1 # 1kumkiwv Offline [GEOGRAPHIC_DATA], [GEOGRAPHIC_DATA] Kliendi info Kliendi …" at bounding box center [1070, 478] width 241 height 680
click at [501, 433] on div "[PERSON_NAME], vaatame pakkumised üle ning edastame meiliaadressile [EMAIL_ADDR…" at bounding box center [632, 413] width 602 height 98
click at [185, 368] on div "Tere, vaatame pakkumised üle ning edastame meiliaadressile [EMAIL_ADDRESS][PERS…" at bounding box center [208, 377] width 184 height 29
click at [1133, 118] on div "Arhiveeri vestlus" at bounding box center [1114, 117] width 124 height 22
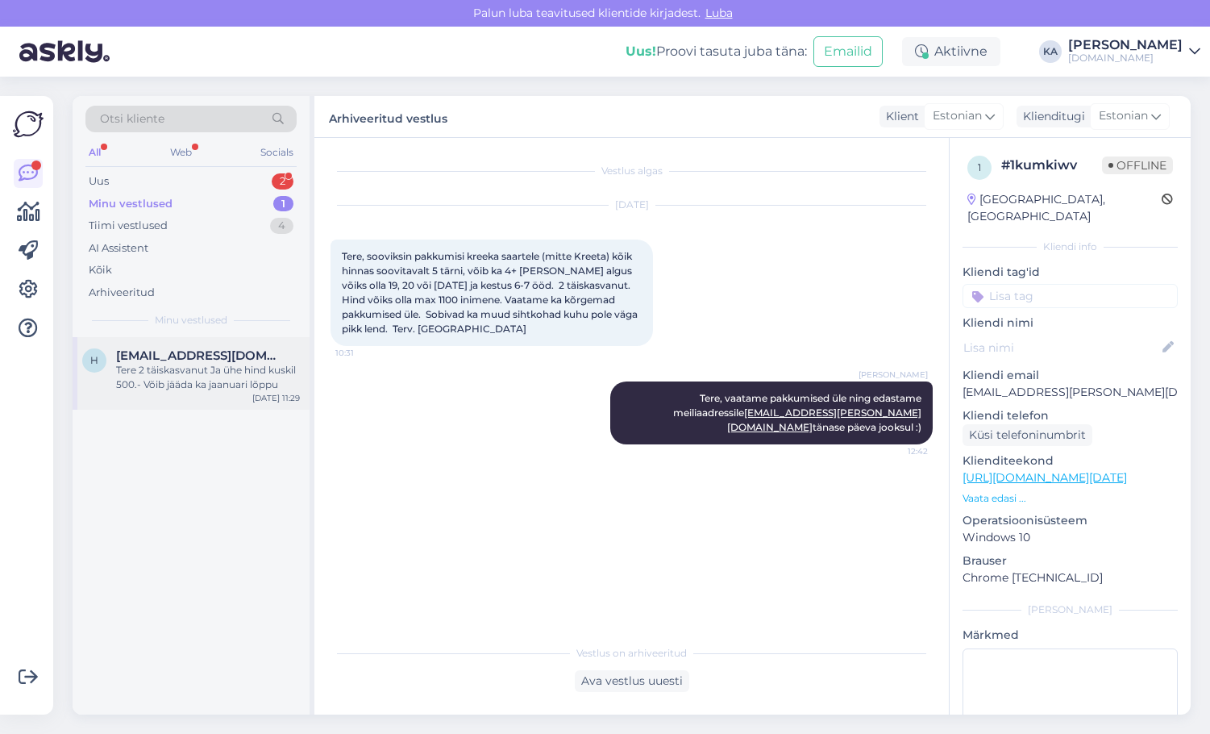
click at [164, 368] on div "Tere 2 täiskasvanut Ja ühe hind kuskil 500.- Võib jääda ka jaanuari lõppu" at bounding box center [208, 377] width 184 height 29
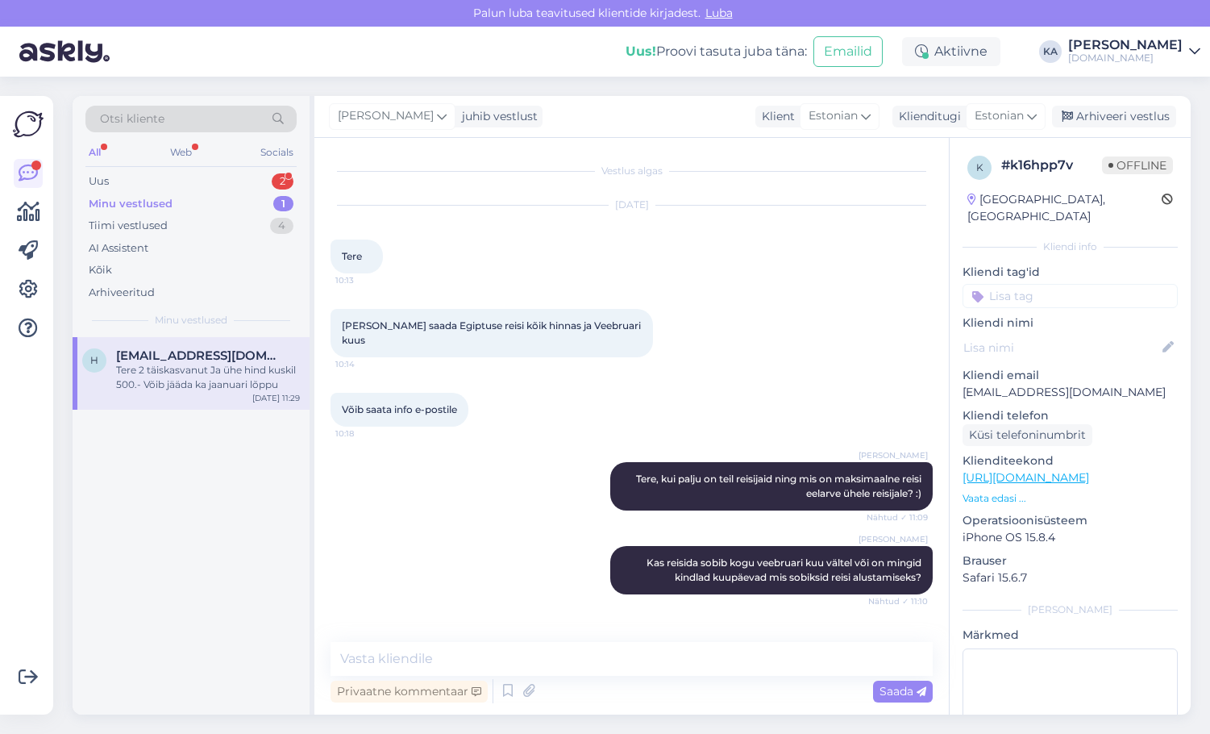
scroll to position [54, 0]
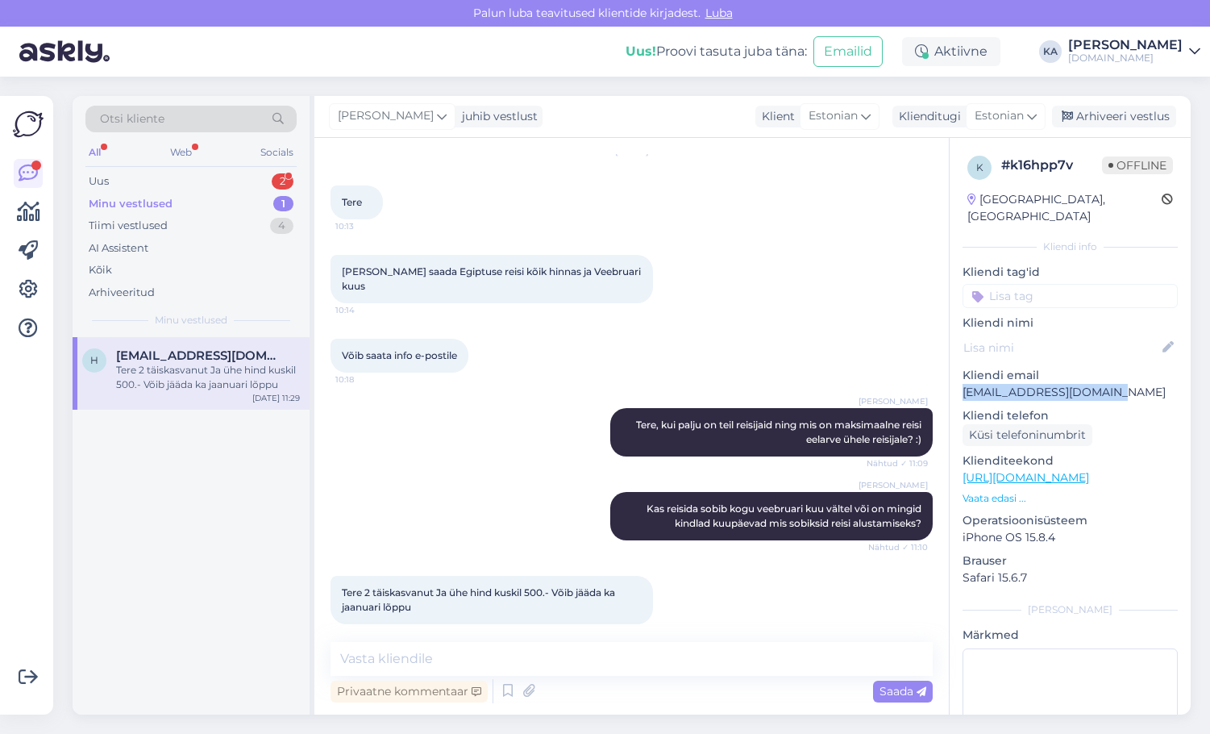
drag, startPoint x: 1120, startPoint y: 371, endPoint x: 955, endPoint y: 375, distance: 165.3
click at [955, 375] on div "k # k16hpp7v Offline [GEOGRAPHIC_DATA], [GEOGRAPHIC_DATA] Kliendi info Kliendi …" at bounding box center [1070, 478] width 241 height 680
click at [604, 390] on div "[PERSON_NAME], kui palju on teil reisijaid ning mis on maksimaalne reisi eelarv…" at bounding box center [632, 432] width 602 height 84
drag, startPoint x: 1122, startPoint y: 374, endPoint x: 963, endPoint y: 383, distance: 159.9
click at [963, 384] on p "[EMAIL_ADDRESS][DOMAIN_NAME]" at bounding box center [1070, 392] width 215 height 17
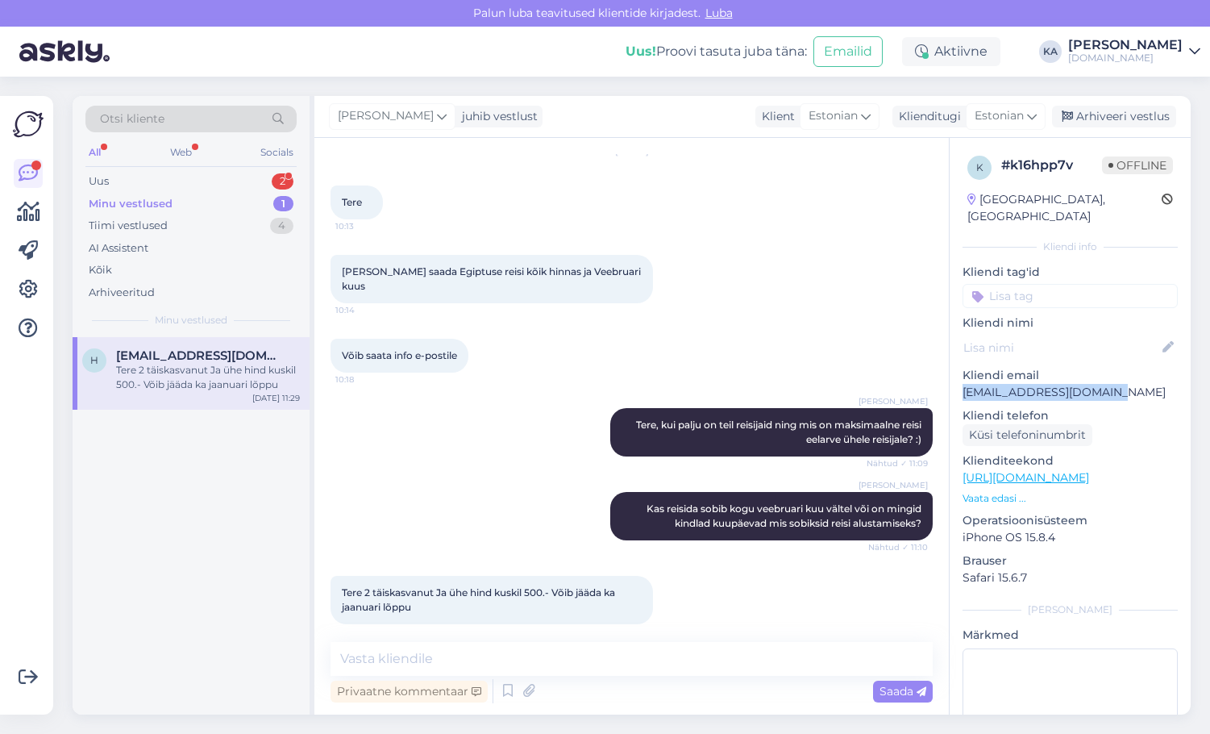
click at [489, 534] on div "[PERSON_NAME] reisida sobib kogu veebruari kuu vältel või on mingid kindlad kuu…" at bounding box center [632, 516] width 602 height 84
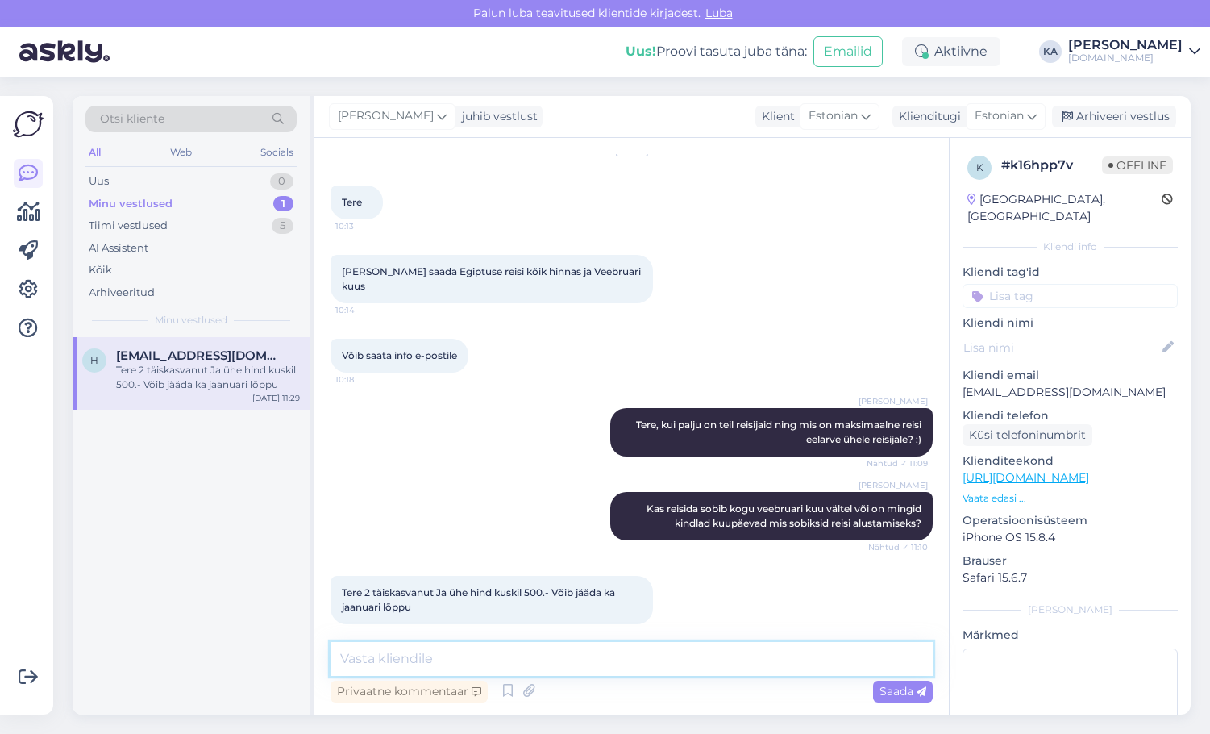
click at [454, 659] on textarea at bounding box center [632, 659] width 602 height 34
type textarea "Saatsime Teile pakkumise meilile :)"
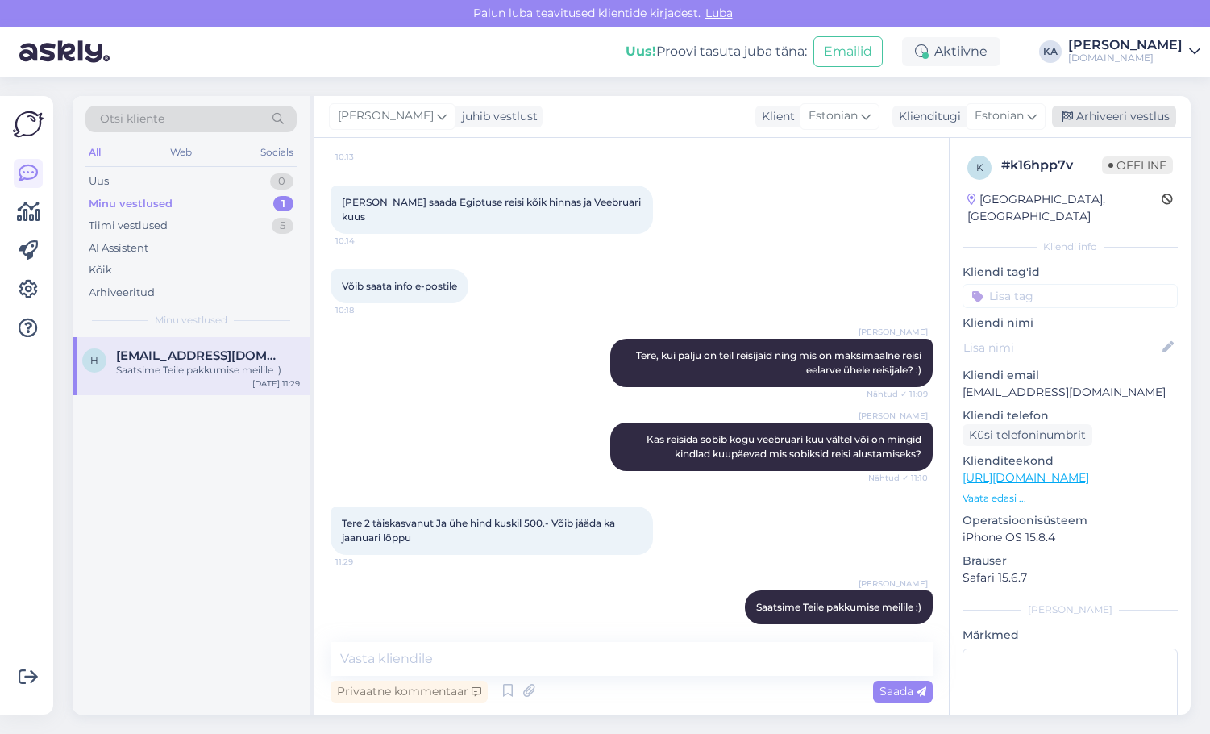
click at [1092, 118] on div "Arhiveeri vestlus" at bounding box center [1114, 117] width 124 height 22
